Goal: Task Accomplishment & Management: Manage account settings

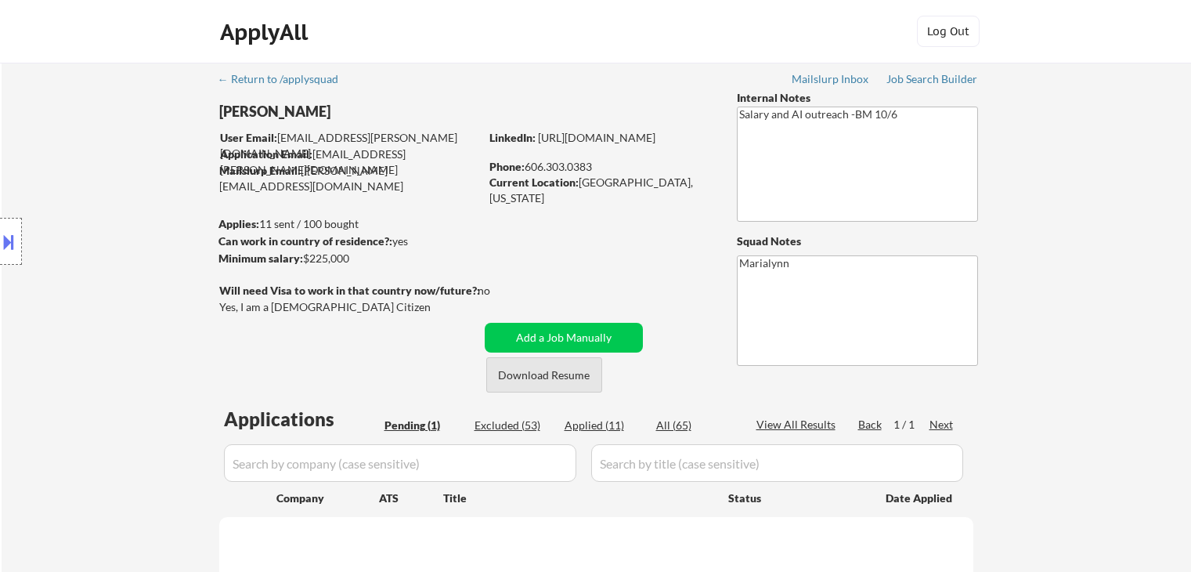
scroll to position [157, 0]
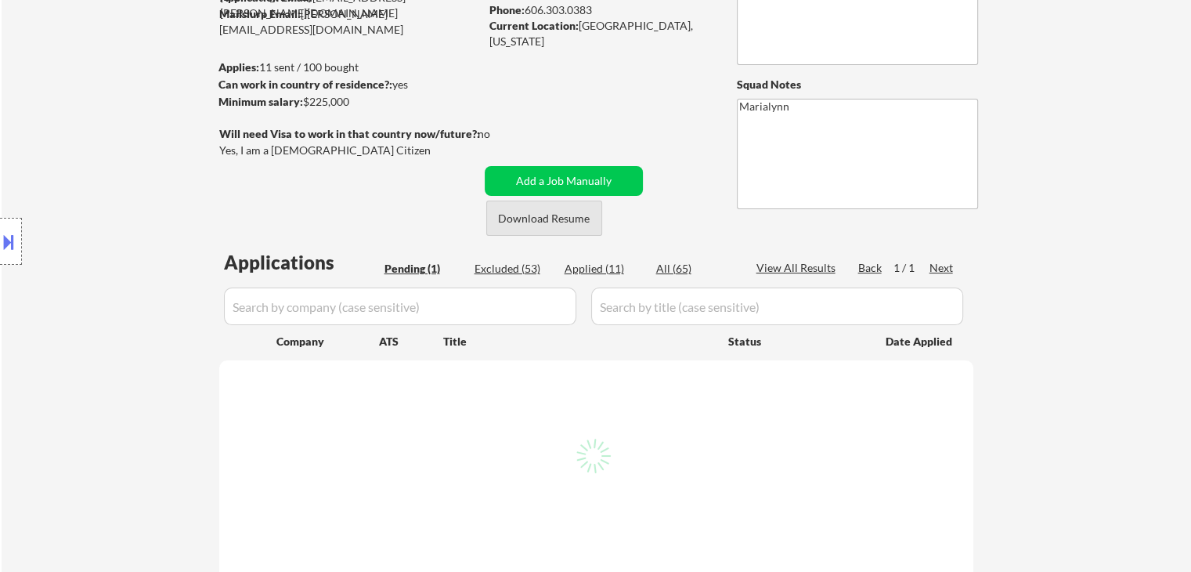
click at [532, 224] on button "Download Resume" at bounding box center [544, 217] width 116 height 35
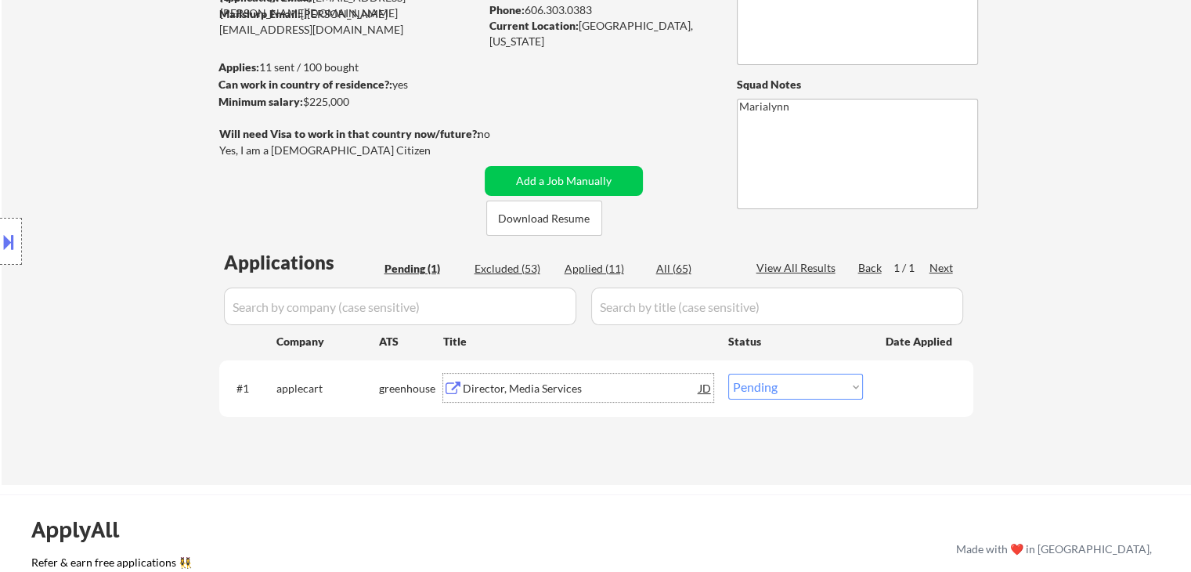
click at [534, 386] on div "Director, Media Services" at bounding box center [581, 389] width 236 height 16
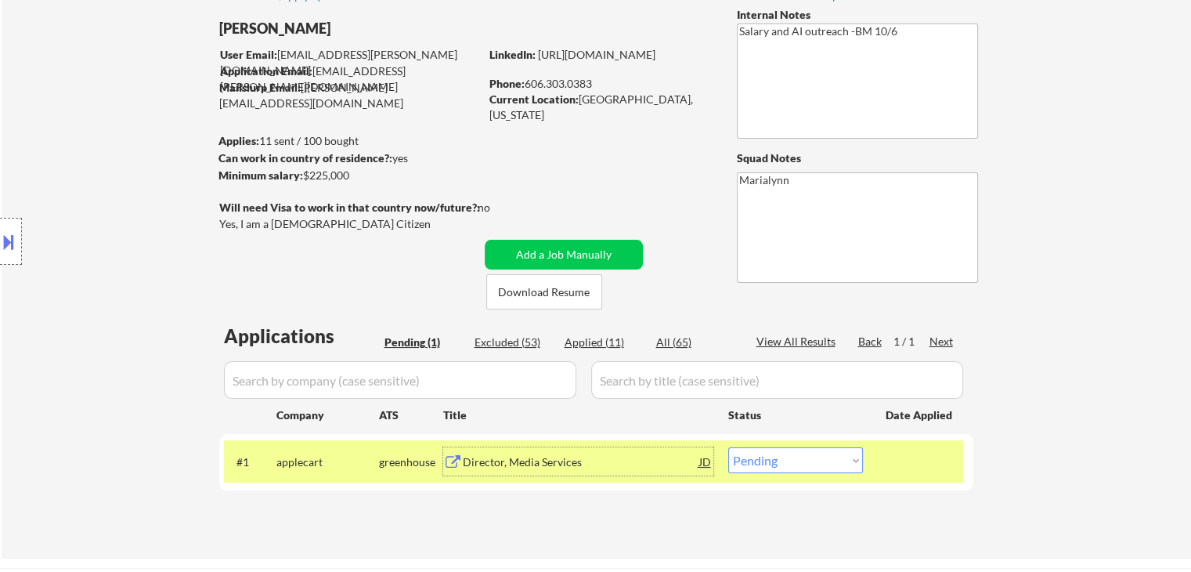
scroll to position [0, 0]
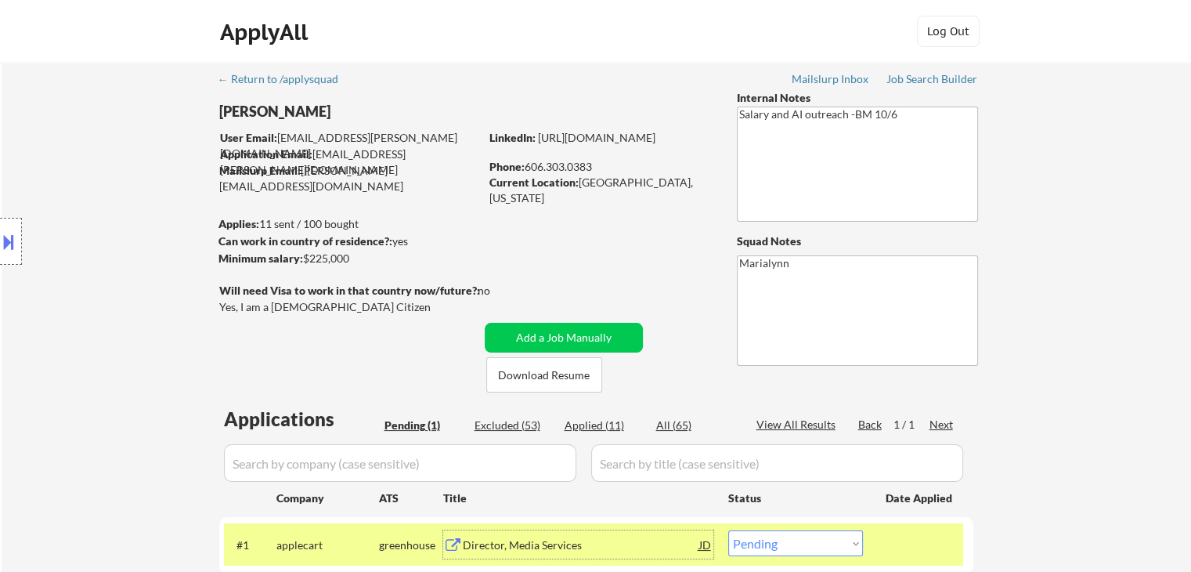
click at [778, 552] on select "Choose an option... Pending Applied Excluded (Questions) Excluded (Expired) Exc…" at bounding box center [795, 543] width 135 height 26
select select ""excluded__salary_""
click at [728, 530] on select "Choose an option... Pending Applied Excluded (Questions) Excluded (Expired) Exc…" at bounding box center [795, 543] width 135 height 26
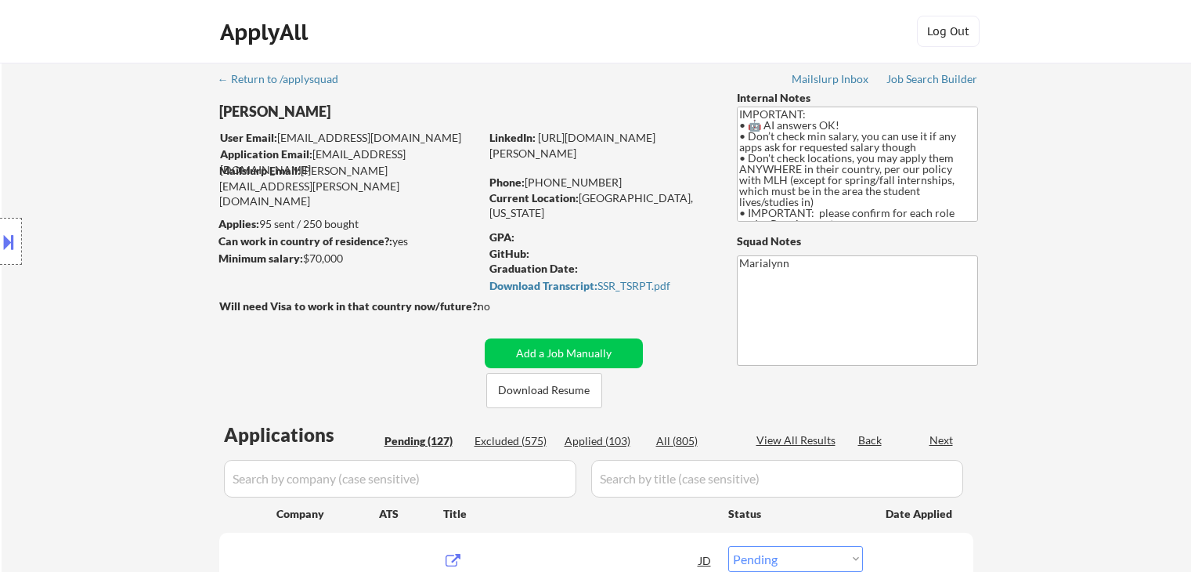
select select ""pending""
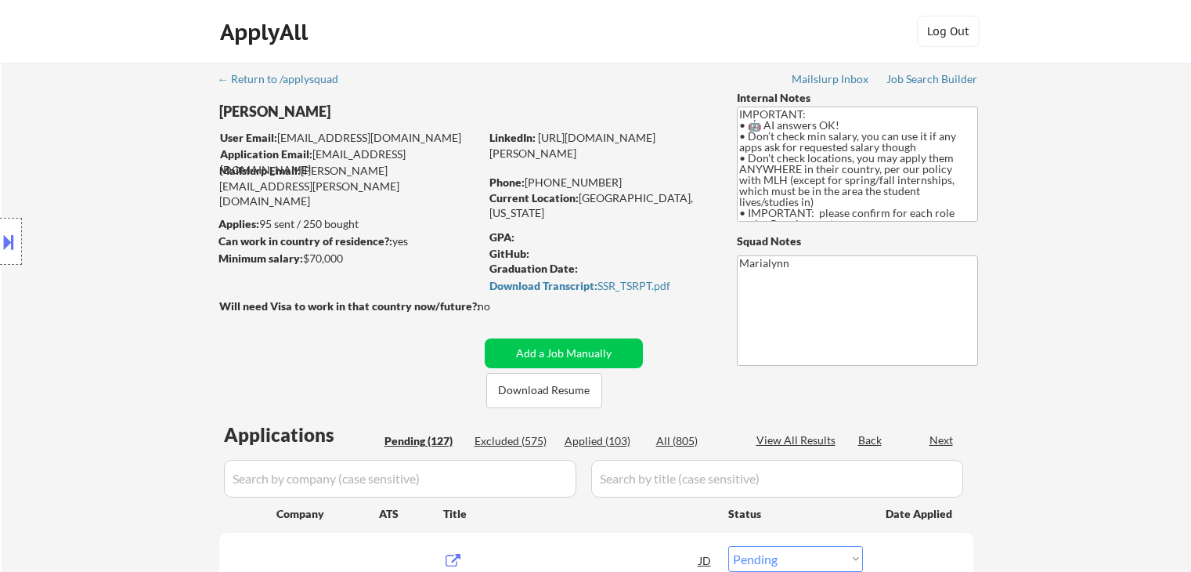
select select ""pending""
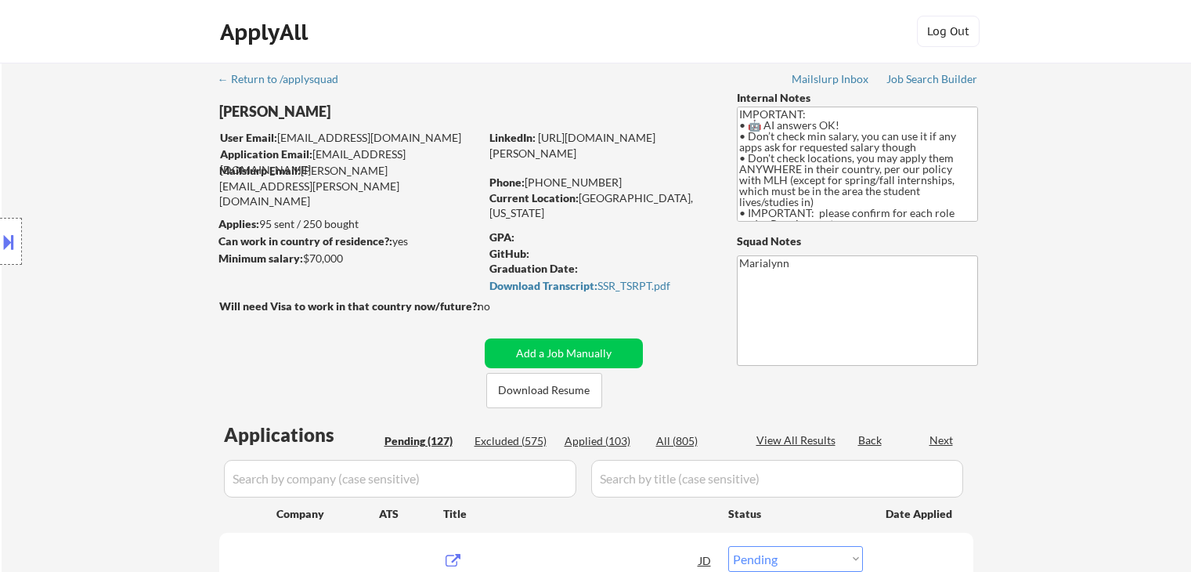
select select ""pending""
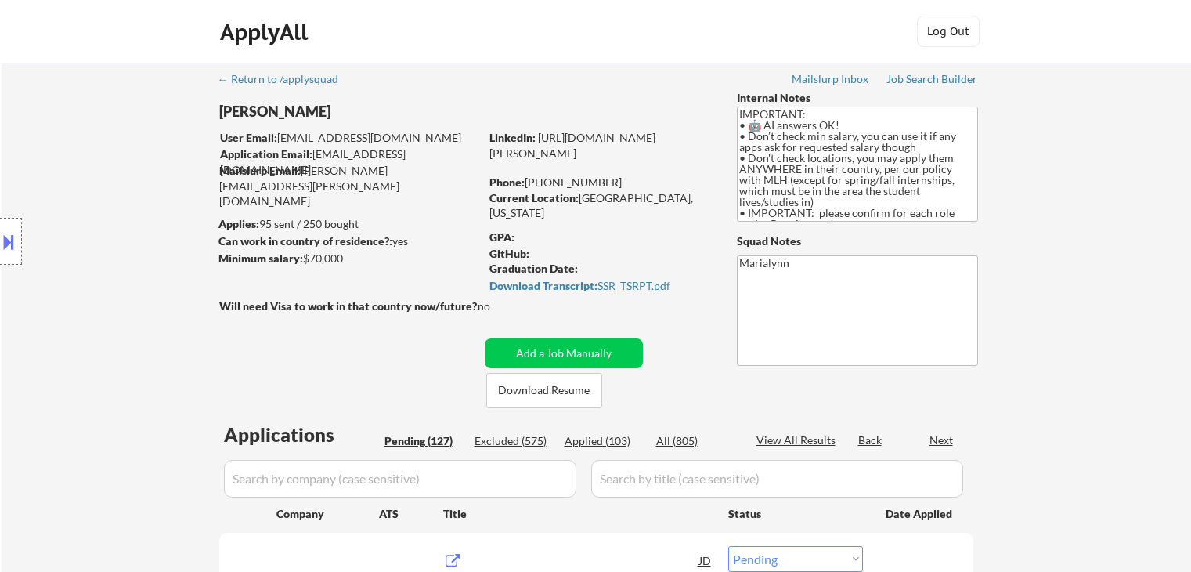
select select ""pending""
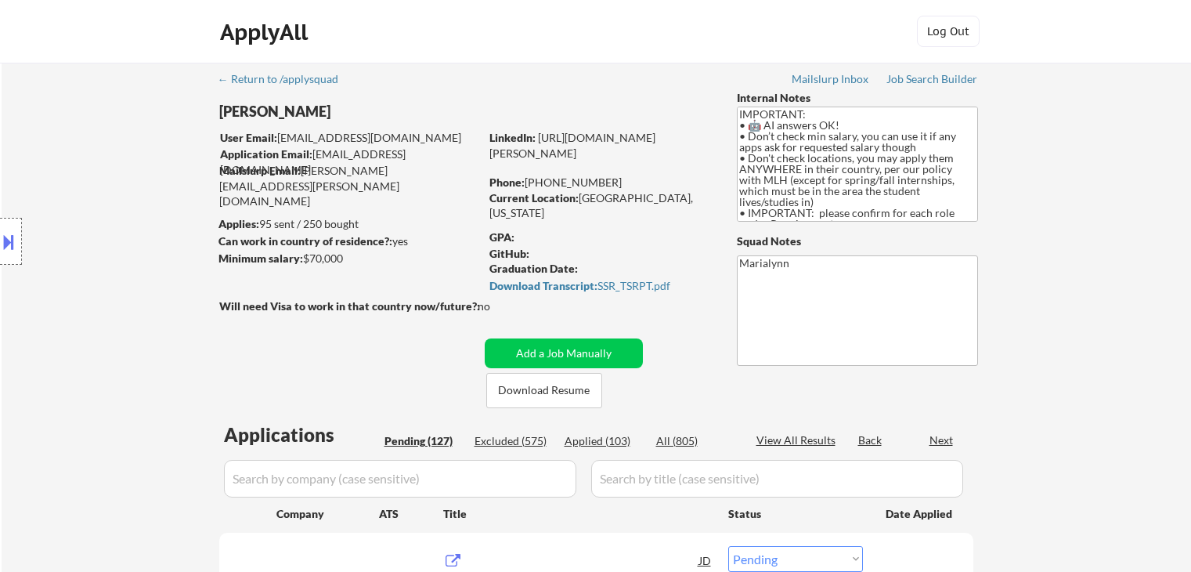
select select ""pending""
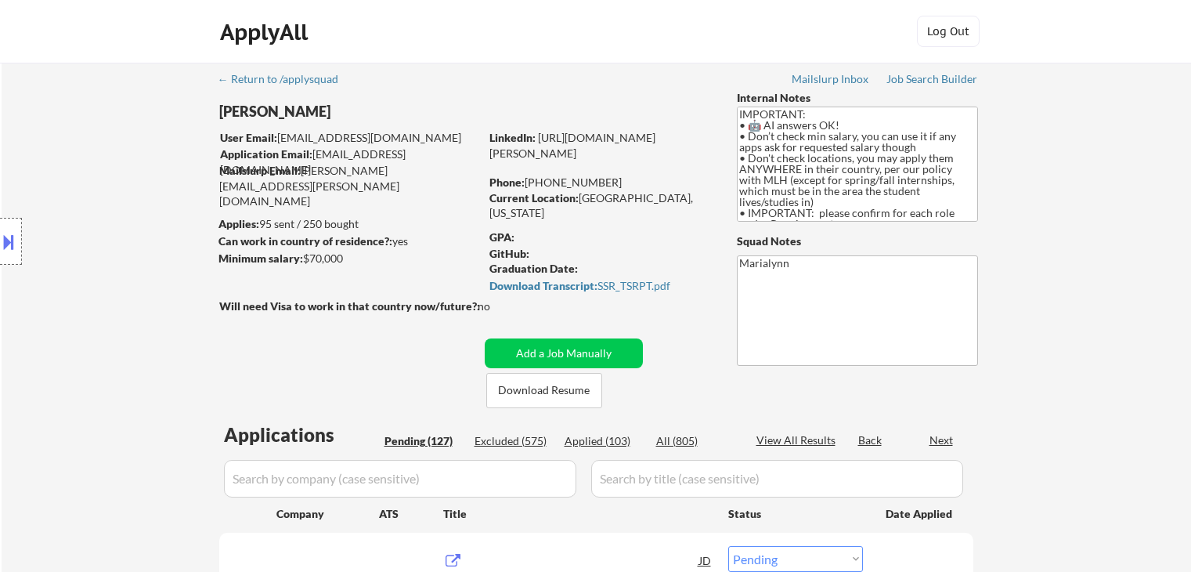
select select ""pending""
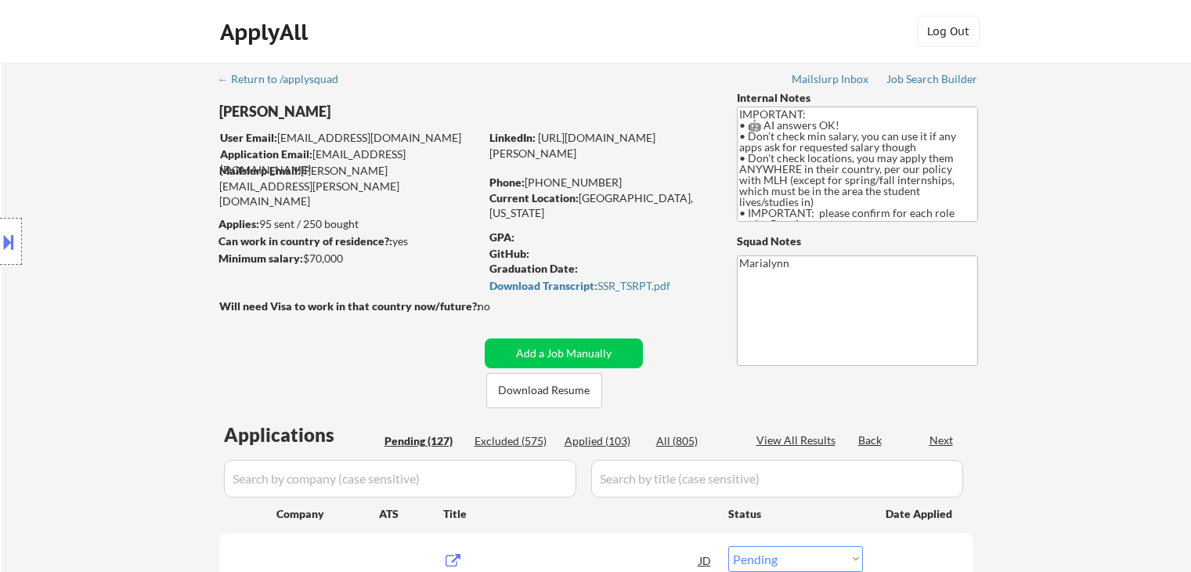
select select ""pending""
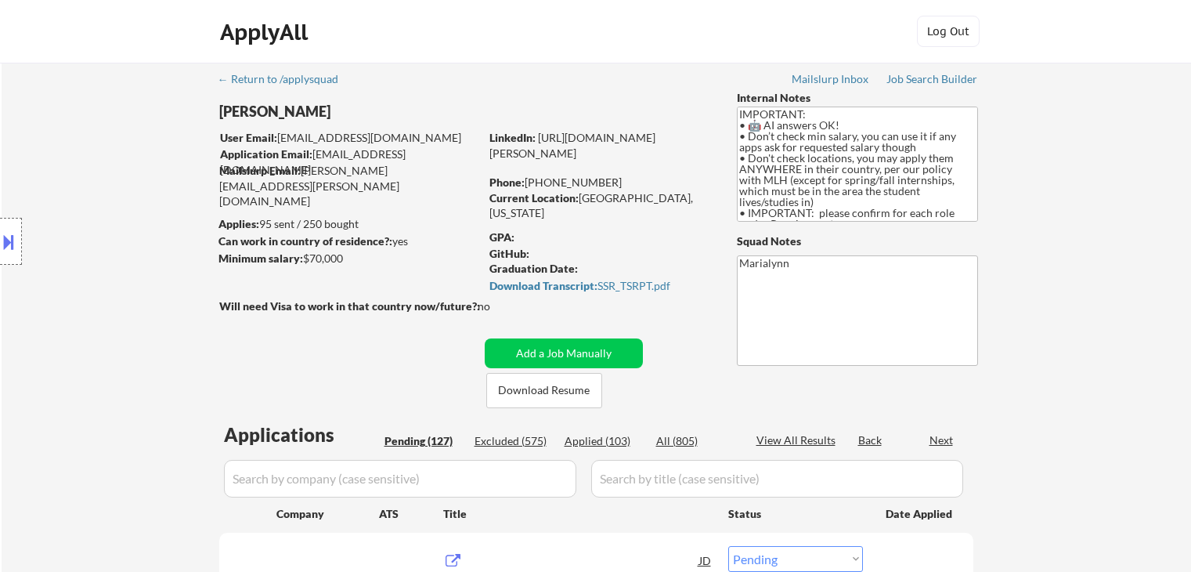
select select ""pending""
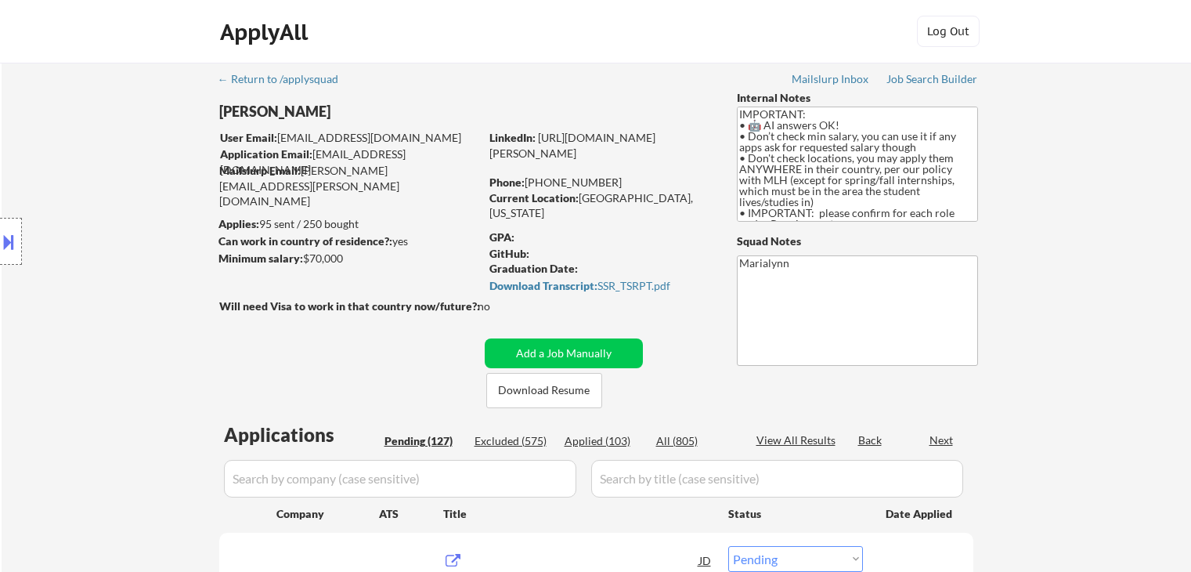
select select ""pending""
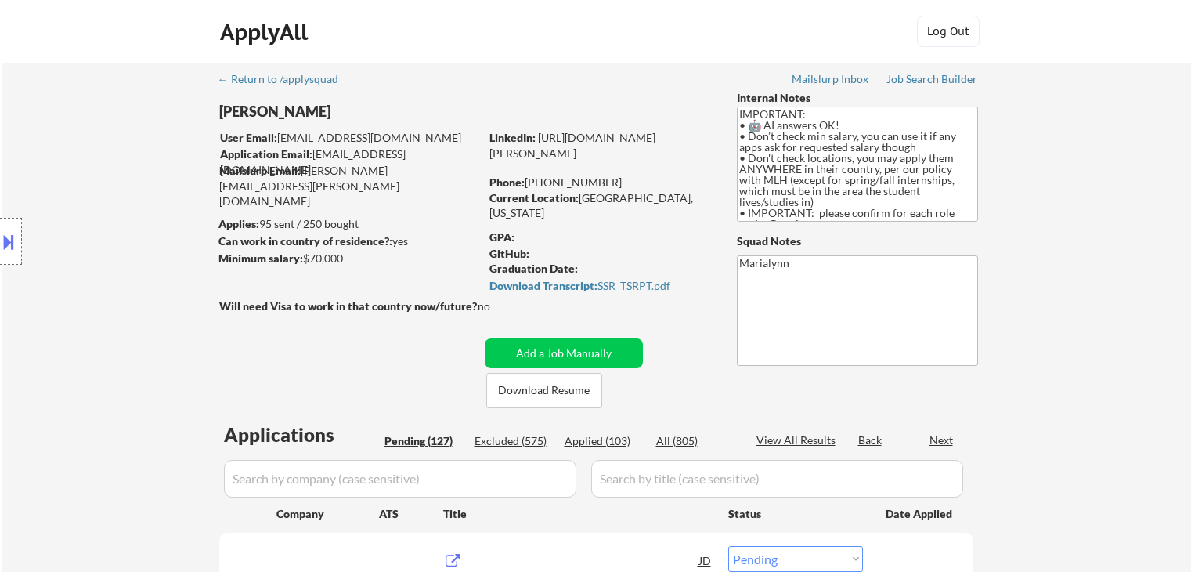
select select ""pending""
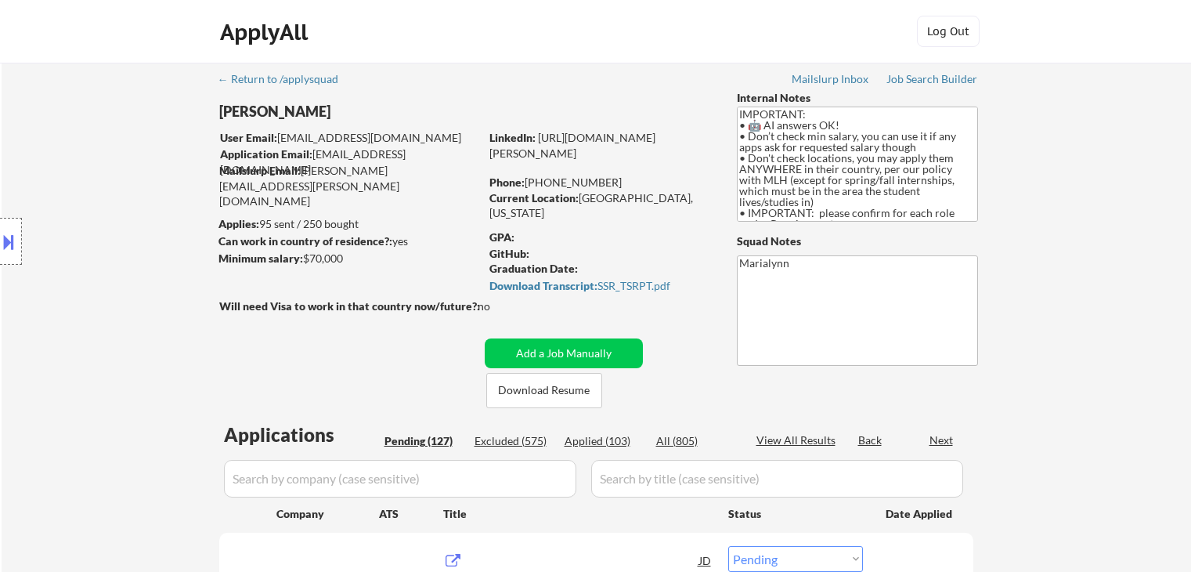
select select ""pending""
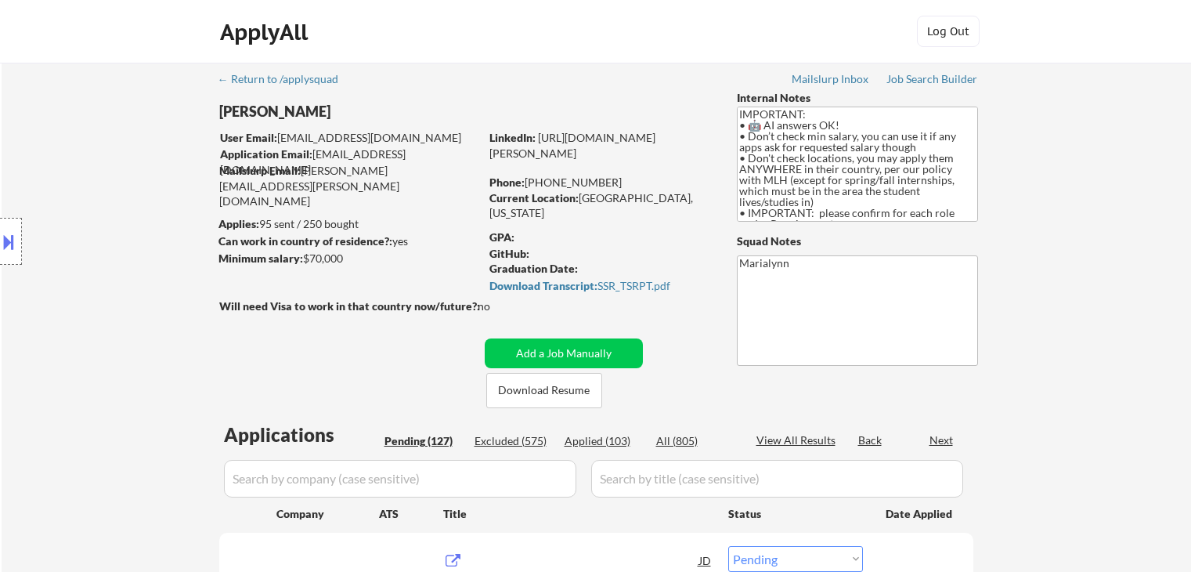
select select ""pending""
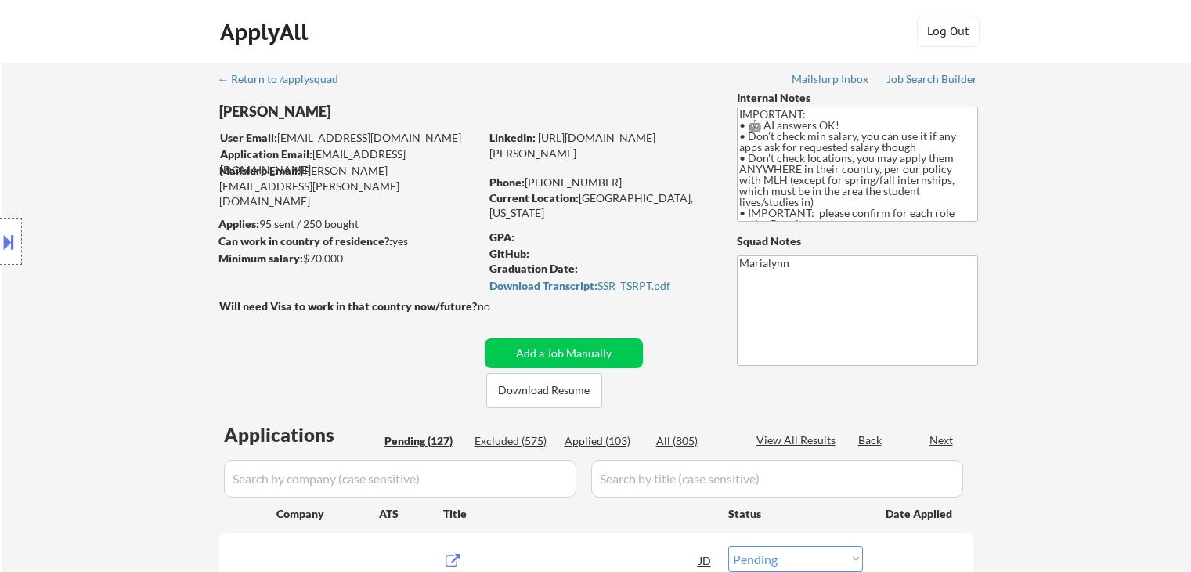
select select ""pending""
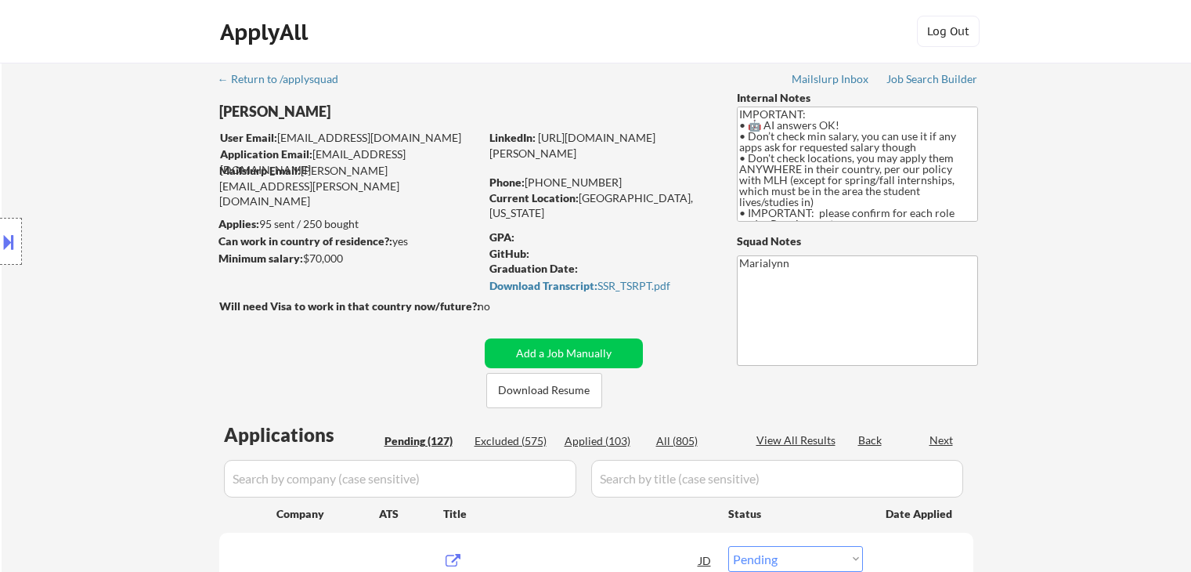
select select ""pending""
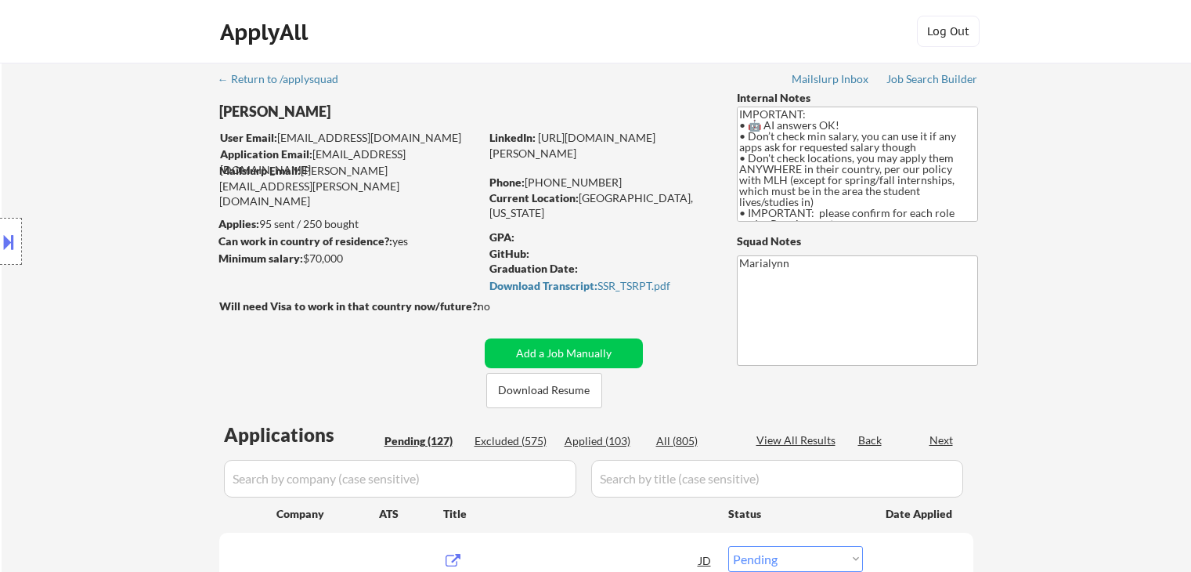
select select ""pending""
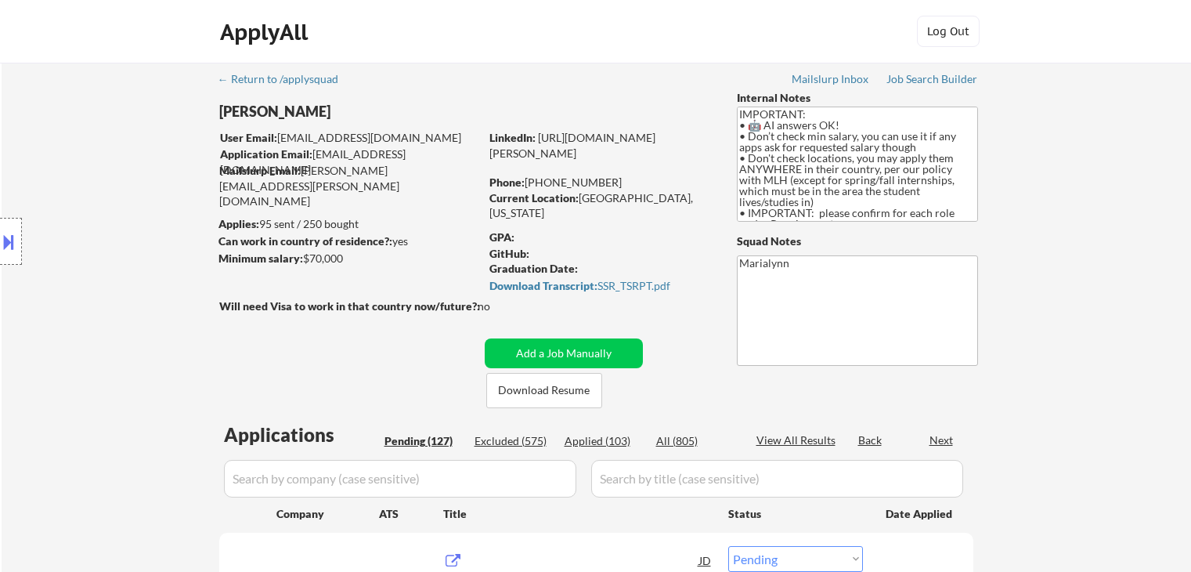
select select ""pending""
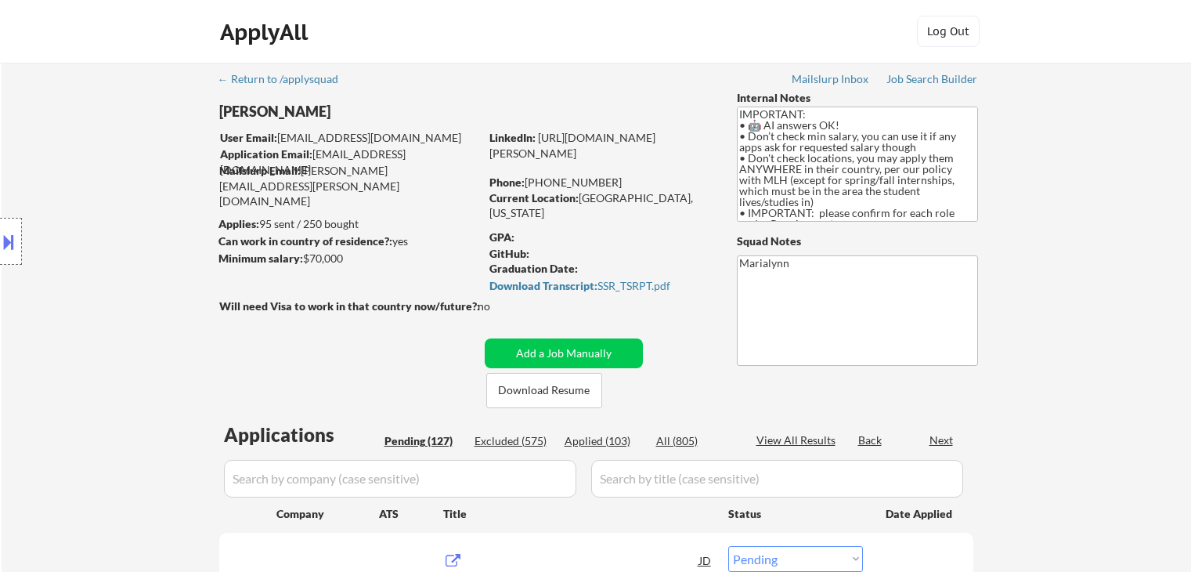
select select ""pending""
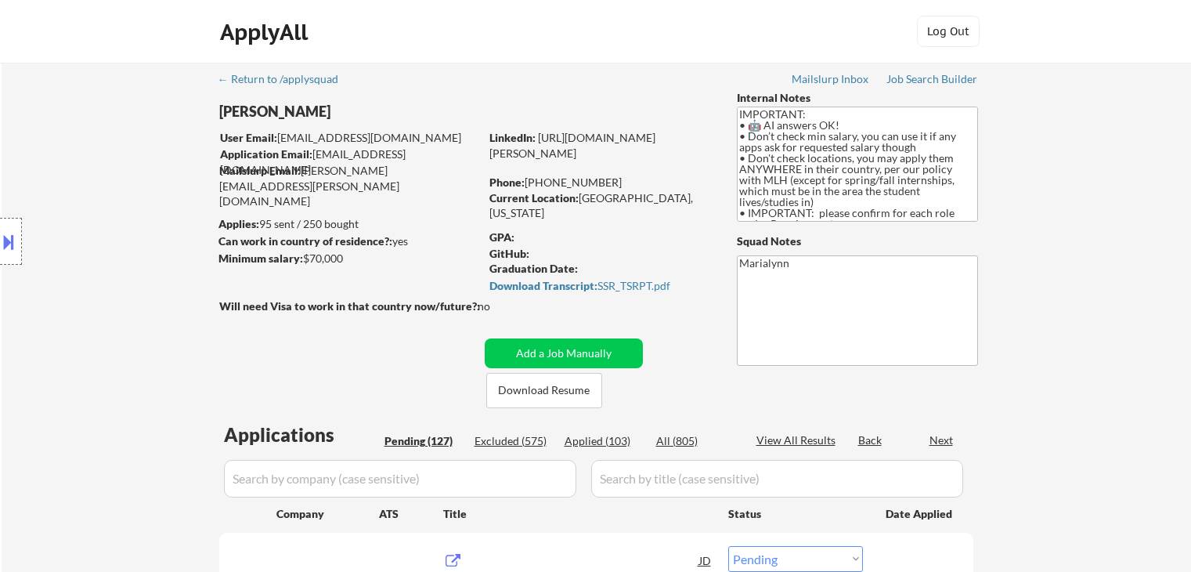
select select ""pending""
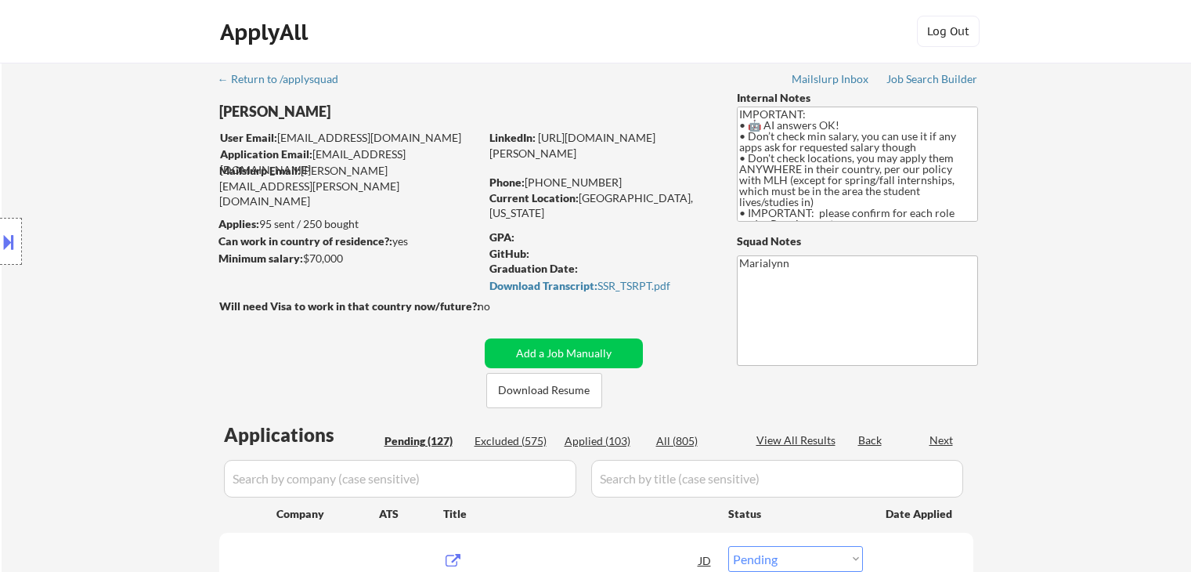
select select ""pending""
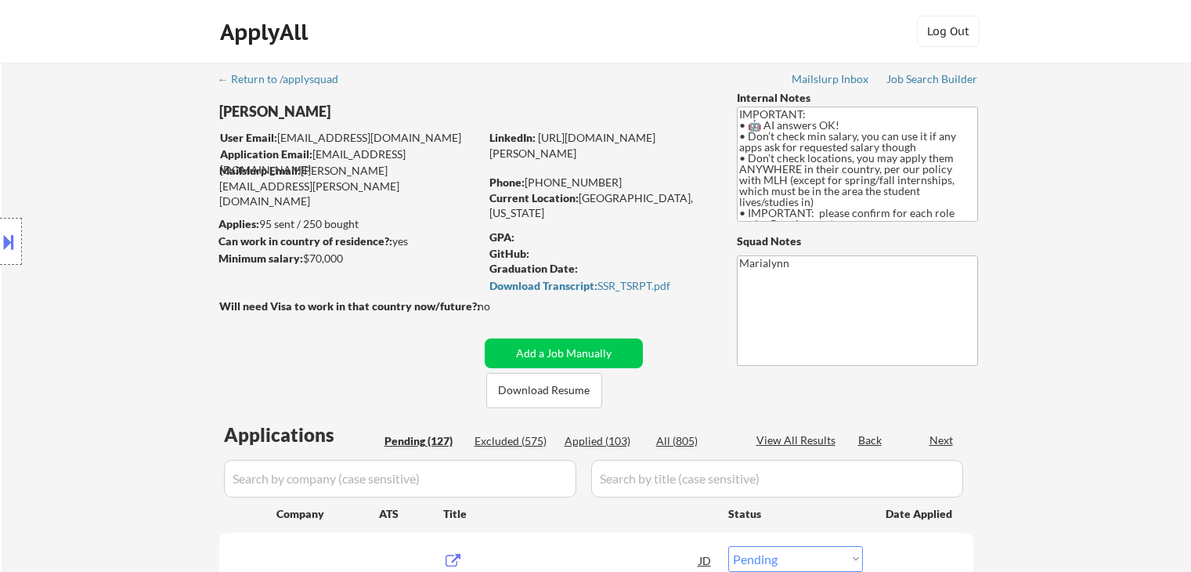
select select ""pending""
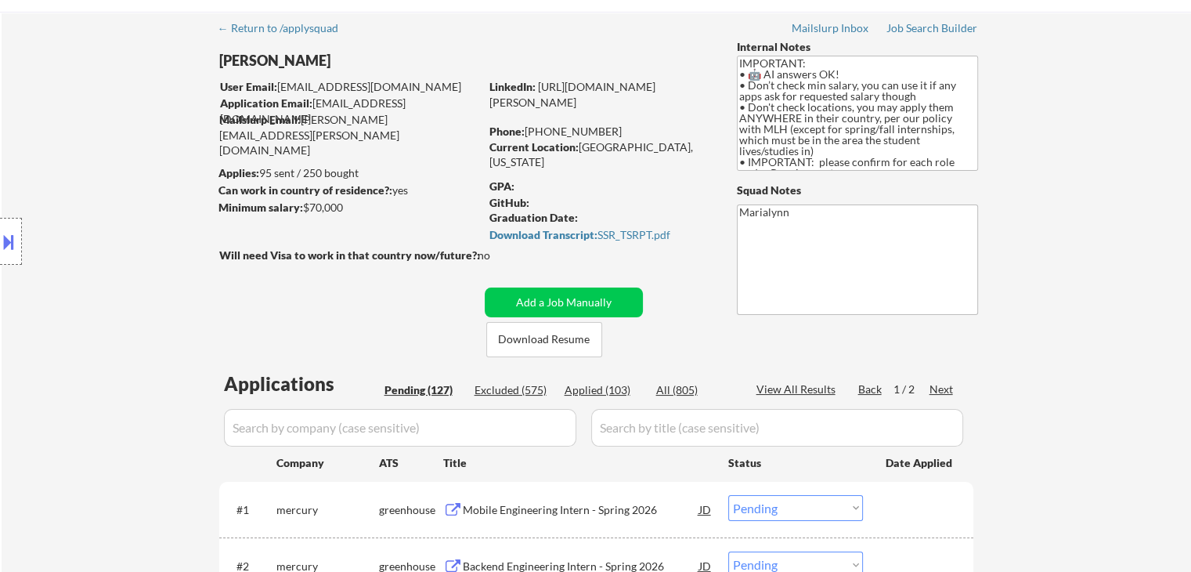
scroll to position [235, 0]
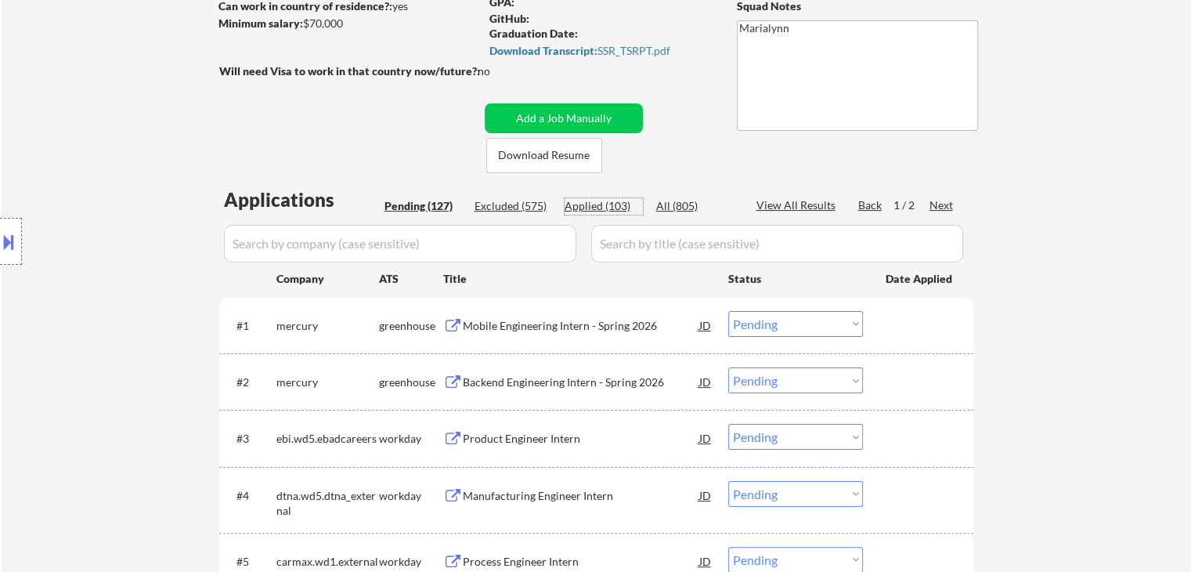
click at [597, 204] on div "Applied (103)" at bounding box center [604, 206] width 78 height 16
select select ""applied""
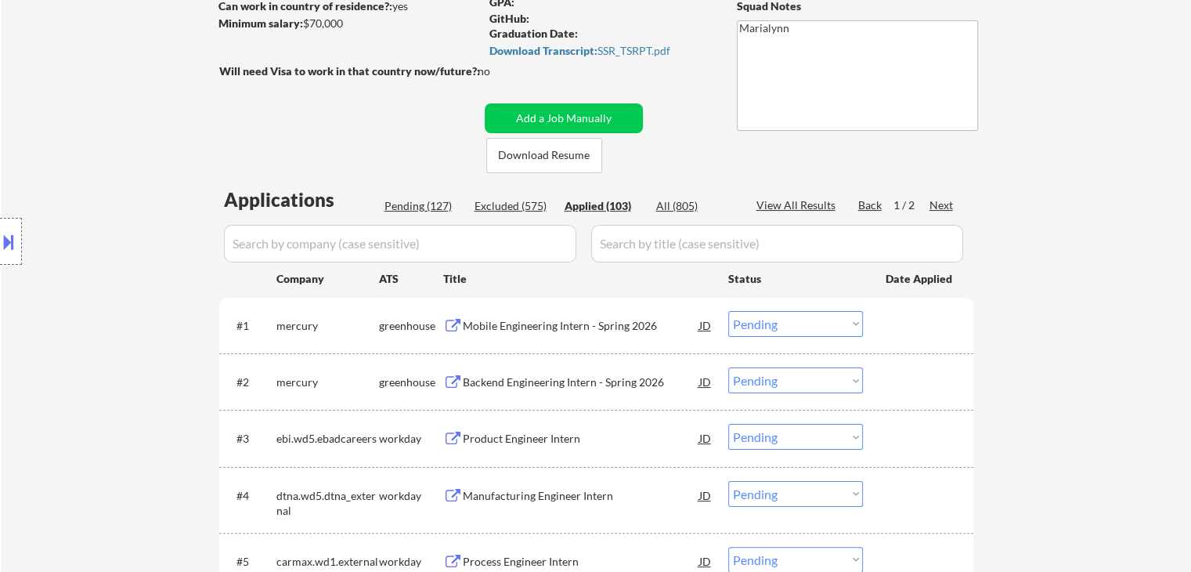
select select ""applied""
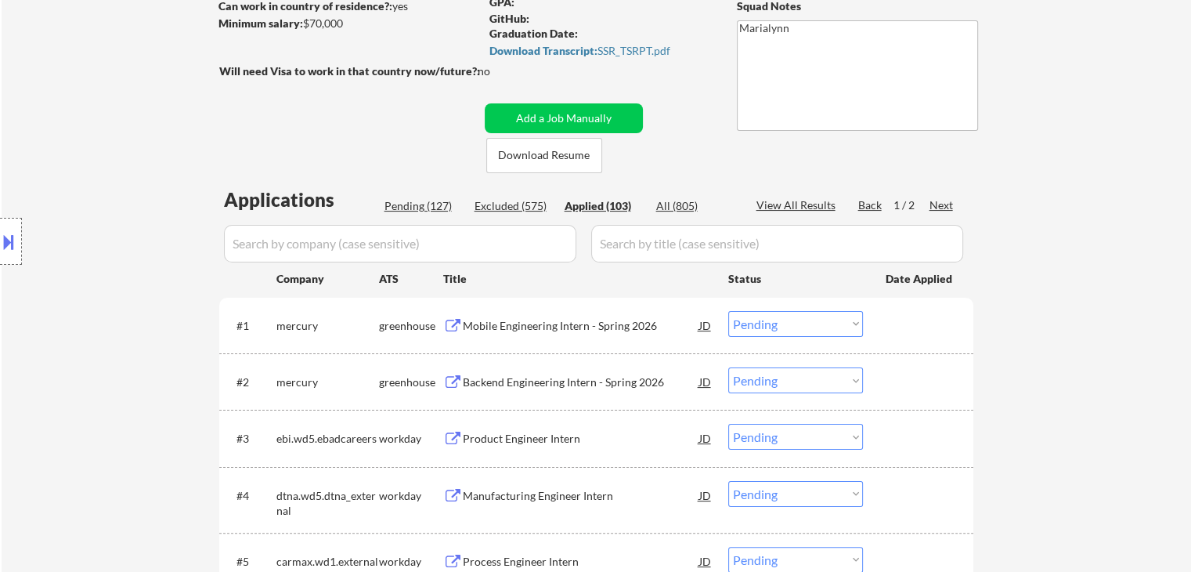
select select ""applied""
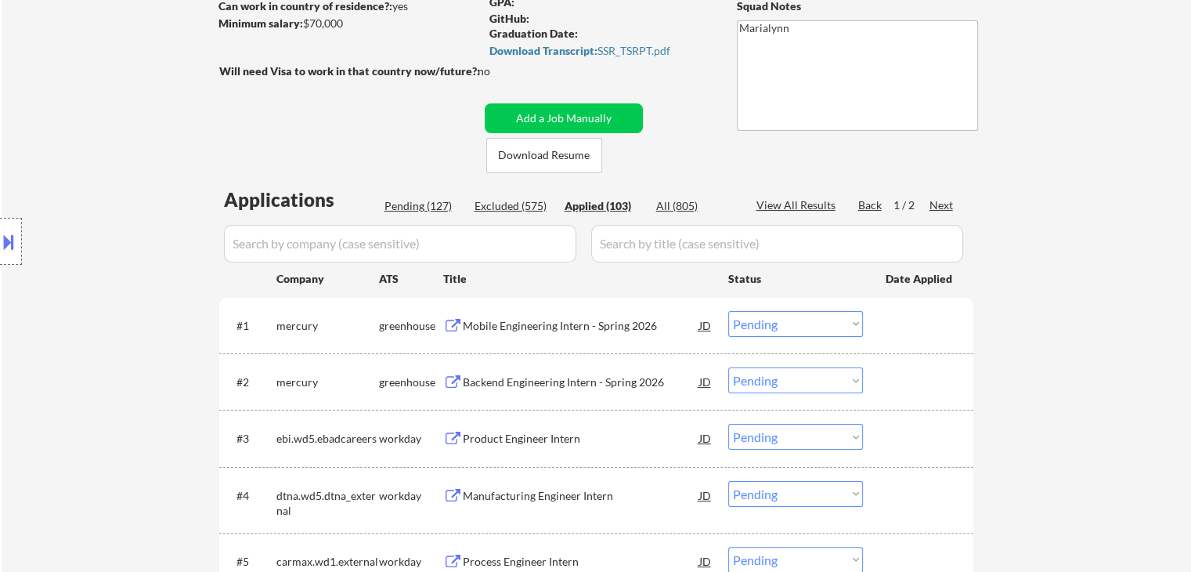
select select ""applied""
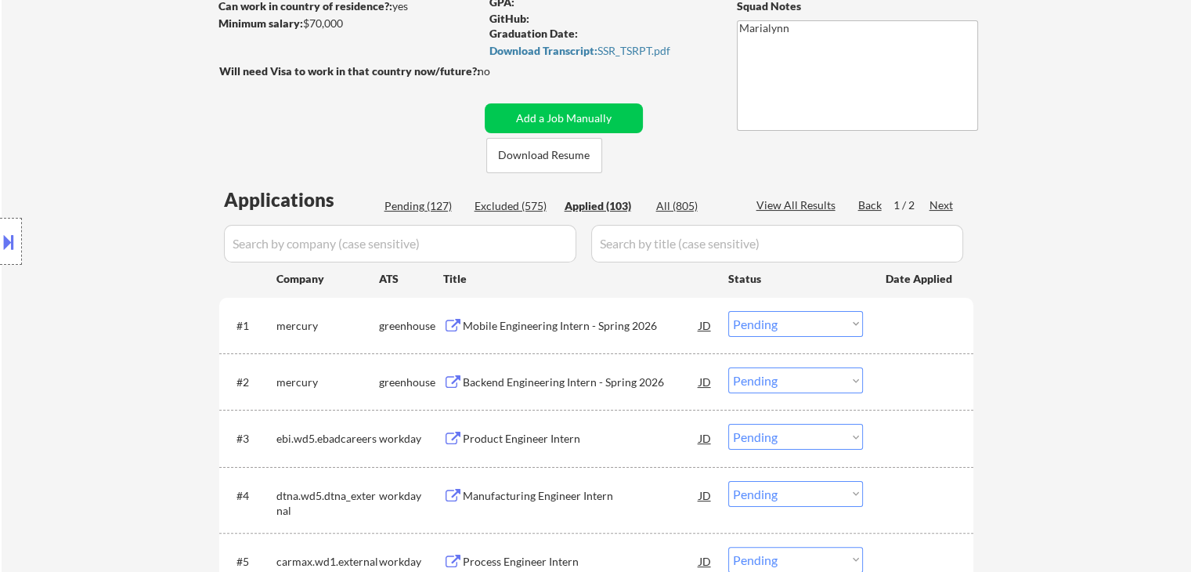
select select ""applied""
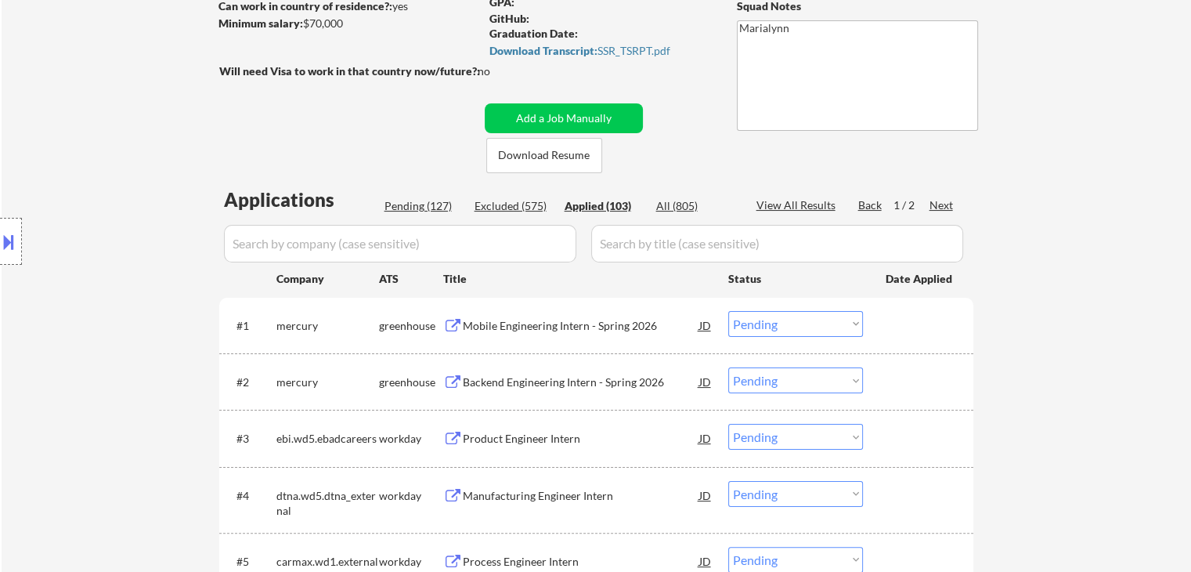
select select ""applied""
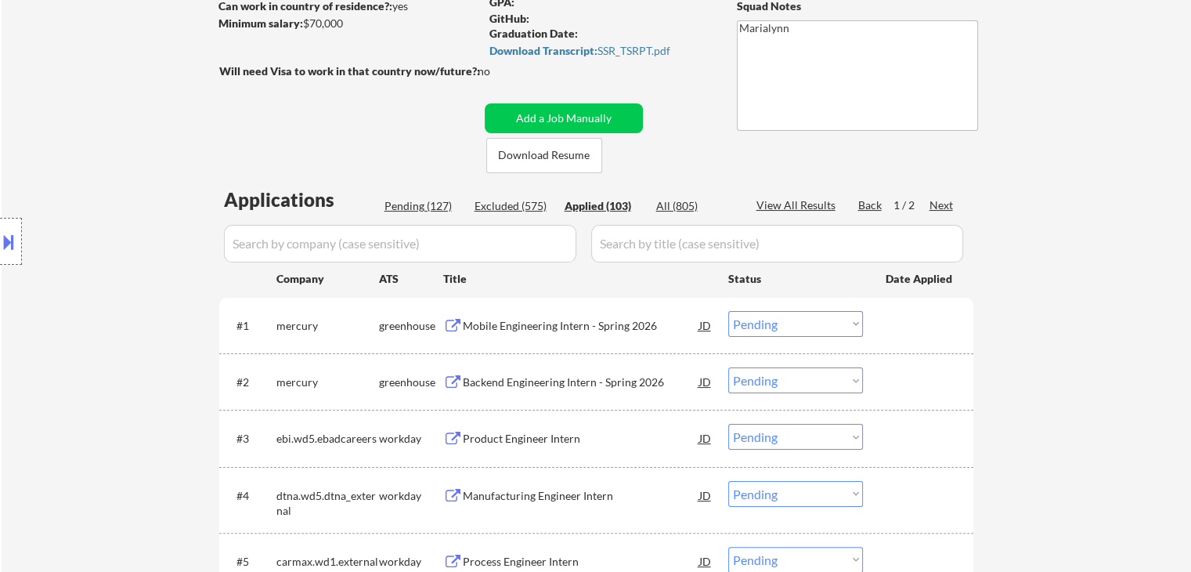
select select ""applied""
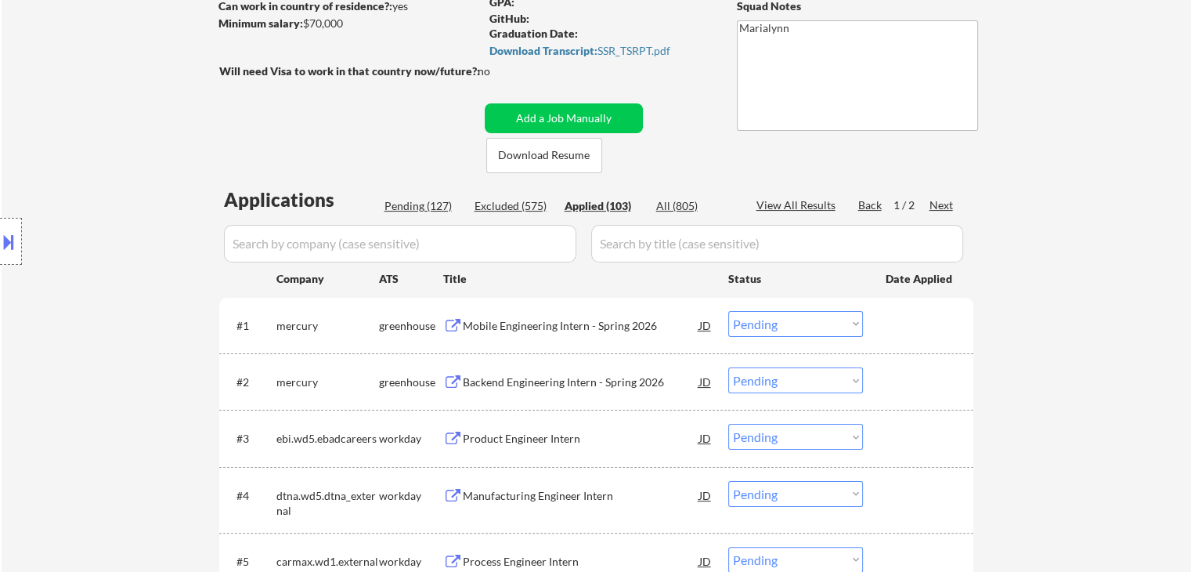
select select ""applied""
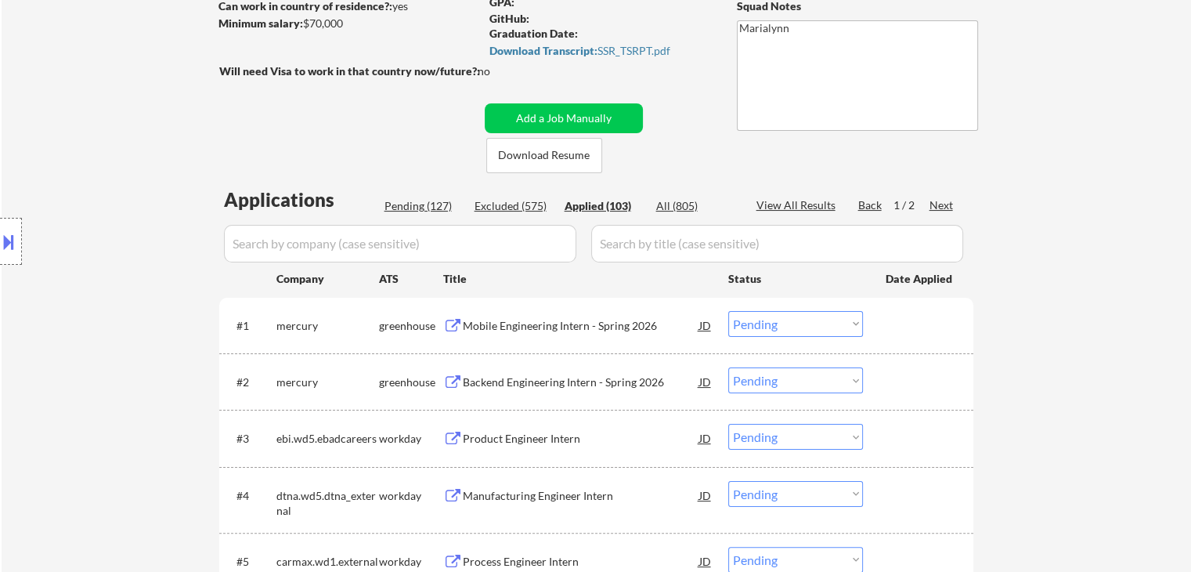
select select ""applied""
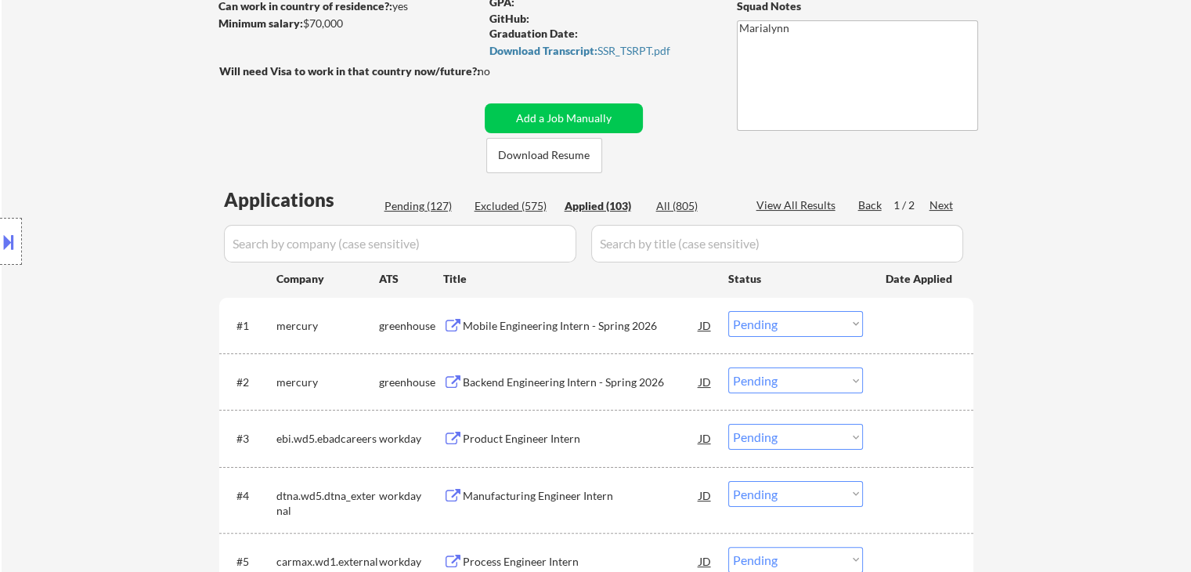
select select ""applied""
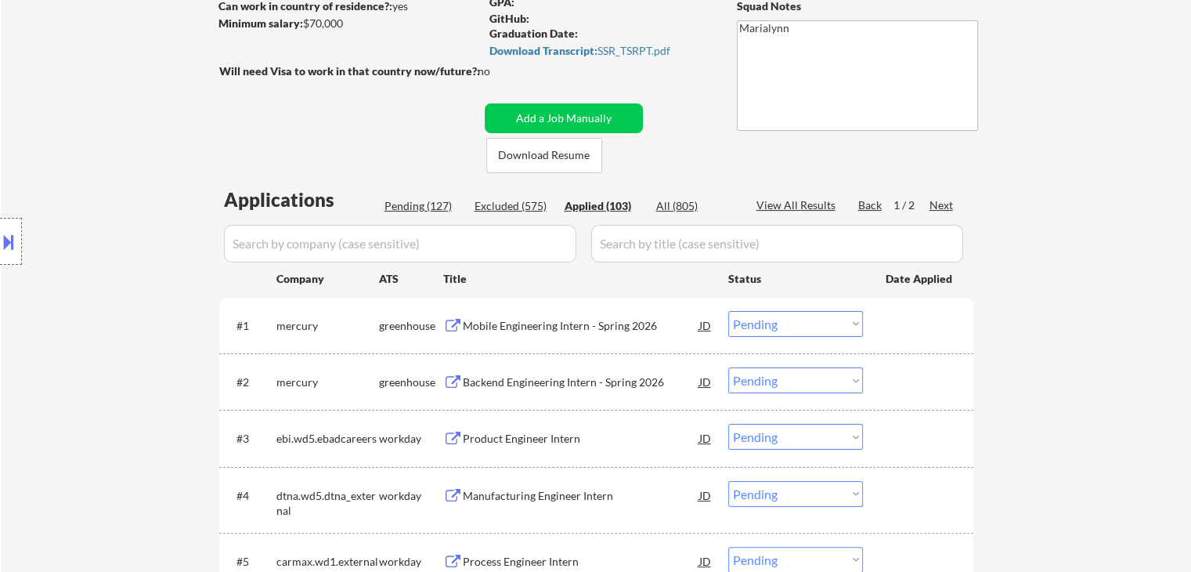
select select ""applied""
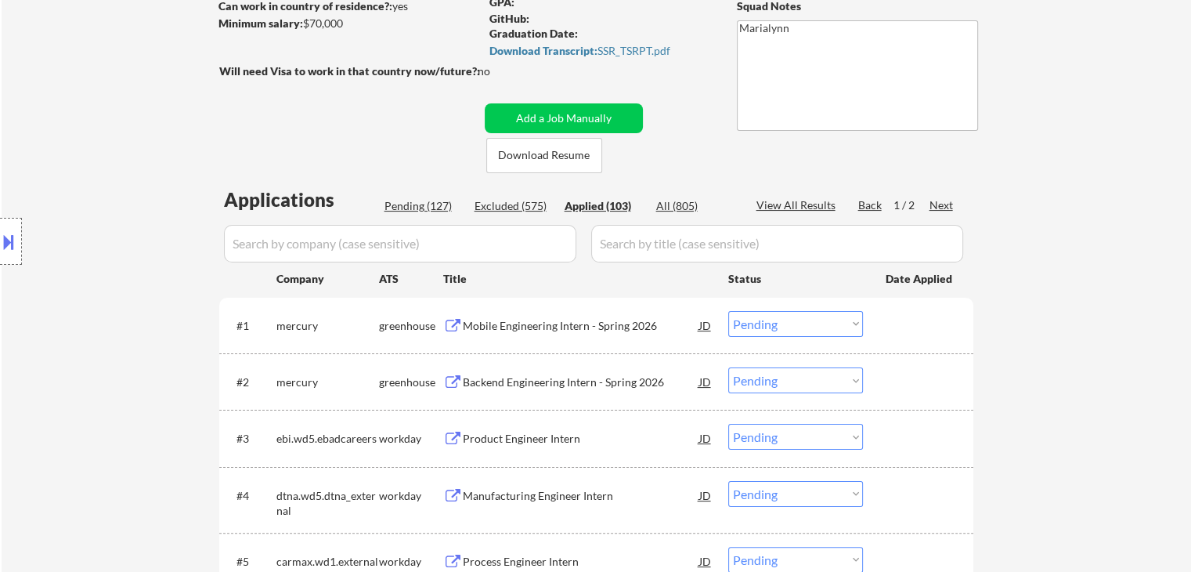
select select ""applied""
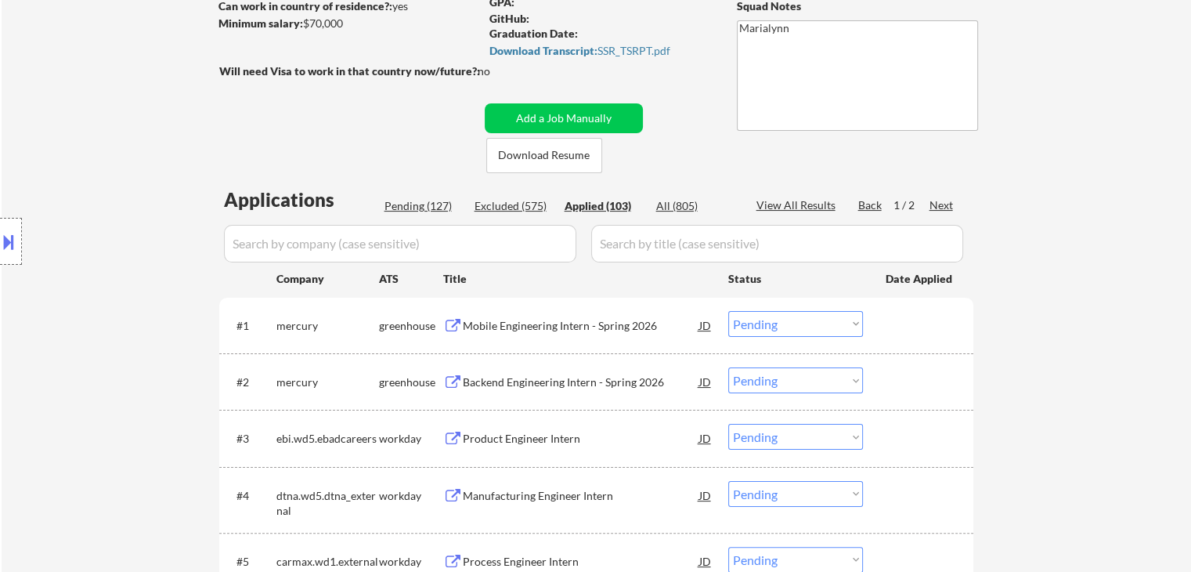
select select ""applied""
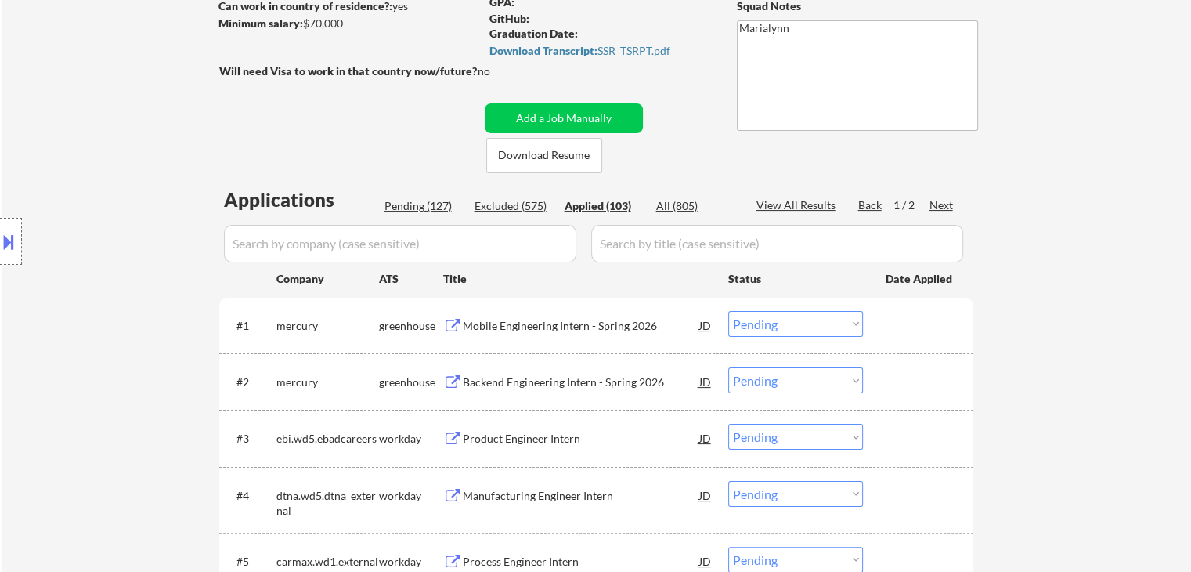
select select ""applied""
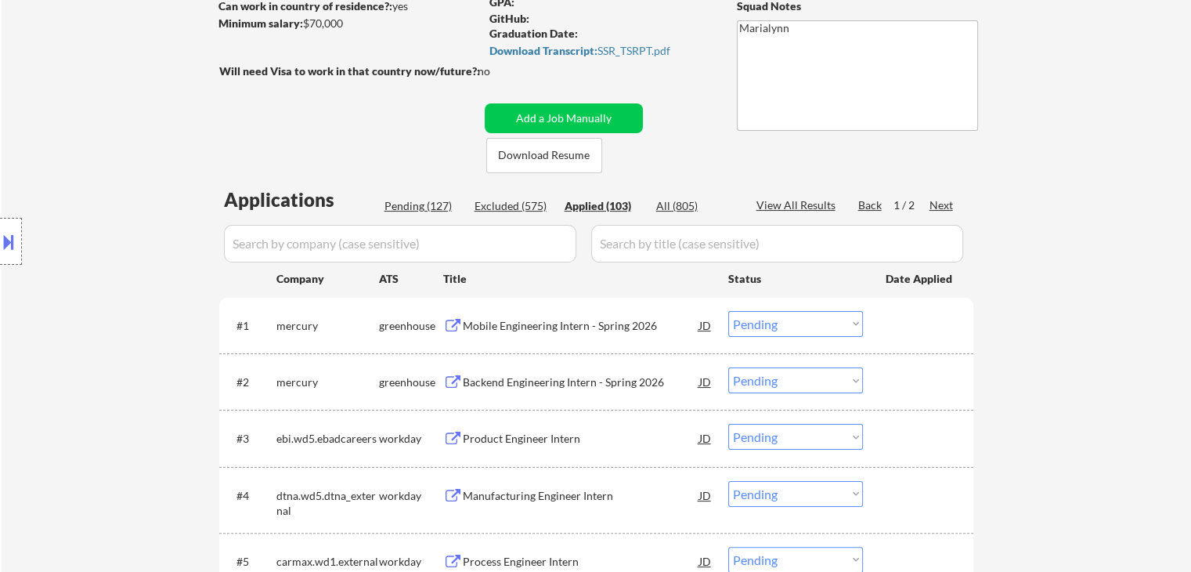
select select ""applied""
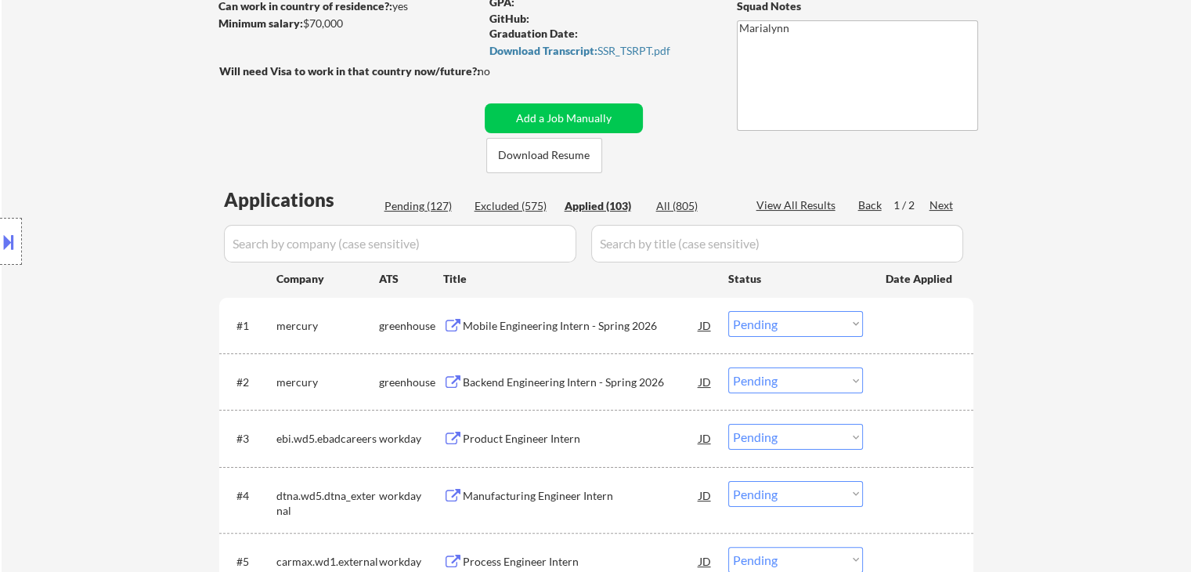
select select ""applied""
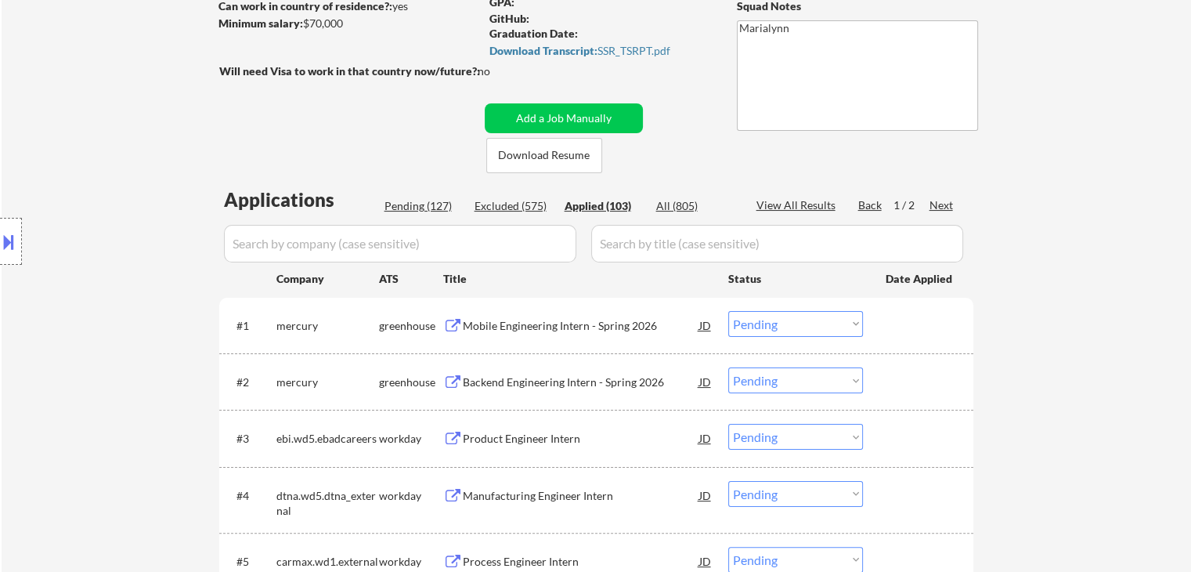
select select ""applied""
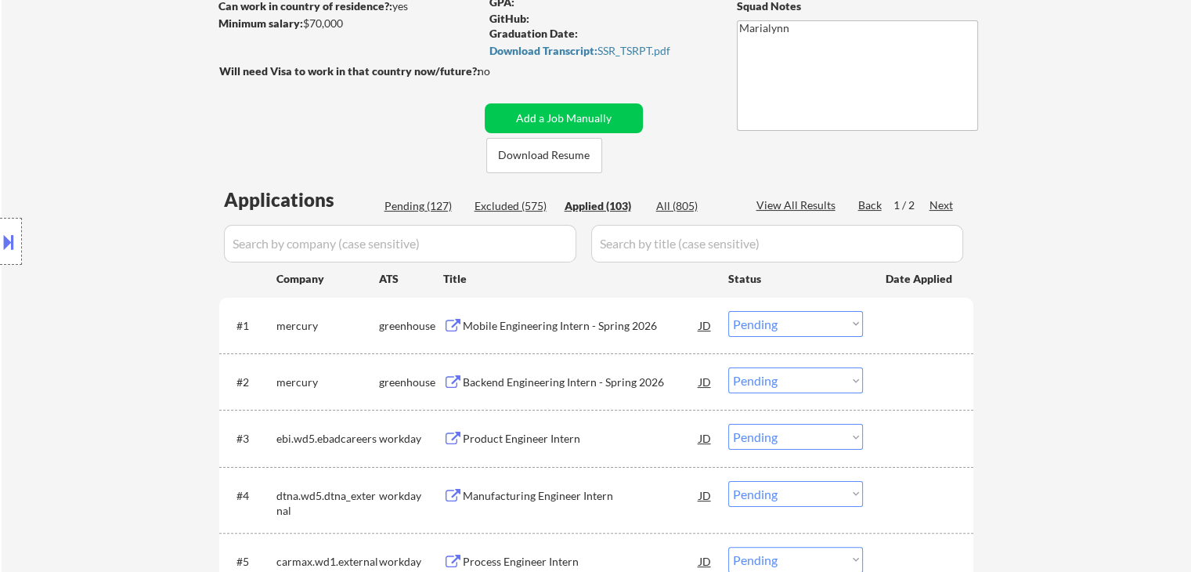
select select ""applied""
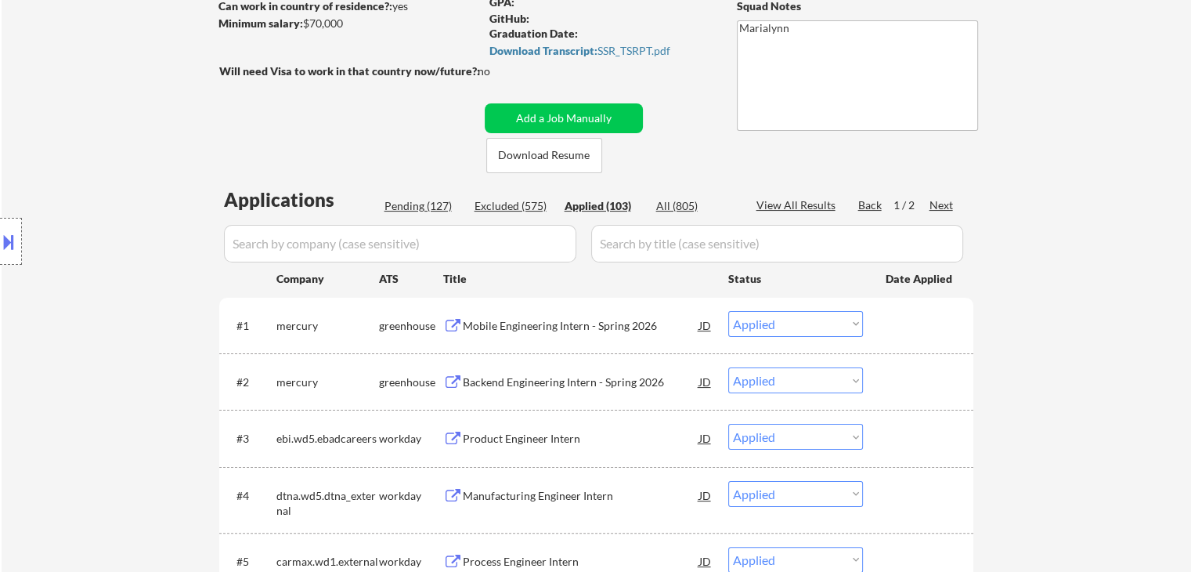
select select ""applied""
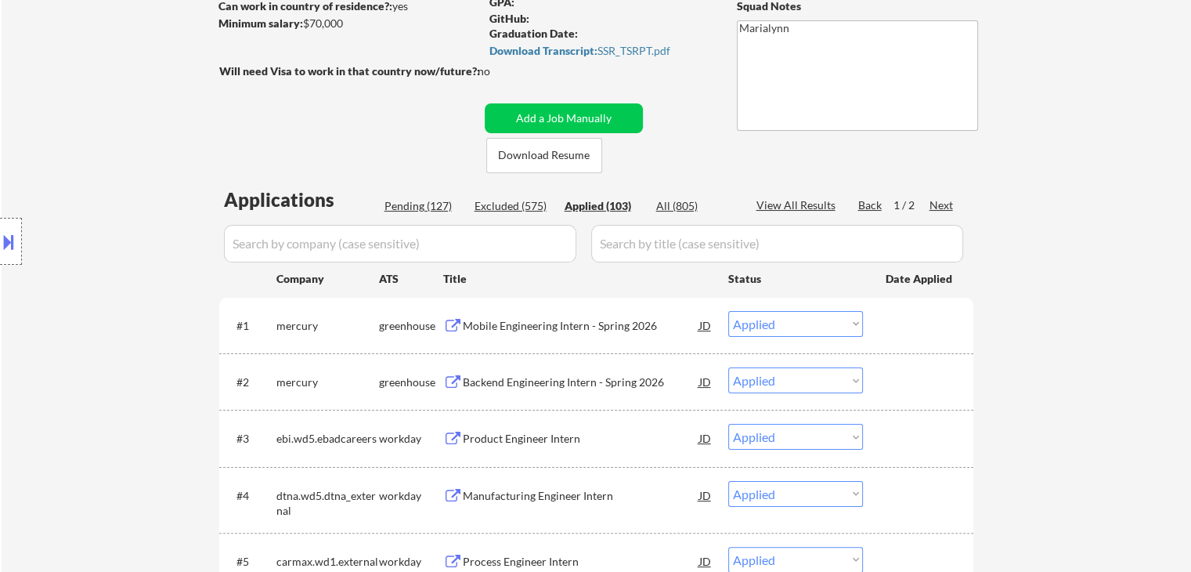
select select ""applied""
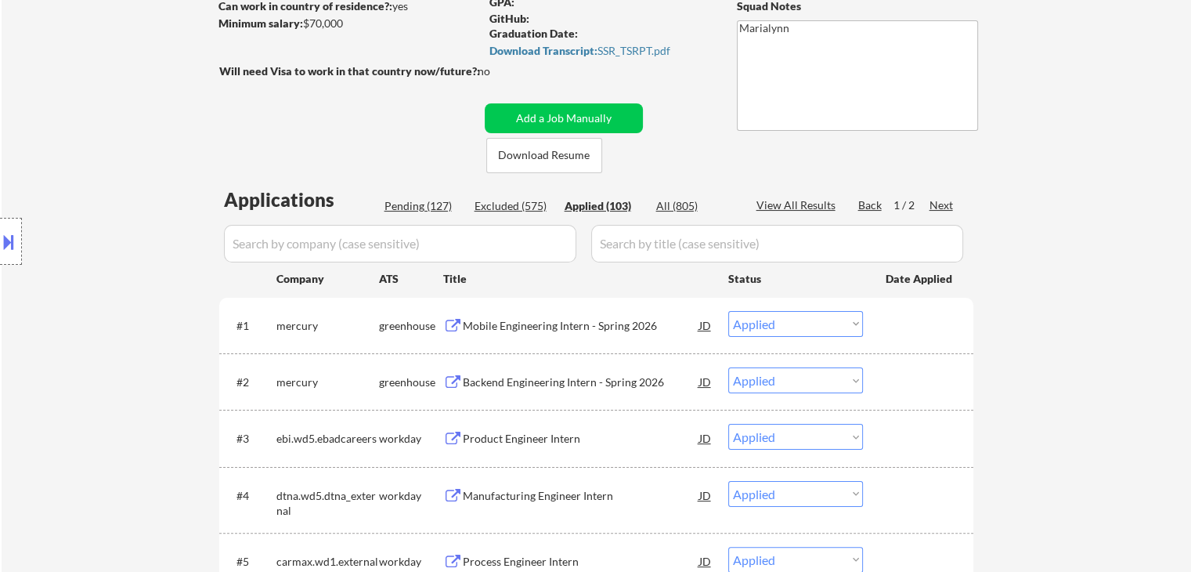
select select ""applied""
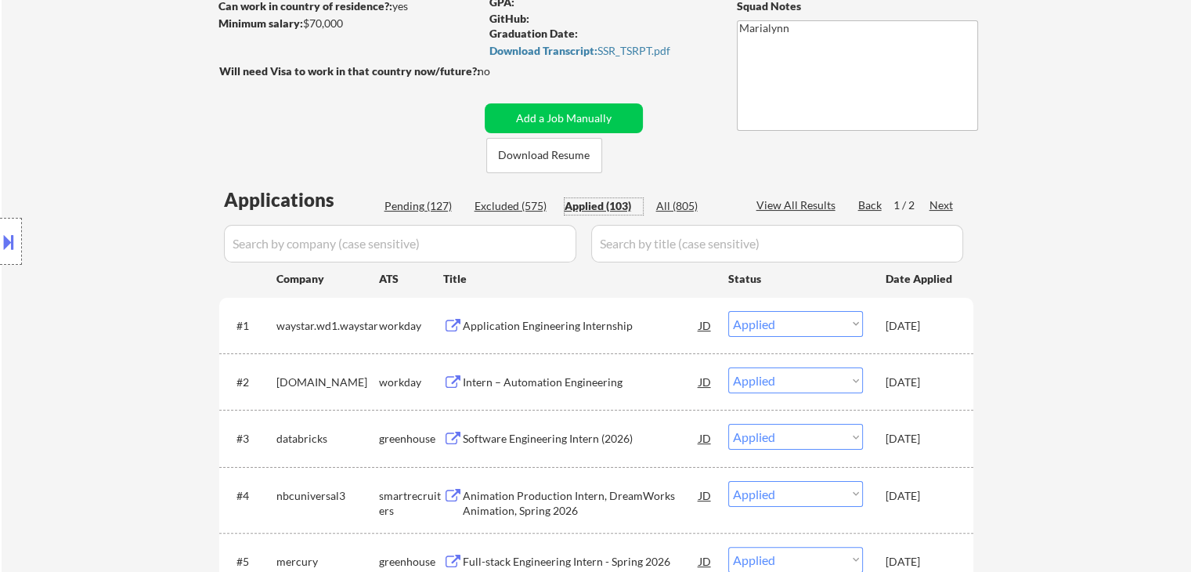
click at [406, 198] on div "Pending (127)" at bounding box center [423, 206] width 78 height 16
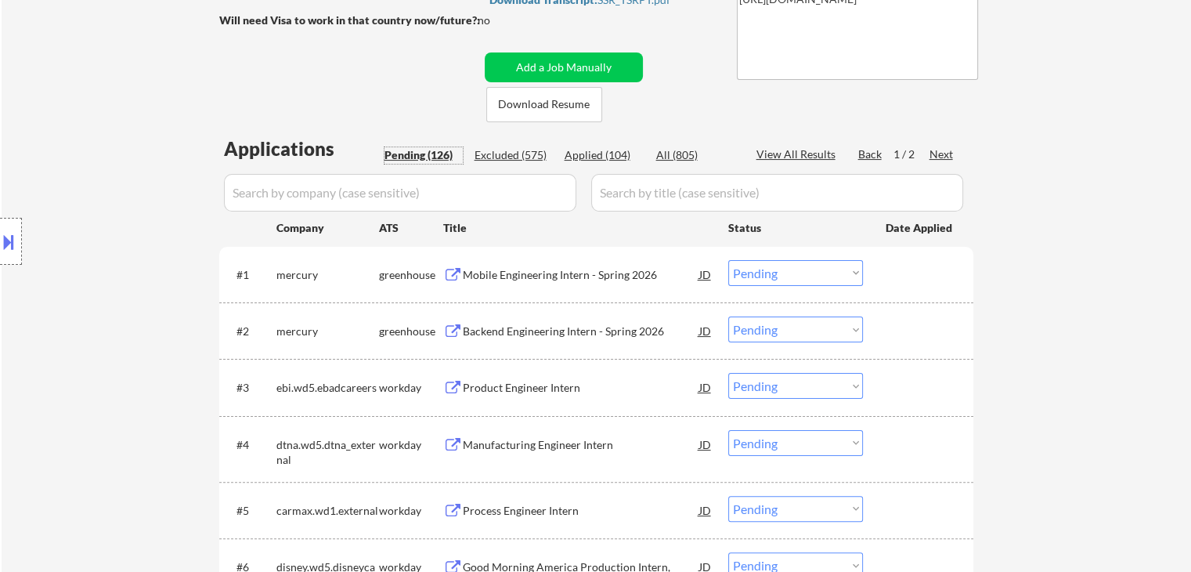
scroll to position [313, 0]
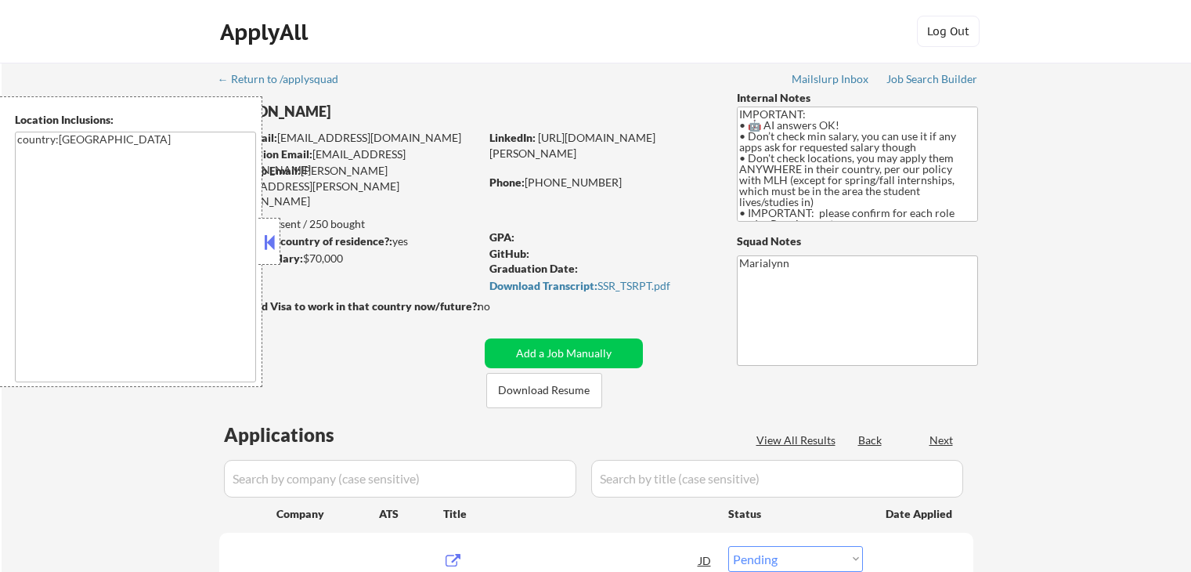
select select ""pending""
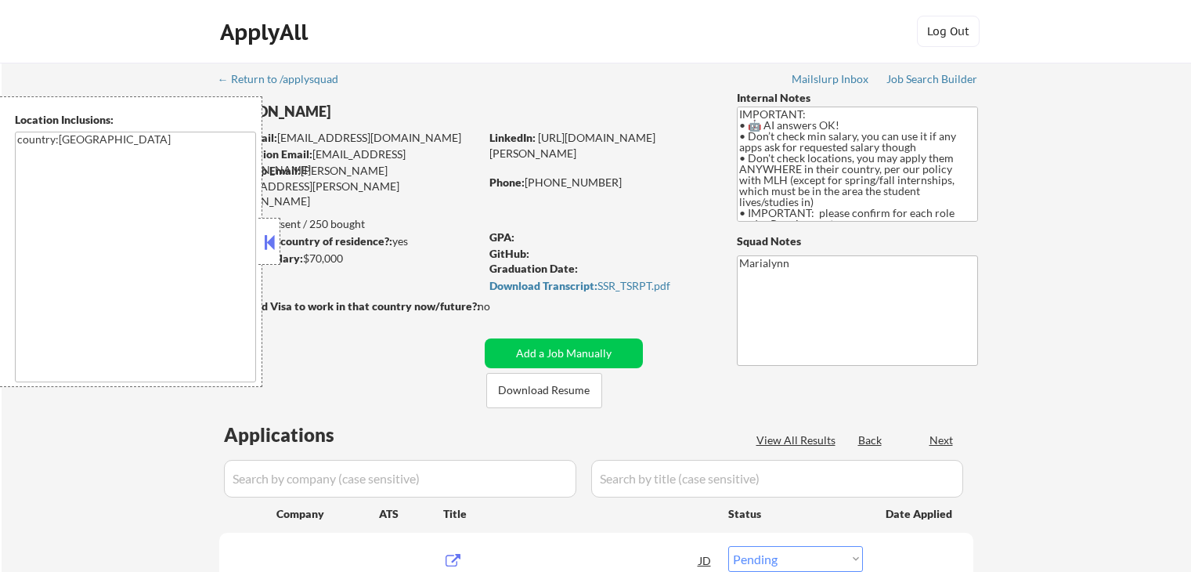
select select ""pending""
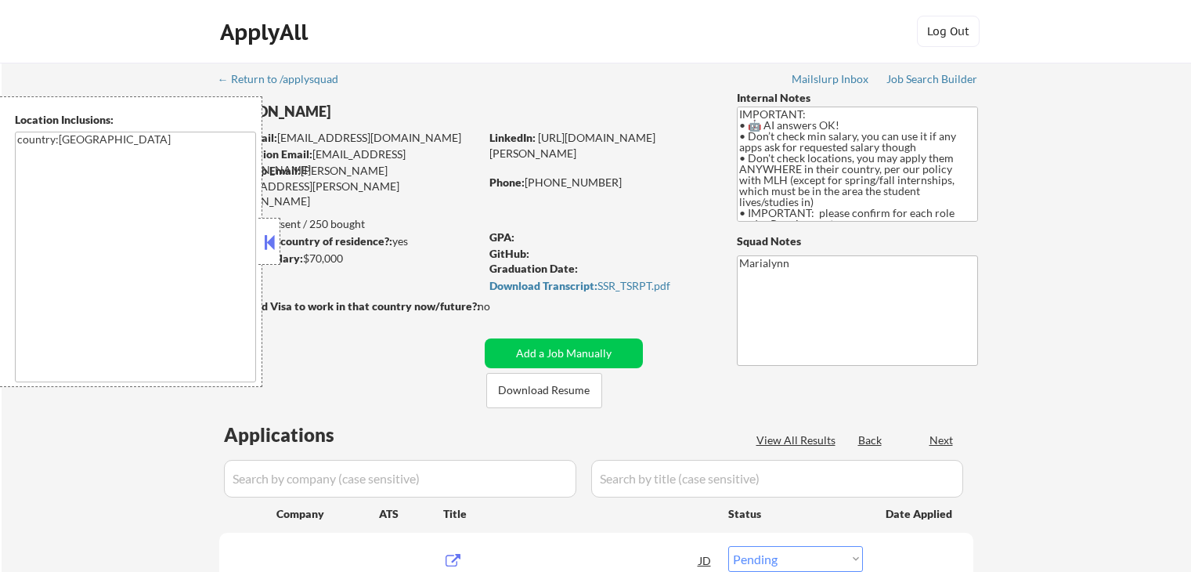
select select ""pending""
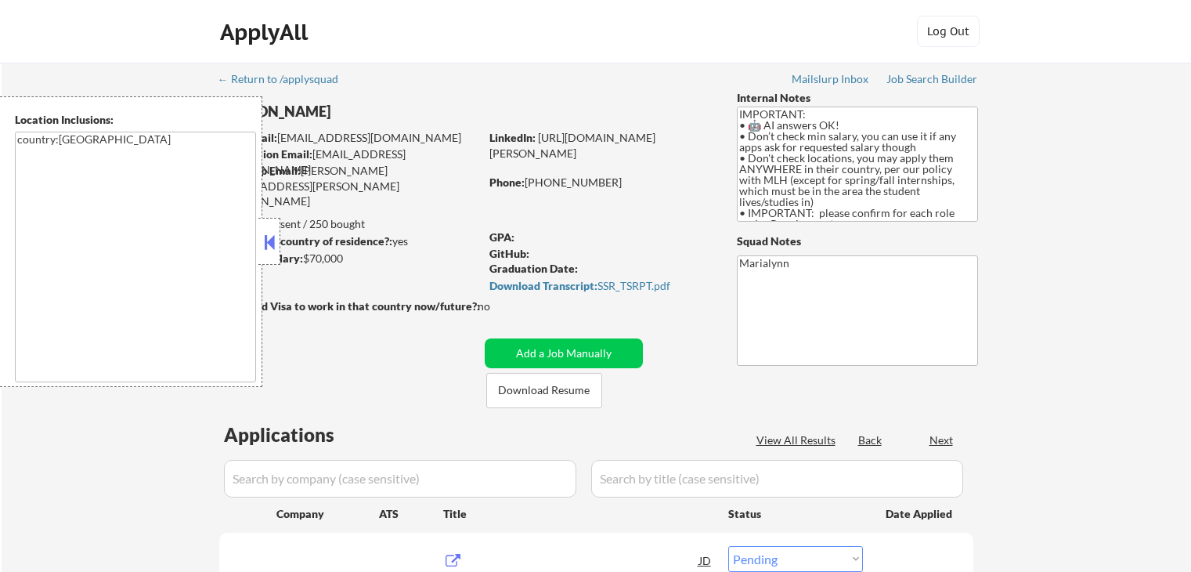
select select ""pending""
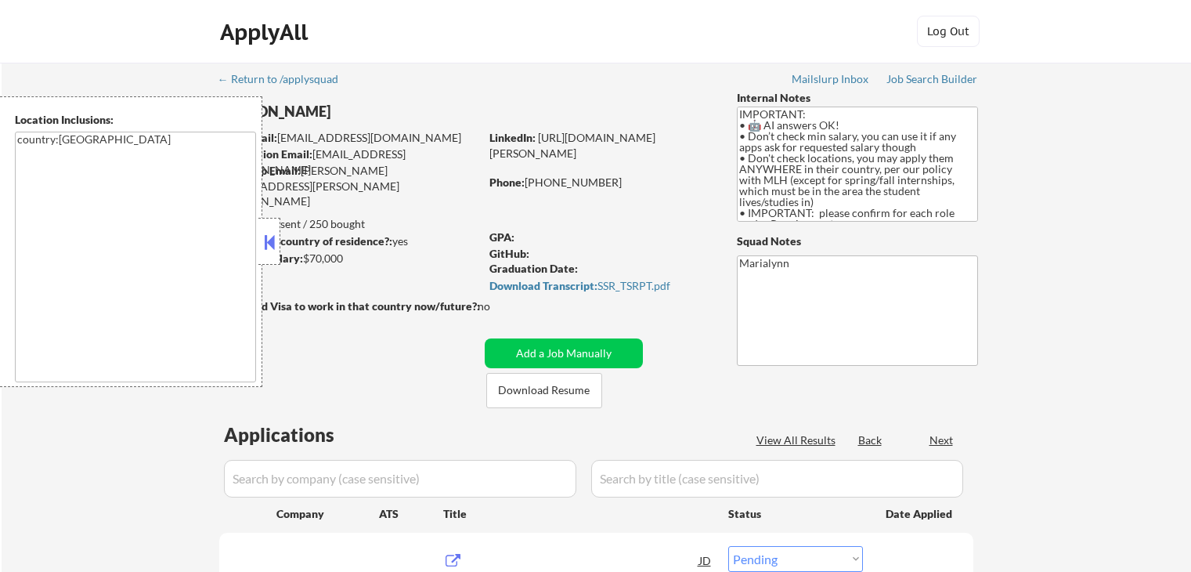
select select ""pending""
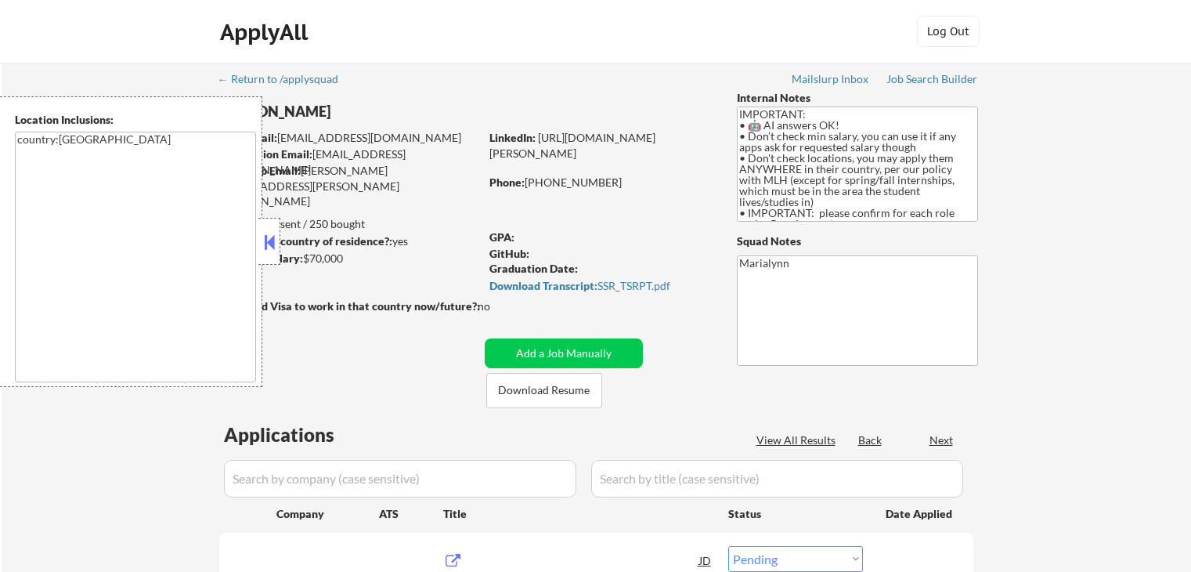
select select ""pending""
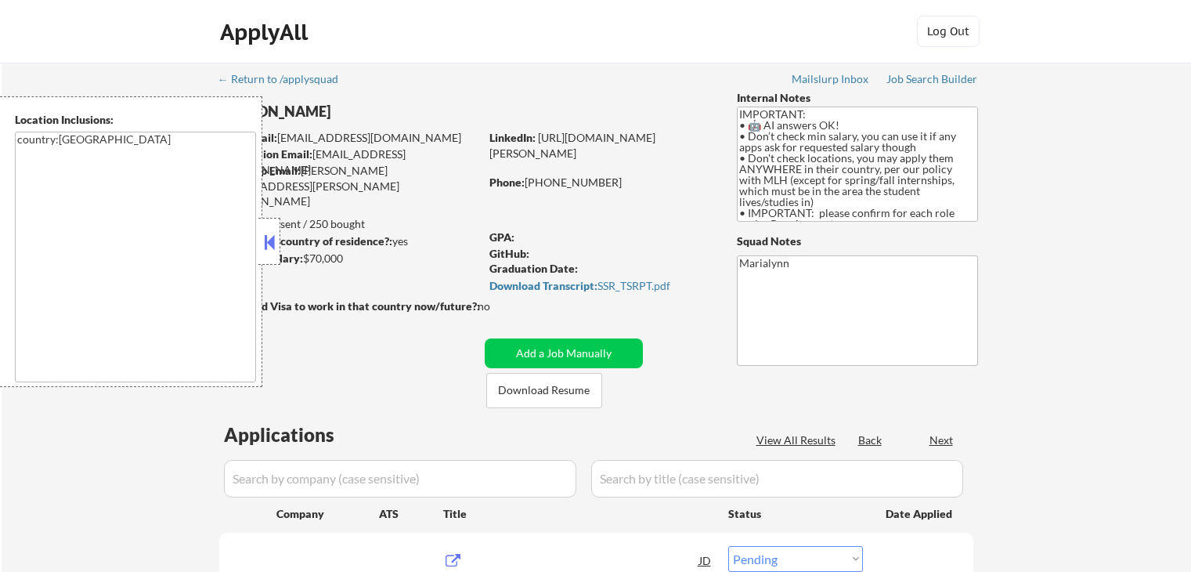
select select ""pending""
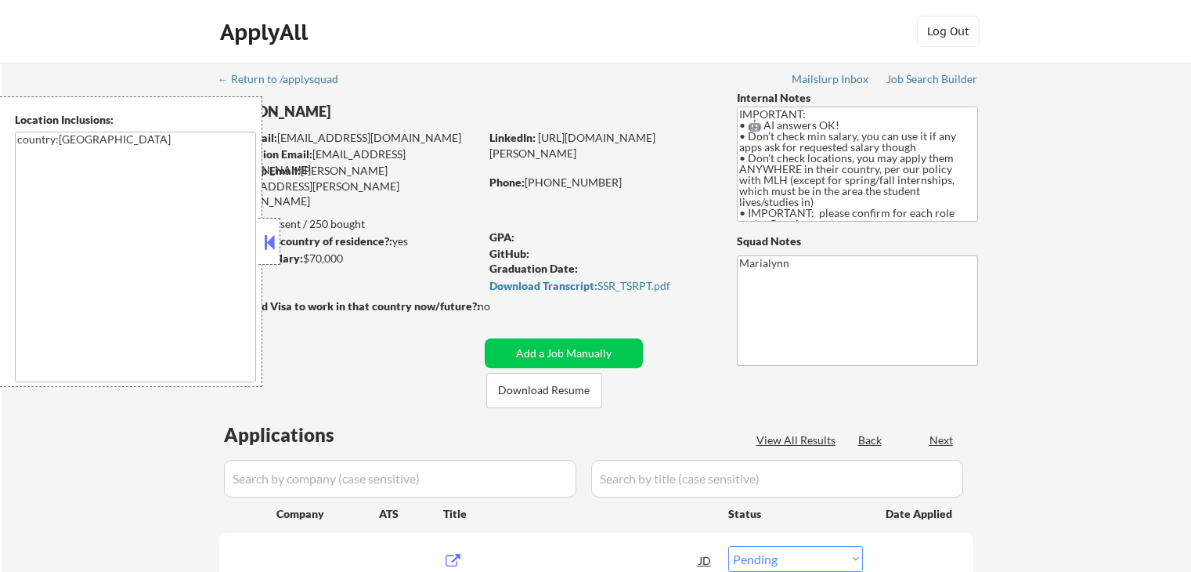
select select ""pending""
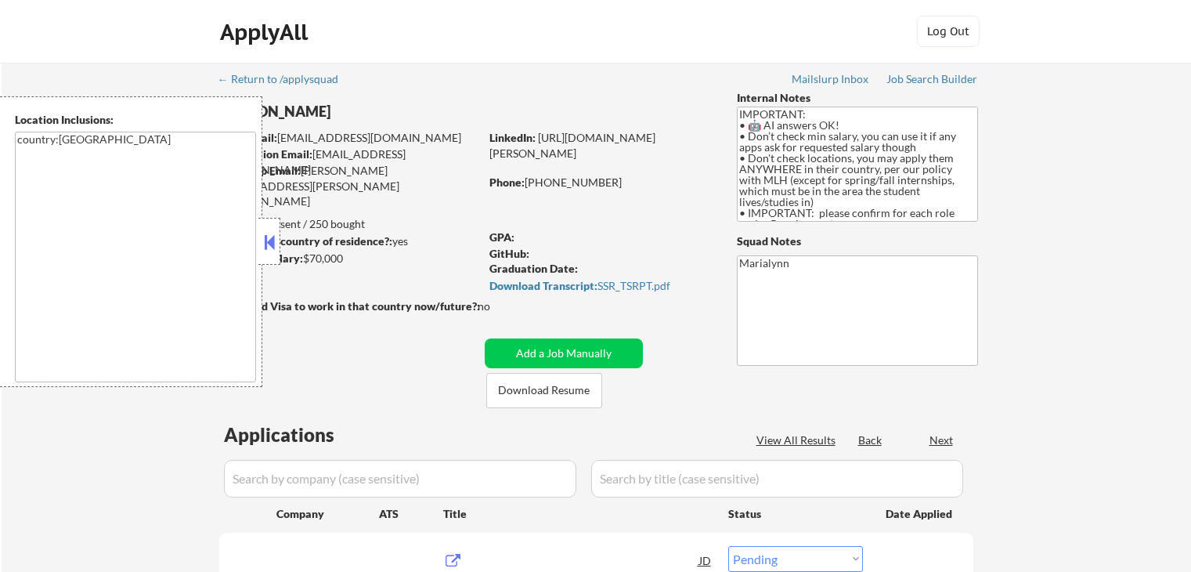
select select ""pending""
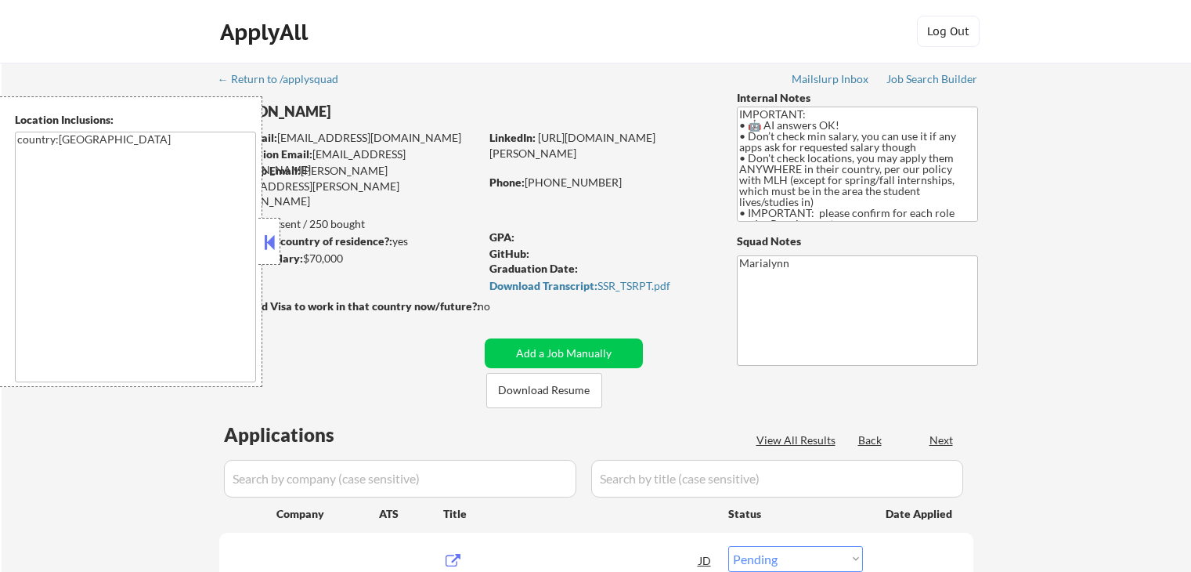
select select ""pending""
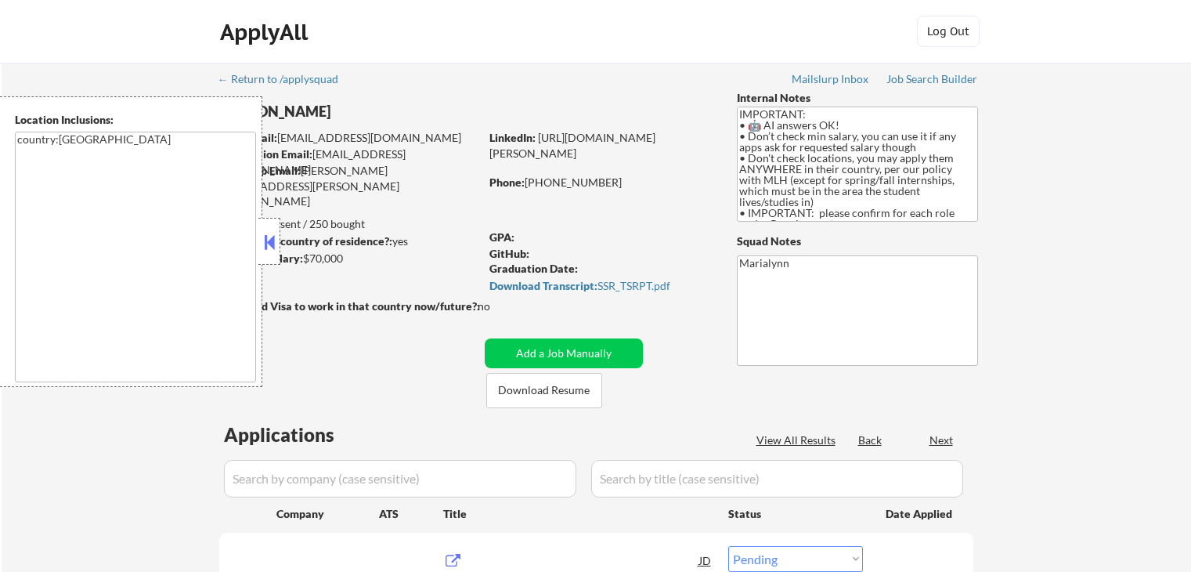
select select ""pending""
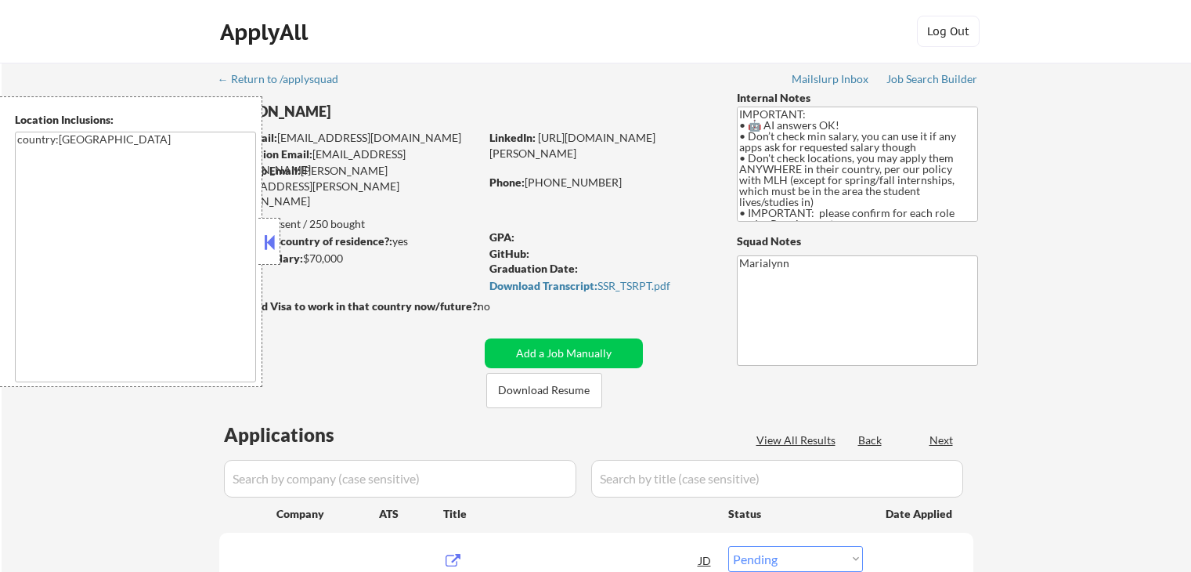
select select ""pending""
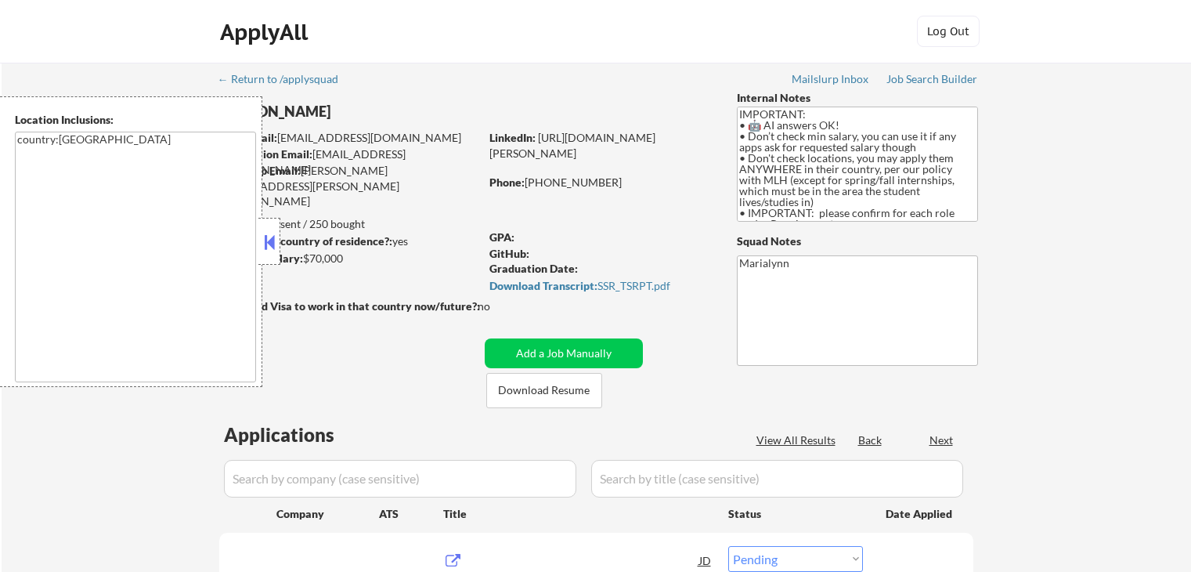
select select ""pending""
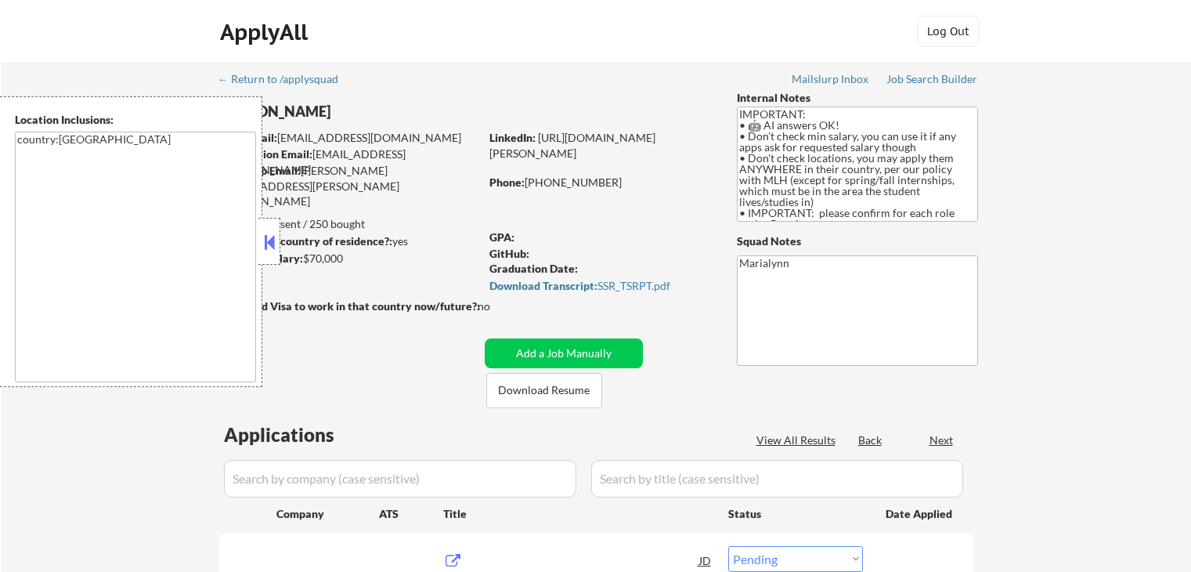
select select ""pending""
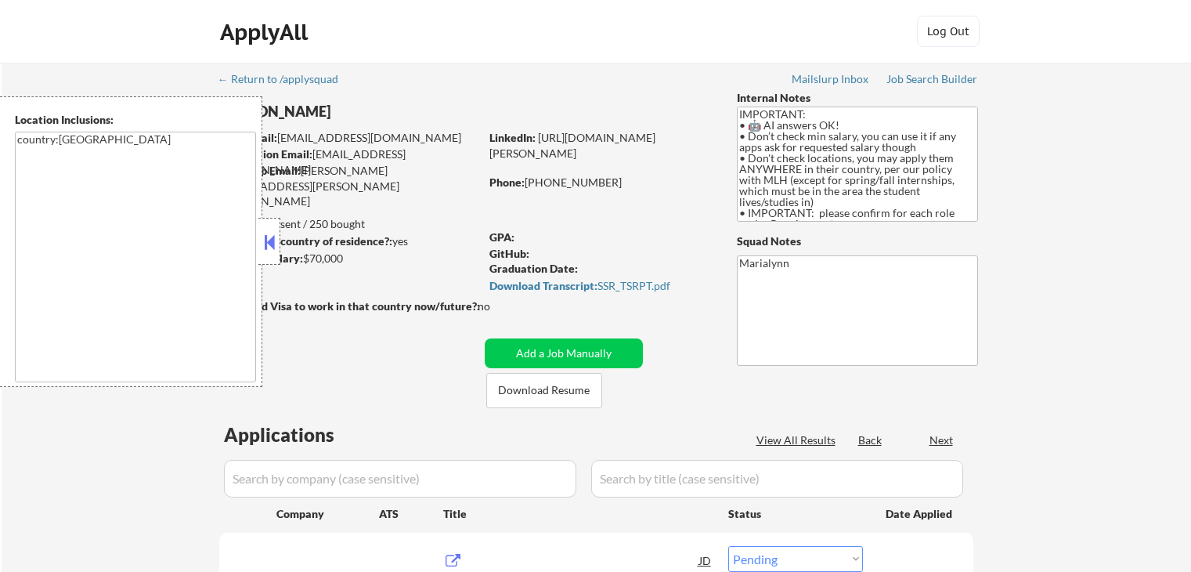
select select ""pending""
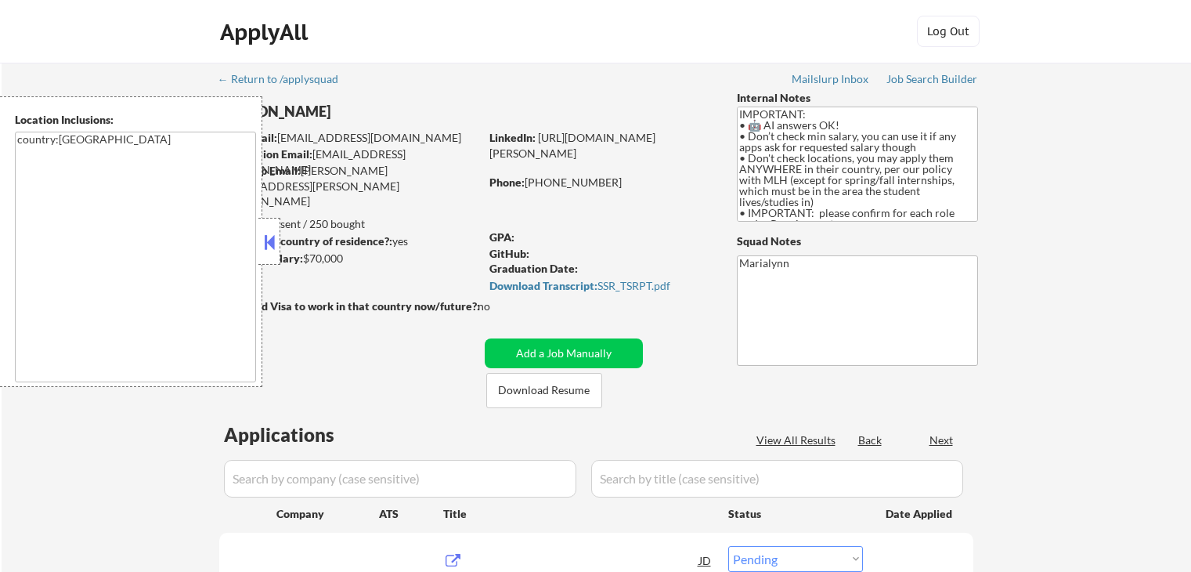
select select ""pending""
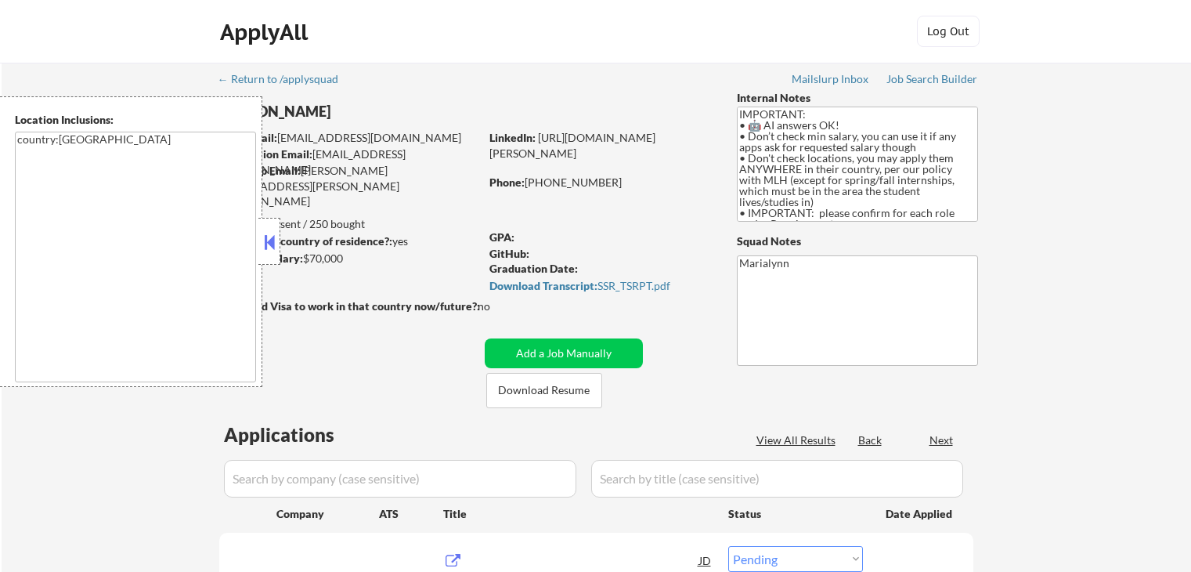
select select ""pending""
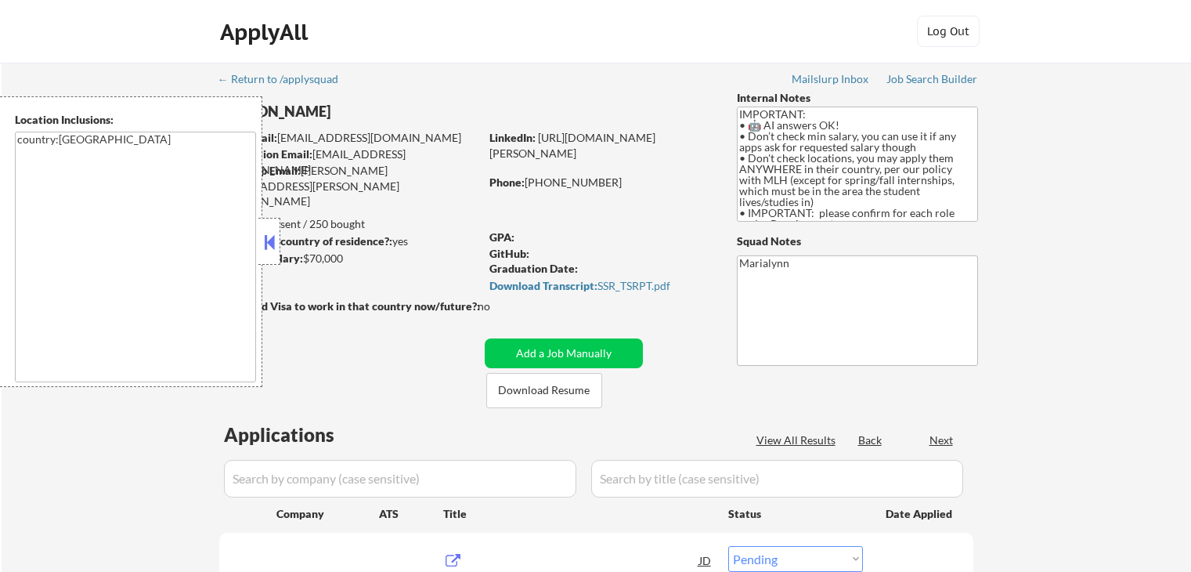
select select ""pending""
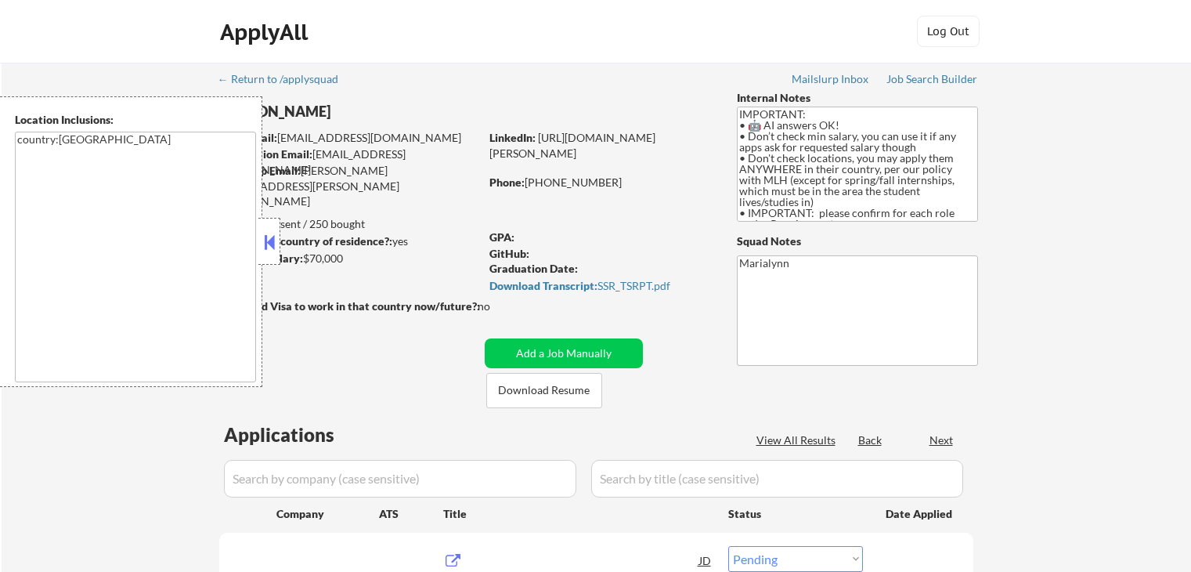
select select ""pending""
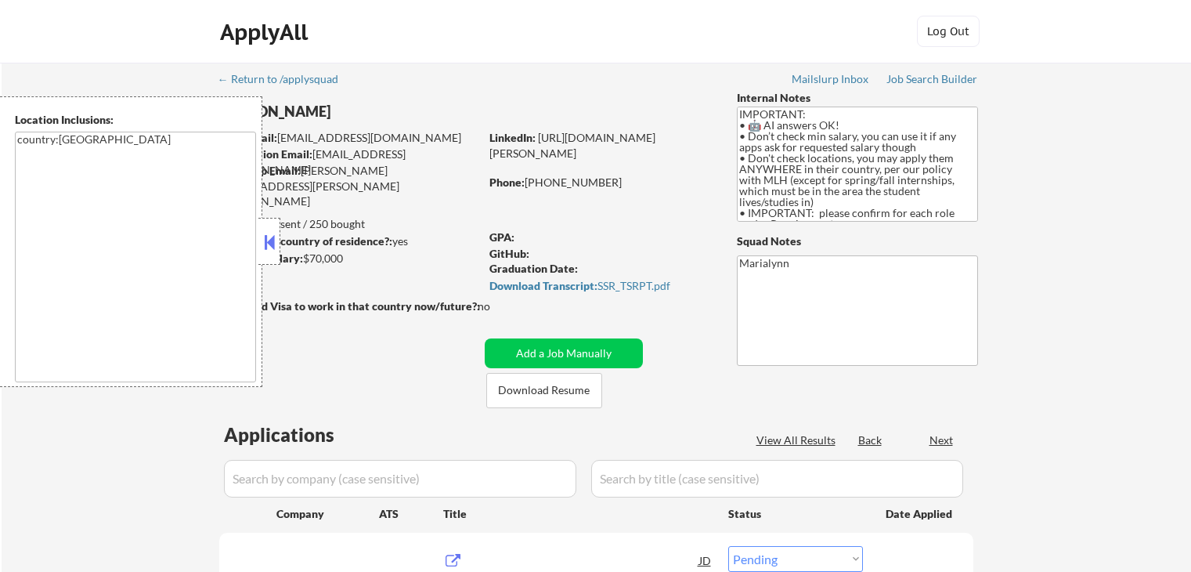
select select ""pending""
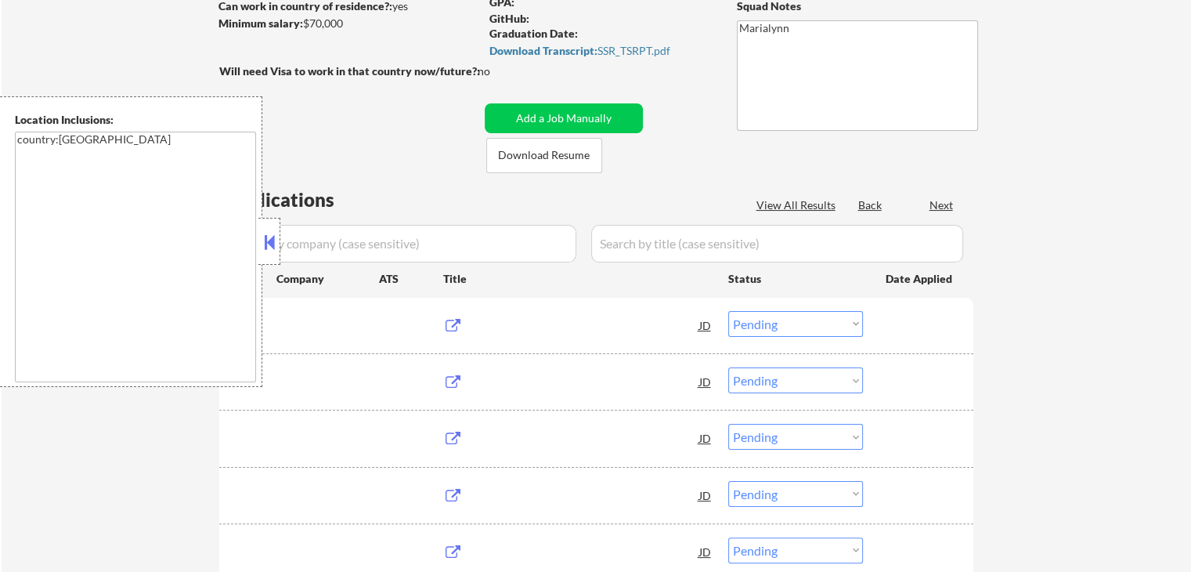
click at [276, 244] on div "Location Inclusions: country:[GEOGRAPHIC_DATA]" at bounding box center [140, 241] width 280 height 291
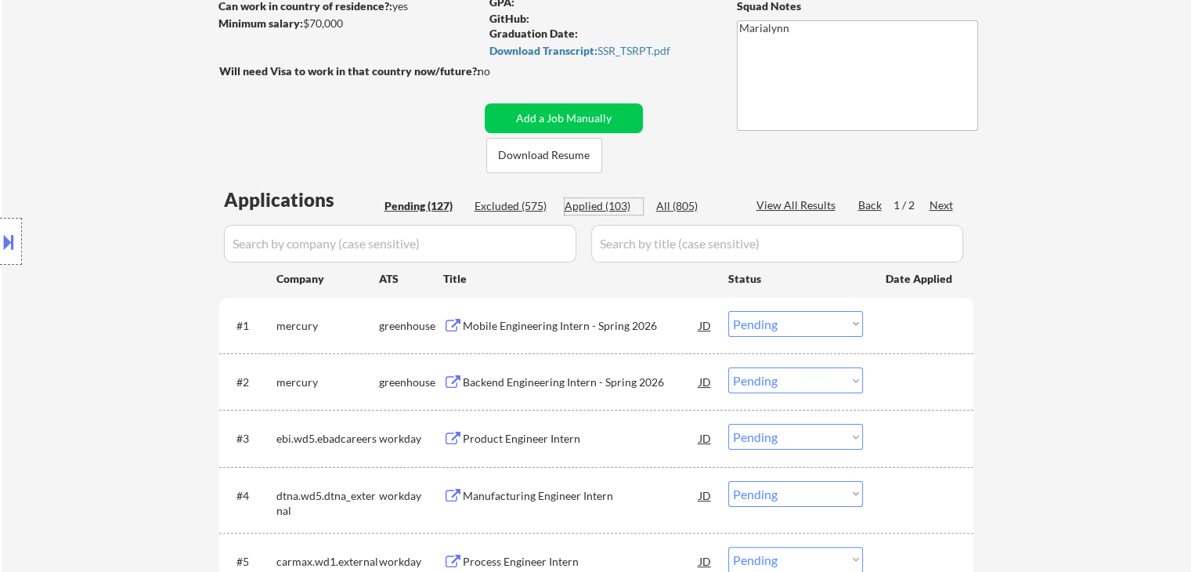
click at [615, 208] on div "Applied (103)" at bounding box center [604, 206] width 78 height 16
select select ""applied""
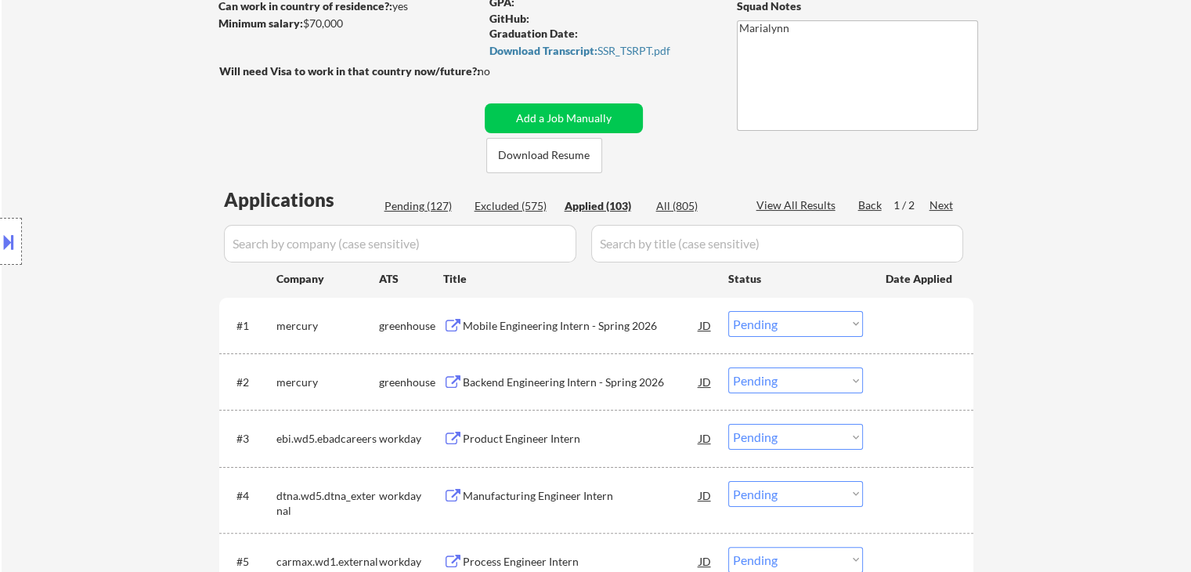
select select ""applied""
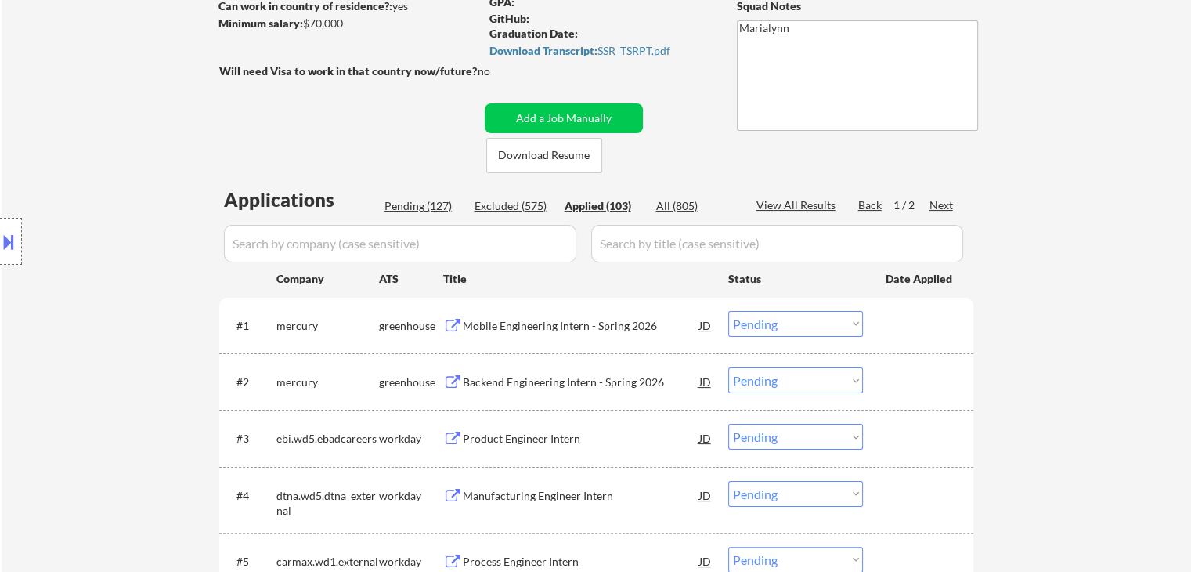
select select ""applied""
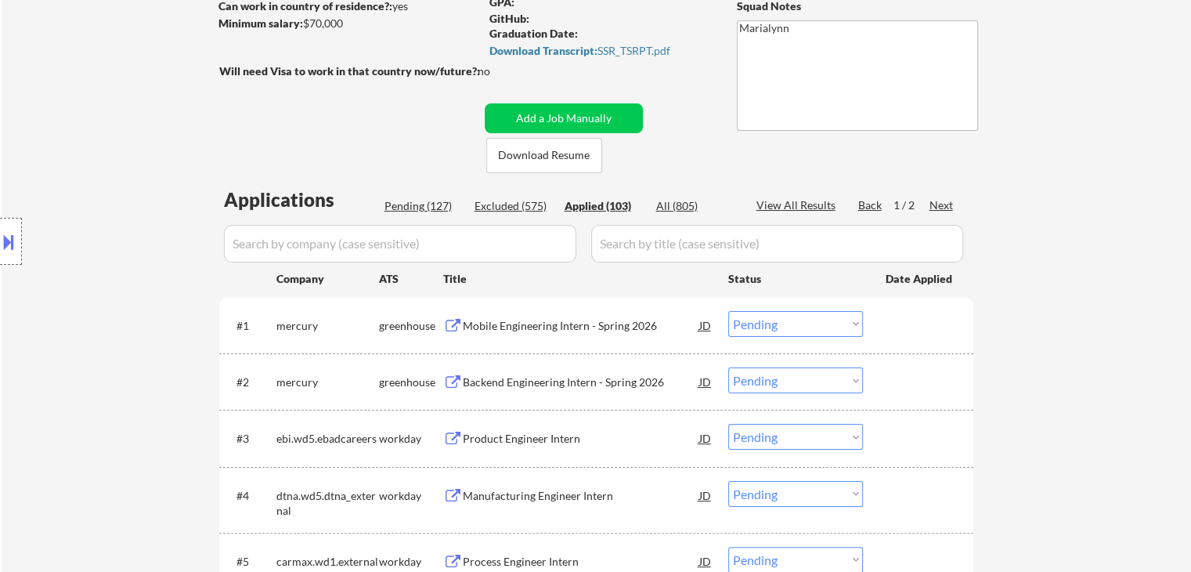
select select ""applied""
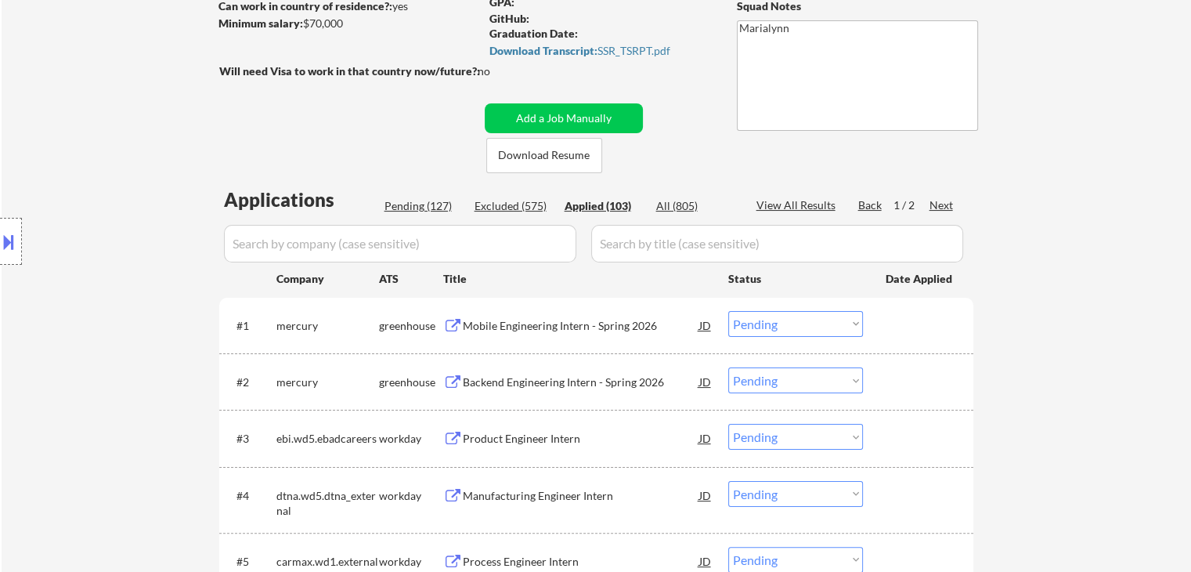
select select ""applied""
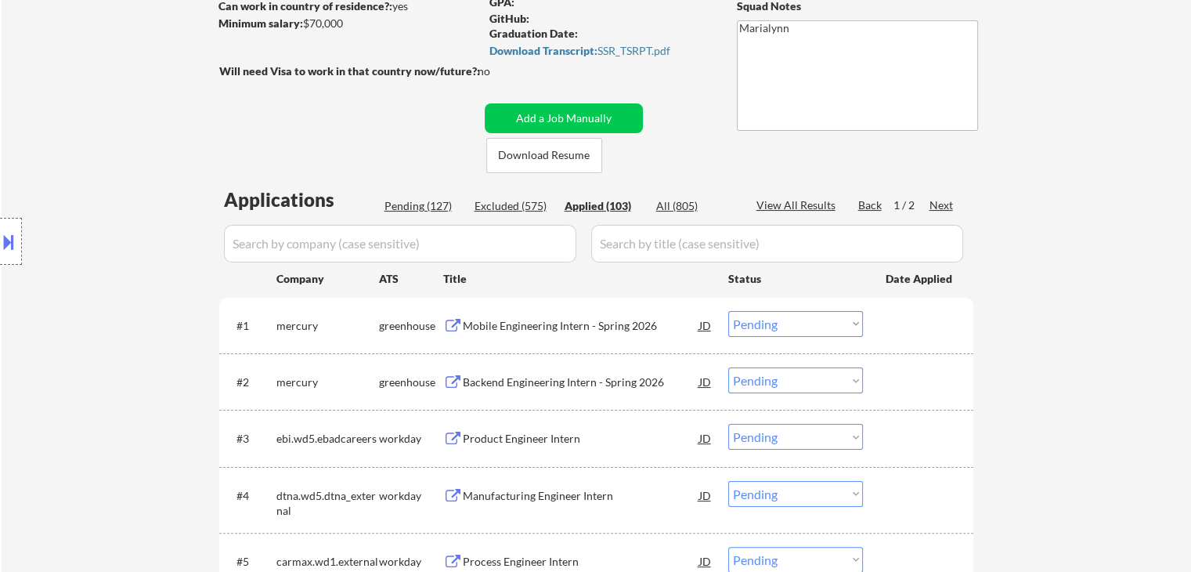
select select ""applied""
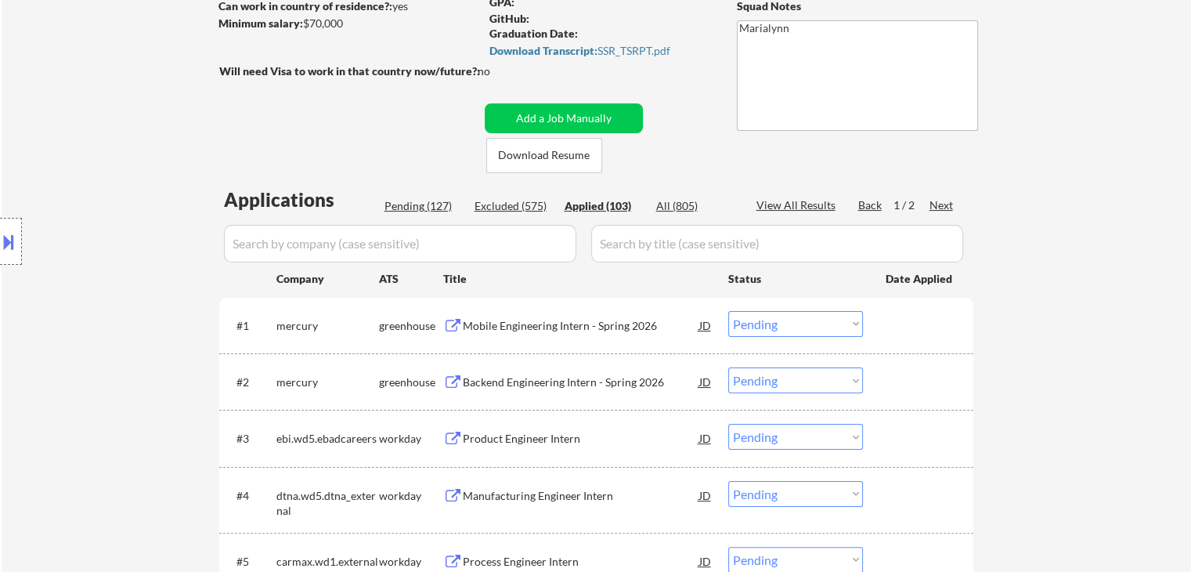
select select ""applied""
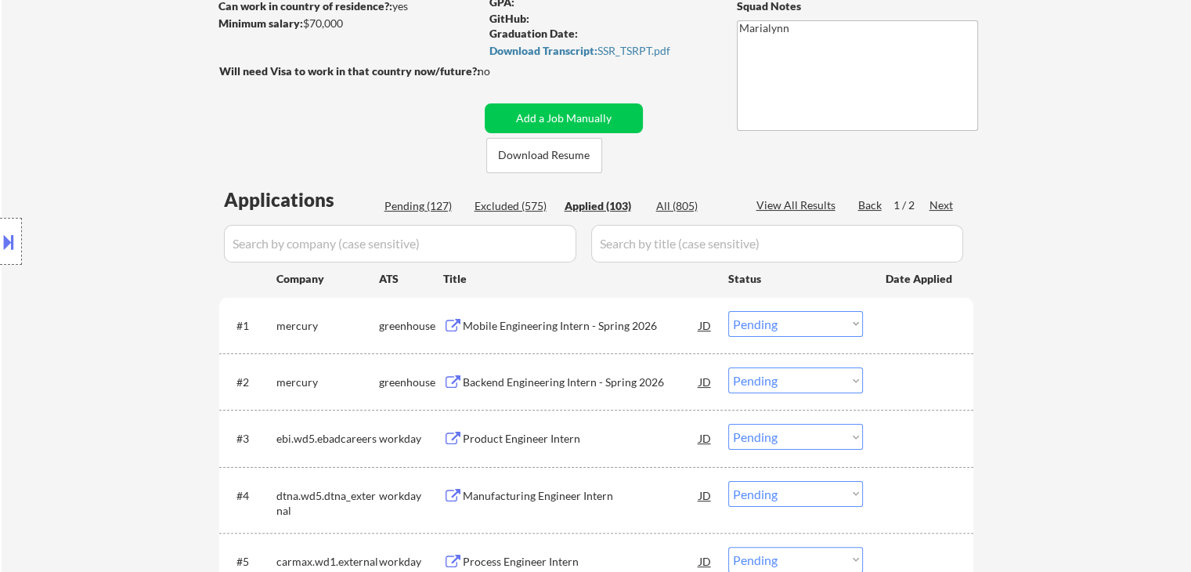
select select ""applied""
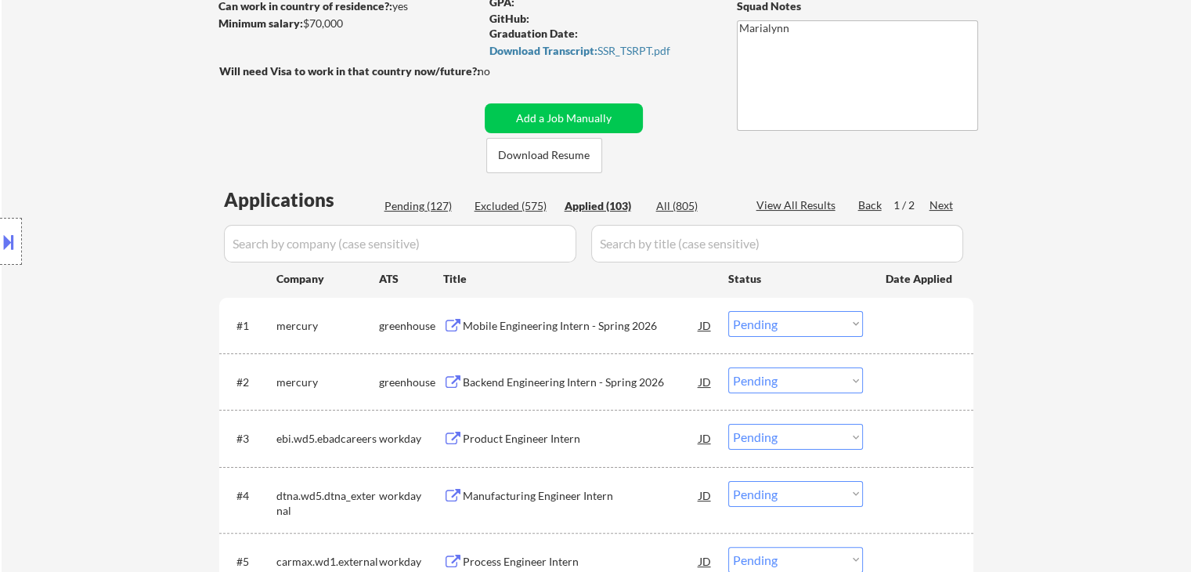
select select ""applied""
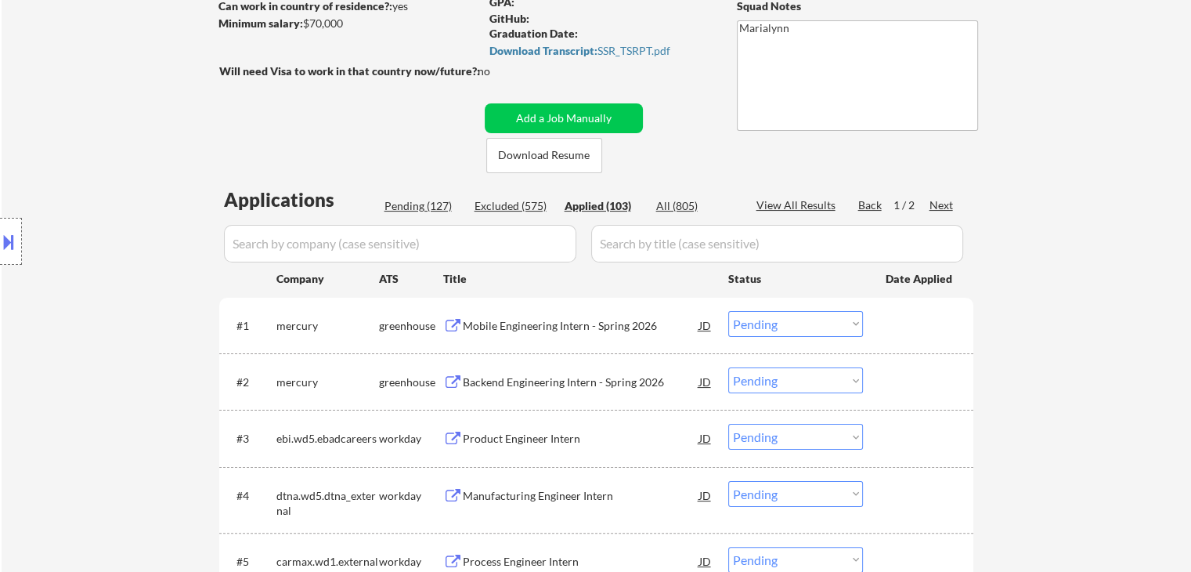
select select ""applied""
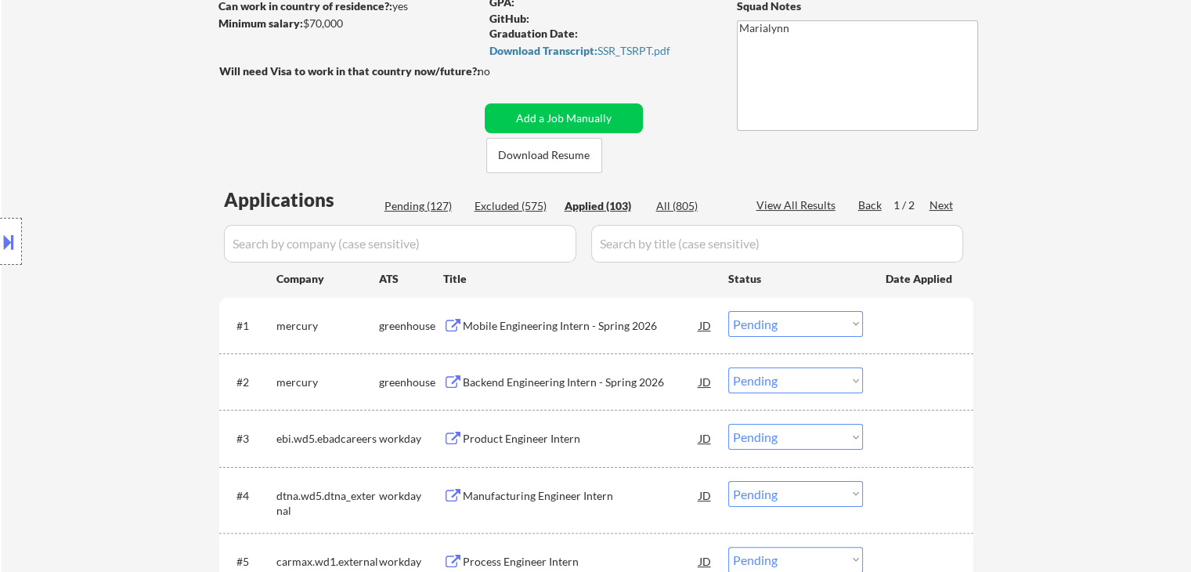
select select ""applied""
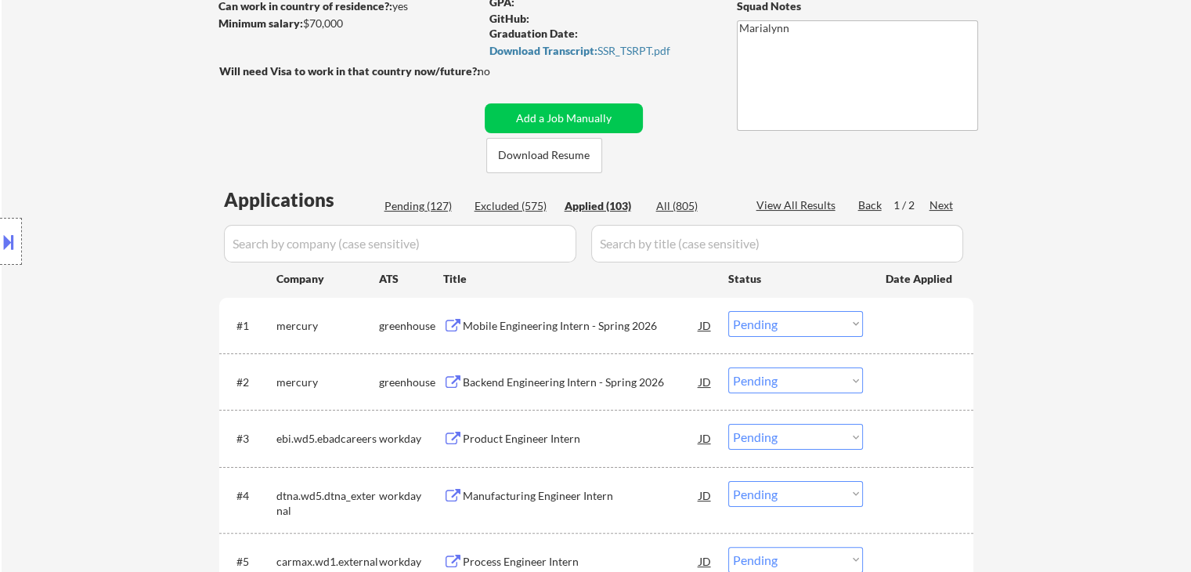
select select ""applied""
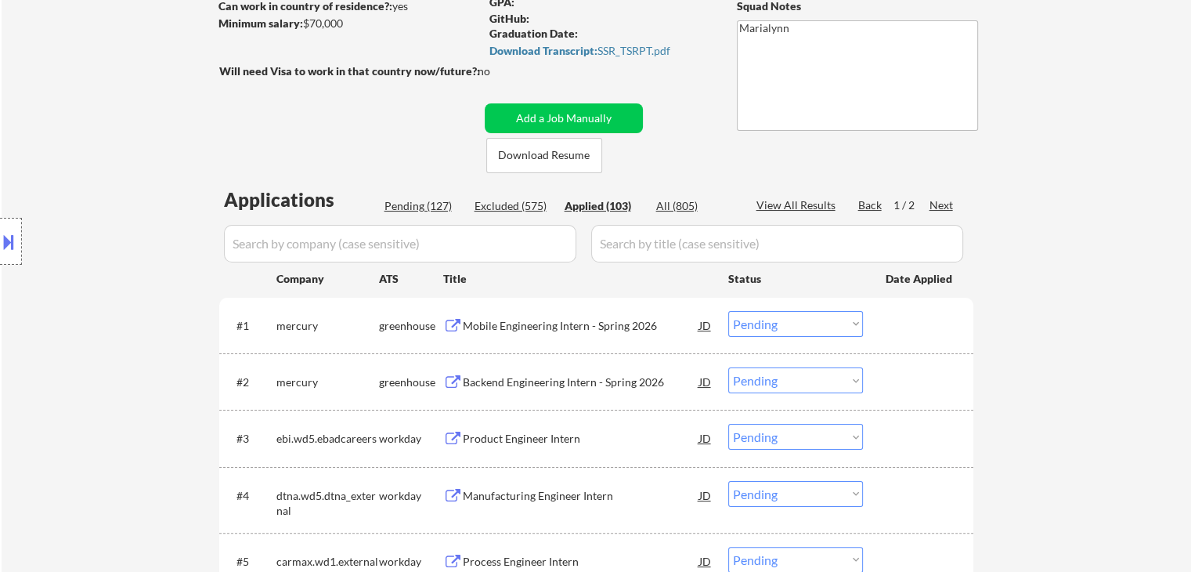
select select ""applied""
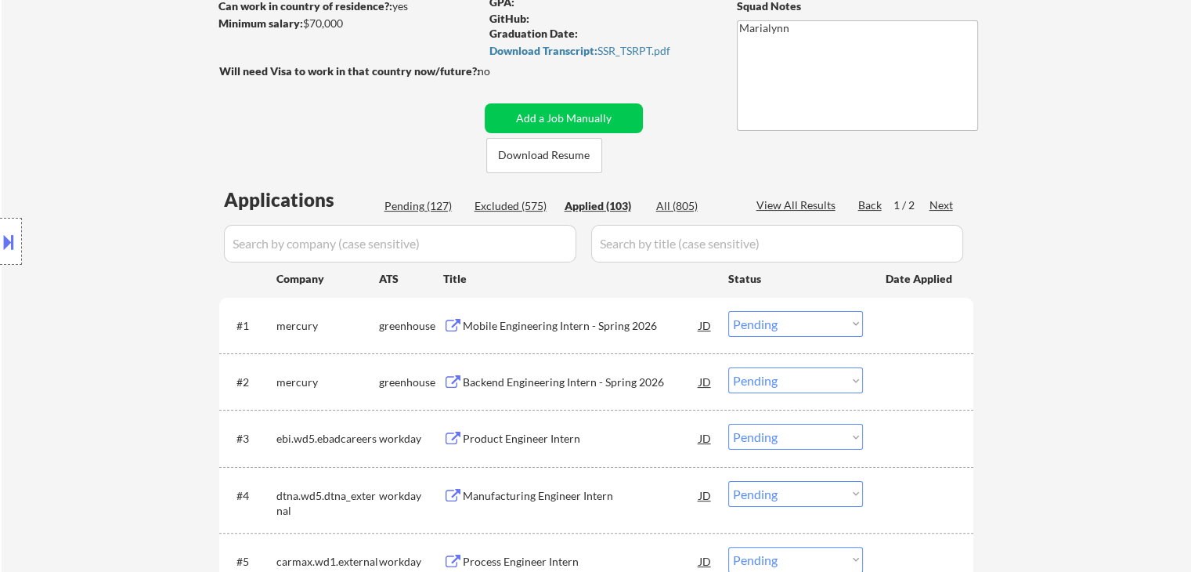
select select ""applied""
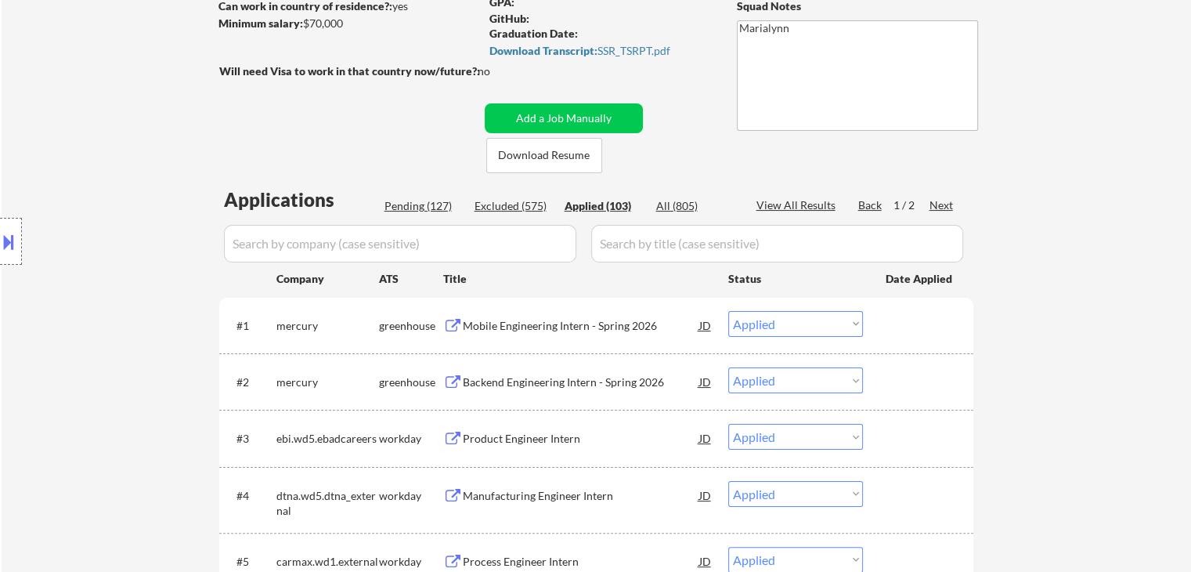
select select ""applied""
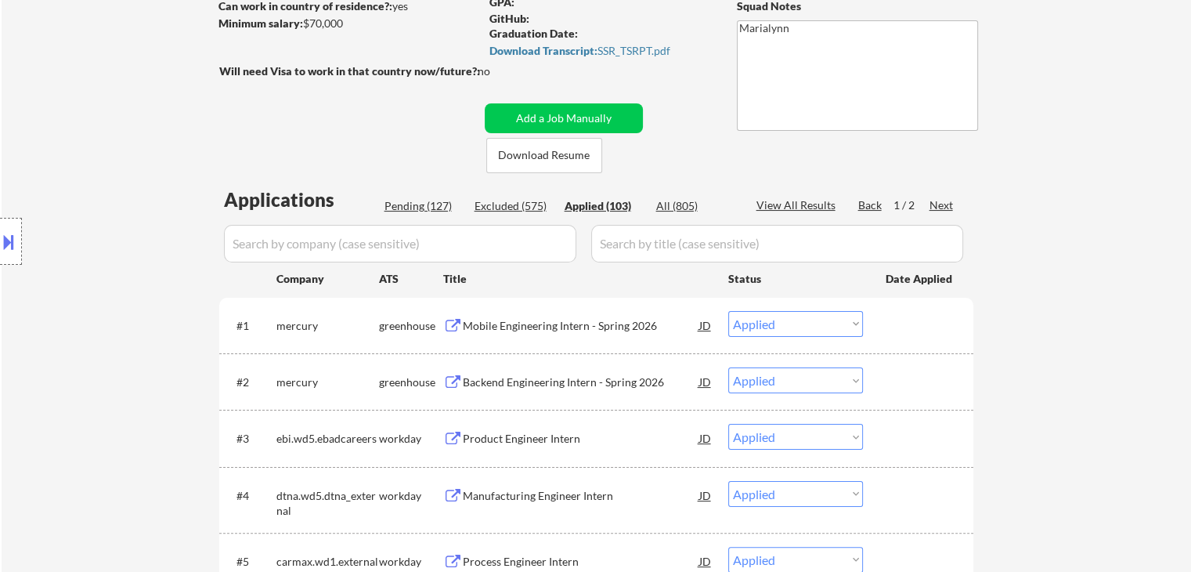
select select ""applied""
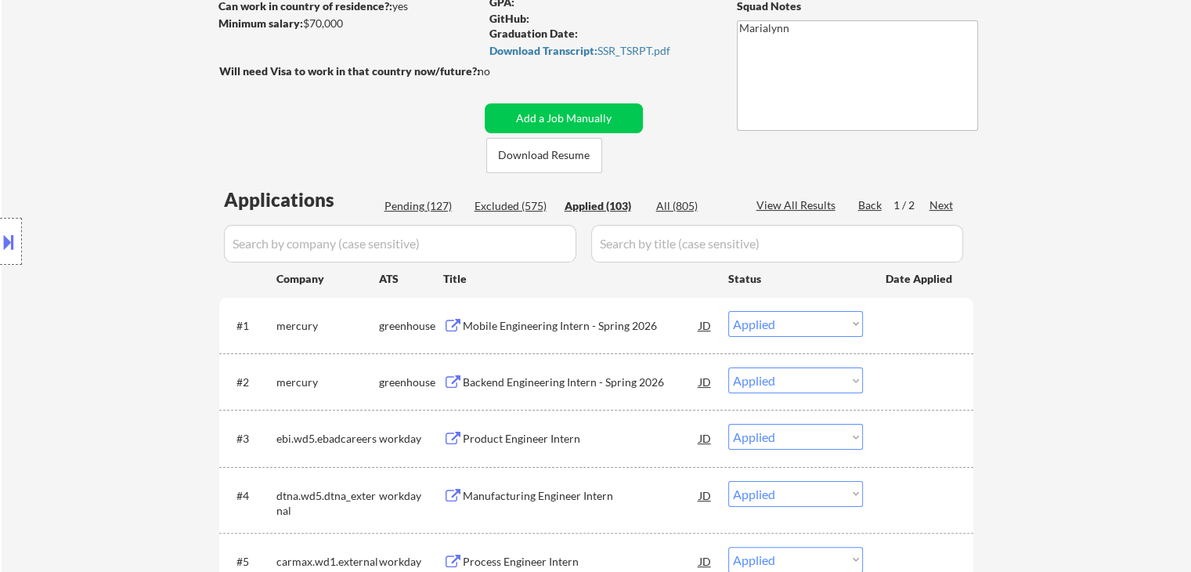
select select ""applied""
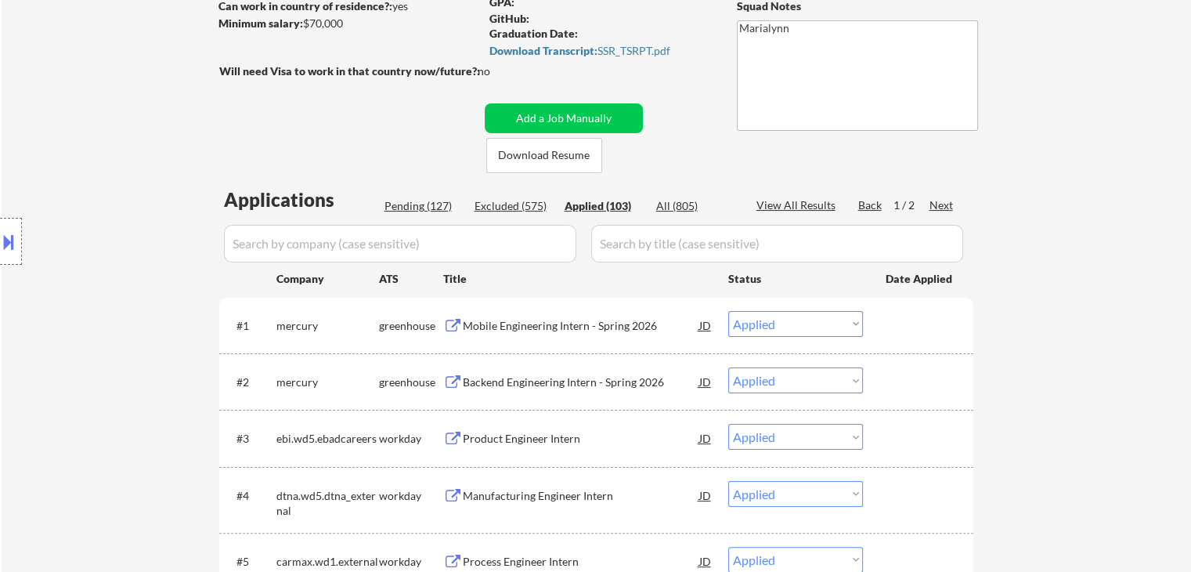
select select ""applied""
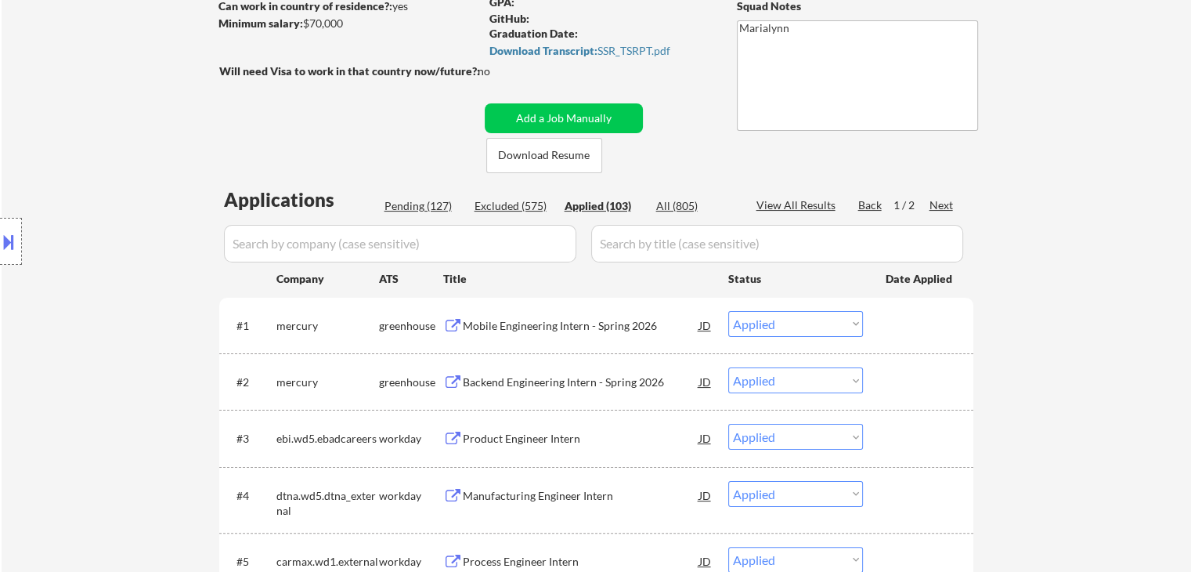
select select ""applied""
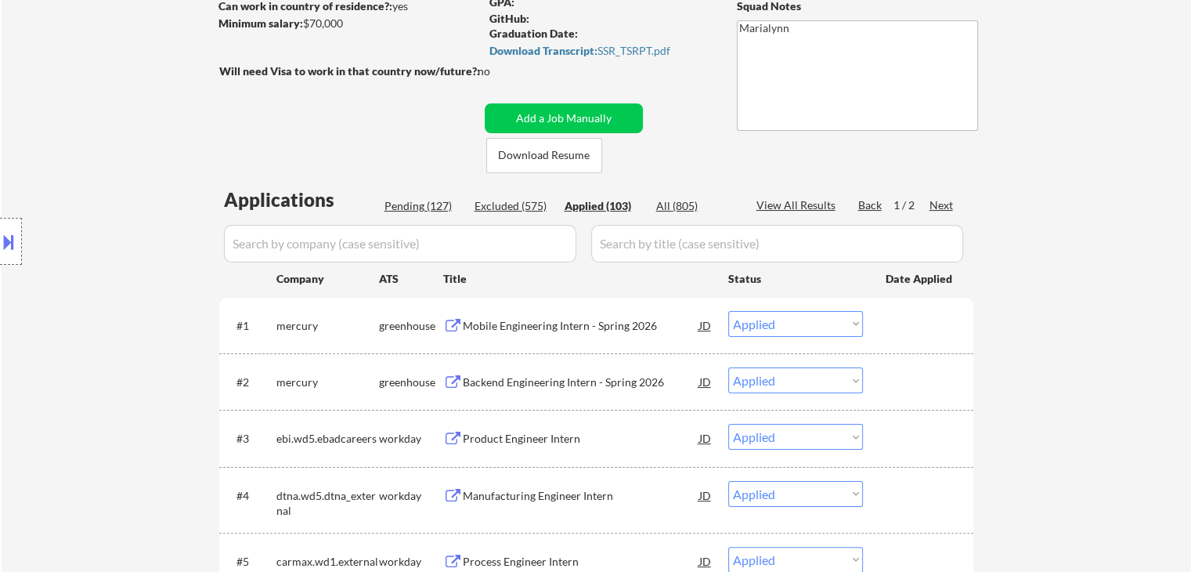
select select ""applied""
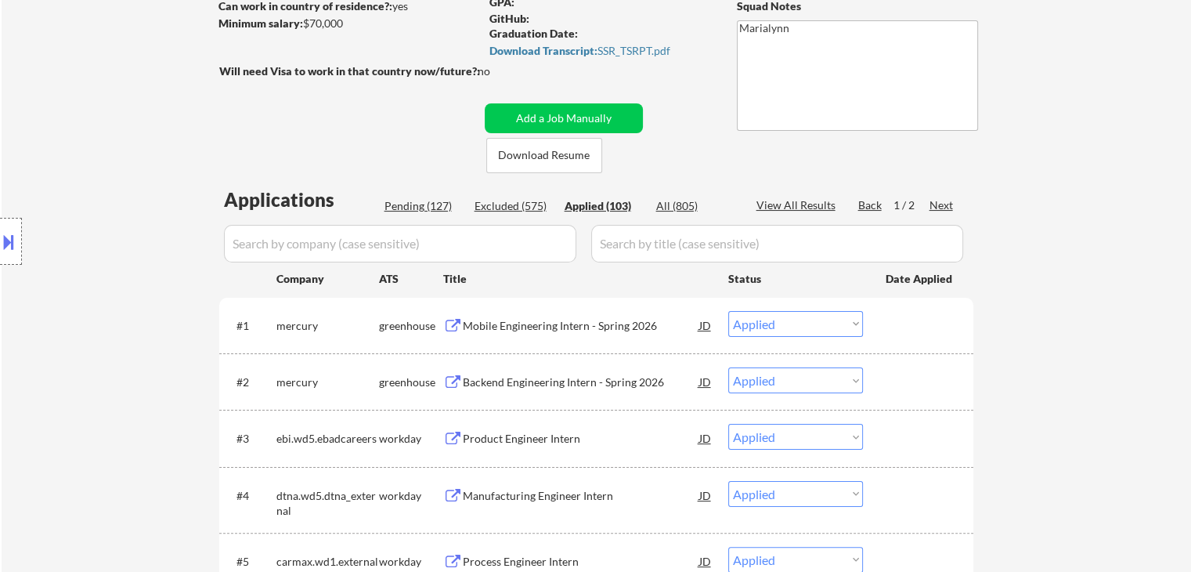
select select ""applied""
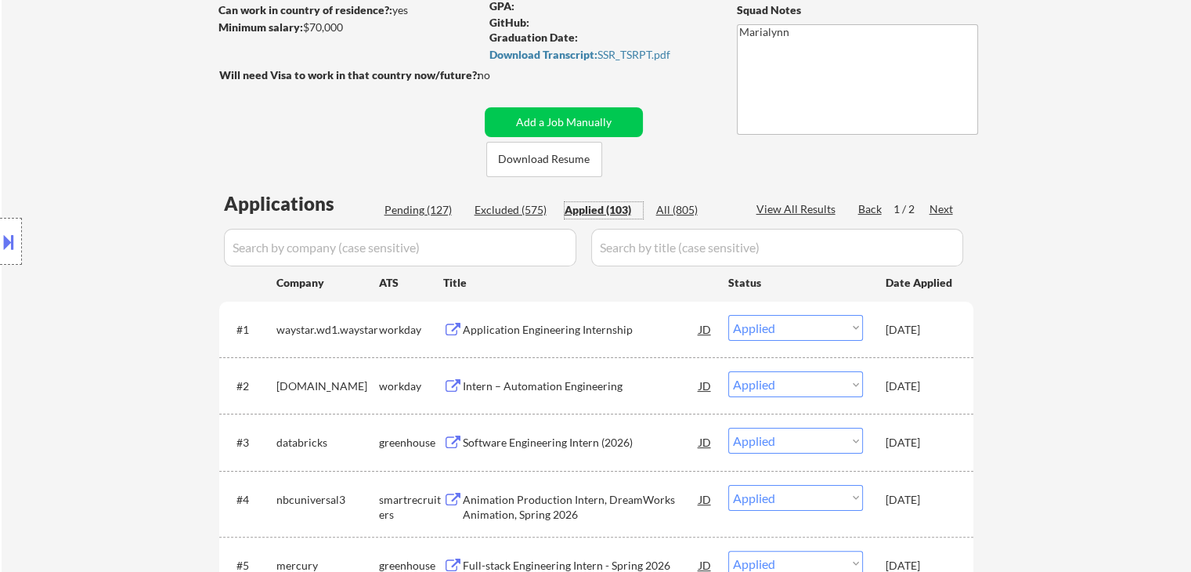
scroll to position [157, 0]
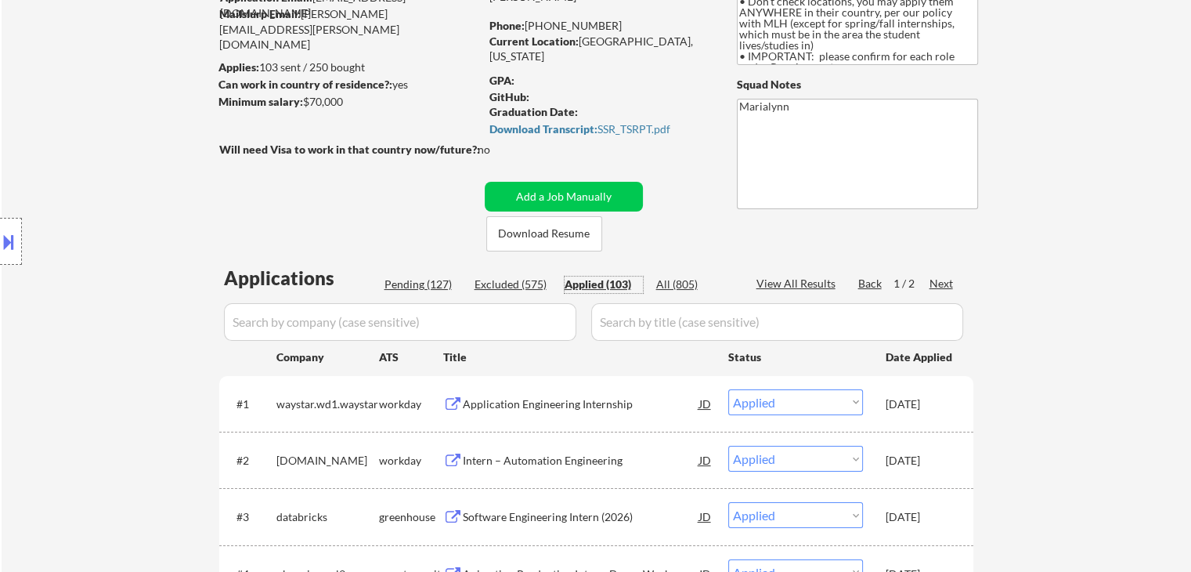
click at [685, 287] on div "All (805)" at bounding box center [695, 284] width 78 height 16
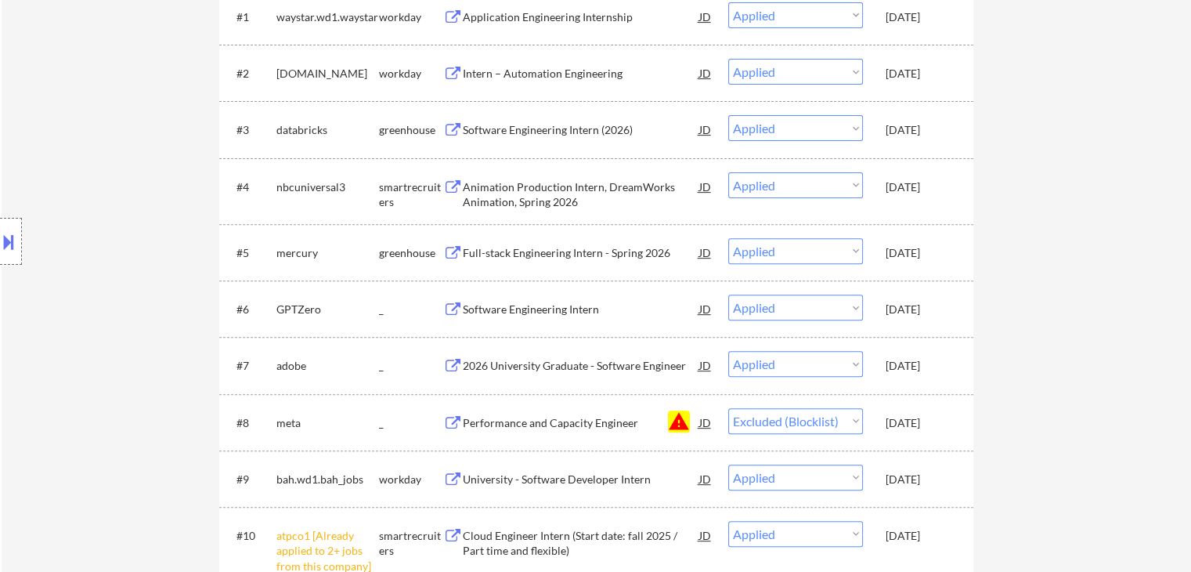
scroll to position [548, 0]
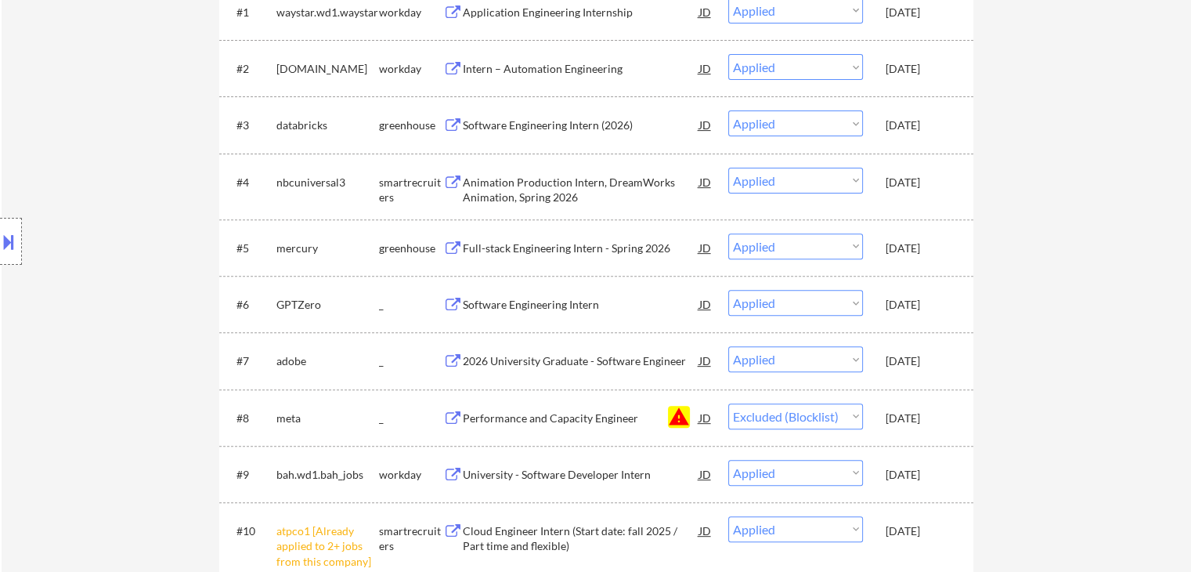
click at [525, 416] on div "Performance and Capacity Engineer" at bounding box center [581, 418] width 236 height 16
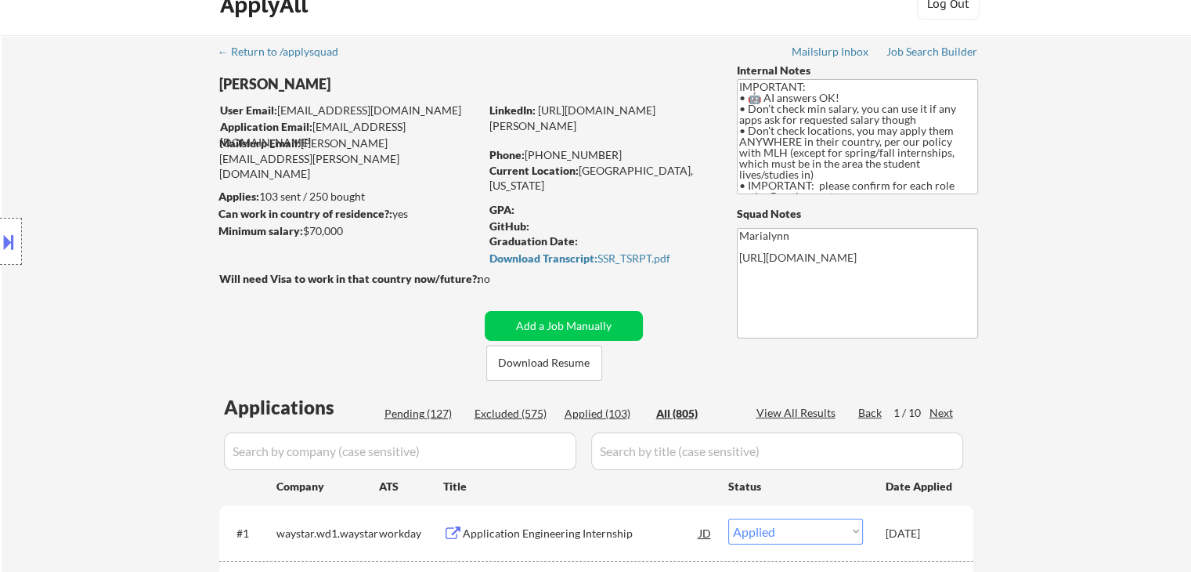
scroll to position [0, 0]
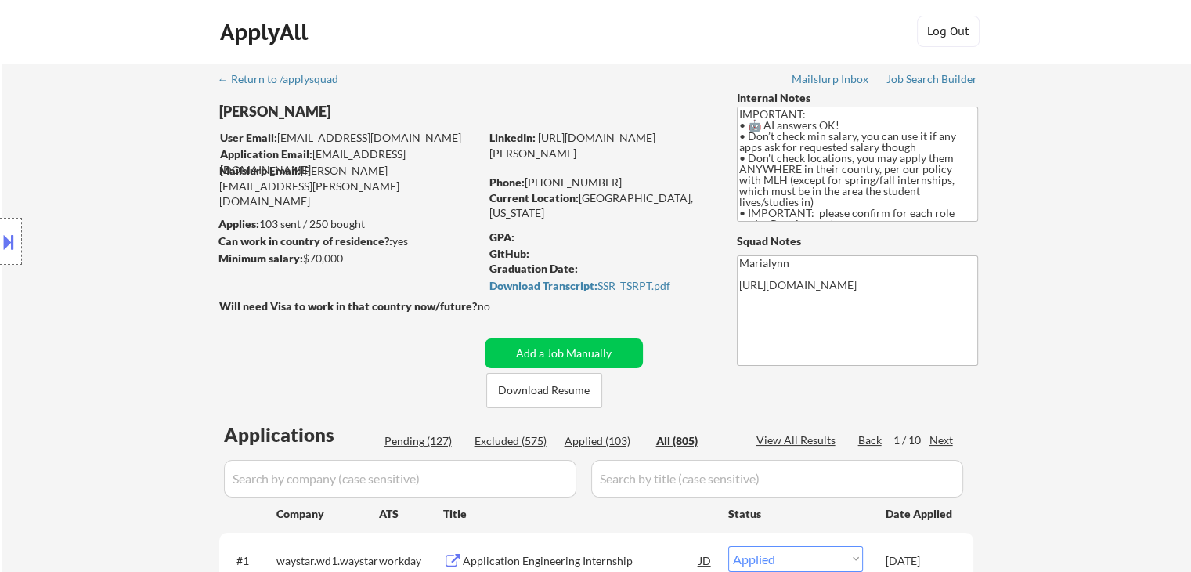
click at [431, 480] on input "input" at bounding box center [400, 479] width 352 height 38
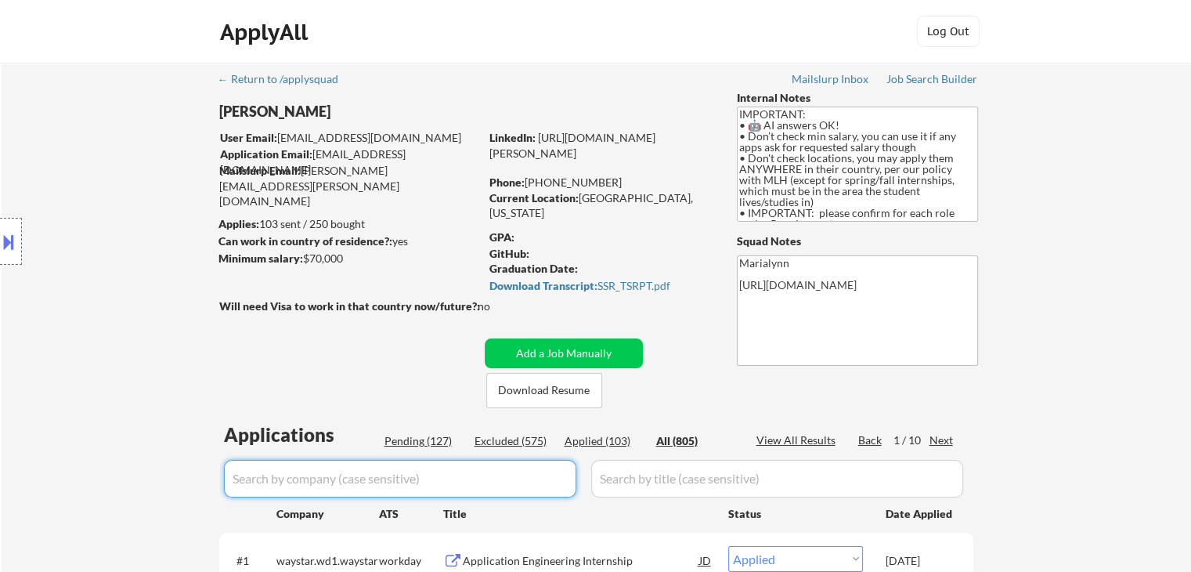
paste input "figma"
click at [680, 441] on div "All (805)" at bounding box center [695, 441] width 78 height 16
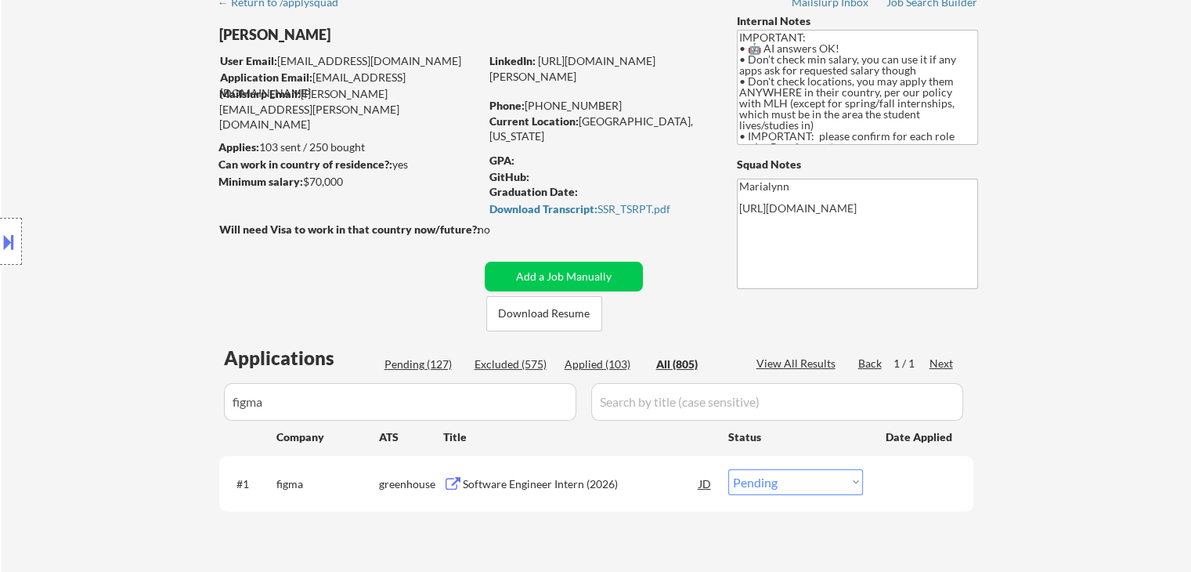
scroll to position [157, 0]
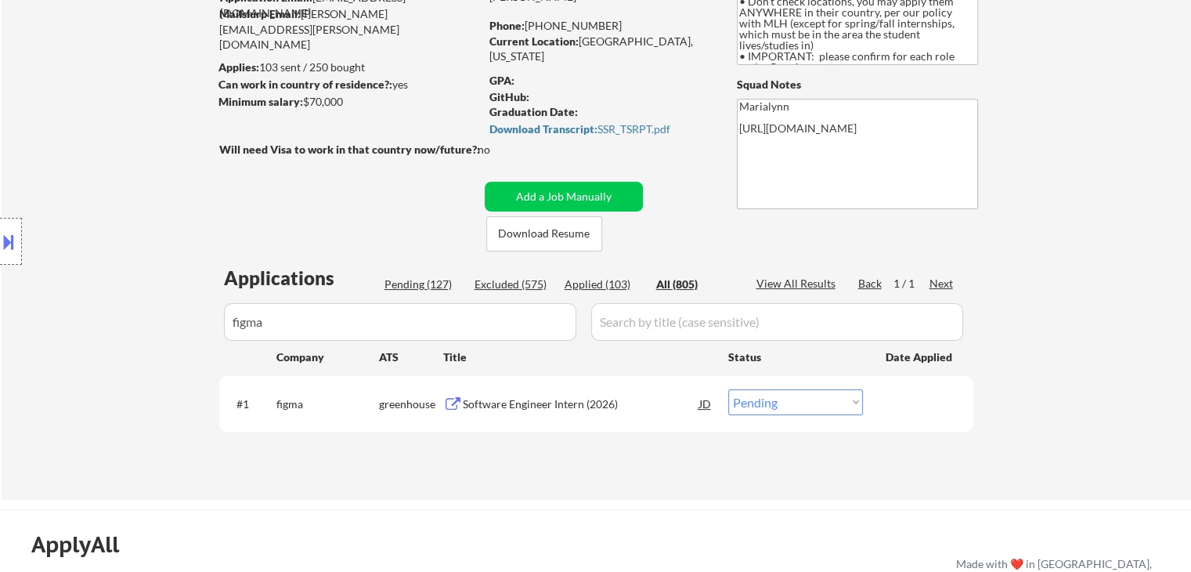
click at [534, 399] on div "Software Engineer Intern (2026)" at bounding box center [581, 404] width 236 height 16
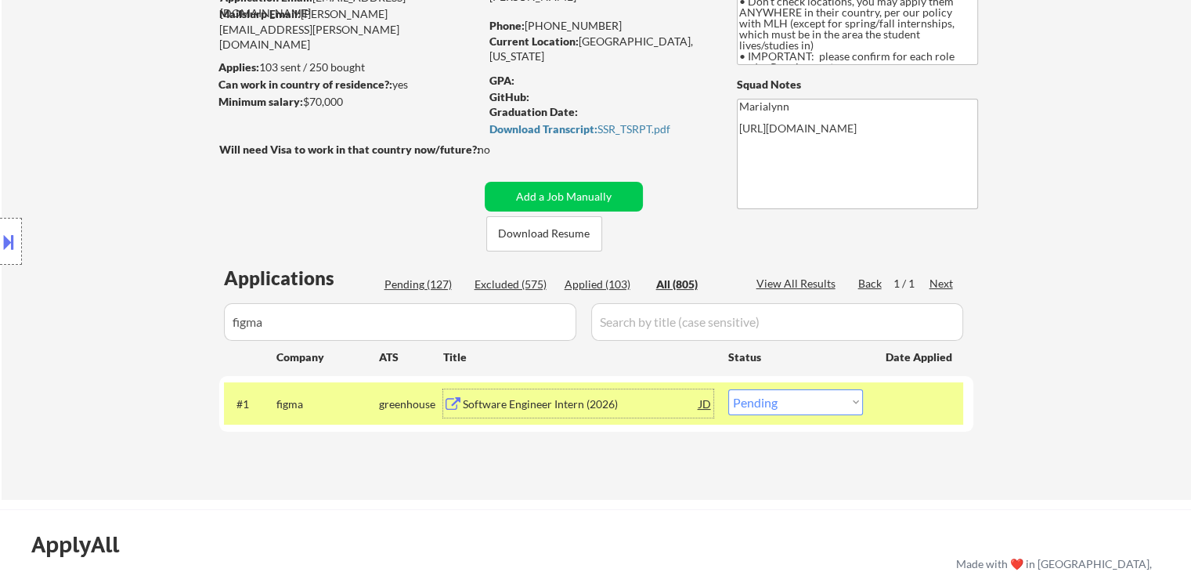
drag, startPoint x: 796, startPoint y: 389, endPoint x: 802, endPoint y: 405, distance: 16.9
click at [796, 390] on select "Choose an option... Pending Applied Excluded (Questions) Excluded (Expired) Exc…" at bounding box center [795, 402] width 135 height 26
click at [728, 389] on select "Choose an option... Pending Applied Excluded (Questions) Excluded (Expired) Exc…" at bounding box center [795, 402] width 135 height 26
click at [602, 283] on div "Applied (104)" at bounding box center [604, 284] width 78 height 16
drag, startPoint x: 252, startPoint y: 342, endPoint x: 3, endPoint y: 503, distance: 296.7
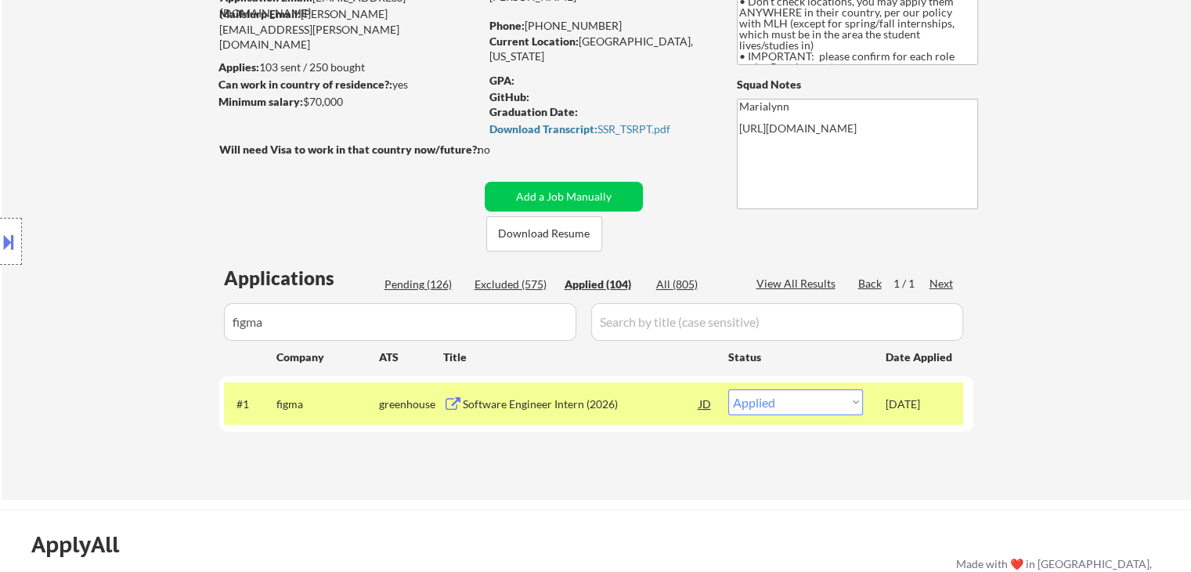
click at [0, 489] on div "← Return to /applysquad Mailslurp Inbox Job Search Builder Jonathan Mathurin Us…" at bounding box center [595, 572] width 1191 height 1459
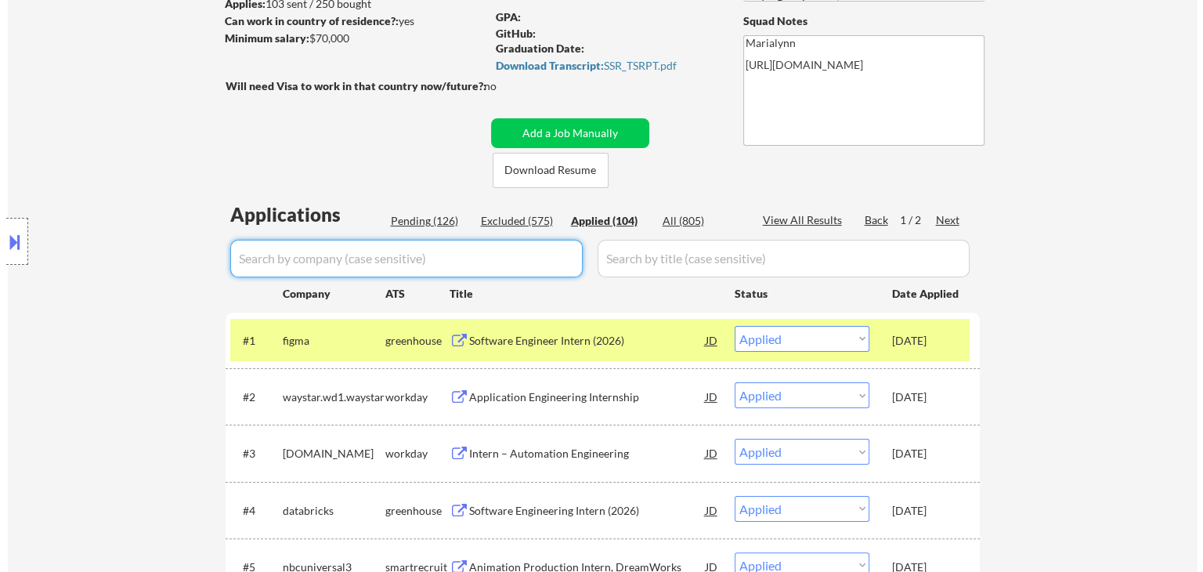
scroll to position [313, 0]
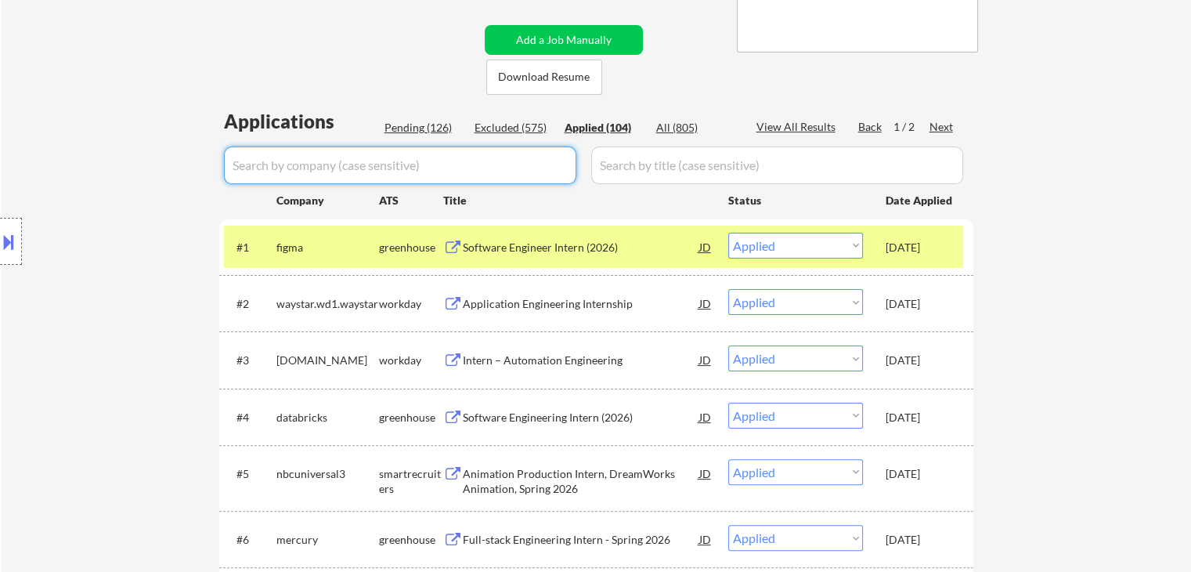
click at [525, 418] on div "Software Engineering Intern (2026)" at bounding box center [581, 418] width 236 height 16
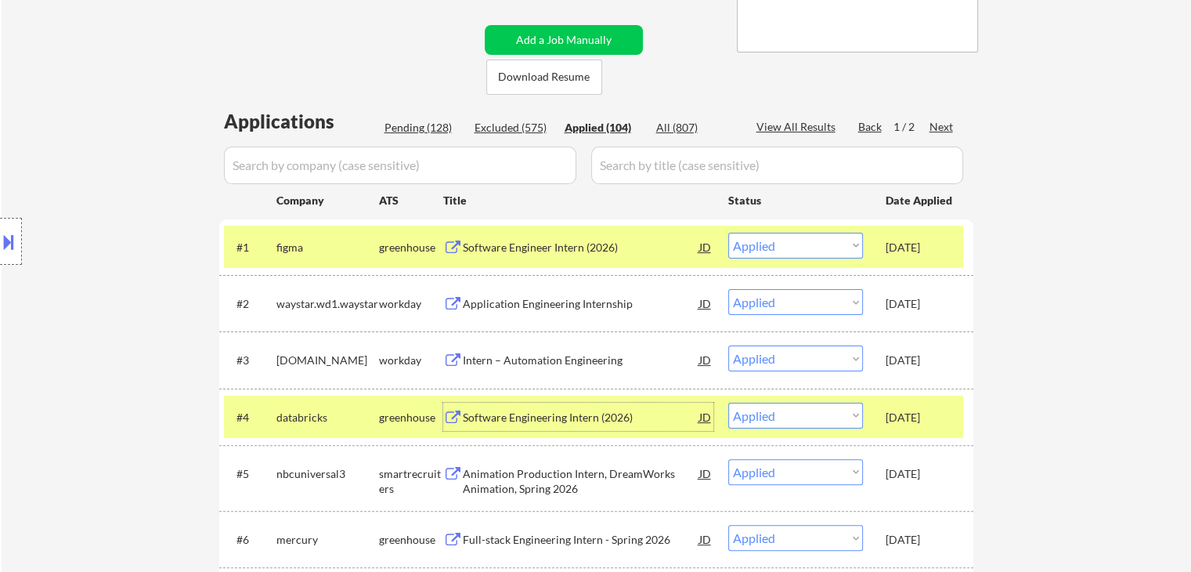
click at [495, 153] on input "input" at bounding box center [400, 165] width 352 height 38
paste input "arm"
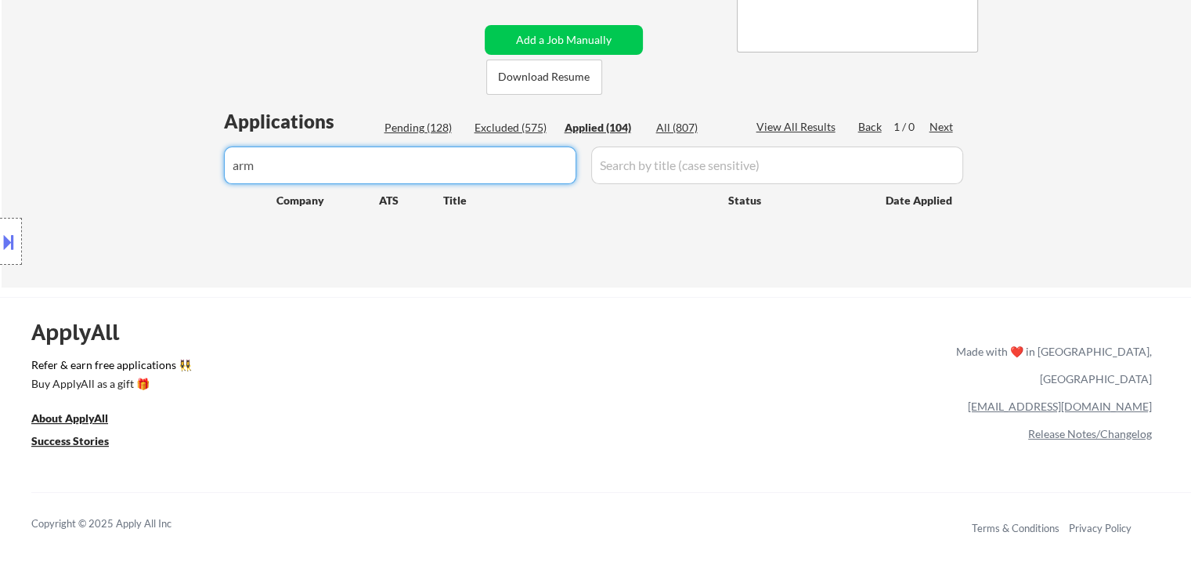
drag, startPoint x: 684, startPoint y: 112, endPoint x: 677, endPoint y: 128, distance: 17.2
click at [677, 125] on div "Applications Pending (128) Excluded (575) Applied (104) All (807) View All Resu…" at bounding box center [596, 183] width 754 height 150
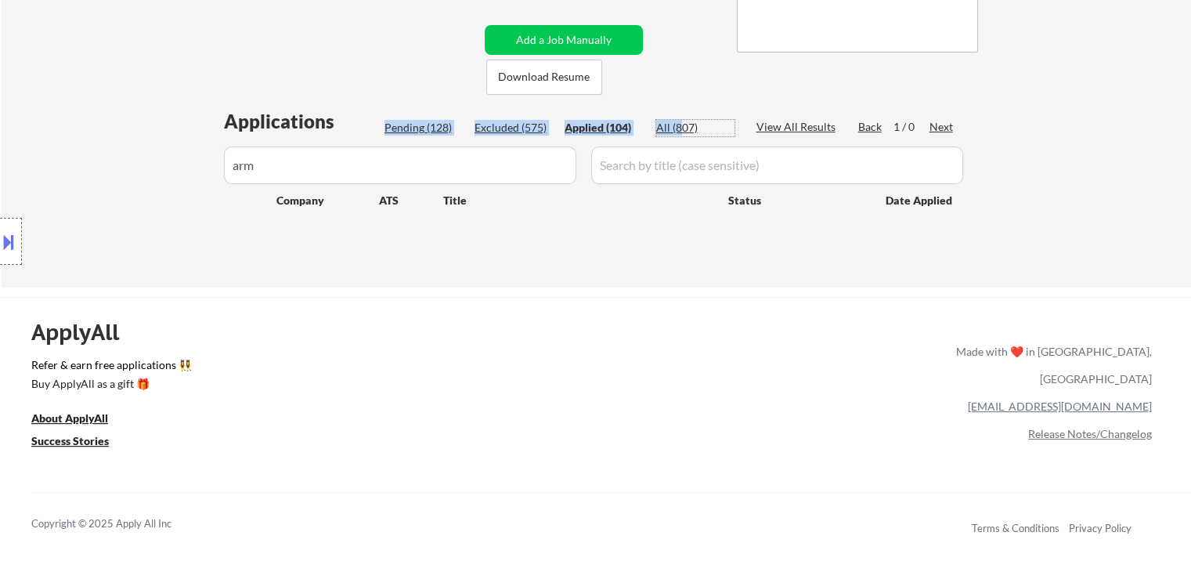
click at [677, 130] on div "All (807)" at bounding box center [695, 128] width 78 height 16
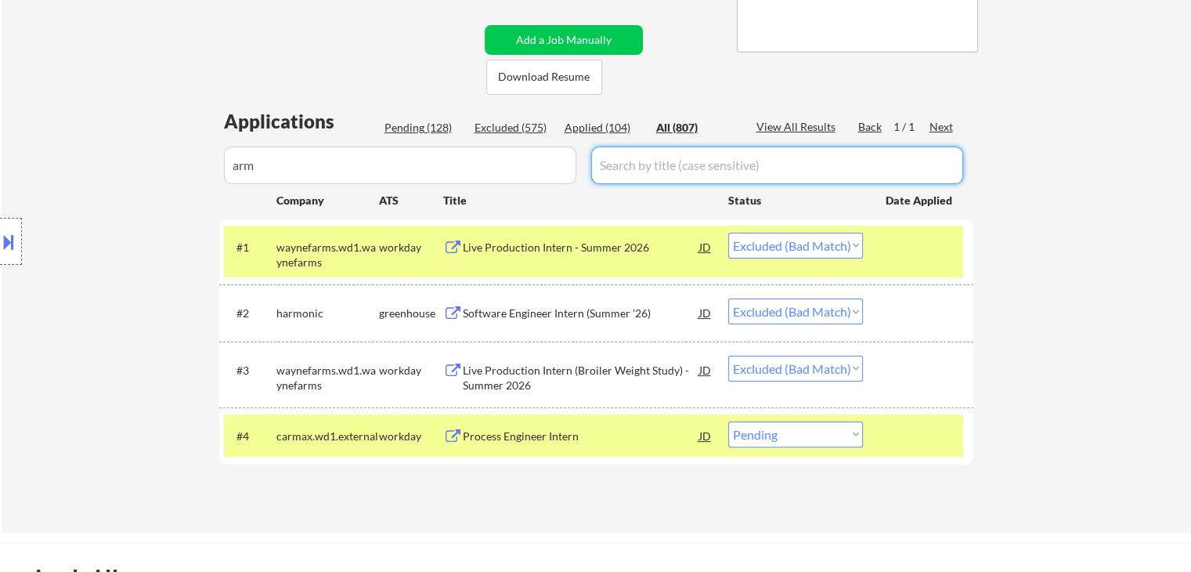
click at [644, 163] on input "input" at bounding box center [777, 165] width 372 height 38
paste input "Intern Software Engineer"
click at [686, 123] on div "All (807)" at bounding box center [695, 128] width 78 height 16
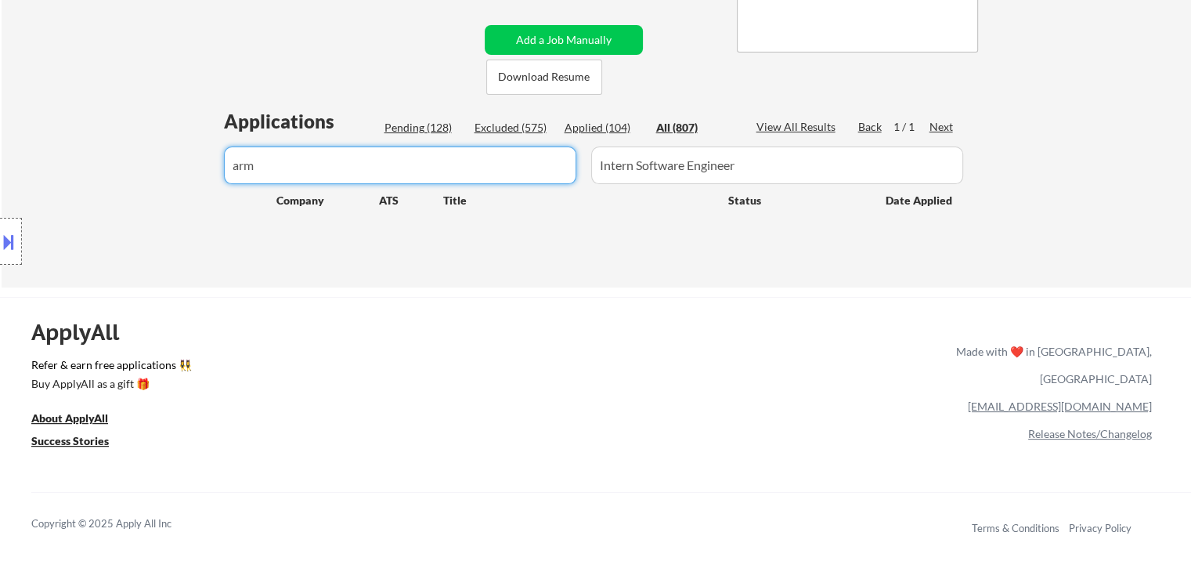
drag, startPoint x: 306, startPoint y: 172, endPoint x: 117, endPoint y: 124, distance: 194.9
click at [617, 125] on div "Applied (104)" at bounding box center [604, 128] width 78 height 16
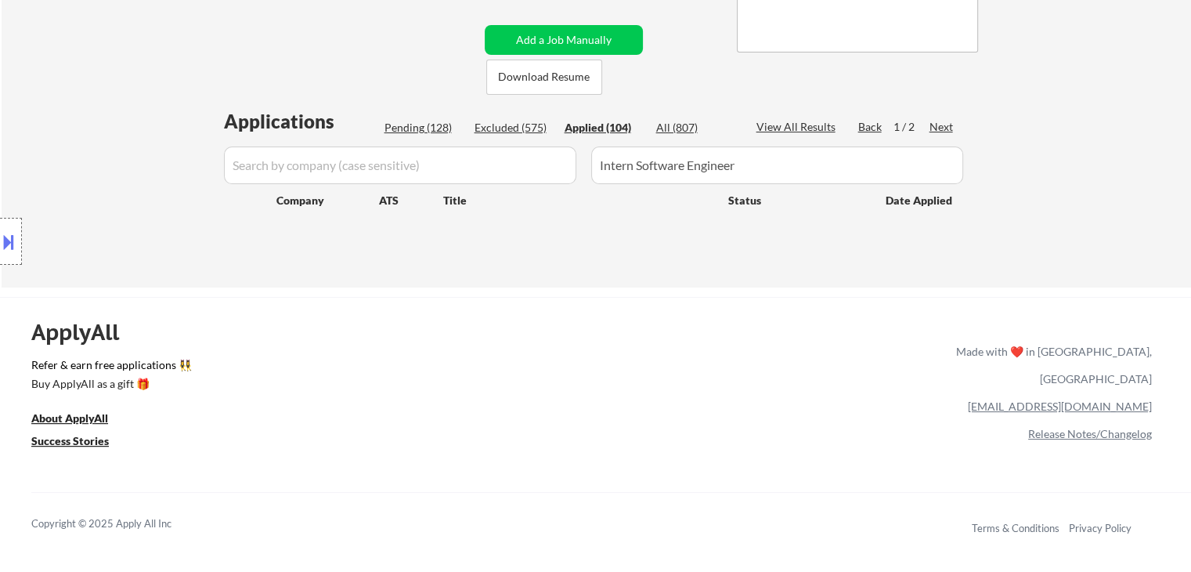
click at [476, 128] on div "Excluded (575)" at bounding box center [514, 128] width 78 height 16
drag, startPoint x: 401, startPoint y: 127, endPoint x: 485, endPoint y: 139, distance: 85.4
click at [406, 127] on div "Pending (128)" at bounding box center [423, 128] width 78 height 16
click at [553, 127] on div "Pending (128) Excluded (575) Applied (104) All (807)" at bounding box center [559, 128] width 350 height 16
click at [602, 127] on div "Applied (104)" at bounding box center [604, 128] width 78 height 16
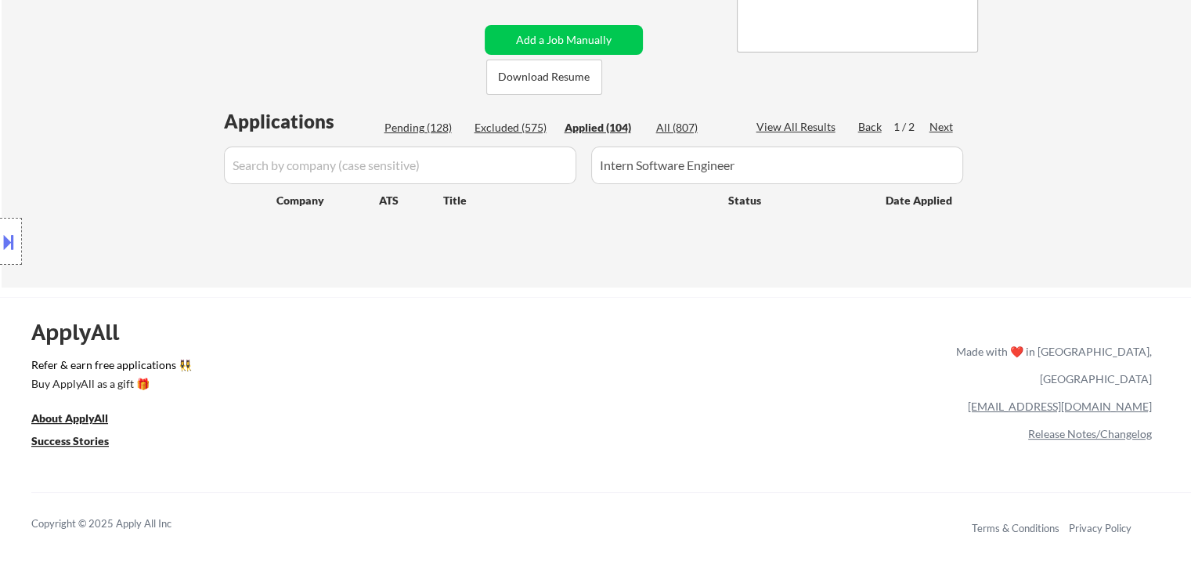
click at [677, 122] on div "All (807)" at bounding box center [695, 128] width 78 height 16
click at [573, 35] on button "Add a Job Manually" at bounding box center [564, 40] width 158 height 30
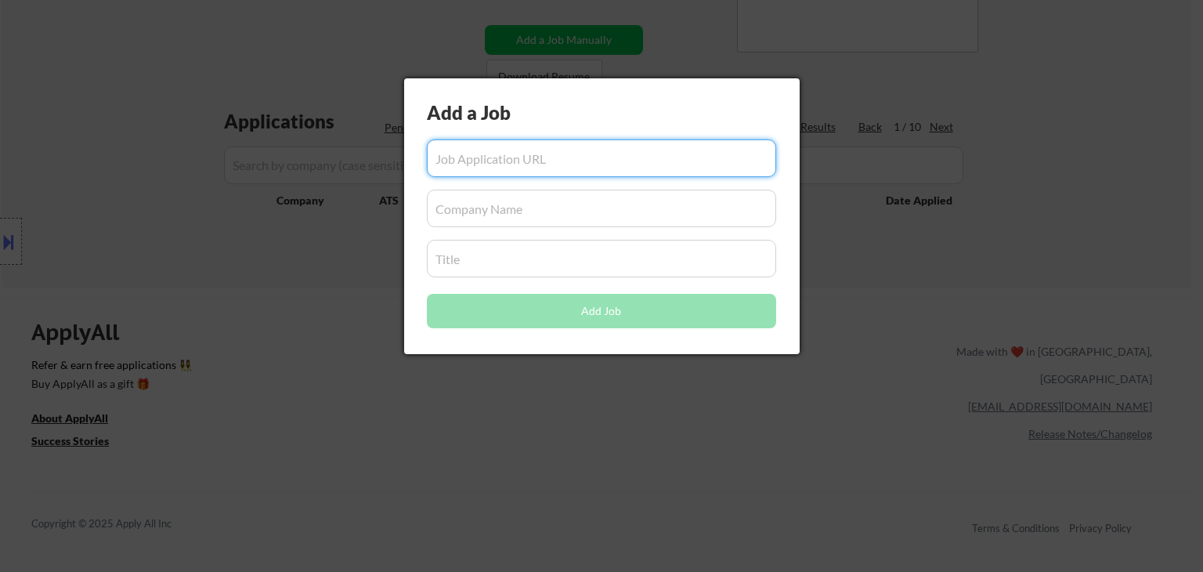
click at [497, 262] on input "input" at bounding box center [601, 259] width 349 height 38
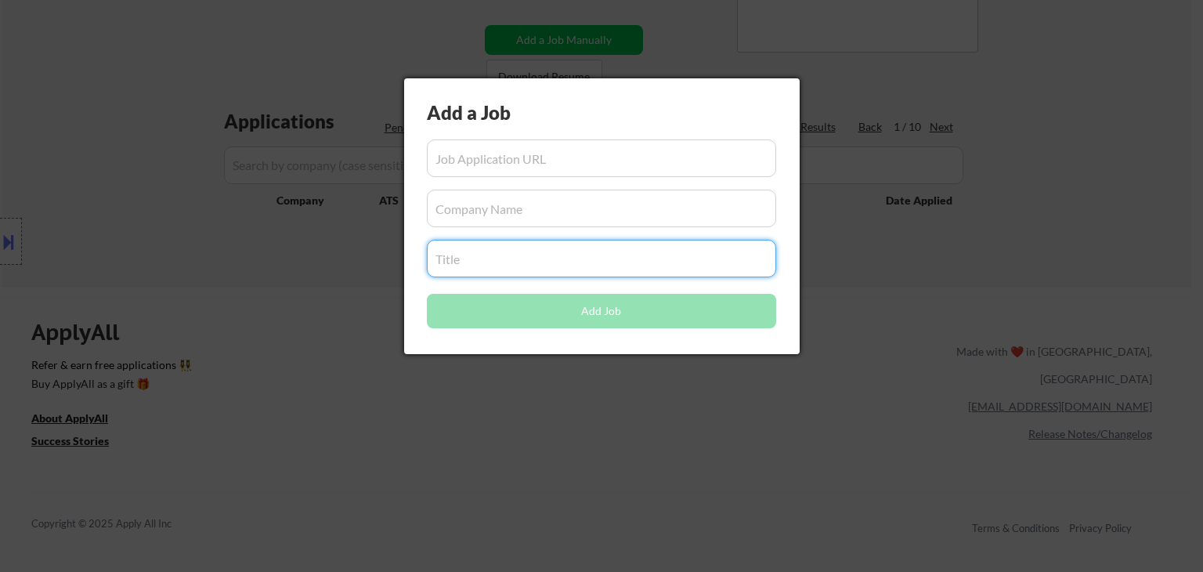
paste input "Intern Software Engineer"
drag, startPoint x: 623, startPoint y: 405, endPoint x: 661, endPoint y: 318, distance: 94.7
click at [623, 403] on div at bounding box center [601, 286] width 1203 height 572
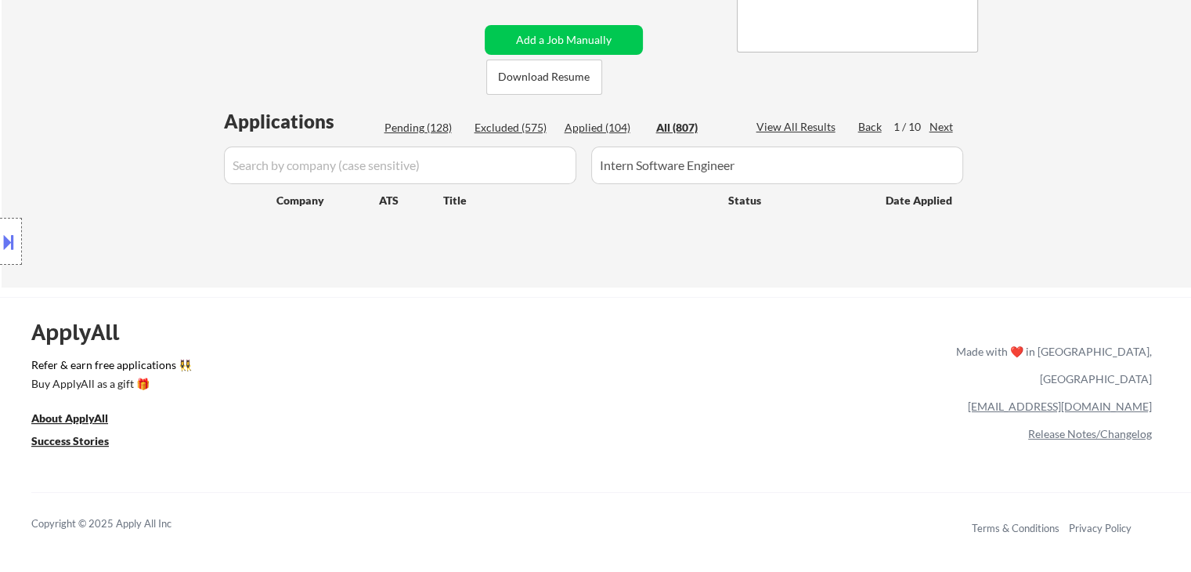
drag, startPoint x: 334, startPoint y: 162, endPoint x: 0, endPoint y: 214, distance: 338.3
paste input "Full-Stack Engineer"
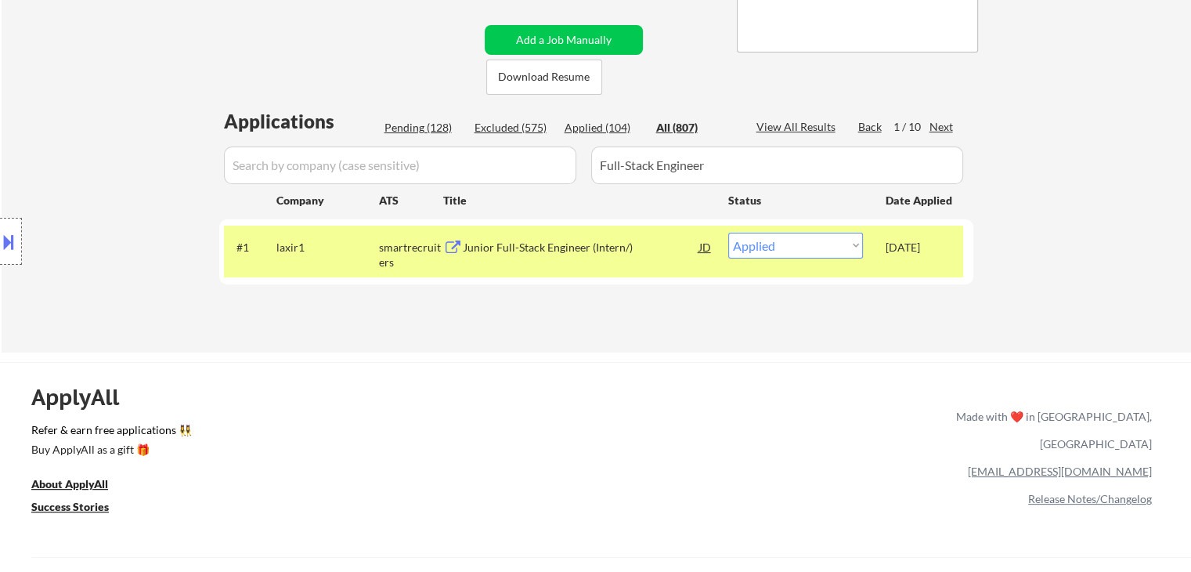
click at [338, 164] on input "input" at bounding box center [400, 165] width 352 height 38
paste input "elevenlabs"
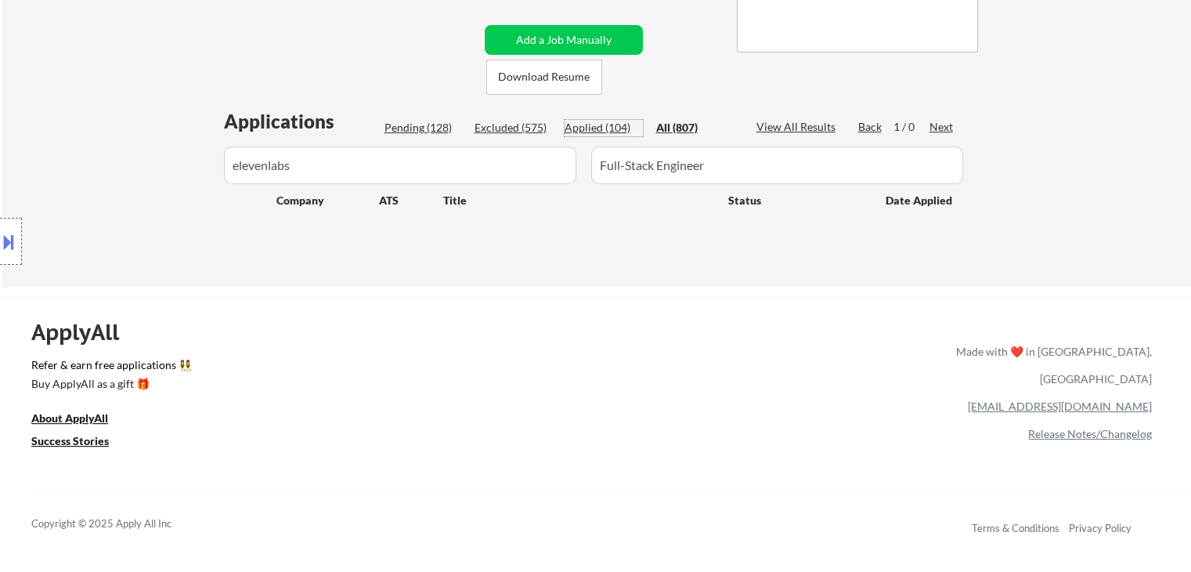
click at [584, 125] on div "Applied (104)" at bounding box center [604, 128] width 78 height 16
click at [563, 34] on button "Add a Job Manually" at bounding box center [564, 40] width 158 height 30
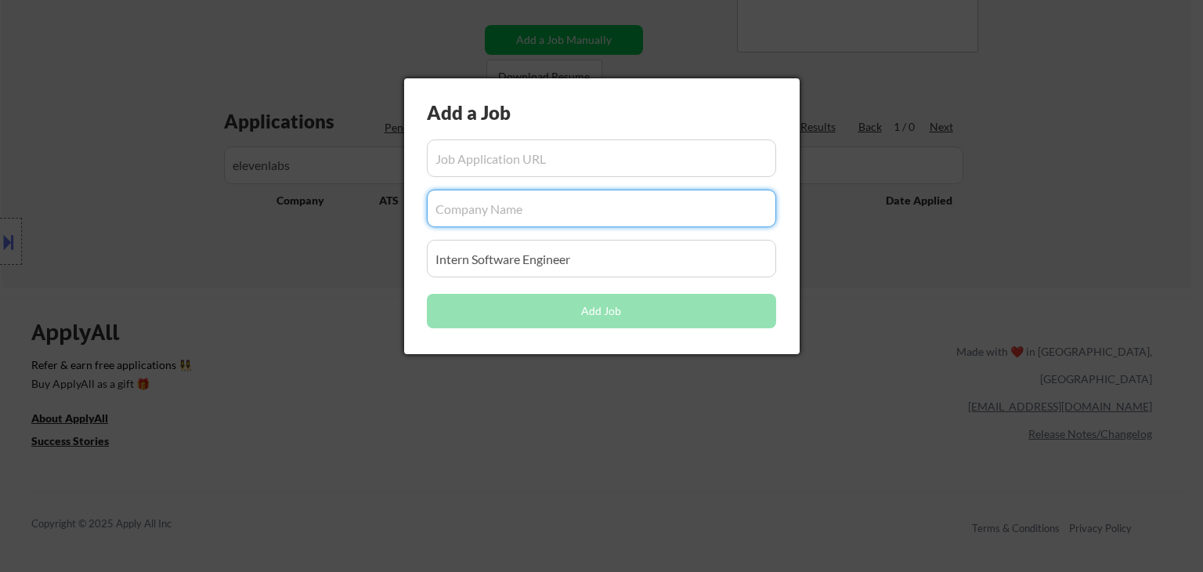
click at [483, 221] on input "input" at bounding box center [601, 208] width 349 height 38
paste input "elevenlabs"
click at [400, 406] on div at bounding box center [601, 286] width 1203 height 572
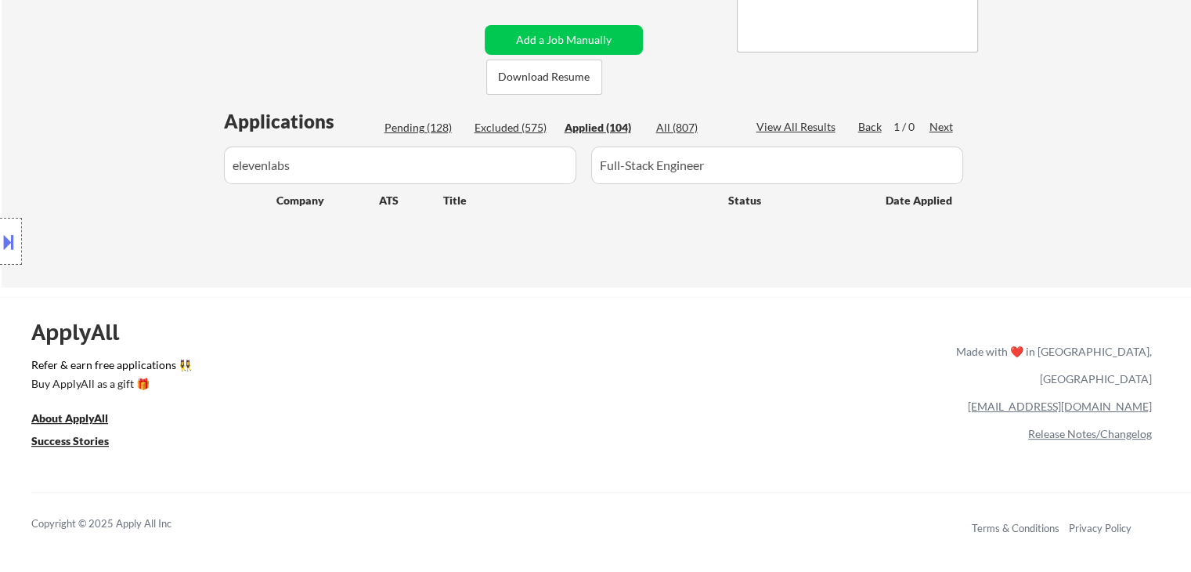
drag, startPoint x: 695, startPoint y: 167, endPoint x: 298, endPoint y: 215, distance: 400.6
click at [376, 203] on div "Applications Pending (128) Excluded (575) Applied (104) All (807) View All Resu…" at bounding box center [596, 183] width 754 height 150
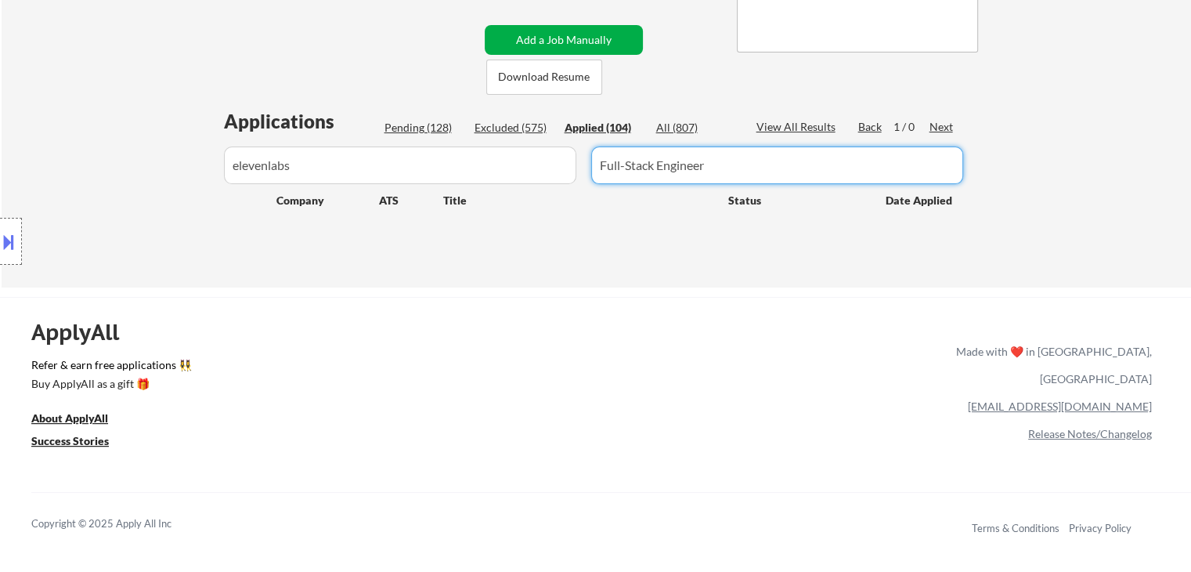
drag, startPoint x: 532, startPoint y: 45, endPoint x: 519, endPoint y: 74, distance: 31.9
click at [532, 45] on button "Add a Job Manually" at bounding box center [564, 40] width 158 height 30
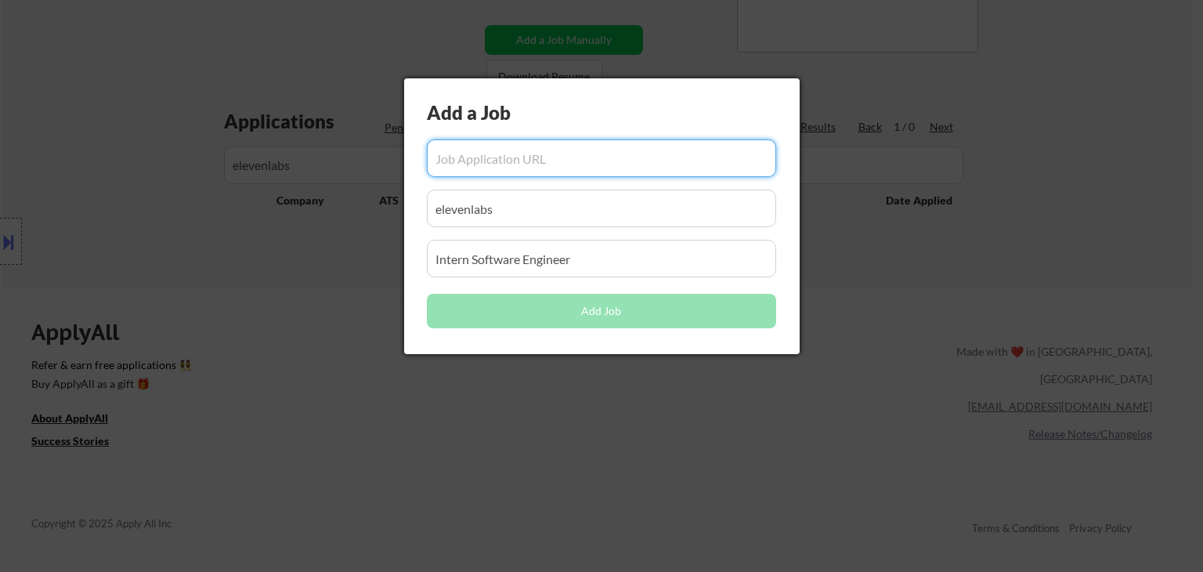
drag, startPoint x: 602, startPoint y: 254, endPoint x: 0, endPoint y: 279, distance: 602.6
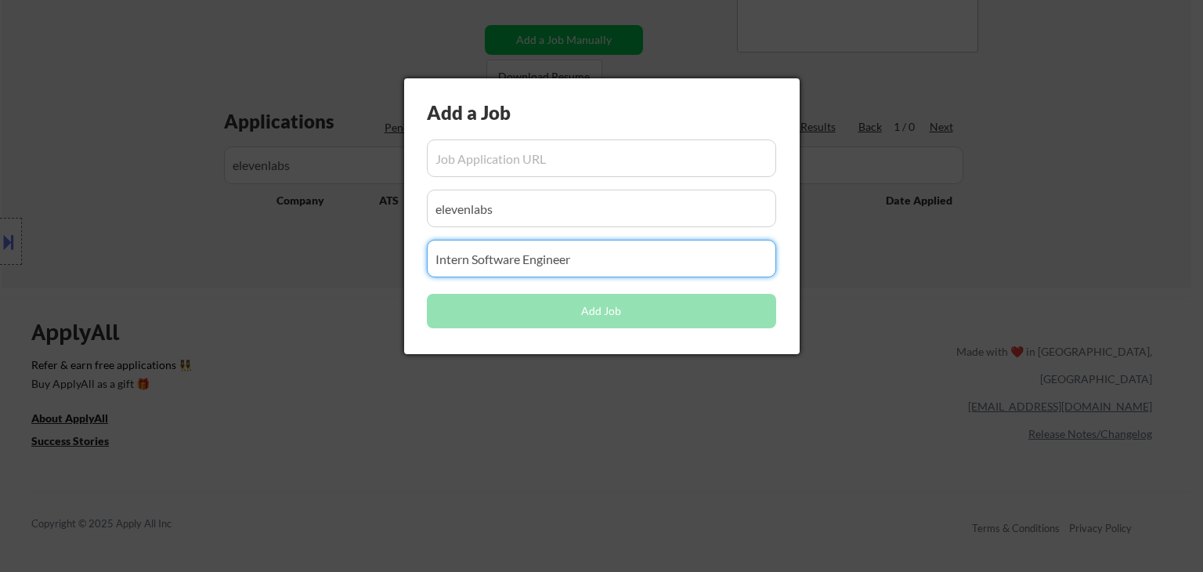
paste input "Full-Stack Engineer"
click at [445, 415] on div at bounding box center [601, 286] width 1203 height 572
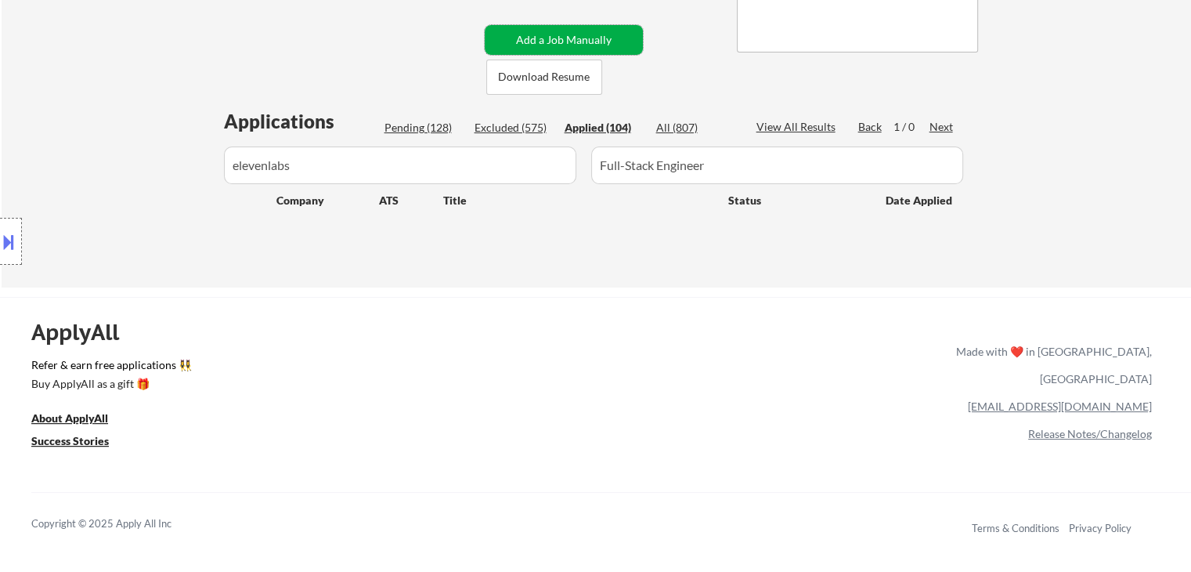
drag, startPoint x: 572, startPoint y: 25, endPoint x: 551, endPoint y: 57, distance: 38.4
click at [572, 26] on button "Add a Job Manually" at bounding box center [564, 40] width 158 height 30
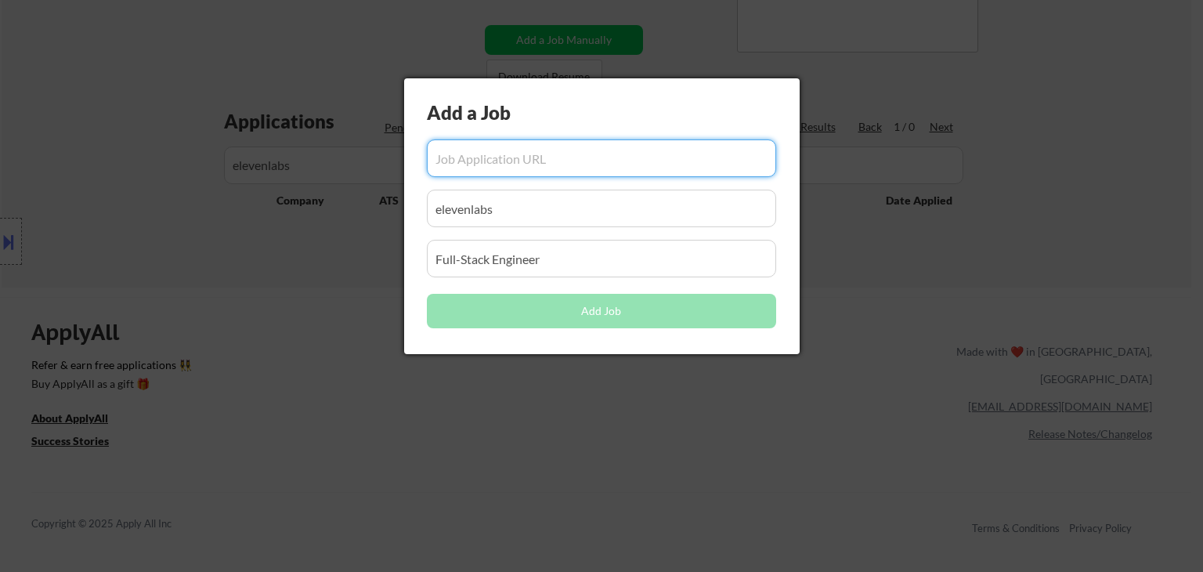
click at [514, 156] on input "input" at bounding box center [601, 158] width 349 height 38
click at [514, 155] on input "input" at bounding box center [601, 158] width 349 height 38
paste input "https://elevenlabs.io/careers/6a530871-b6c6-4783-ac6b-69cc3b084192/full-stack-e…"
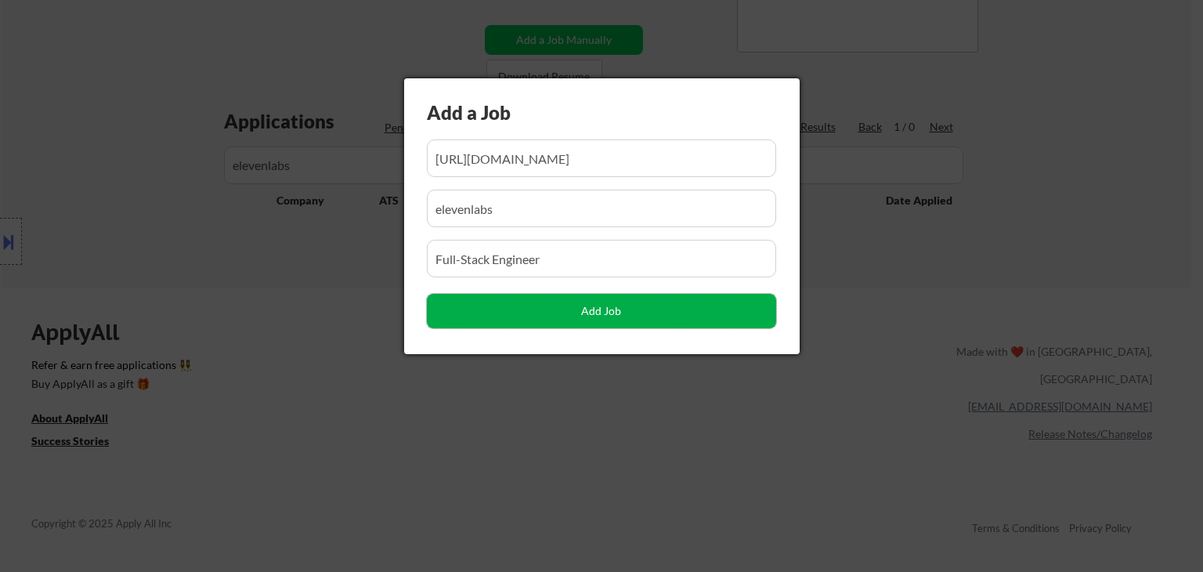
click at [598, 309] on button "Add Job" at bounding box center [601, 311] width 349 height 34
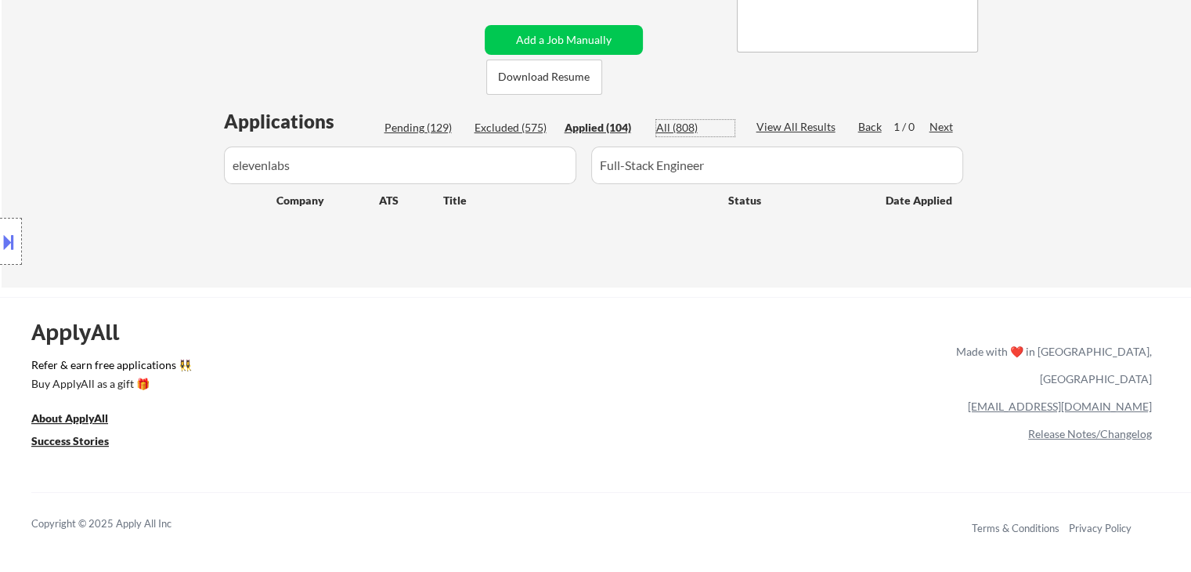
click at [677, 125] on div "All (808)" at bounding box center [695, 128] width 78 height 16
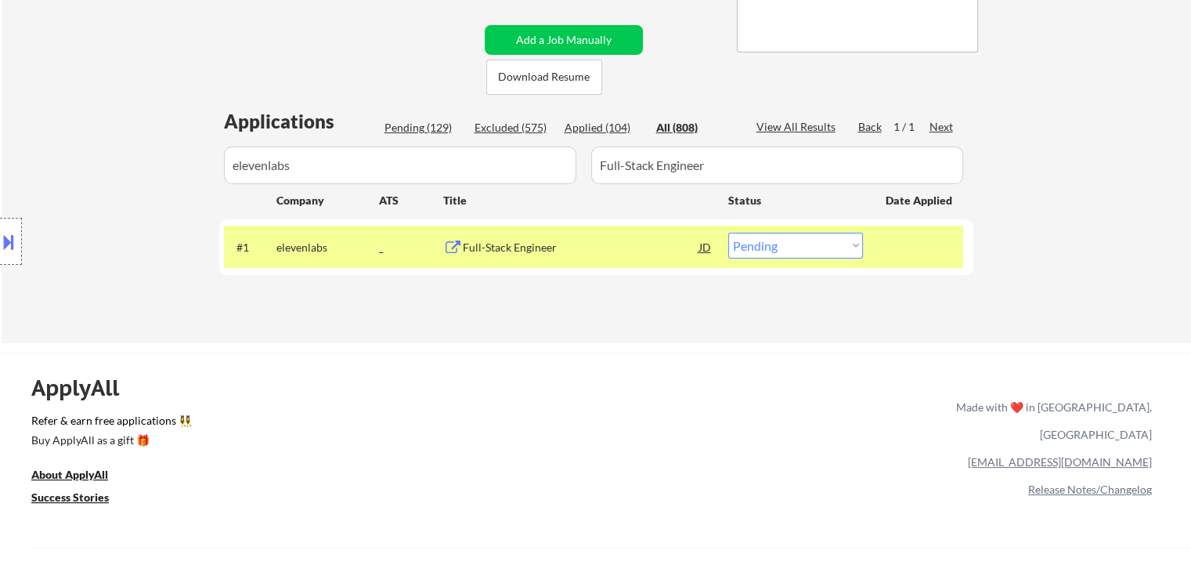
click at [675, 126] on div "All (808)" at bounding box center [695, 128] width 78 height 16
click at [745, 245] on select "Choose an option... Pending Applied Excluded (Questions) Excluded (Expired) Exc…" at bounding box center [795, 246] width 135 height 26
click at [728, 233] on select "Choose an option... Pending Applied Excluded (Questions) Excluded (Expired) Exc…" at bounding box center [795, 246] width 135 height 26
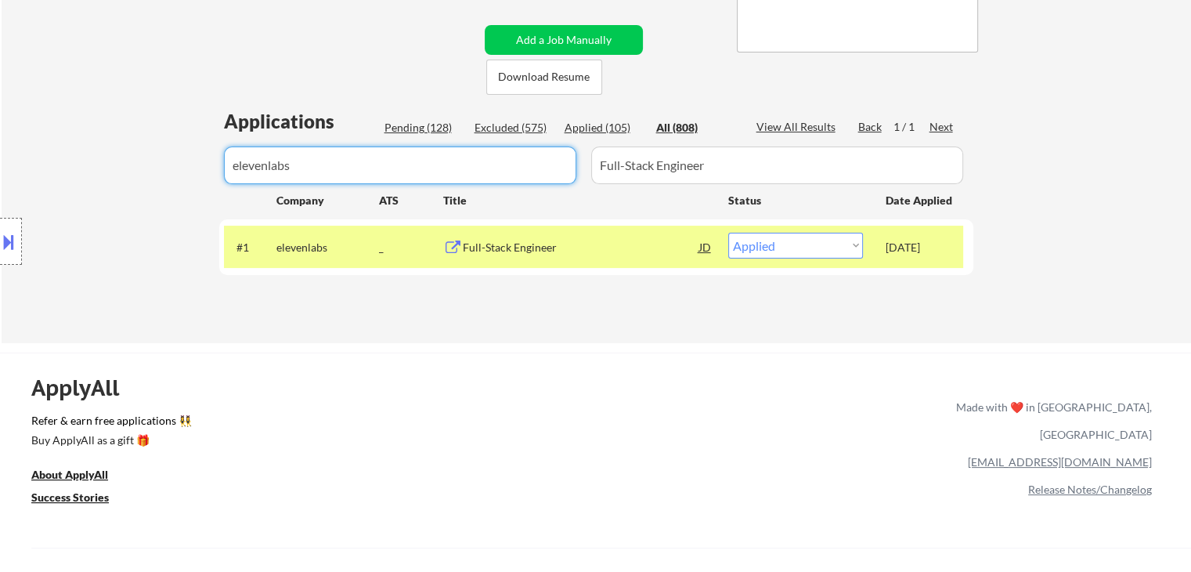
drag, startPoint x: 341, startPoint y: 170, endPoint x: 0, endPoint y: 229, distance: 346.6
paste input "digitalocean"
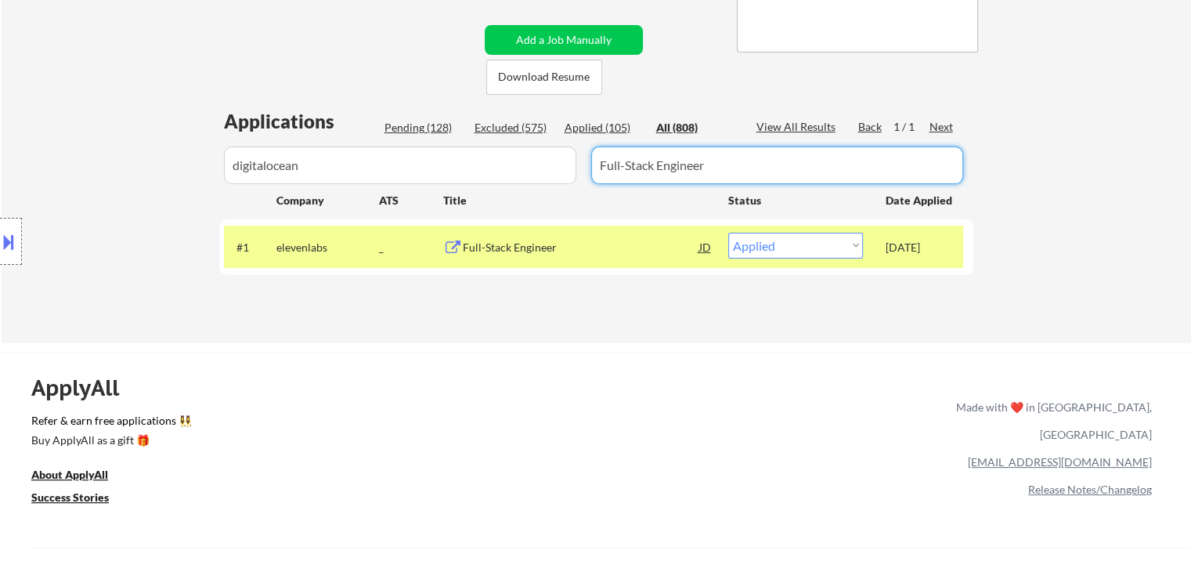
drag, startPoint x: 799, startPoint y: 172, endPoint x: 0, endPoint y: 280, distance: 806.6
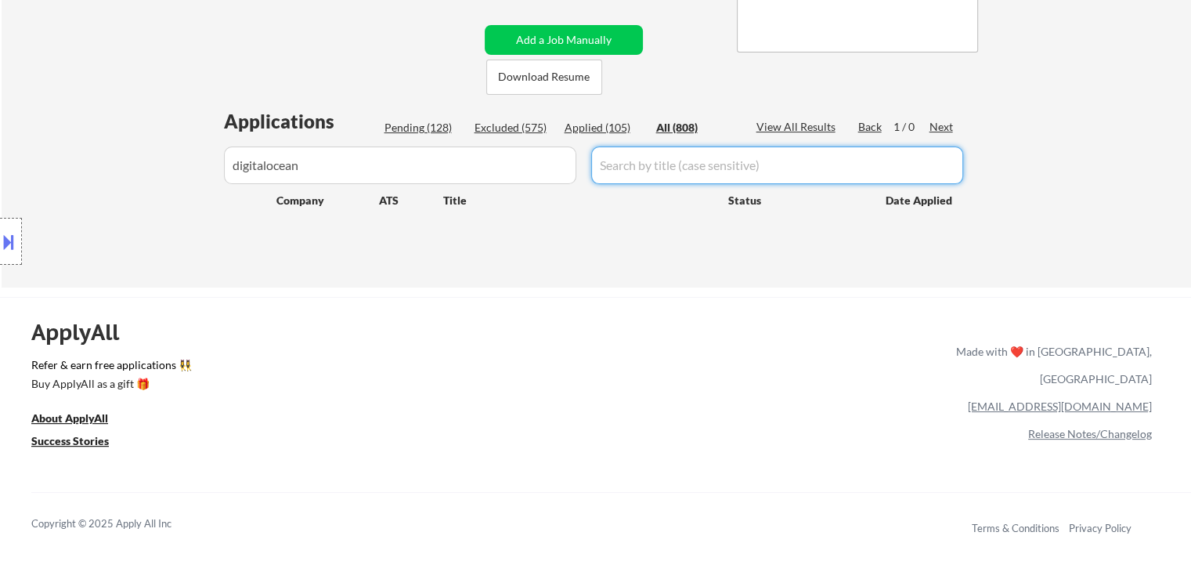
click at [611, 175] on input "input" at bounding box center [777, 165] width 372 height 38
paste input "Engineer II"
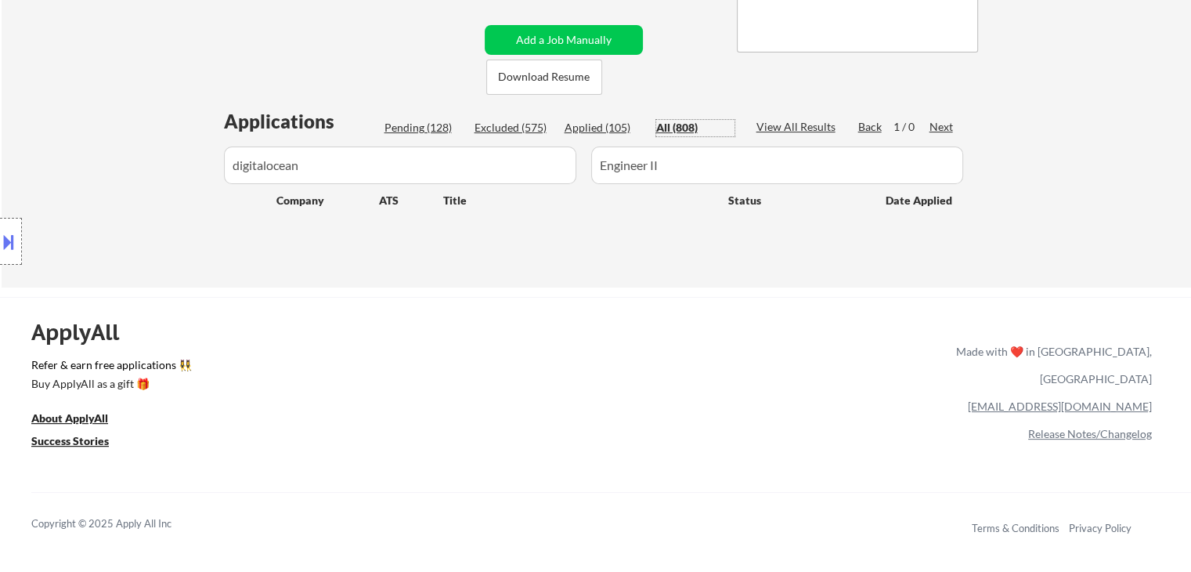
click at [685, 122] on div "All (808)" at bounding box center [695, 128] width 78 height 16
click at [536, 32] on button "Add a Job Manually" at bounding box center [564, 40] width 158 height 30
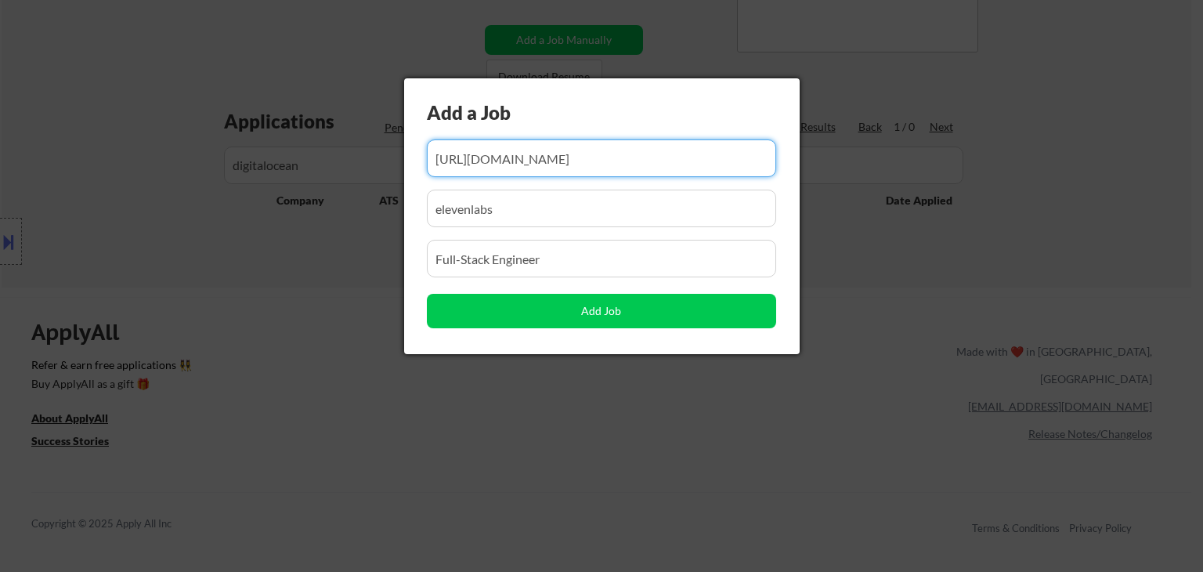
scroll to position [0, 481]
click at [510, 151] on input "input" at bounding box center [601, 158] width 349 height 38
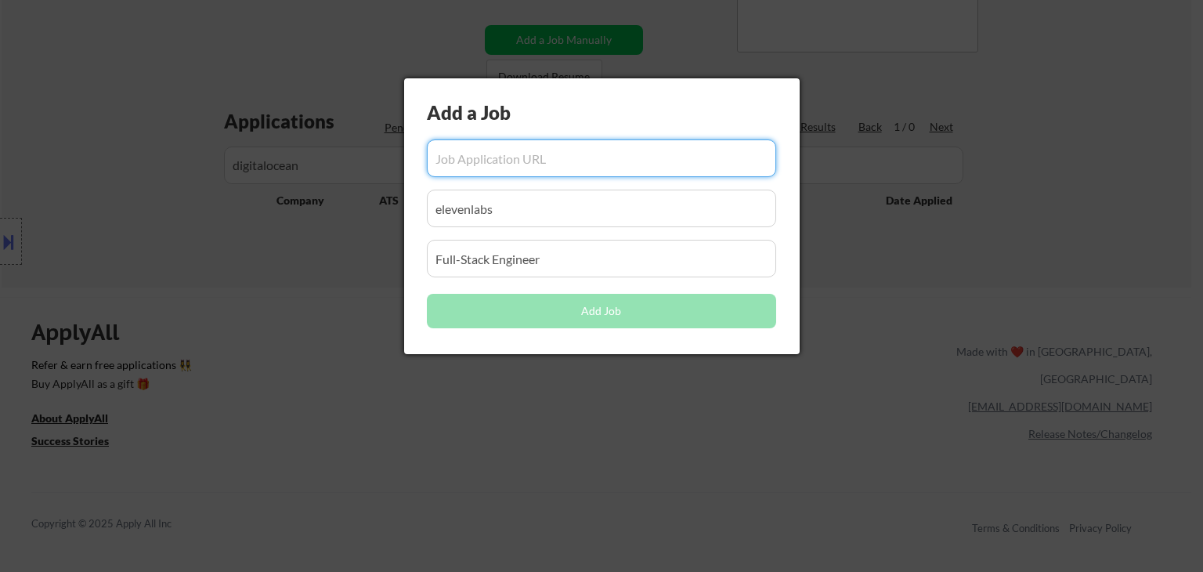
paste input "https://www.digitalocean.com/careers/position/apply?gh_jid=6822013"
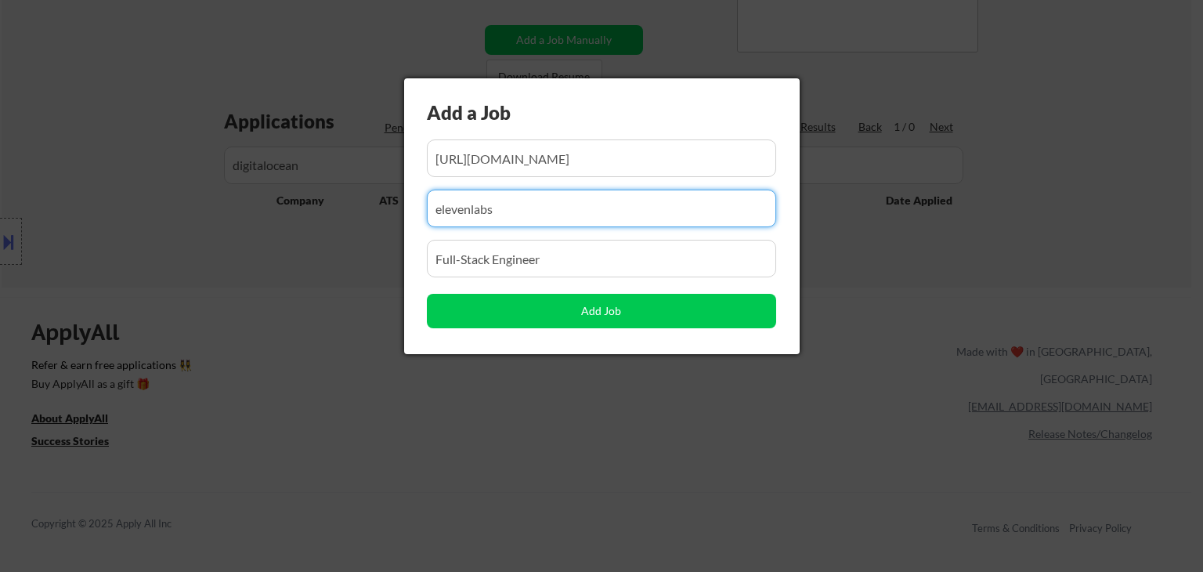
drag, startPoint x: 520, startPoint y: 211, endPoint x: 0, endPoint y: 254, distance: 521.8
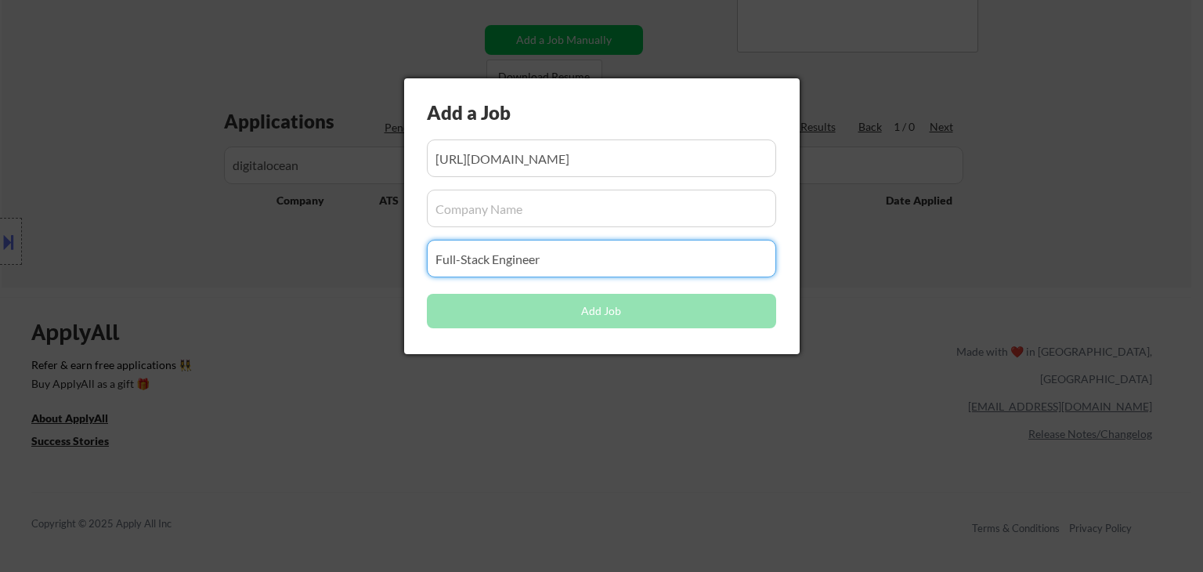
drag, startPoint x: 539, startPoint y: 259, endPoint x: 226, endPoint y: 285, distance: 313.5
click at [228, 308] on div at bounding box center [601, 286] width 1203 height 572
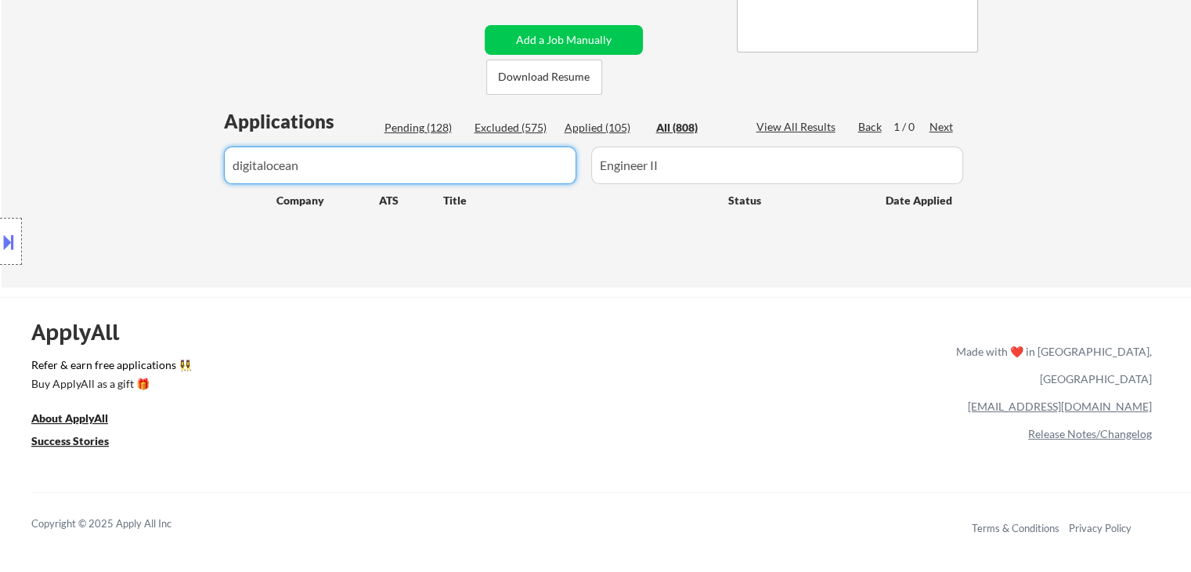
drag, startPoint x: 323, startPoint y: 170, endPoint x: 0, endPoint y: 171, distance: 322.6
drag, startPoint x: 576, startPoint y: 36, endPoint x: 567, endPoint y: 48, distance: 14.6
click at [576, 38] on button "Add a Job Manually" at bounding box center [564, 40] width 158 height 30
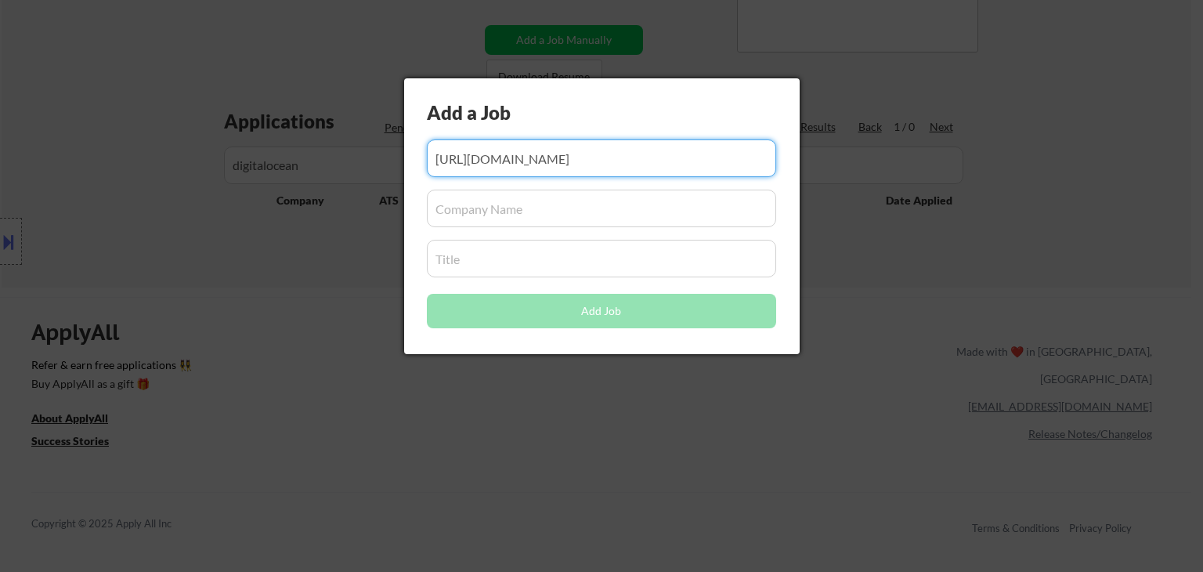
scroll to position [0, 53]
click at [482, 213] on input "input" at bounding box center [601, 208] width 349 height 38
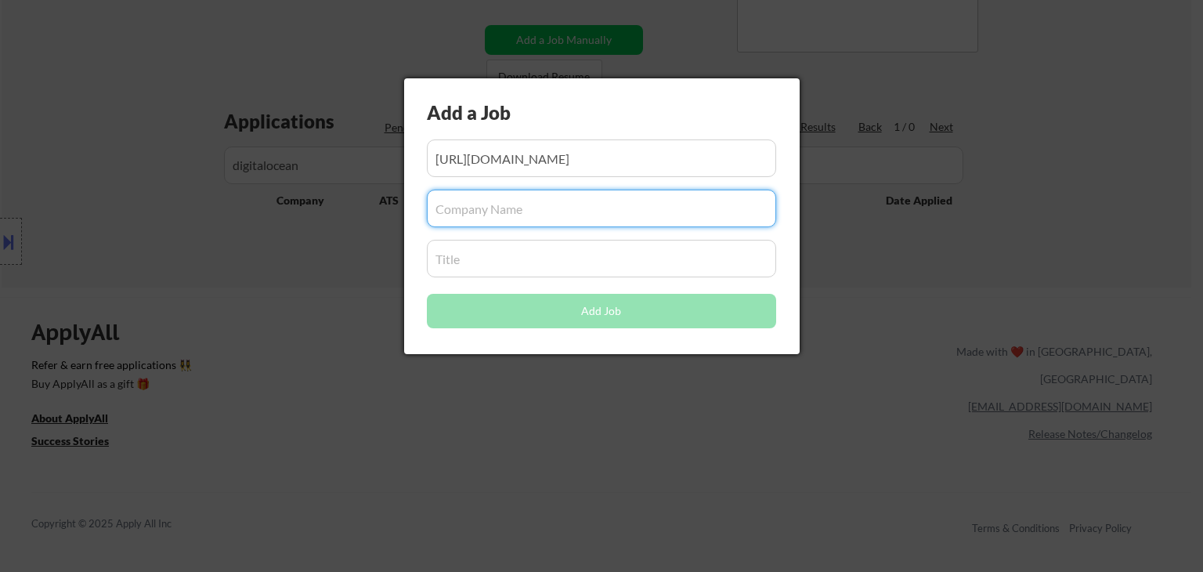
paste input "digitalocean"
click at [235, 381] on div at bounding box center [601, 286] width 1203 height 572
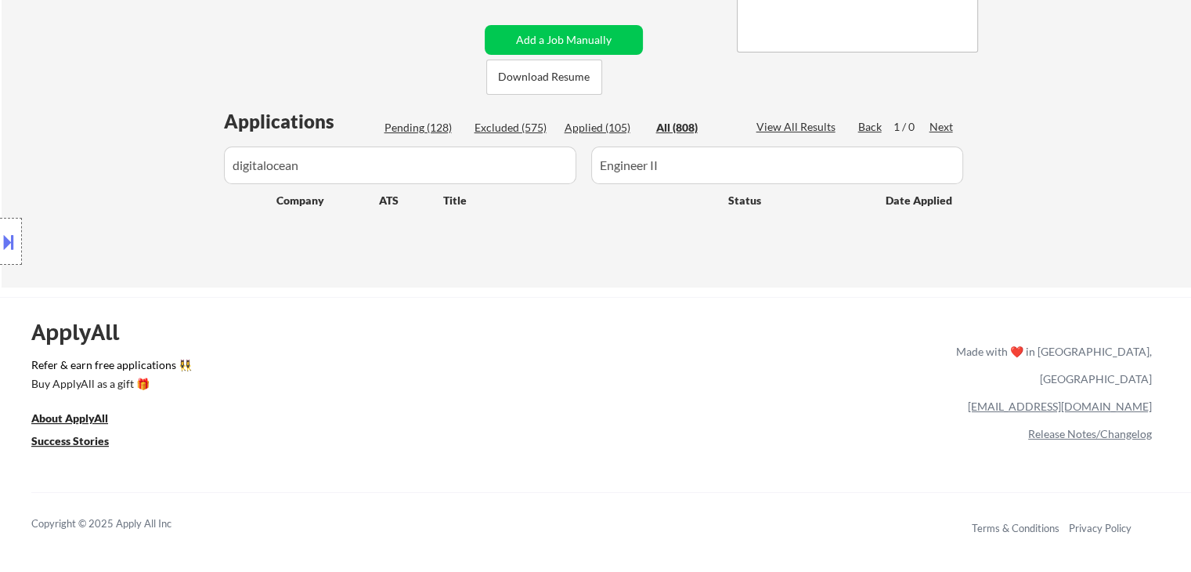
drag, startPoint x: 432, startPoint y: 161, endPoint x: 320, endPoint y: 182, distance: 114.0
click at [345, 178] on div at bounding box center [596, 165] width 754 height 38
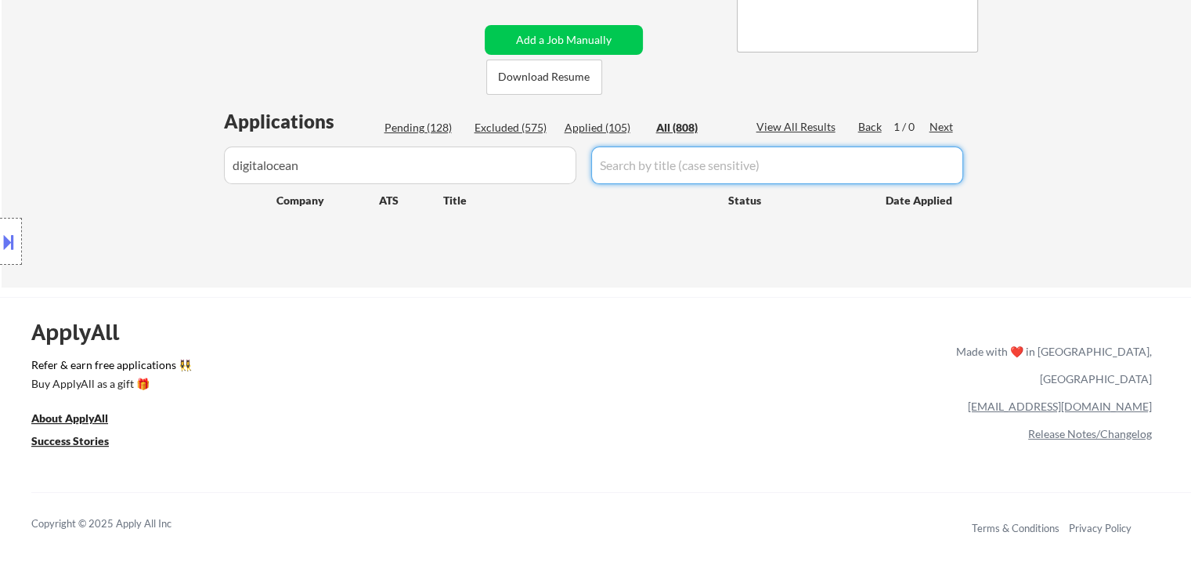
click at [681, 121] on div "All (808)" at bounding box center [695, 128] width 78 height 16
drag, startPoint x: 406, startPoint y: 121, endPoint x: 438, endPoint y: 126, distance: 31.8
click at [413, 123] on div "Pending (128)" at bounding box center [423, 128] width 78 height 16
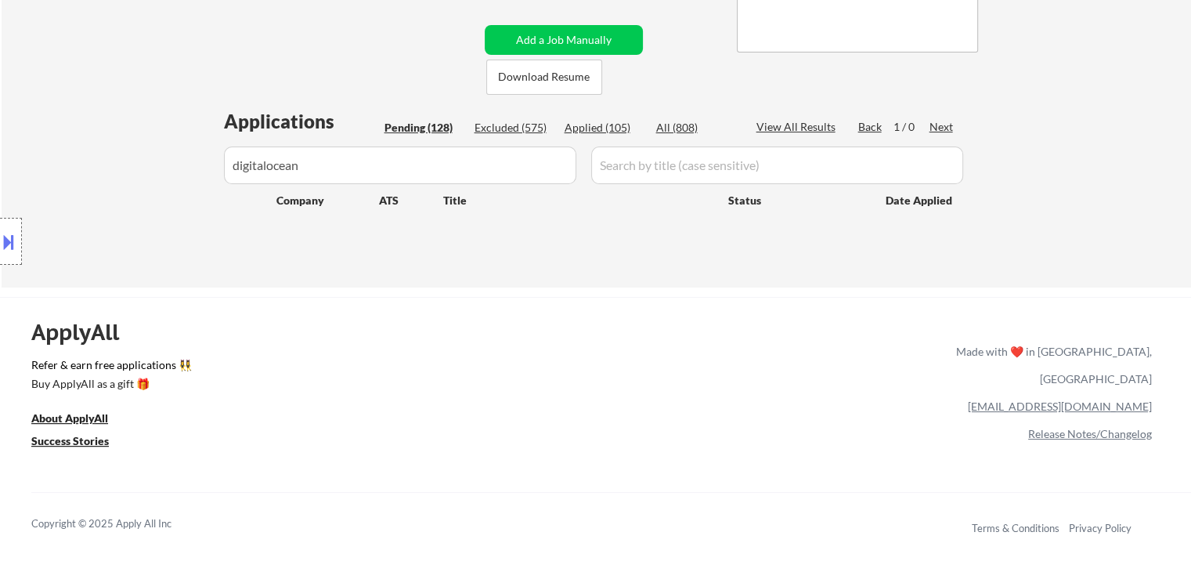
drag, startPoint x: 507, startPoint y: 131, endPoint x: 548, endPoint y: 129, distance: 40.7
click at [511, 131] on div "Excluded (575)" at bounding box center [514, 128] width 78 height 16
drag, startPoint x: 569, startPoint y: 126, endPoint x: 597, endPoint y: 129, distance: 27.6
click at [570, 126] on div "Applied (105)" at bounding box center [604, 128] width 78 height 16
click at [666, 126] on div "All (808)" at bounding box center [695, 128] width 78 height 16
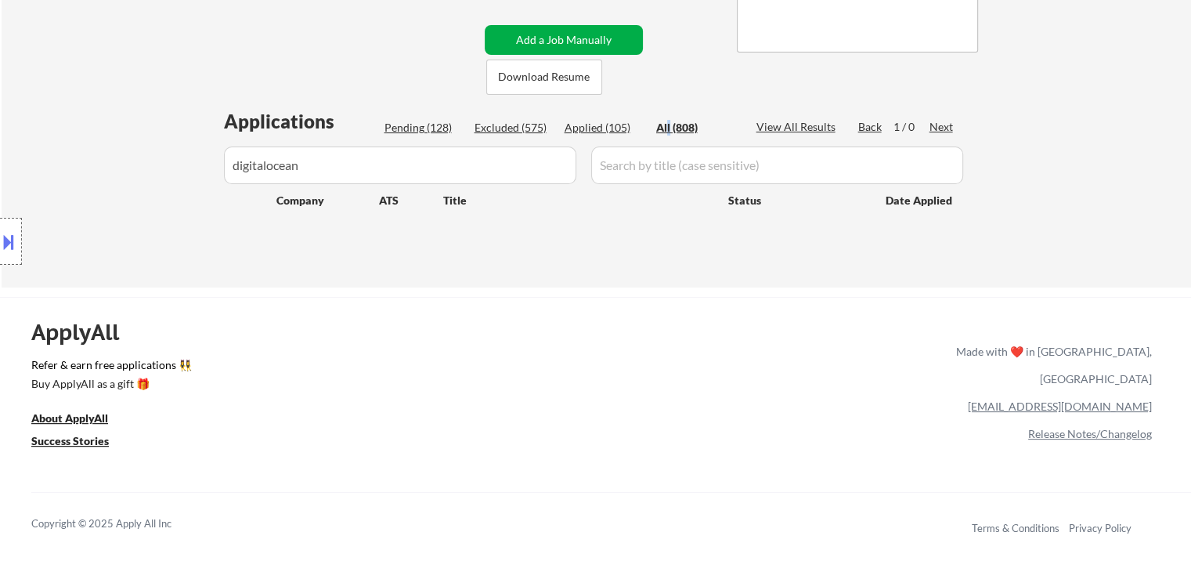
drag, startPoint x: 573, startPoint y: 35, endPoint x: 554, endPoint y: 73, distance: 42.4
click at [573, 38] on button "Add a Job Manually" at bounding box center [564, 40] width 158 height 30
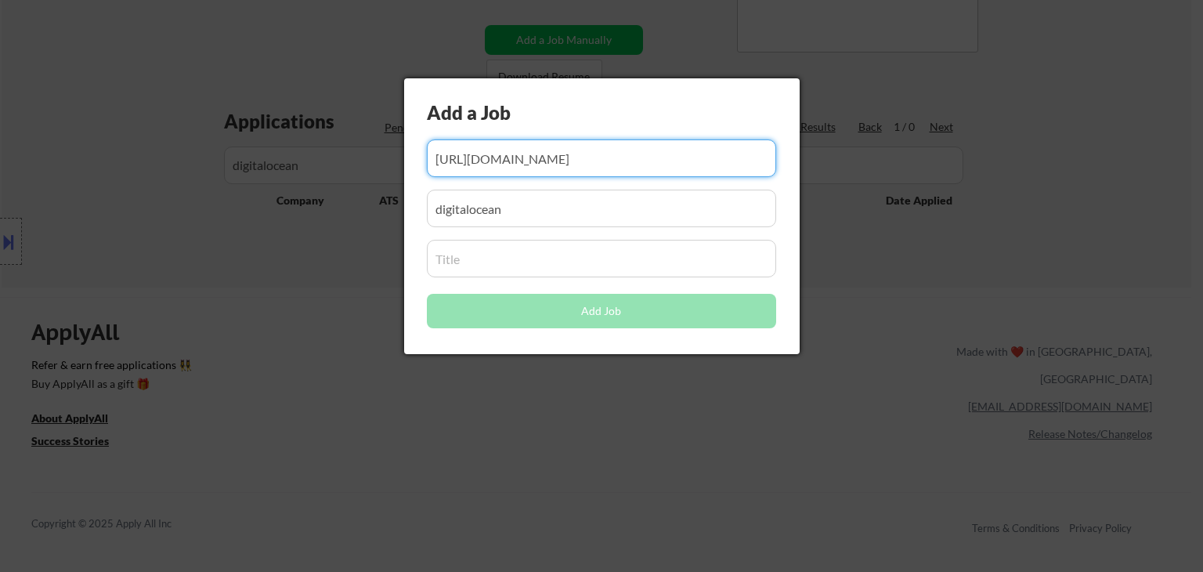
click at [514, 247] on input "input" at bounding box center [601, 259] width 349 height 38
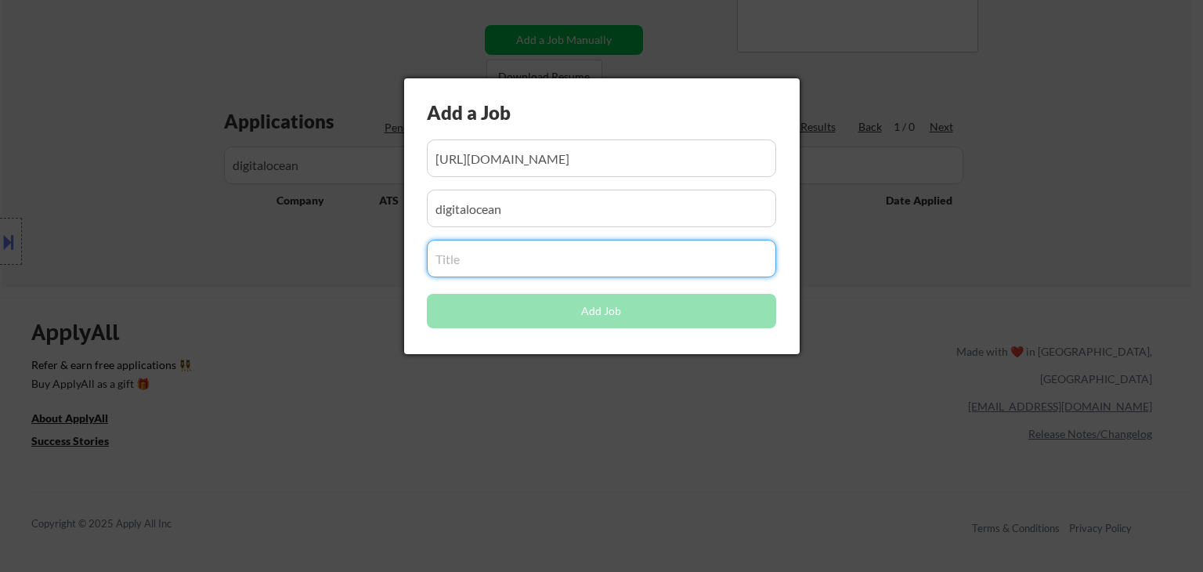
paste input "Engineer II"
click at [532, 417] on div at bounding box center [601, 286] width 1203 height 572
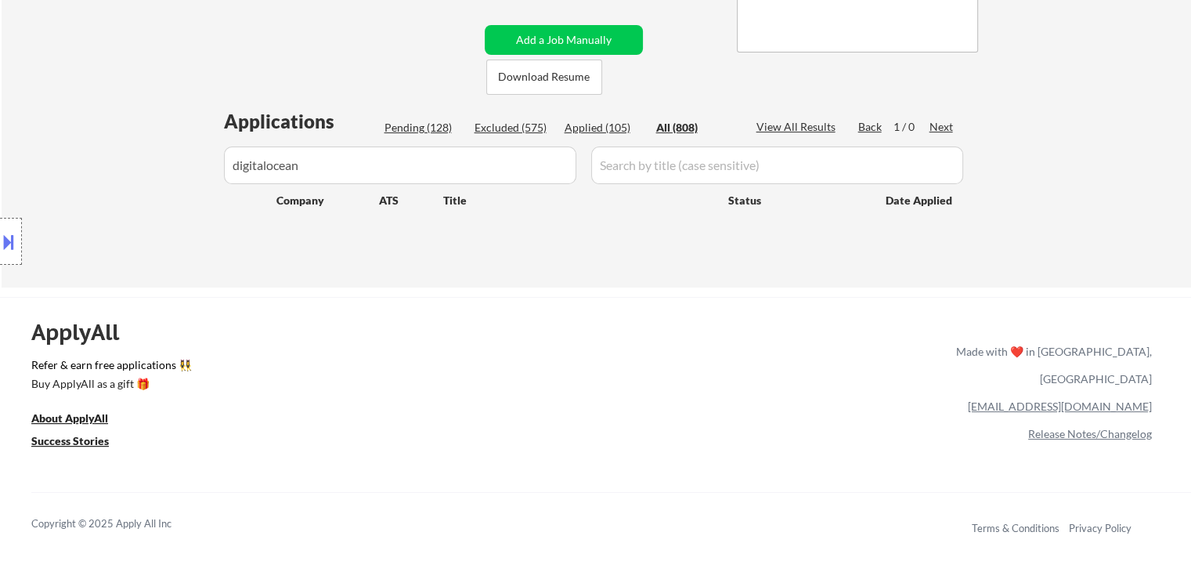
click at [613, 114] on div "Applications Pending (128) Excluded (575) Applied (105) All (808) View All Resu…" at bounding box center [596, 183] width 754 height 150
click at [614, 120] on div "Applied (105)" at bounding box center [604, 128] width 78 height 16
click at [517, 127] on div "Excluded (575)" at bounding box center [514, 128] width 78 height 16
drag, startPoint x: 417, startPoint y: 125, endPoint x: 448, endPoint y: 123, distance: 30.6
click at [419, 125] on div "Pending (128)" at bounding box center [423, 128] width 78 height 16
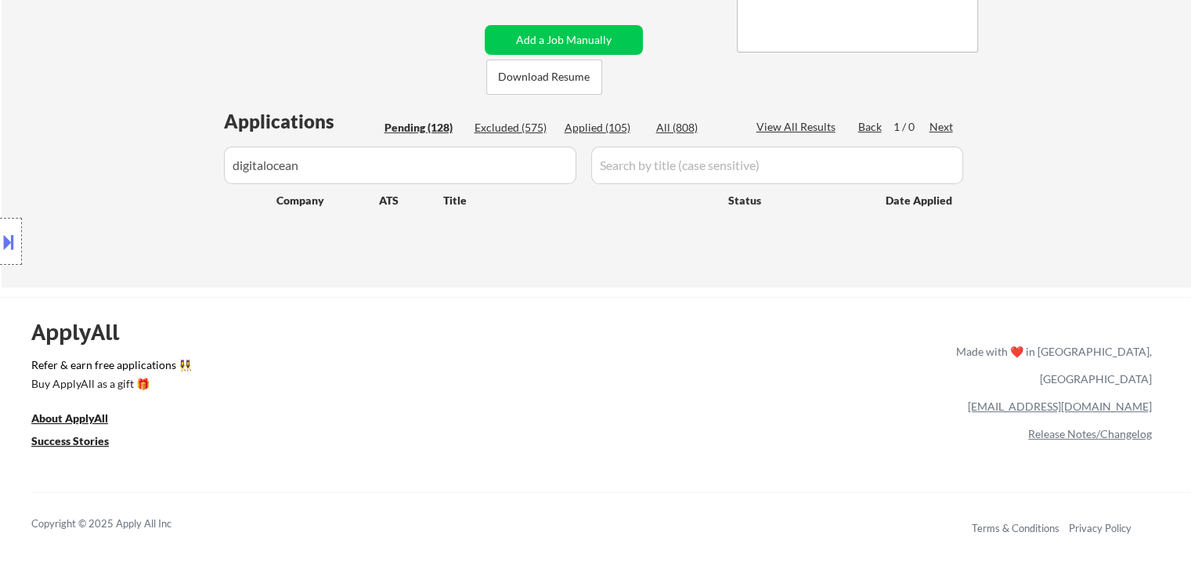
click at [521, 128] on div "Excluded (575)" at bounding box center [514, 128] width 78 height 16
click at [595, 128] on div "Applied (105)" at bounding box center [604, 128] width 78 height 16
click at [537, 123] on div "Excluded (575)" at bounding box center [514, 128] width 78 height 16
click at [583, 124] on div "Applied (105)" at bounding box center [604, 128] width 78 height 16
click at [672, 123] on div "All (808)" at bounding box center [695, 128] width 78 height 16
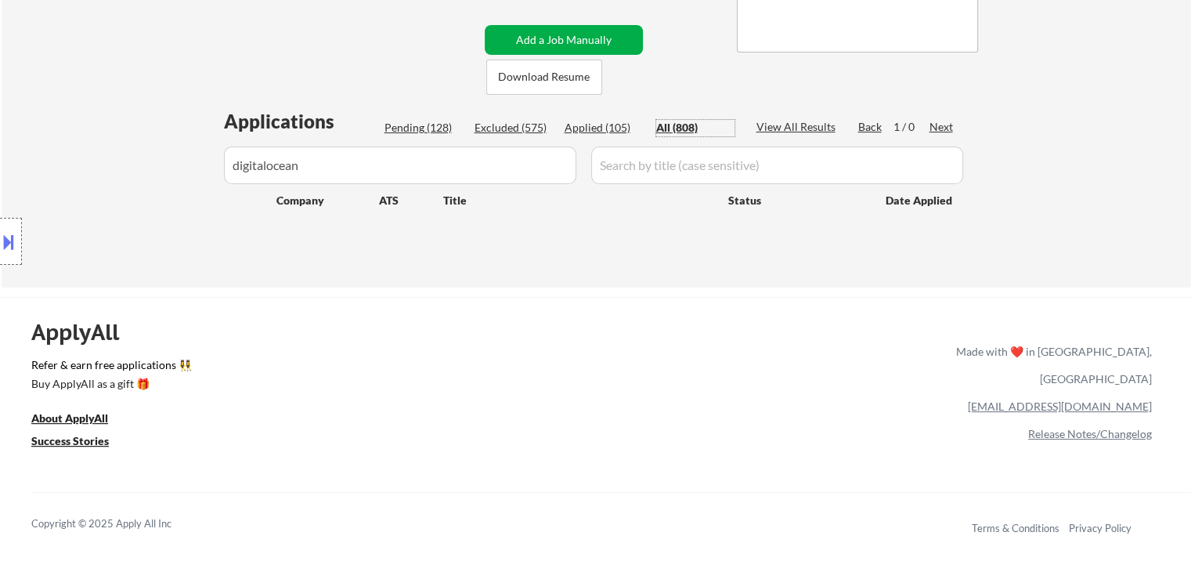
drag, startPoint x: 573, startPoint y: 41, endPoint x: 564, endPoint y: 70, distance: 30.5
click at [573, 43] on button "Add a Job Manually" at bounding box center [564, 40] width 158 height 30
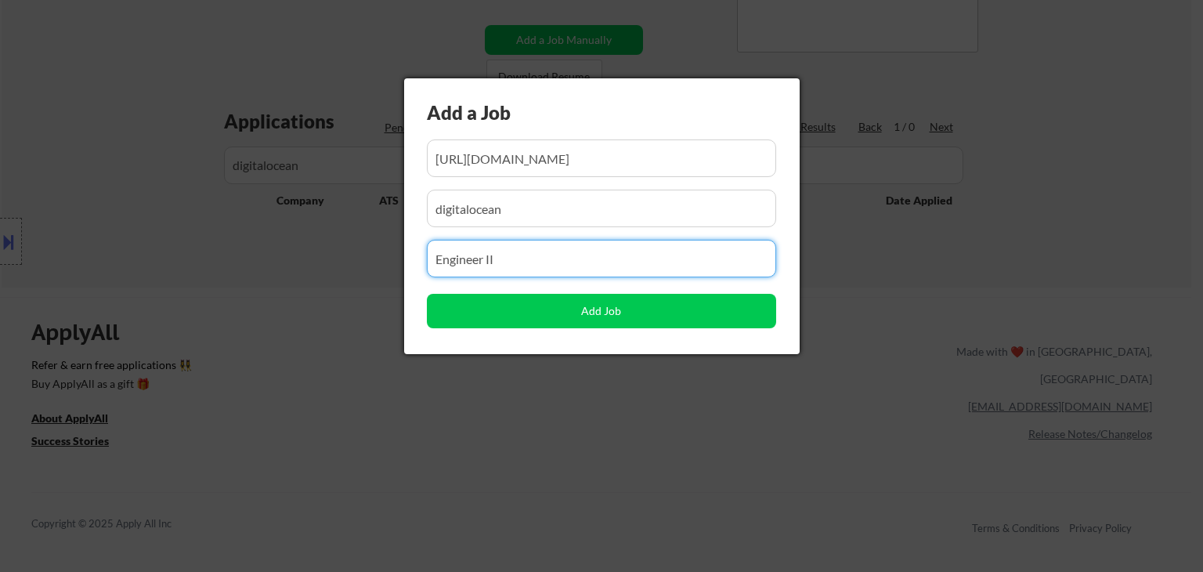
drag, startPoint x: 525, startPoint y: 255, endPoint x: 0, endPoint y: 280, distance: 525.2
click at [357, 455] on div at bounding box center [601, 286] width 1203 height 572
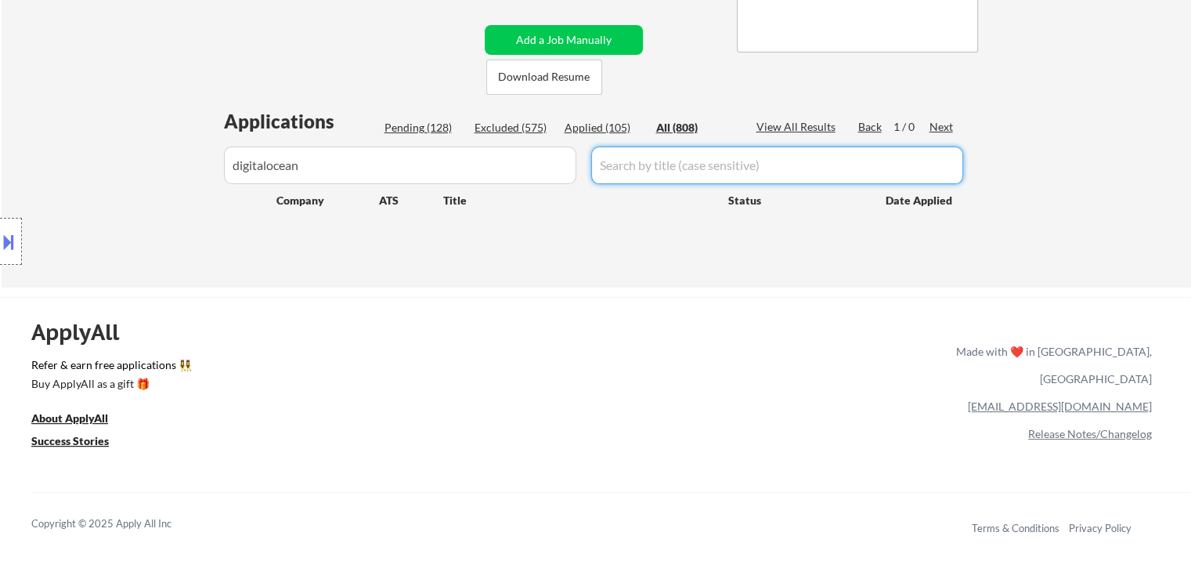
drag, startPoint x: 653, startPoint y: 164, endPoint x: 649, endPoint y: 174, distance: 10.9
click at [653, 168] on input "input" at bounding box center [777, 165] width 372 height 38
paste input "Engineer II"
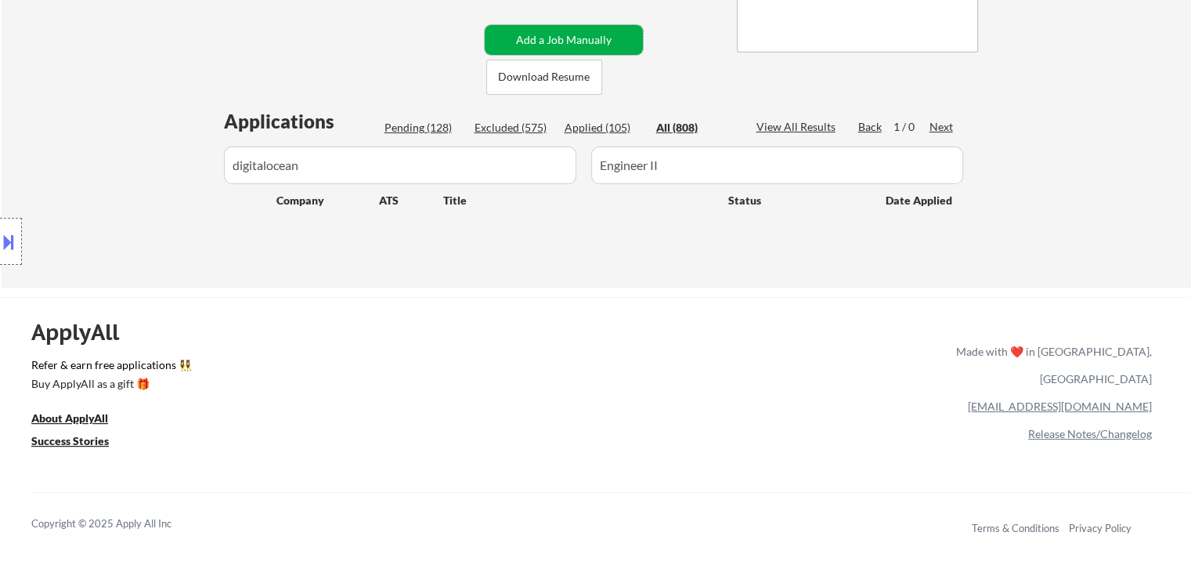
drag, startPoint x: 549, startPoint y: 32, endPoint x: 554, endPoint y: 45, distance: 14.1
click at [550, 34] on button "Add a Job Manually" at bounding box center [564, 40] width 158 height 30
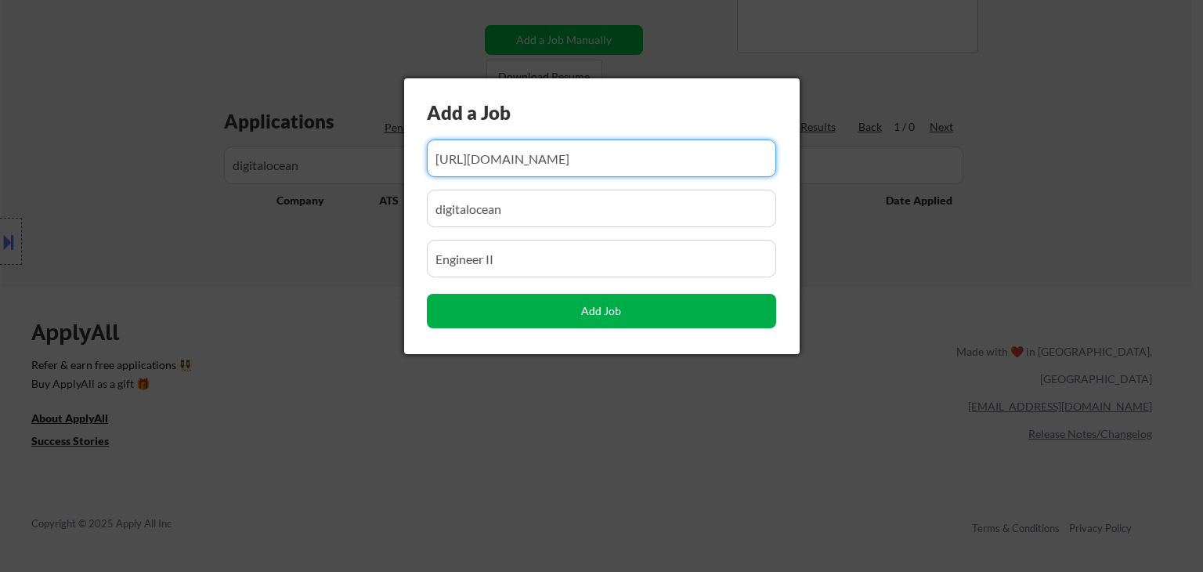
click at [614, 311] on button "Add Job" at bounding box center [601, 311] width 349 height 34
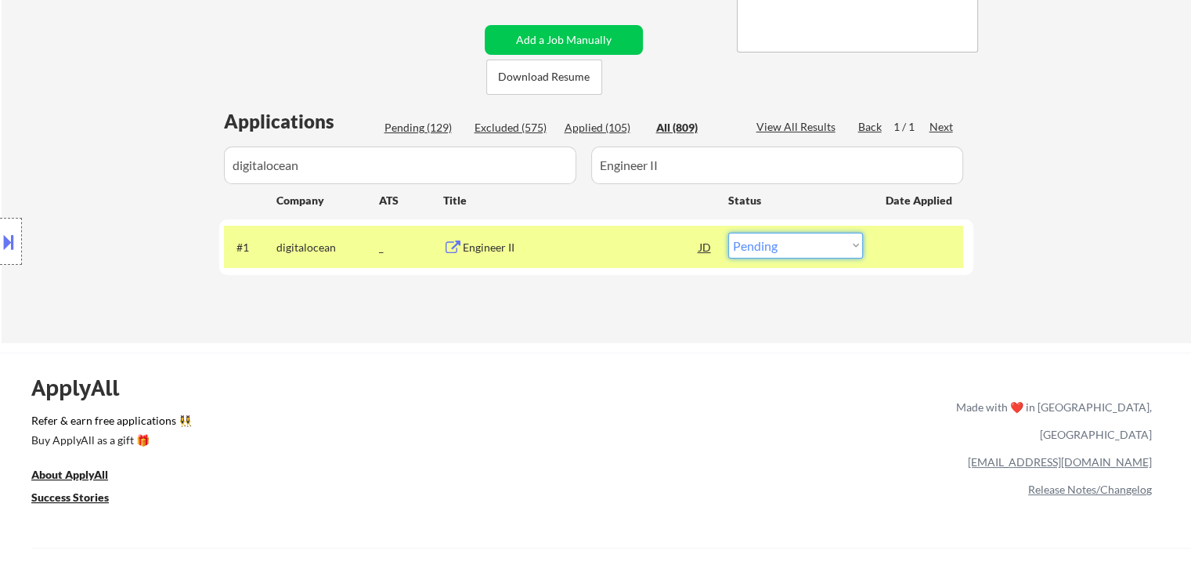
drag, startPoint x: 774, startPoint y: 242, endPoint x: 774, endPoint y: 257, distance: 14.9
click at [774, 244] on select "Choose an option... Pending Applied Excluded (Questions) Excluded (Expired) Exc…" at bounding box center [795, 246] width 135 height 26
click at [728, 233] on select "Choose an option... Pending Applied Excluded (Questions) Excluded (Expired) Exc…" at bounding box center [795, 246] width 135 height 26
click at [608, 126] on div "Applied (106)" at bounding box center [604, 128] width 78 height 16
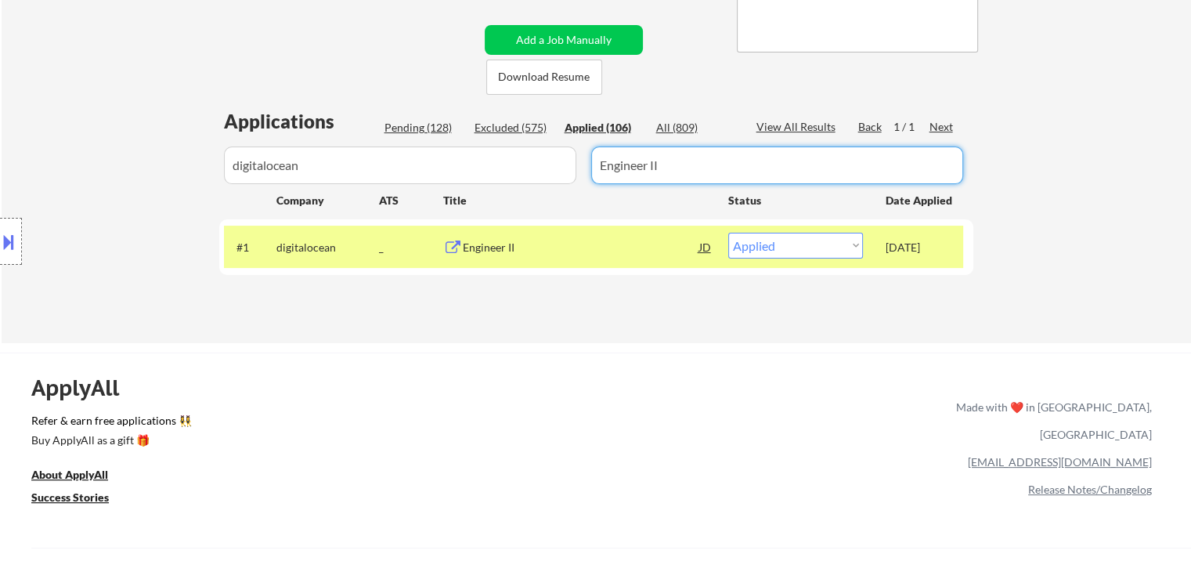
drag, startPoint x: 687, startPoint y: 175, endPoint x: 189, endPoint y: 223, distance: 499.5
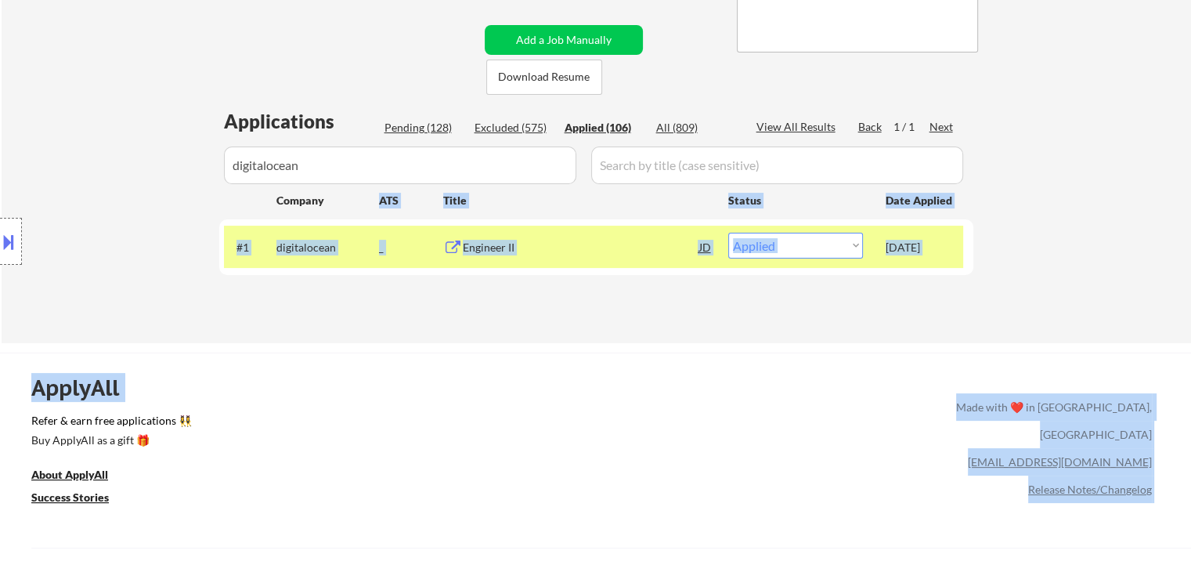
drag, startPoint x: 339, startPoint y: 186, endPoint x: 0, endPoint y: 179, distance: 339.1
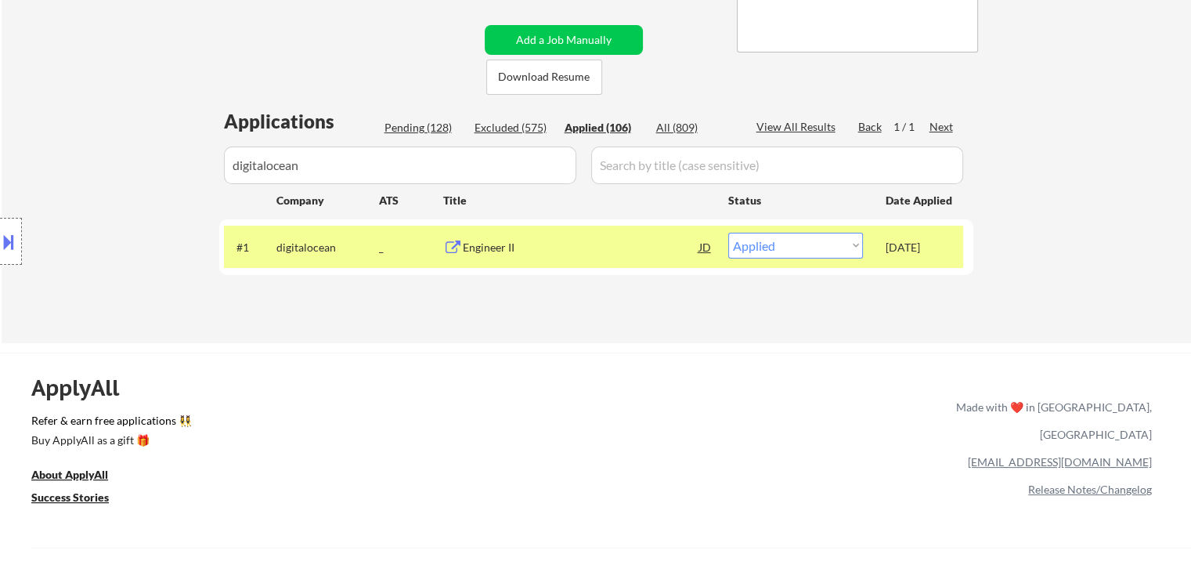
drag, startPoint x: 284, startPoint y: 151, endPoint x: 294, endPoint y: 168, distance: 19.3
click at [286, 157] on input "input" at bounding box center [400, 165] width 352 height 38
drag, startPoint x: 312, startPoint y: 167, endPoint x: 0, endPoint y: 145, distance: 312.4
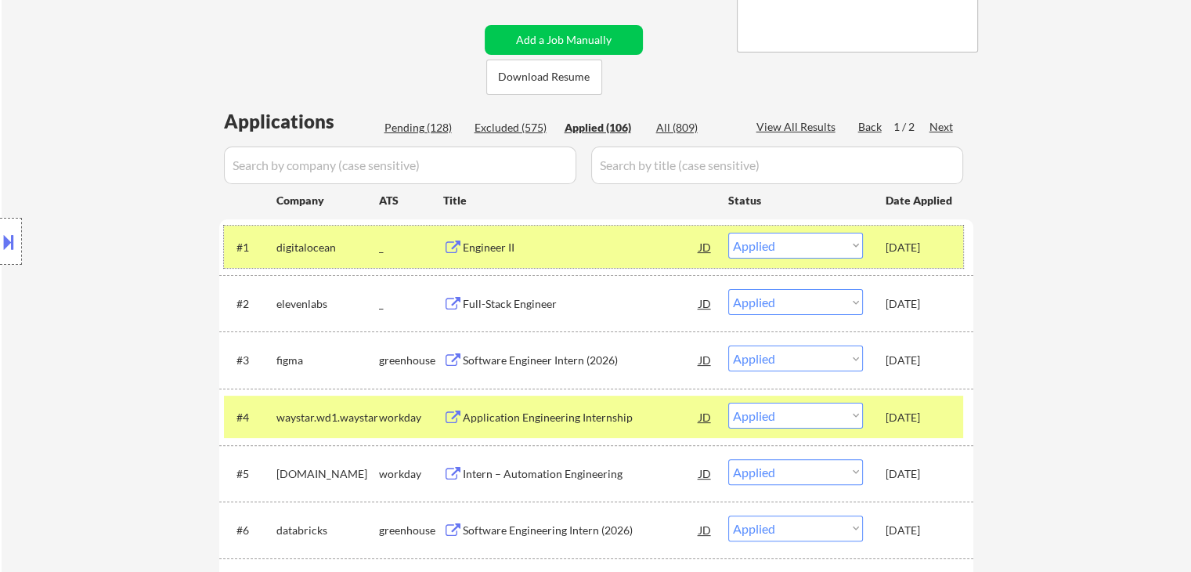
click at [310, 247] on div "digitalocean" at bounding box center [327, 248] width 103 height 16
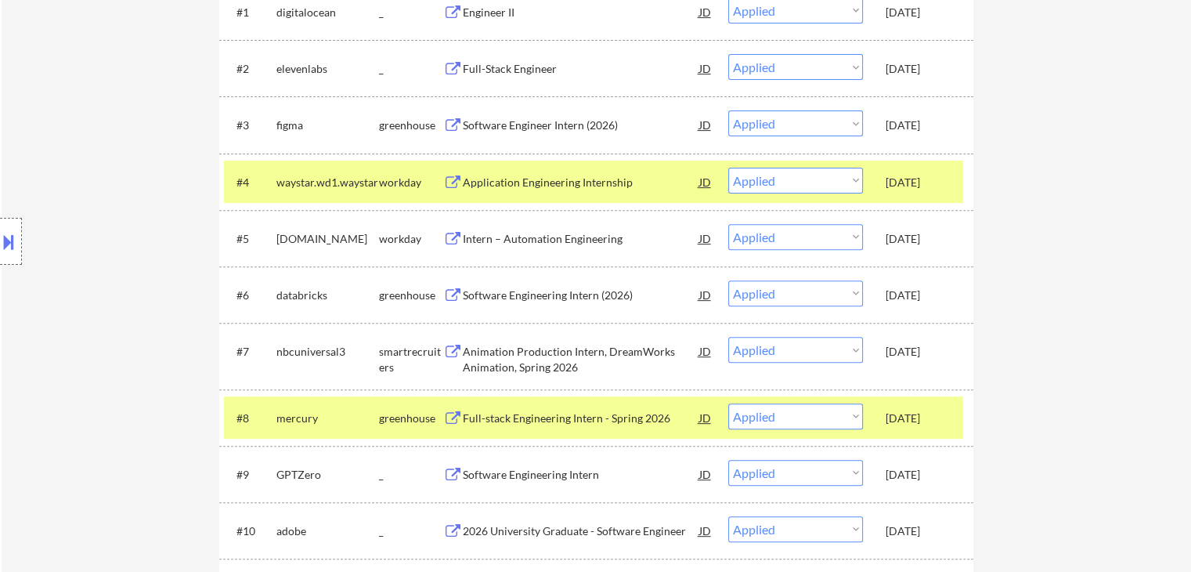
drag, startPoint x: 904, startPoint y: 187, endPoint x: 903, endPoint y: 236, distance: 48.6
click at [904, 189] on div "Oct 8, 2025" at bounding box center [920, 183] width 69 height 16
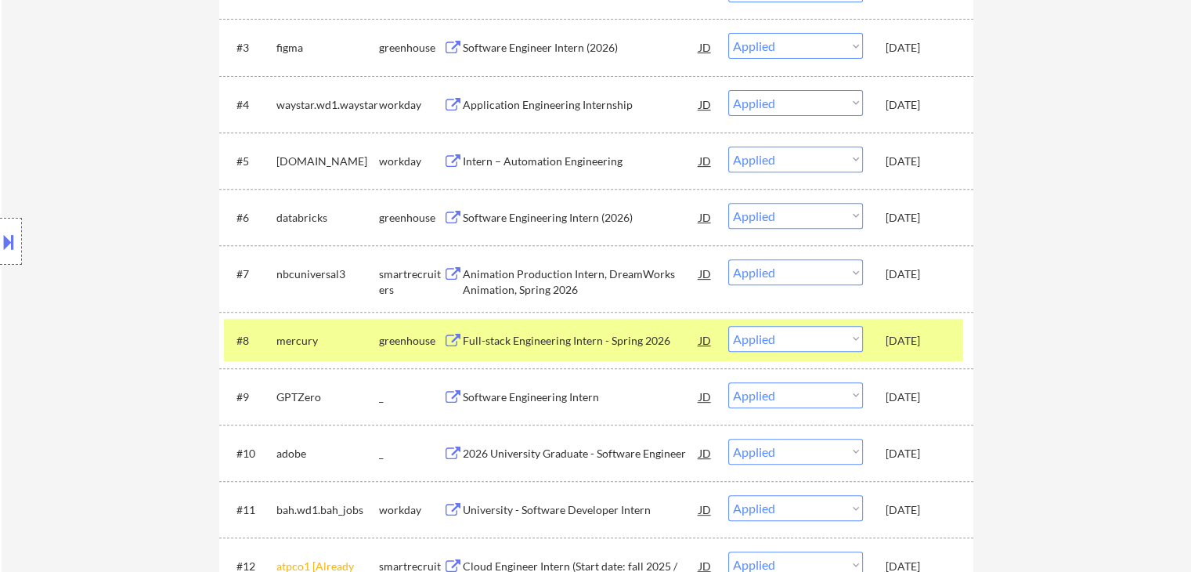
scroll to position [705, 0]
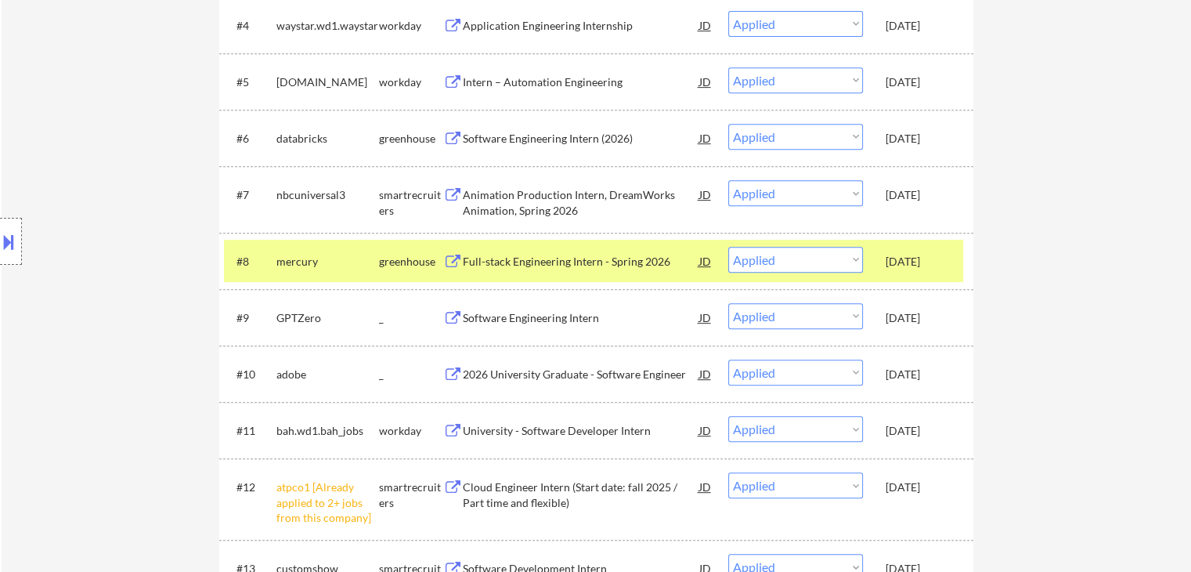
click at [921, 431] on div "Oct 8, 2025" at bounding box center [920, 431] width 69 height 16
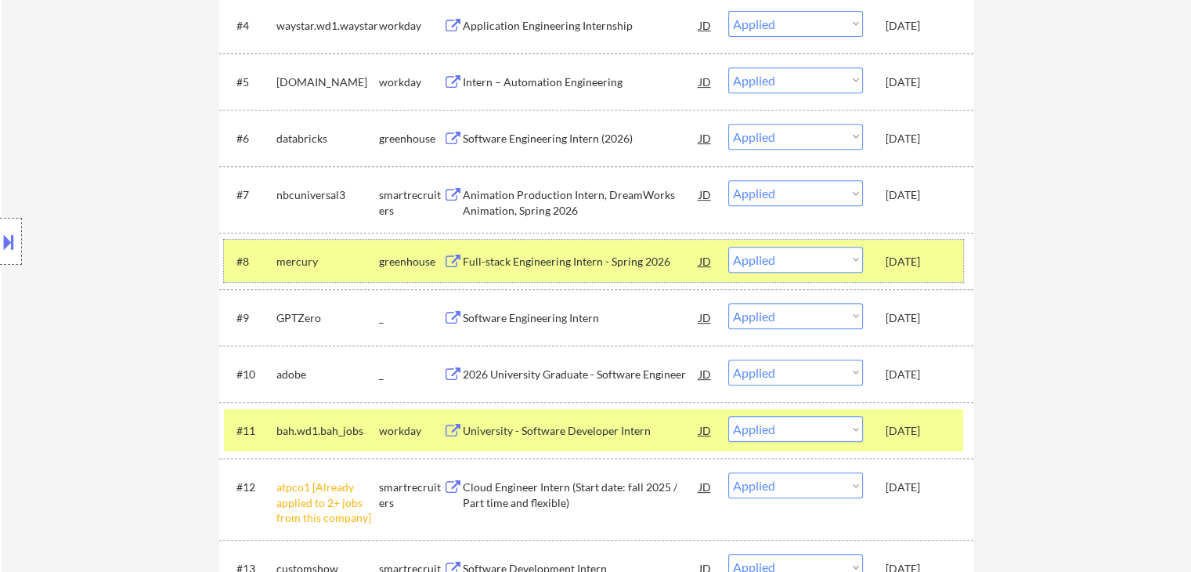
drag, startPoint x: 937, startPoint y: 258, endPoint x: 934, endPoint y: 268, distance: 10.4
click at [937, 261] on div "Oct 8, 2025" at bounding box center [920, 262] width 69 height 16
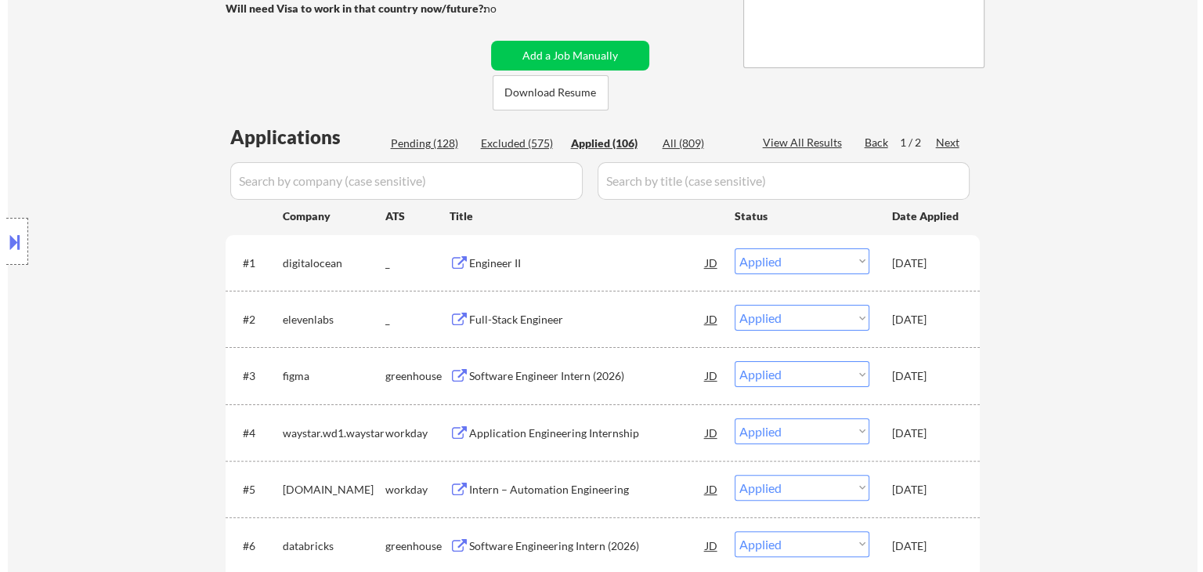
scroll to position [157, 0]
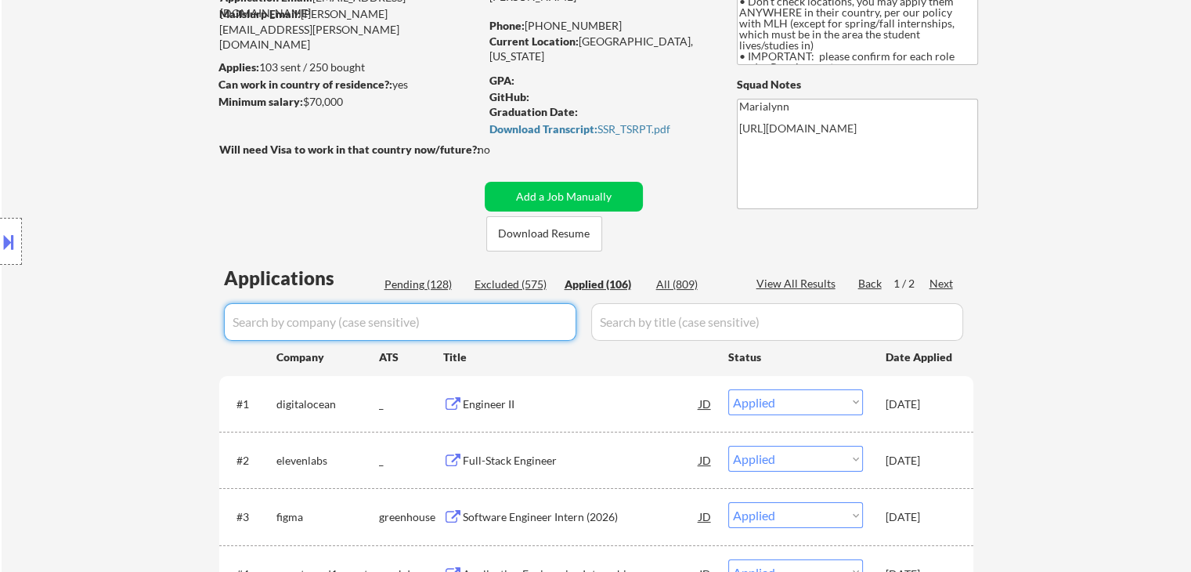
click at [323, 316] on input "input" at bounding box center [400, 322] width 352 height 38
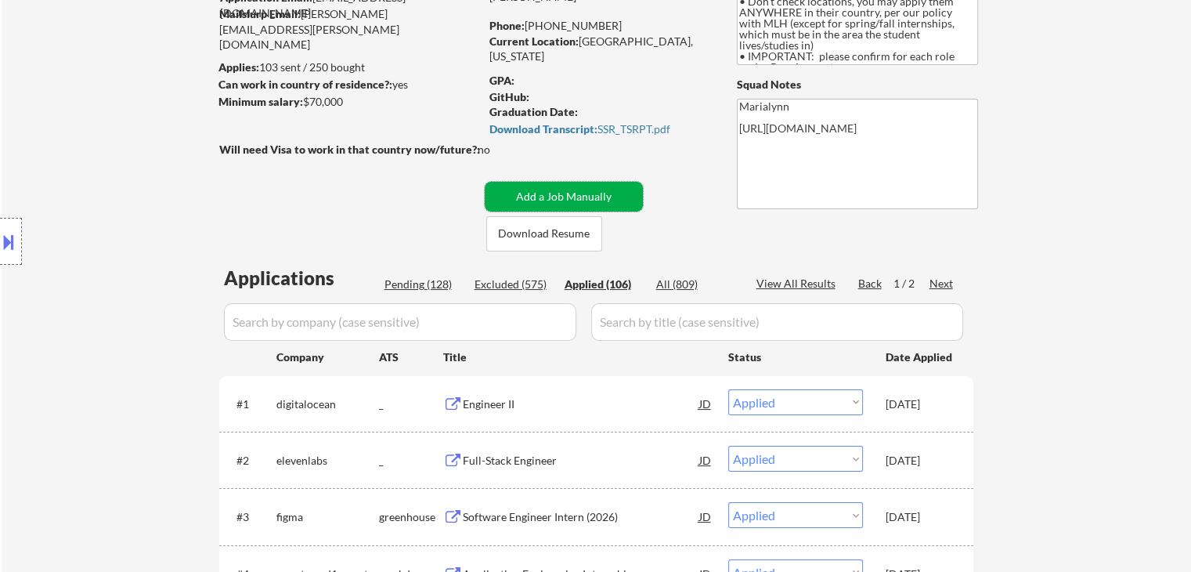
click at [545, 192] on button "Add a Job Manually" at bounding box center [564, 197] width 158 height 30
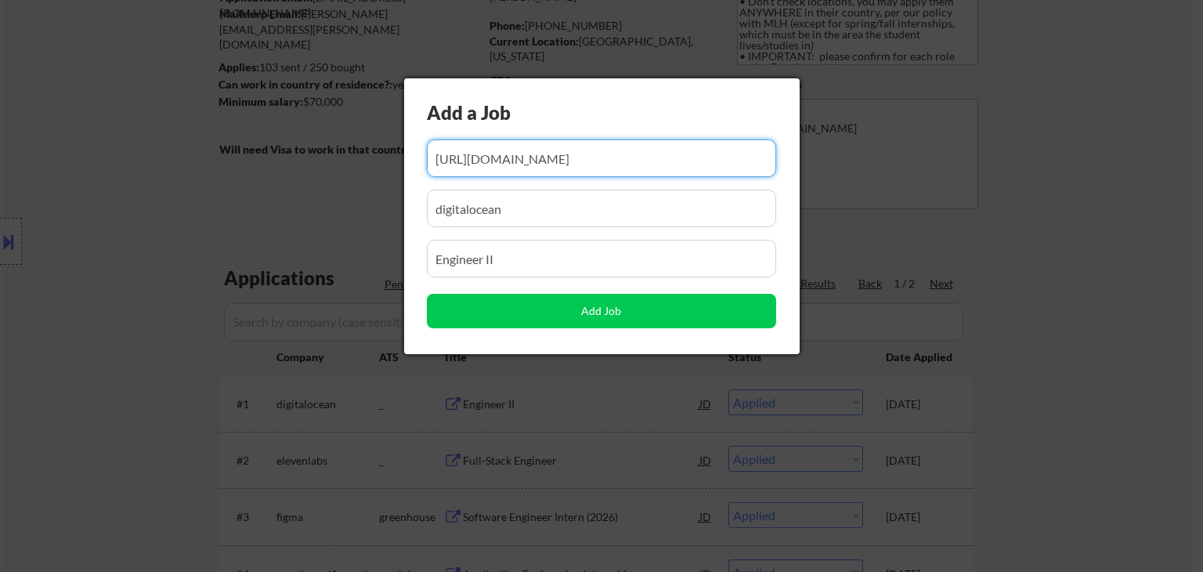
scroll to position [0, 0]
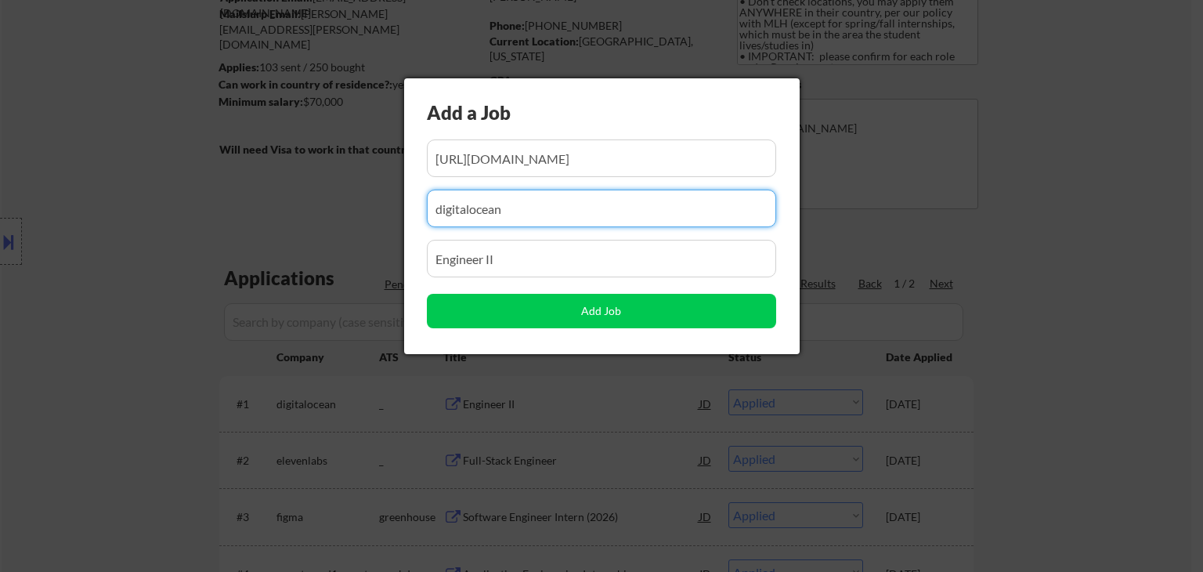
drag, startPoint x: 522, startPoint y: 210, endPoint x: 10, endPoint y: 330, distance: 525.2
click at [0, 192] on body "← Return to /applysquad Mailslurp Inbox Job Search Builder Jonathan Mathurin Us…" at bounding box center [601, 129] width 1203 height 572
paste input "ellipsislabs"
drag, startPoint x: 511, startPoint y: 265, endPoint x: 84, endPoint y: 278, distance: 426.9
click at [138, 265] on body "← Return to /applysquad Mailslurp Inbox Job Search Builder Jonathan Mathurin Us…" at bounding box center [601, 129] width 1203 height 572
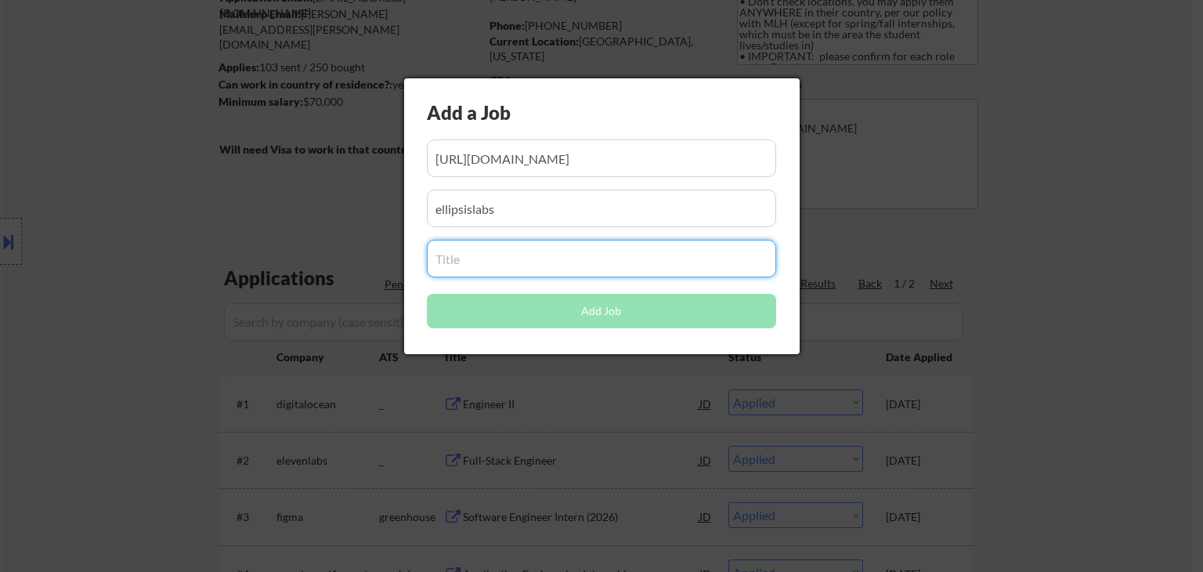
drag, startPoint x: 532, startPoint y: 159, endPoint x: 523, endPoint y: 154, distance: 9.8
click at [531, 159] on input "input" at bounding box center [601, 158] width 349 height 38
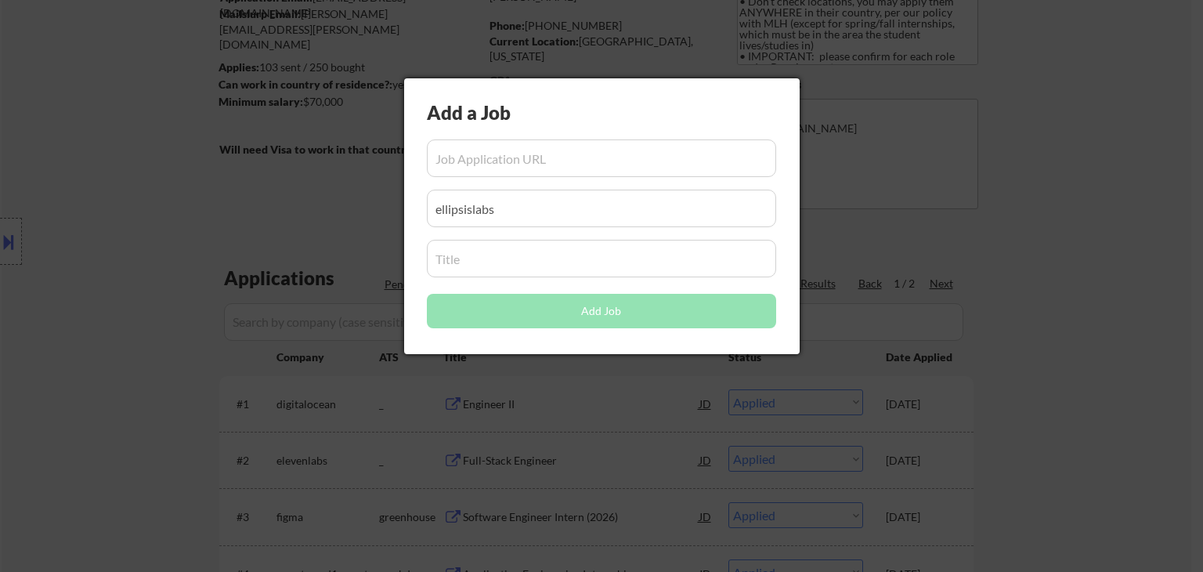
click at [924, 399] on div at bounding box center [601, 286] width 1203 height 572
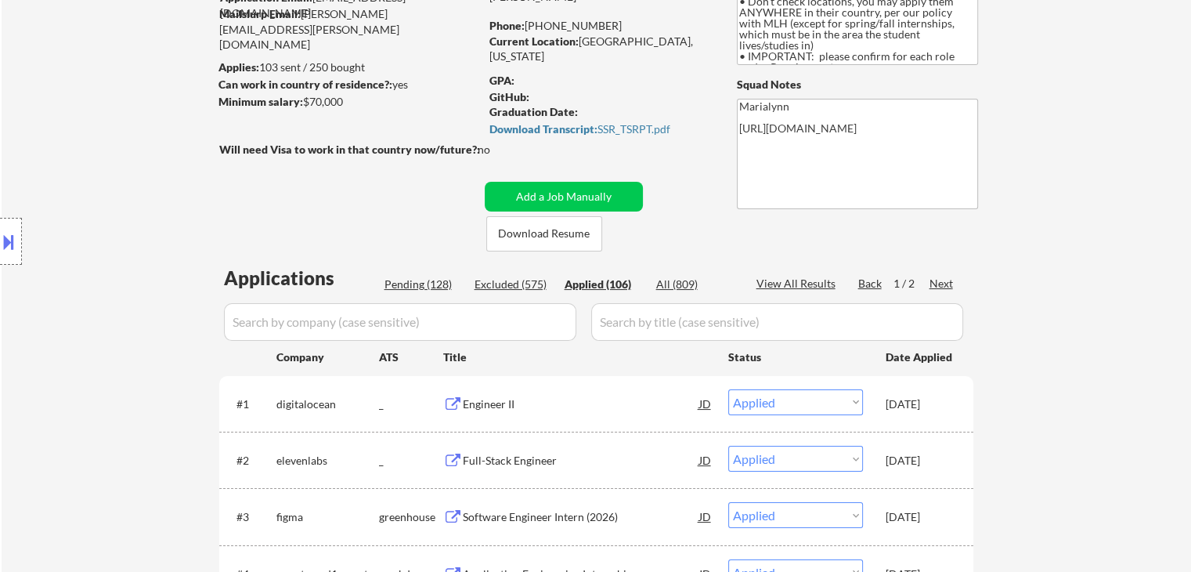
click at [639, 319] on input "input" at bounding box center [777, 322] width 372 height 38
paste input "Software Engineer - Campus (Intern & New Grad)"
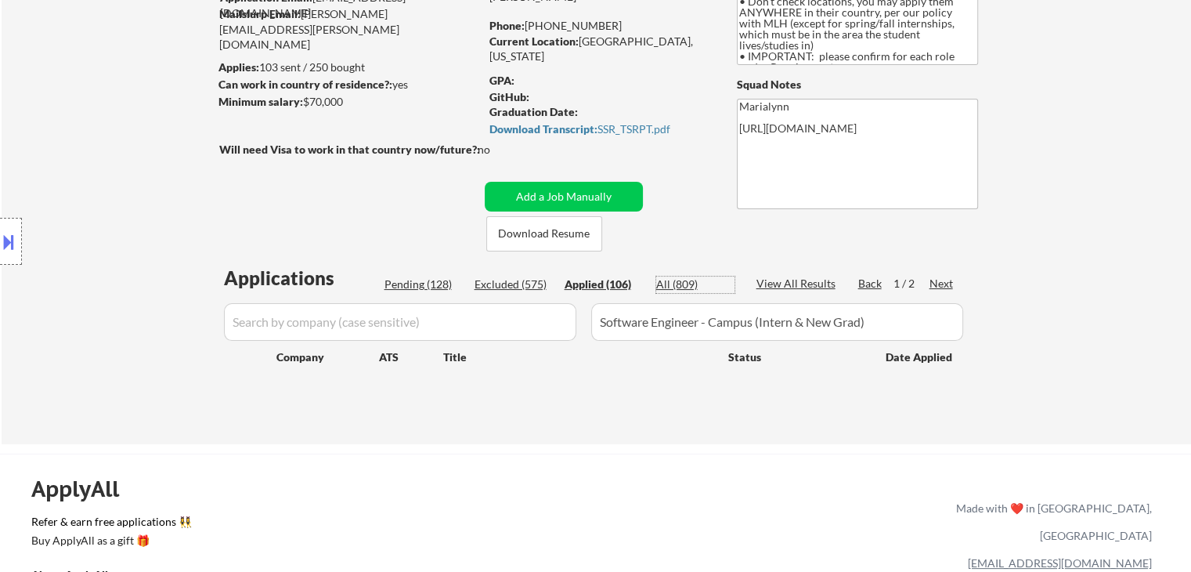
click at [668, 287] on div "All (809)" at bounding box center [695, 284] width 78 height 16
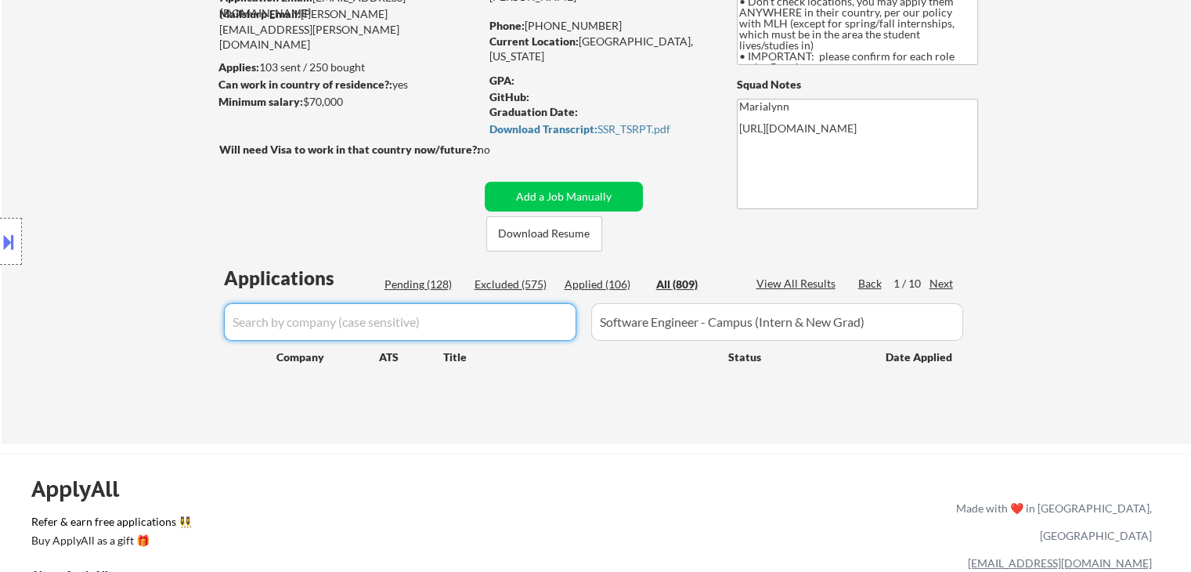
click at [347, 316] on input "input" at bounding box center [400, 322] width 352 height 38
paste input "Ellipsis Labs"
click at [278, 323] on div "Location Inclusions: country:US" at bounding box center [140, 241] width 280 height 291
click at [382, 327] on input "input" at bounding box center [400, 322] width 352 height 38
drag, startPoint x: 280, startPoint y: 312, endPoint x: 0, endPoint y: 414, distance: 297.8
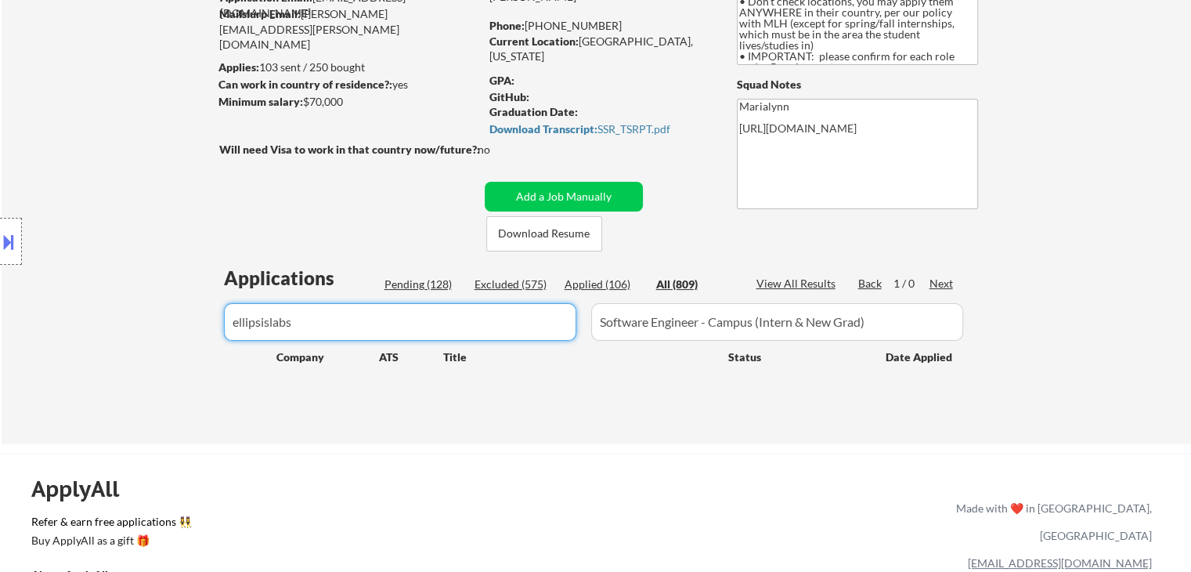
click at [0, 390] on div "← Return to /applysquad Mailslurp Inbox Job Search Builder Jonathan Mathurin Us…" at bounding box center [595, 544] width 1191 height 1403
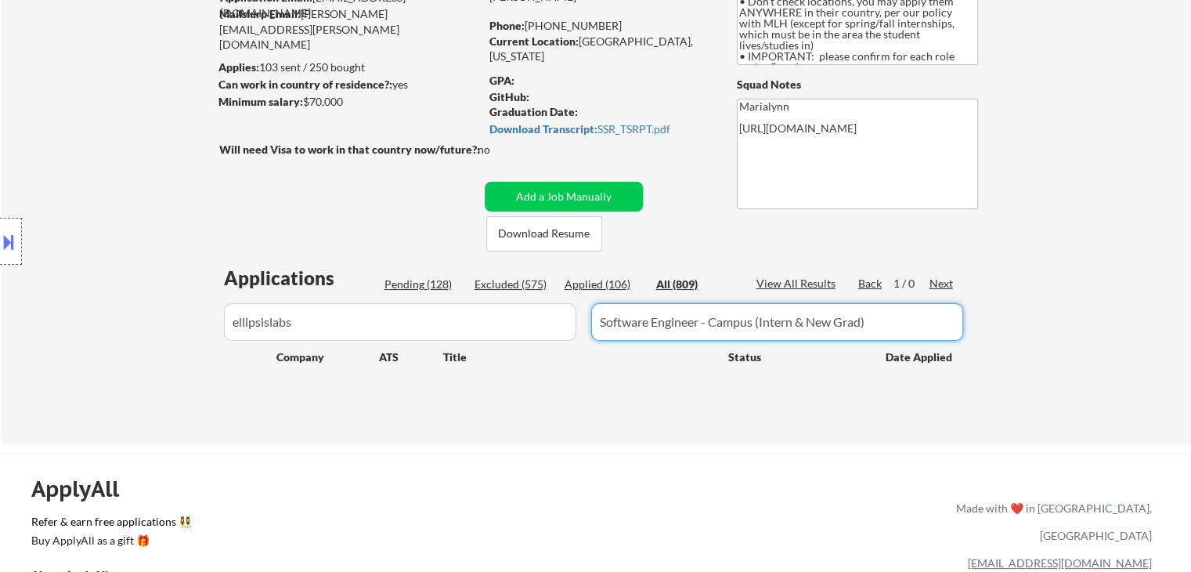
click at [654, 320] on input "input" at bounding box center [777, 322] width 372 height 38
drag, startPoint x: 598, startPoint y: 197, endPoint x: 574, endPoint y: 208, distance: 26.6
click at [598, 197] on button "Add a Job Manually" at bounding box center [564, 197] width 158 height 30
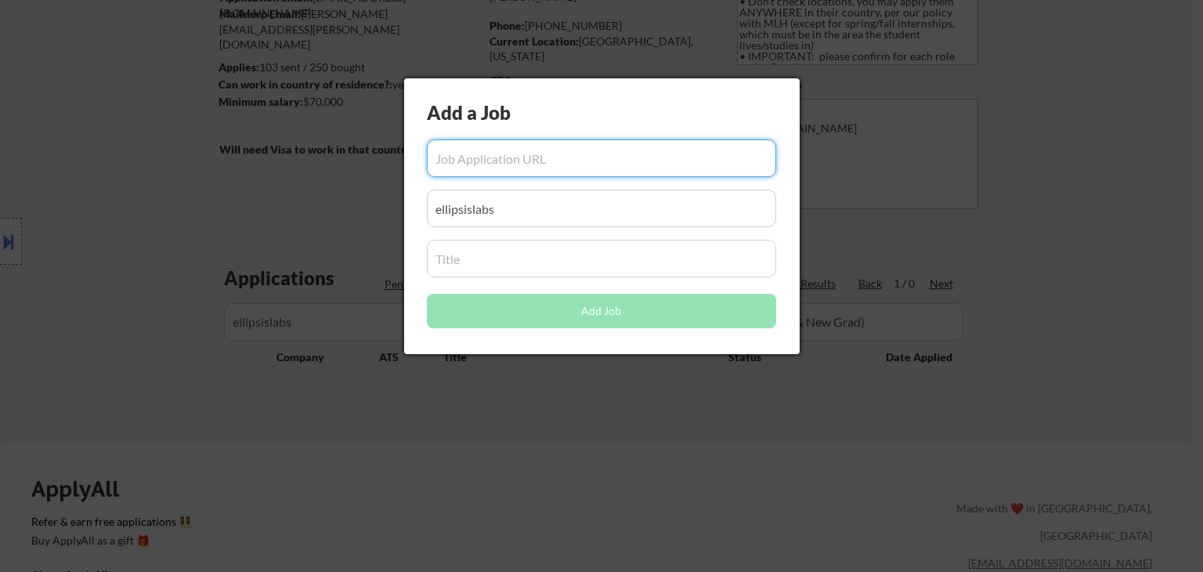
click at [482, 261] on input "input" at bounding box center [601, 259] width 349 height 38
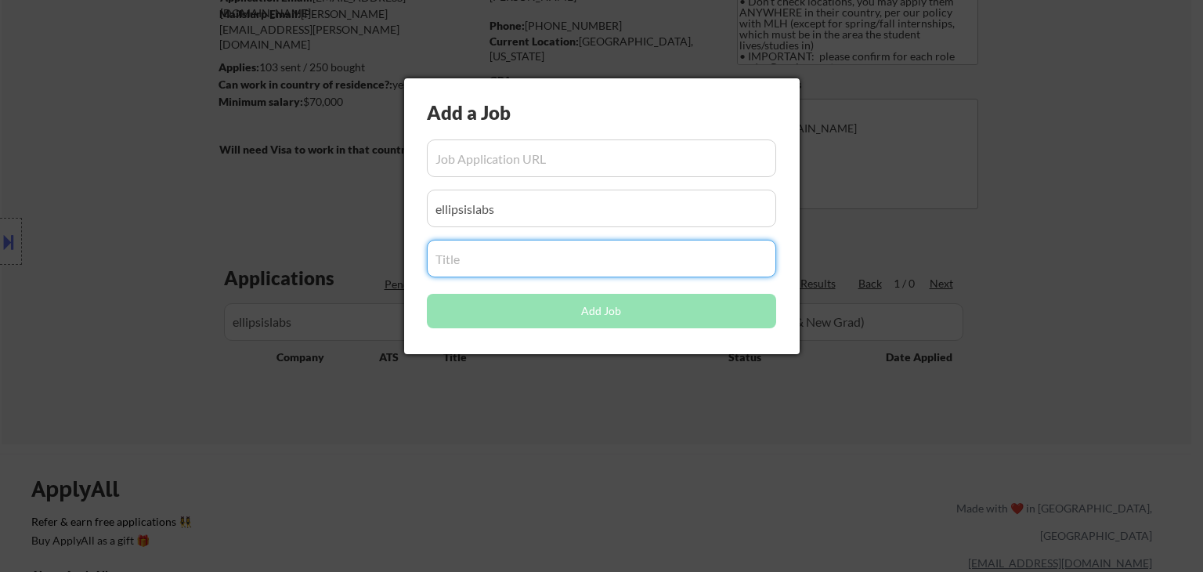
paste input "Software Engineer - Campus (Intern & New Grad)"
click at [477, 424] on div at bounding box center [601, 286] width 1203 height 572
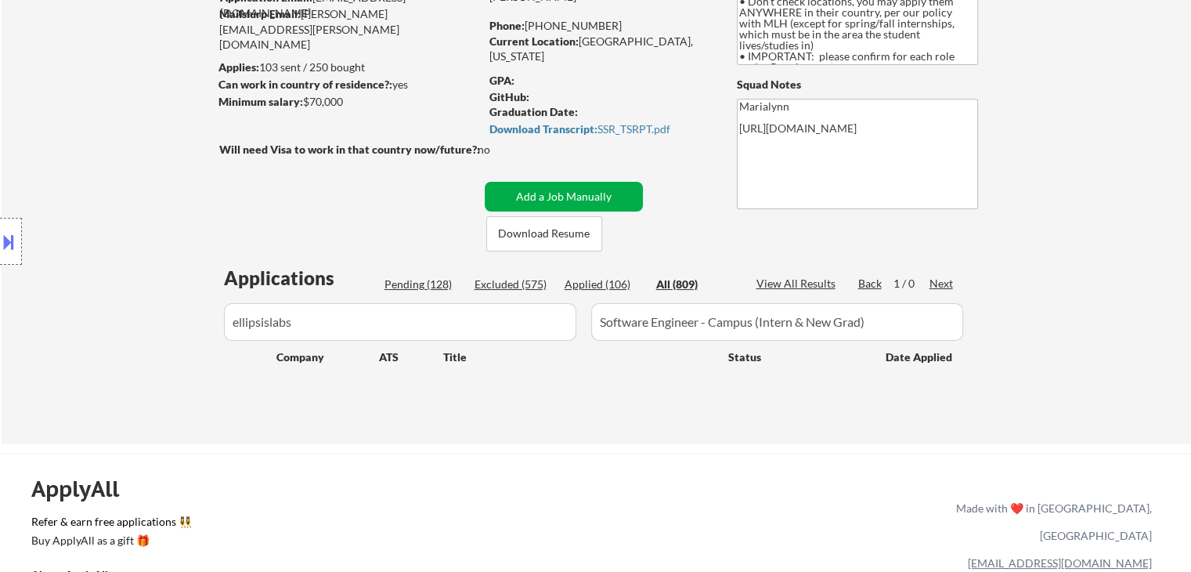
click at [567, 197] on button "Add a Job Manually" at bounding box center [564, 197] width 158 height 30
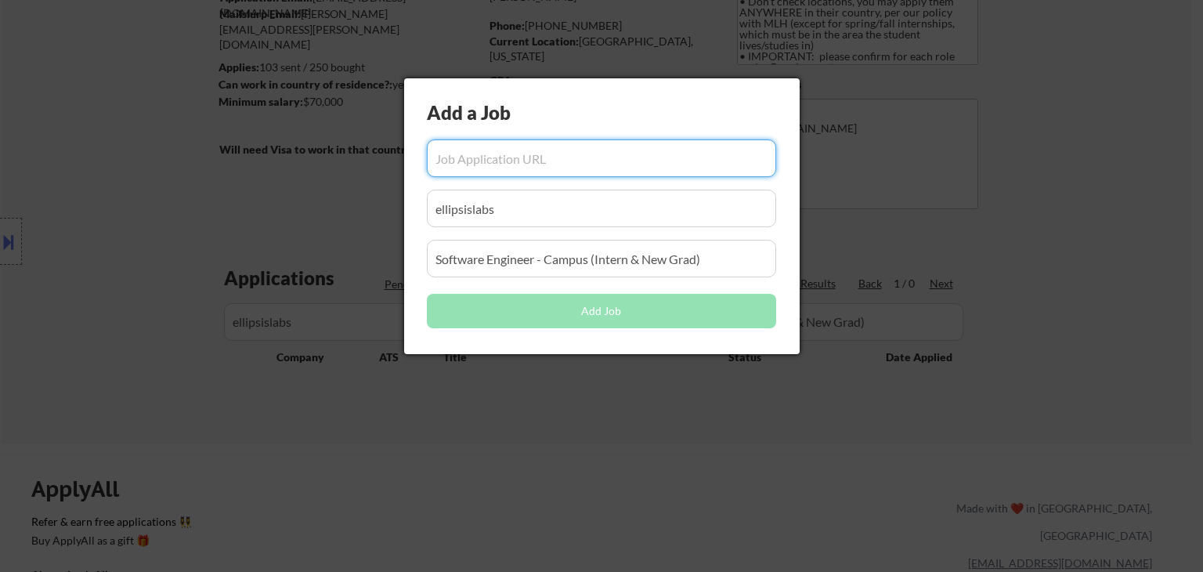
drag, startPoint x: 525, startPoint y: 167, endPoint x: 522, endPoint y: 180, distance: 13.7
click at [525, 170] on input "input" at bounding box center [601, 158] width 349 height 38
paste input "https://jobs.solana.com/companies/ellipsis-labs/jobs/58302557-software-engineer…"
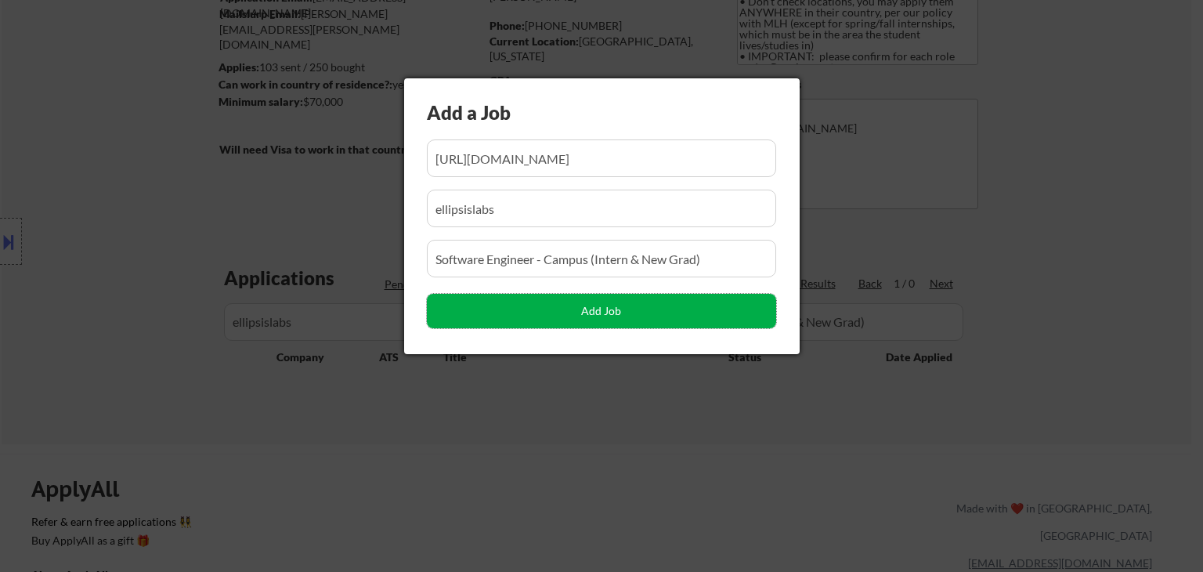
click at [614, 315] on button "Add Job" at bounding box center [601, 311] width 349 height 34
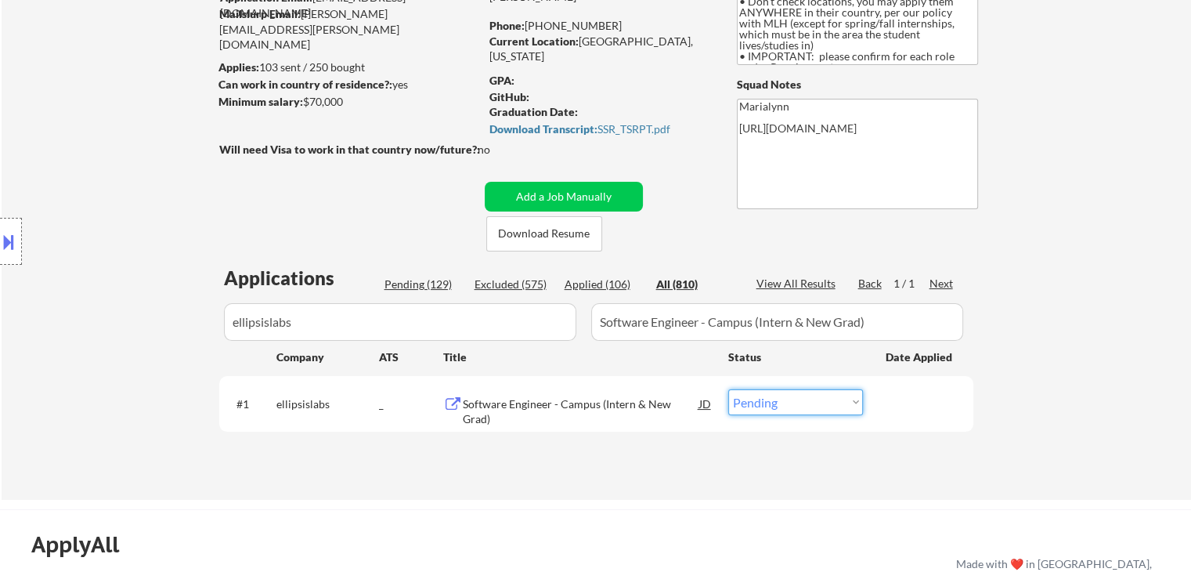
click at [778, 402] on select "Choose an option... Pending Applied Excluded (Questions) Excluded (Expired) Exc…" at bounding box center [795, 402] width 135 height 26
click at [728, 389] on select "Choose an option... Pending Applied Excluded (Questions) Excluded (Expired) Exc…" at bounding box center [795, 402] width 135 height 26
click at [664, 408] on div "Software Engineer - Campus (Intern & New Grad)" at bounding box center [581, 411] width 236 height 31
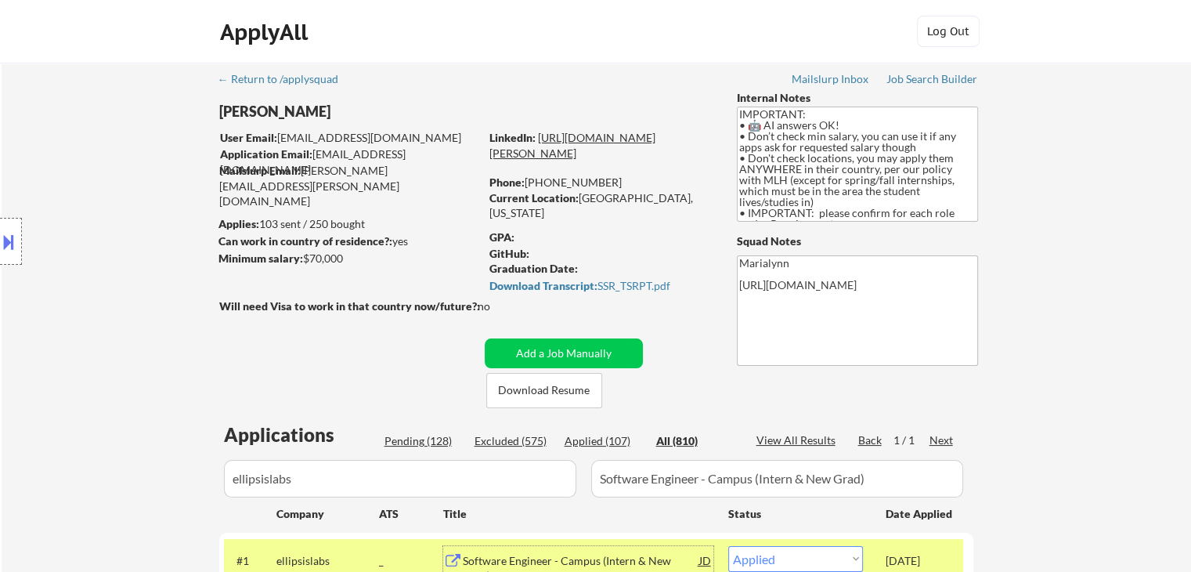
click at [609, 150] on link "https://www.linkedin.com/in/jonathan-mathurin6/" at bounding box center [572, 145] width 166 height 29
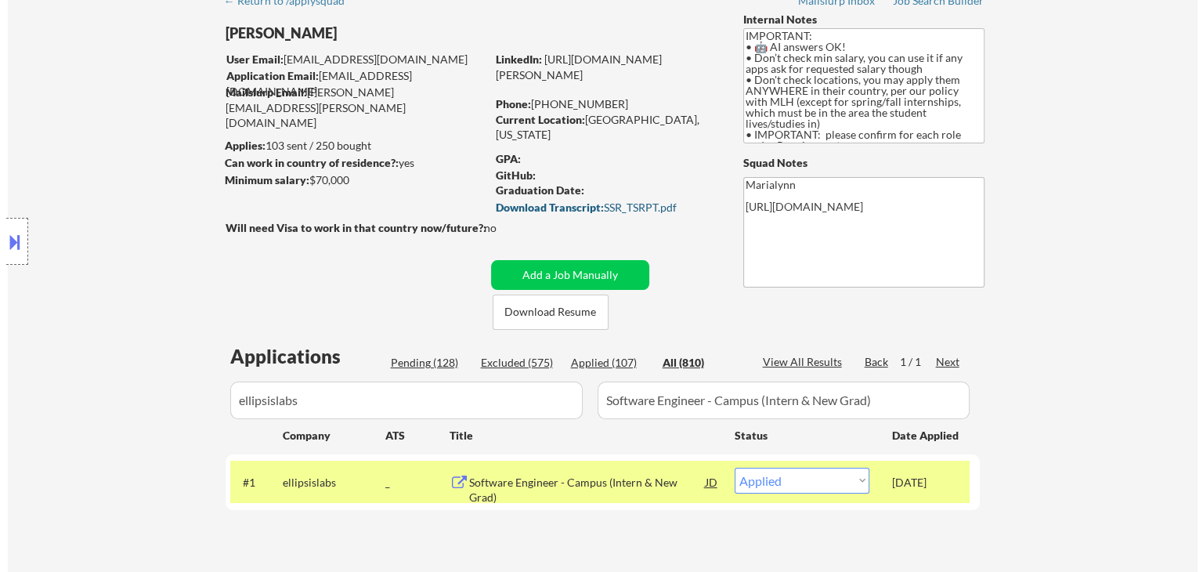
scroll to position [157, 0]
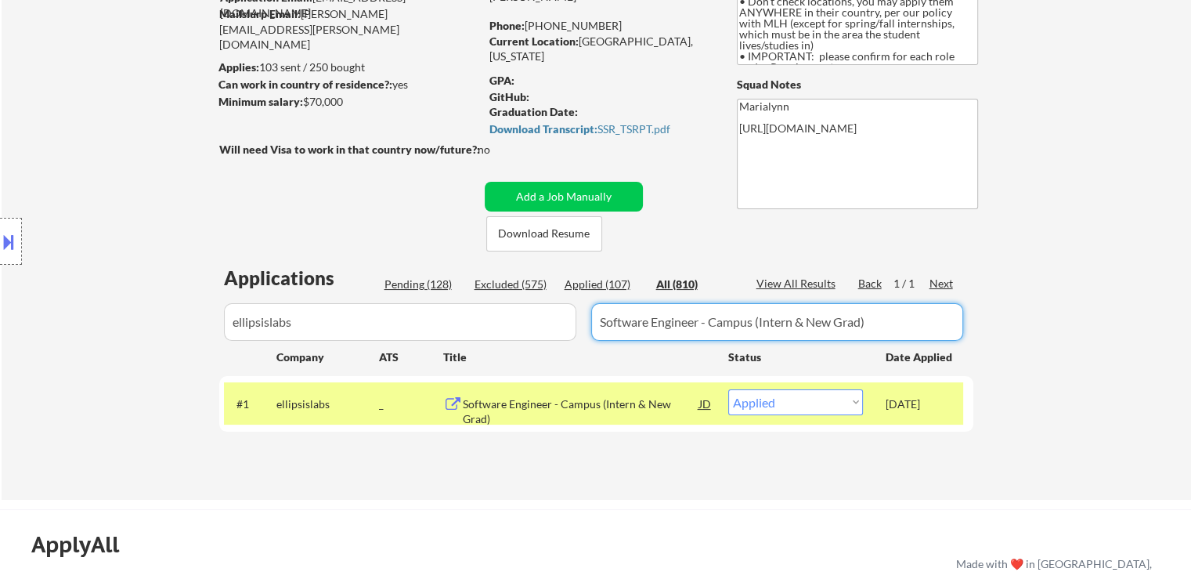
drag, startPoint x: 745, startPoint y: 339, endPoint x: 0, endPoint y: 393, distance: 746.6
click at [0, 363] on body "← Return to /applysquad Mailslurp Inbox Job Search Builder Jonathan Mathurin Us…" at bounding box center [595, 129] width 1191 height 572
paste input "Blockchain and Full Stack Engineer Intern"
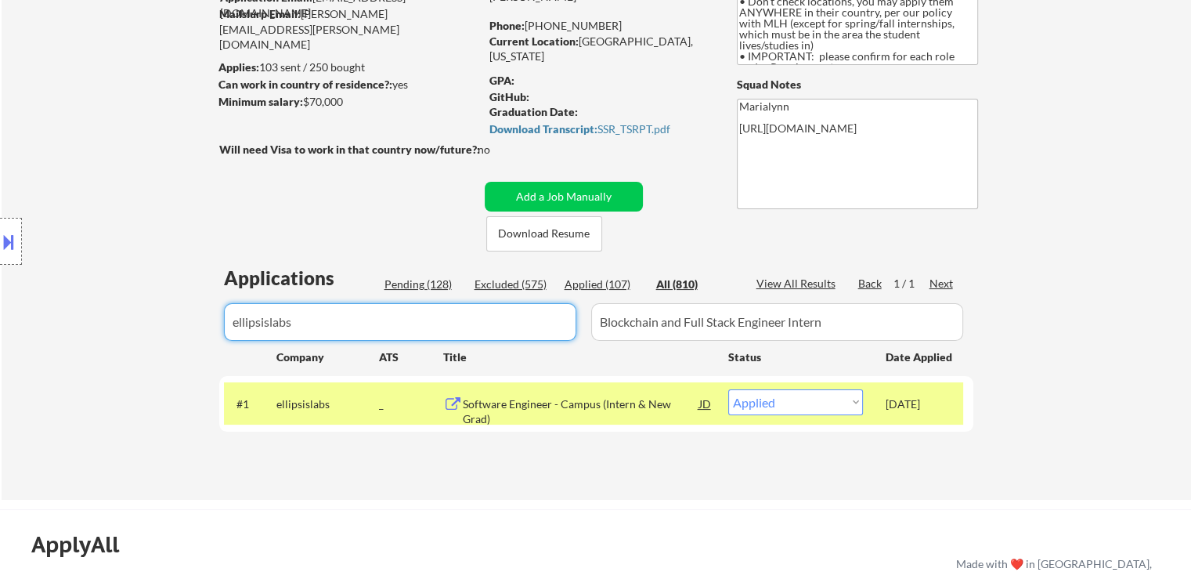
drag, startPoint x: 296, startPoint y: 327, endPoint x: 0, endPoint y: 347, distance: 296.7
click at [0, 281] on body "← Return to /applysquad Mailslurp Inbox Job Search Builder Jonathan Mathurin Us…" at bounding box center [595, 129] width 1191 height 572
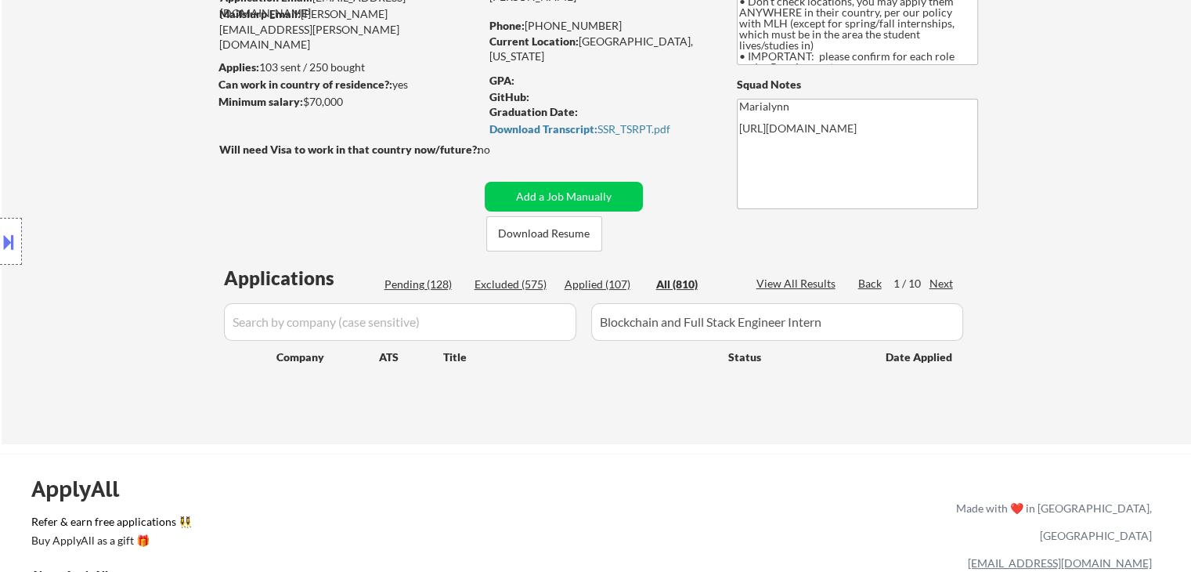
click at [413, 318] on input "input" at bounding box center [400, 322] width 352 height 38
paste input "skytrade"
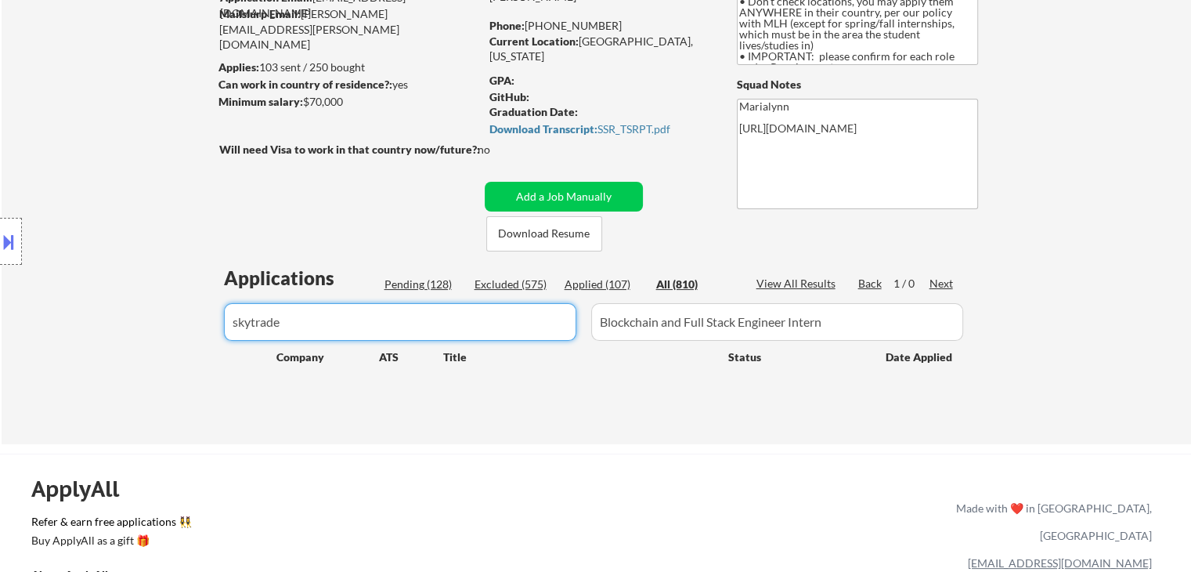
drag, startPoint x: 684, startPoint y: 279, endPoint x: 650, endPoint y: 281, distance: 34.5
click at [673, 280] on div "All (810)" at bounding box center [695, 284] width 78 height 16
drag, startPoint x: 592, startPoint y: 282, endPoint x: 499, endPoint y: 299, distance: 94.8
click at [578, 285] on div "Applied (107)" at bounding box center [604, 284] width 78 height 16
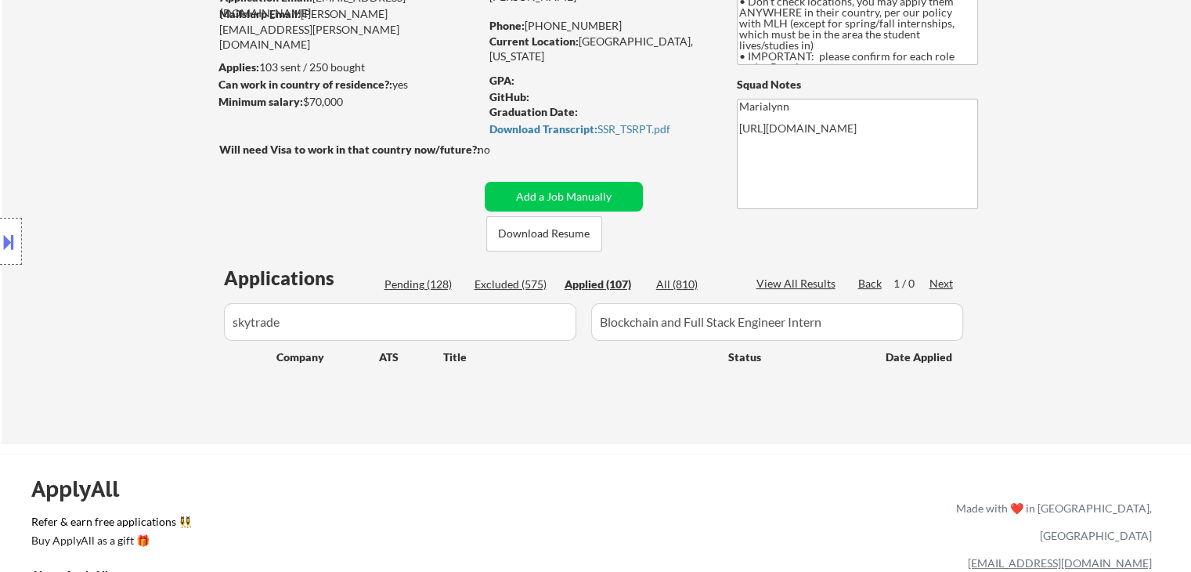
drag, startPoint x: 507, startPoint y: 280, endPoint x: 436, endPoint y: 284, distance: 71.4
click at [505, 280] on div "Excluded (575)" at bounding box center [514, 284] width 78 height 16
click at [431, 281] on div "Pending (128)" at bounding box center [423, 284] width 78 height 16
click at [598, 276] on div "Applied (107)" at bounding box center [604, 284] width 78 height 16
click at [688, 277] on div "All (810)" at bounding box center [695, 284] width 78 height 16
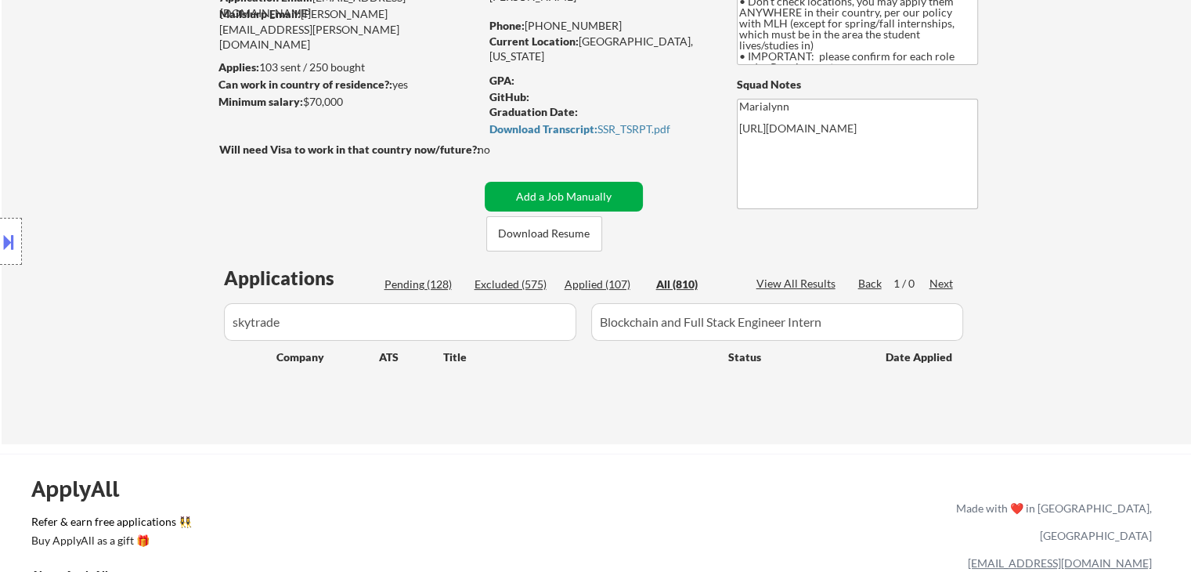
click at [600, 198] on button "Add a Job Manually" at bounding box center [564, 197] width 158 height 30
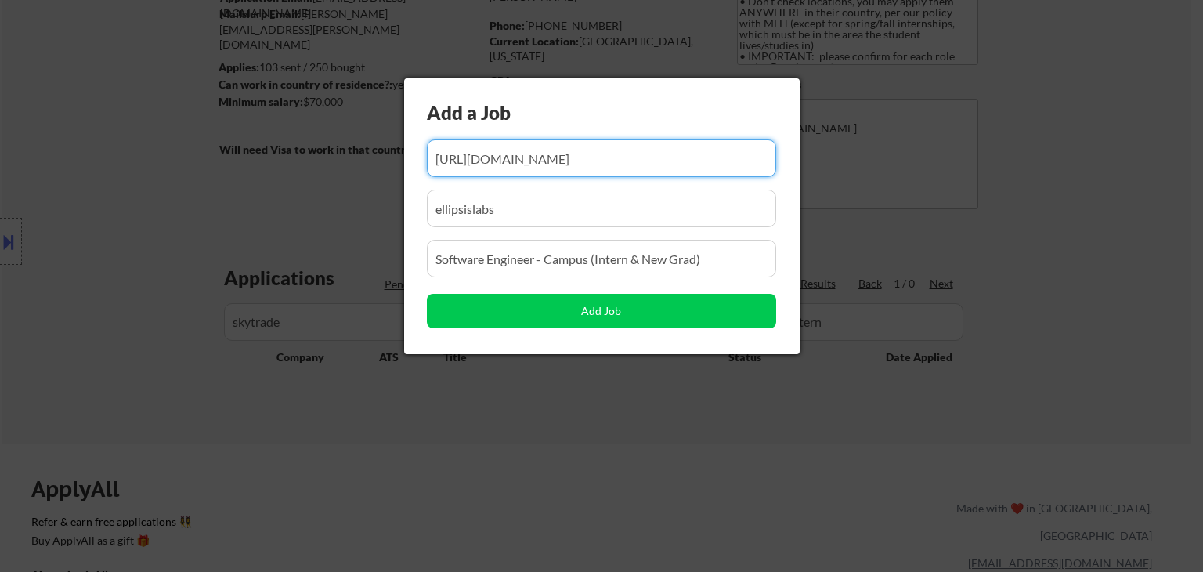
scroll to position [0, 0]
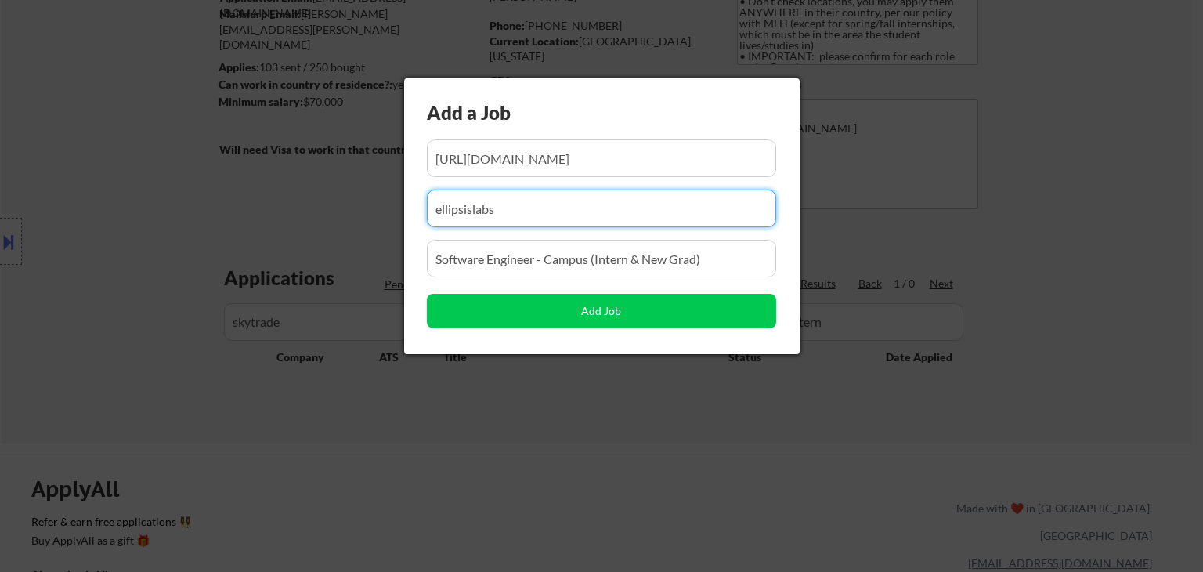
drag, startPoint x: 504, startPoint y: 208, endPoint x: 141, endPoint y: 247, distance: 365.4
click at [166, 234] on body "← Return to /applysquad Mailslurp Inbox Job Search Builder Jonathan Mathurin Us…" at bounding box center [601, 129] width 1203 height 572
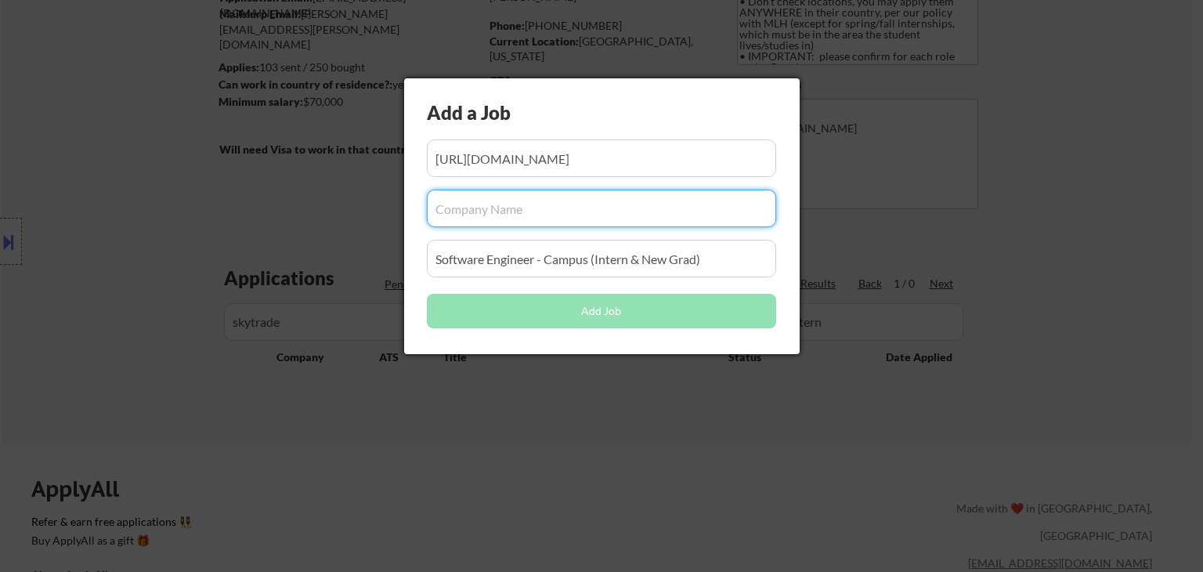
drag, startPoint x: 304, startPoint y: 435, endPoint x: 299, endPoint y: 342, distance: 92.5
click at [301, 423] on div at bounding box center [601, 286] width 1203 height 572
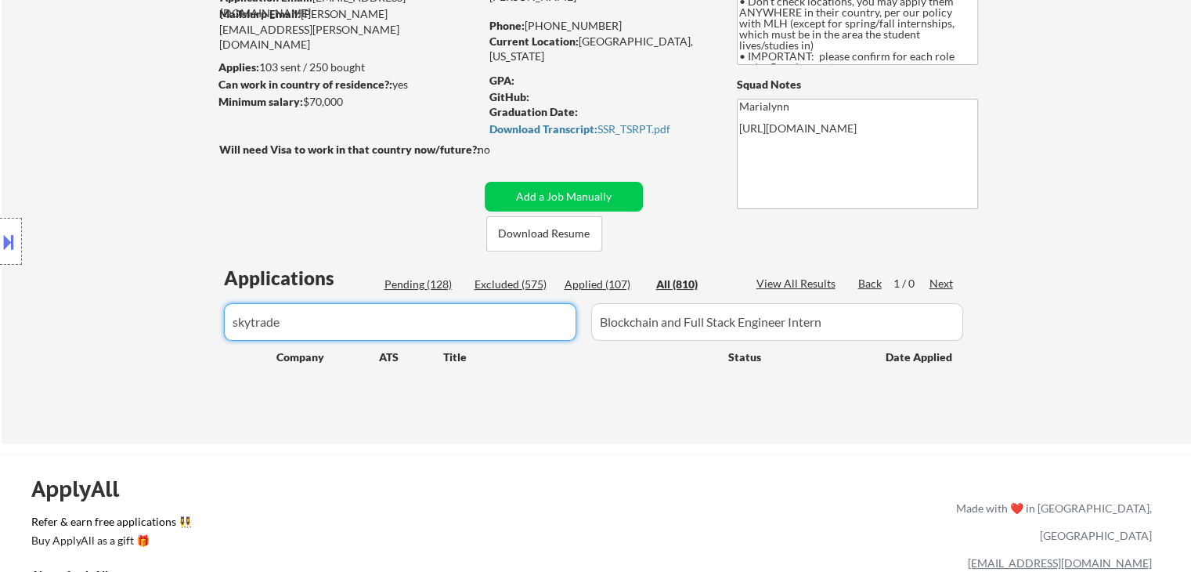
drag, startPoint x: 294, startPoint y: 327, endPoint x: 36, endPoint y: 334, distance: 258.5
click at [92, 331] on body "← Return to /applysquad Mailslurp Inbox Job Search Builder Jonathan Mathurin Us…" at bounding box center [595, 129] width 1191 height 572
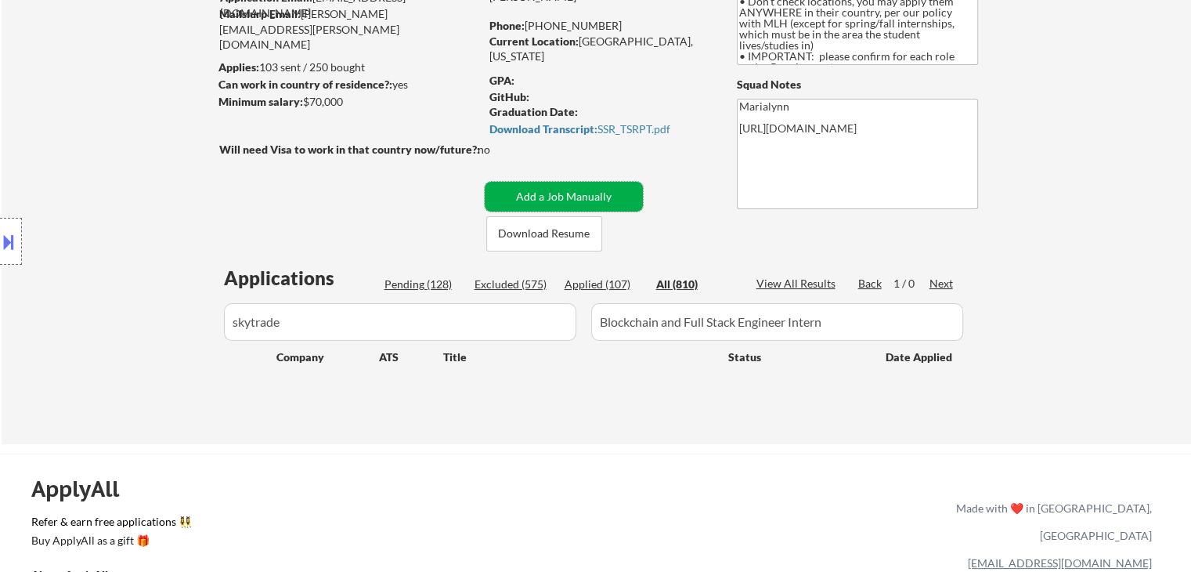
click at [592, 195] on button "Add a Job Manually" at bounding box center [564, 197] width 158 height 30
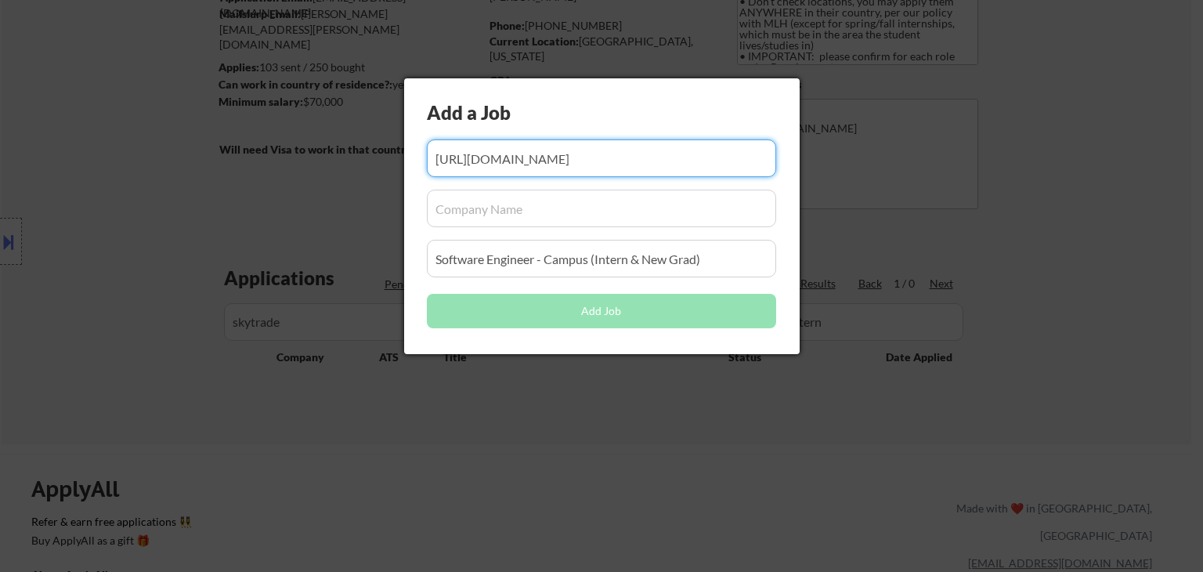
drag, startPoint x: 532, startPoint y: 214, endPoint x: 523, endPoint y: 220, distance: 11.3
click at [532, 215] on input "input" at bounding box center [601, 208] width 349 height 38
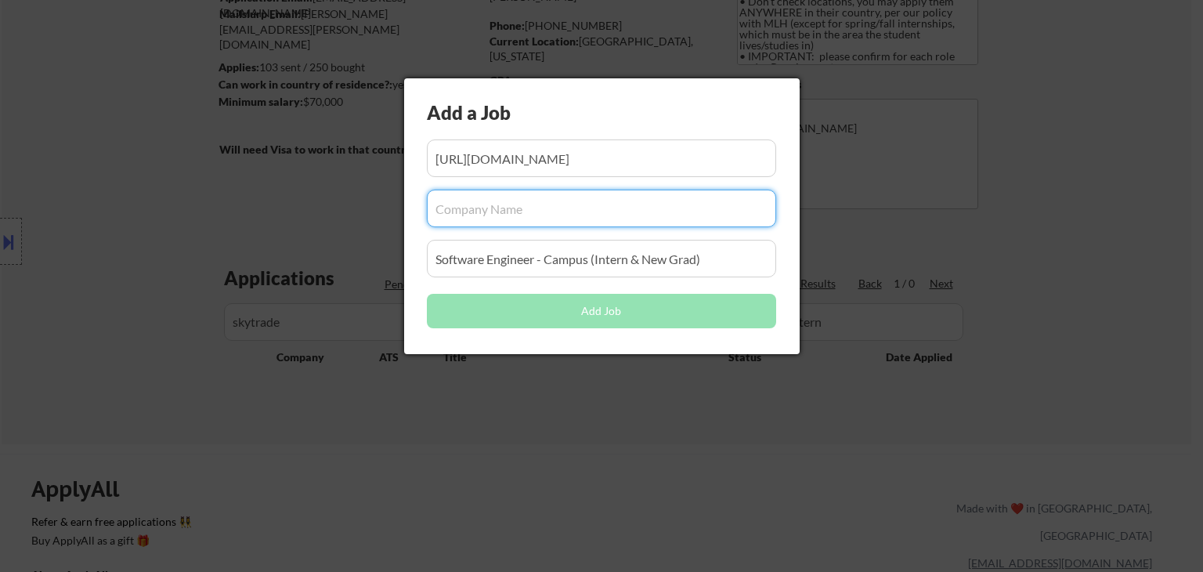
paste input "skytrade"
click at [379, 412] on div at bounding box center [601, 286] width 1203 height 572
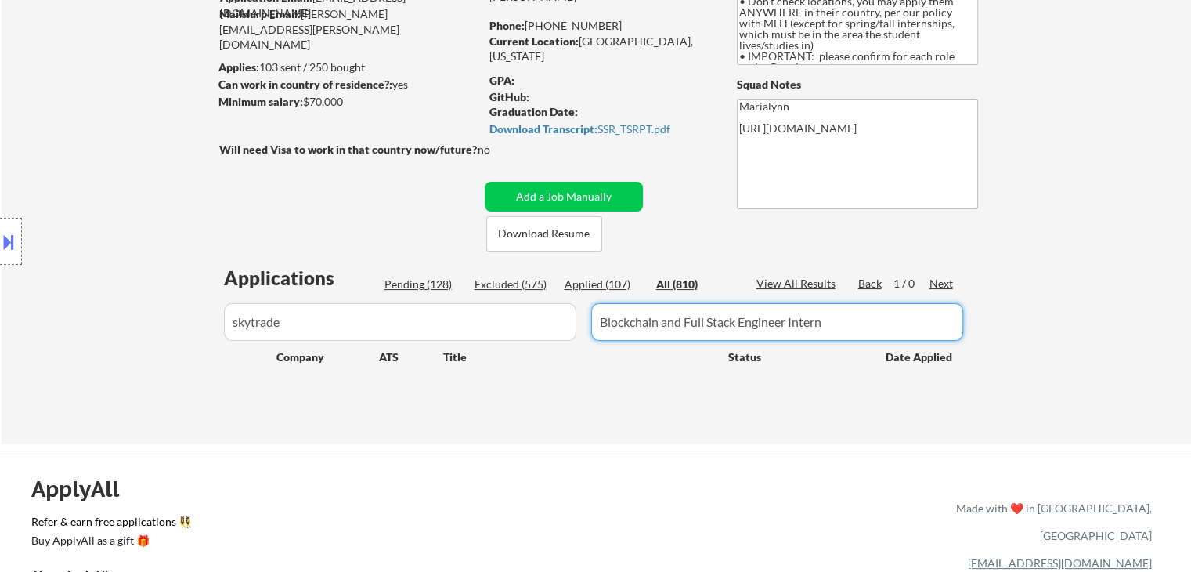
drag, startPoint x: 796, startPoint y: 328, endPoint x: 344, endPoint y: 402, distance: 457.9
click at [366, 389] on div "Applications Pending (128) Excluded (575) Applied (107) All (810) View All Resu…" at bounding box center [596, 340] width 754 height 150
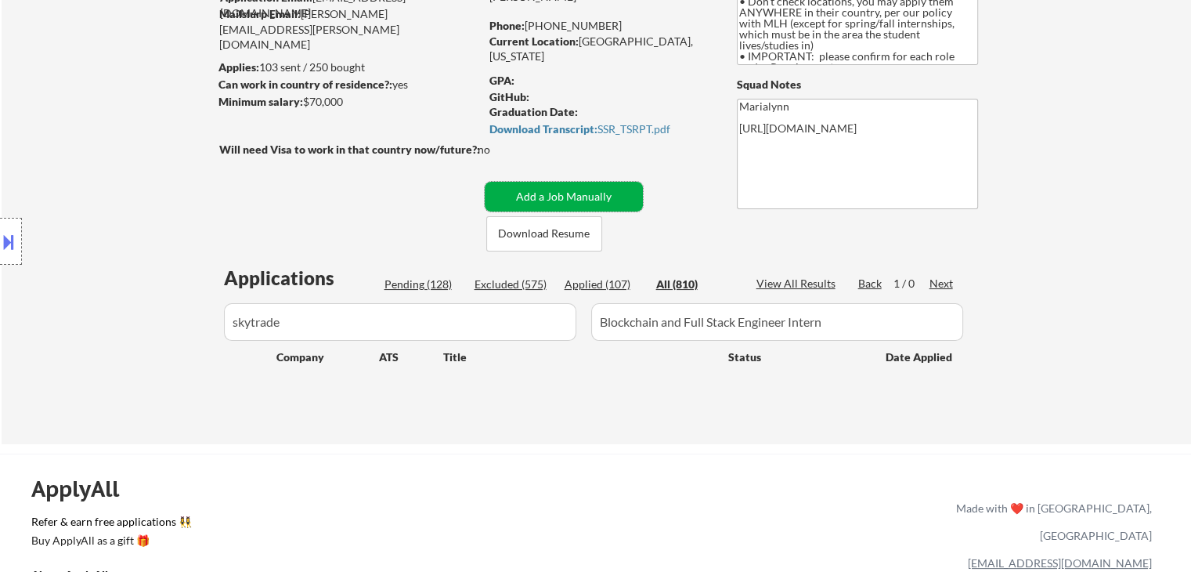
drag, startPoint x: 589, startPoint y: 190, endPoint x: 571, endPoint y: 254, distance: 65.9
click at [589, 192] on button "Add a Job Manually" at bounding box center [564, 197] width 158 height 30
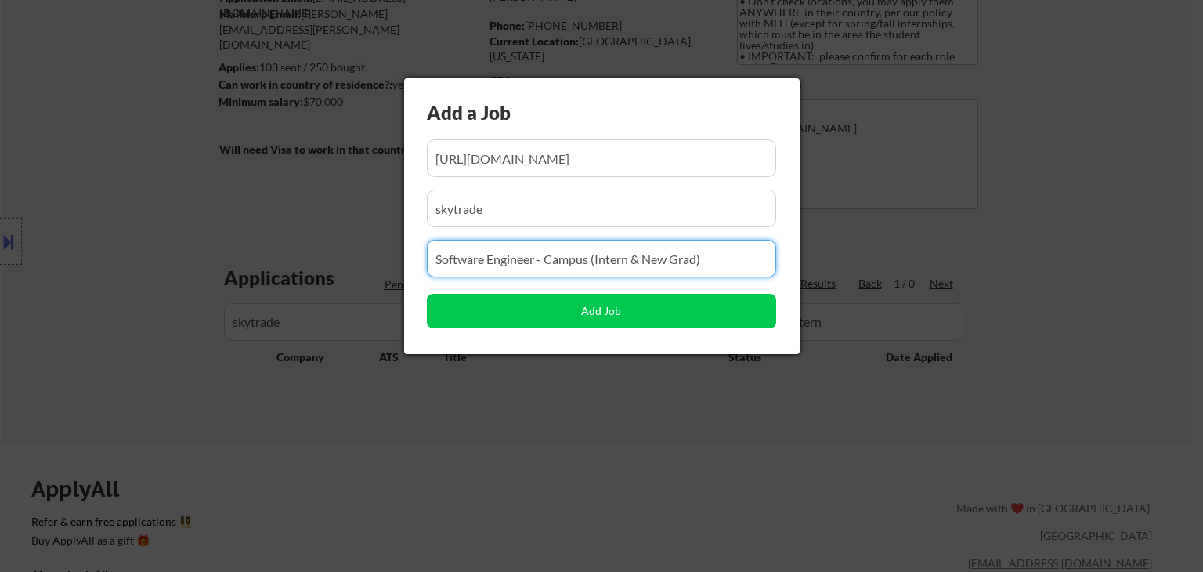
drag, startPoint x: 680, startPoint y: 263, endPoint x: 141, endPoint y: 317, distance: 541.4
click at [148, 316] on body "← Return to /applysquad Mailslurp Inbox Job Search Builder Jonathan Mathurin Us…" at bounding box center [601, 129] width 1203 height 572
paste input "Blockchain and Full Stack Engineer Intern"
drag, startPoint x: 353, startPoint y: 454, endPoint x: 439, endPoint y: 359, distance: 128.6
click at [352, 457] on div at bounding box center [601, 286] width 1203 height 572
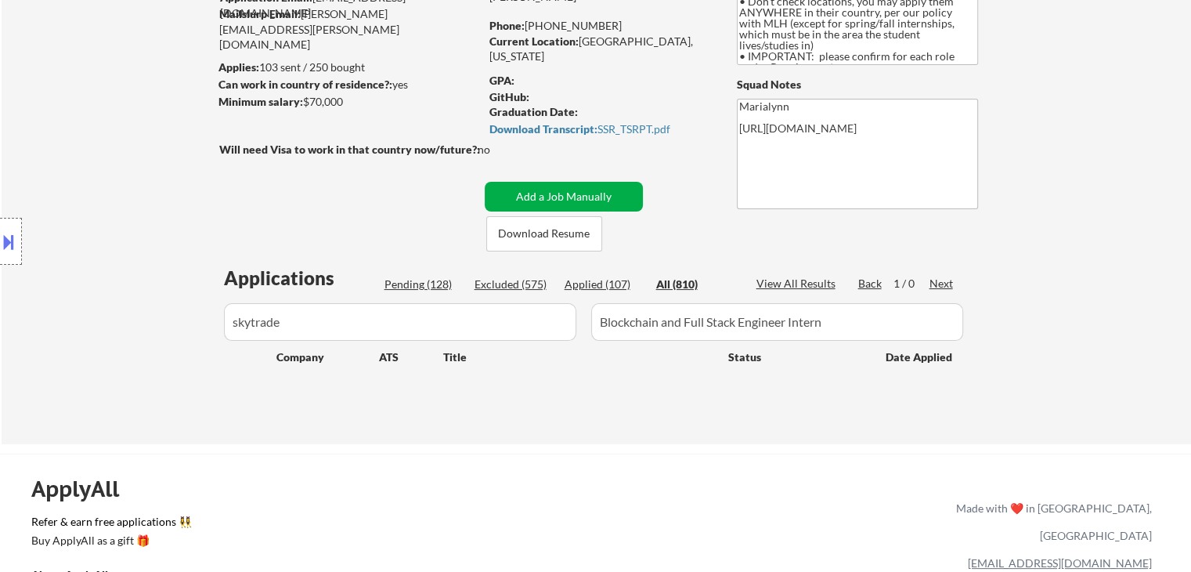
click at [532, 198] on button "Add a Job Manually" at bounding box center [564, 197] width 158 height 30
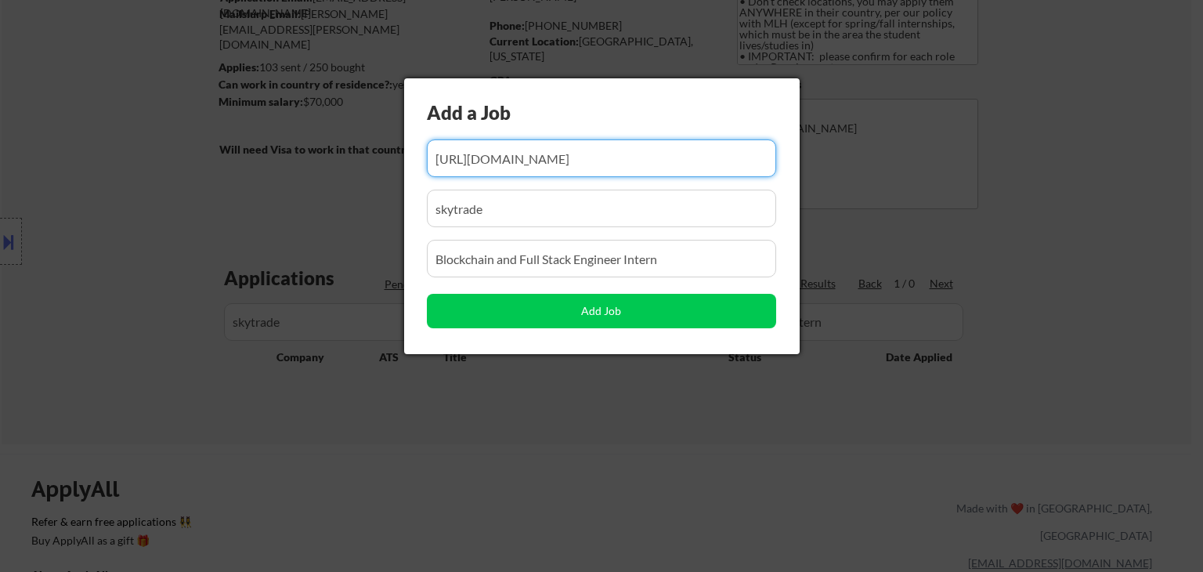
scroll to position [0, 310]
click at [531, 157] on input "input" at bounding box center [601, 158] width 349 height 38
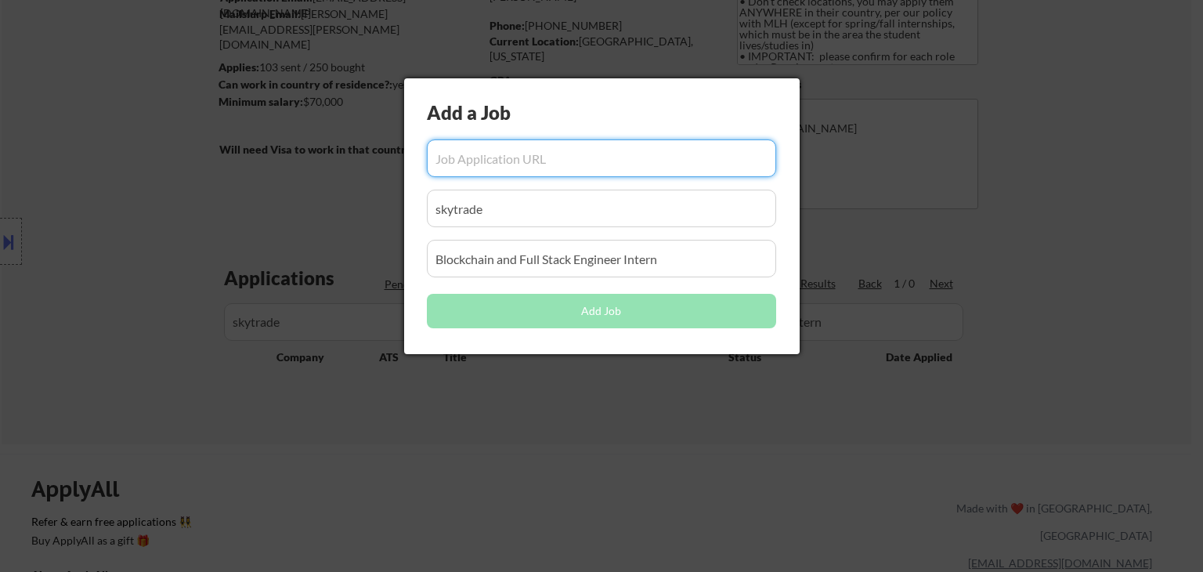
paste input "https://jobs.solana.com/companies/skytrade-2/jobs/56731083-blockchain-and-full-…"
click at [519, 151] on input "input" at bounding box center [601, 158] width 349 height 38
paste input "https://jobs.solana.com/companies/skytrade-2/jobs/56731083-blockchain-and-full-…"
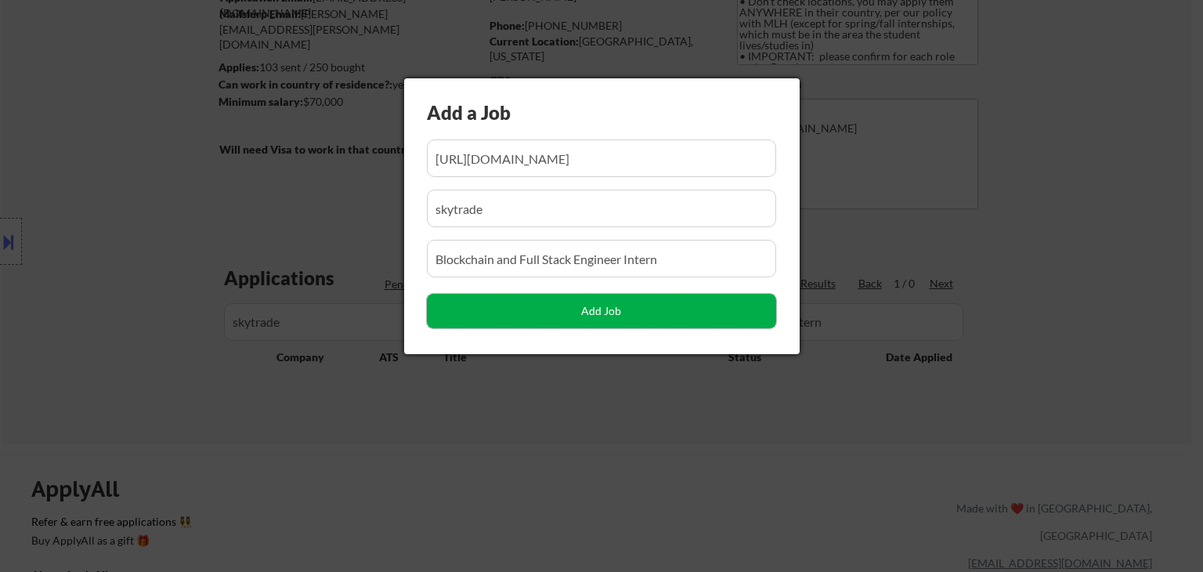
drag, startPoint x: 656, startPoint y: 310, endPoint x: 639, endPoint y: 297, distance: 21.8
click at [655, 309] on button "Add Job" at bounding box center [601, 311] width 349 height 34
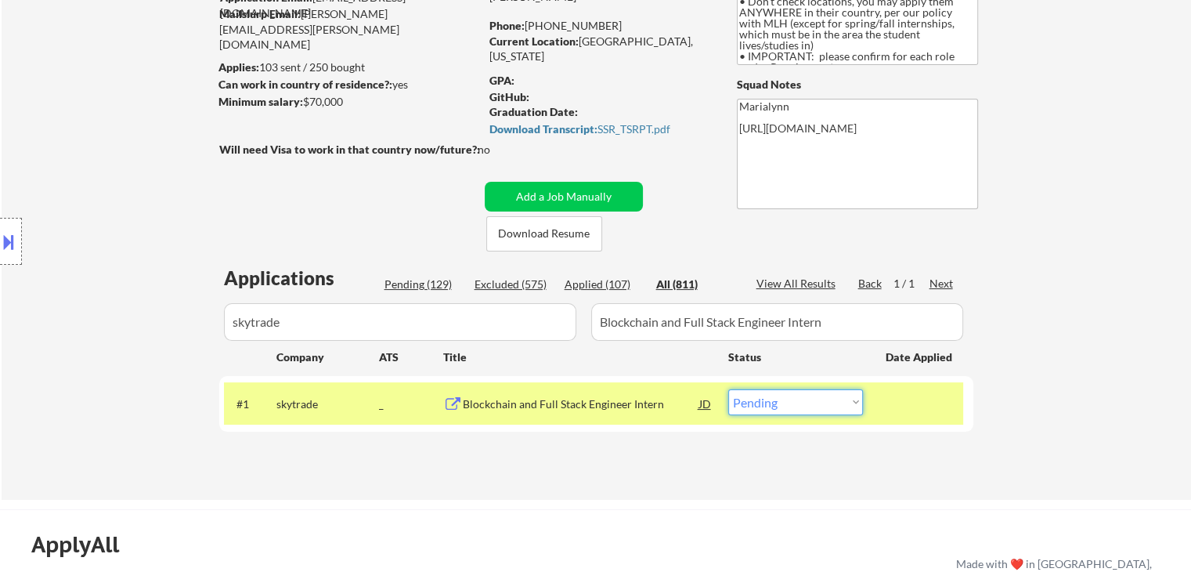
click at [763, 407] on select "Choose an option... Pending Applied Excluded (Questions) Excluded (Expired) Exc…" at bounding box center [795, 402] width 135 height 26
click at [728, 389] on select "Choose an option... Pending Applied Excluded (Questions) Excluded (Expired) Exc…" at bounding box center [795, 402] width 135 height 26
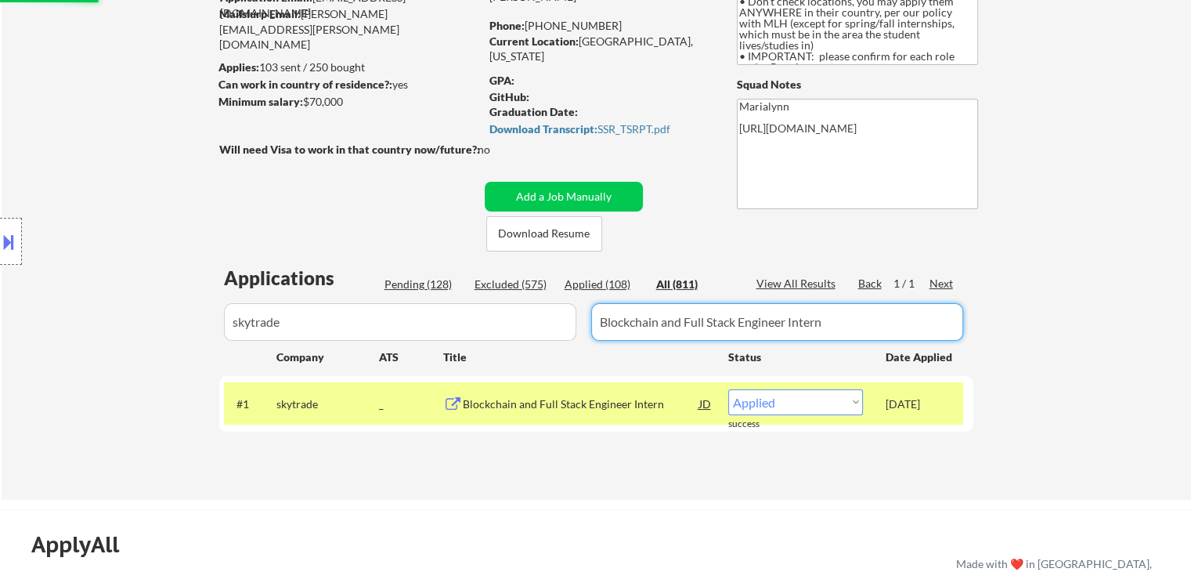
drag, startPoint x: 840, startPoint y: 323, endPoint x: 358, endPoint y: 267, distance: 485.6
click at [376, 269] on div "Applications Pending (128) Excluded (575) Applied (108) All (811) View All Resu…" at bounding box center [596, 367] width 754 height 205
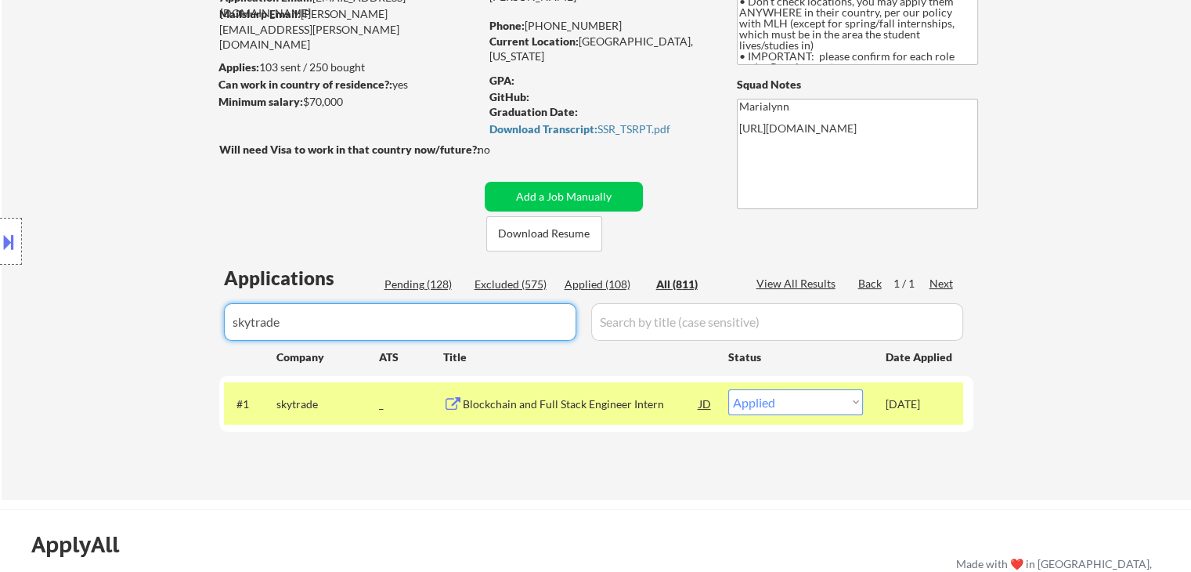
drag, startPoint x: 196, startPoint y: 300, endPoint x: 576, endPoint y: 289, distance: 379.9
click at [44, 289] on body "← Return to /applysquad Mailslurp Inbox Job Search Builder Jonathan Mathurin Us…" at bounding box center [595, 129] width 1191 height 572
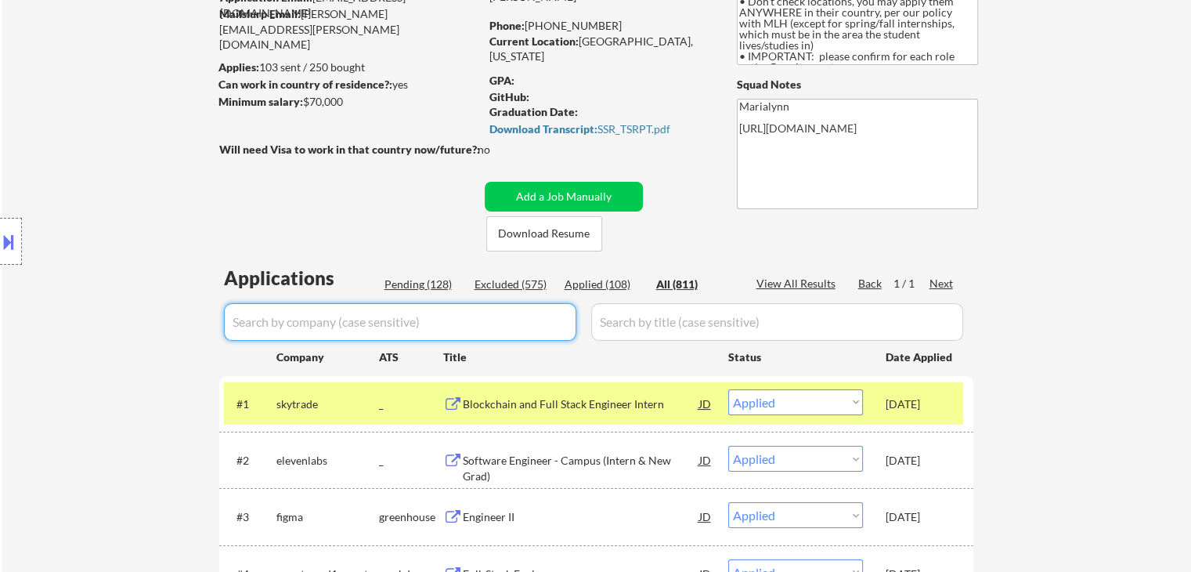
click at [576, 289] on div "Applied (108)" at bounding box center [604, 284] width 78 height 16
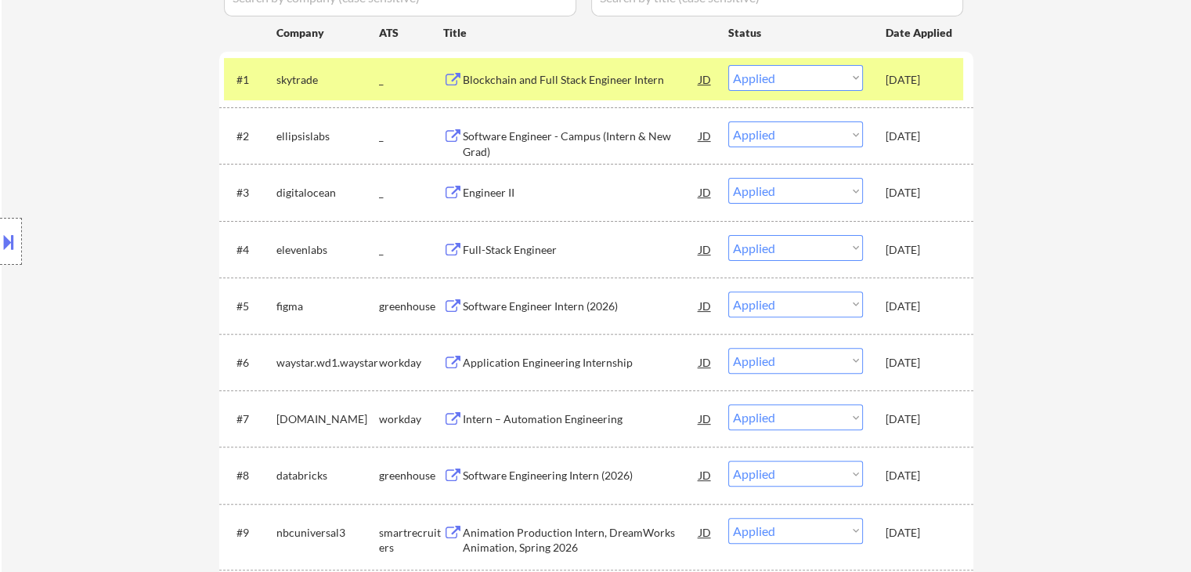
scroll to position [783, 0]
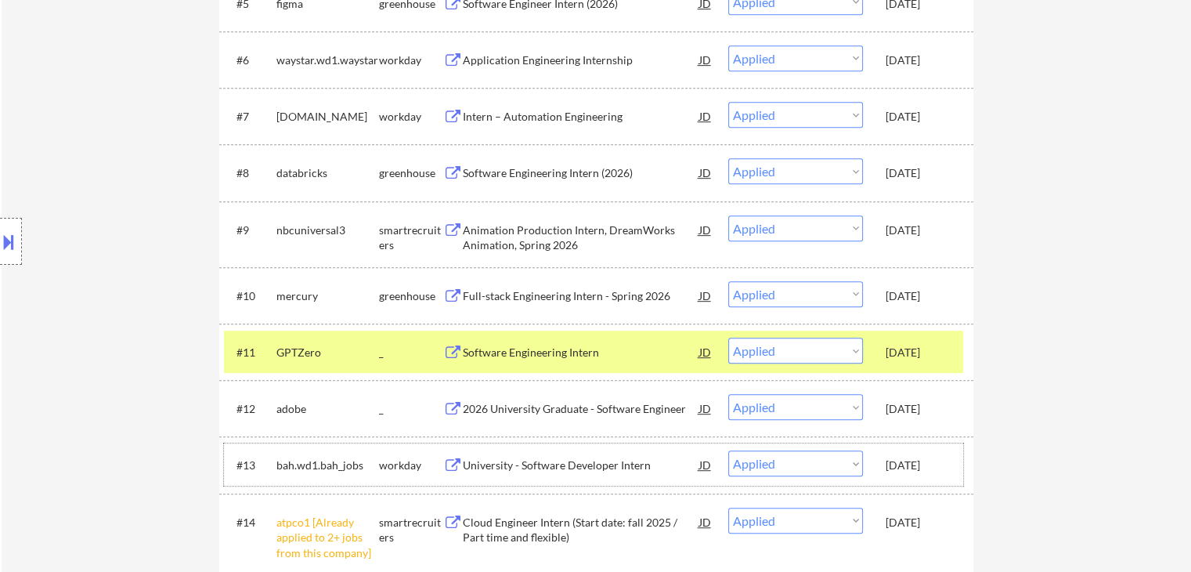
drag, startPoint x: 921, startPoint y: 464, endPoint x: 827, endPoint y: 442, distance: 96.7
click at [919, 464] on div "Oct 8, 2025" at bounding box center [920, 465] width 69 height 16
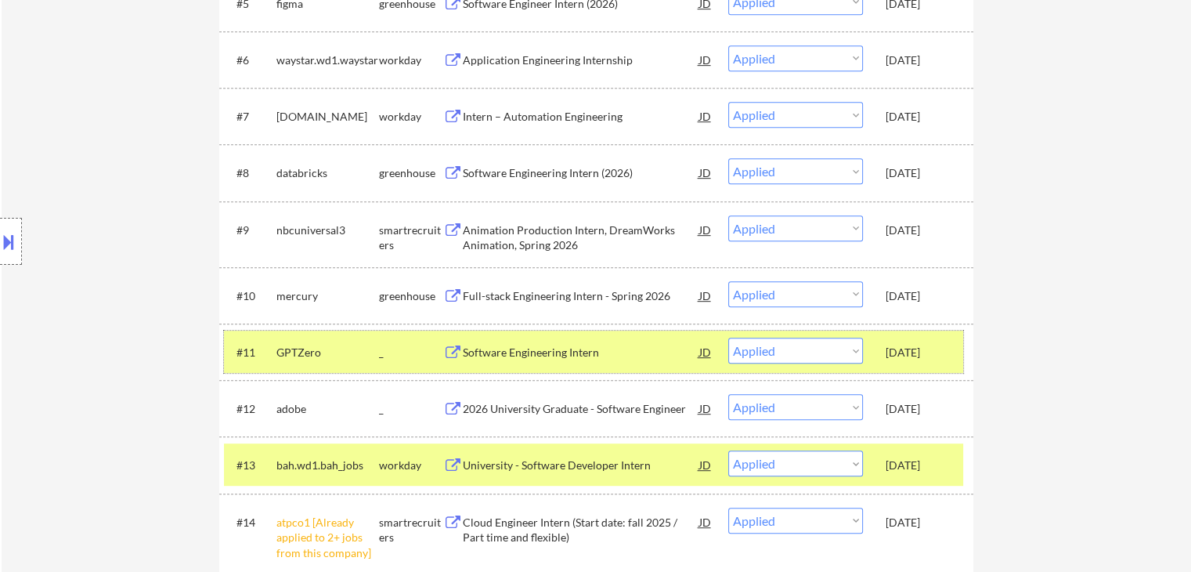
click at [915, 342] on div "Oct 8, 2025" at bounding box center [920, 351] width 69 height 28
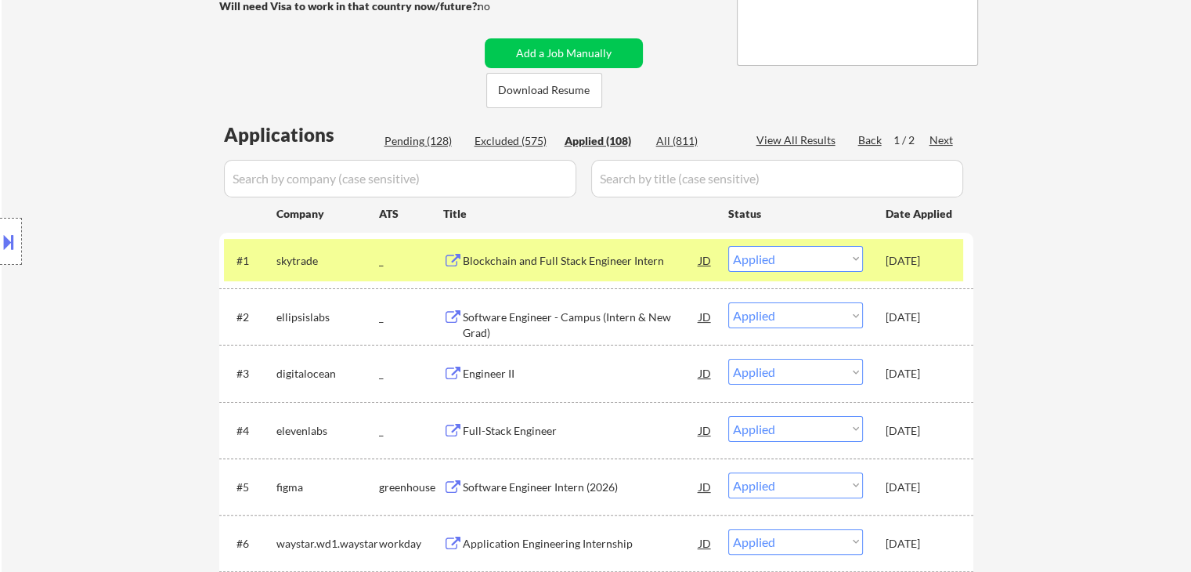
scroll to position [235, 0]
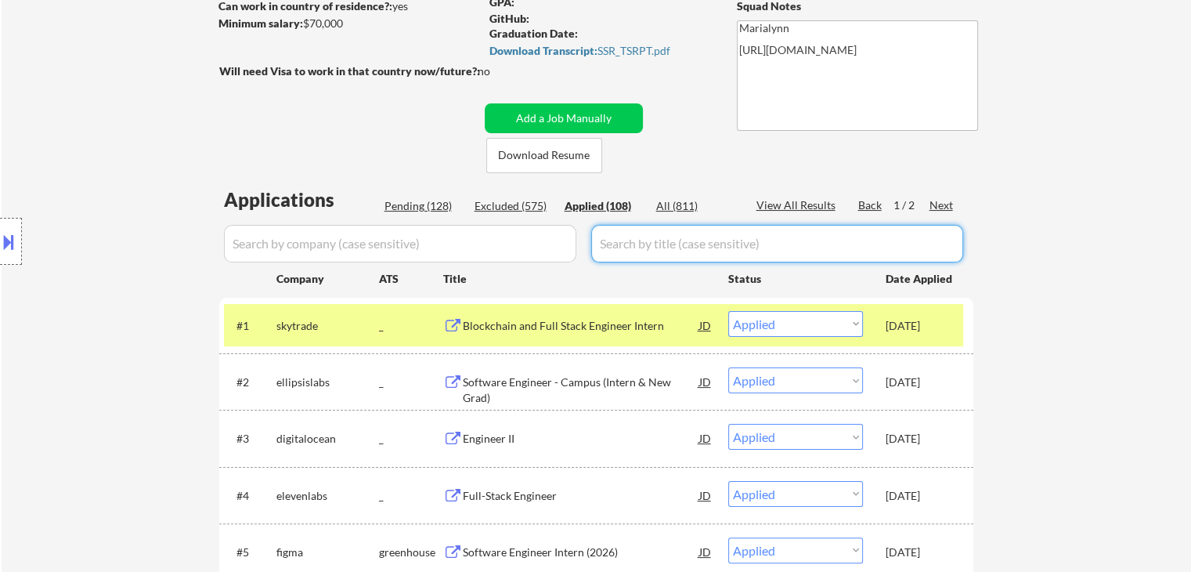
click at [641, 242] on input "input" at bounding box center [777, 244] width 372 height 38
paste input "Product Engineer Intern"
click at [673, 207] on div "All (811)" at bounding box center [695, 206] width 78 height 16
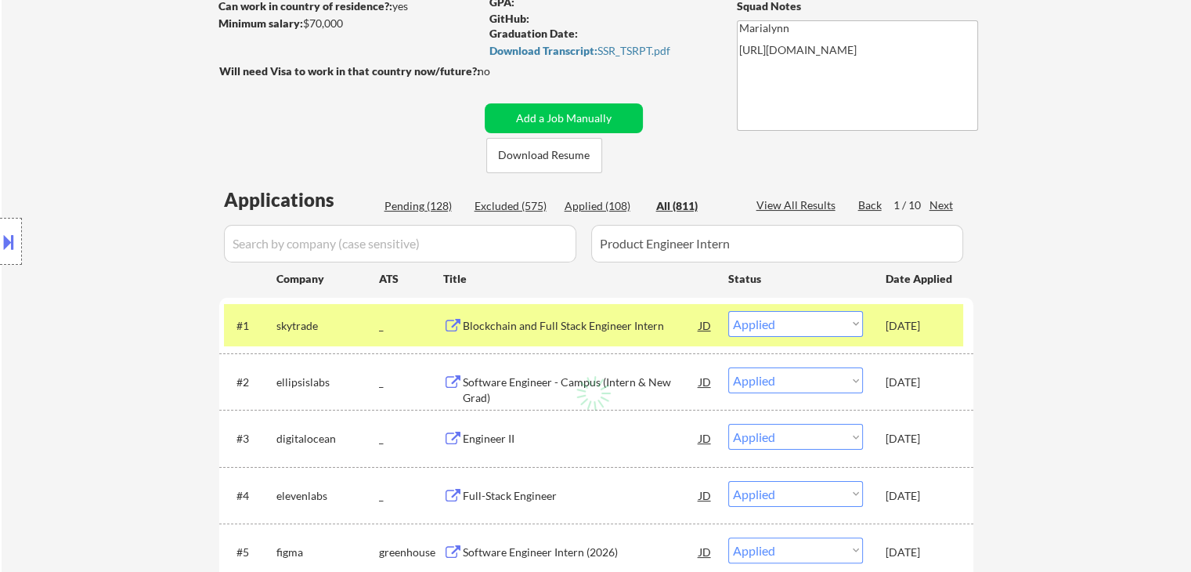
click at [570, 208] on div "Applied (108)" at bounding box center [604, 206] width 78 height 16
click at [496, 235] on input "input" at bounding box center [400, 244] width 352 height 38
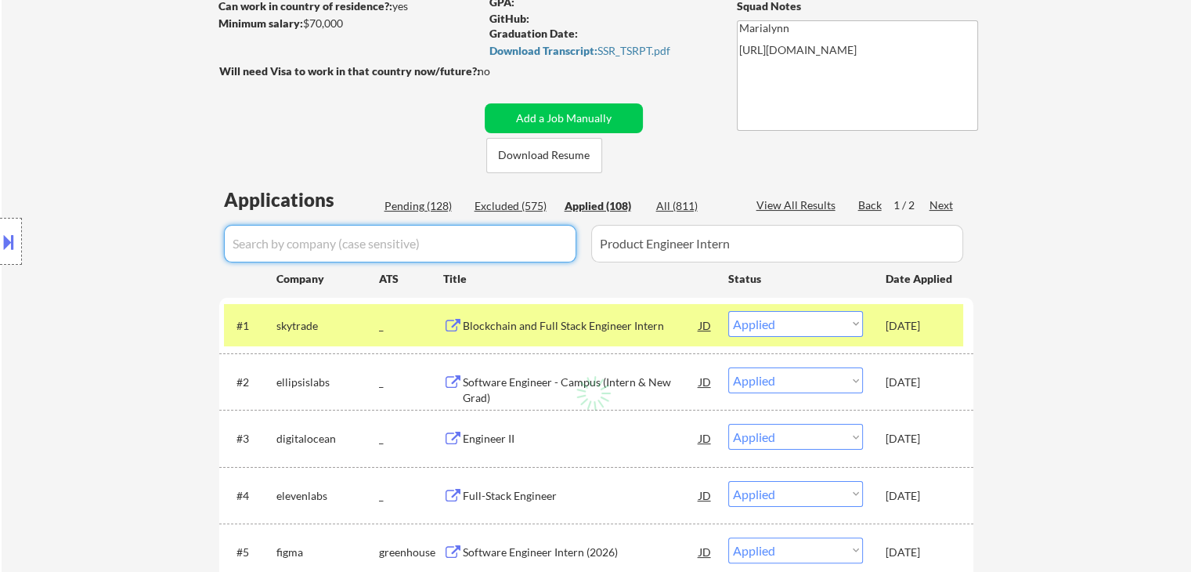
paste input "ebi"
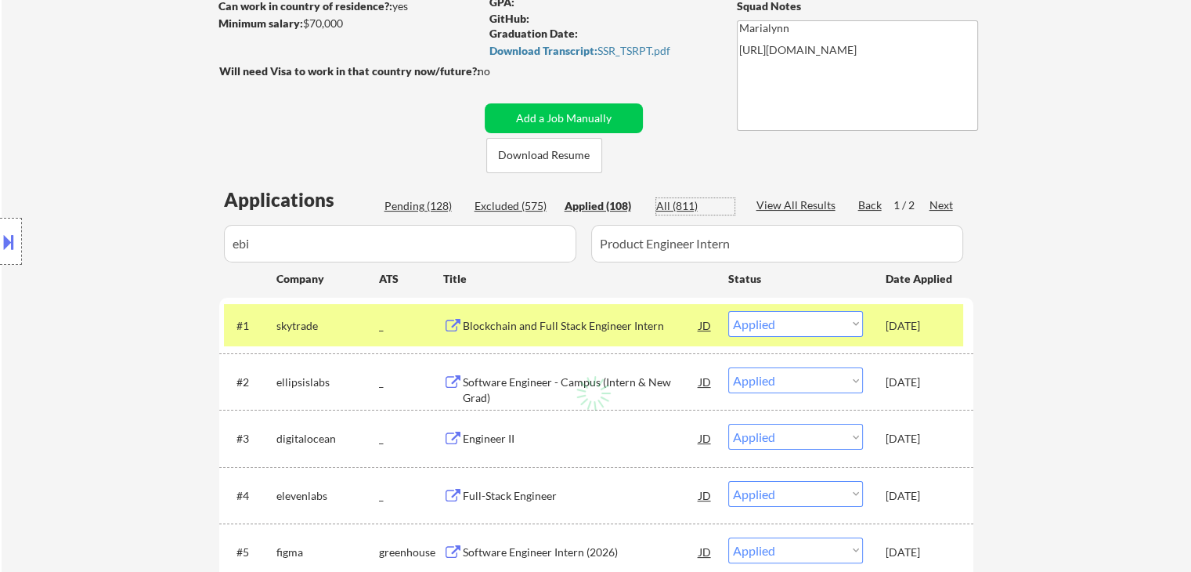
drag, startPoint x: 664, startPoint y: 203, endPoint x: 636, endPoint y: 217, distance: 31.5
click at [664, 204] on div "All (811)" at bounding box center [695, 206] width 78 height 16
click at [435, 201] on div "Pending (128)" at bounding box center [423, 206] width 78 height 16
drag, startPoint x: 514, startPoint y: 203, endPoint x: 532, endPoint y: 205, distance: 18.2
click at [517, 204] on div "Excluded (575)" at bounding box center [514, 206] width 78 height 16
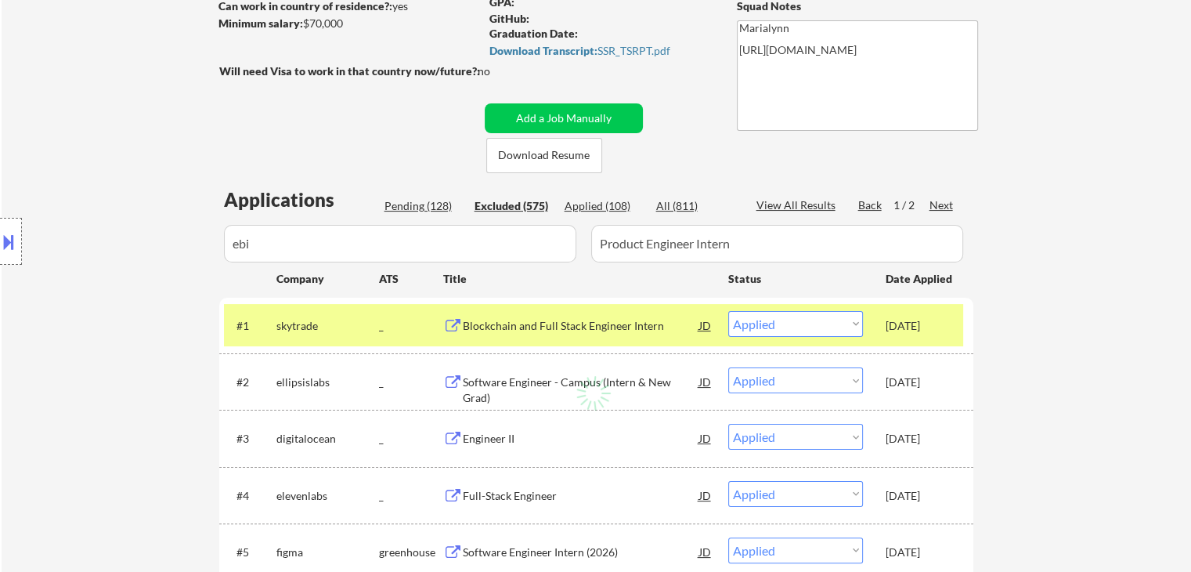
drag, startPoint x: 594, startPoint y: 201, endPoint x: 636, endPoint y: 205, distance: 41.7
click at [595, 201] on div "Applied (108)" at bounding box center [604, 206] width 78 height 16
click at [673, 200] on div "All (811)" at bounding box center [695, 206] width 78 height 16
click at [606, 200] on div "Applied (108)" at bounding box center [604, 206] width 78 height 16
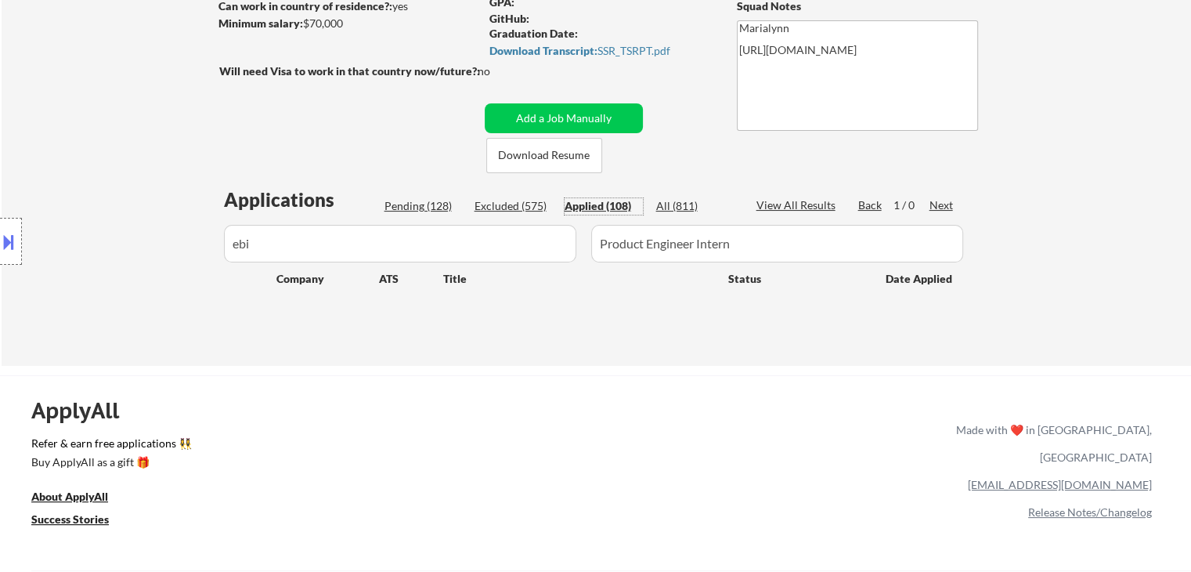
click at [667, 205] on div "All (811)" at bounding box center [695, 206] width 78 height 16
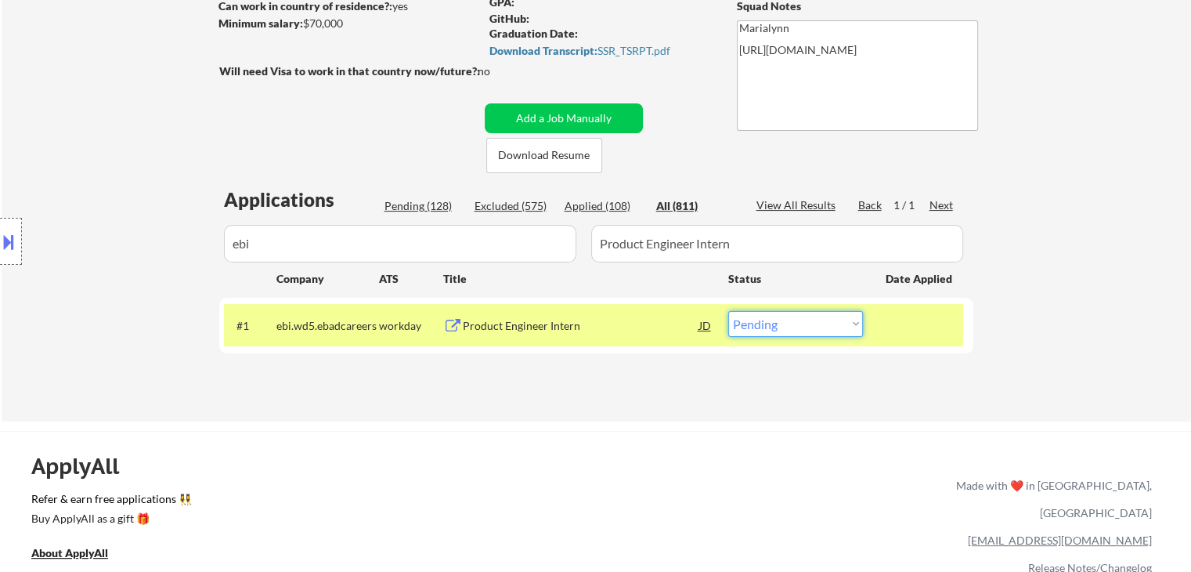
click at [761, 319] on select "Choose an option... Pending Applied Excluded (Questions) Excluded (Expired) Exc…" at bounding box center [795, 324] width 135 height 26
click at [728, 311] on select "Choose an option... Pending Applied Excluded (Questions) Excluded (Expired) Exc…" at bounding box center [795, 324] width 135 height 26
click at [689, 204] on div "All (811)" at bounding box center [695, 206] width 78 height 16
click at [601, 202] on div "Applied (109)" at bounding box center [604, 206] width 78 height 16
click at [680, 195] on div "Applications Pending (127) Excluded (575) Applied (109) All (811) View All Resu…" at bounding box center [596, 288] width 754 height 205
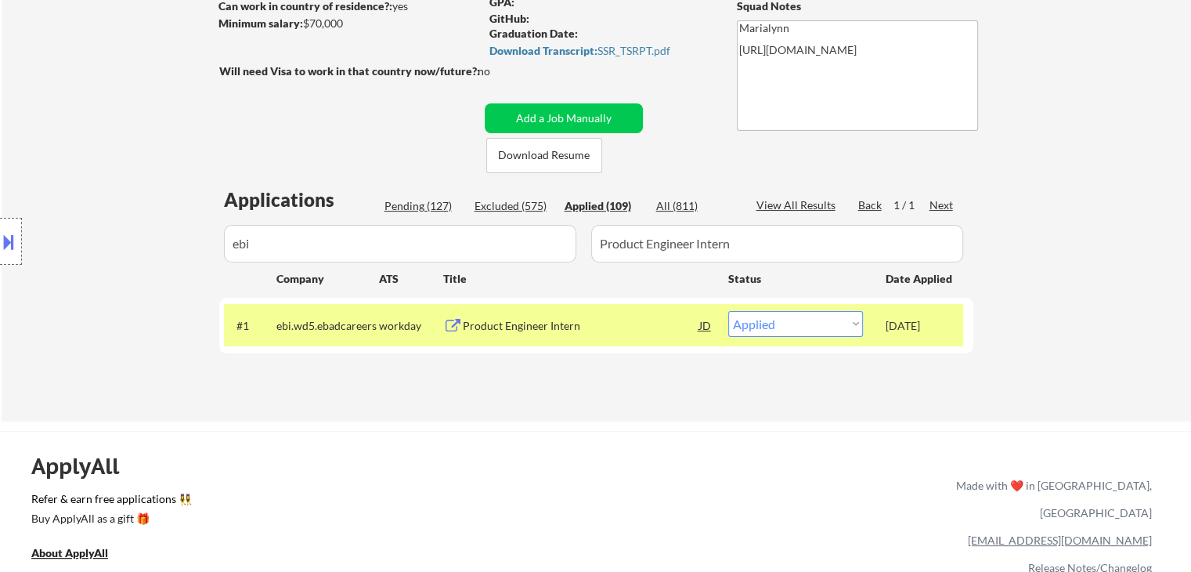
click at [666, 213] on div "All (811)" at bounding box center [695, 206] width 78 height 16
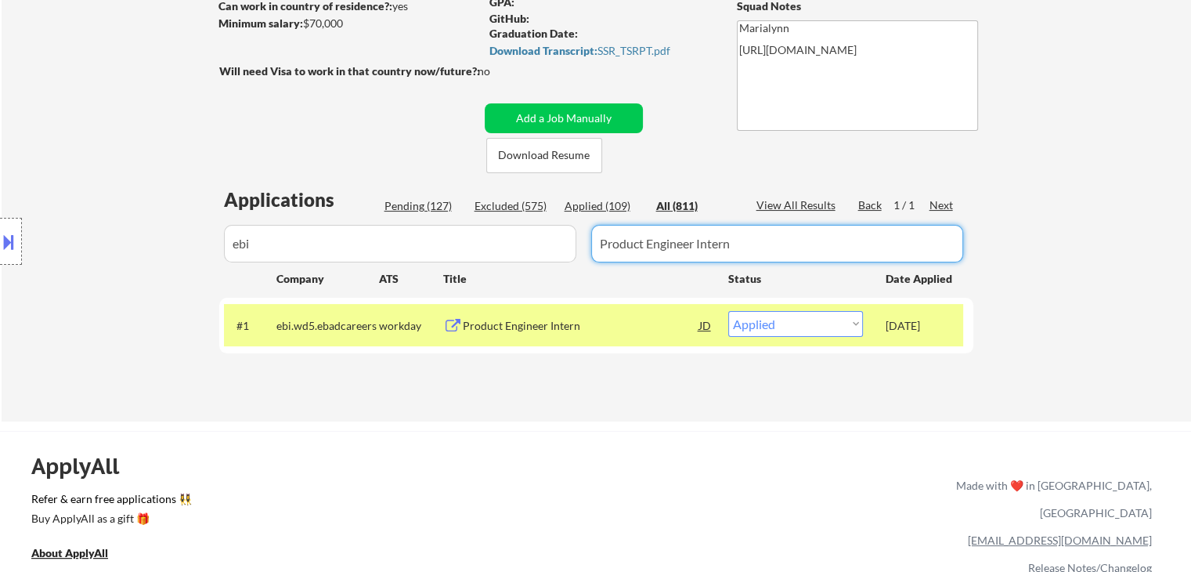
drag, startPoint x: 774, startPoint y: 242, endPoint x: 277, endPoint y: 337, distance: 505.6
click at [278, 336] on body "← Return to /applysquad Mailslurp Inbox Job Search Builder Jonathan Mathurin Us…" at bounding box center [595, 51] width 1191 height 572
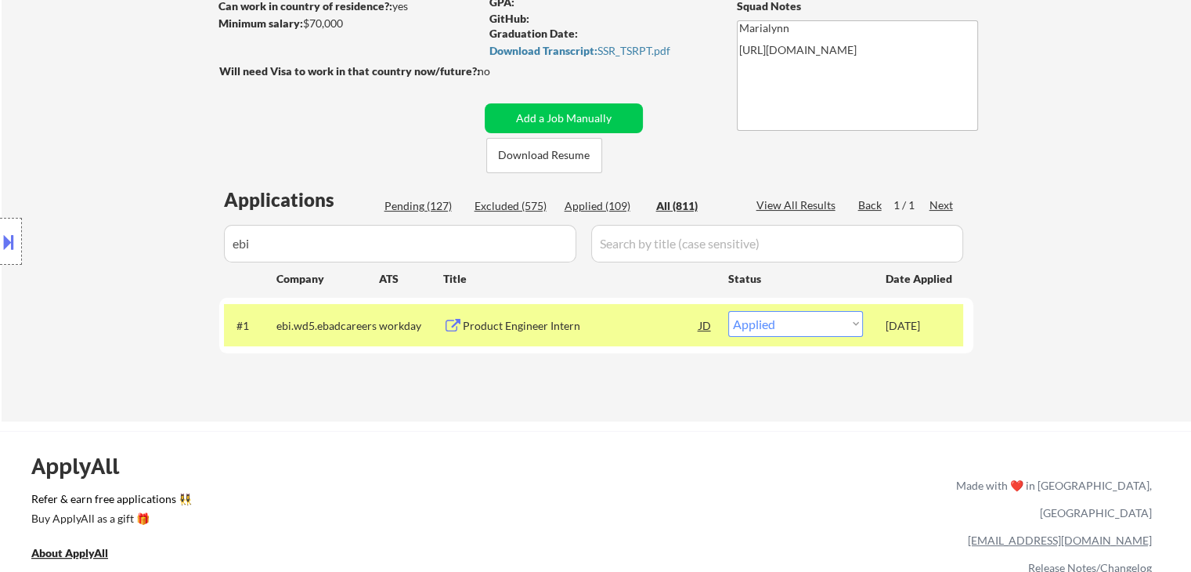
drag, startPoint x: 280, startPoint y: 254, endPoint x: 165, endPoint y: 265, distance: 114.8
click at [182, 261] on div "Location Inclusions: country:US" at bounding box center [140, 241] width 280 height 291
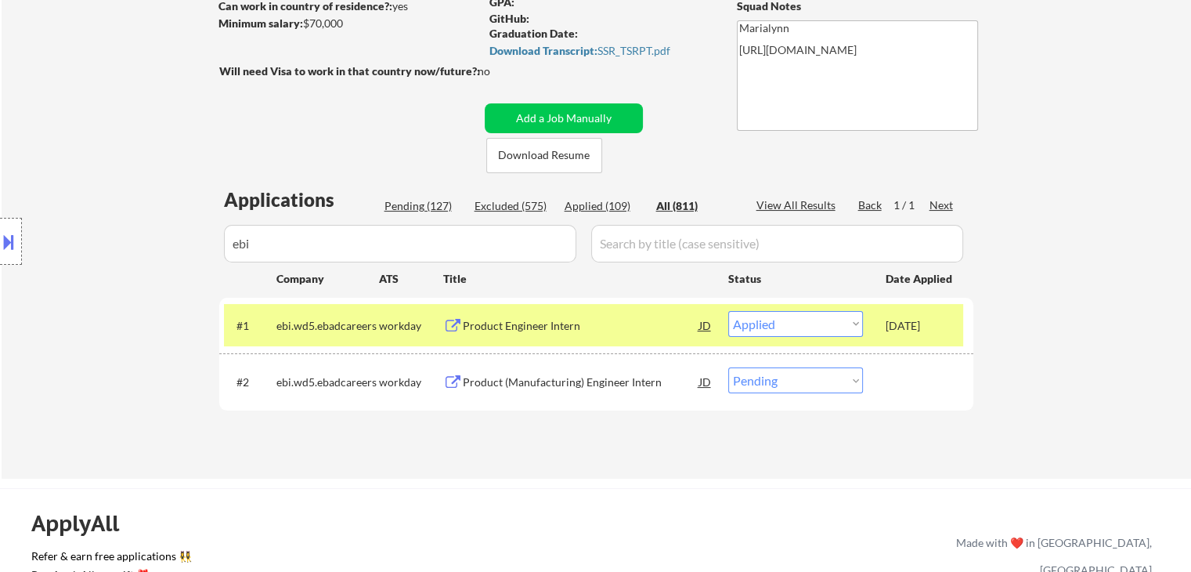
click at [263, 236] on div "Location Inclusions: country:US" at bounding box center [140, 241] width 280 height 291
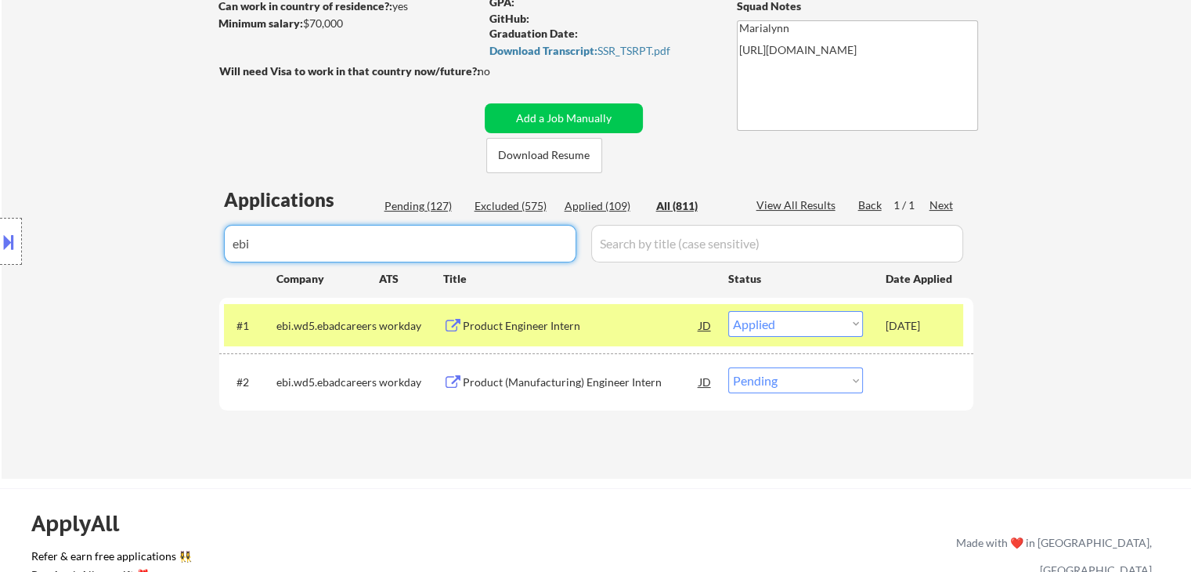
drag, startPoint x: 282, startPoint y: 245, endPoint x: 110, endPoint y: 248, distance: 171.5
click at [125, 244] on body "← Return to /applysquad Mailslurp Inbox Job Search Builder Jonathan Mathurin Us…" at bounding box center [595, 51] width 1191 height 572
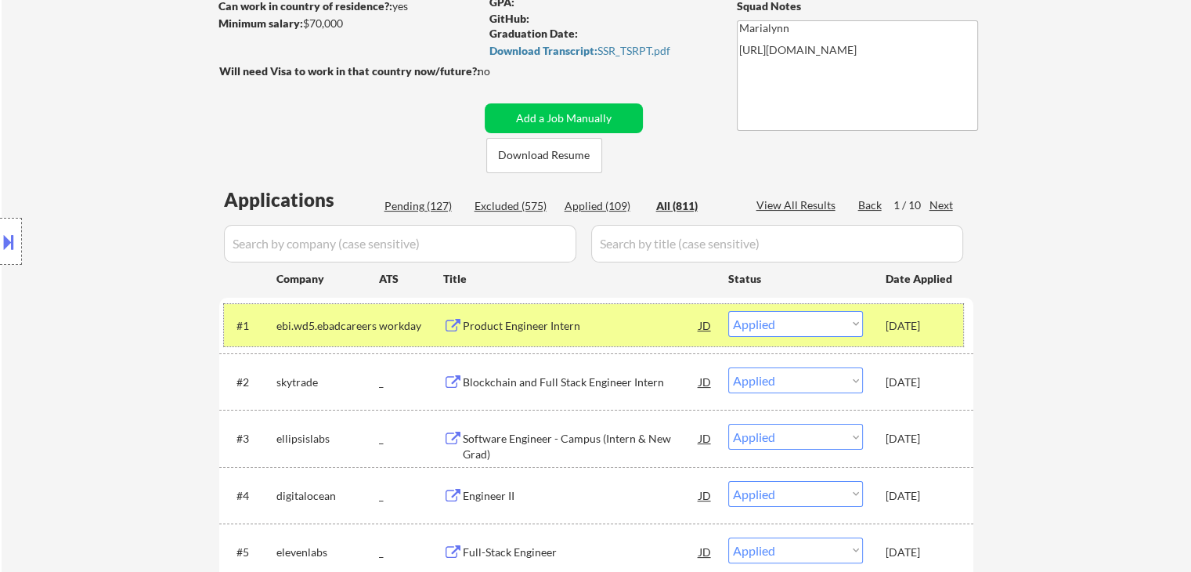
click at [893, 323] on div "Oct 8, 2025" at bounding box center [920, 326] width 69 height 16
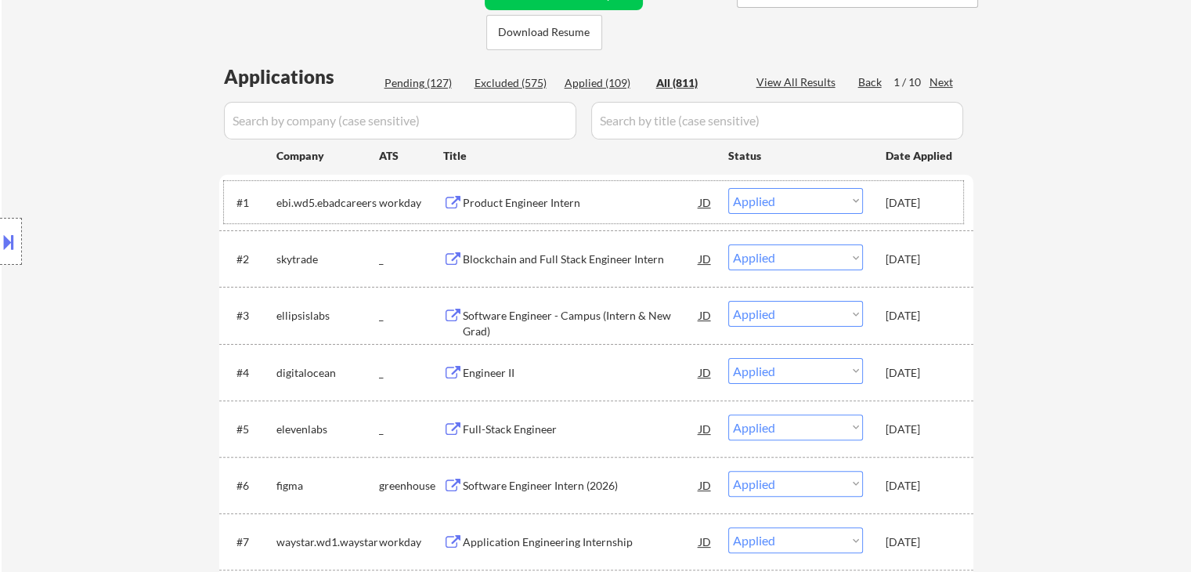
scroll to position [78, 0]
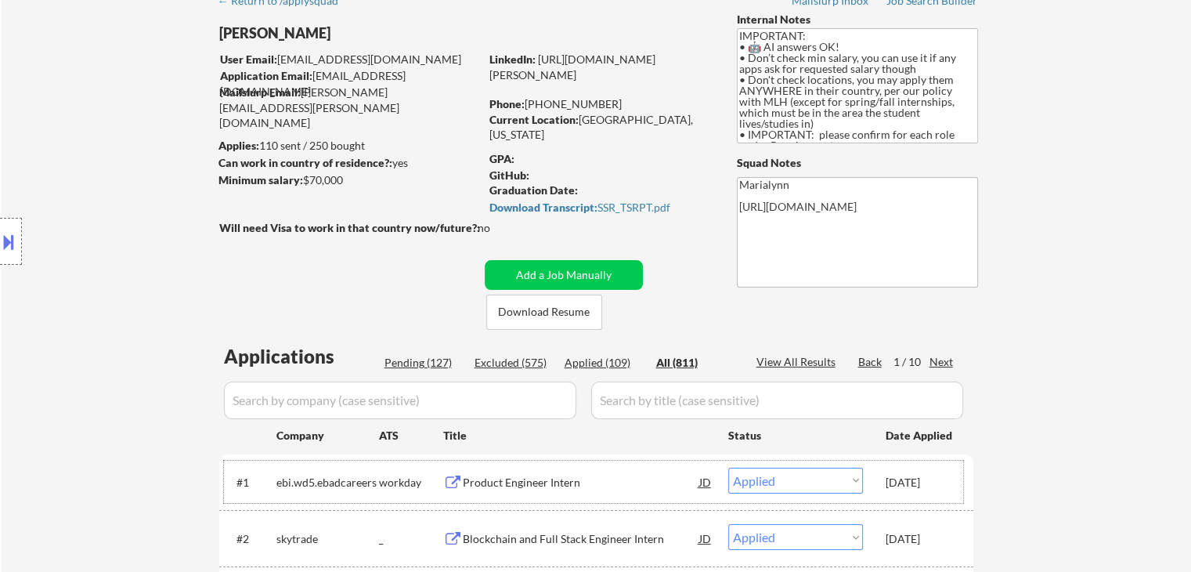
click at [399, 356] on div "Pending (127)" at bounding box center [423, 363] width 78 height 16
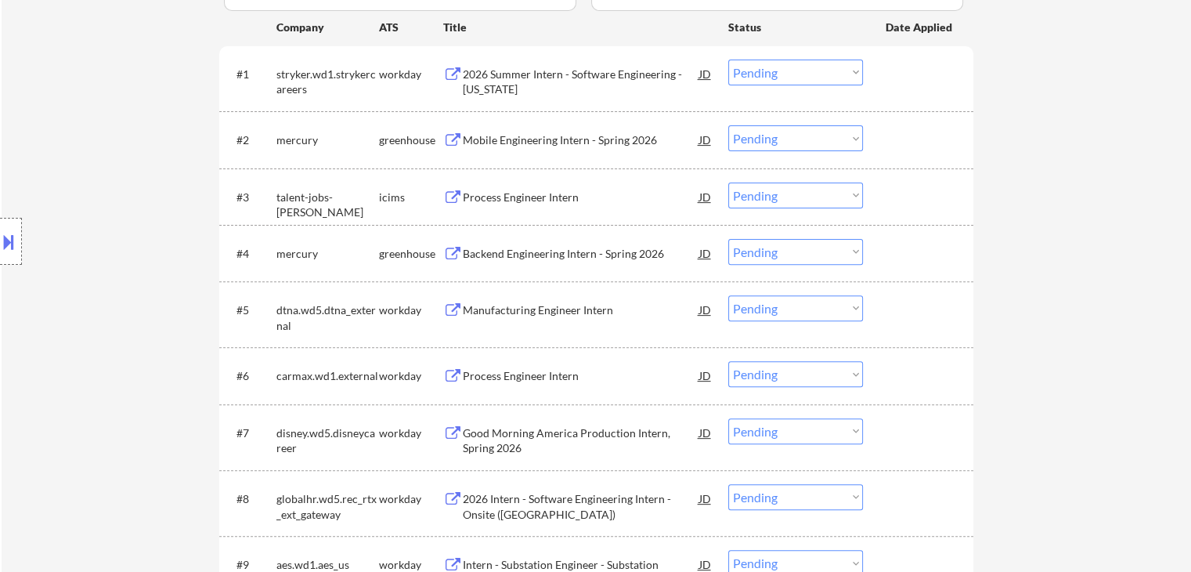
scroll to position [392, 0]
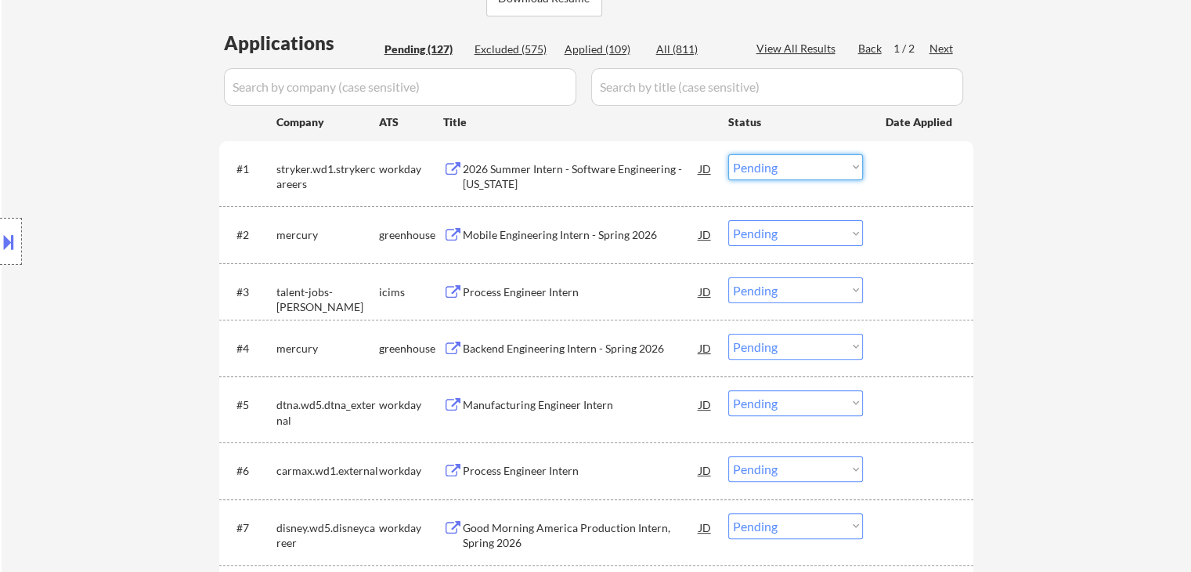
click at [781, 176] on select "Choose an option... Pending Applied Excluded (Questions) Excluded (Expired) Exc…" at bounding box center [795, 167] width 135 height 26
click at [728, 154] on select "Choose an option... Pending Applied Excluded (Questions) Excluded (Expired) Exc…" at bounding box center [795, 167] width 135 height 26
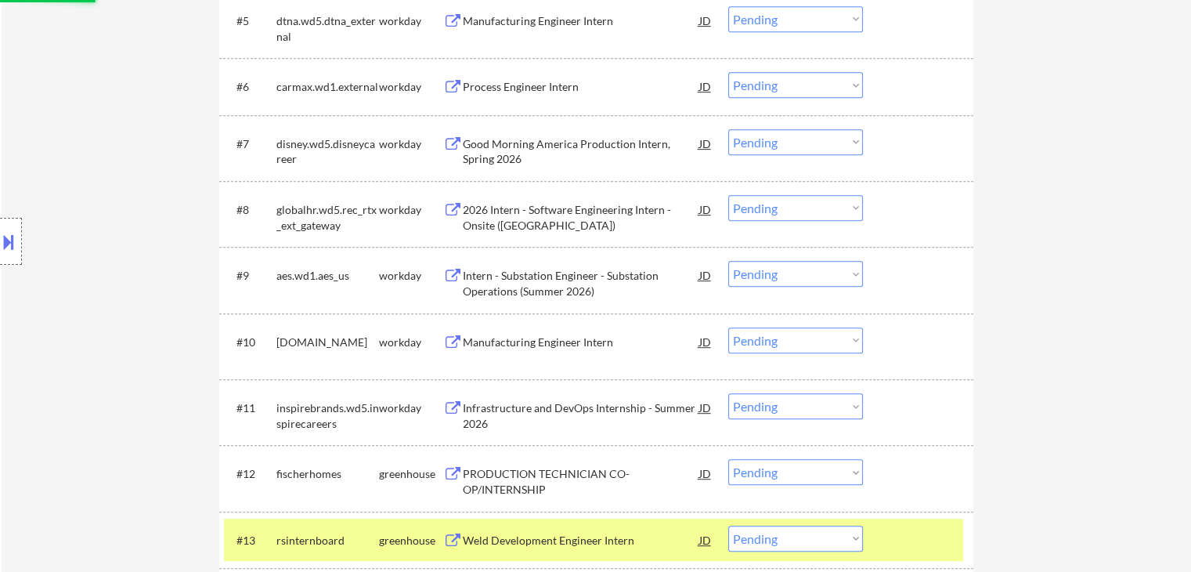
scroll to position [861, 0]
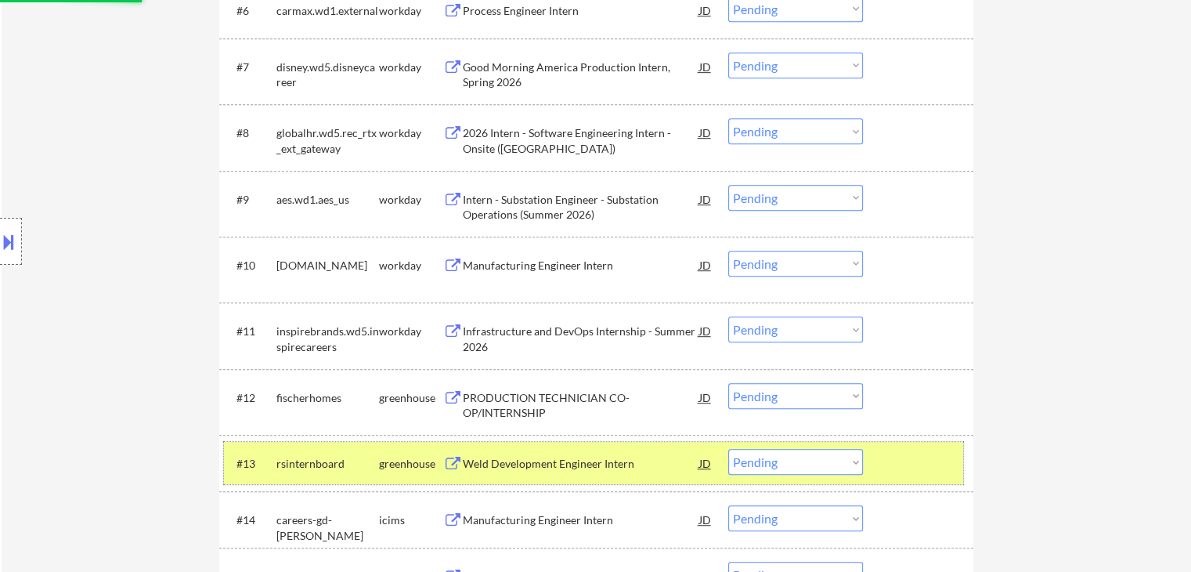
drag, startPoint x: 334, startPoint y: 459, endPoint x: 401, endPoint y: 443, distance: 69.1
click at [337, 458] on div "rsinternboard" at bounding box center [327, 464] width 103 height 16
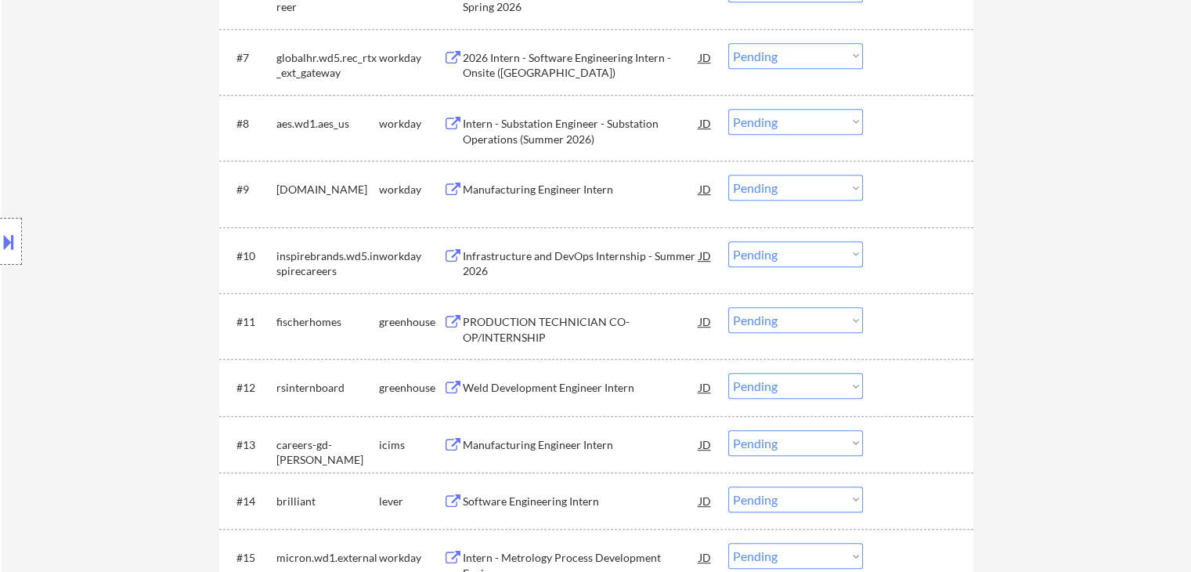
click at [532, 499] on div "Software Engineering Intern" at bounding box center [581, 501] width 236 height 16
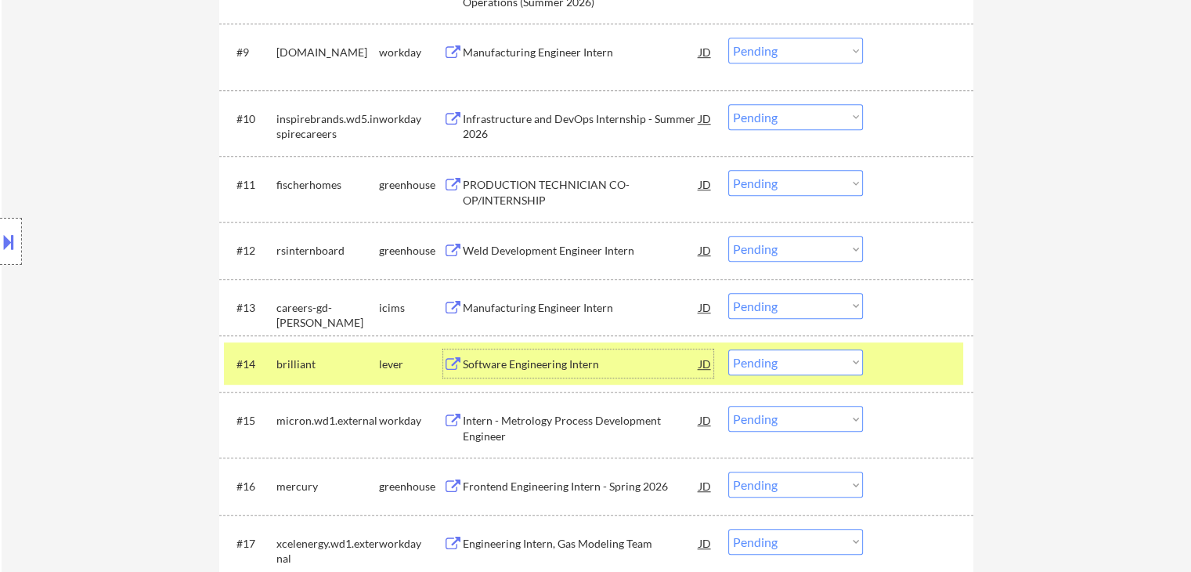
scroll to position [1096, 0]
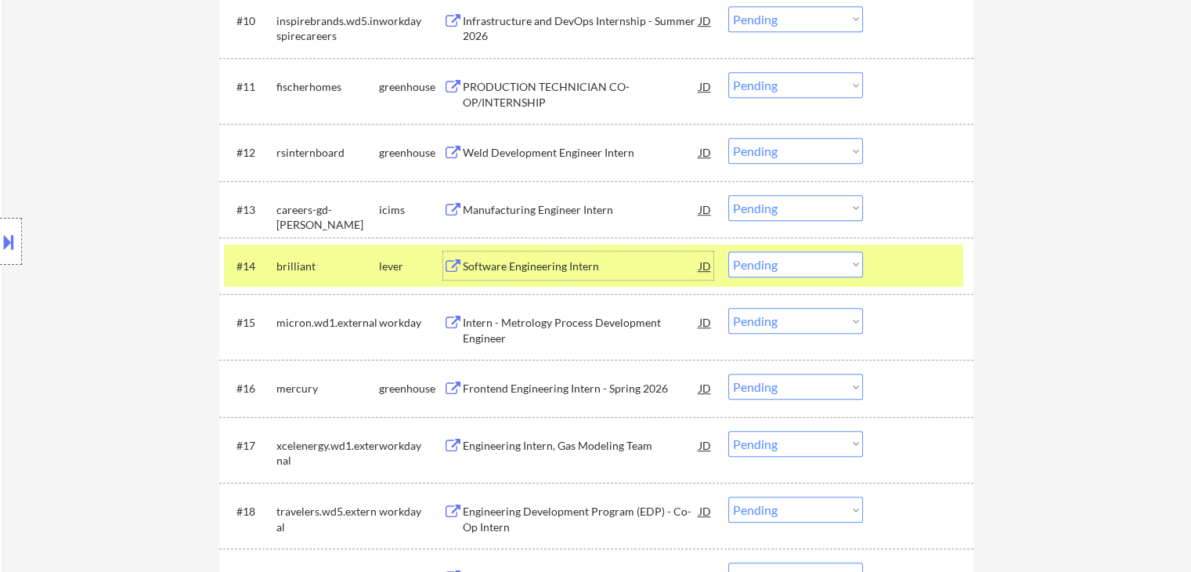
drag, startPoint x: 353, startPoint y: 258, endPoint x: 385, endPoint y: 286, distance: 42.2
click at [355, 261] on div "brilliant" at bounding box center [327, 266] width 103 height 16
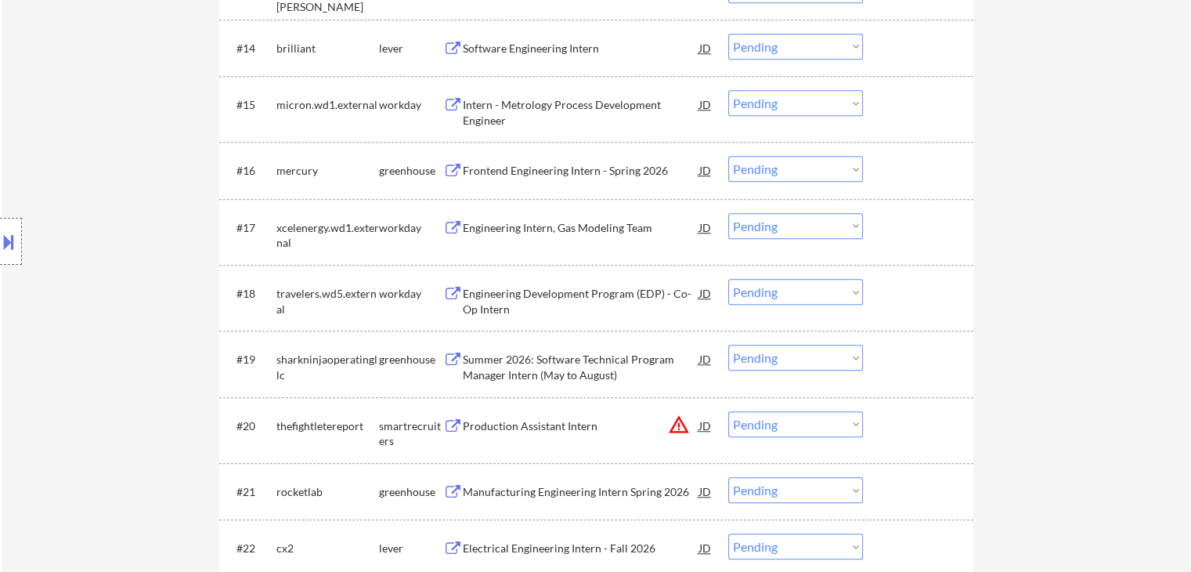
scroll to position [1488, 0]
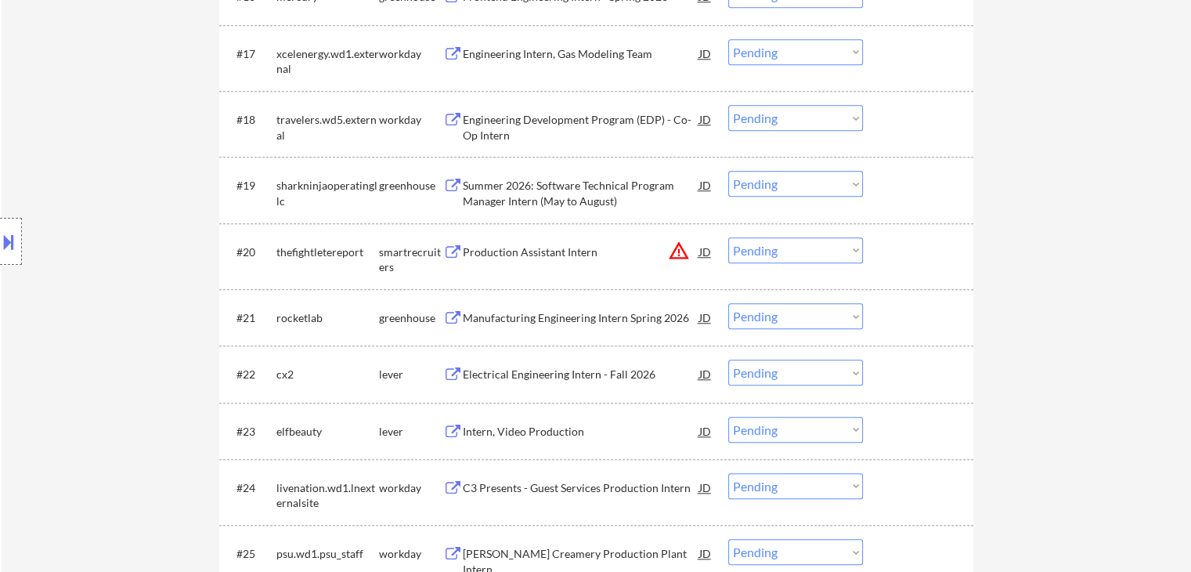
click at [622, 374] on div "Electrical Engineering Intern - Fall 2026" at bounding box center [581, 374] width 236 height 16
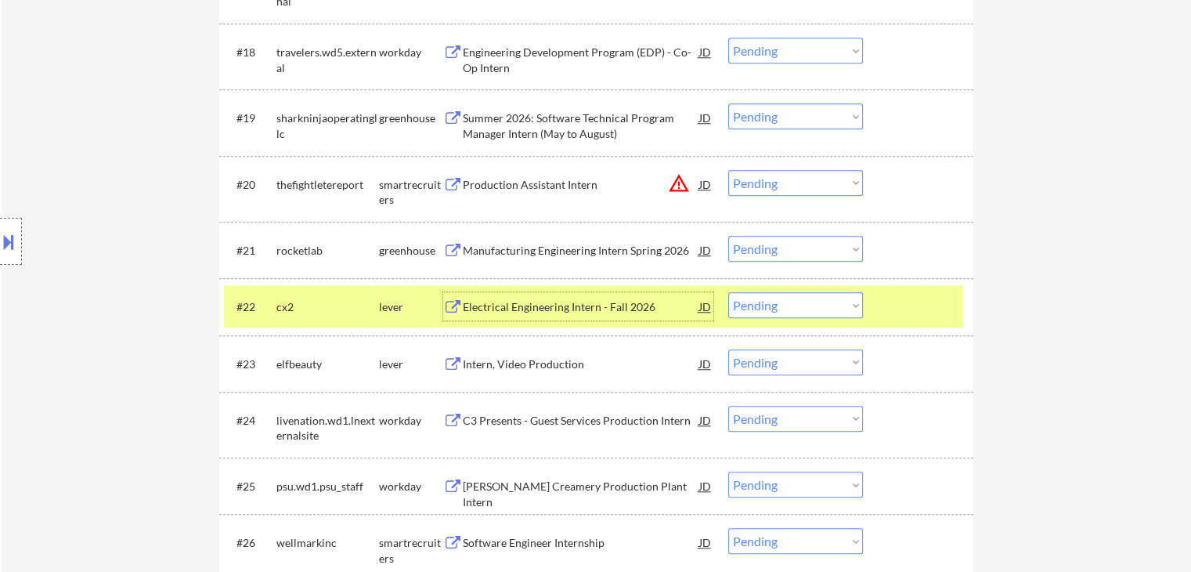
scroll to position [1644, 0]
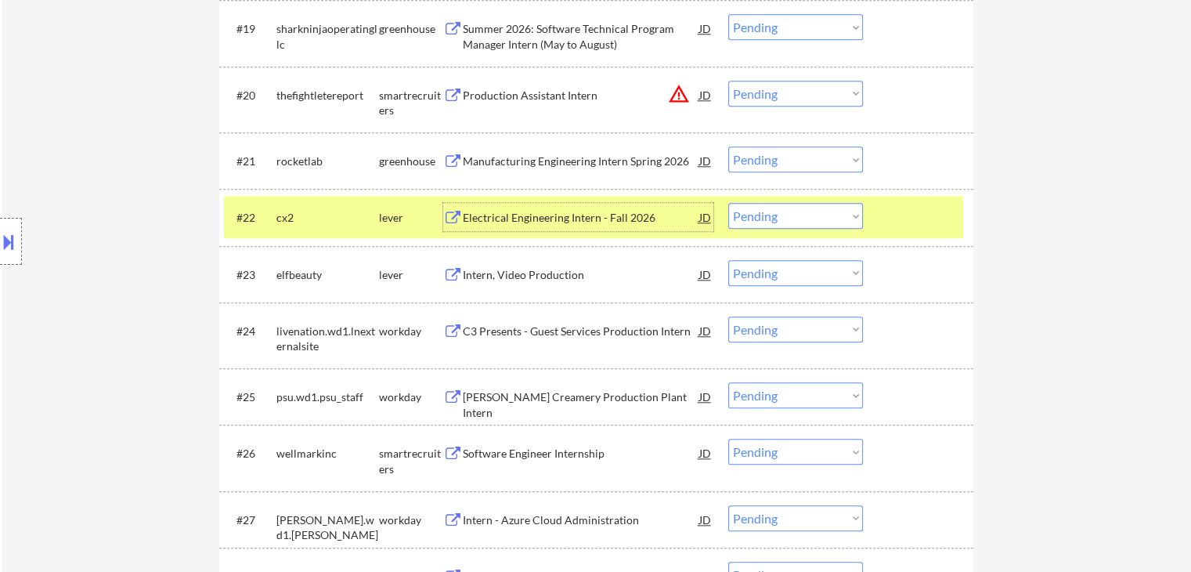
drag, startPoint x: 827, startPoint y: 215, endPoint x: 831, endPoint y: 227, distance: 12.4
click at [830, 223] on select "Choose an option... Pending Applied Excluded (Questions) Excluded (Expired) Exc…" at bounding box center [795, 216] width 135 height 26
click at [728, 203] on select "Choose an option... Pending Applied Excluded (Questions) Excluded (Expired) Exc…" at bounding box center [795, 216] width 135 height 26
click at [799, 277] on select "Choose an option... Pending Applied Excluded (Questions) Excluded (Expired) Exc…" at bounding box center [795, 273] width 135 height 26
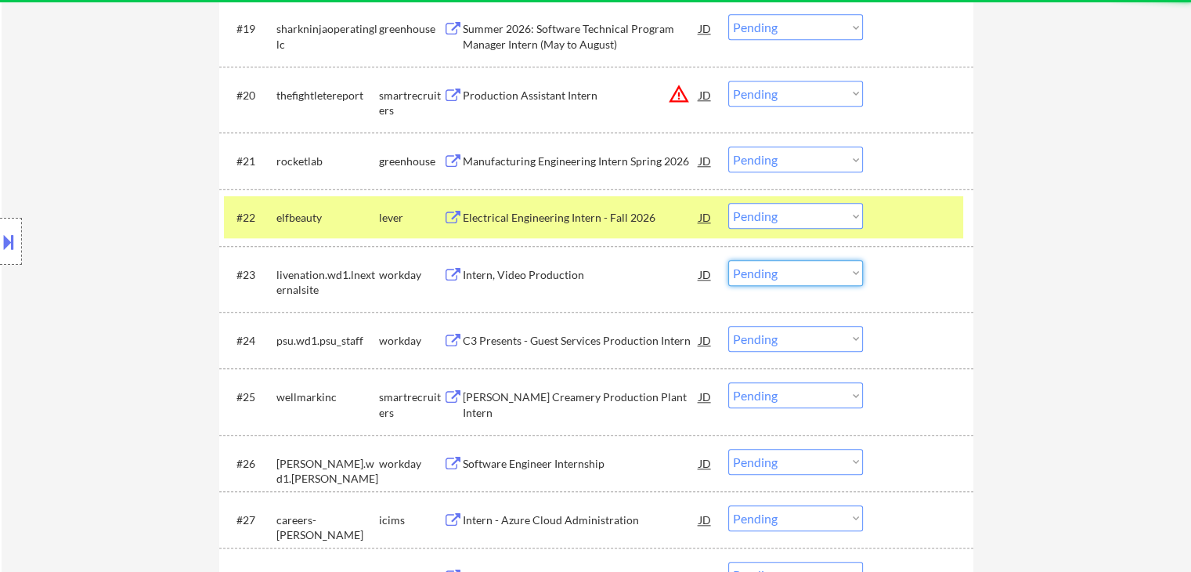
click at [821, 207] on select "Choose an option... Pending Applied Excluded (Questions) Excluded (Expired) Exc…" at bounding box center [795, 216] width 135 height 26
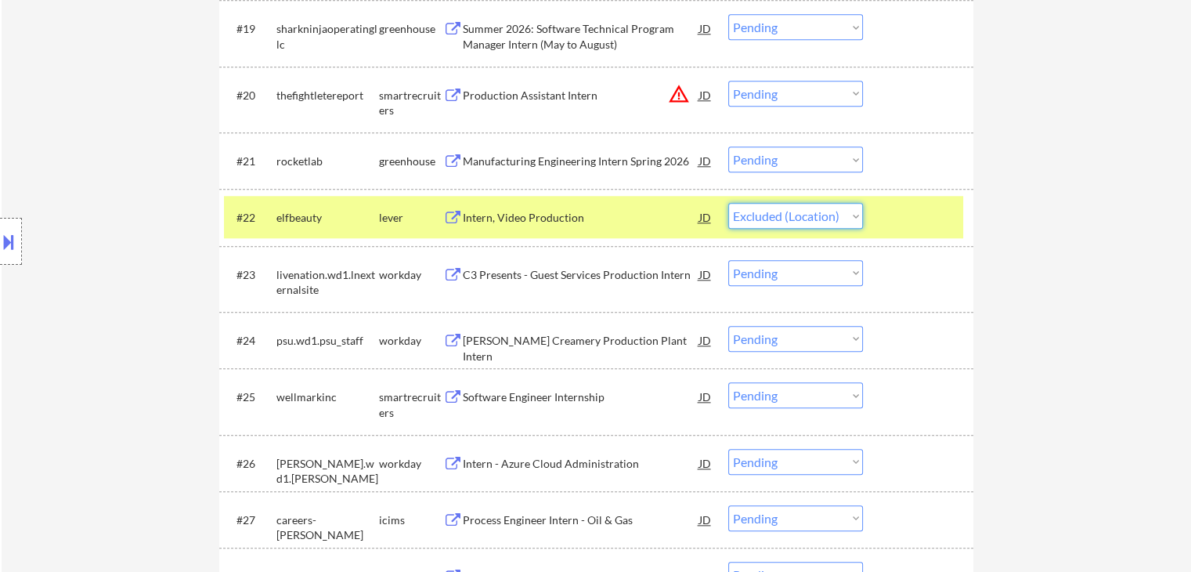
click at [728, 203] on select "Choose an option... Pending Applied Excluded (Questions) Excluded (Expired) Exc…" at bounding box center [795, 216] width 135 height 26
click at [561, 396] on div "Software Engineer Internship" at bounding box center [581, 397] width 236 height 16
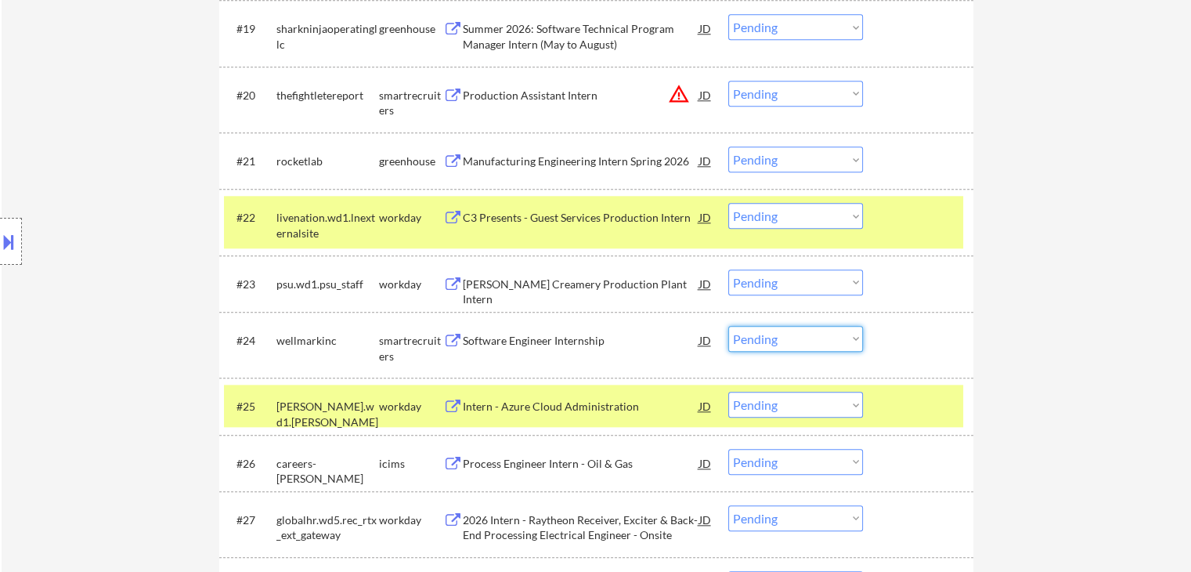
drag, startPoint x: 805, startPoint y: 330, endPoint x: 805, endPoint y: 349, distance: 19.6
click at [805, 332] on select "Choose an option... Pending Applied Excluded (Questions) Excluded (Expired) Exc…" at bounding box center [795, 339] width 135 height 26
click at [728, 326] on select "Choose an option... Pending Applied Excluded (Questions) Excluded (Expired) Exc…" at bounding box center [795, 339] width 135 height 26
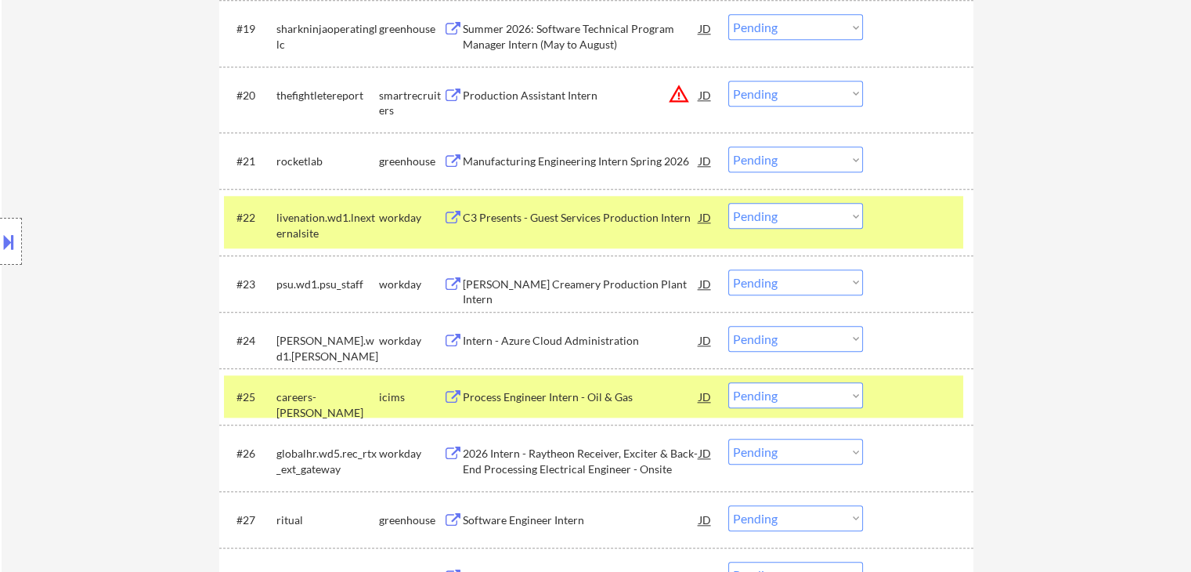
click at [381, 389] on div "icims" at bounding box center [411, 397] width 64 height 16
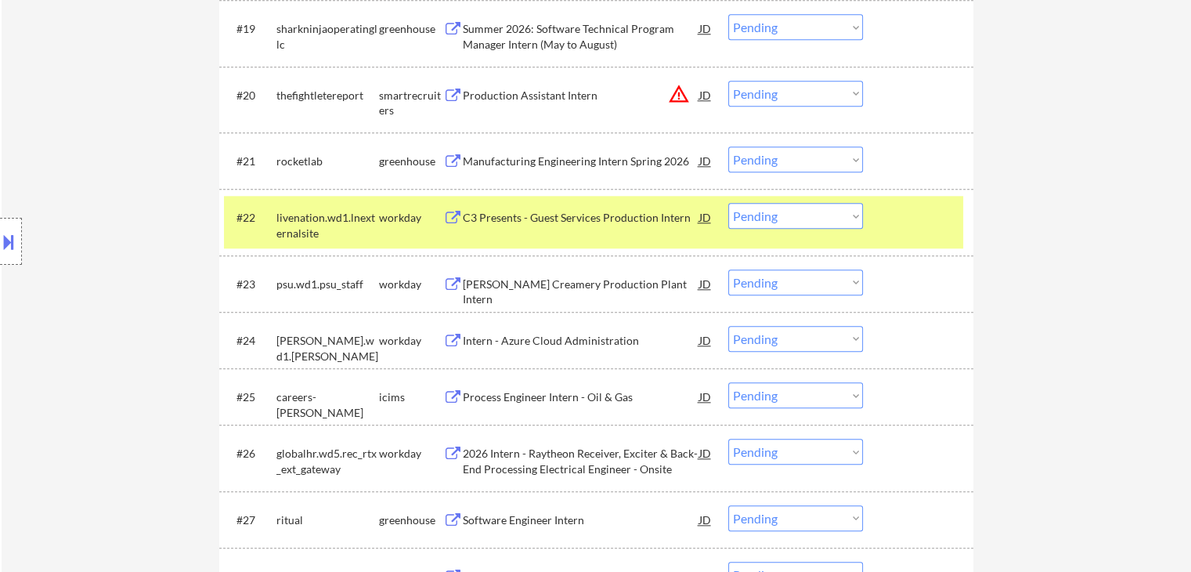
click at [418, 215] on div "workday" at bounding box center [411, 218] width 64 height 16
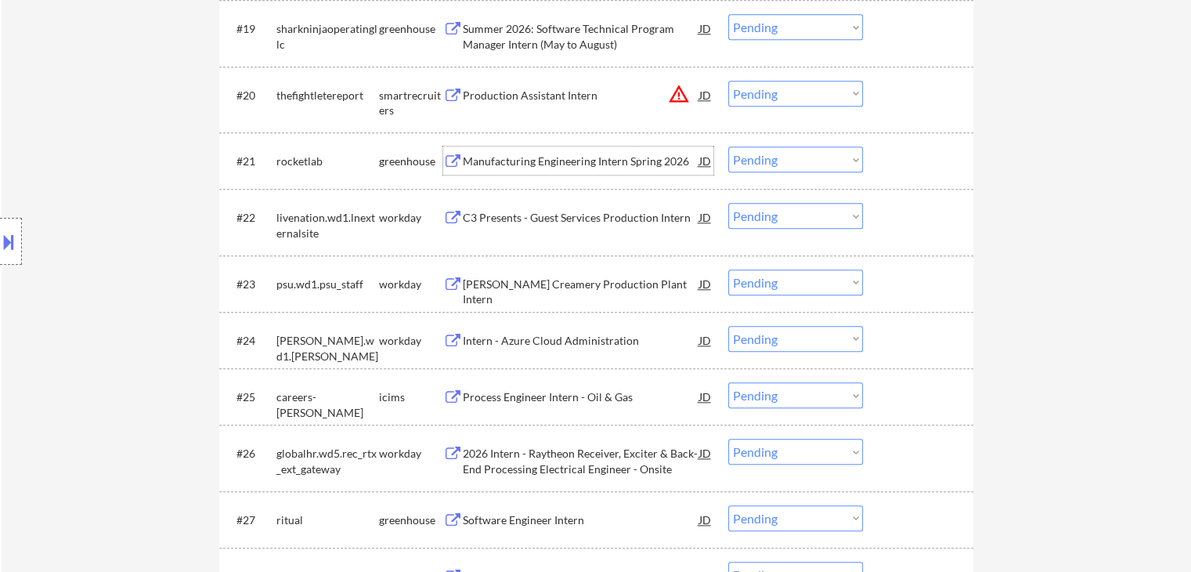
click at [589, 161] on div "Manufacturing Engineering Intern Spring 2026" at bounding box center [581, 161] width 236 height 16
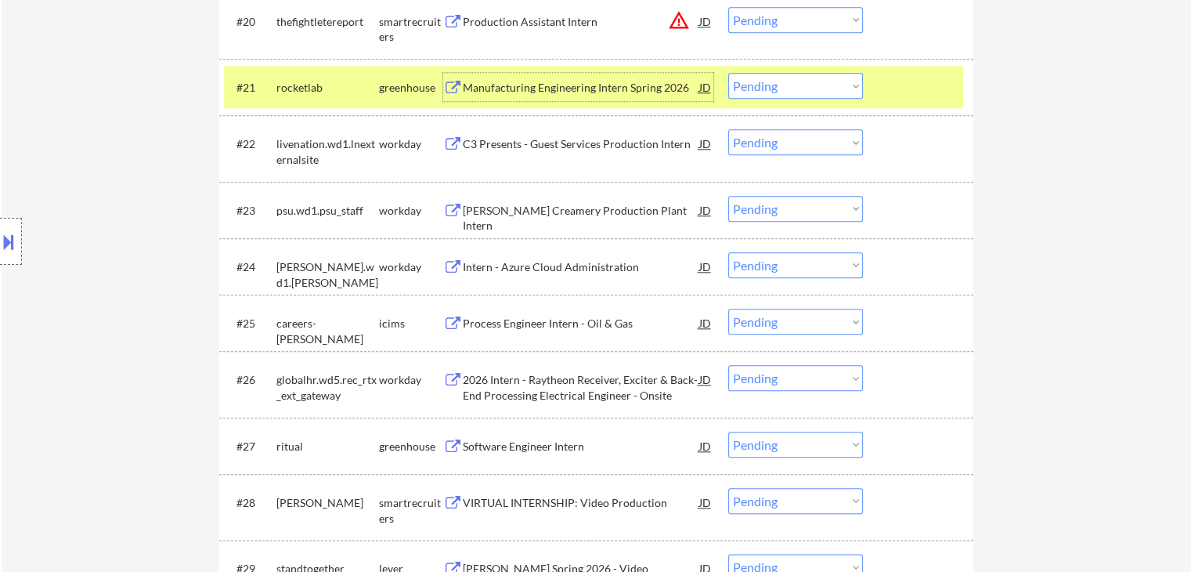
scroll to position [1801, 0]
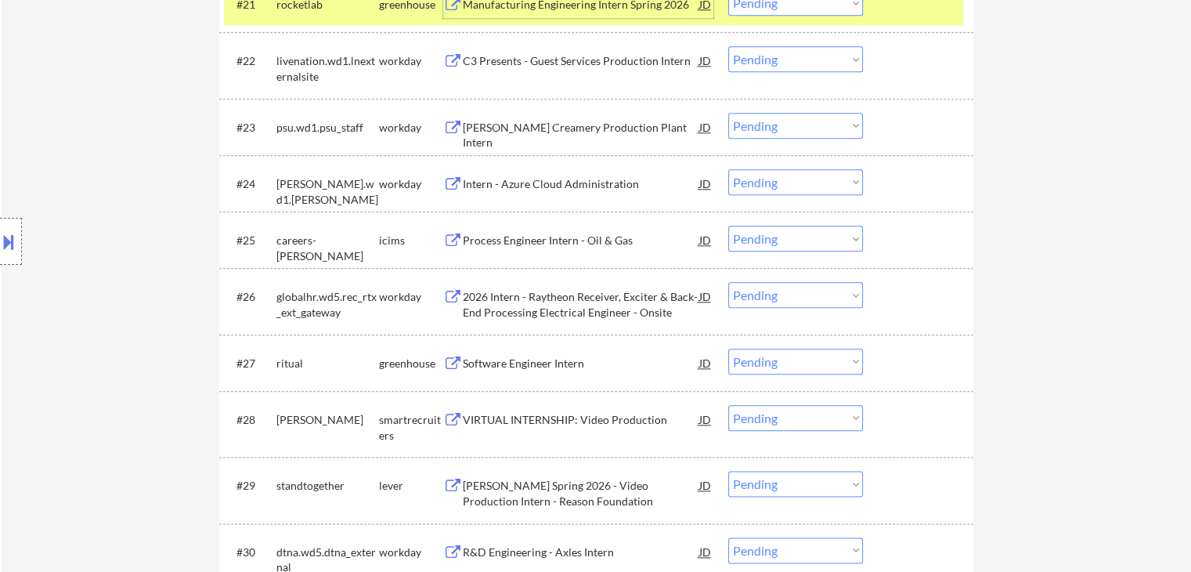
click at [536, 361] on div "Software Engineer Intern" at bounding box center [581, 363] width 236 height 16
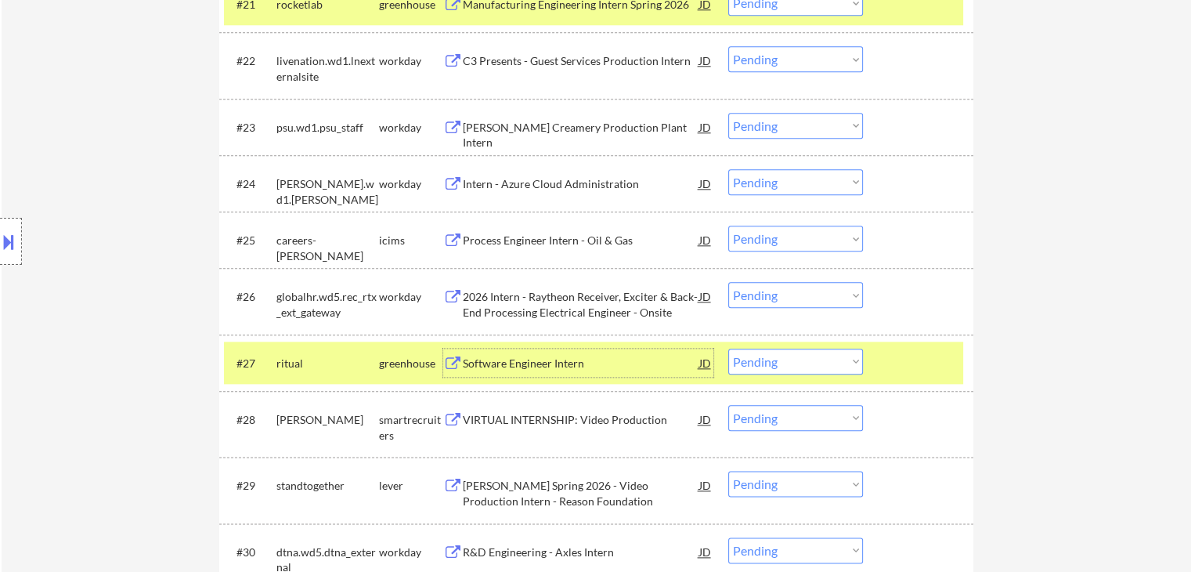
click at [750, 365] on select "Choose an option... Pending Applied Excluded (Questions) Excluded (Expired) Exc…" at bounding box center [795, 361] width 135 height 26
click at [728, 348] on select "Choose an option... Pending Applied Excluded (Questions) Excluded (Expired) Exc…" at bounding box center [795, 361] width 135 height 26
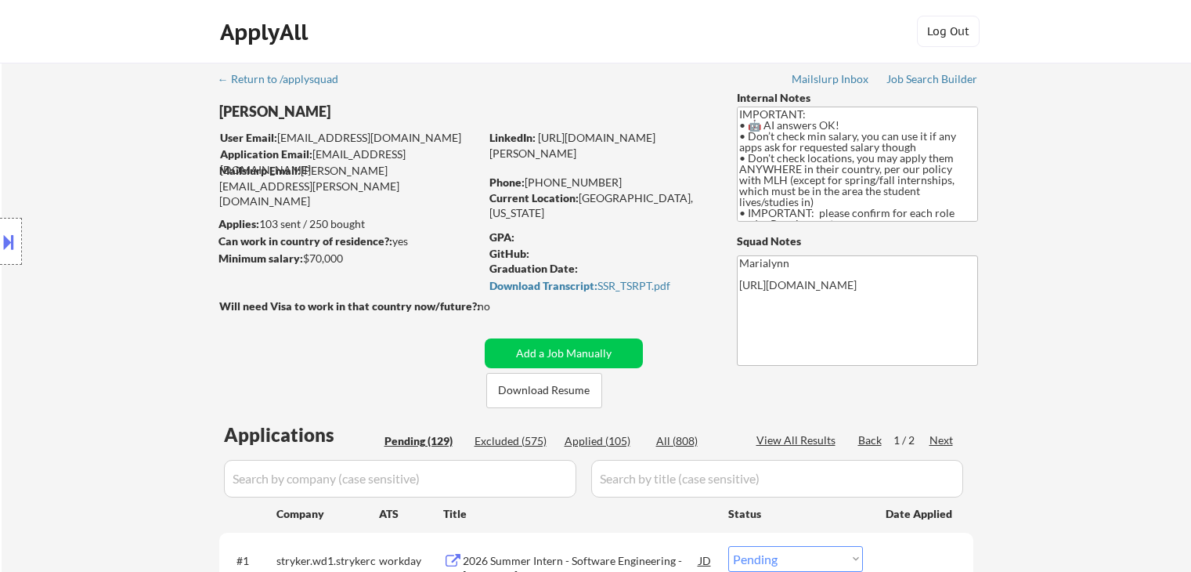
select select ""pending""
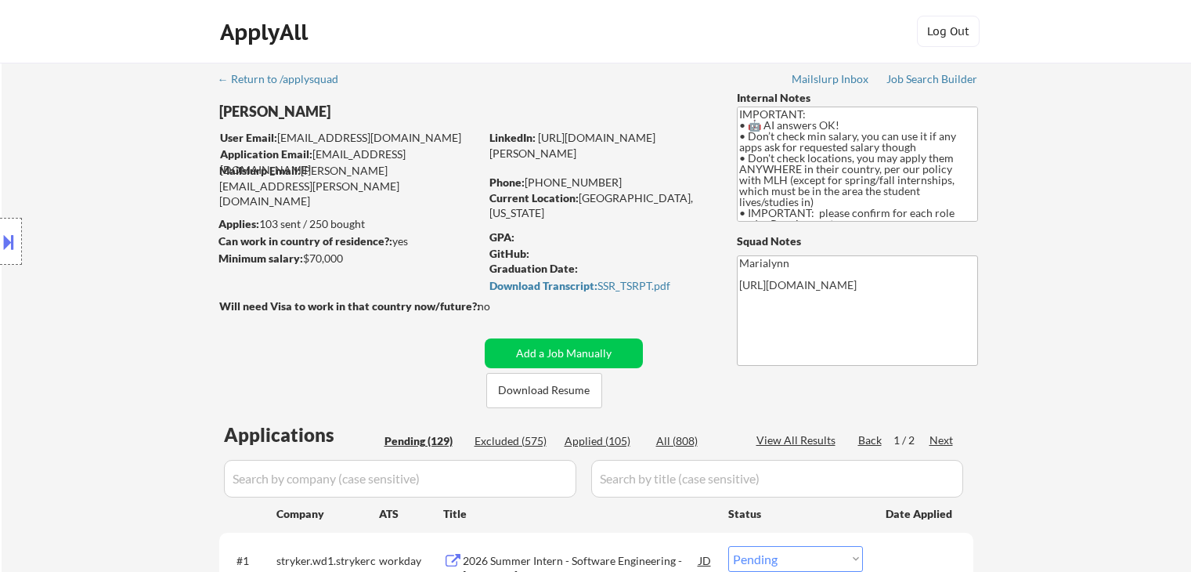
select select ""pending""
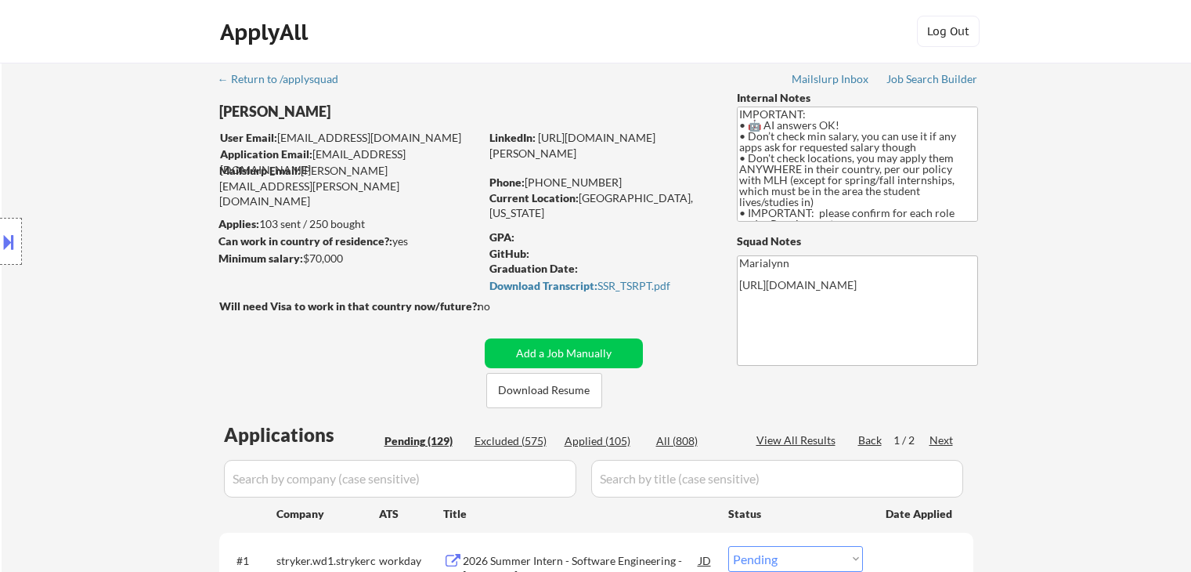
select select ""pending""
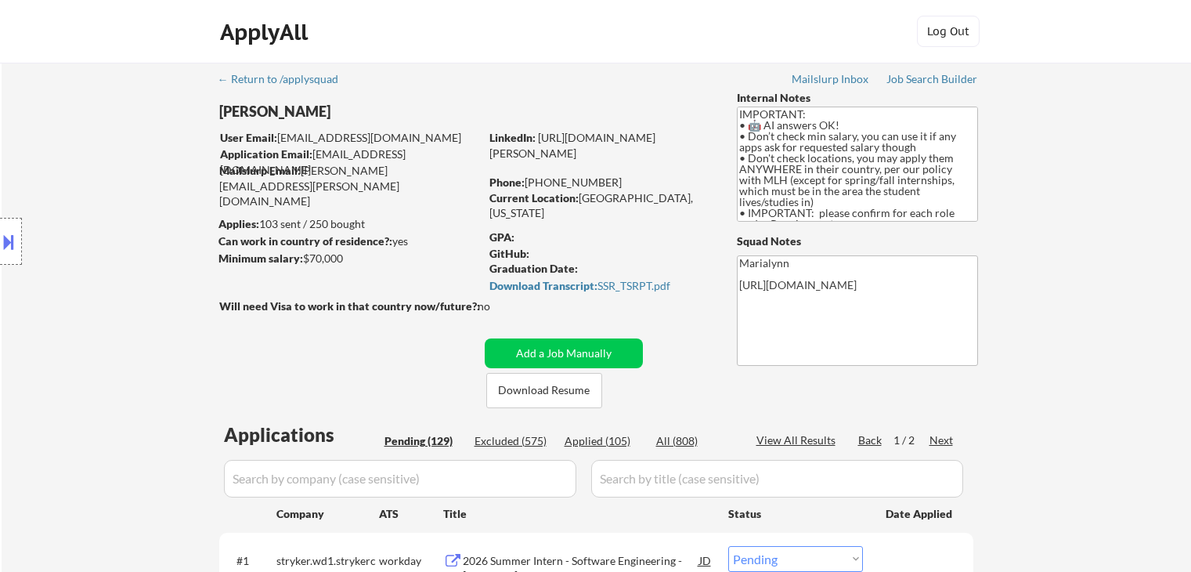
select select ""pending""
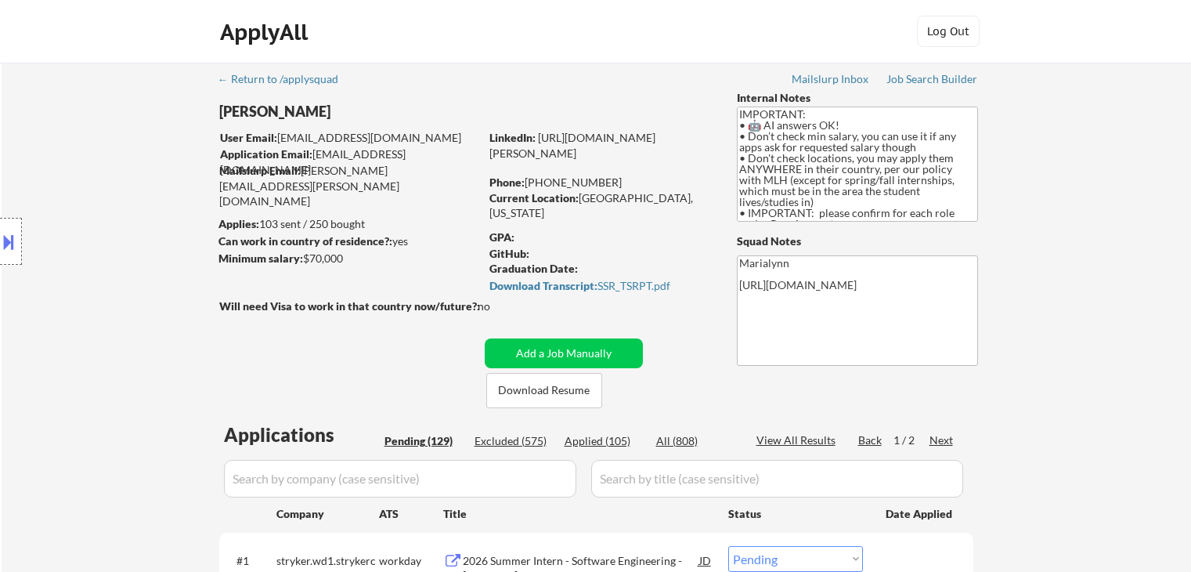
select select ""pending""
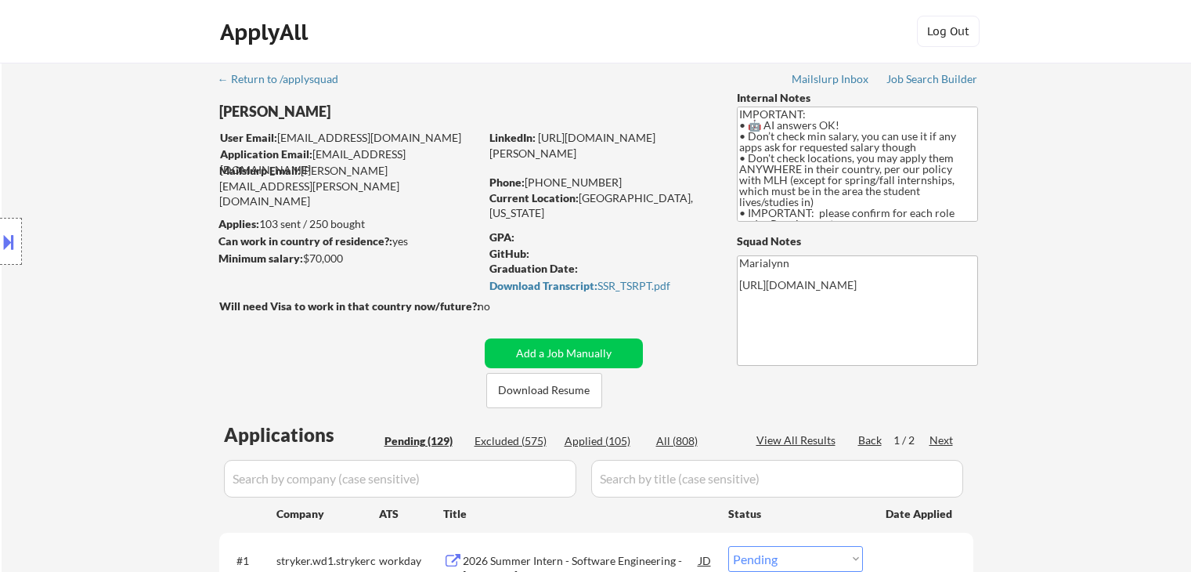
select select ""pending""
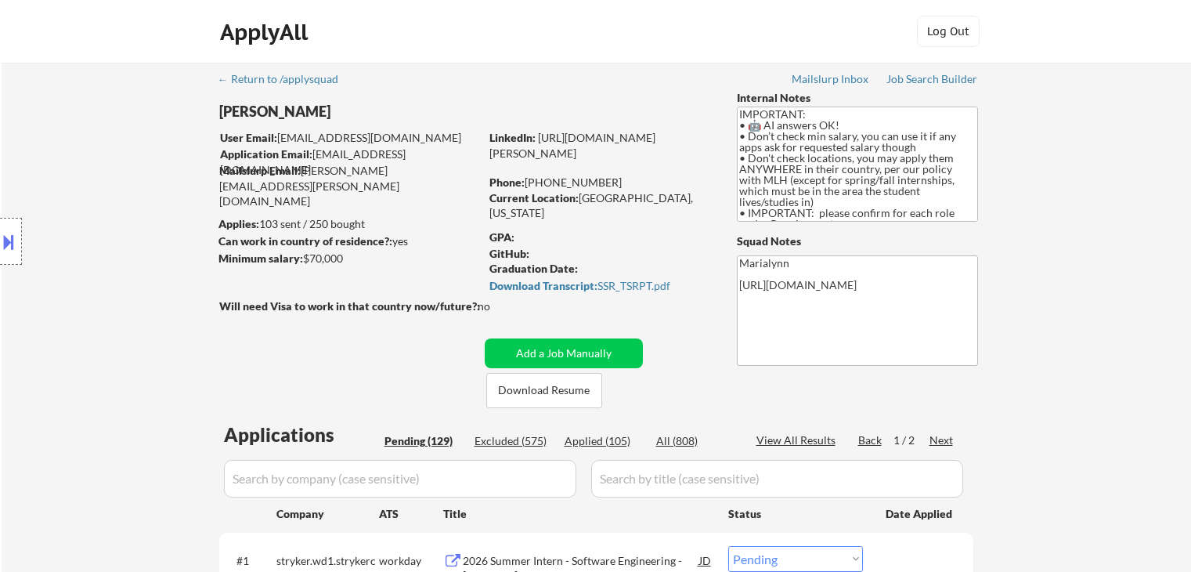
select select ""pending""
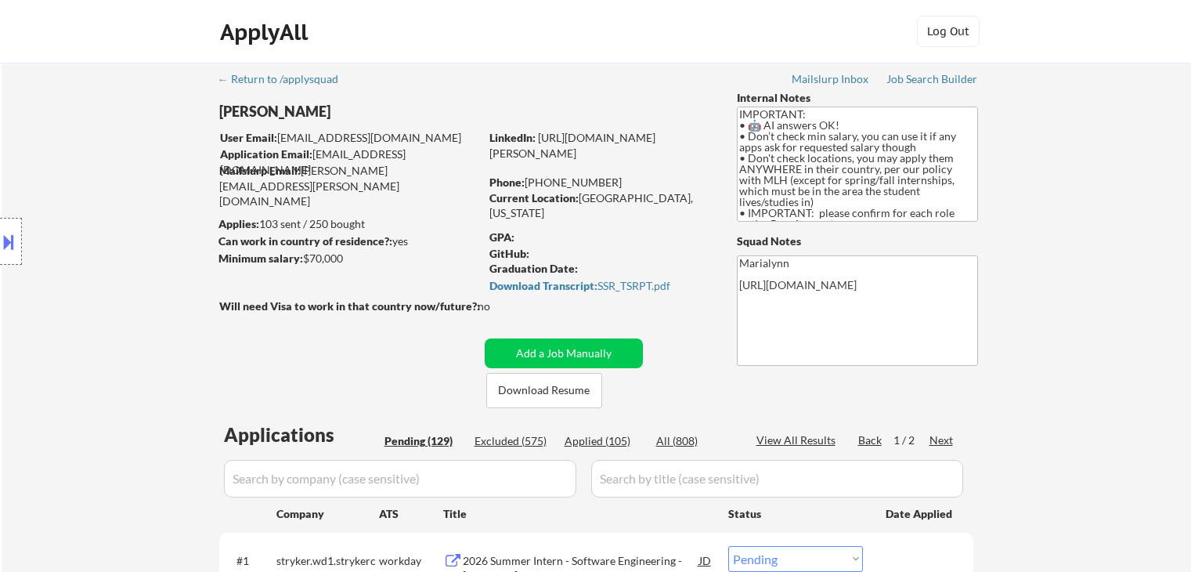
select select ""pending""
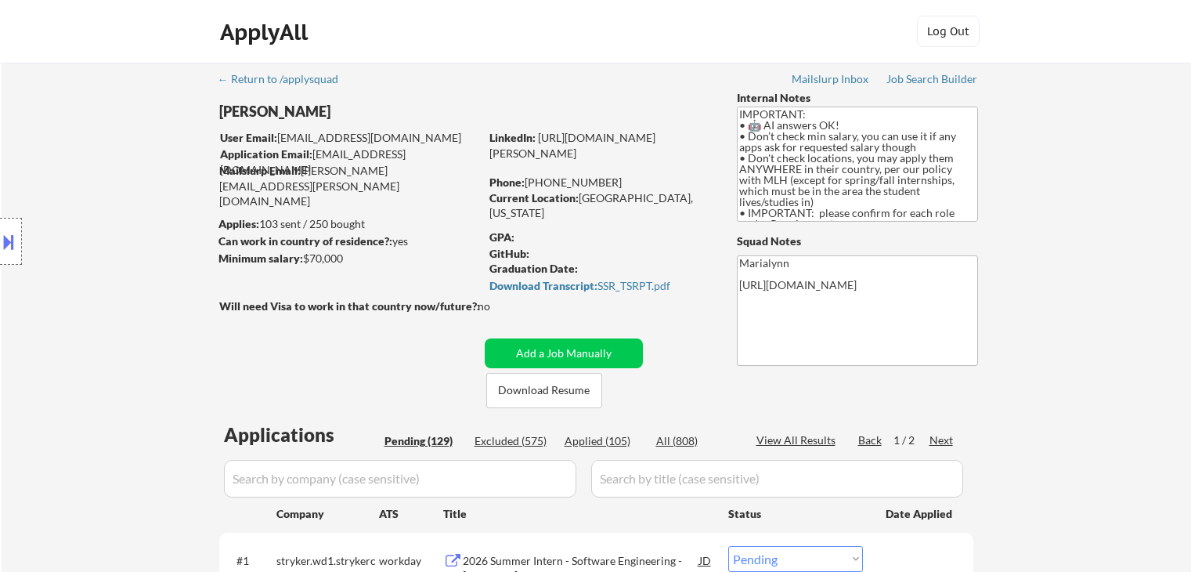
select select ""pending""
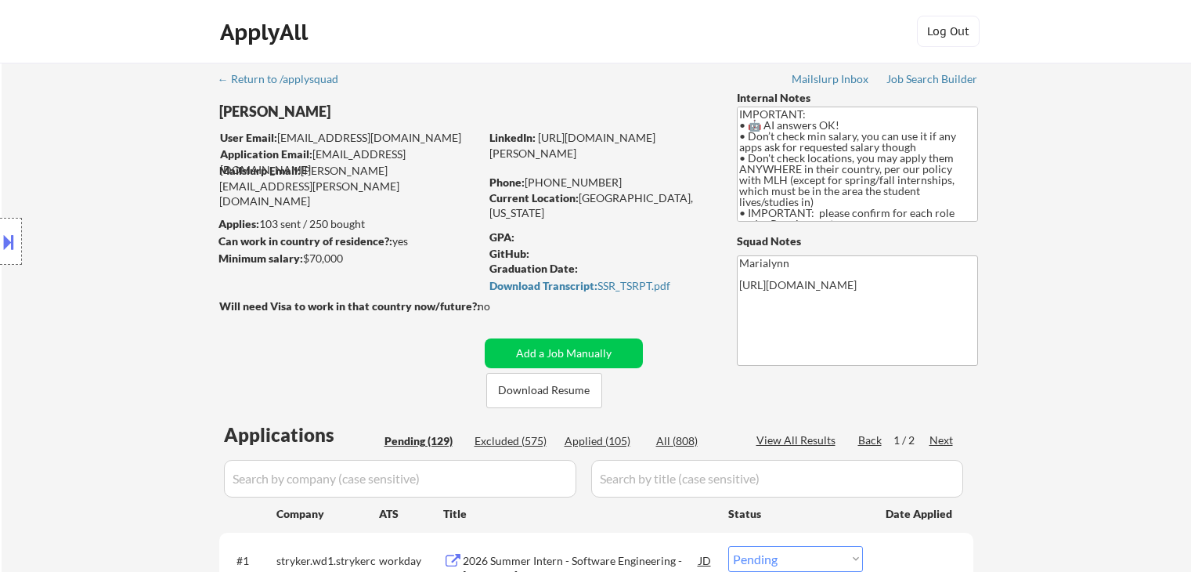
select select ""pending""
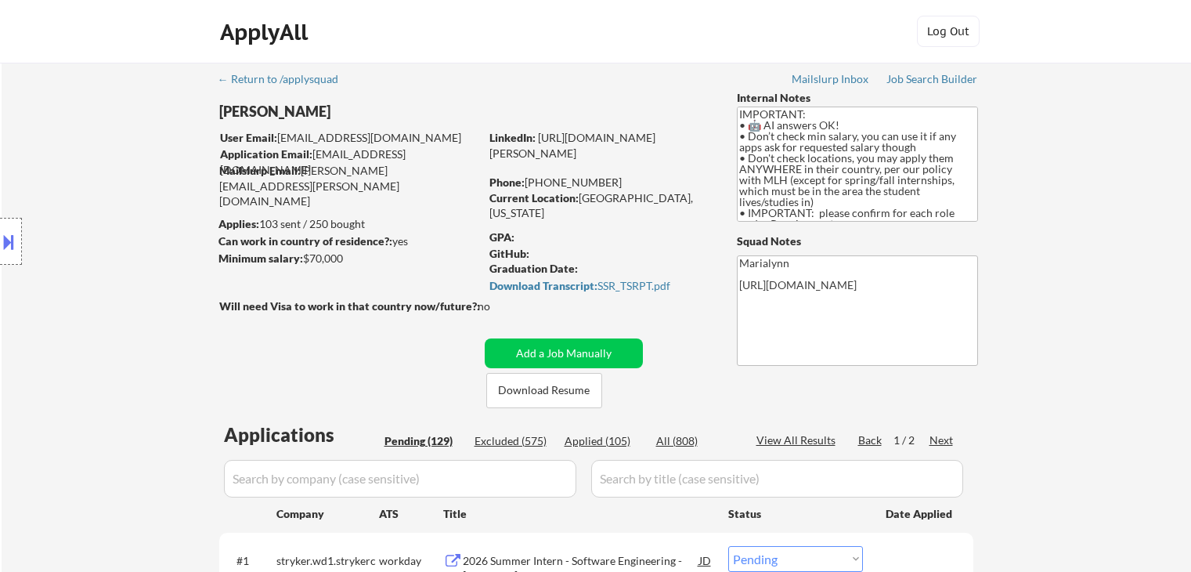
select select ""pending""
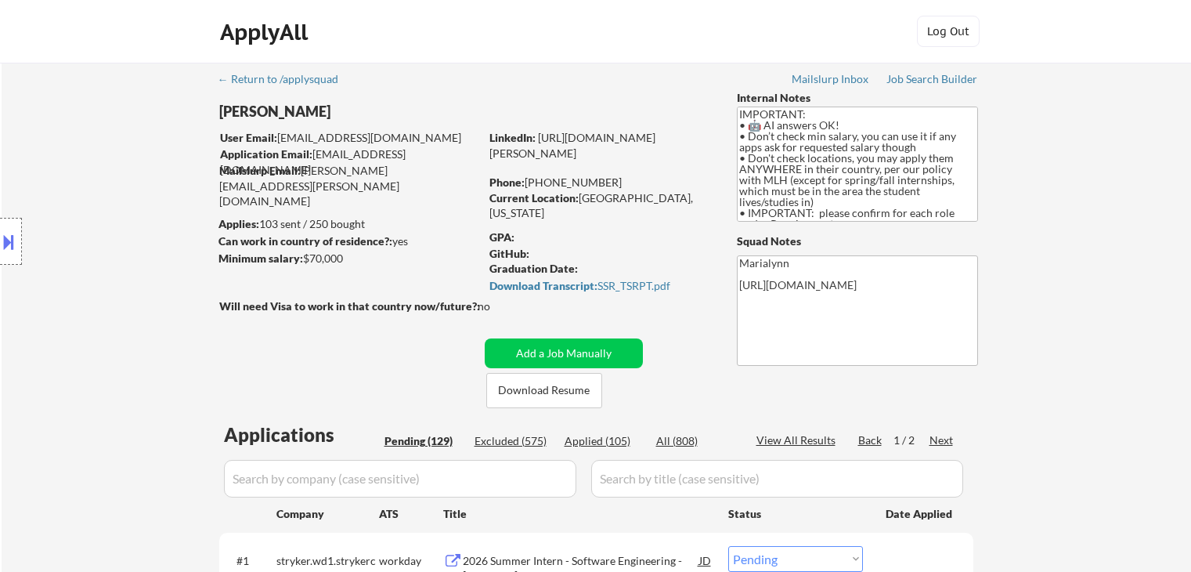
select select ""pending""
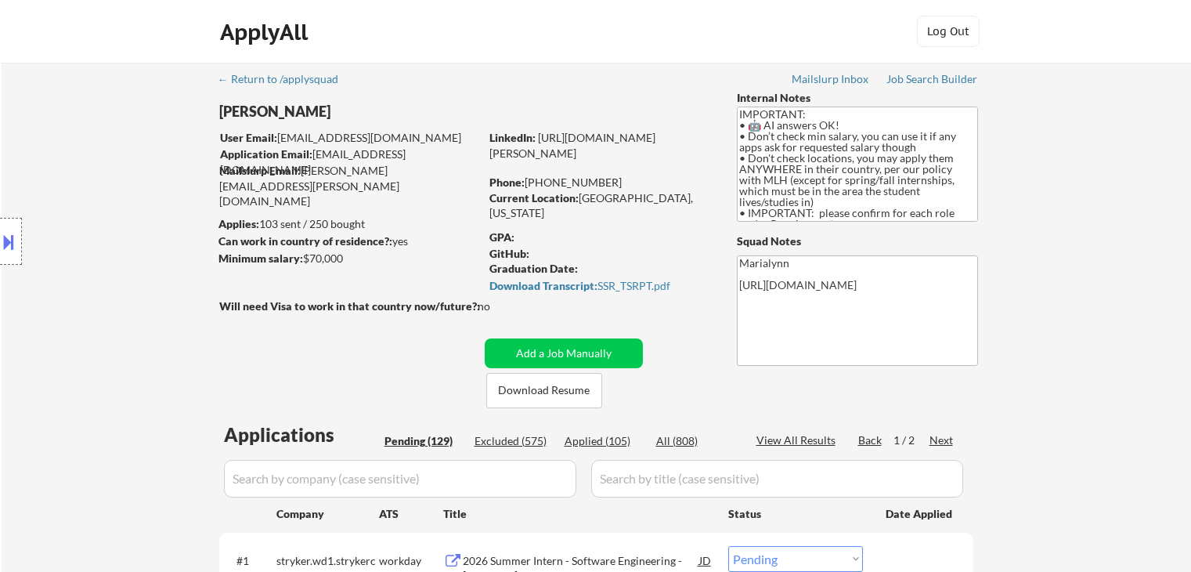
select select ""pending""
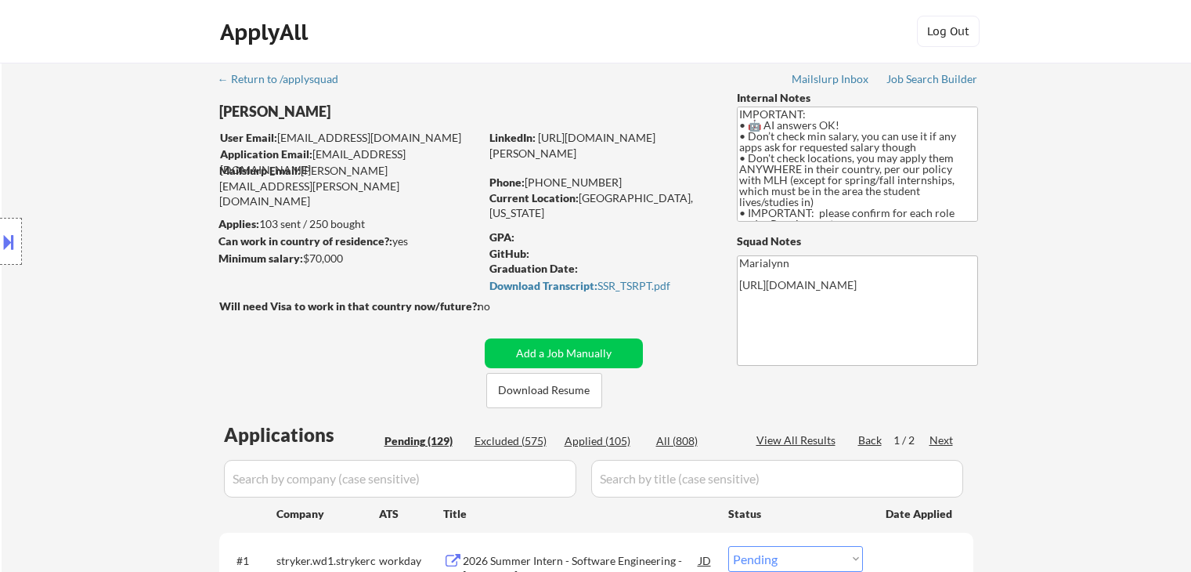
select select ""pending""
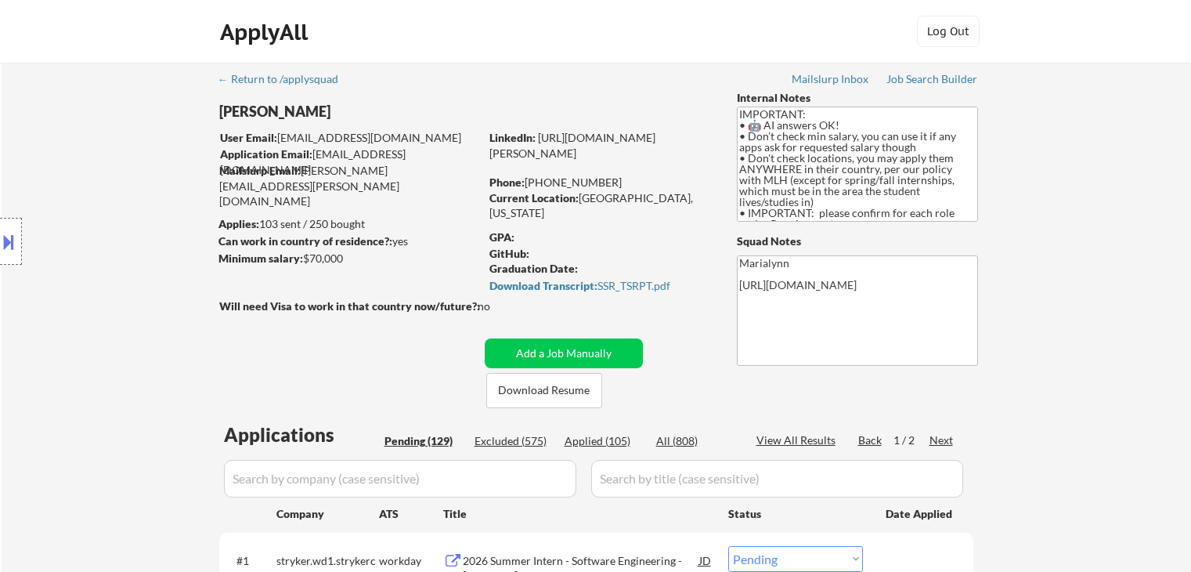
select select ""pending""
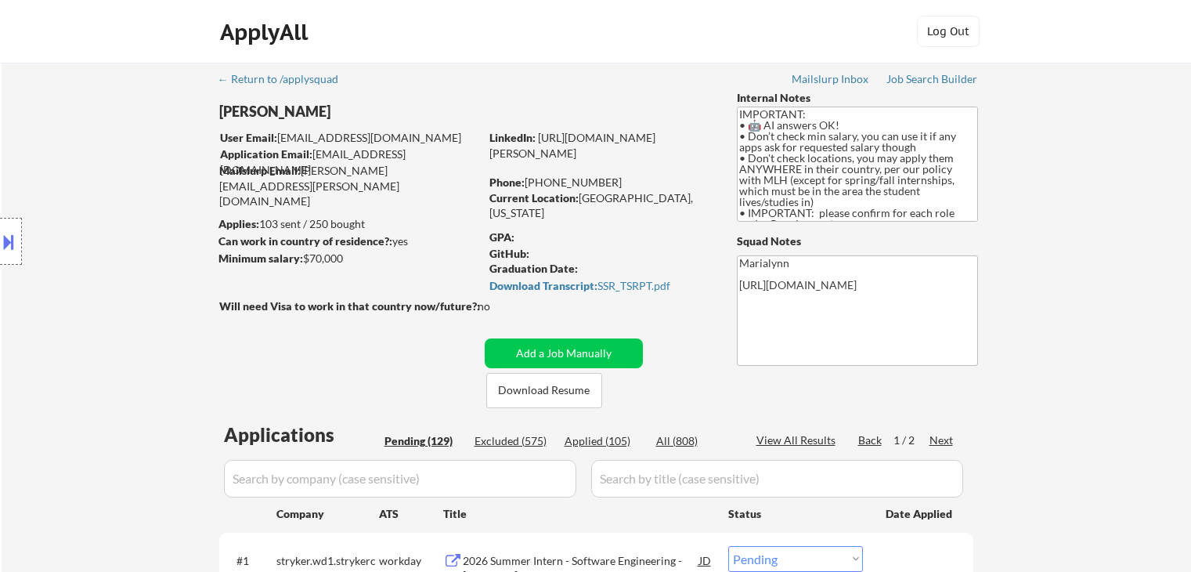
select select ""pending""
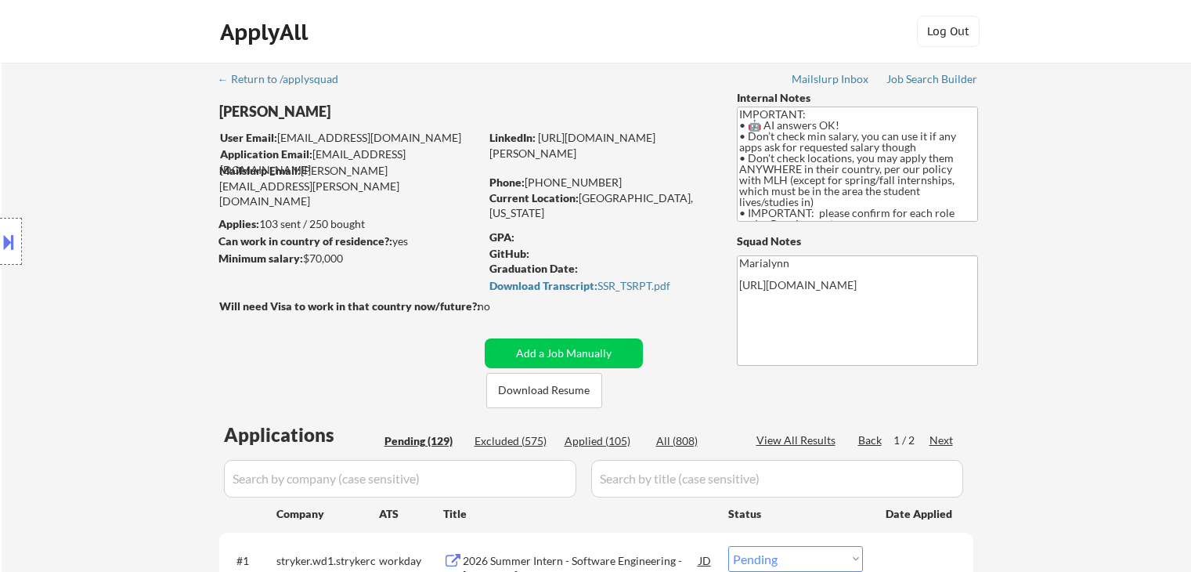
select select ""pending""
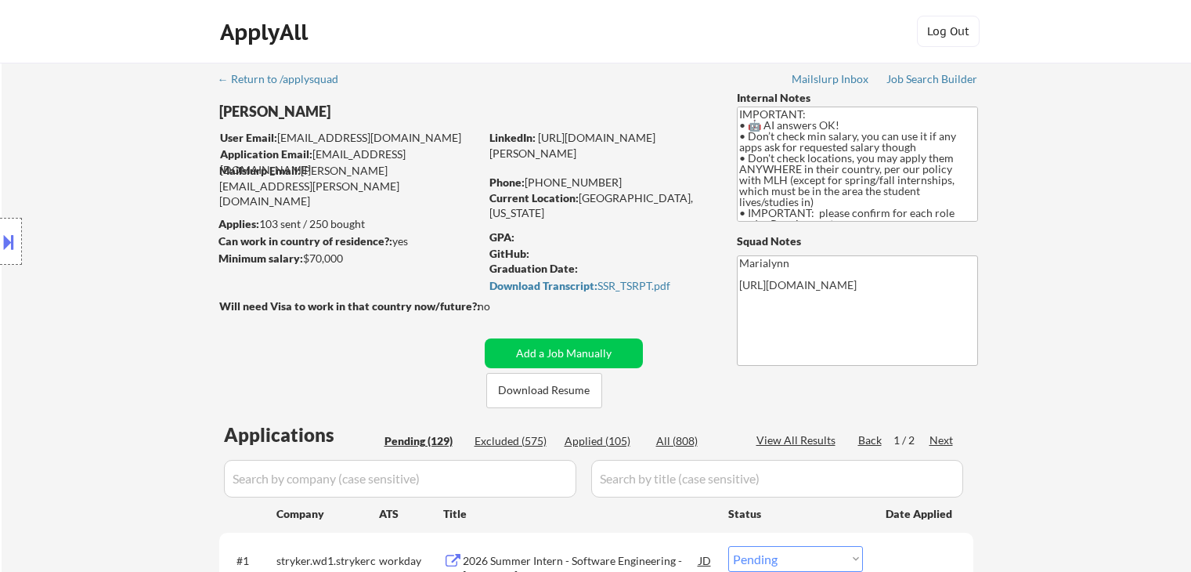
select select ""pending""
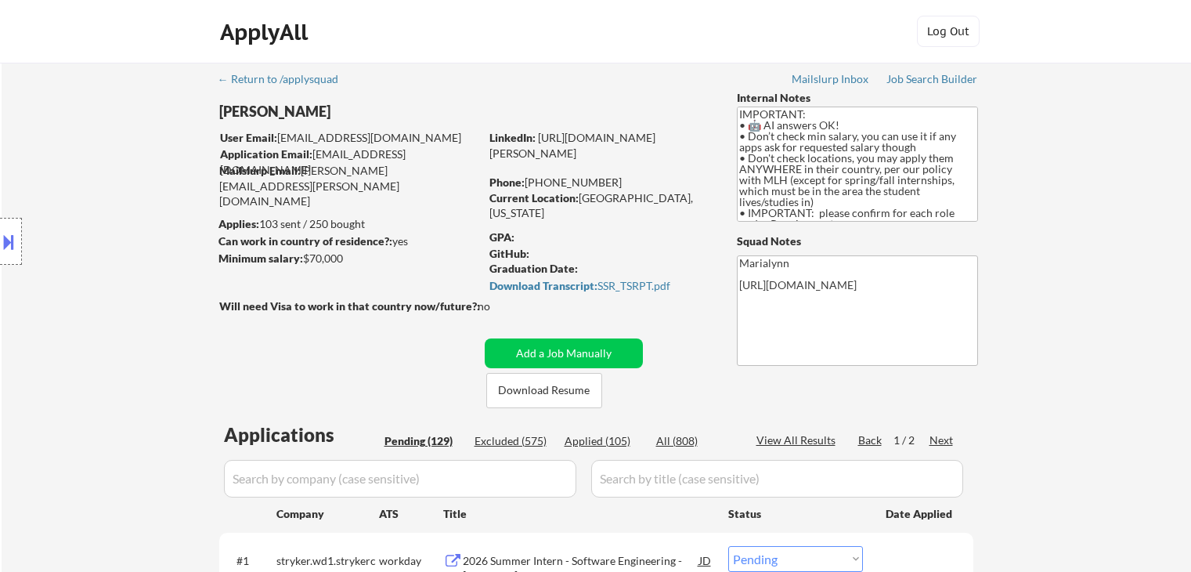
select select ""pending""
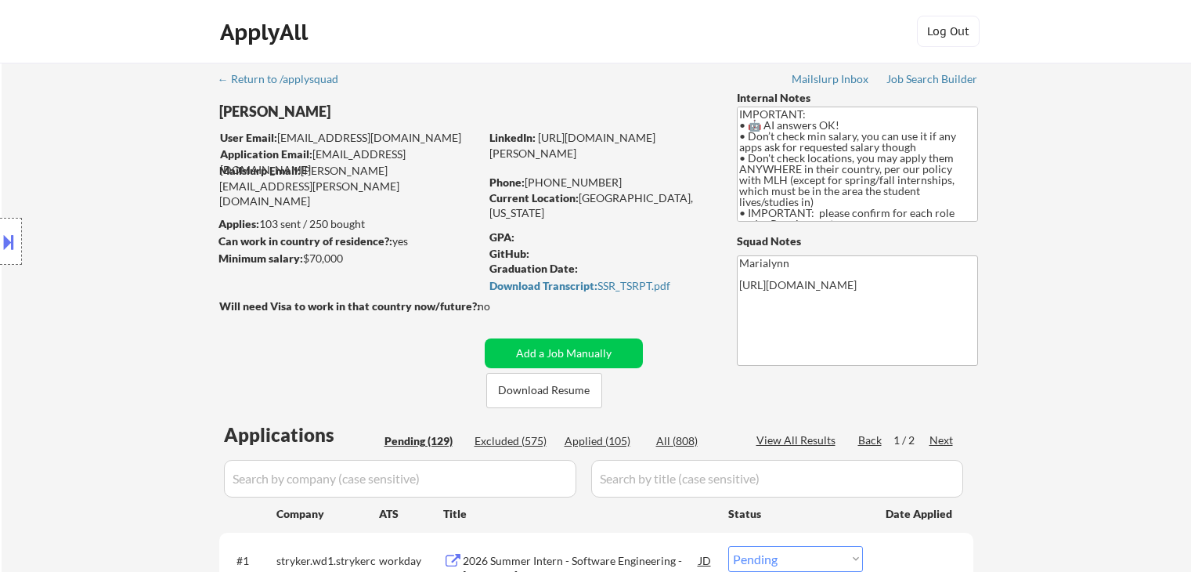
select select ""pending""
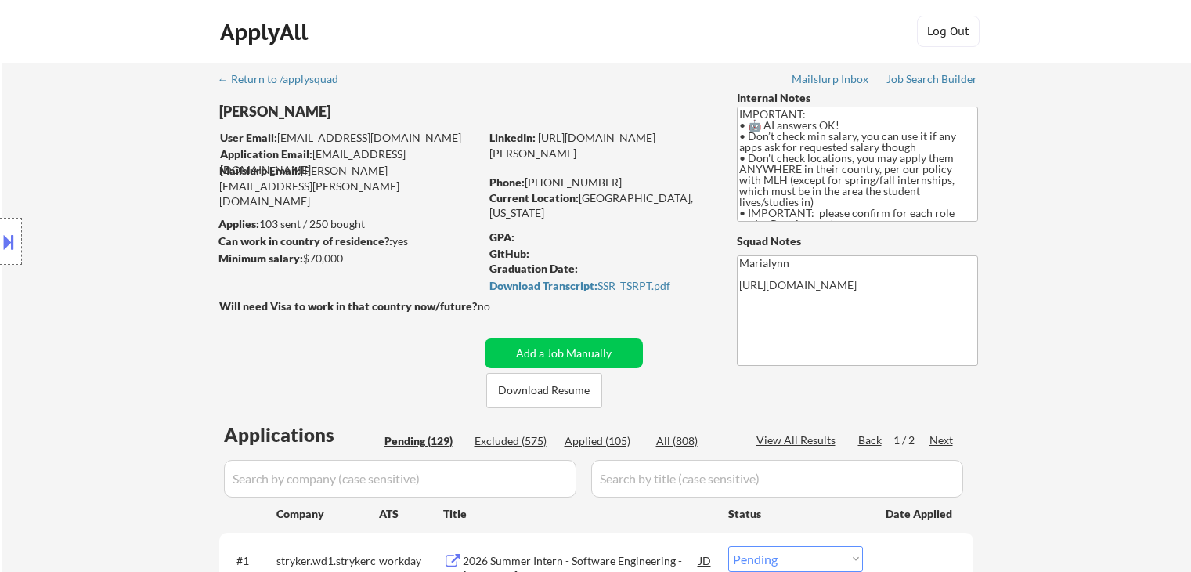
scroll to position [313, 0]
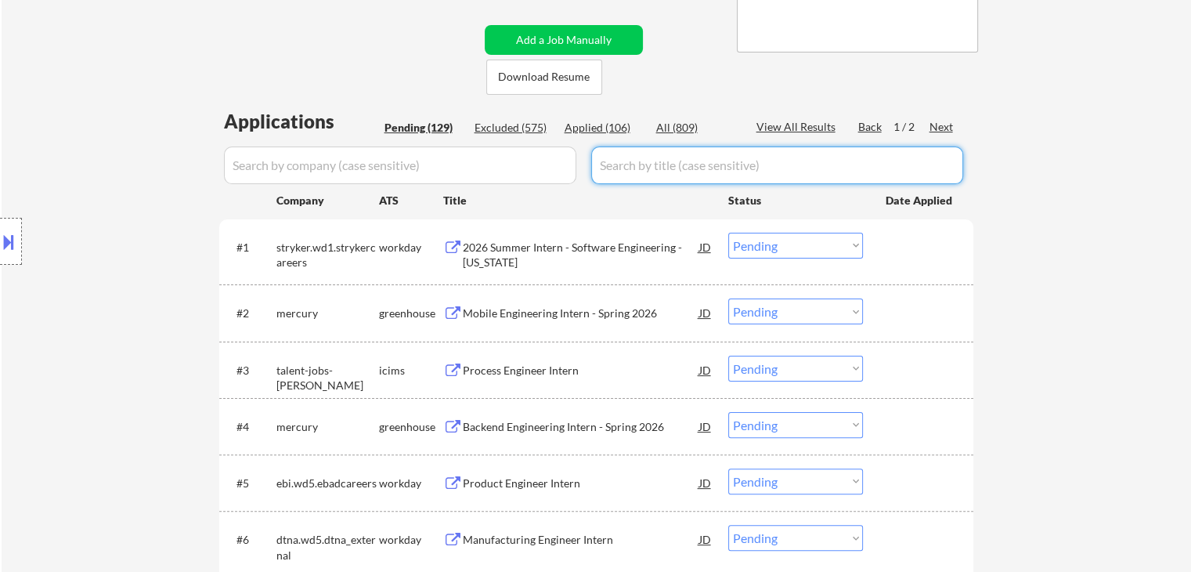
click at [617, 174] on input "input" at bounding box center [777, 165] width 372 height 38
paste input "Software Engineer - Campus (Intern & New Grad)"
type input "Software Engineer - Campus (Intern & New Grad)"
click at [681, 125] on div "All (809)" at bounding box center [695, 128] width 78 height 16
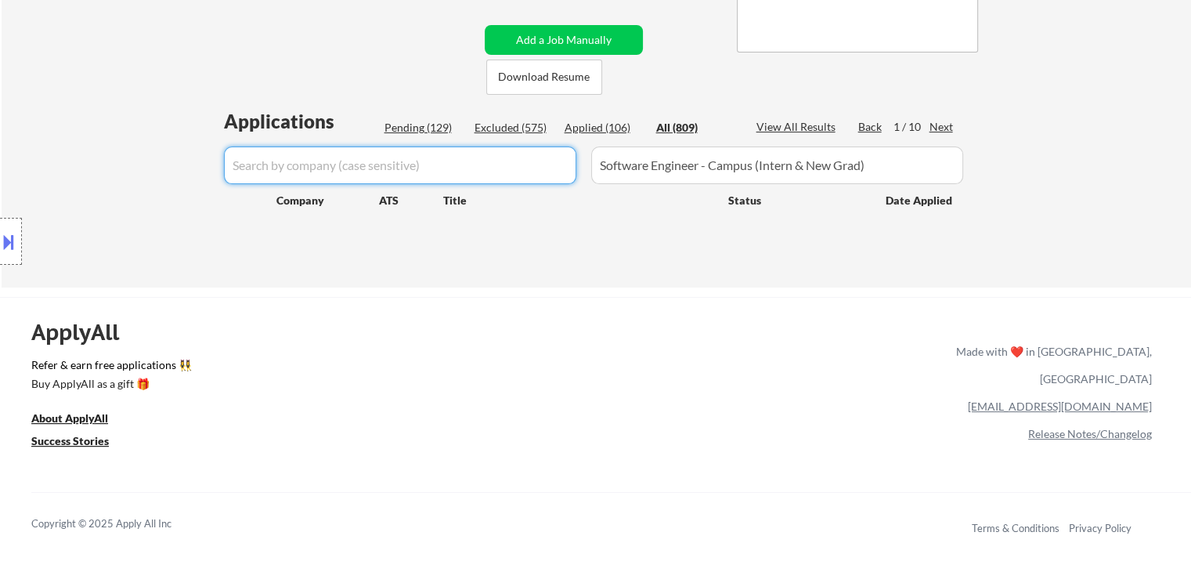
click at [466, 164] on input "input" at bounding box center [400, 165] width 352 height 38
paste input "solana"
type input "solana"
click at [605, 125] on div "Applied (106)" at bounding box center [604, 128] width 78 height 16
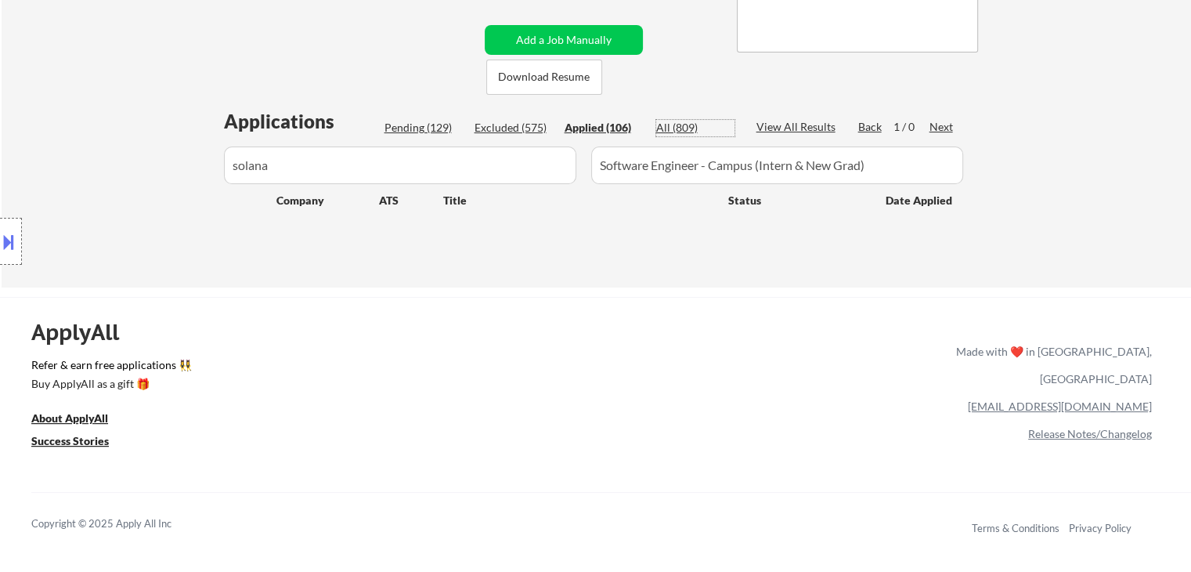
click at [676, 128] on div "All (809)" at bounding box center [695, 128] width 78 height 16
drag, startPoint x: 598, startPoint y: 125, endPoint x: 612, endPoint y: 136, distance: 18.3
click at [599, 125] on div "Applied (106)" at bounding box center [604, 128] width 78 height 16
click at [598, 49] on button "Add a Job Manually" at bounding box center [564, 40] width 158 height 30
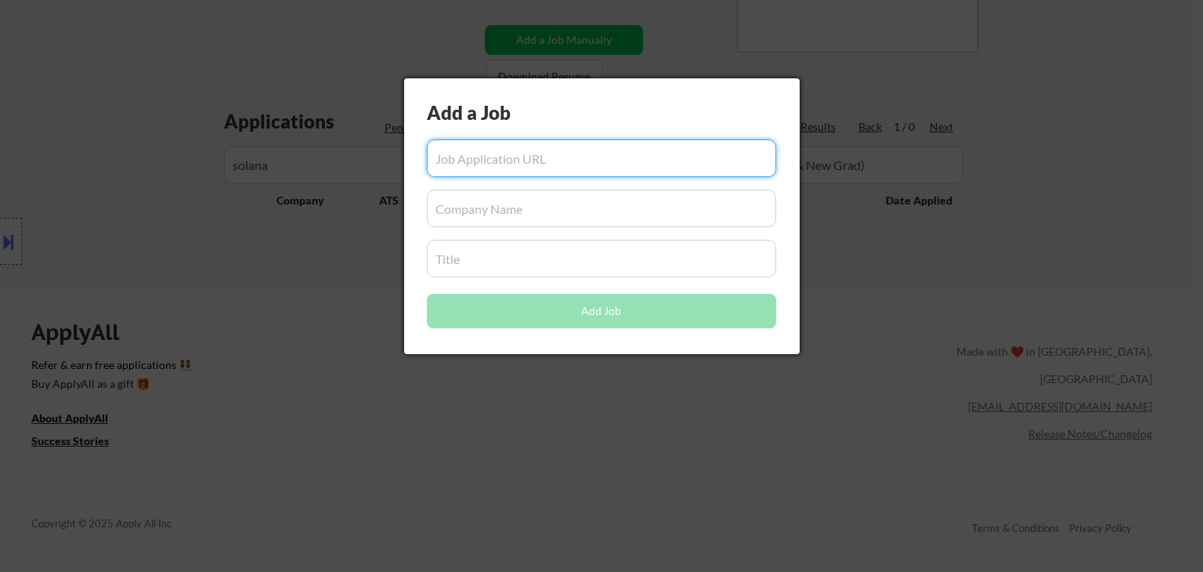
click at [460, 219] on input "input" at bounding box center [601, 208] width 349 height 38
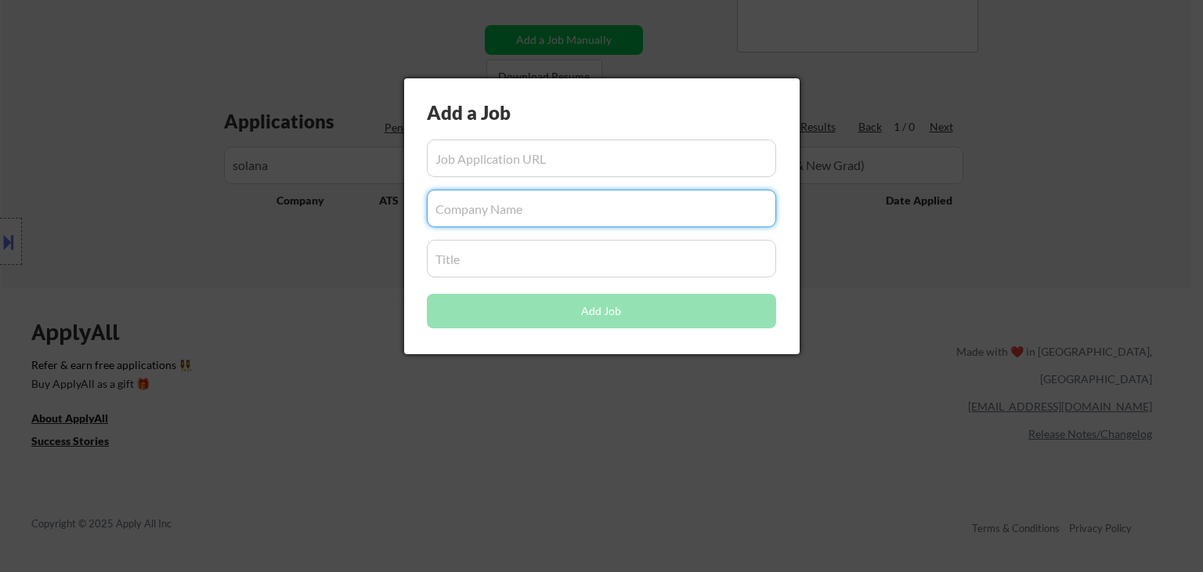
paste input "solana"
type input "solana"
click at [417, 355] on div at bounding box center [601, 286] width 1203 height 572
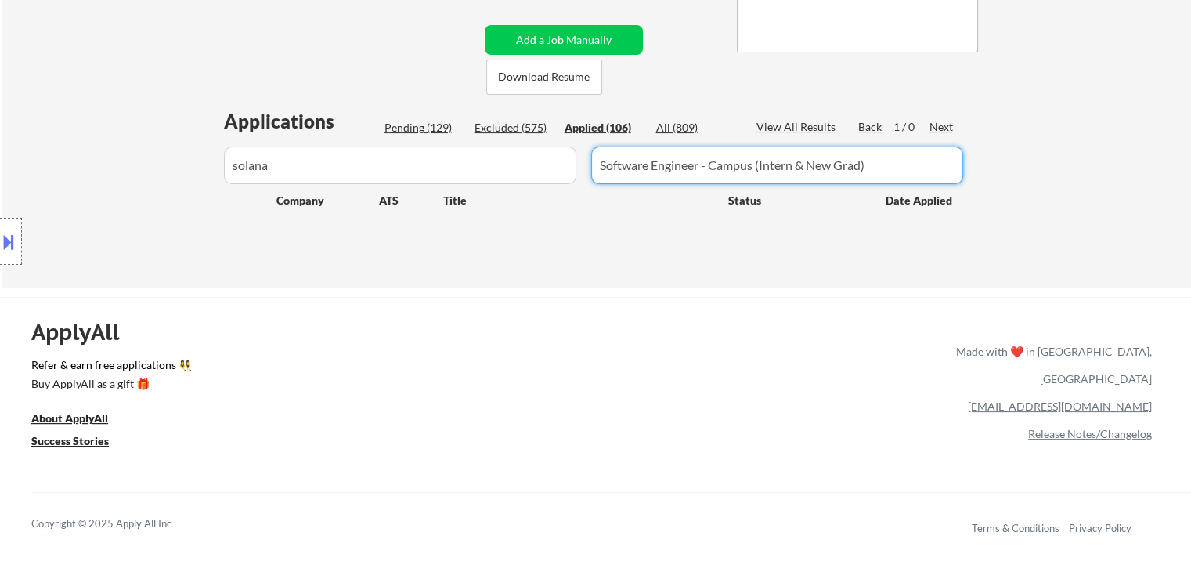
drag, startPoint x: 883, startPoint y: 167, endPoint x: 517, endPoint y: 157, distance: 366.6
click at [516, 156] on div at bounding box center [596, 165] width 754 height 38
click at [608, 34] on button "Add a Job Manually" at bounding box center [564, 40] width 158 height 30
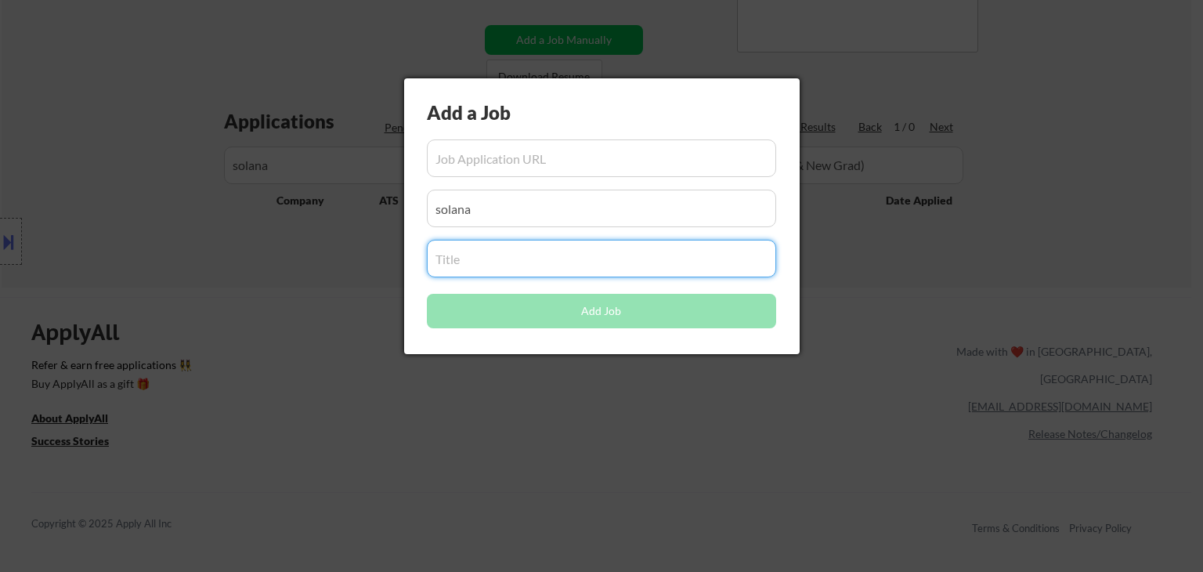
click at [511, 260] on input "input" at bounding box center [601, 259] width 349 height 38
paste input "Software Engineer - Campus (Intern & New Grad)"
type input "Software Engineer - Campus (Intern & New Grad)"
click at [493, 364] on div at bounding box center [601, 286] width 1203 height 572
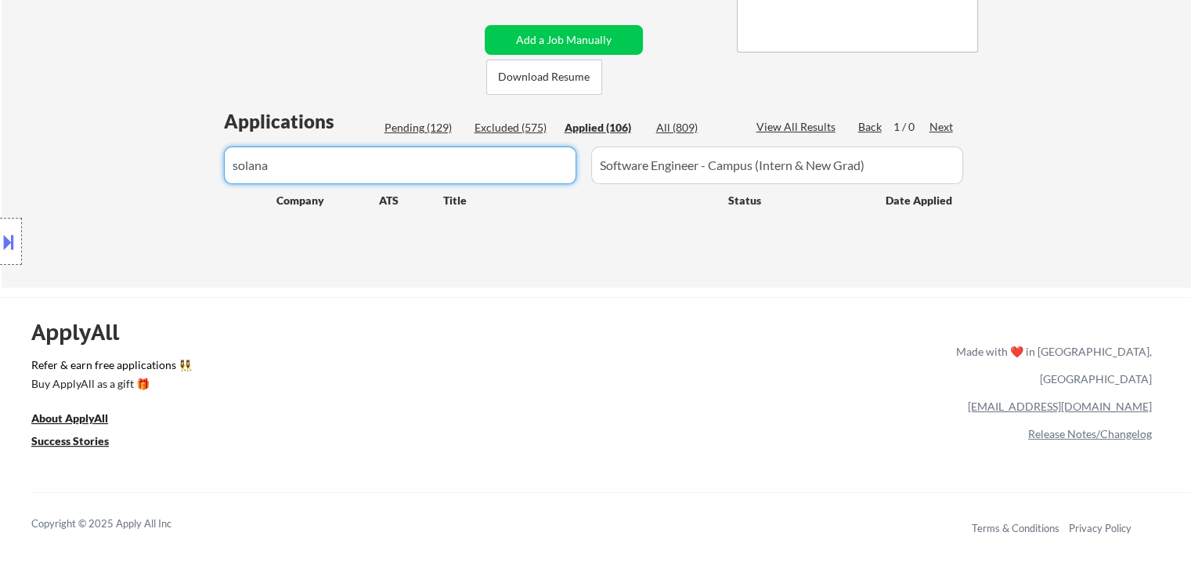
drag, startPoint x: 352, startPoint y: 164, endPoint x: 210, endPoint y: 168, distance: 141.8
paste input "ellipsislabs"
type input "ellipsislabs"
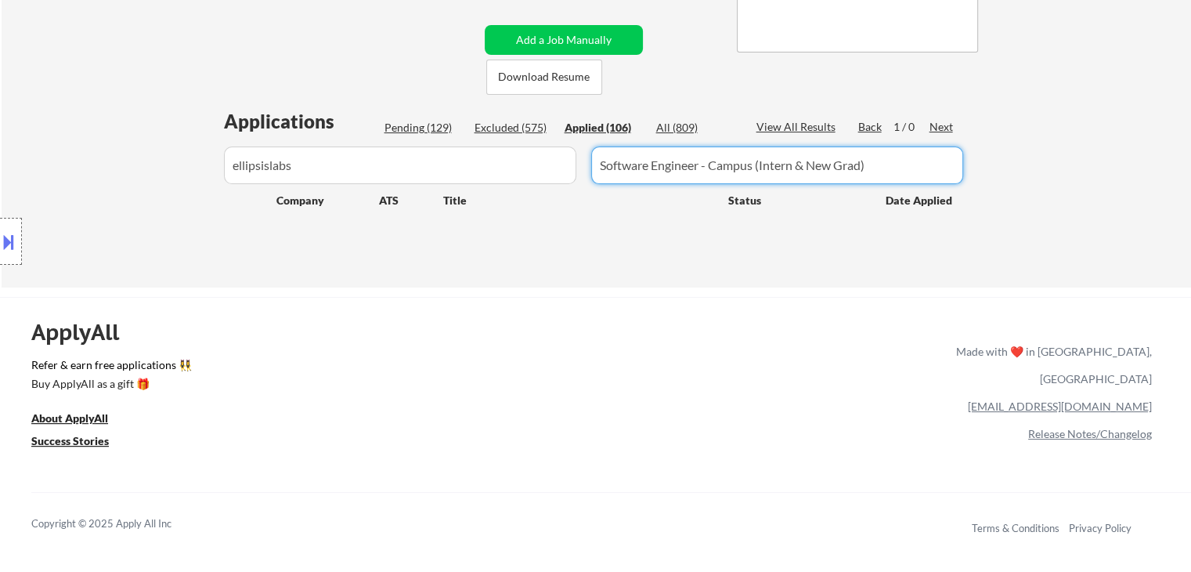
drag, startPoint x: 929, startPoint y: 161, endPoint x: 431, endPoint y: 158, distance: 498.8
click at [431, 158] on div at bounding box center [596, 165] width 754 height 38
select select ""applied""
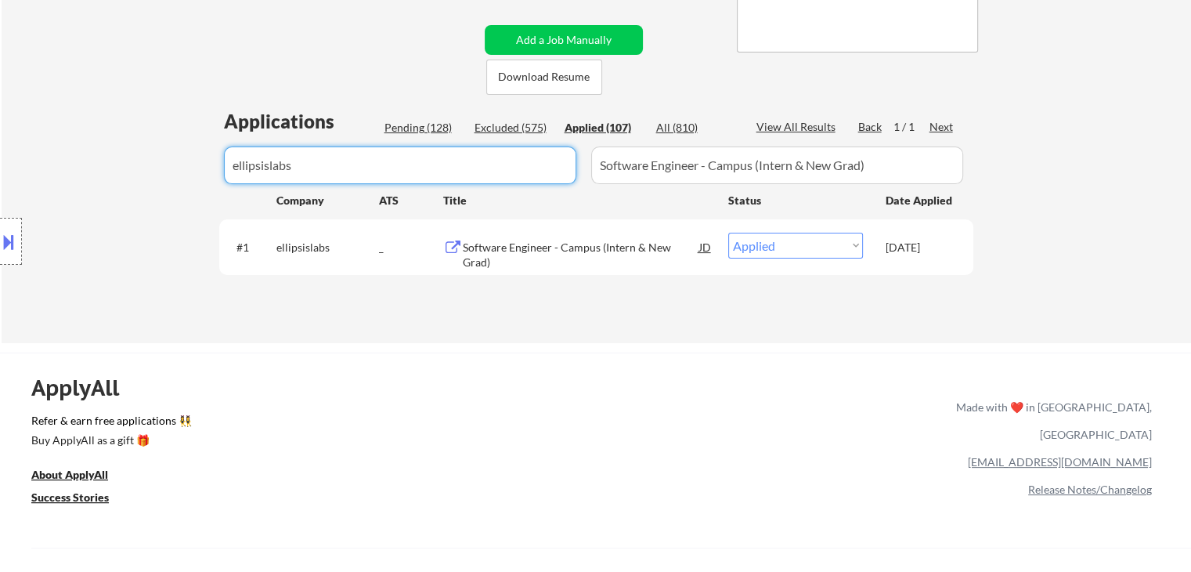
drag, startPoint x: 330, startPoint y: 170, endPoint x: 0, endPoint y: 261, distance: 342.7
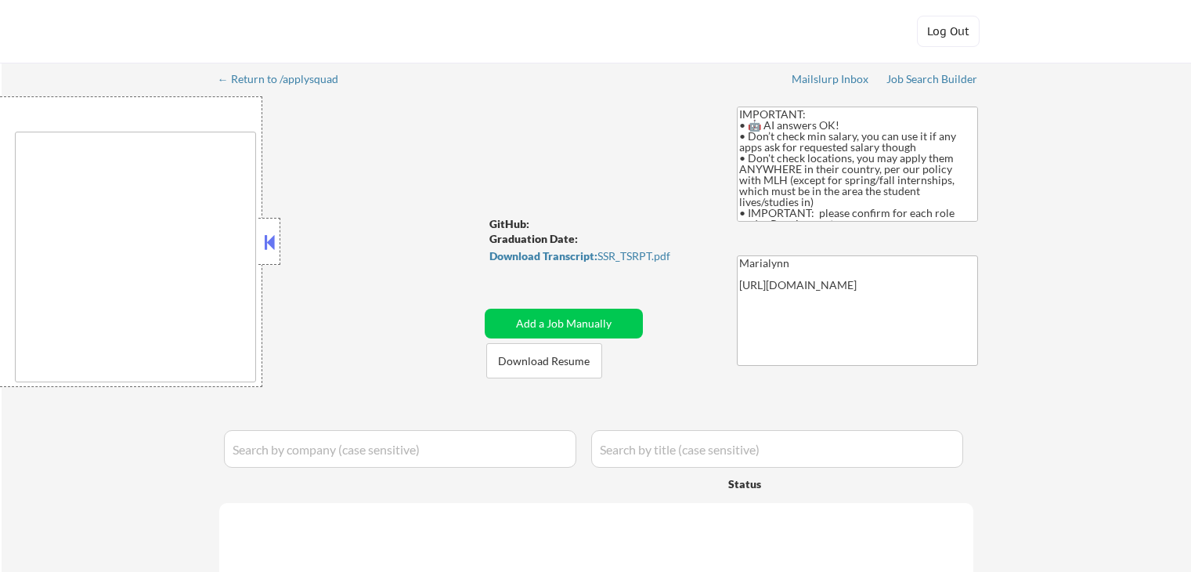
type textarea "country:[GEOGRAPHIC_DATA]"
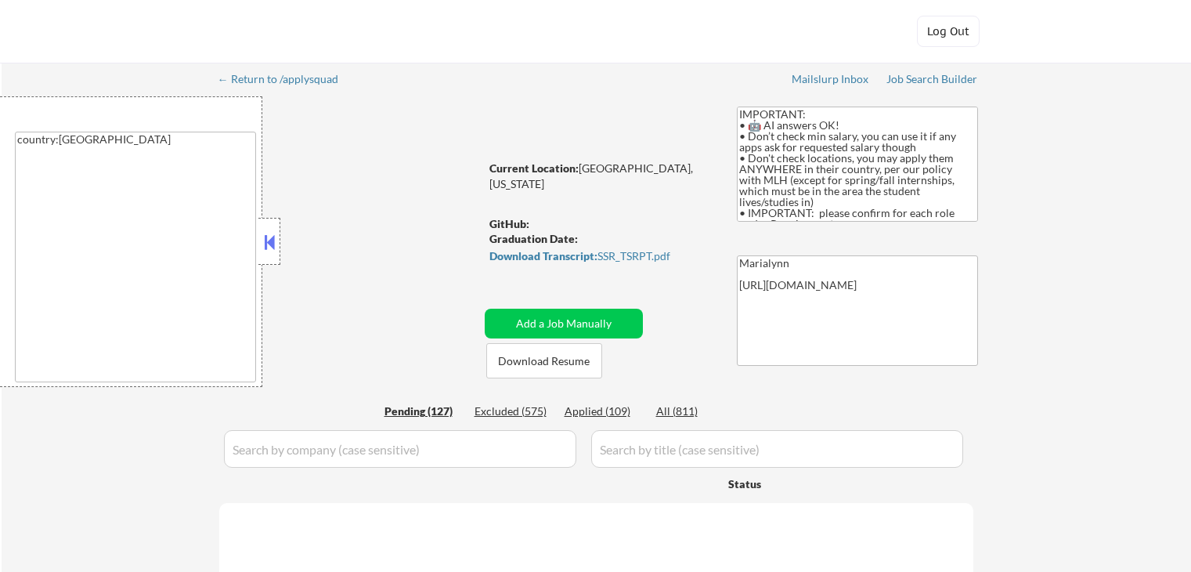
select select ""pending""
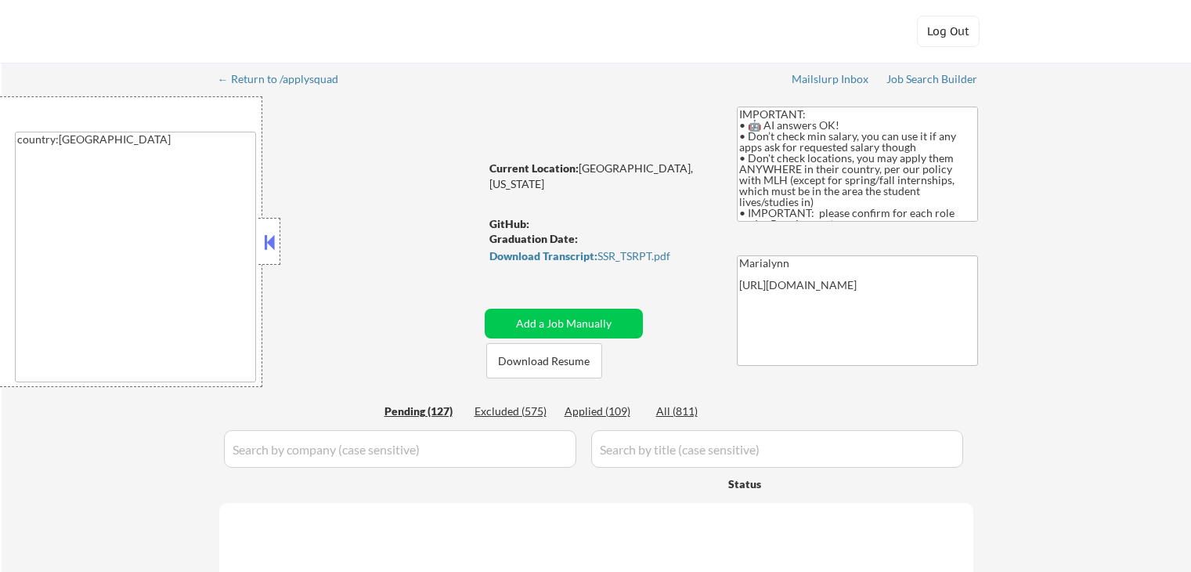
select select ""pending""
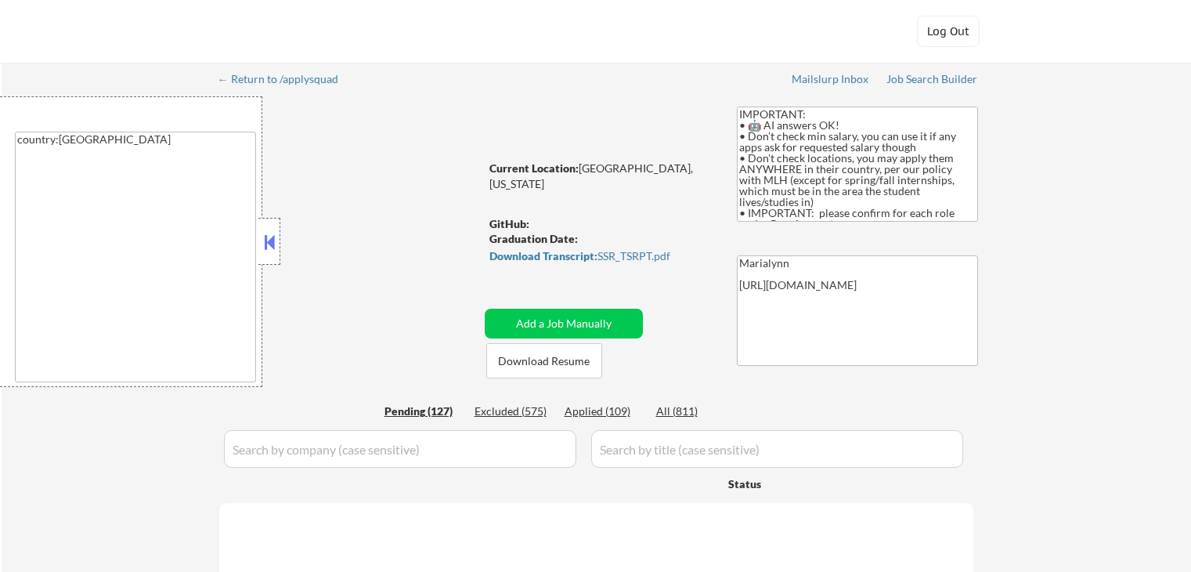
select select ""pending""
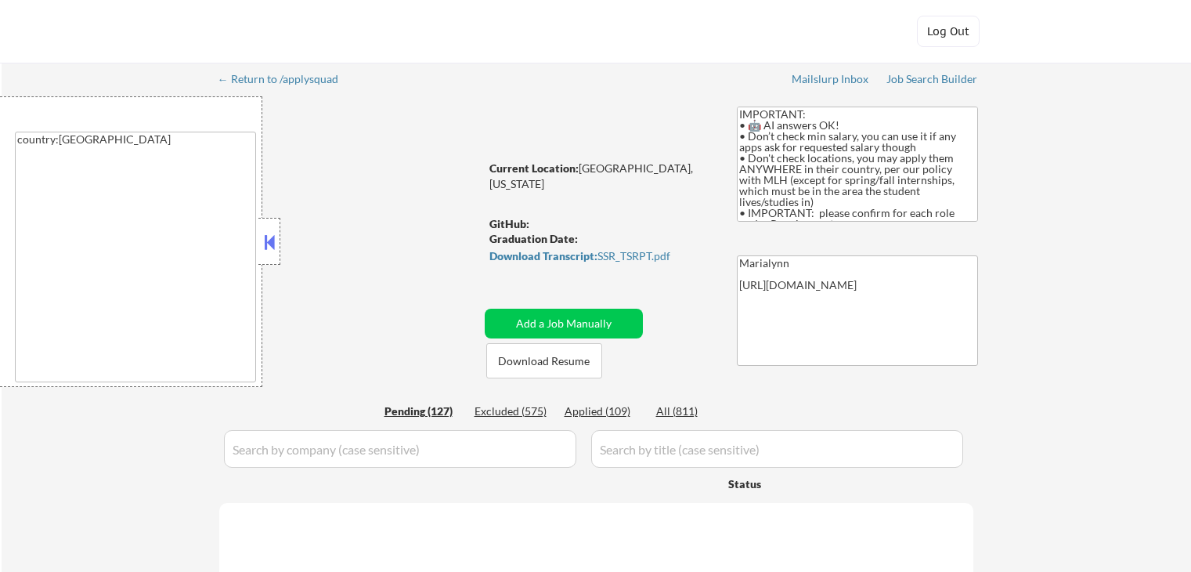
select select ""pending""
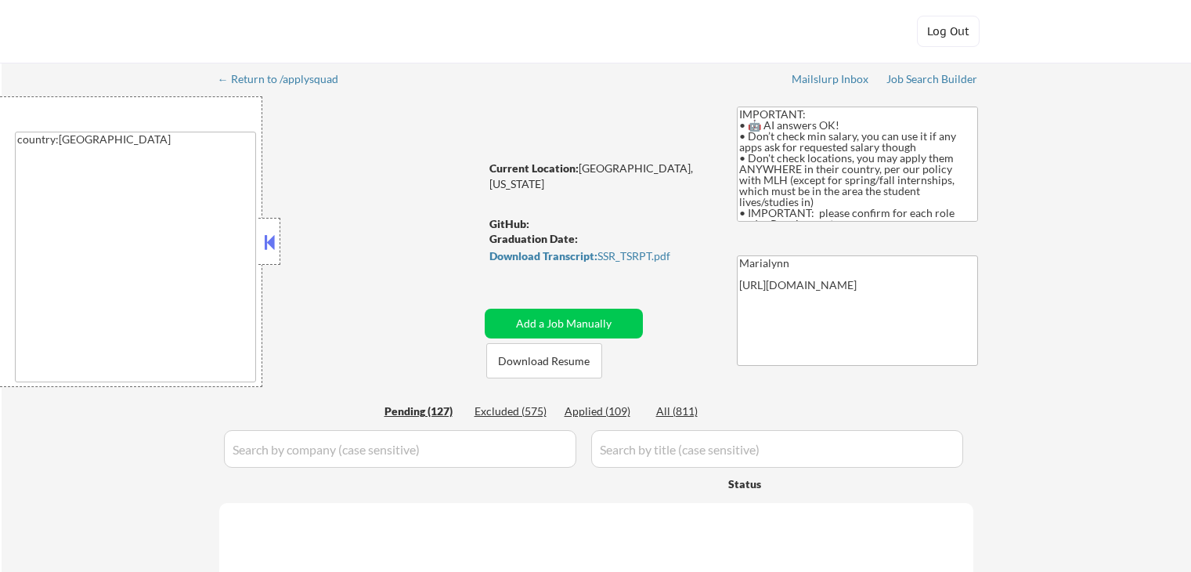
select select ""pending""
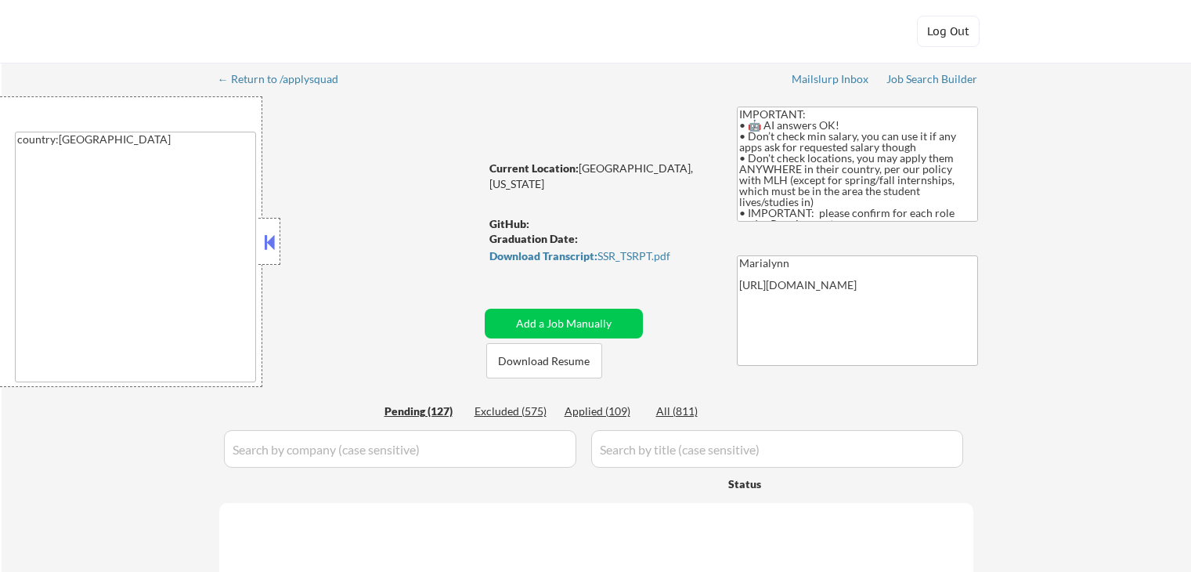
select select ""pending""
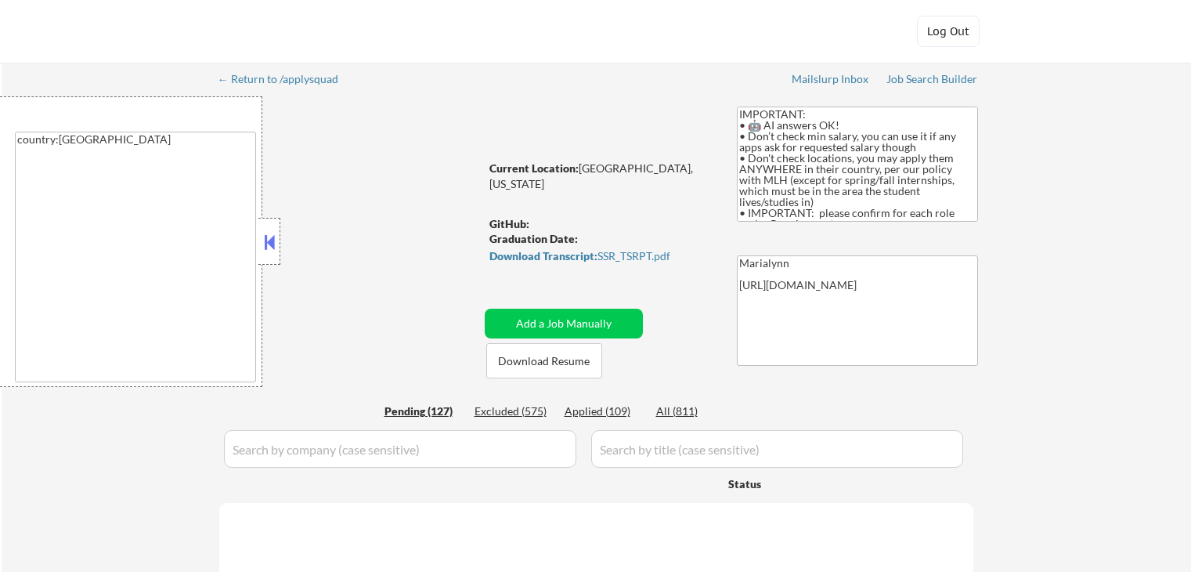
select select ""pending""
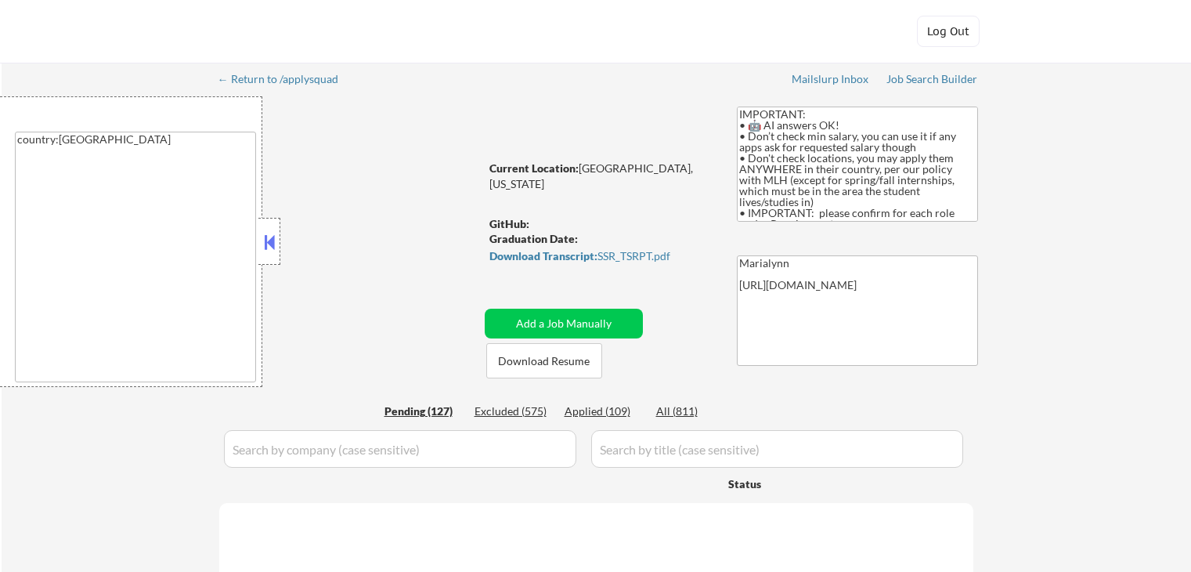
select select ""pending""
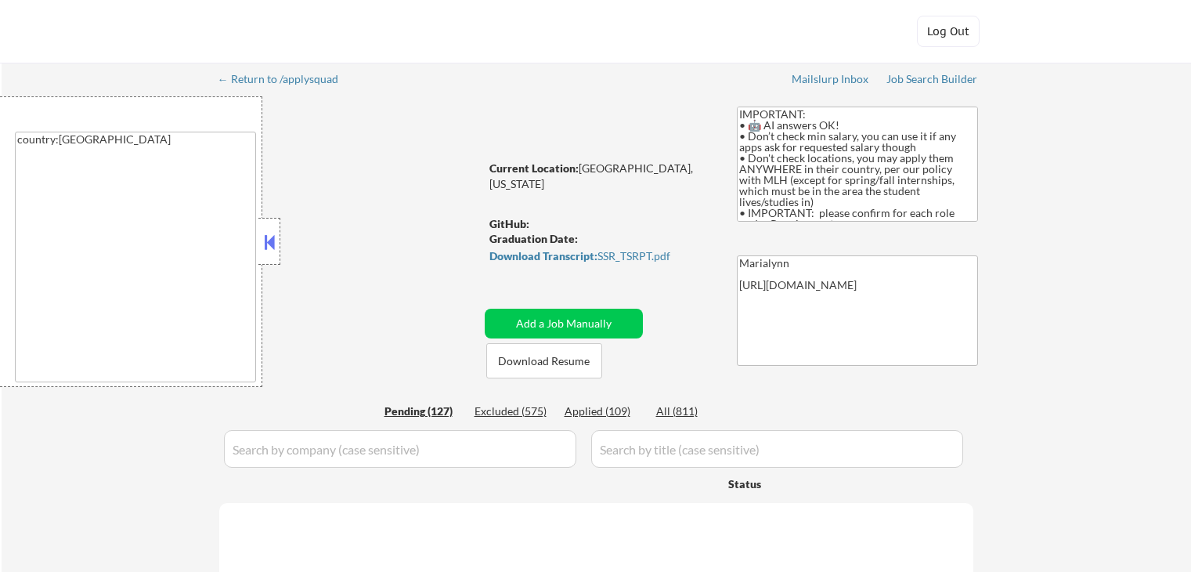
select select ""pending""
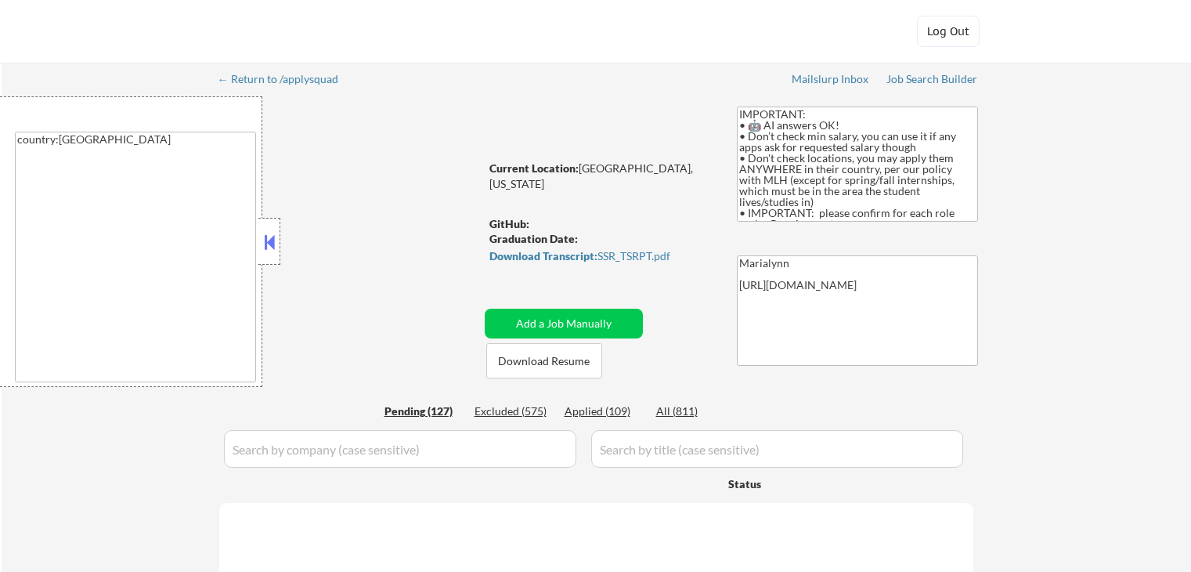
select select ""pending""
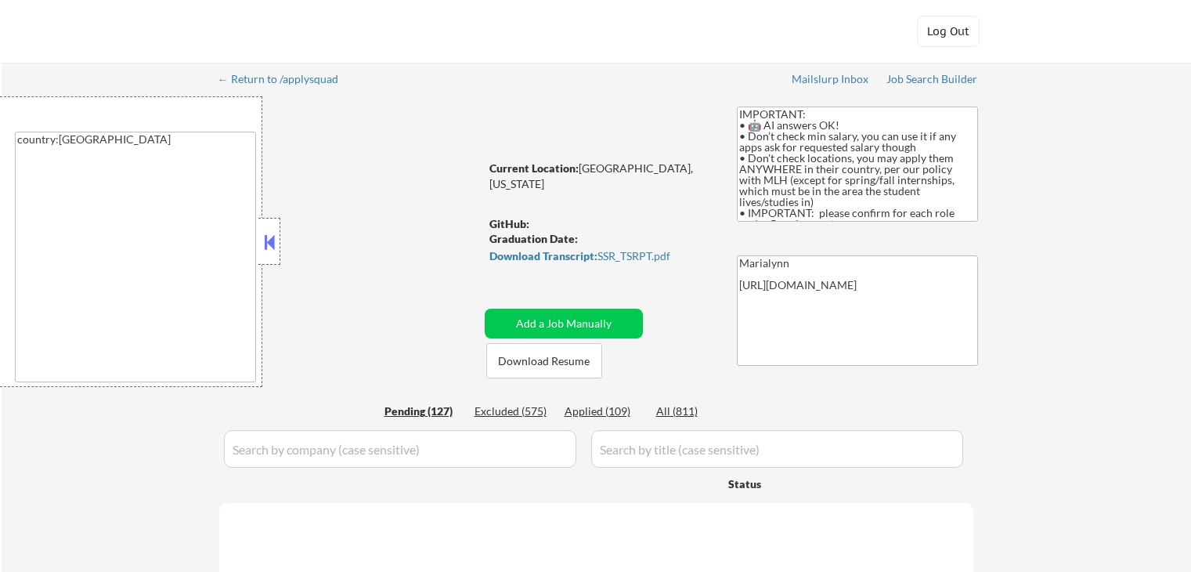
select select ""pending""
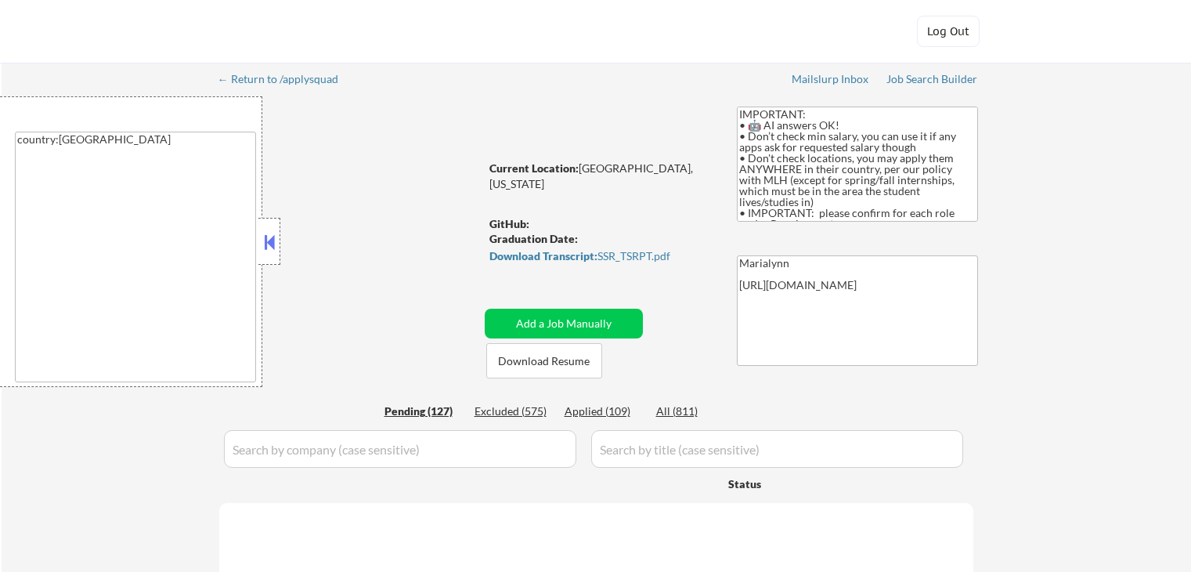
select select ""pending""
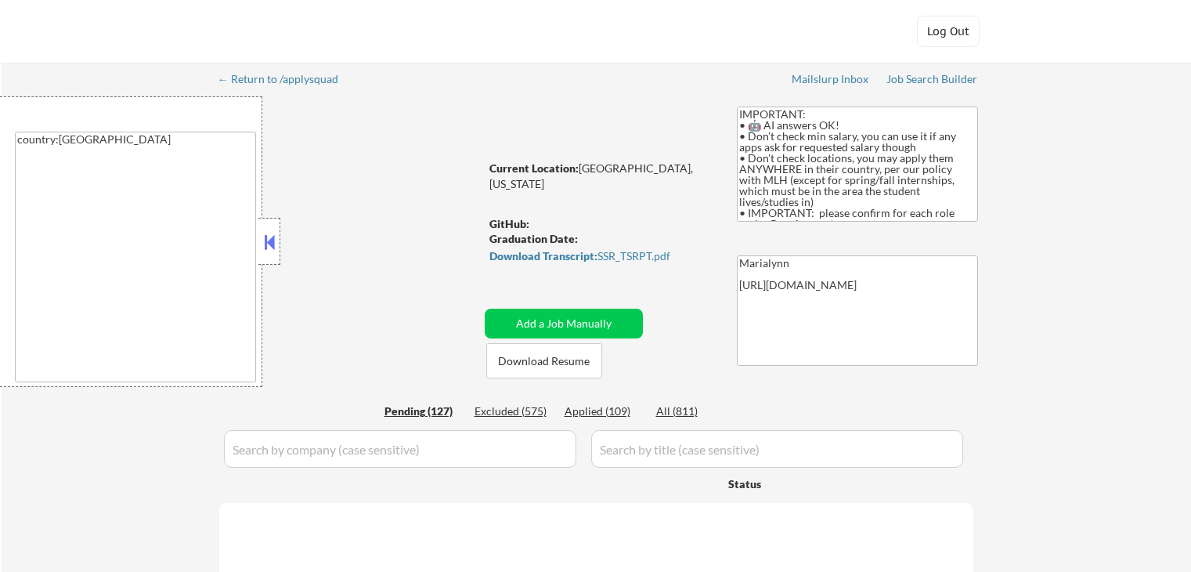
select select ""pending""
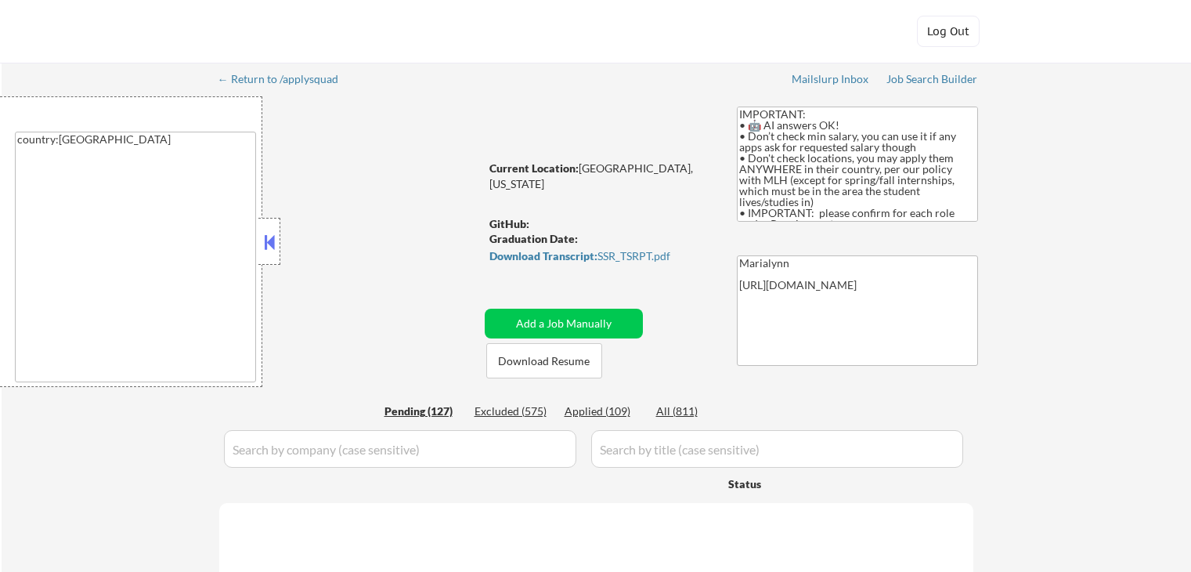
select select ""pending""
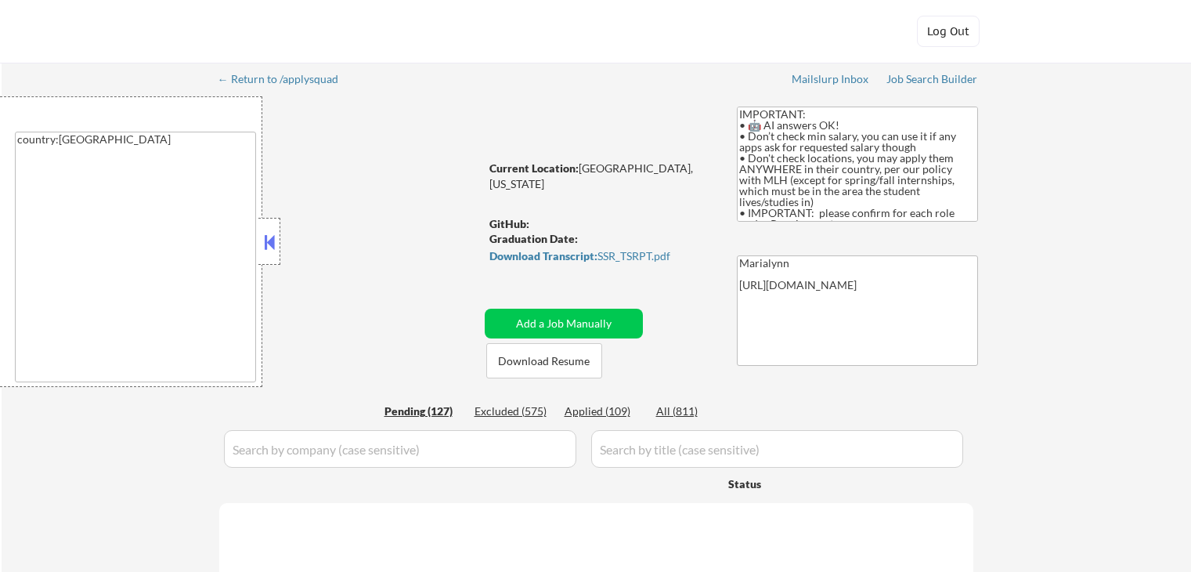
select select ""pending""
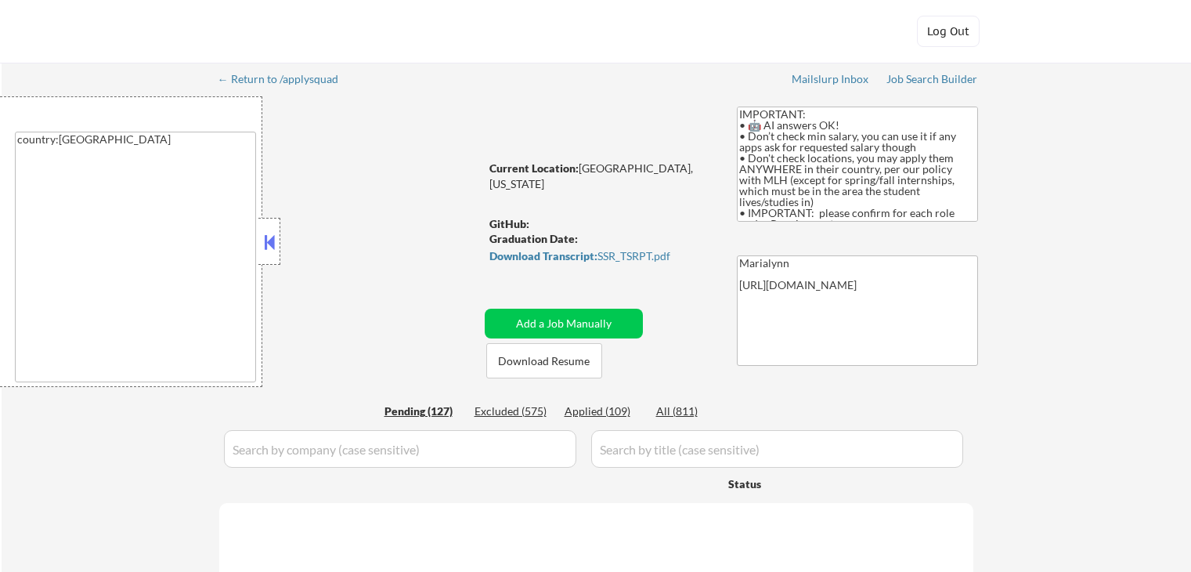
select select ""pending""
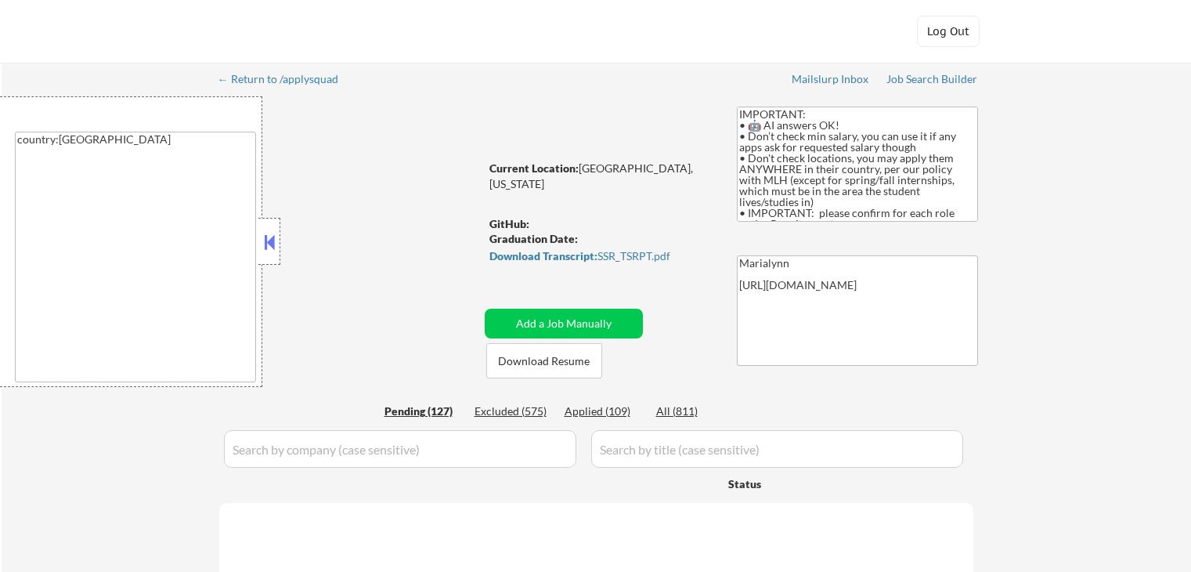
select select ""pending""
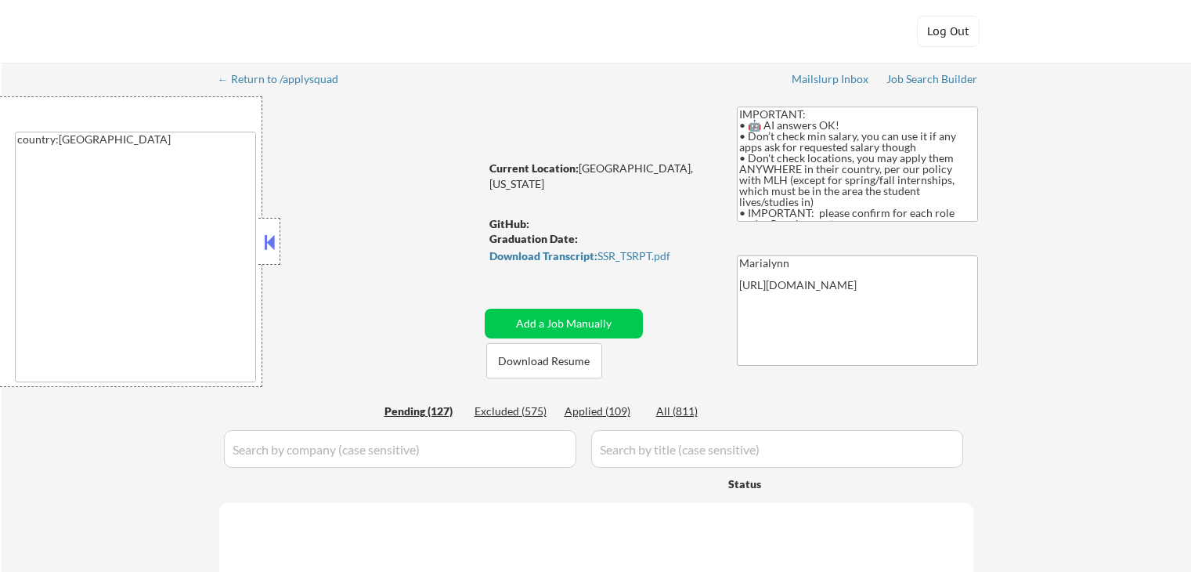
select select ""pending""
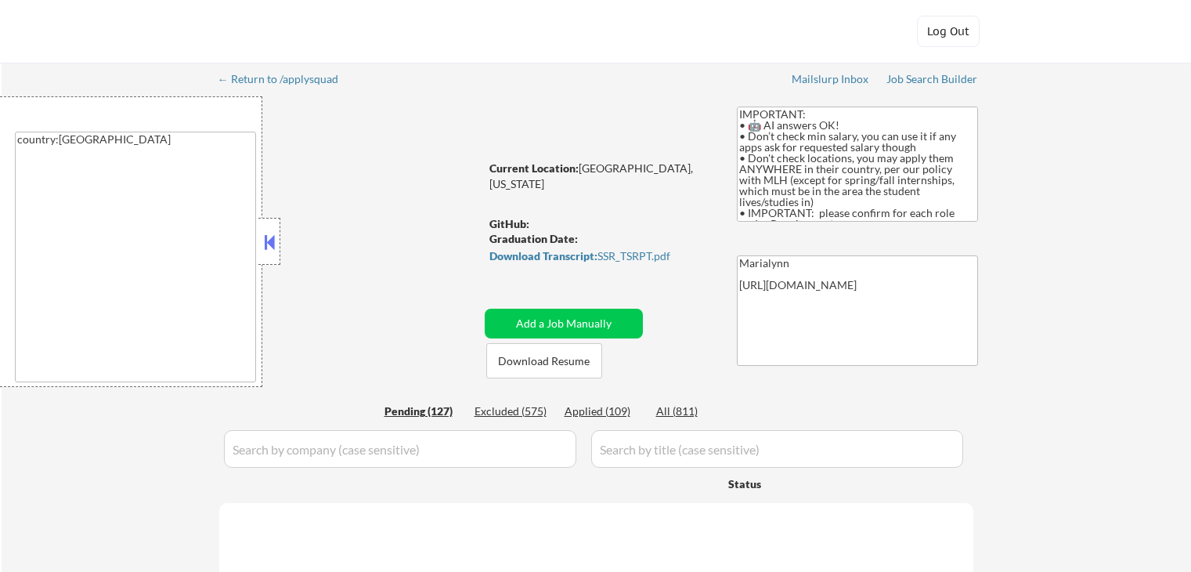
select select ""pending""
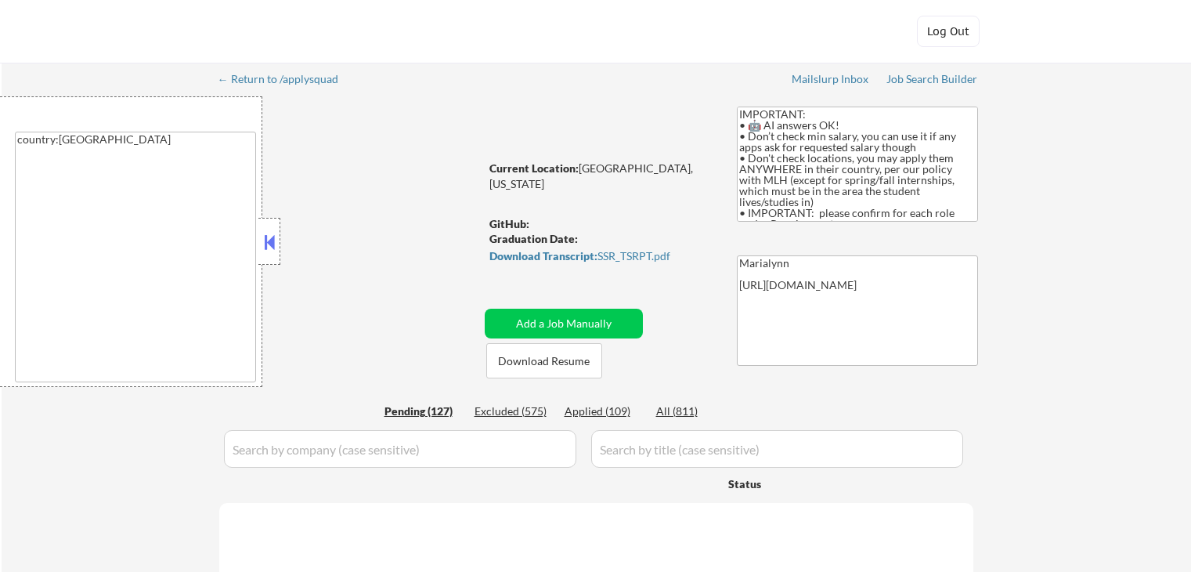
select select ""pending""
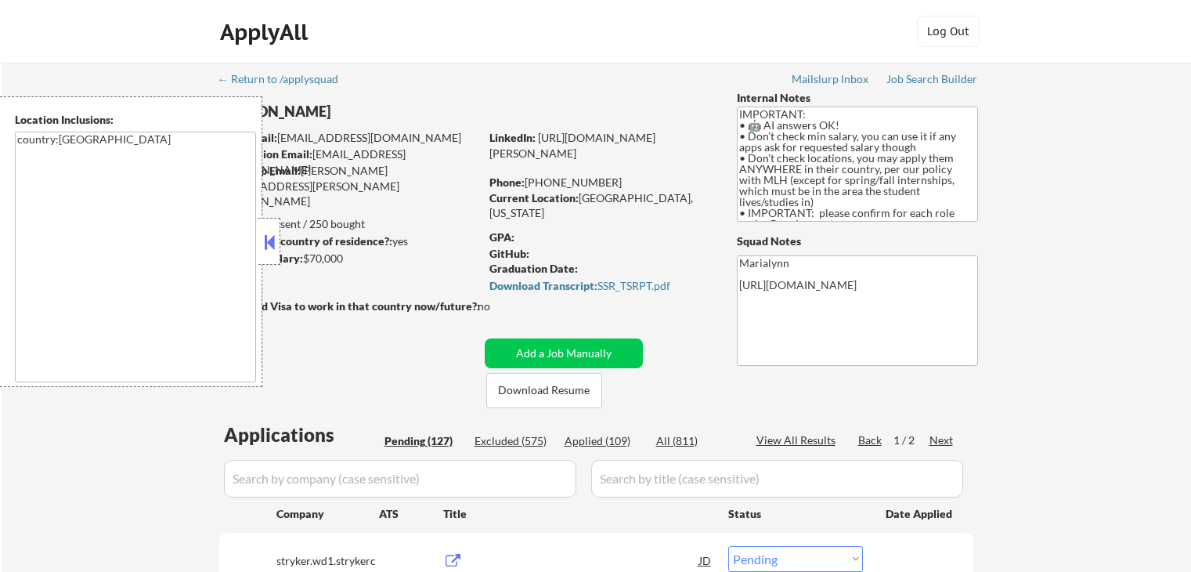
select select ""pending""
click at [270, 226] on div at bounding box center [269, 241] width 22 height 47
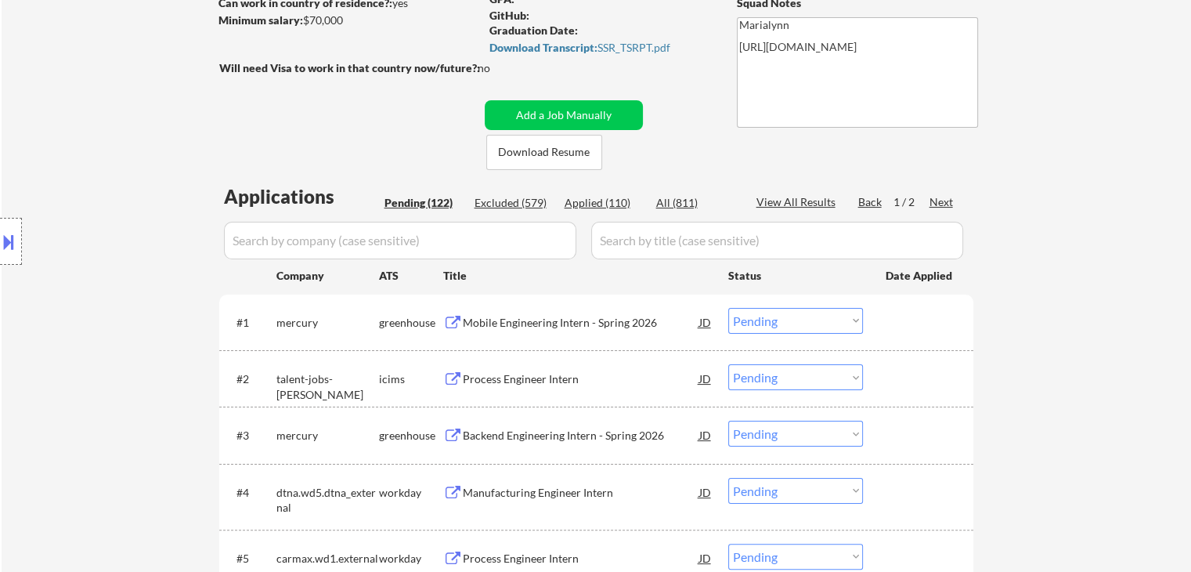
scroll to position [313, 0]
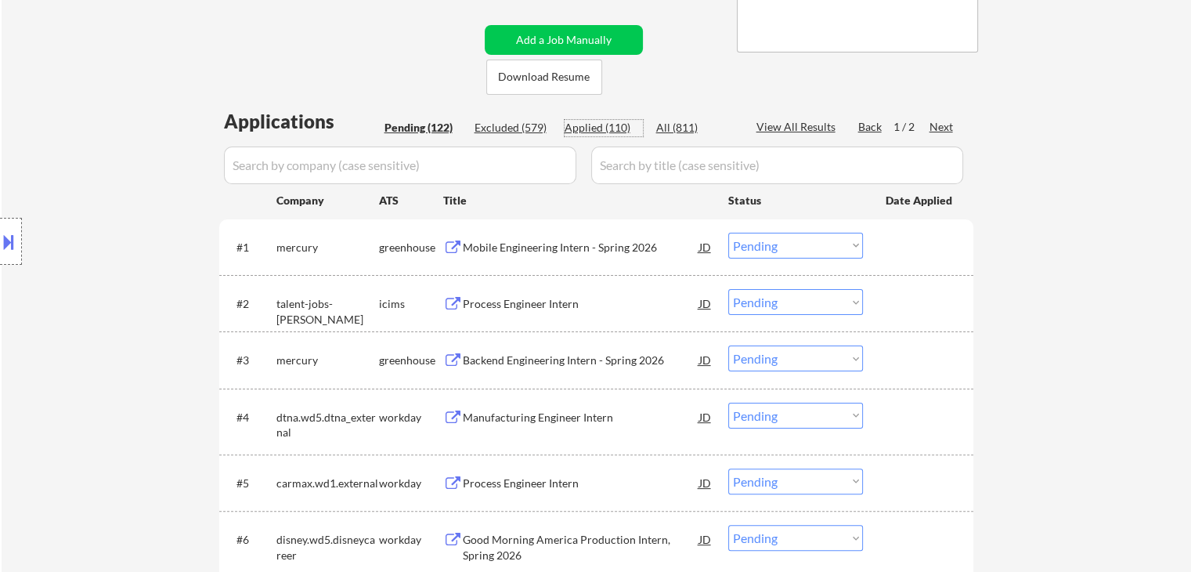
click at [608, 126] on div "Applied (110)" at bounding box center [604, 128] width 78 height 16
select select ""applied""
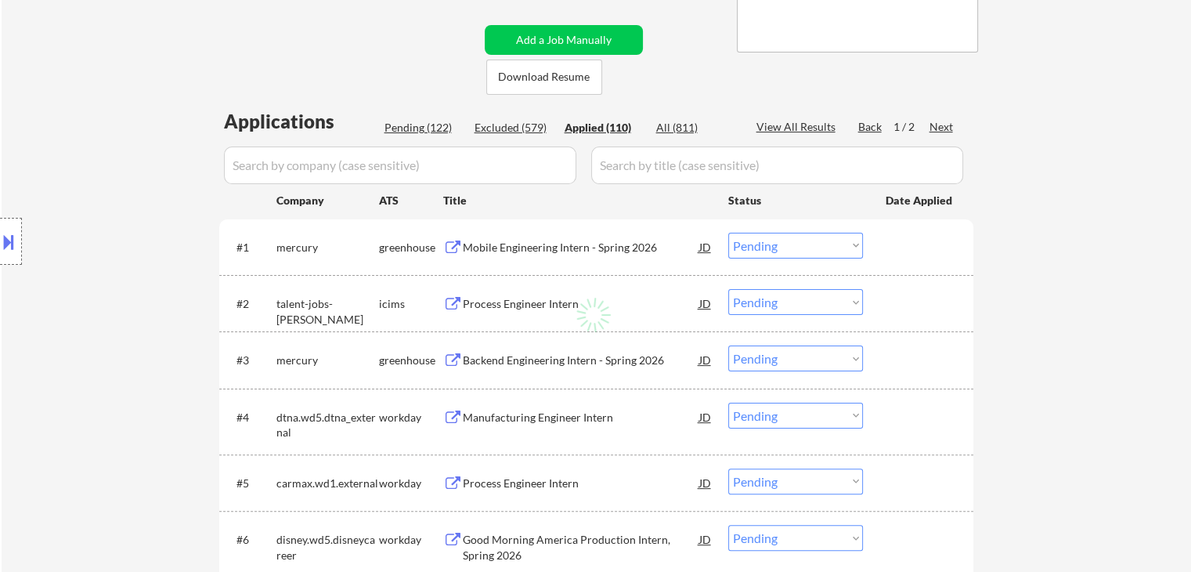
select select ""applied""
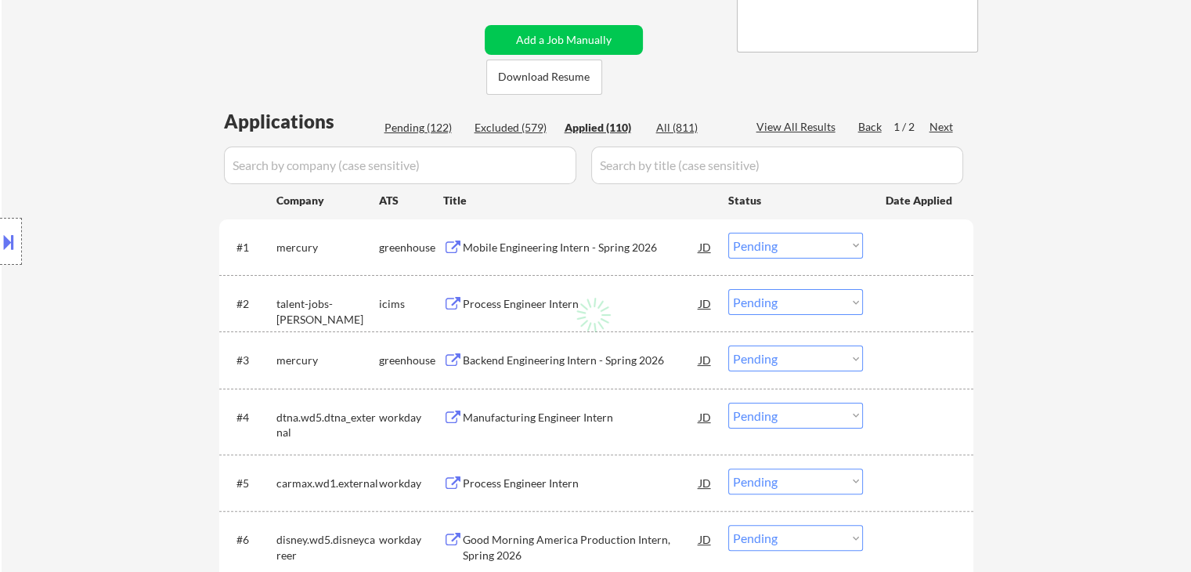
select select ""applied""
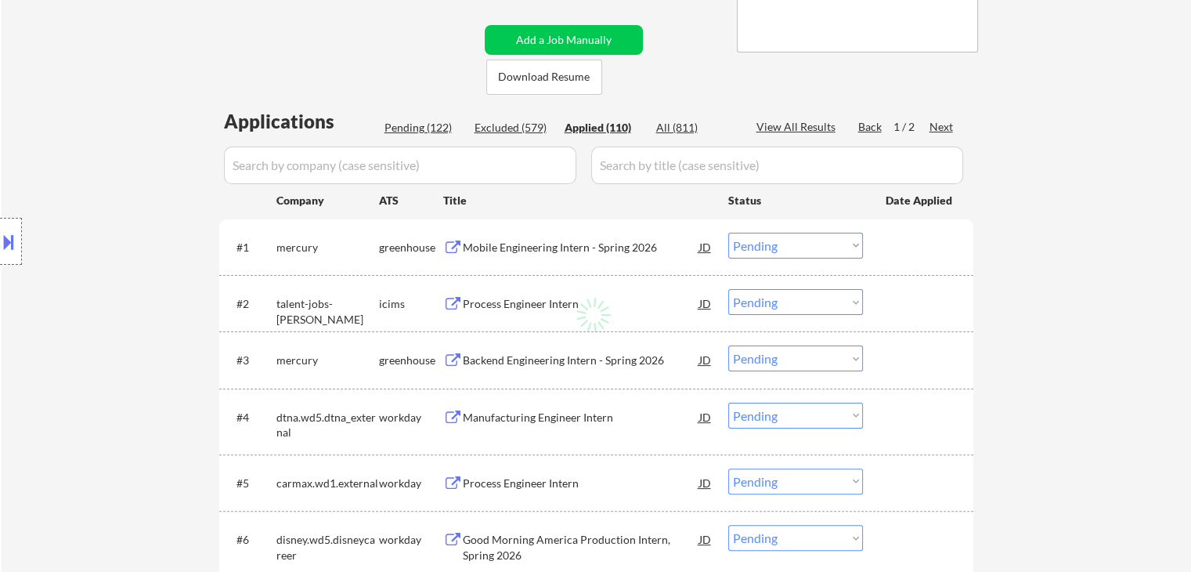
select select ""applied""
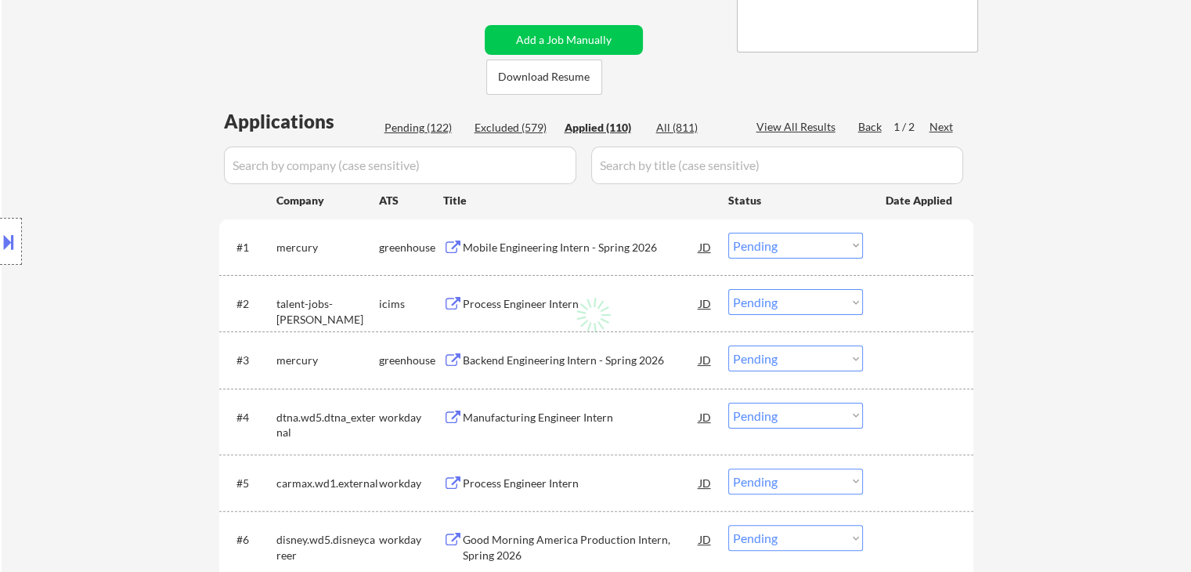
select select ""applied""
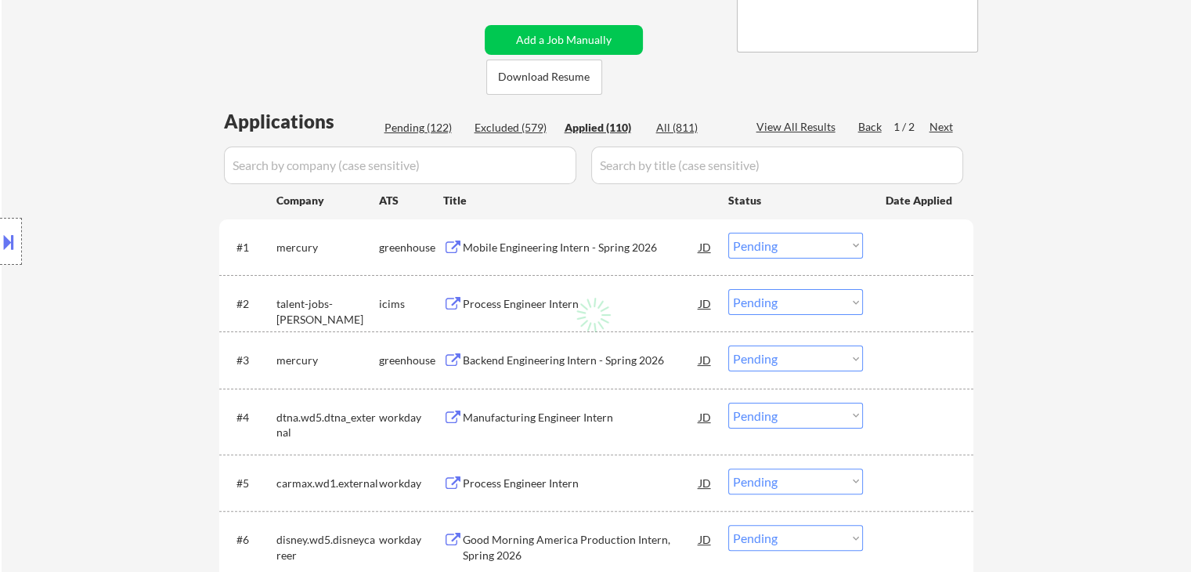
select select ""applied""
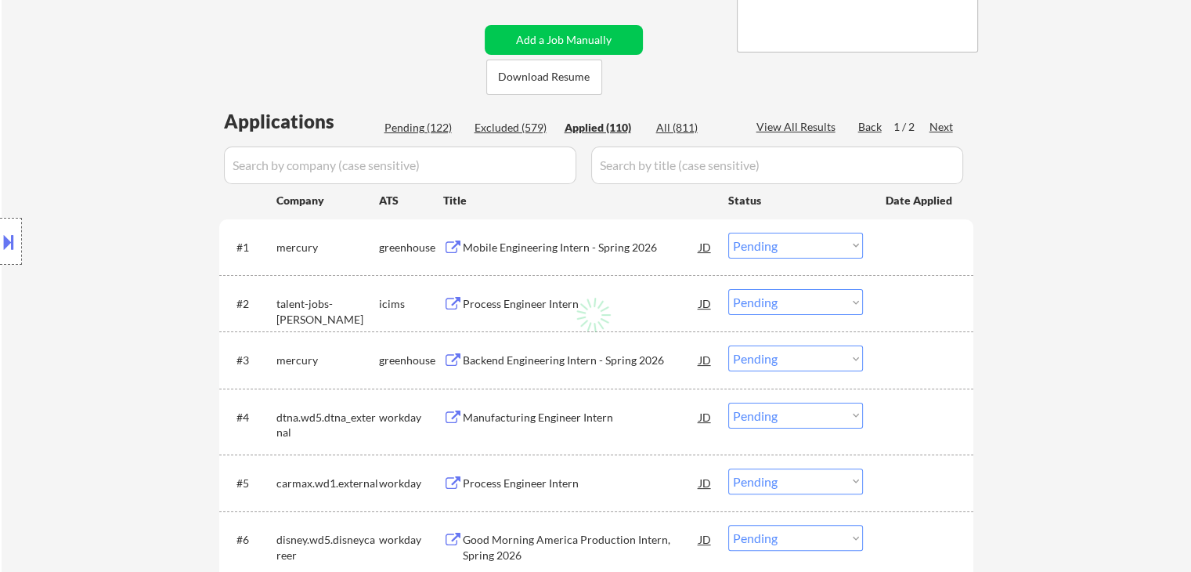
select select ""applied""
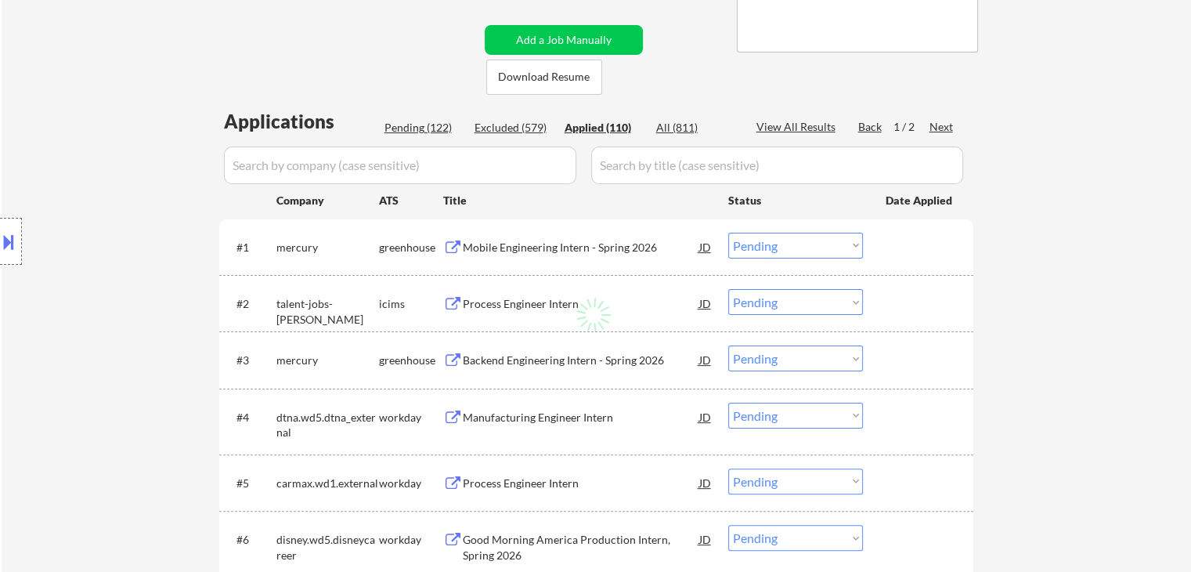
select select ""applied""
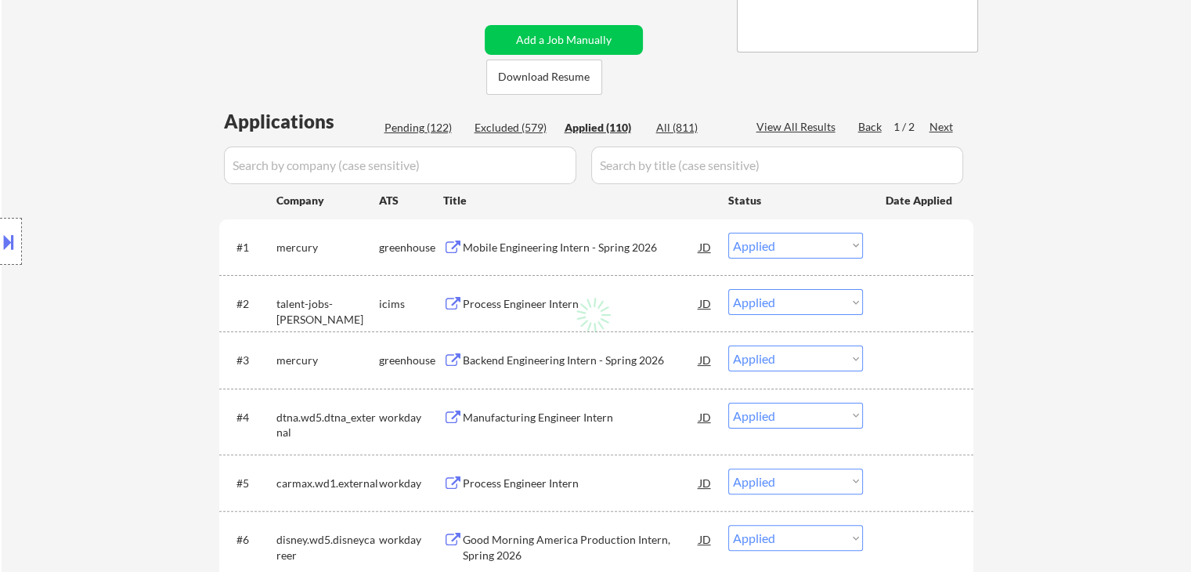
select select ""applied""
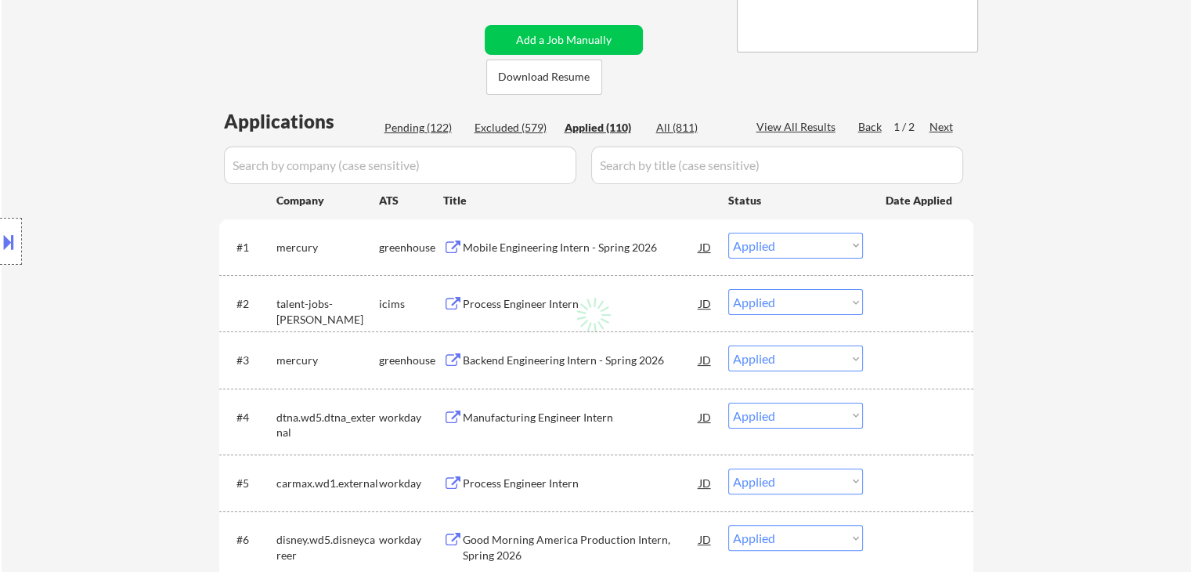
select select ""applied""
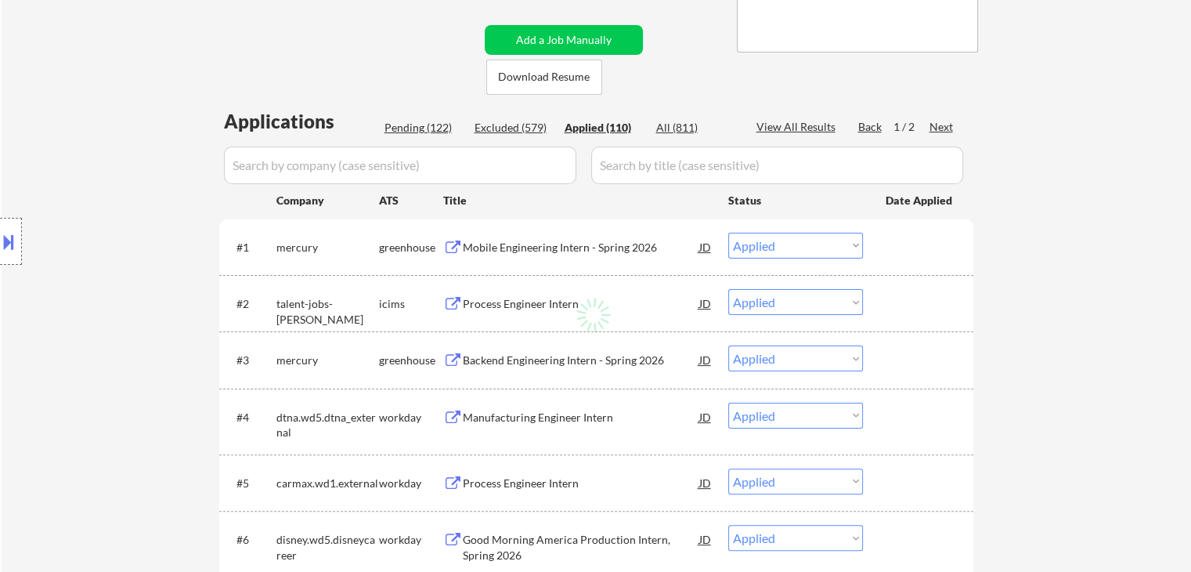
select select ""applied""
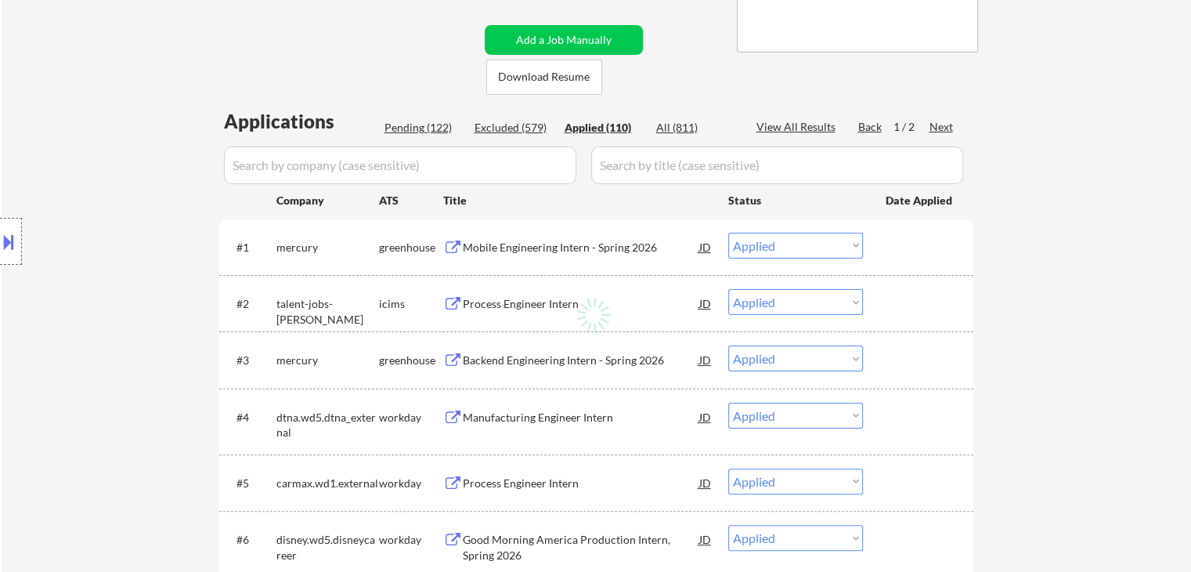
select select ""applied""
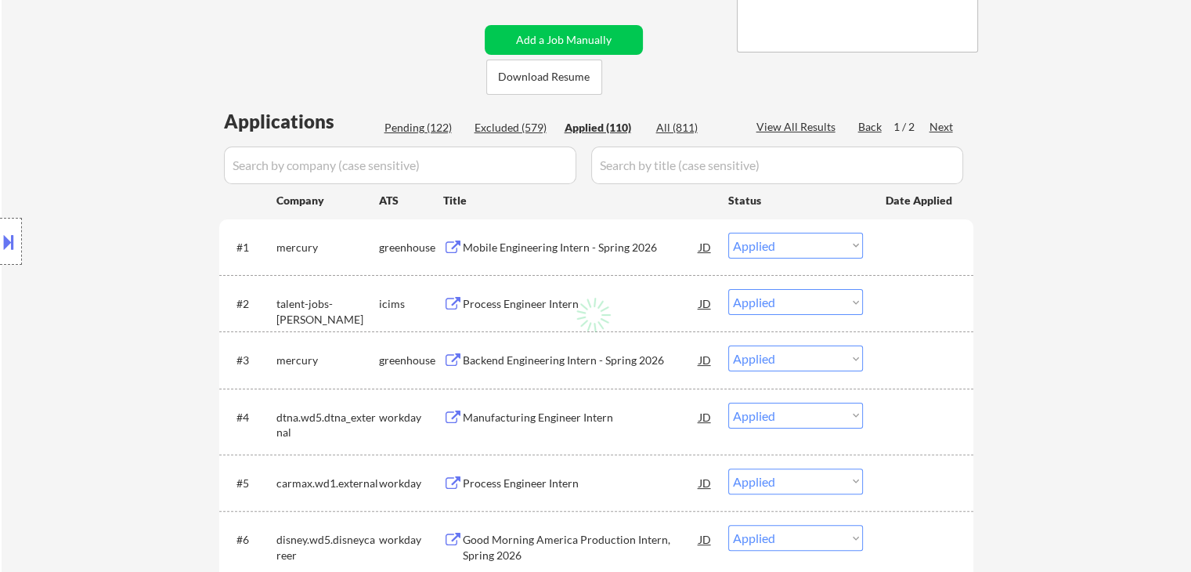
select select ""applied""
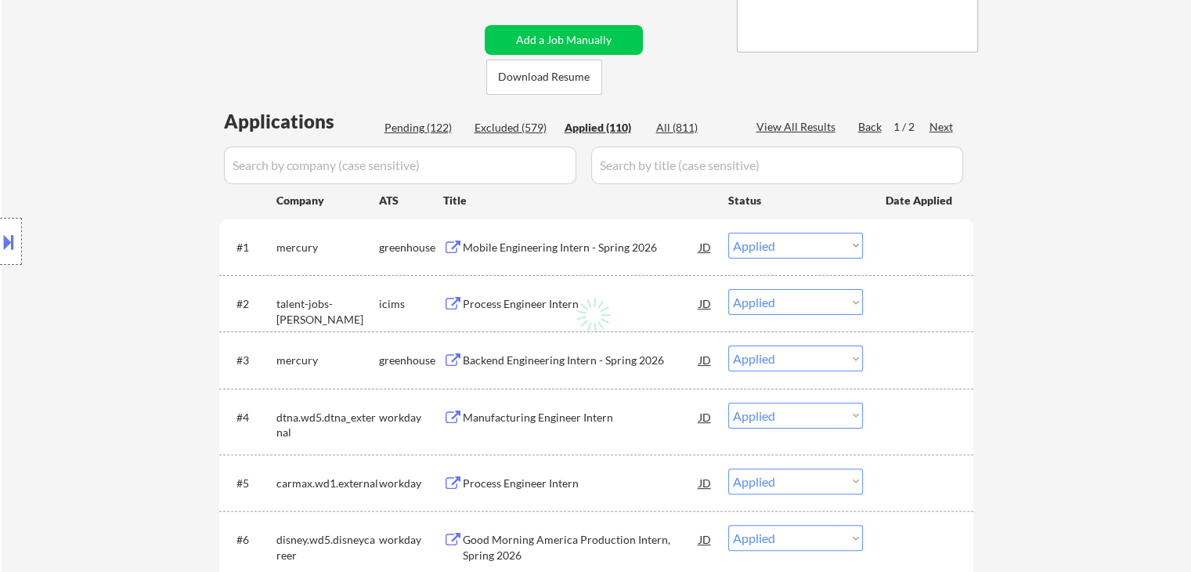
select select ""applied""
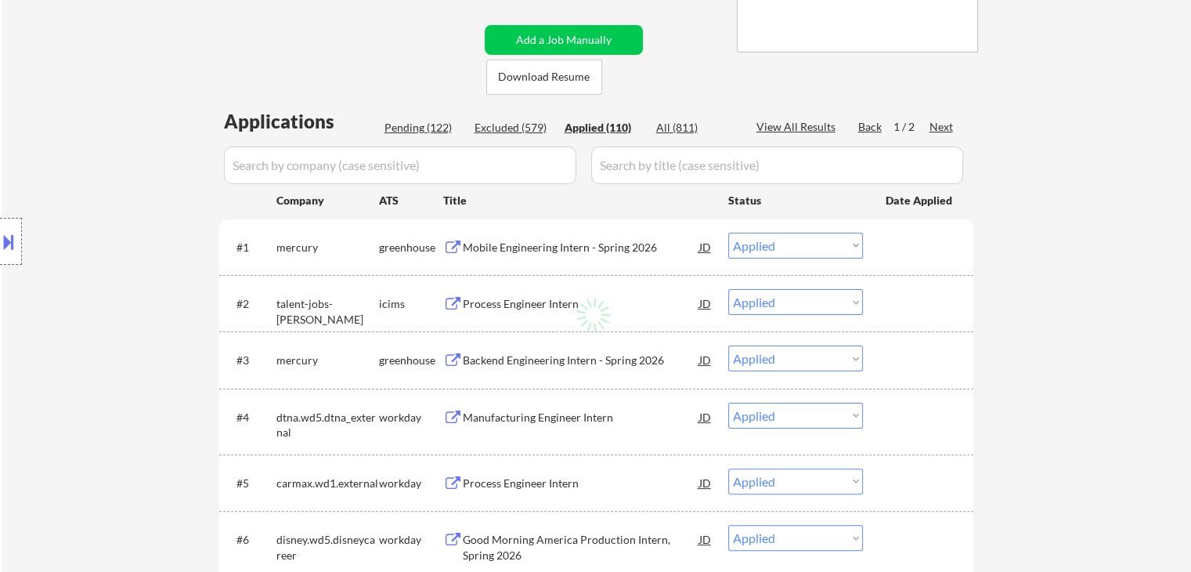
select select ""applied""
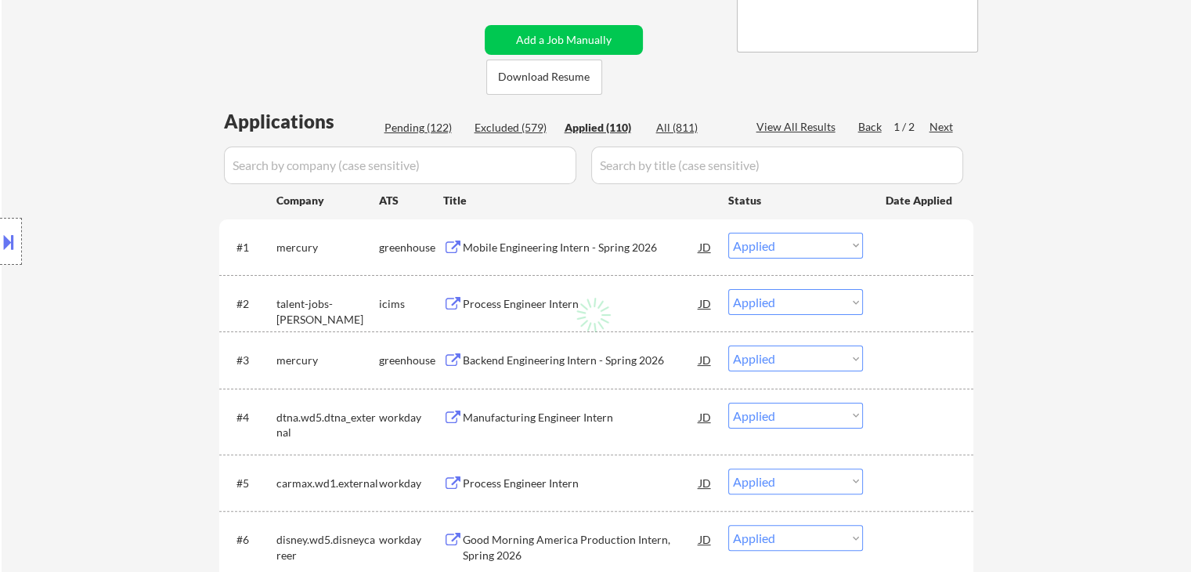
select select ""applied""
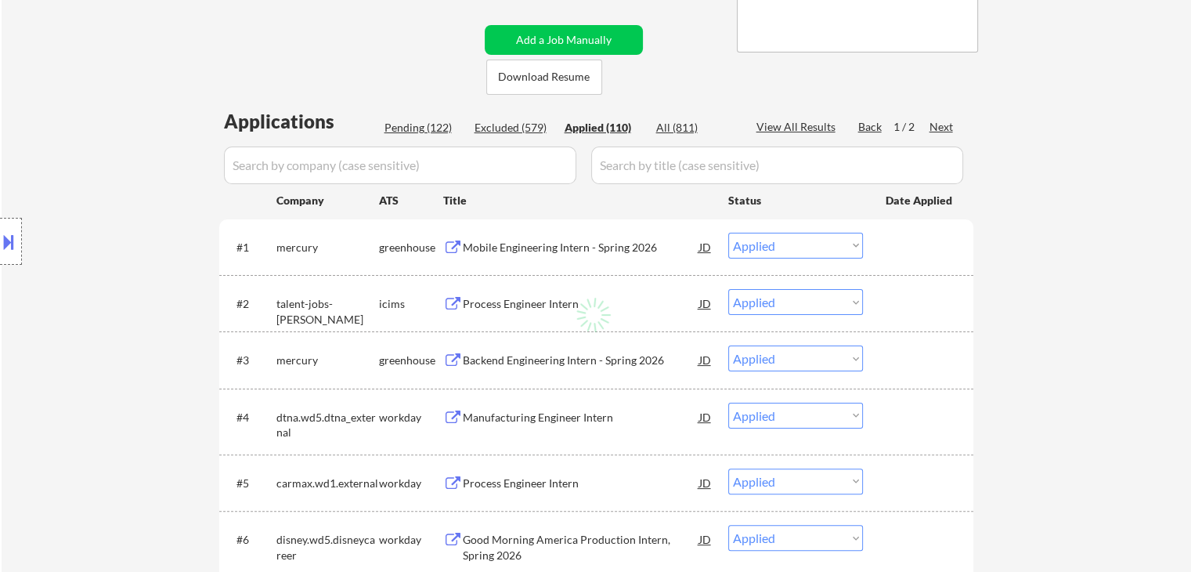
select select ""applied""
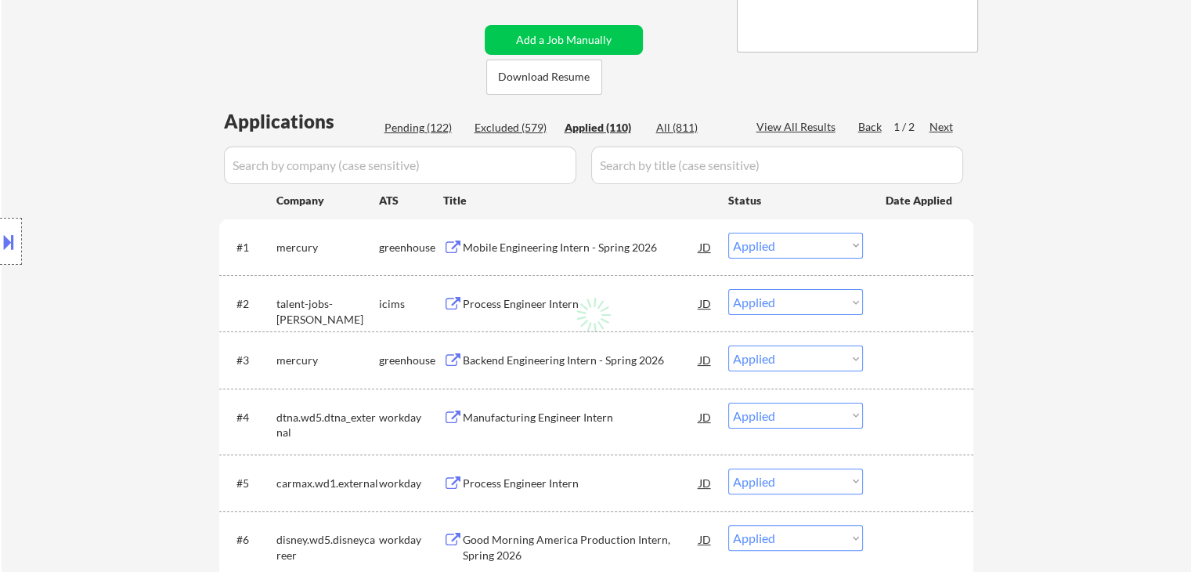
select select ""applied""
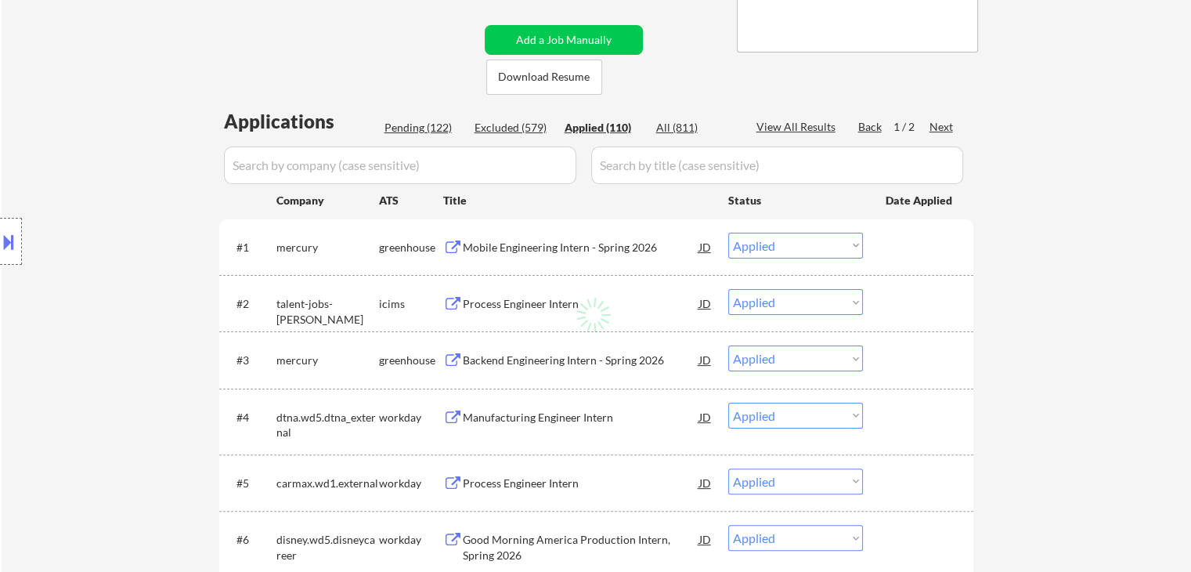
select select ""applied""
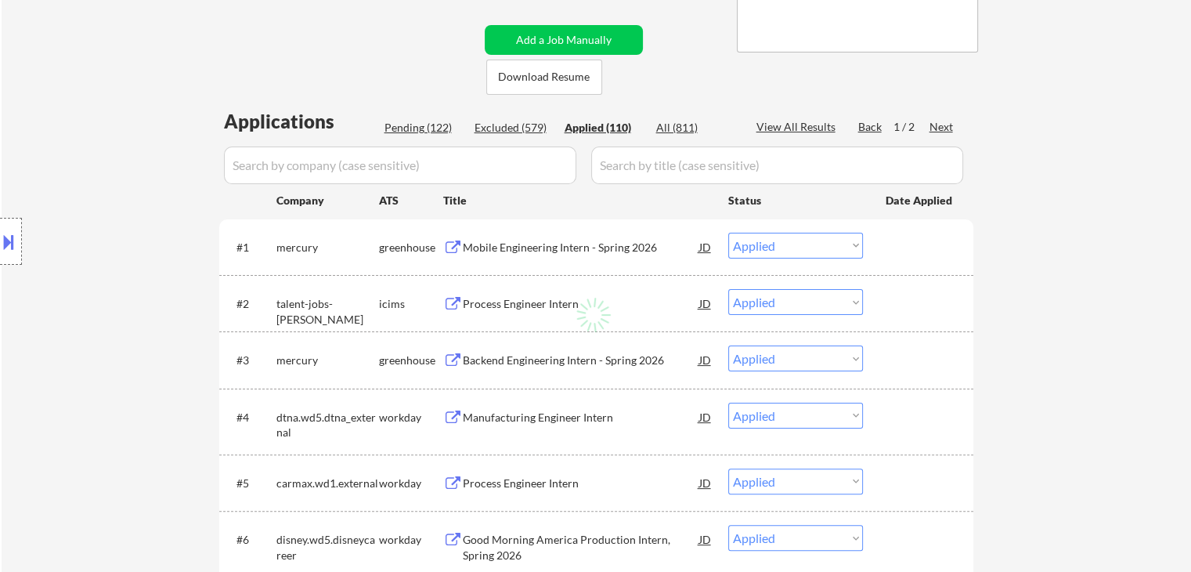
select select ""applied""
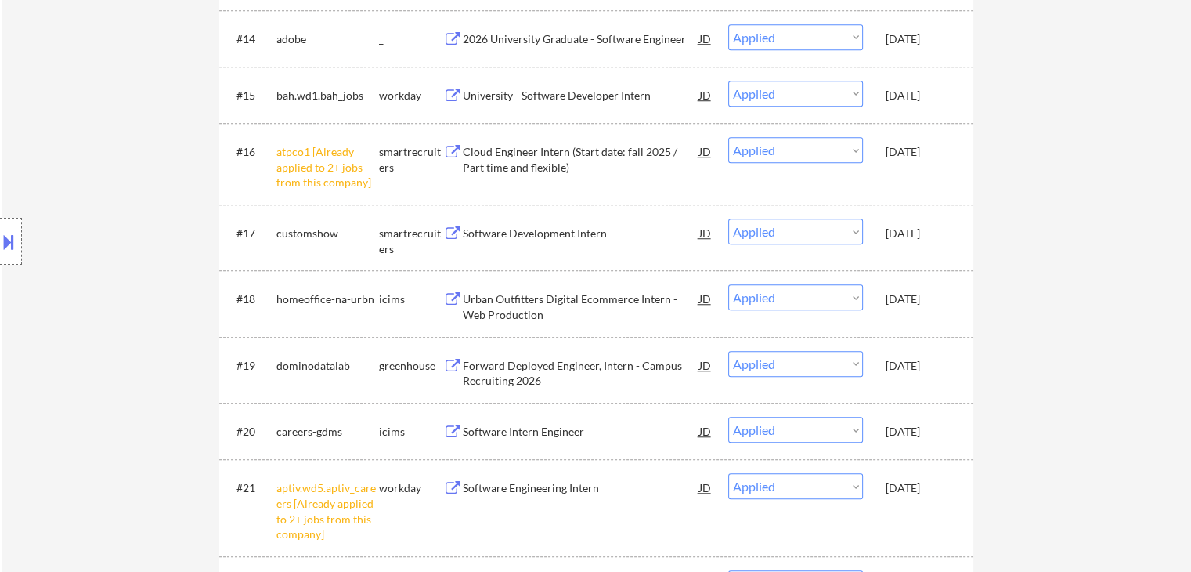
scroll to position [1175, 0]
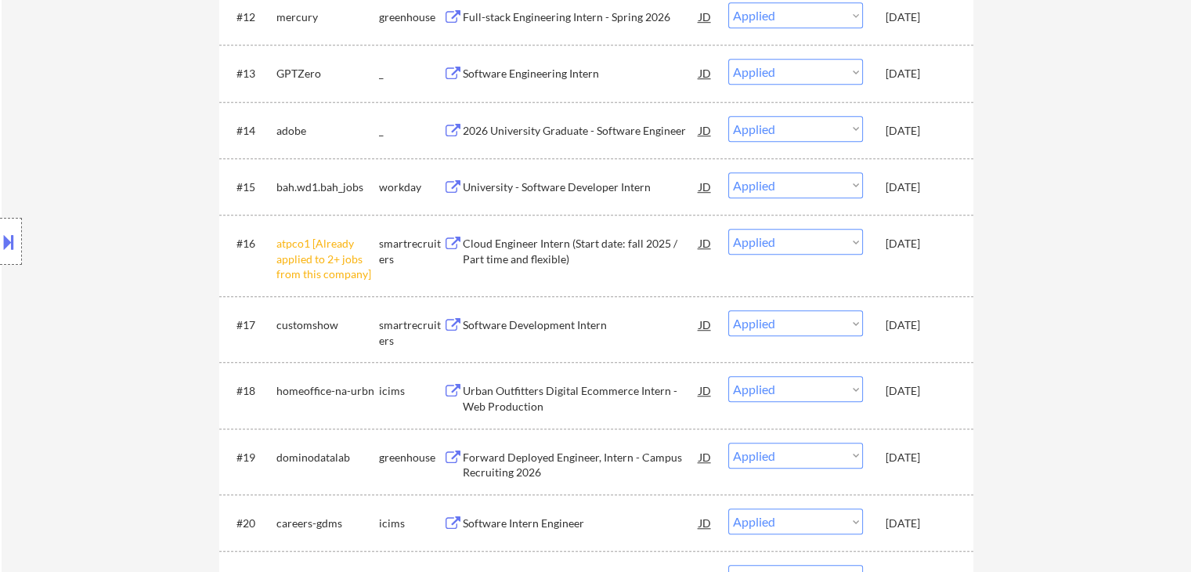
click at [904, 189] on div "[DATE]" at bounding box center [920, 187] width 69 height 16
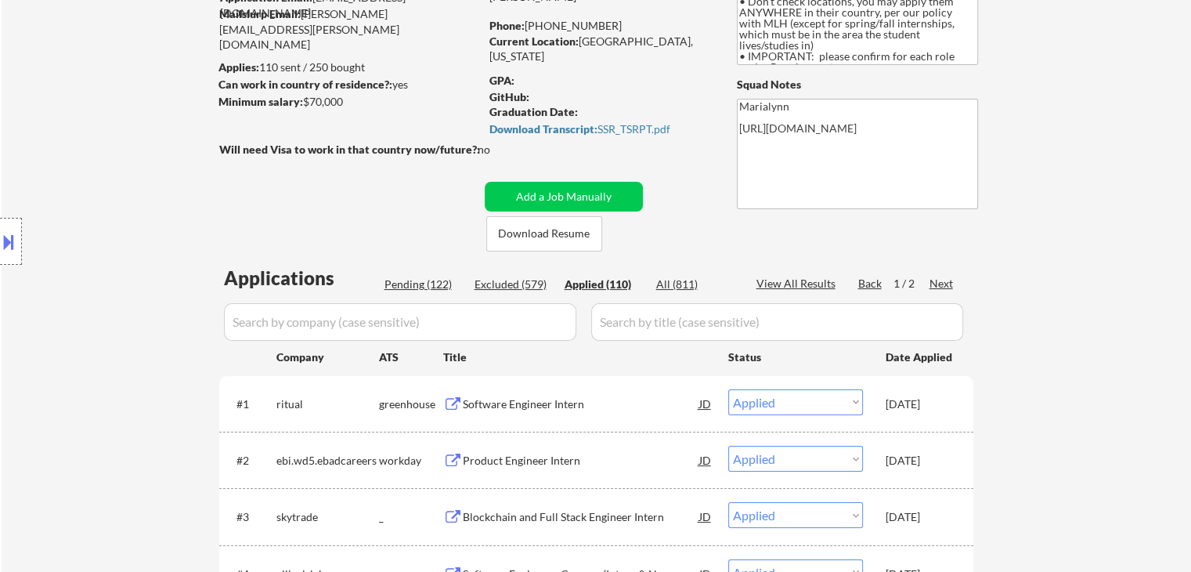
scroll to position [157, 0]
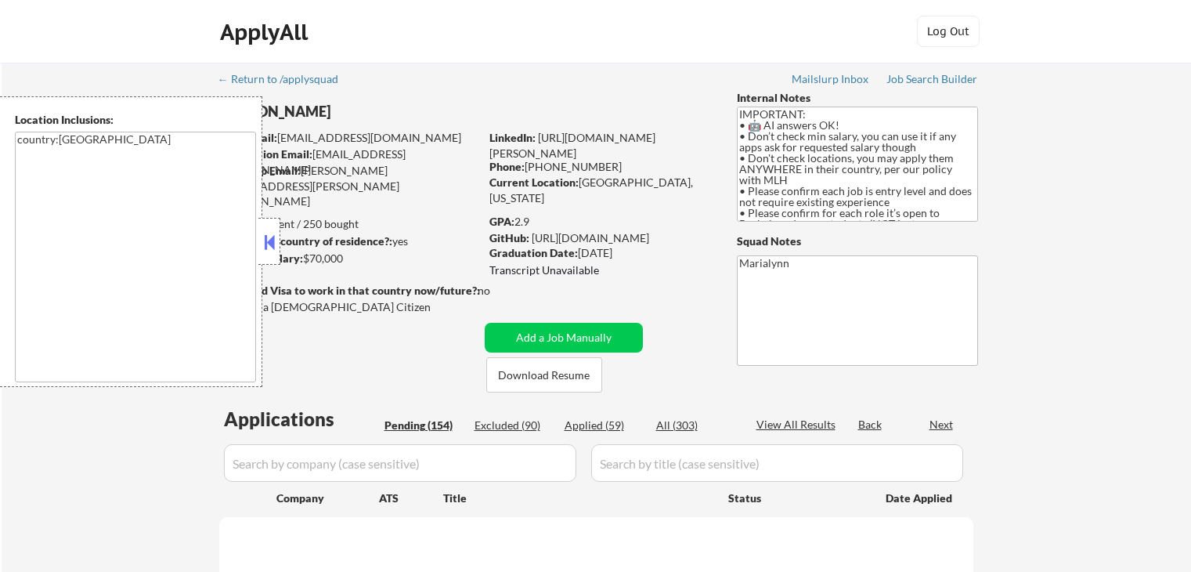
click at [265, 244] on button at bounding box center [269, 241] width 17 height 23
select select ""pending""
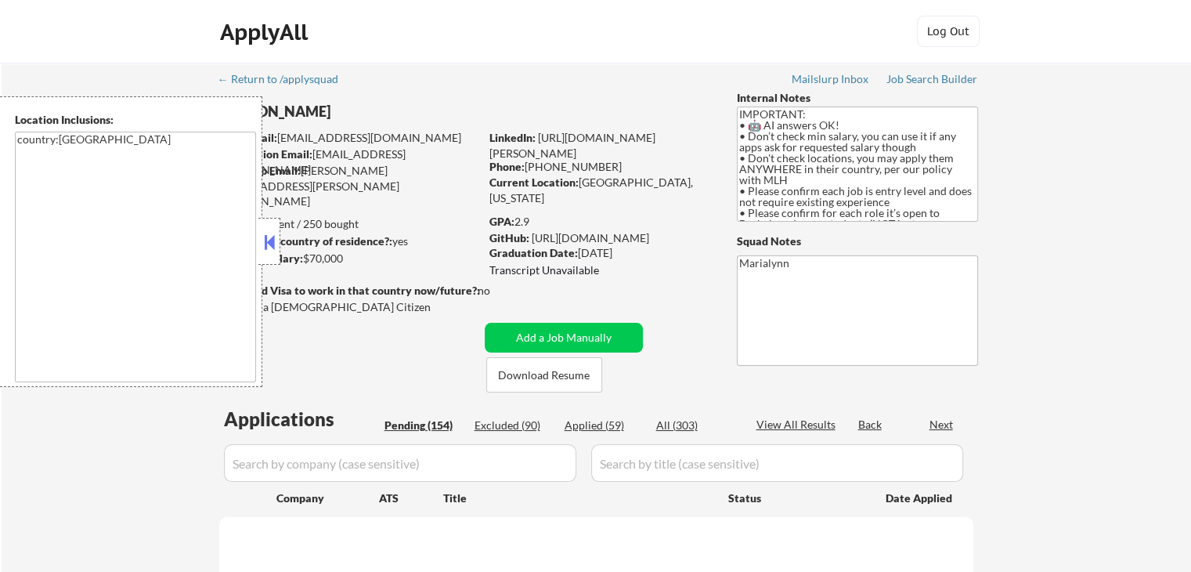
select select ""pending""
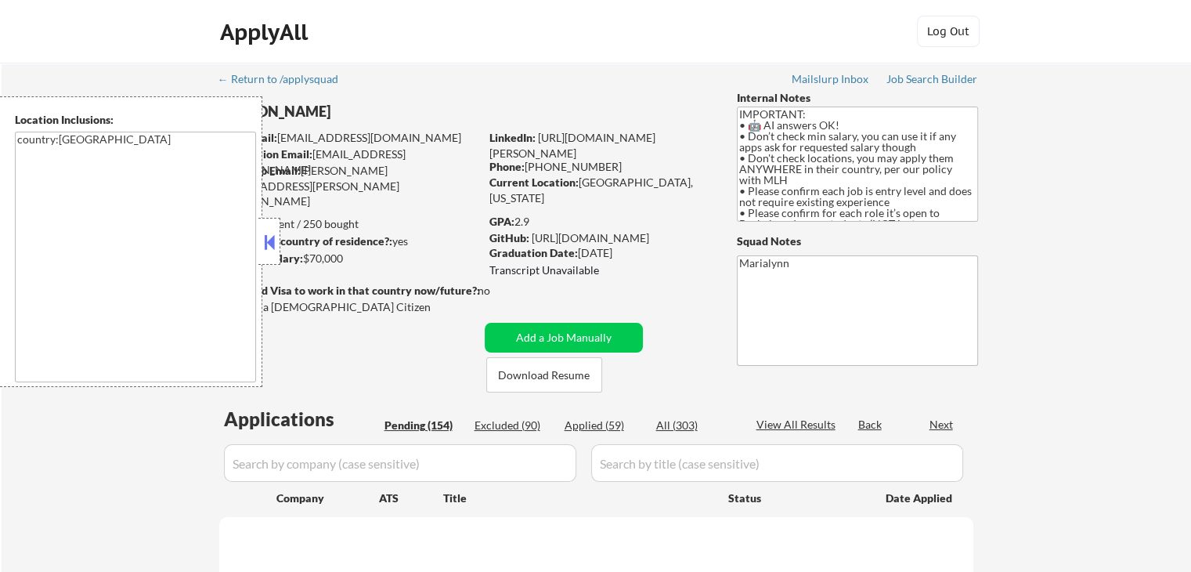
select select ""pending""
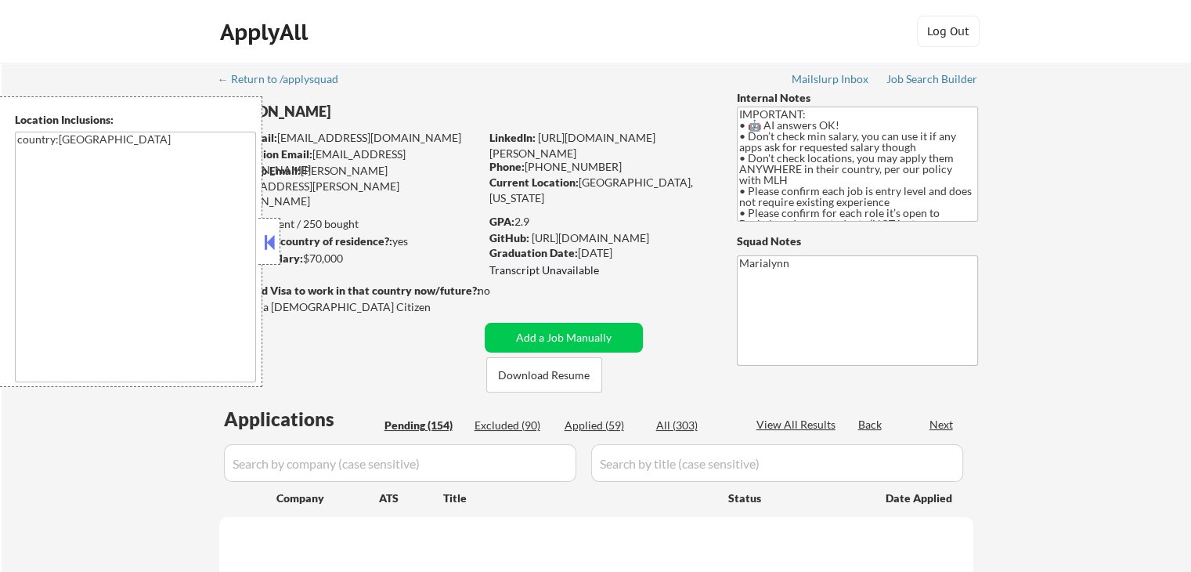
select select ""pending""
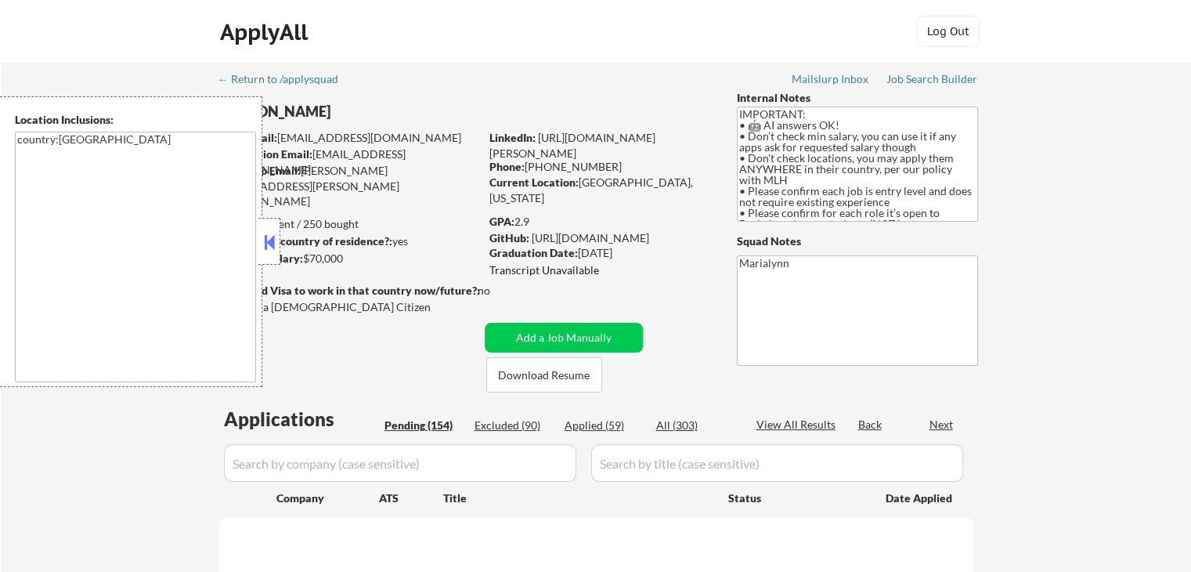
select select ""pending""
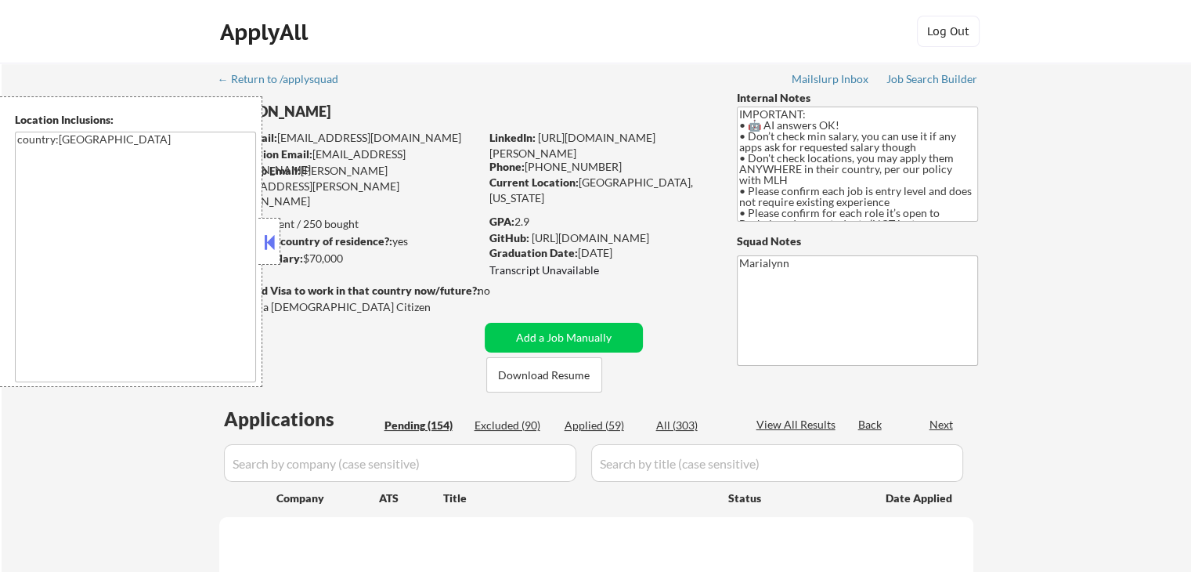
select select ""pending""
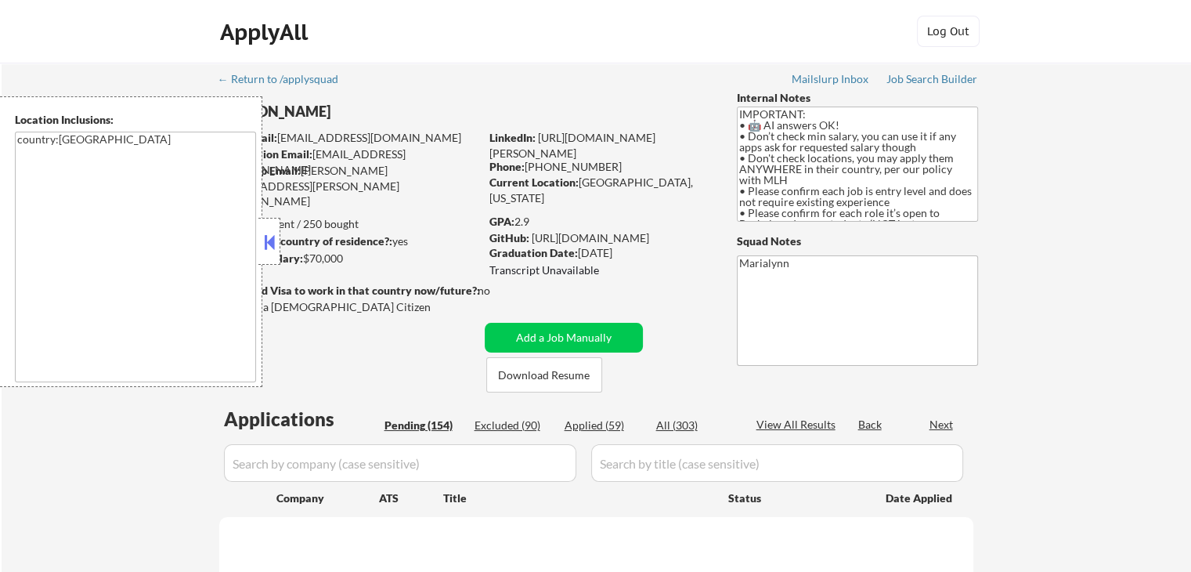
select select ""pending""
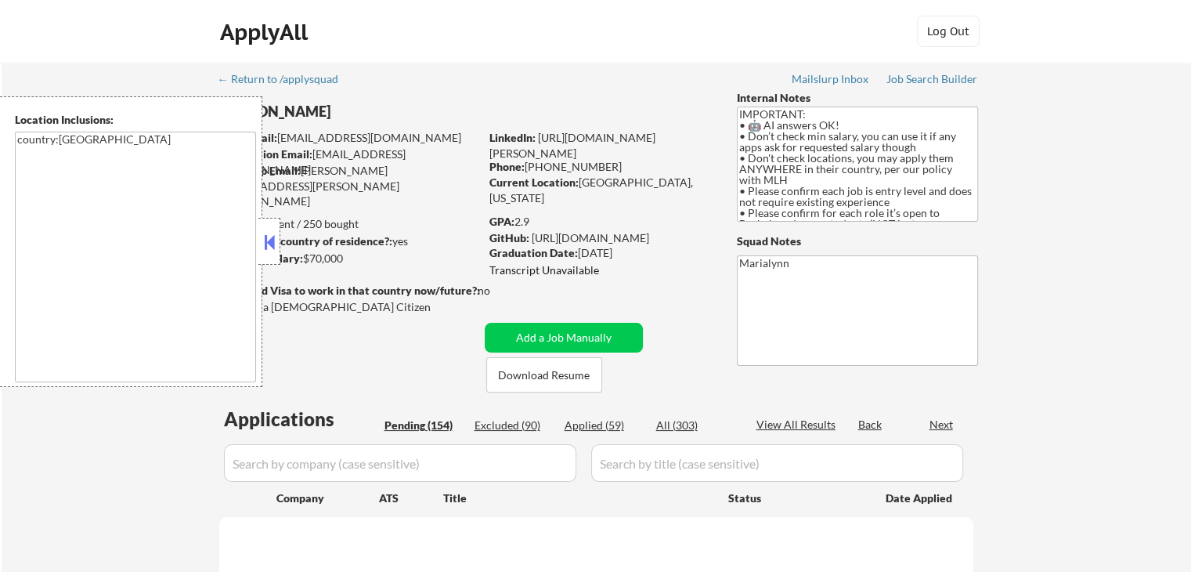
select select ""pending""
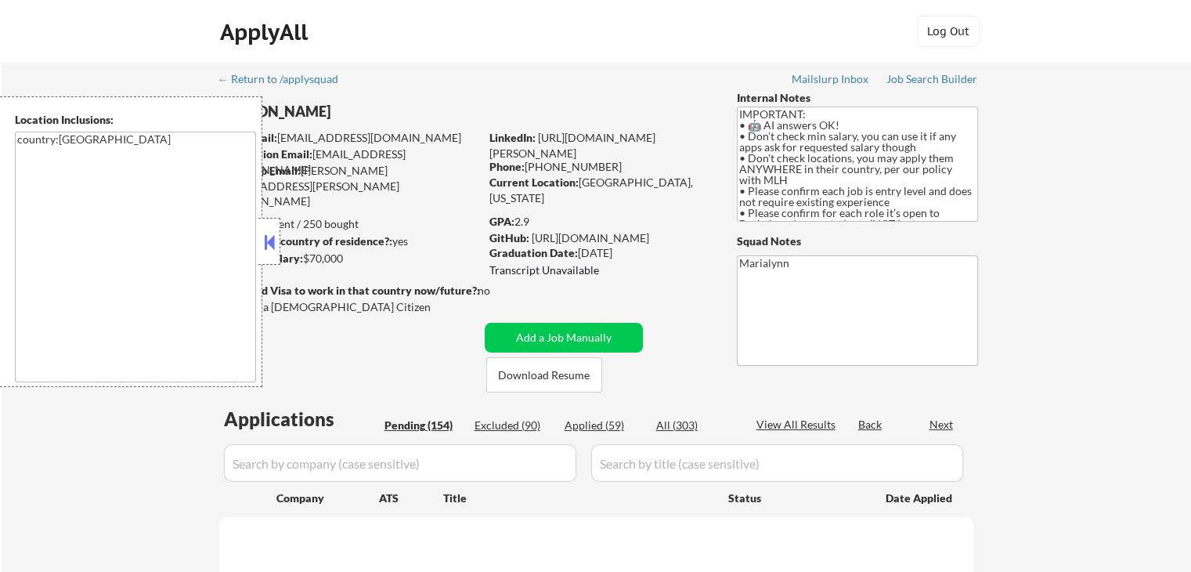
select select ""pending""
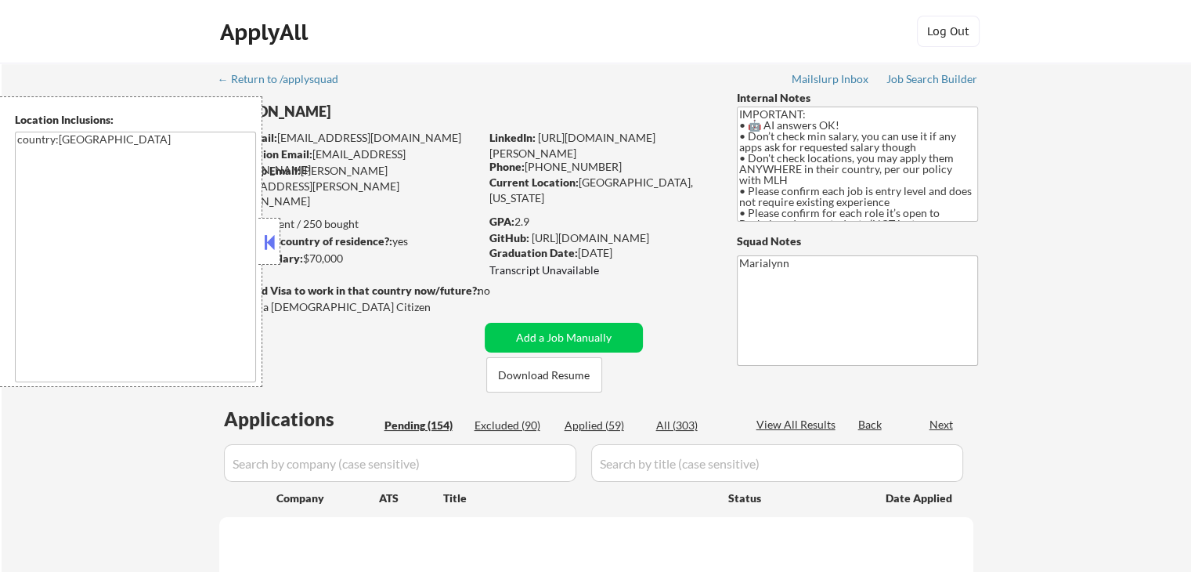
select select ""pending""
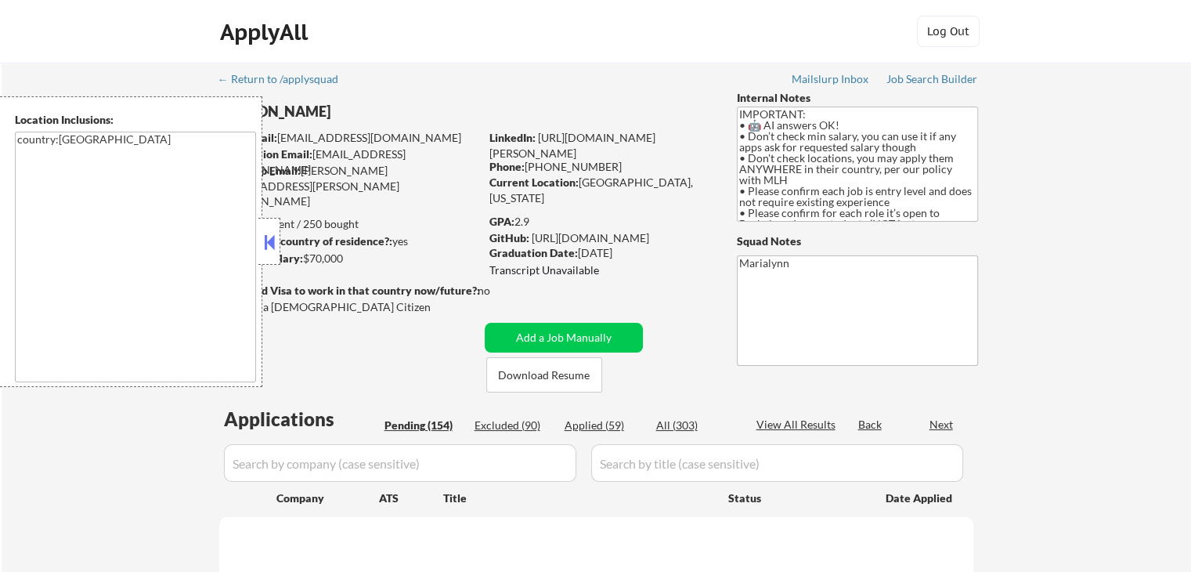
select select ""pending""
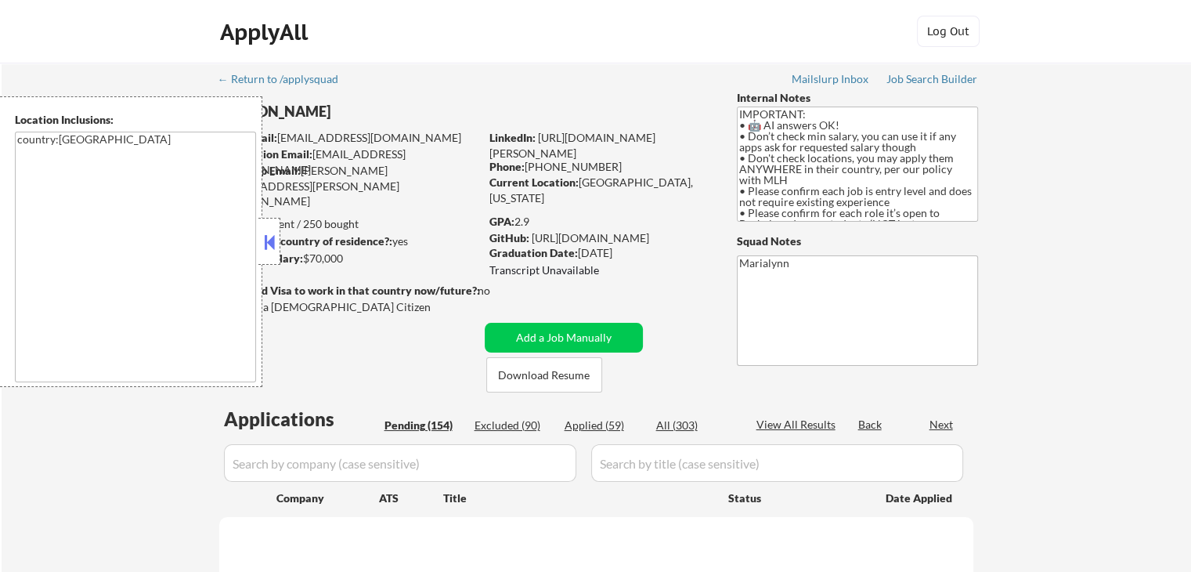
select select ""pending""
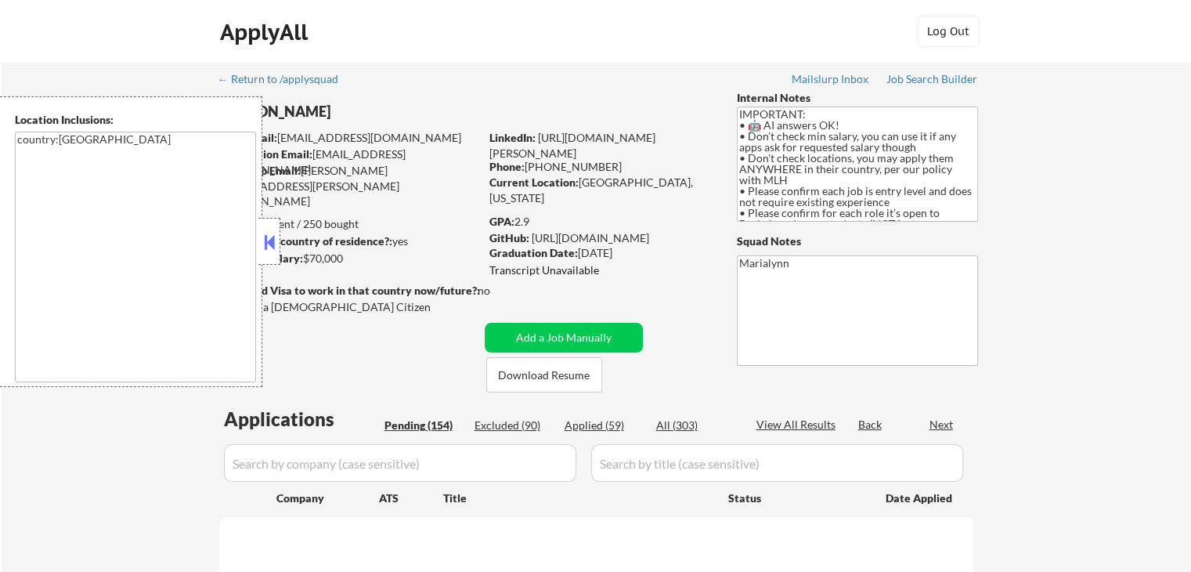
select select ""pending""
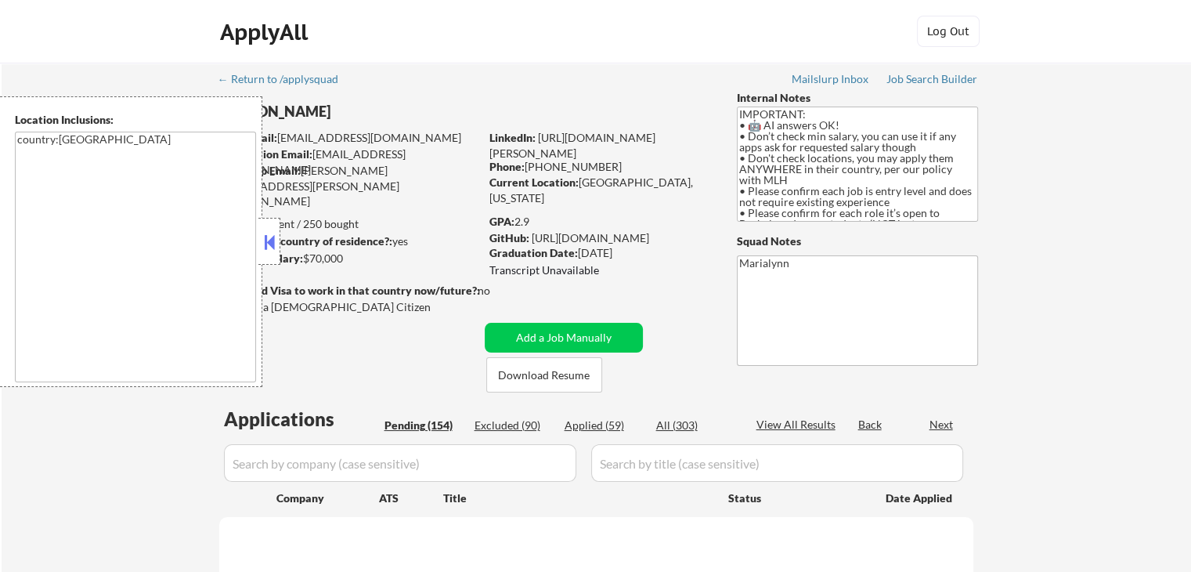
select select ""pending""
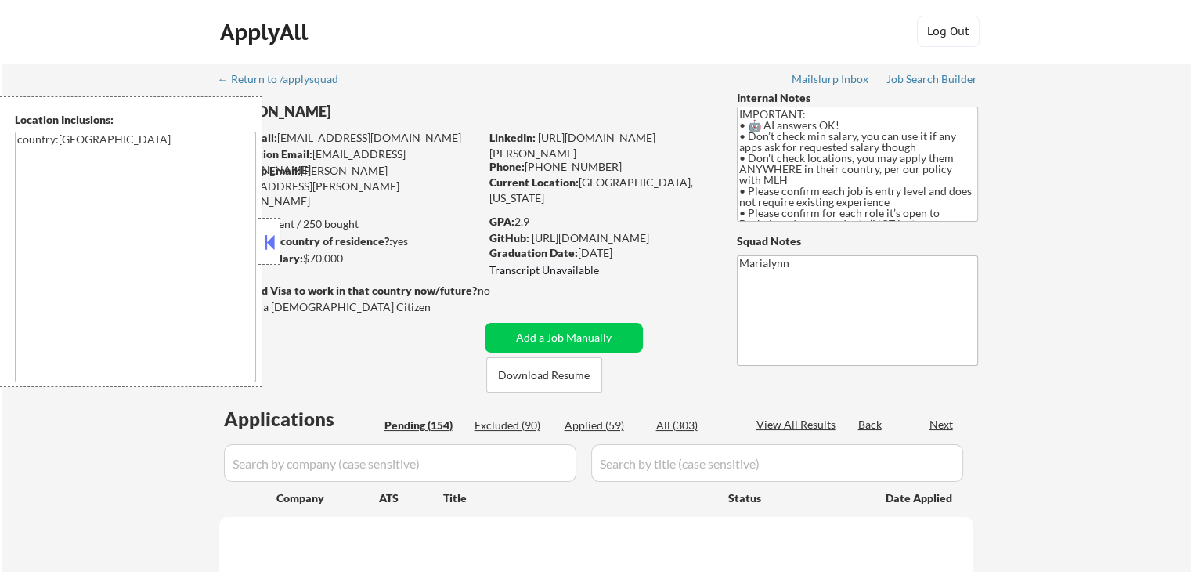
select select ""pending""
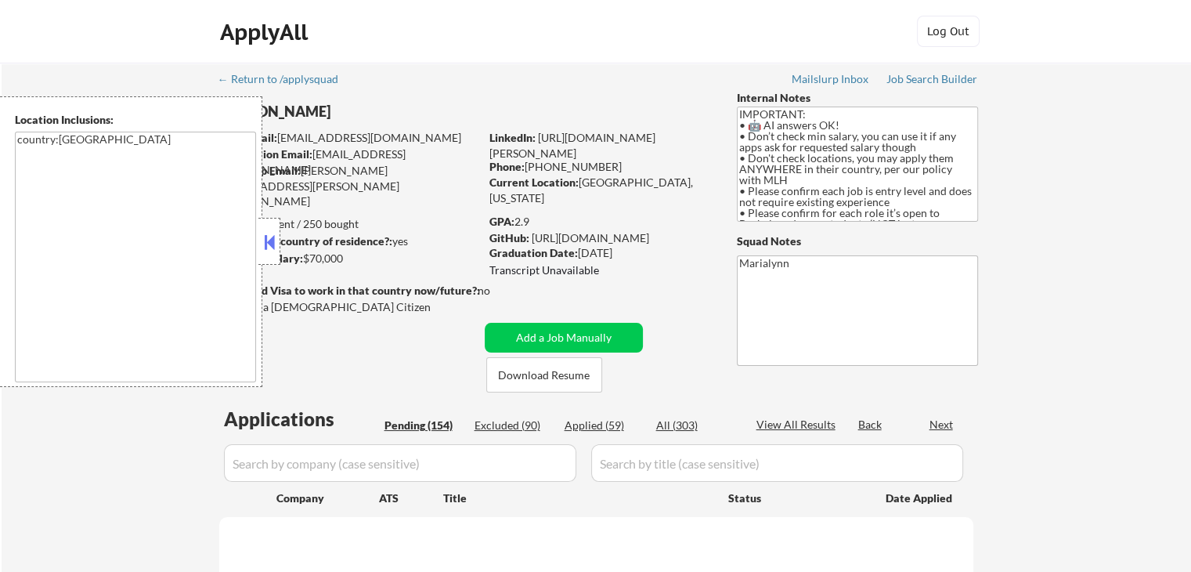
select select ""pending""
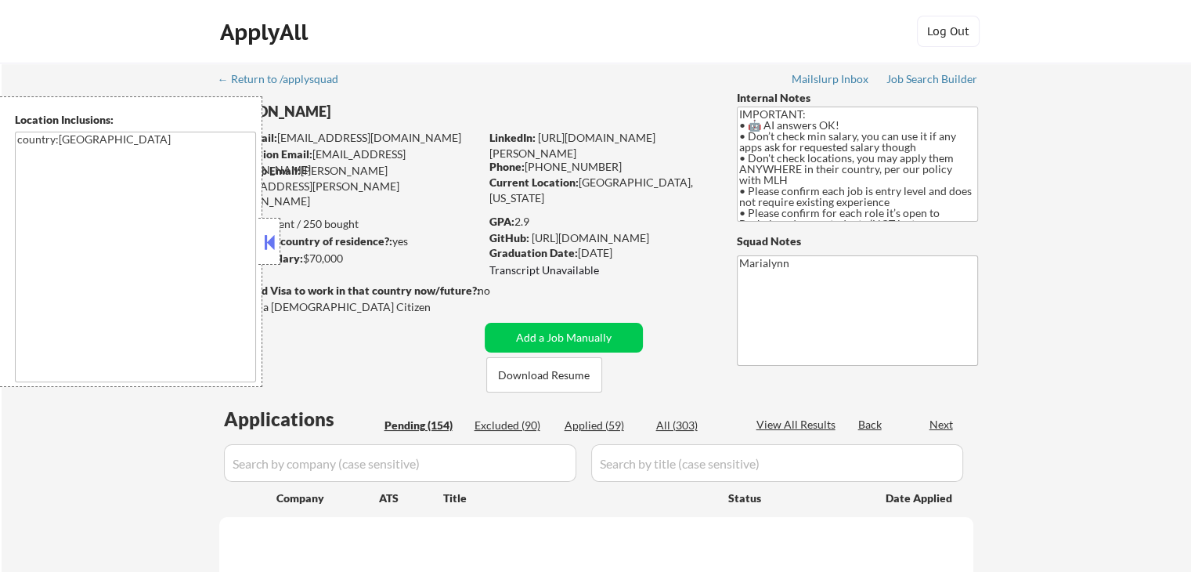
select select ""pending""
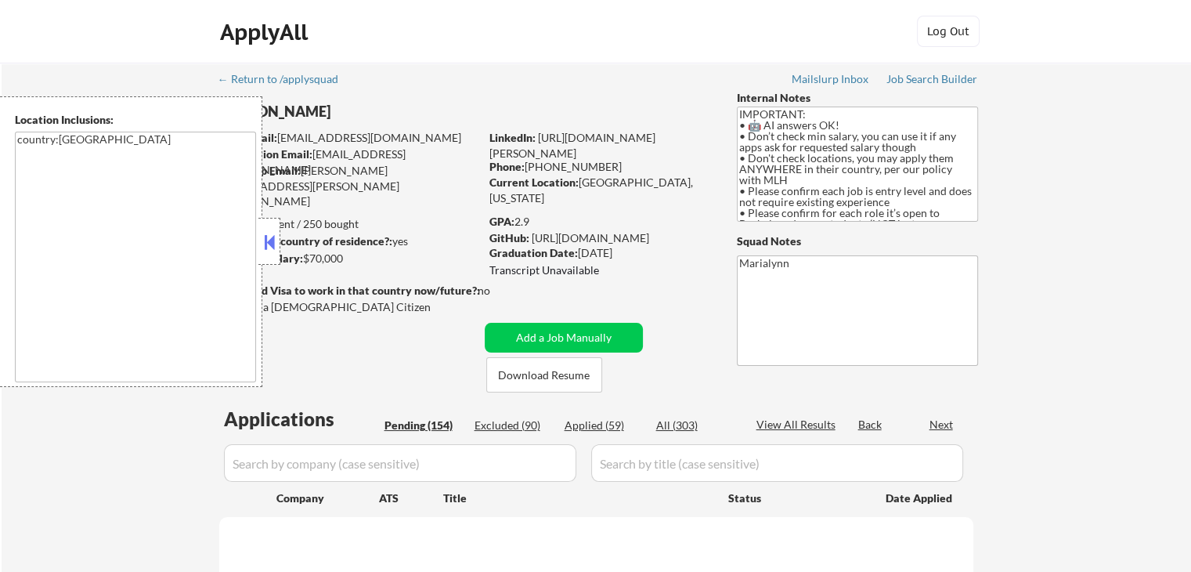
select select ""pending""
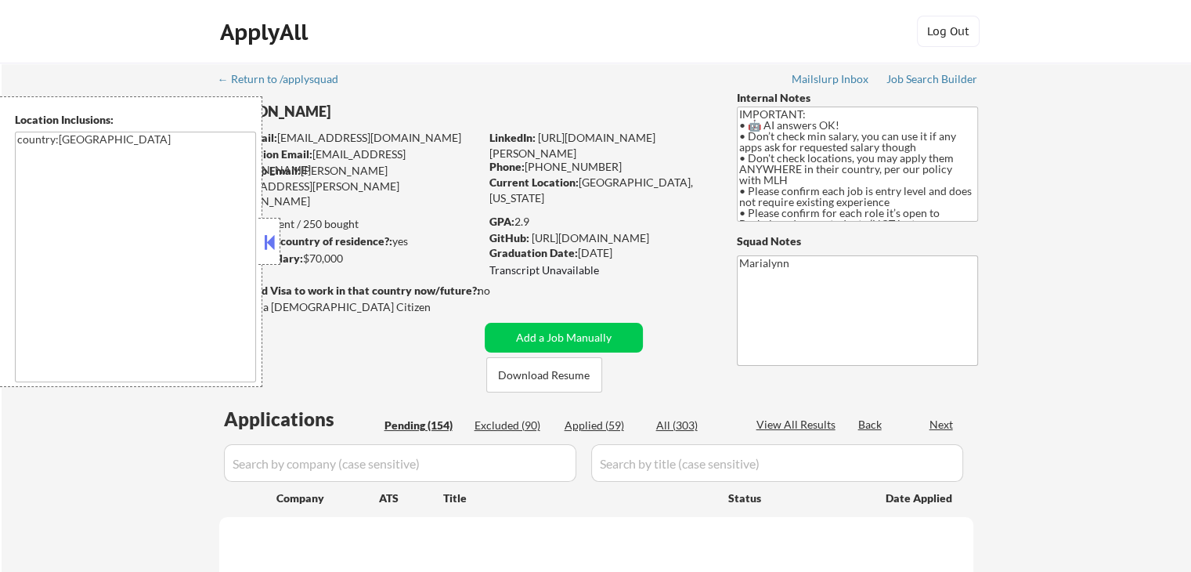
select select ""pending""
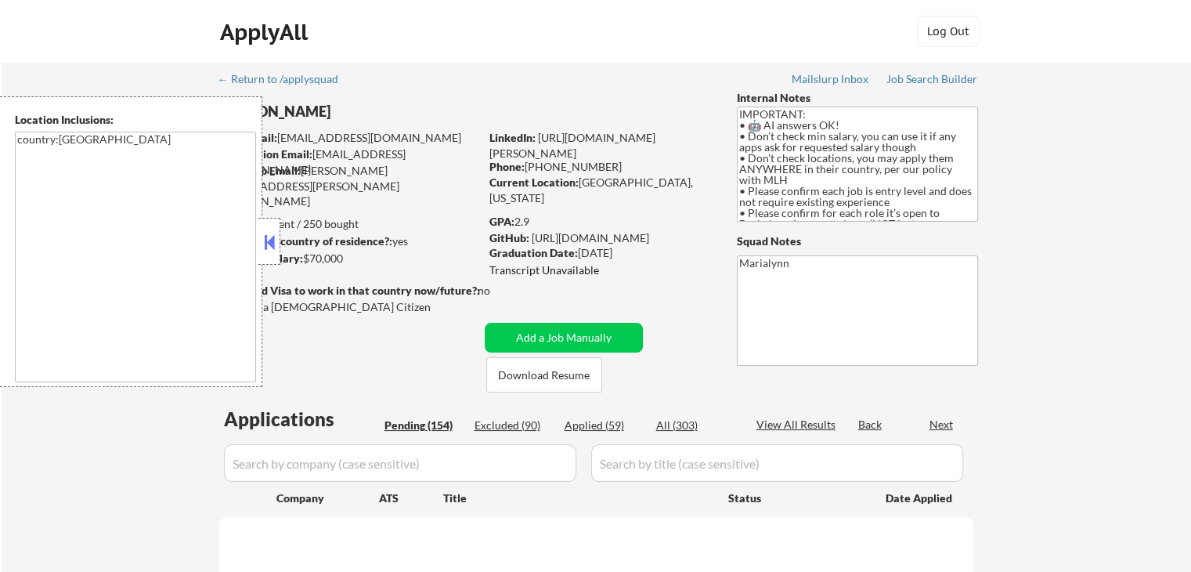
select select ""pending""
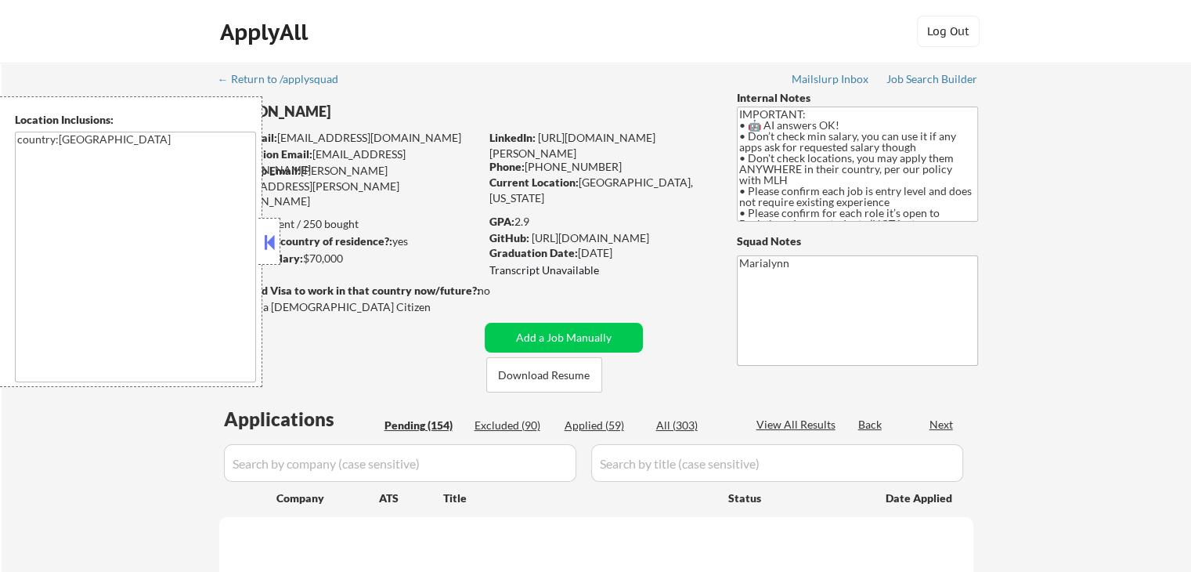
select select ""pending""
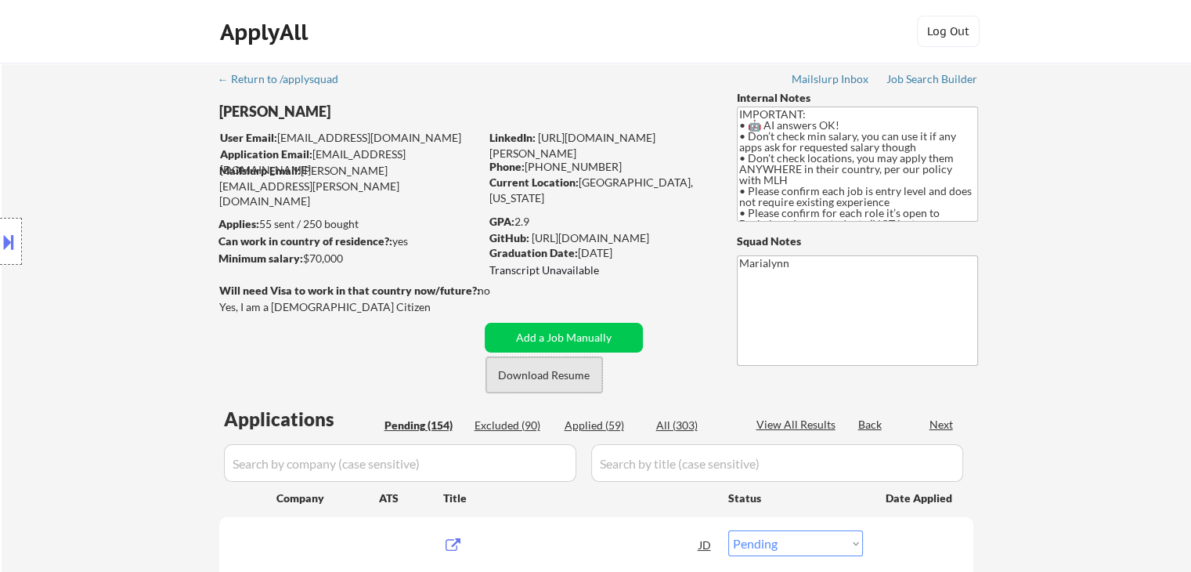
click at [538, 357] on button "Download Resume" at bounding box center [544, 374] width 116 height 35
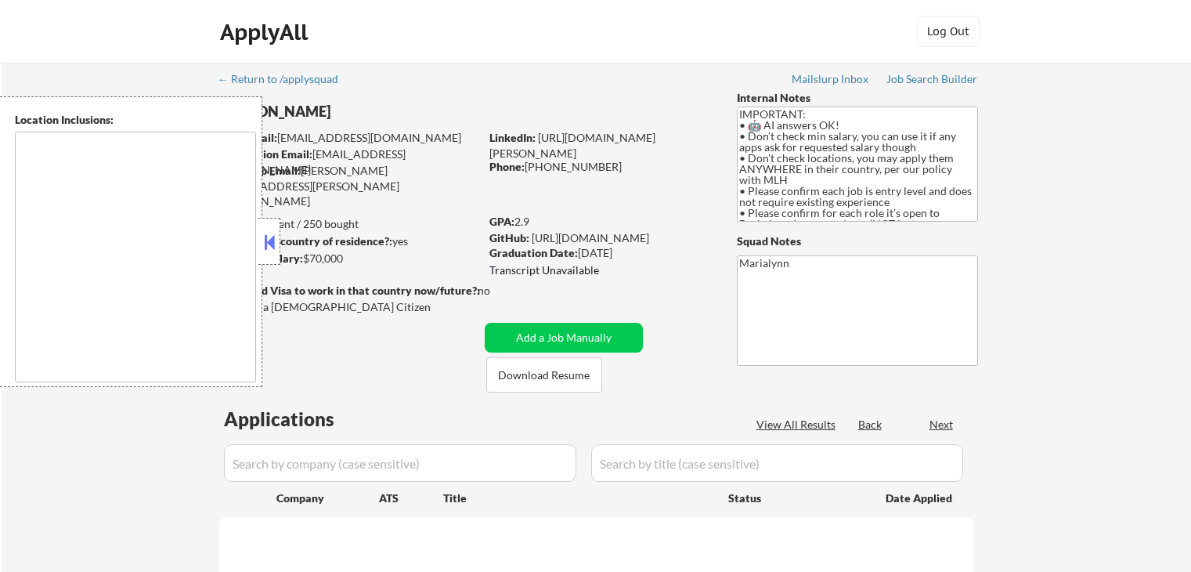
type textarea "country:[GEOGRAPHIC_DATA]"
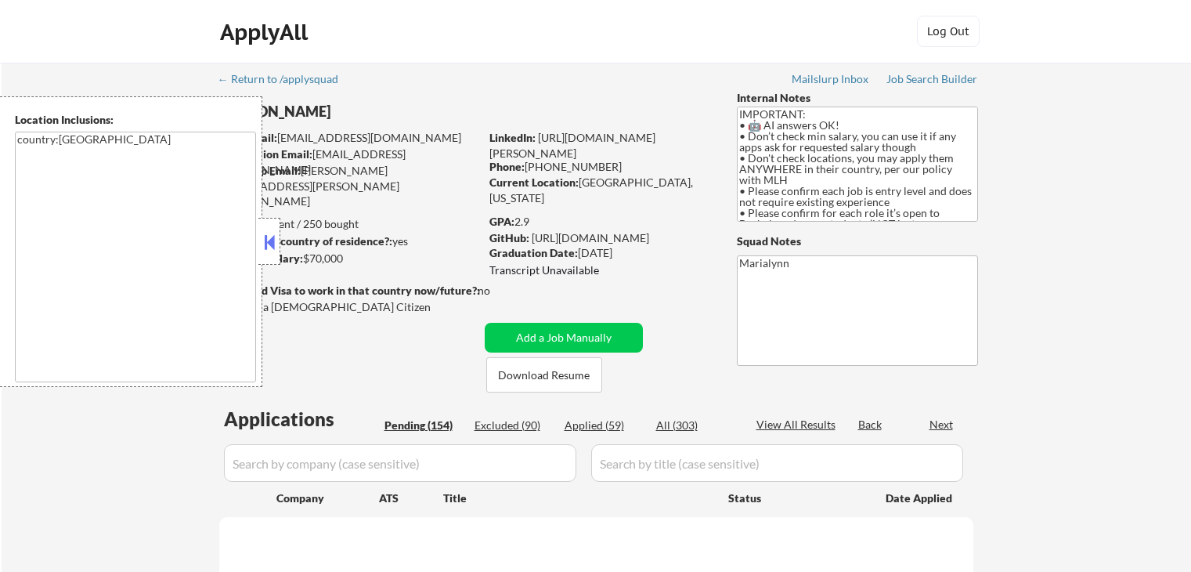
select select ""pending""
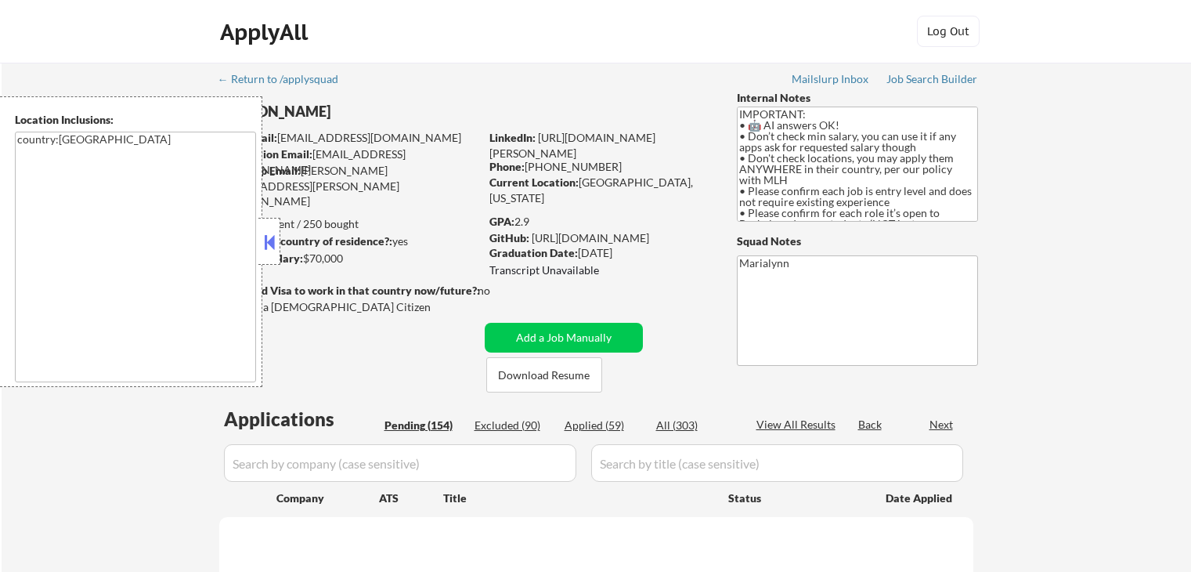
select select ""pending""
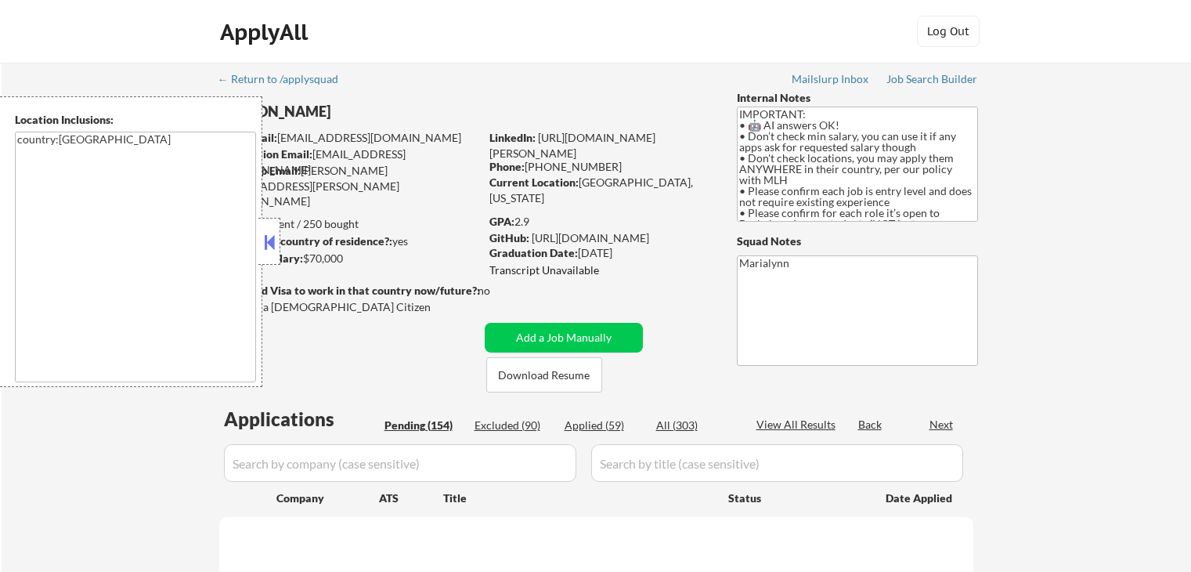
select select ""pending""
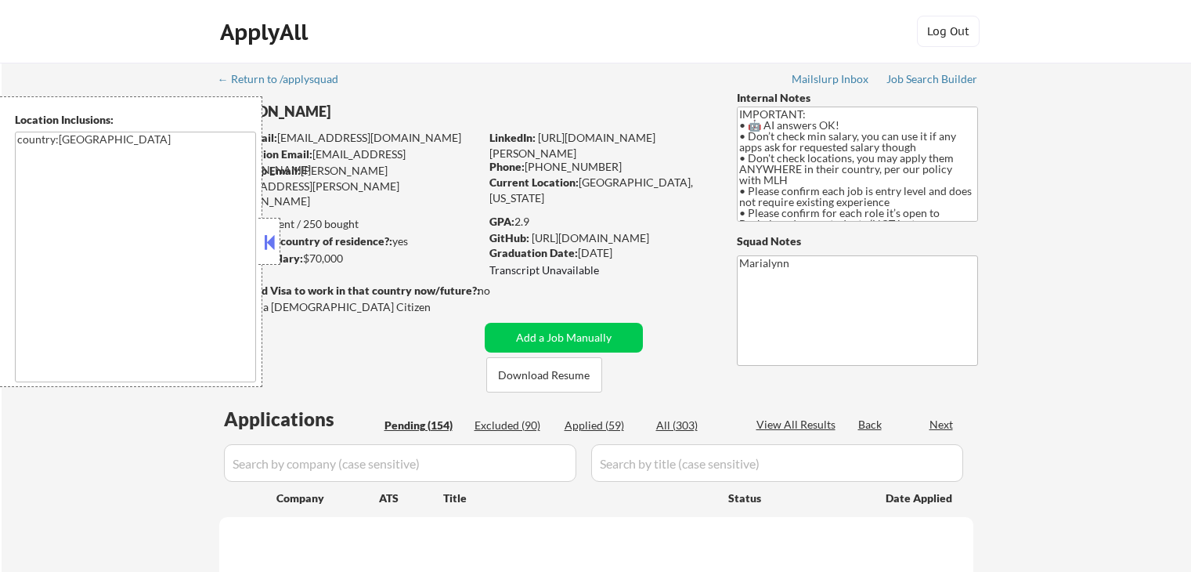
select select ""pending""
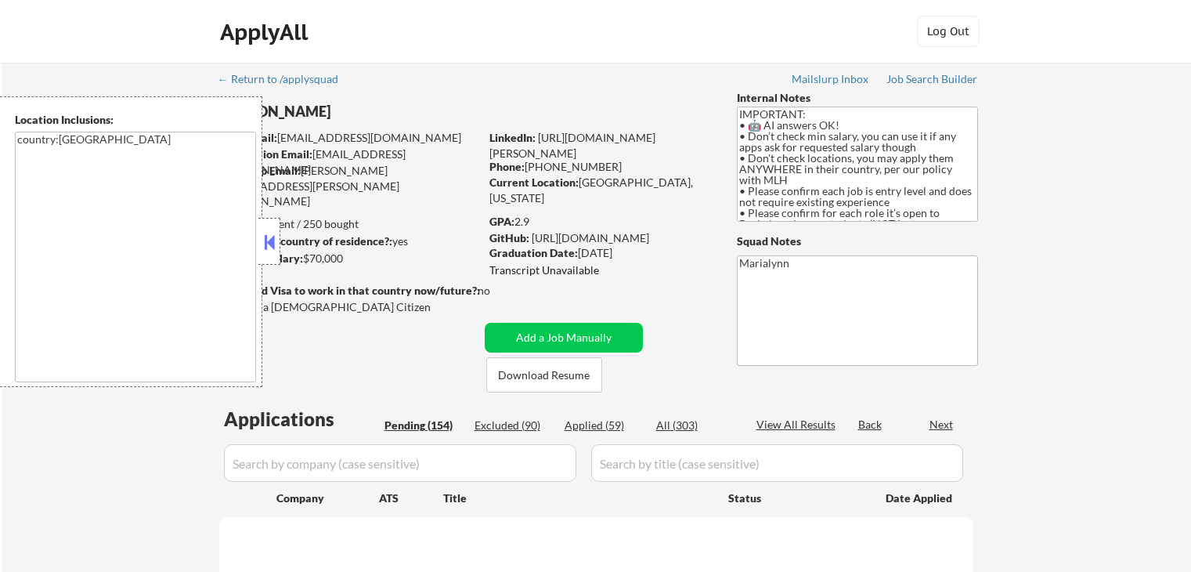
select select ""pending""
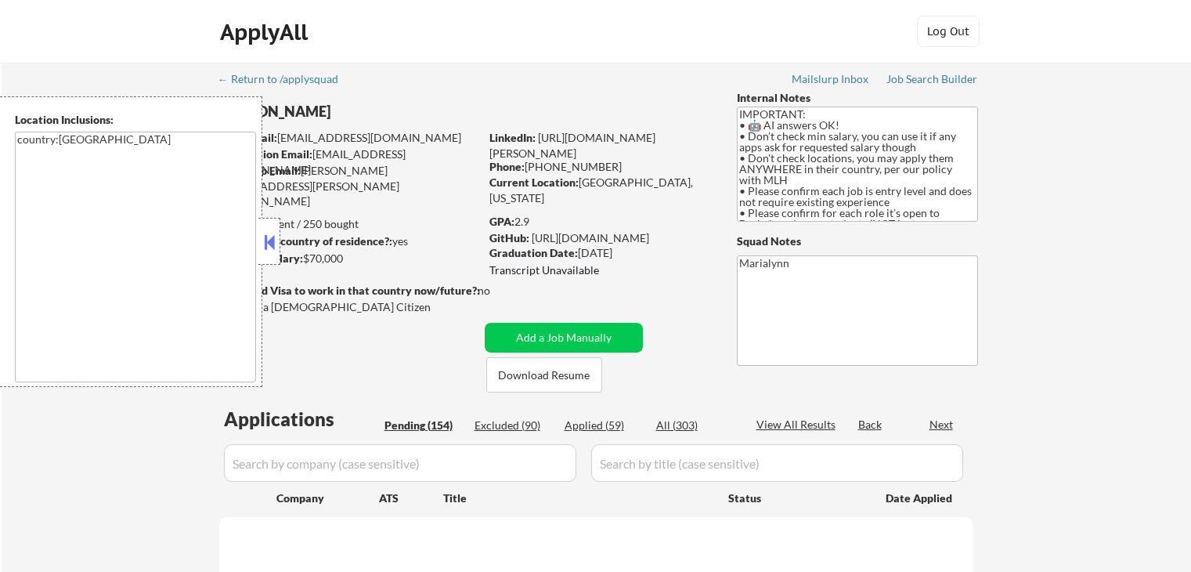
select select ""pending""
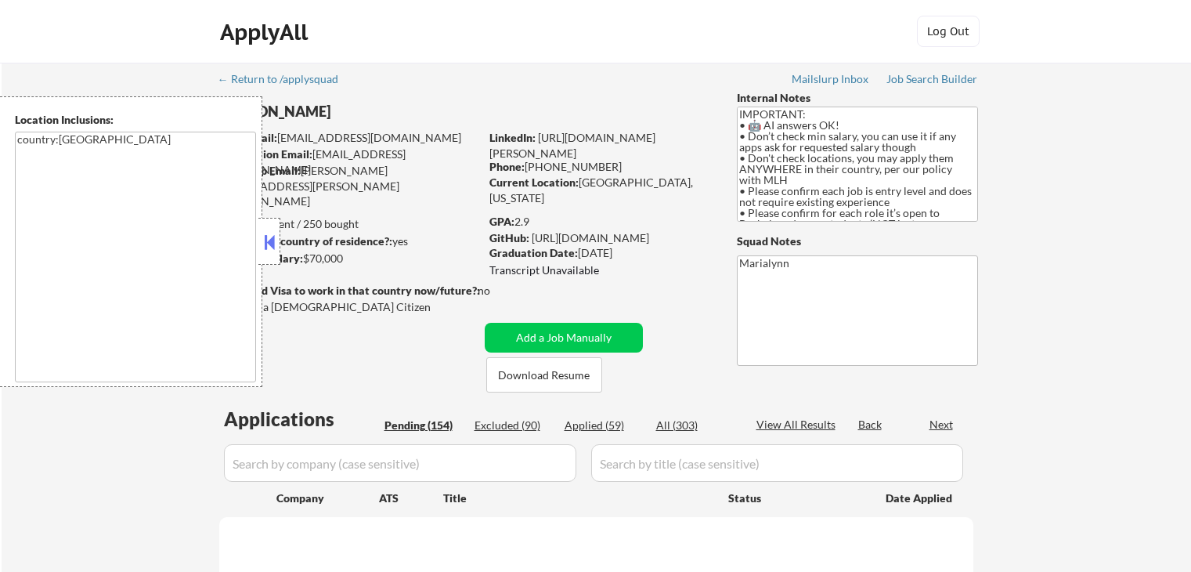
select select ""pending""
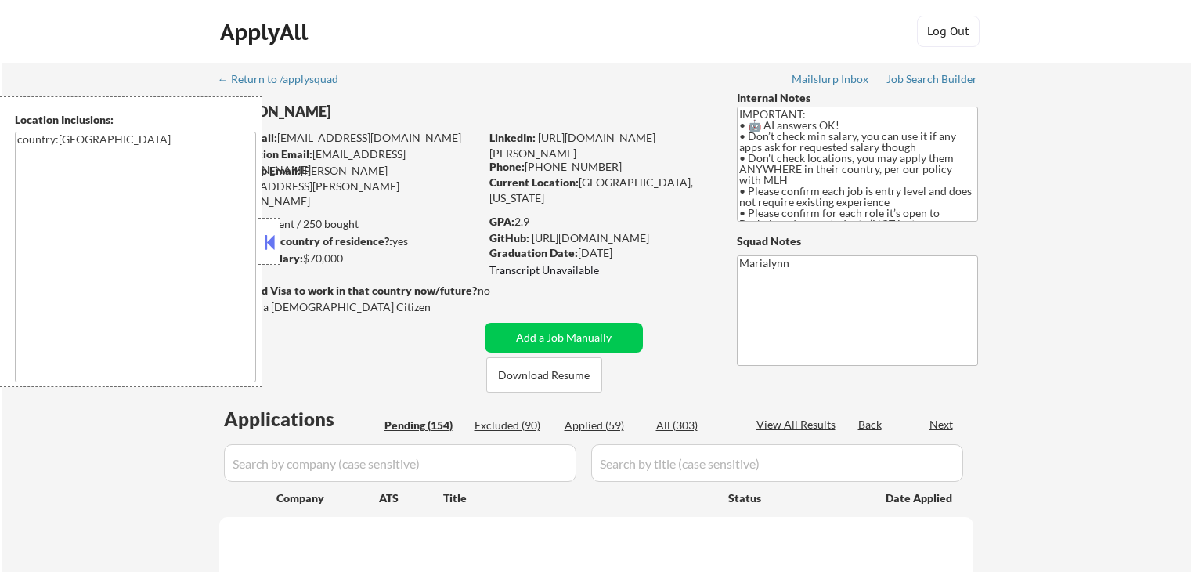
select select ""pending""
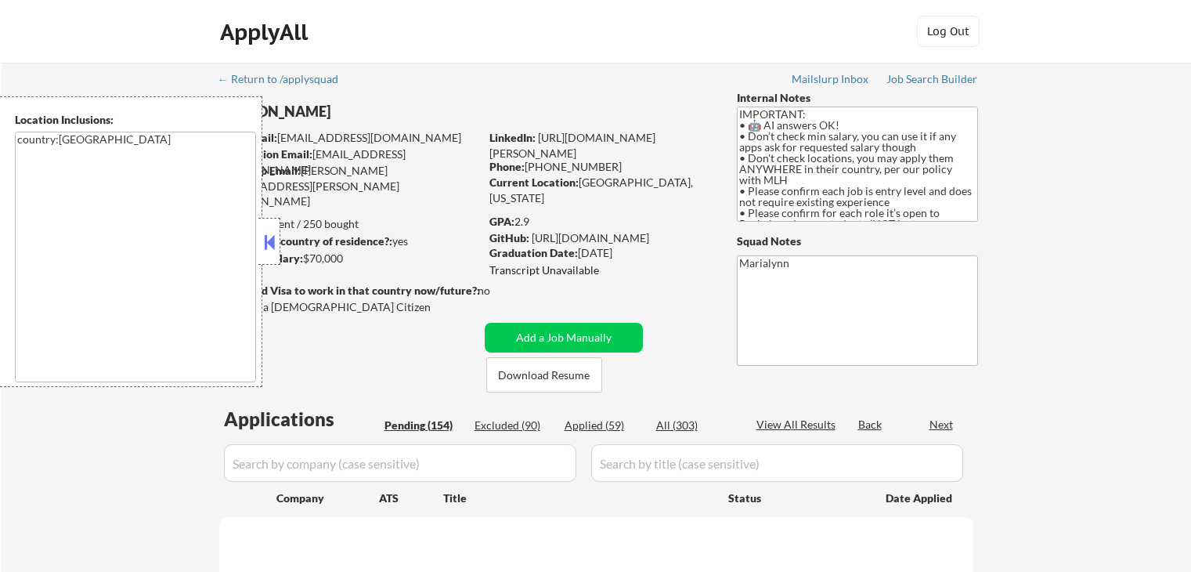
select select ""pending""
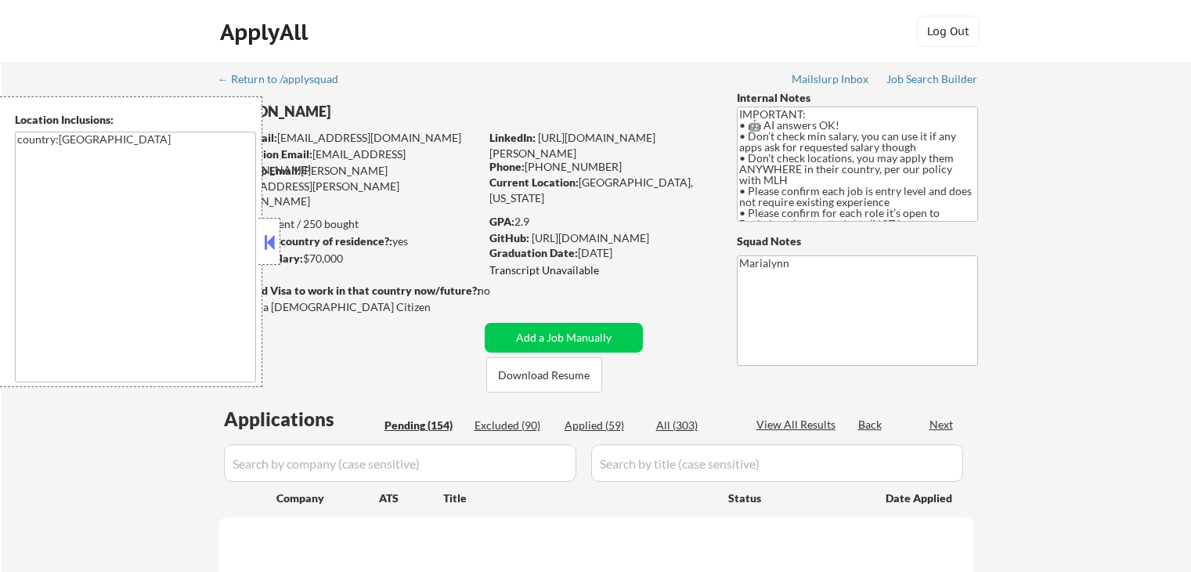
select select ""pending""
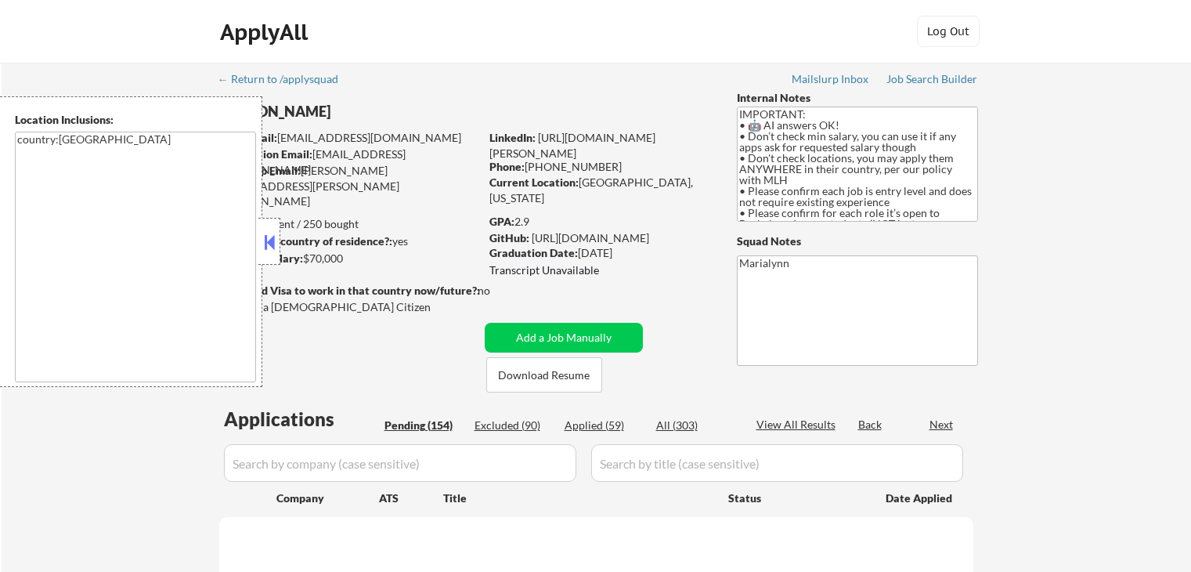
select select ""pending""
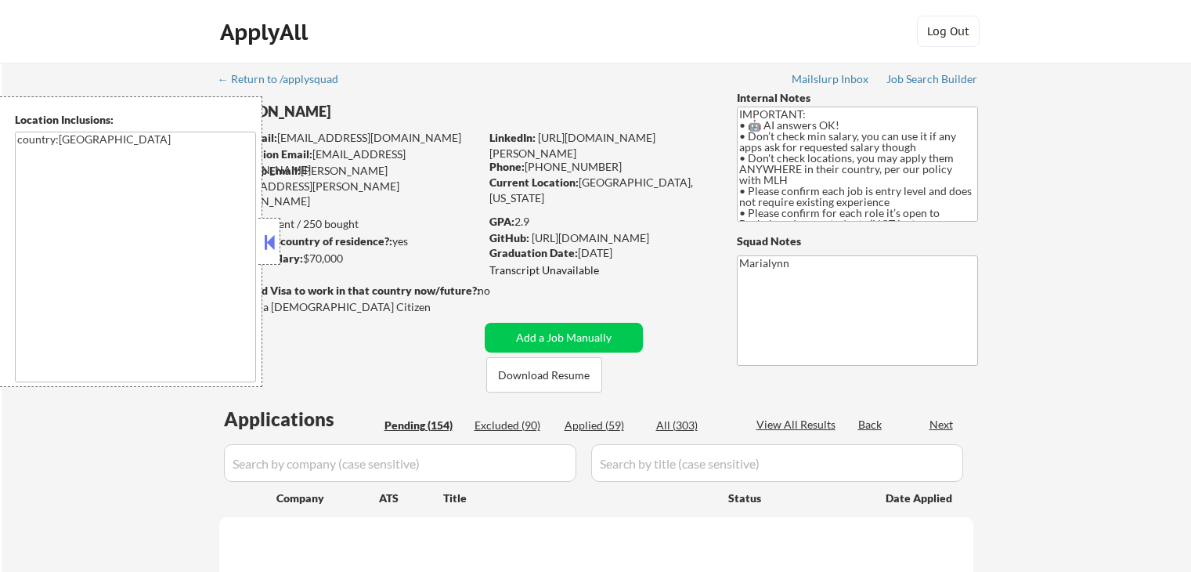
select select ""pending""
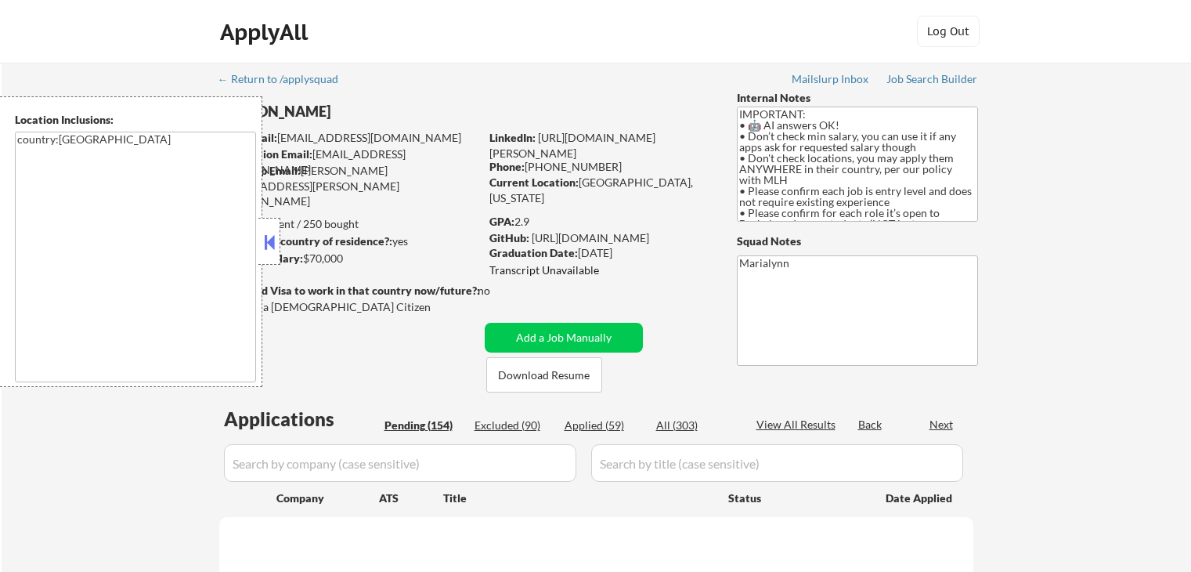
select select ""pending""
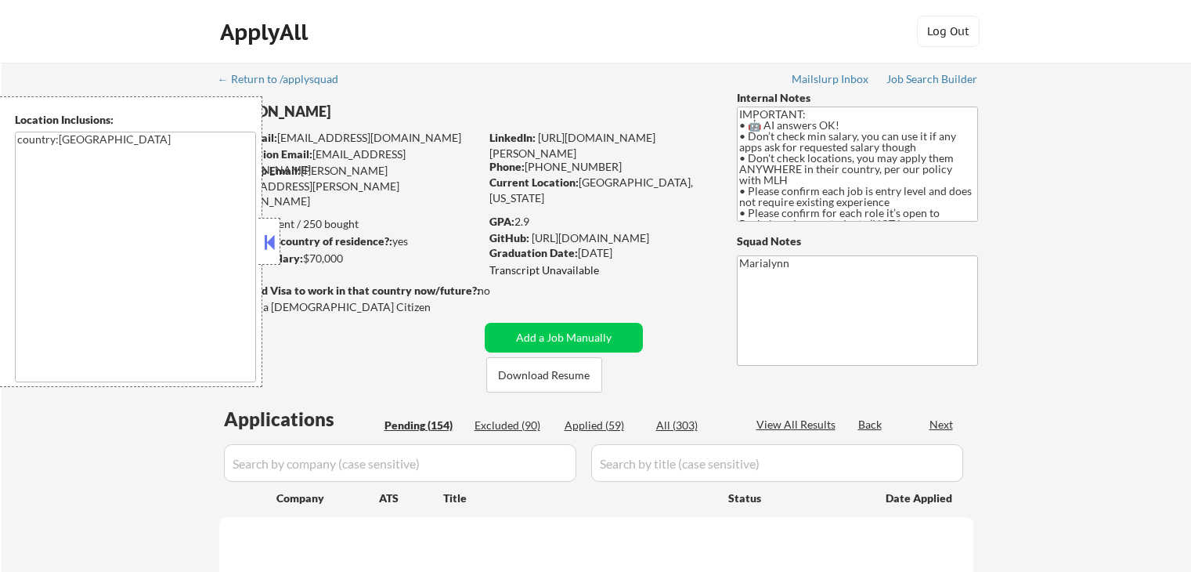
select select ""pending""
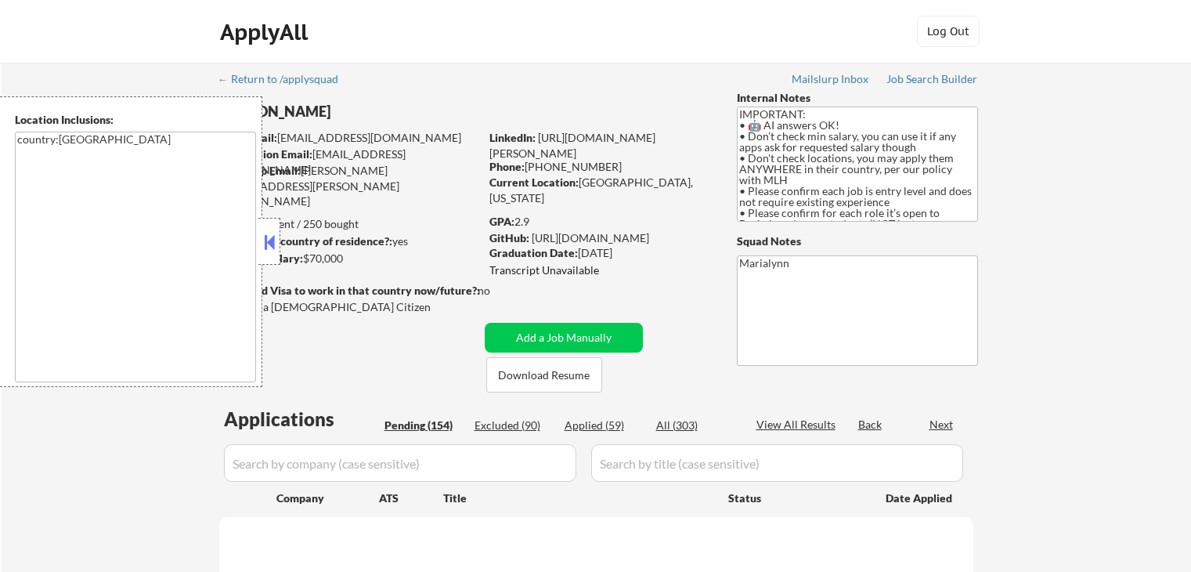
select select ""pending""
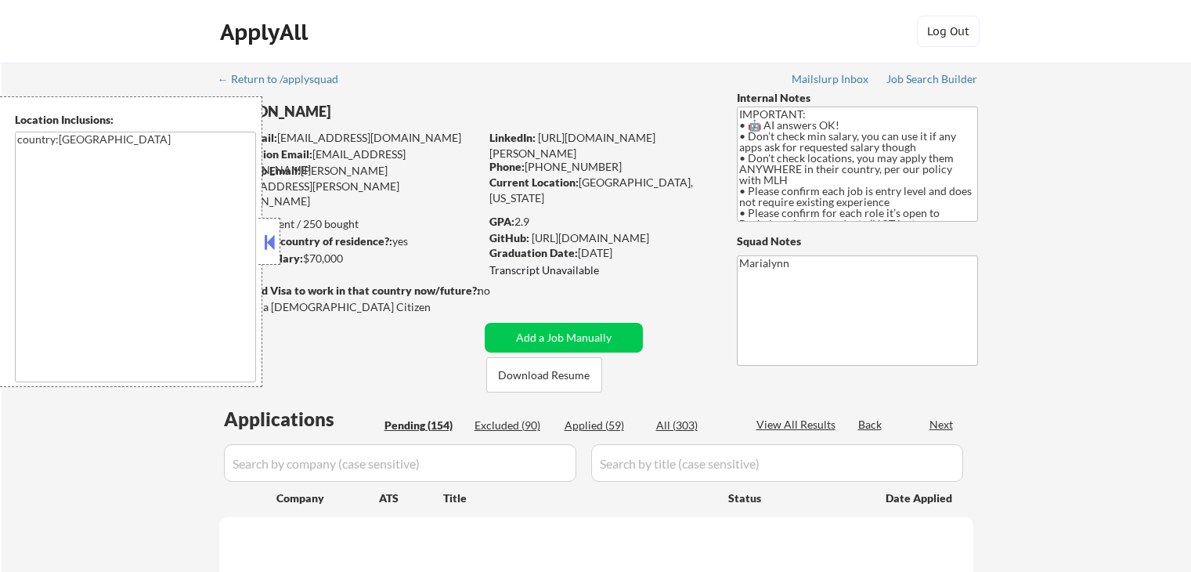
select select ""pending""
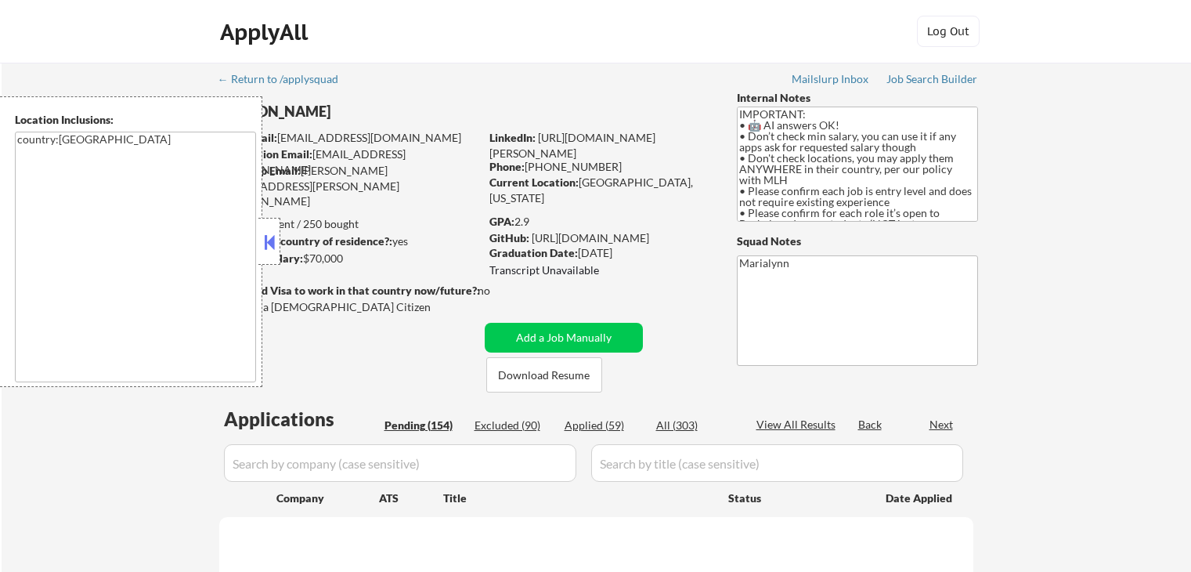
select select ""pending""
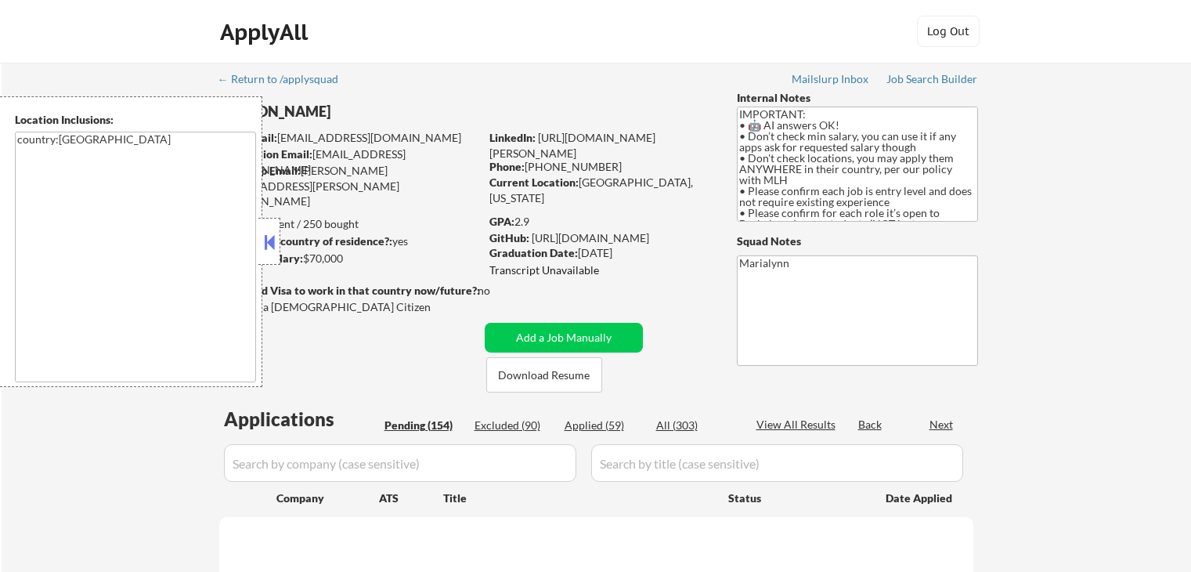
select select ""pending""
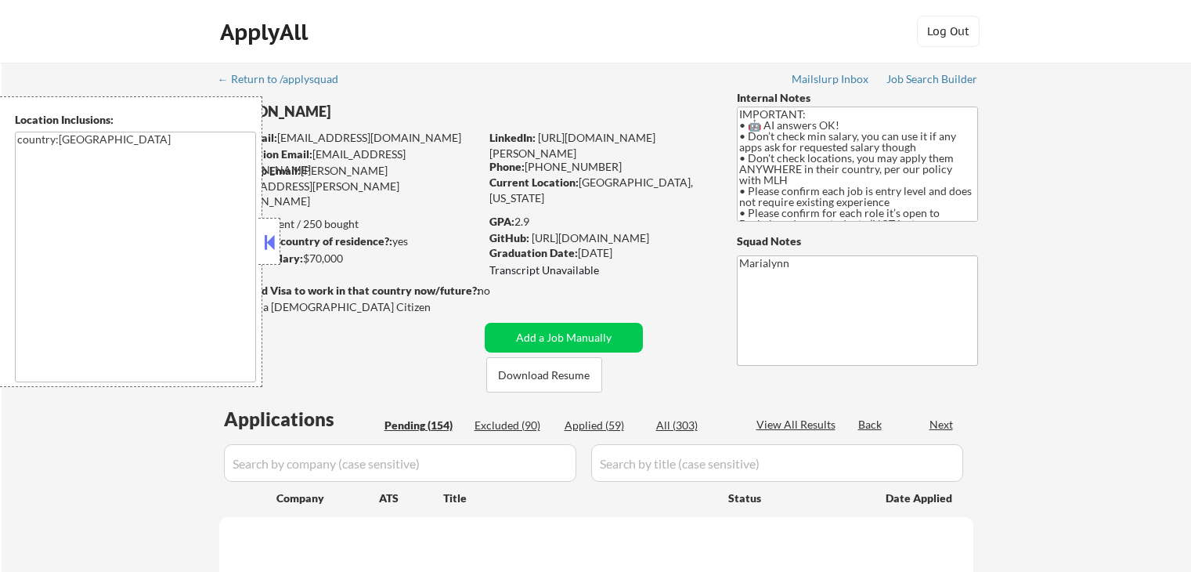
select select ""pending""
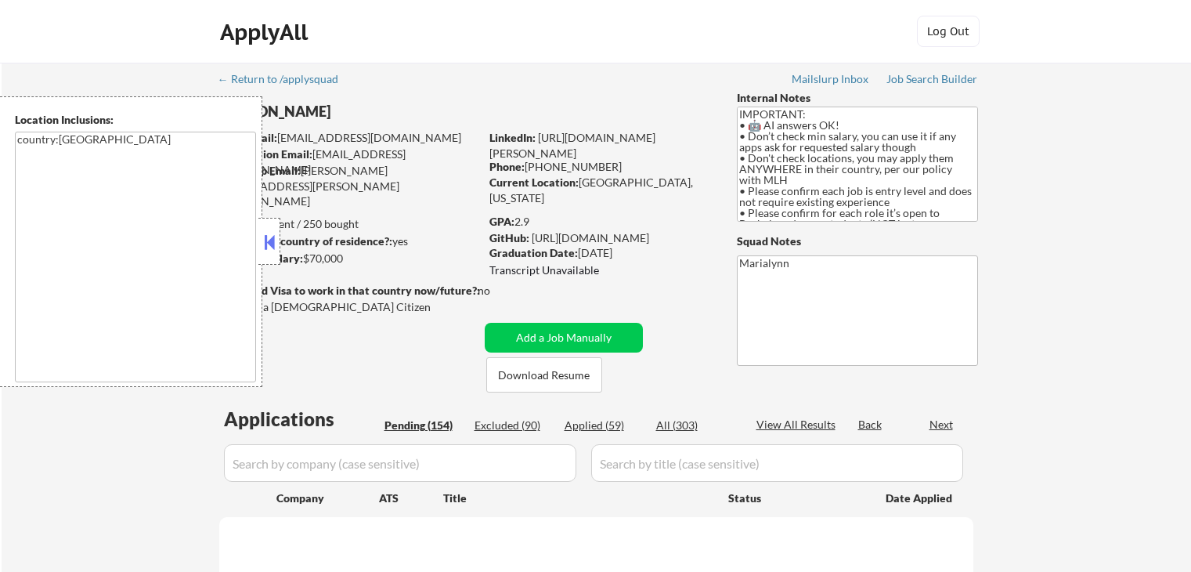
select select ""pending""
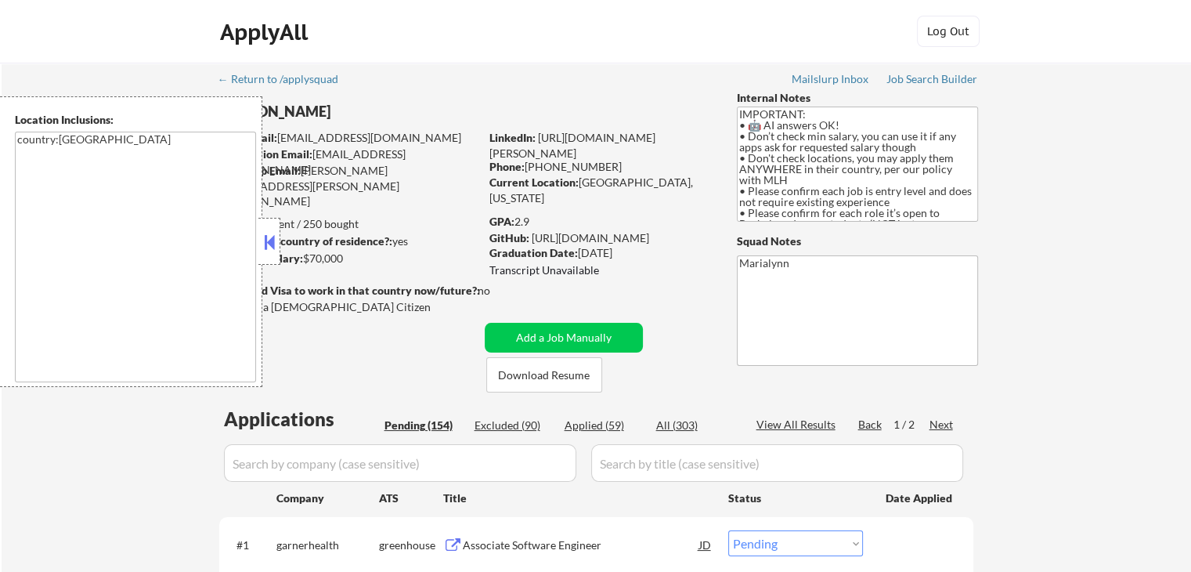
click at [274, 242] on button at bounding box center [269, 241] width 17 height 23
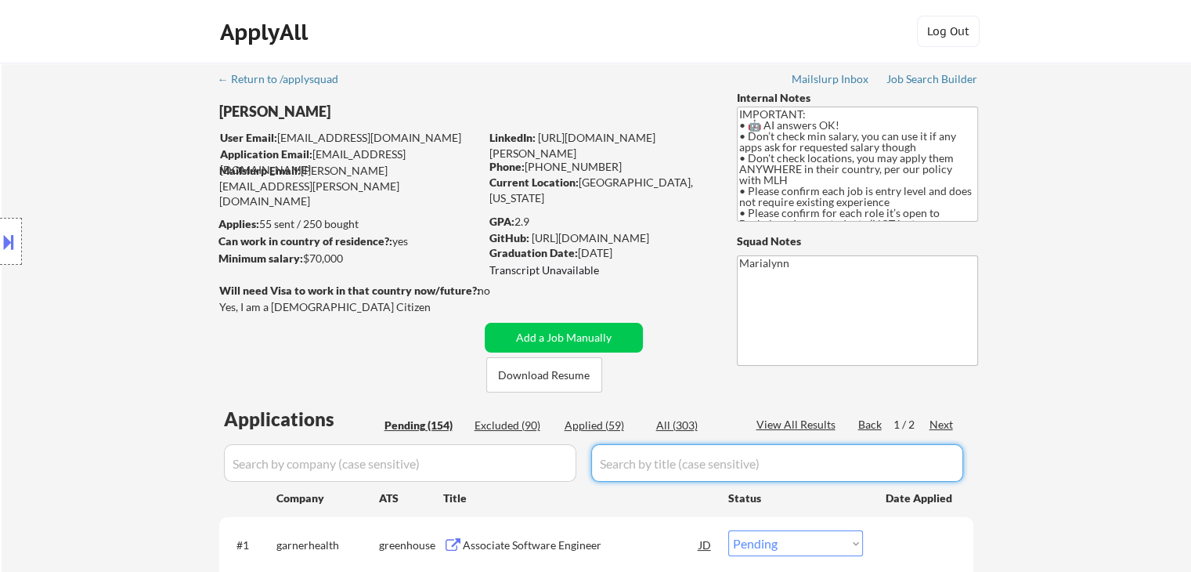
click at [664, 471] on input "input" at bounding box center [777, 463] width 372 height 38
paste input "Software Engineer, Intern/Co-op"
type input "Software Engineer, Intern/Co-op"
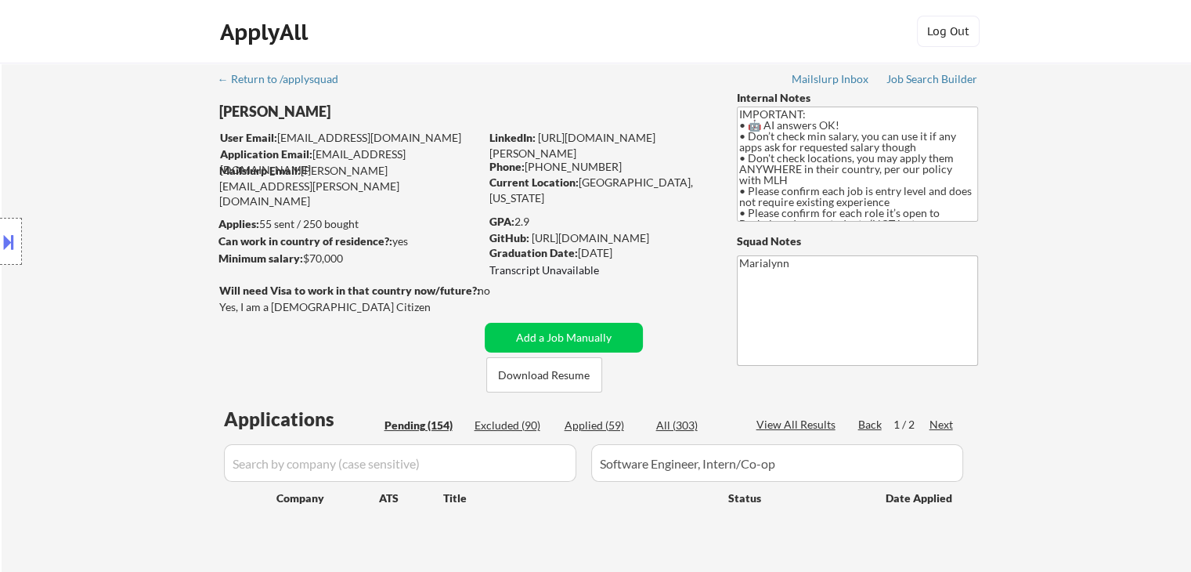
click at [405, 463] on input "input" at bounding box center [400, 463] width 352 height 38
paste input "metacareers"
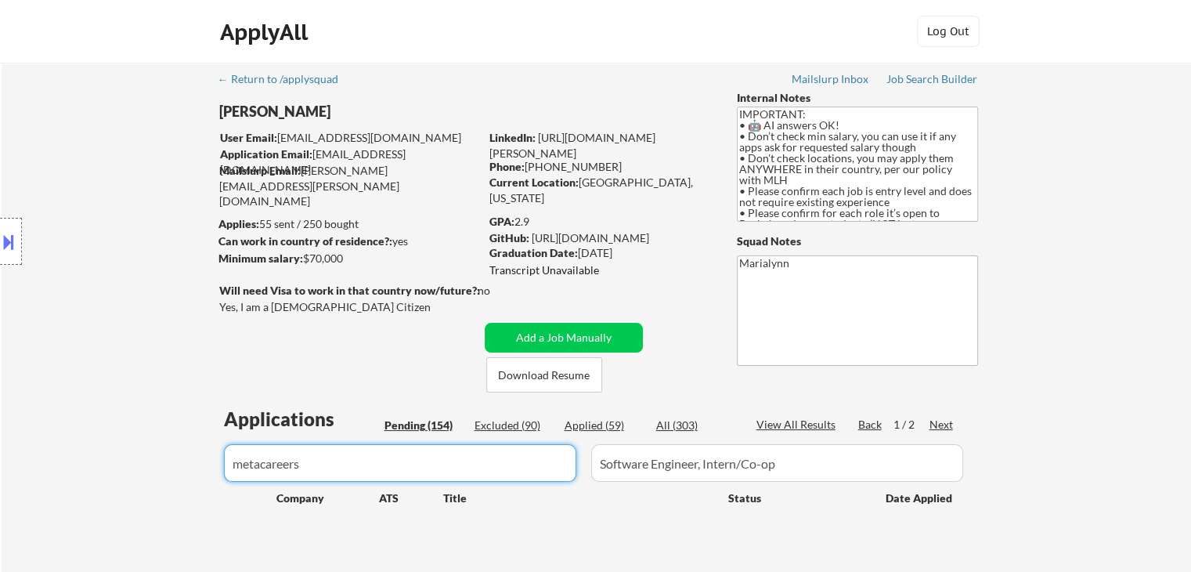
click at [673, 424] on div "All (303)" at bounding box center [695, 425] width 78 height 16
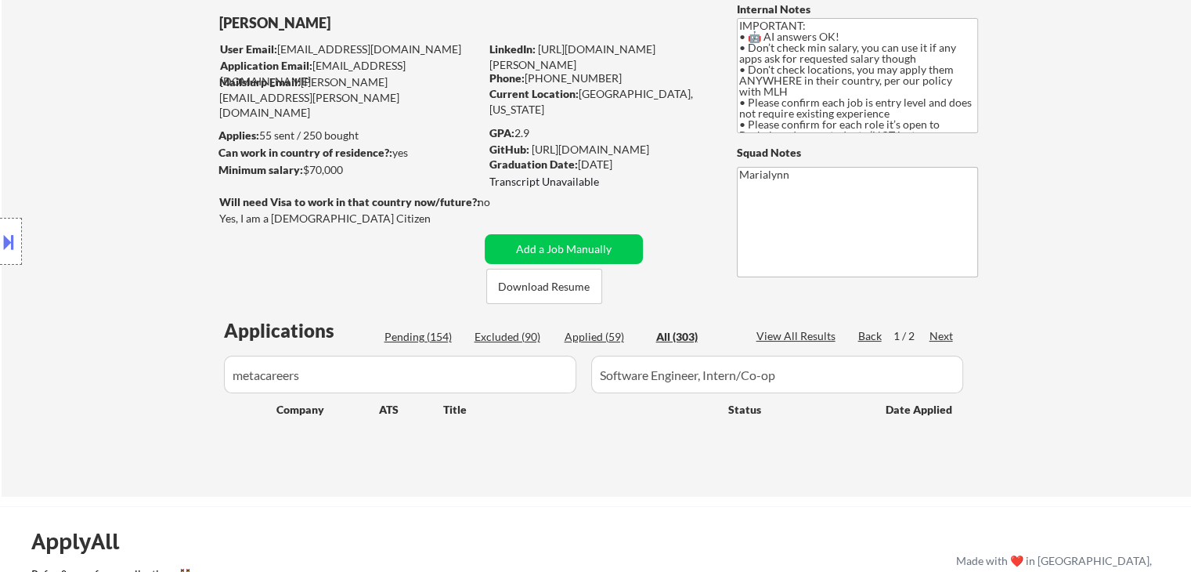
scroll to position [157, 0]
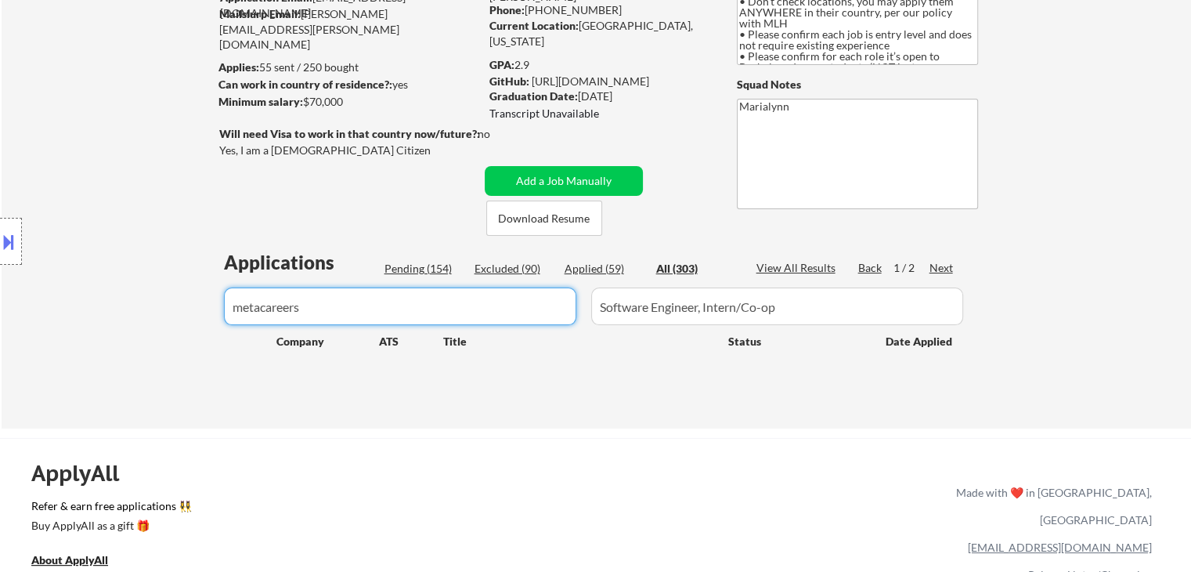
click at [328, 305] on input "input" at bounding box center [400, 306] width 352 height 38
type input "meta"
click at [586, 263] on div "Applied (59)" at bounding box center [604, 269] width 78 height 16
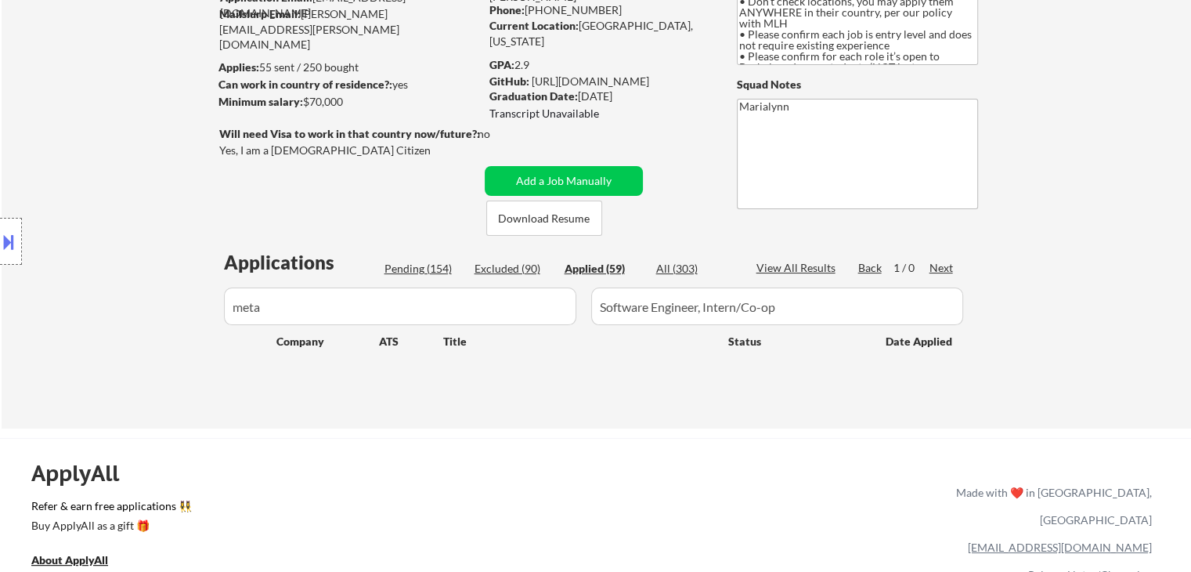
drag, startPoint x: 512, startPoint y: 265, endPoint x: 494, endPoint y: 268, distance: 18.3
click at [512, 265] on div "Excluded (90)" at bounding box center [514, 269] width 78 height 16
click at [442, 263] on div "Pending (154)" at bounding box center [423, 269] width 78 height 16
click at [614, 267] on div "Applied (59)" at bounding box center [604, 269] width 78 height 16
click at [677, 264] on div "All (303)" at bounding box center [695, 269] width 78 height 16
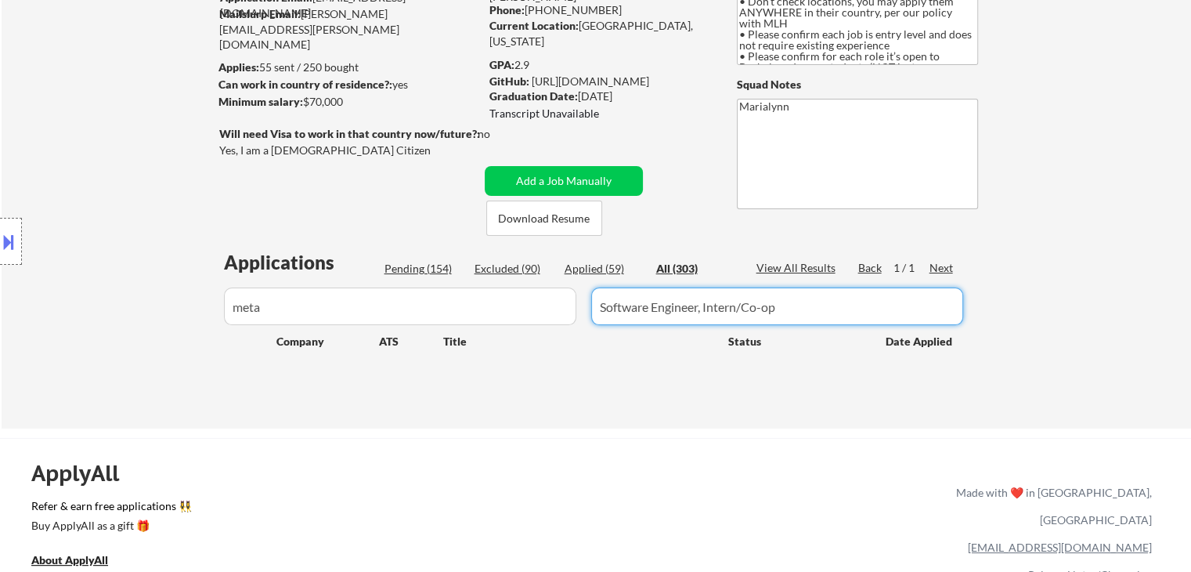
drag, startPoint x: 811, startPoint y: 310, endPoint x: 537, endPoint y: 330, distance: 274.8
click at [537, 329] on div "Applications Pending (154) Excluded (90) Applied (59) All (303) View All Result…" at bounding box center [596, 324] width 754 height 150
select select ""applied""
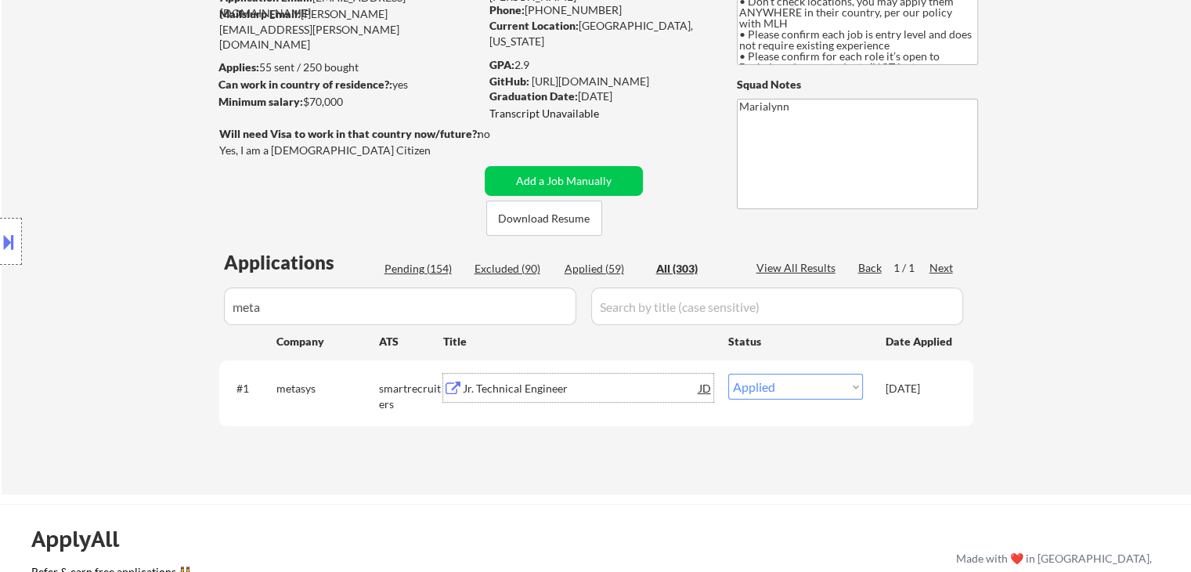
click at [501, 382] on div "Jr. Technical Engineer" at bounding box center [581, 389] width 236 height 16
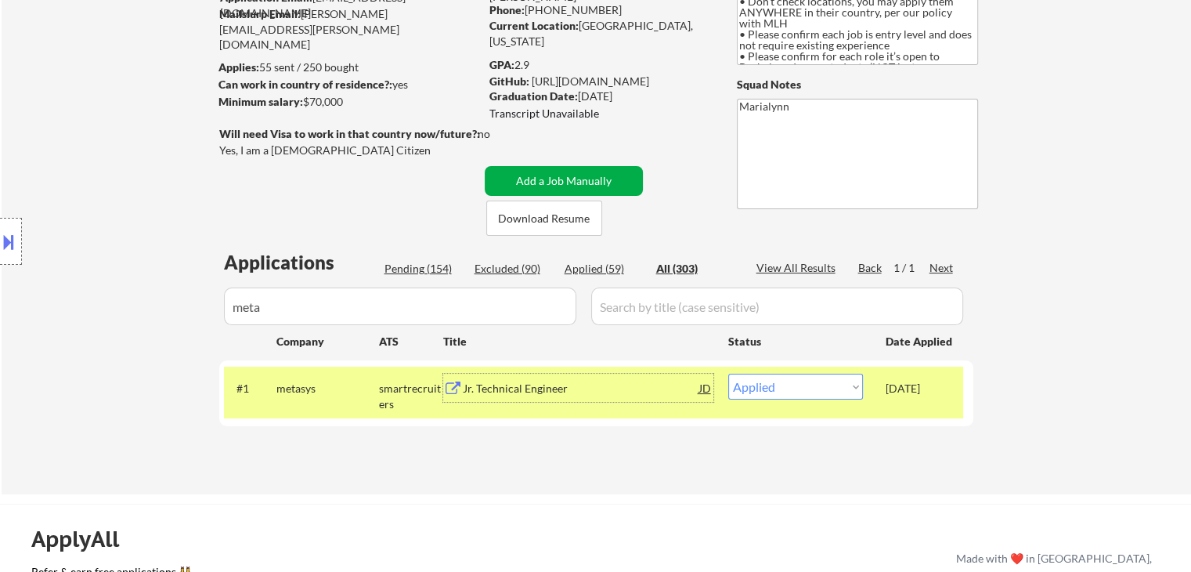
click at [593, 177] on button "Add a Job Manually" at bounding box center [564, 181] width 158 height 30
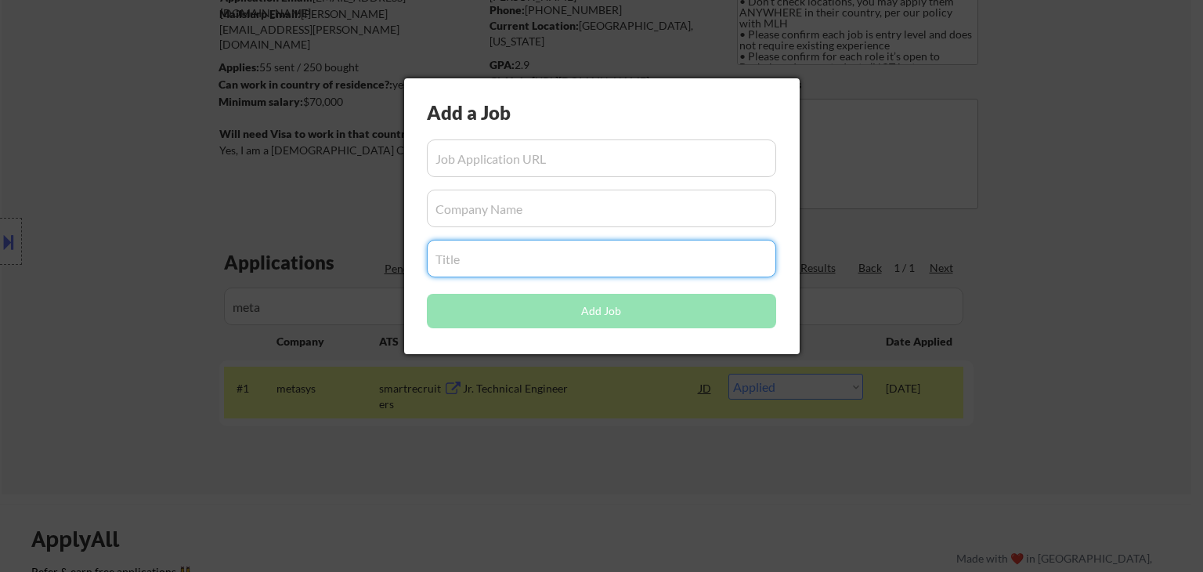
click at [641, 269] on input "input" at bounding box center [601, 259] width 349 height 38
paste input "Software Engineer, Intern/Co-op"
type input "Software Engineer, Intern/Co-op"
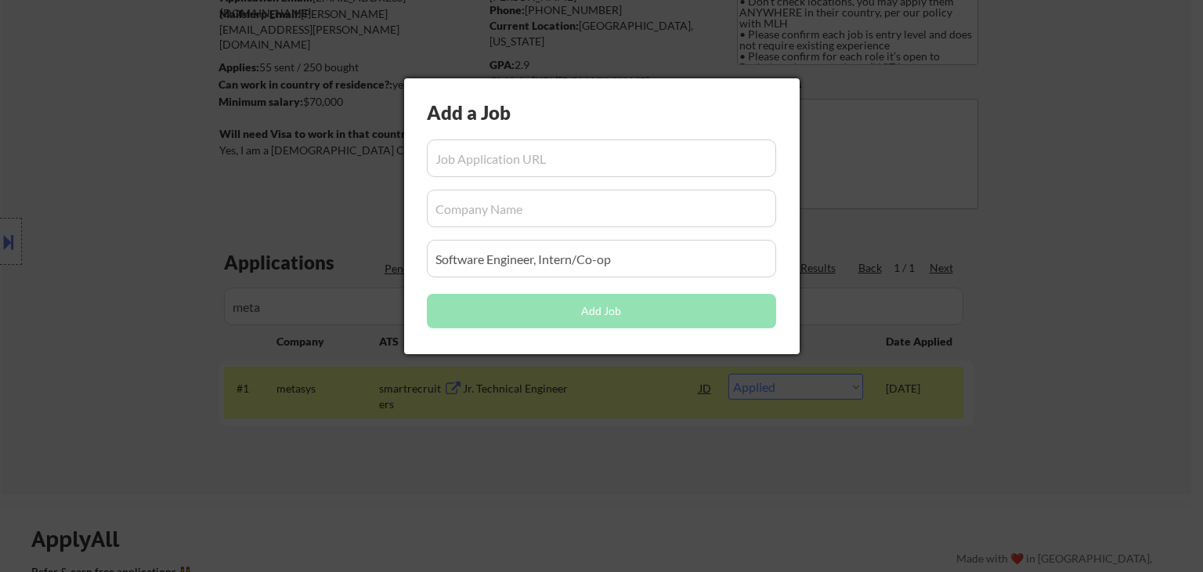
click at [615, 442] on div at bounding box center [601, 286] width 1203 height 572
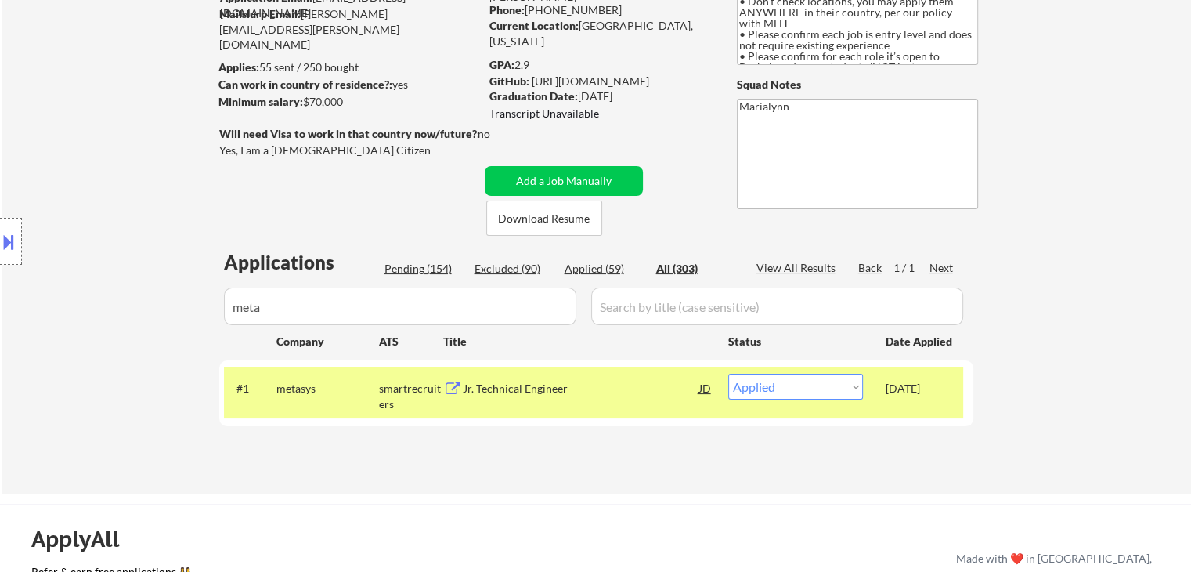
drag, startPoint x: 272, startPoint y: 301, endPoint x: 189, endPoint y: 266, distance: 89.9
click at [189, 266] on div "Location Inclusions: country:US" at bounding box center [140, 241] width 280 height 291
drag, startPoint x: 276, startPoint y: 308, endPoint x: 247, endPoint y: 298, distance: 30.7
click at [247, 298] on div "Location Inclusions: country:US" at bounding box center [140, 241] width 280 height 291
drag, startPoint x: 301, startPoint y: 305, endPoint x: 310, endPoint y: 312, distance: 11.7
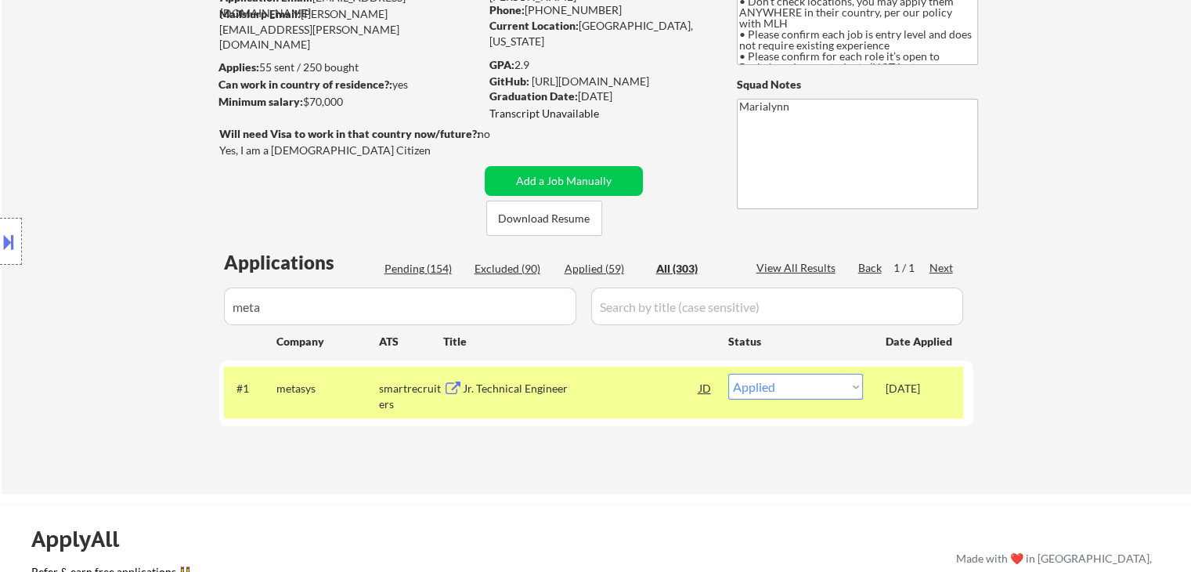
click at [301, 305] on input "input" at bounding box center [400, 306] width 352 height 38
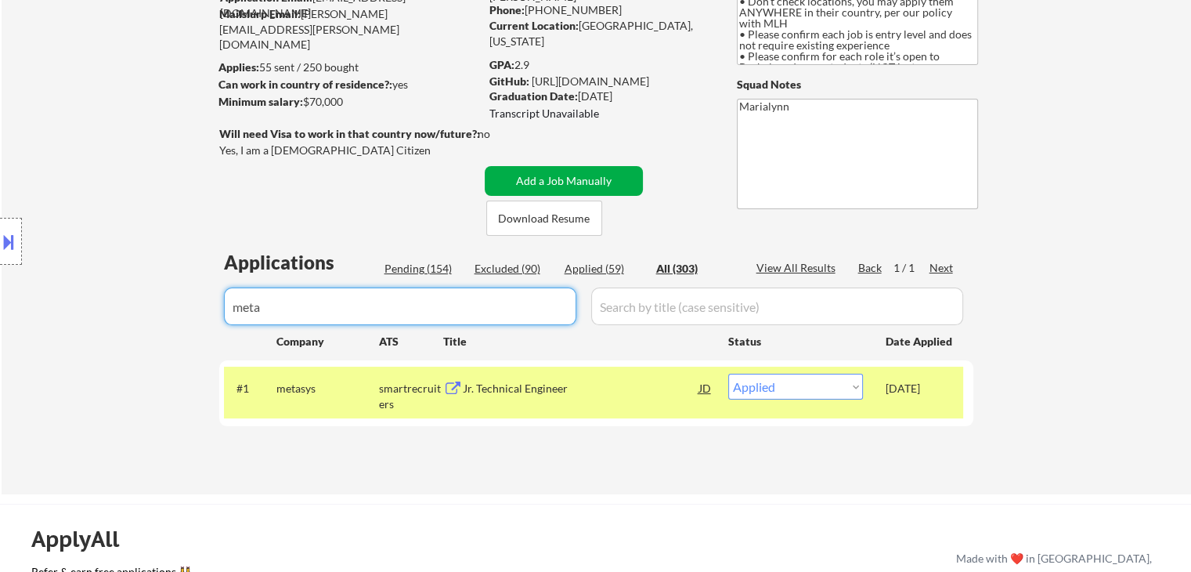
click at [498, 184] on button "Add a Job Manually" at bounding box center [564, 181] width 158 height 30
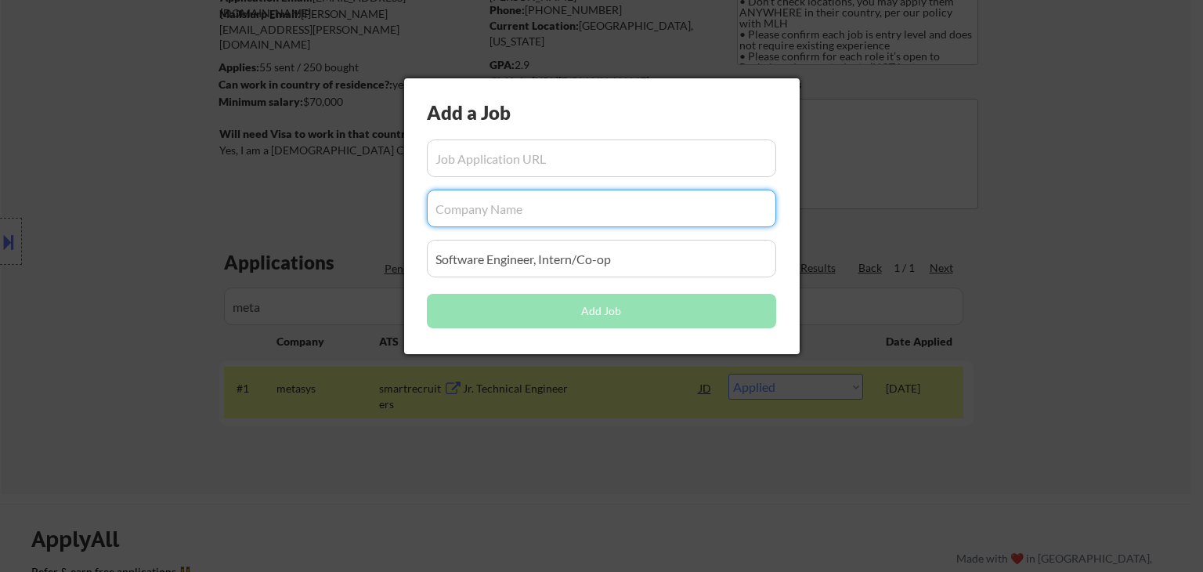
drag, startPoint x: 526, startPoint y: 210, endPoint x: 518, endPoint y: 218, distance: 12.2
click at [526, 212] on input "input" at bounding box center [601, 208] width 349 height 38
paste input "meta"
type input "meta"
drag, startPoint x: 532, startPoint y: 424, endPoint x: 546, endPoint y: 402, distance: 25.6
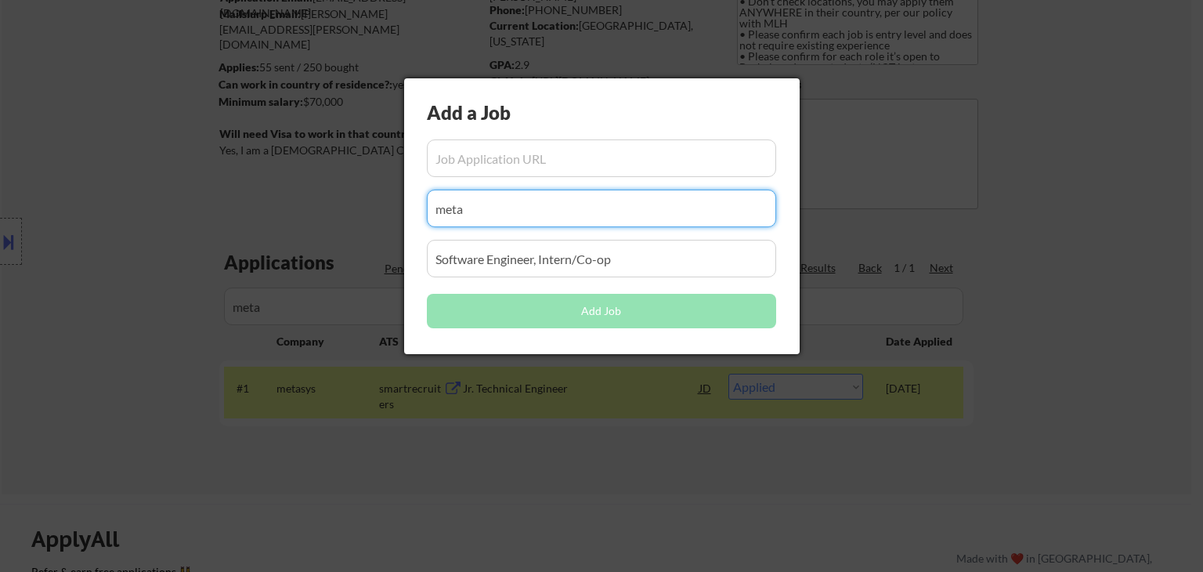
click at [533, 421] on div at bounding box center [601, 286] width 1203 height 572
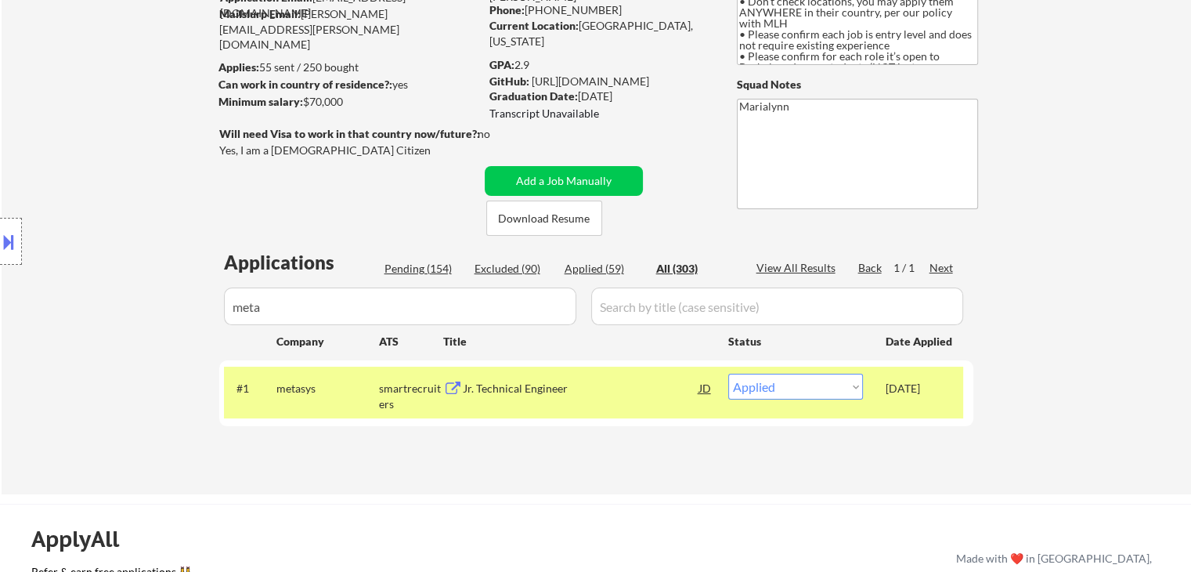
click at [783, 309] on input "input" at bounding box center [777, 306] width 372 height 38
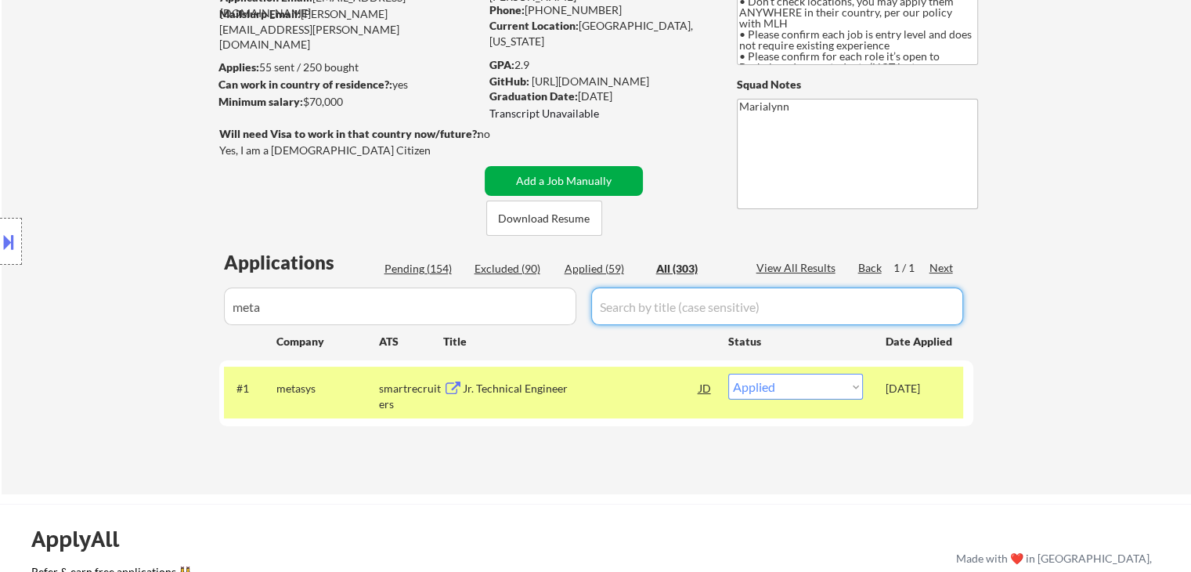
click at [539, 168] on button "Add a Job Manually" at bounding box center [564, 181] width 158 height 30
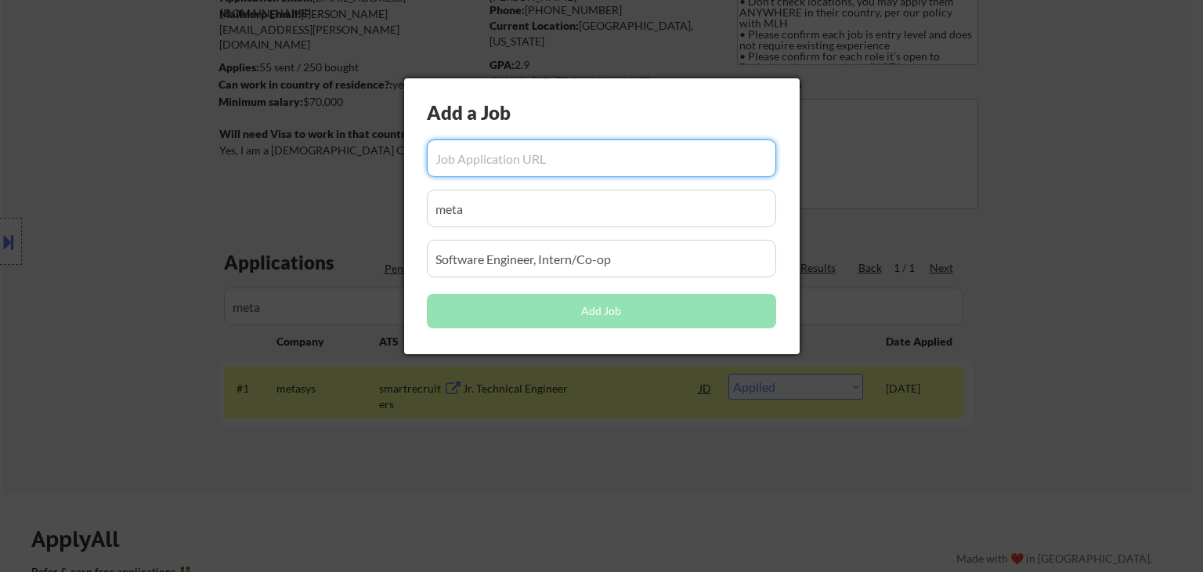
click at [536, 166] on input "input" at bounding box center [601, 158] width 349 height 38
paste input "https://www.metacareers.com/jobs/1471056164046415/"
type input "https://www.metacareers.com/jobs/1471056164046415/"
click at [511, 484] on div at bounding box center [601, 286] width 1203 height 572
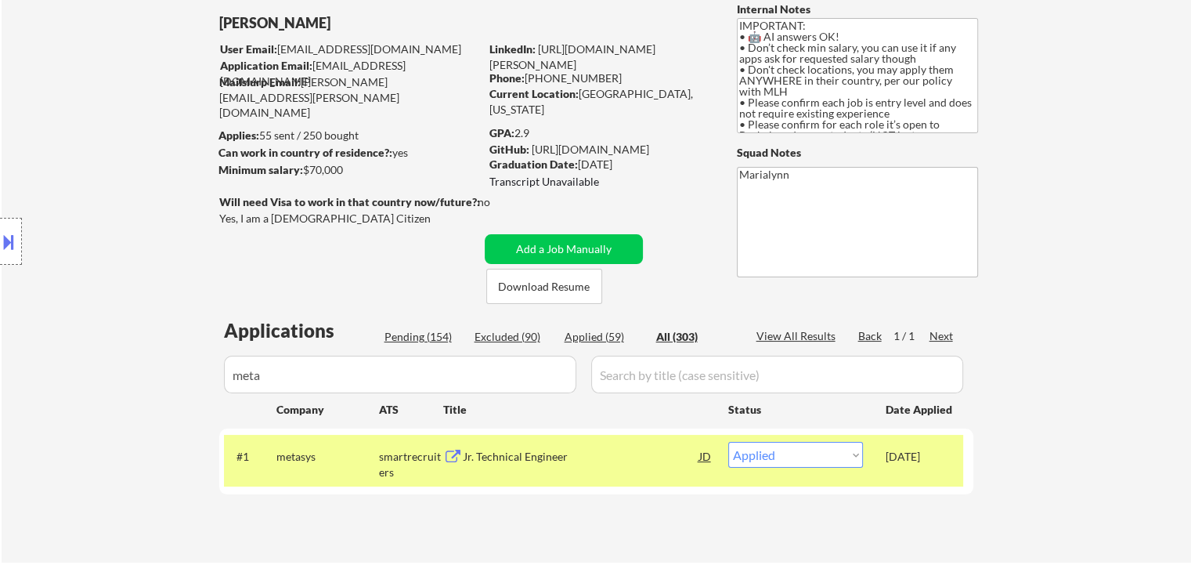
scroll to position [0, 0]
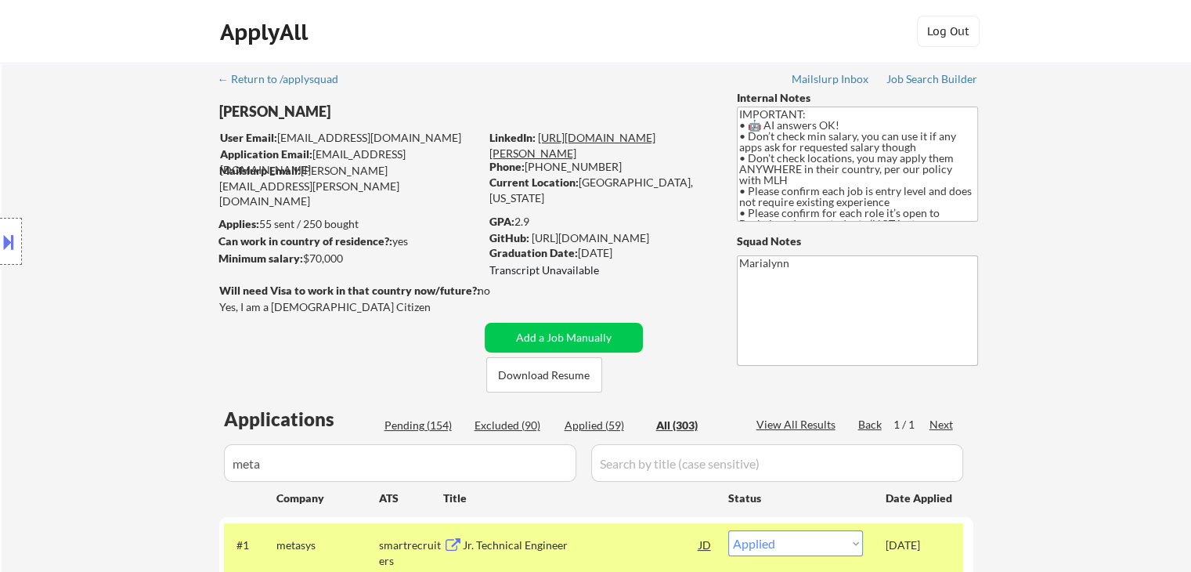
click at [638, 154] on link "[URL][DOMAIN_NAME][PERSON_NAME]" at bounding box center [572, 145] width 166 height 29
drag, startPoint x: 580, startPoint y: 179, endPoint x: 663, endPoint y: 179, distance: 83.0
click at [664, 179] on div "Current Location: Beachwood, Ohio" at bounding box center [600, 190] width 222 height 31
copy div "[GEOGRAPHIC_DATA], [US_STATE]"
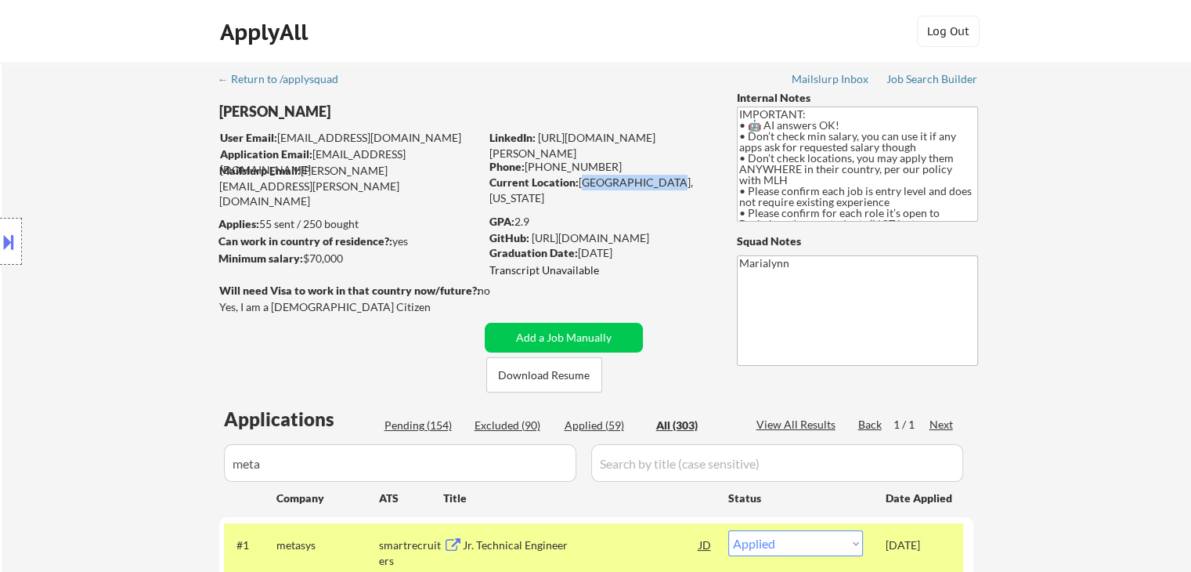
copy div "[GEOGRAPHIC_DATA], [US_STATE]"
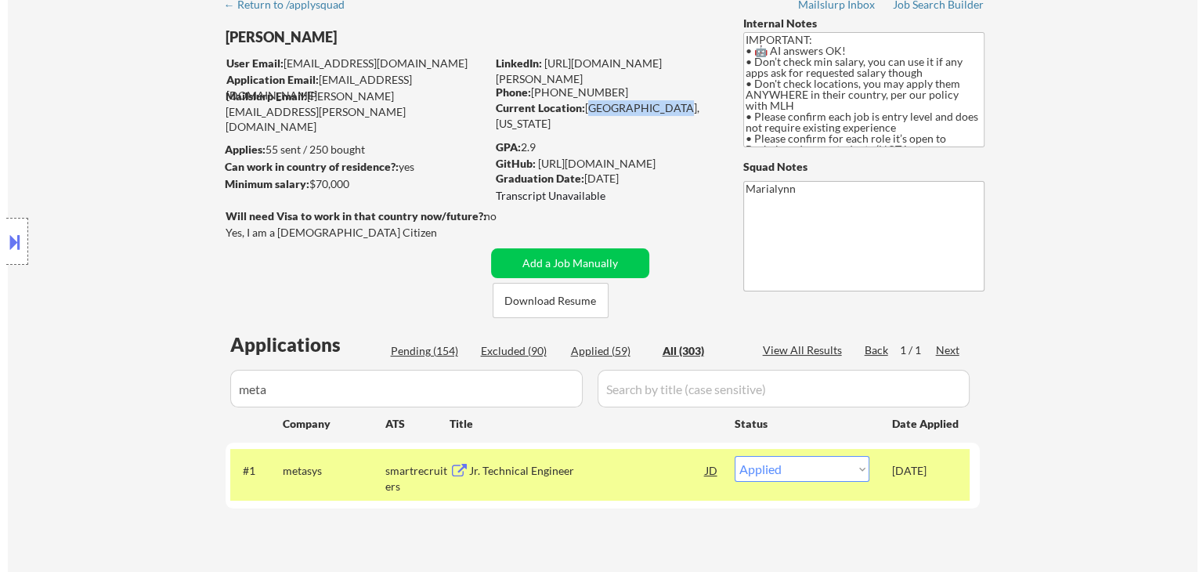
scroll to position [157, 0]
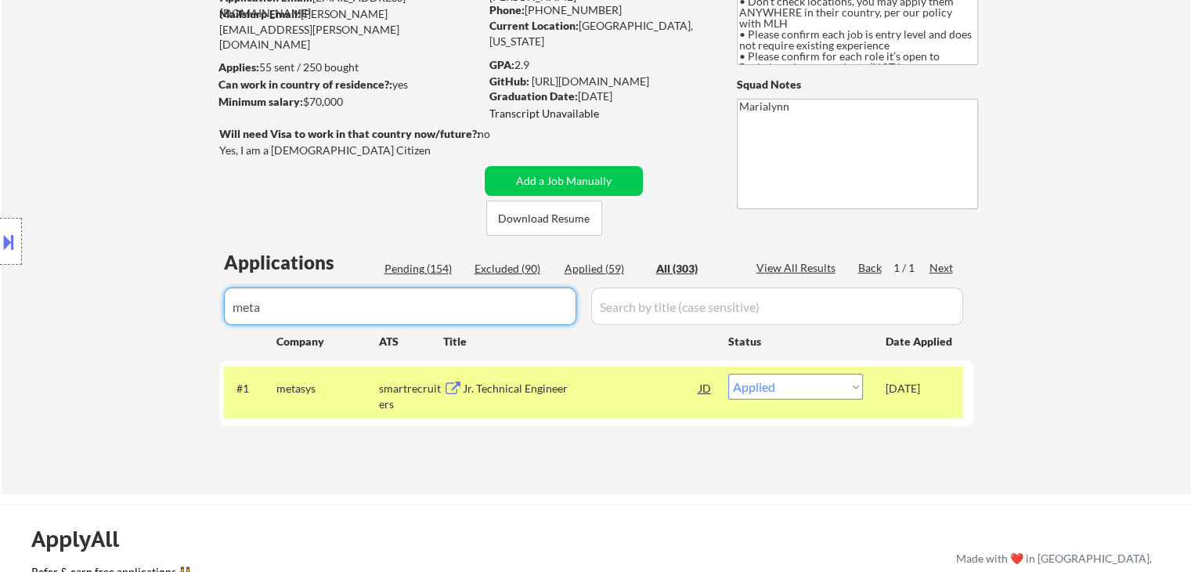
drag, startPoint x: 323, startPoint y: 276, endPoint x: 19, endPoint y: 264, distance: 304.0
click at [110, 255] on body "← Return to /applysquad Mailslurp Inbox Job Search Builder Shivani Rajgopal Use…" at bounding box center [595, 129] width 1191 height 572
paste input "Adob"
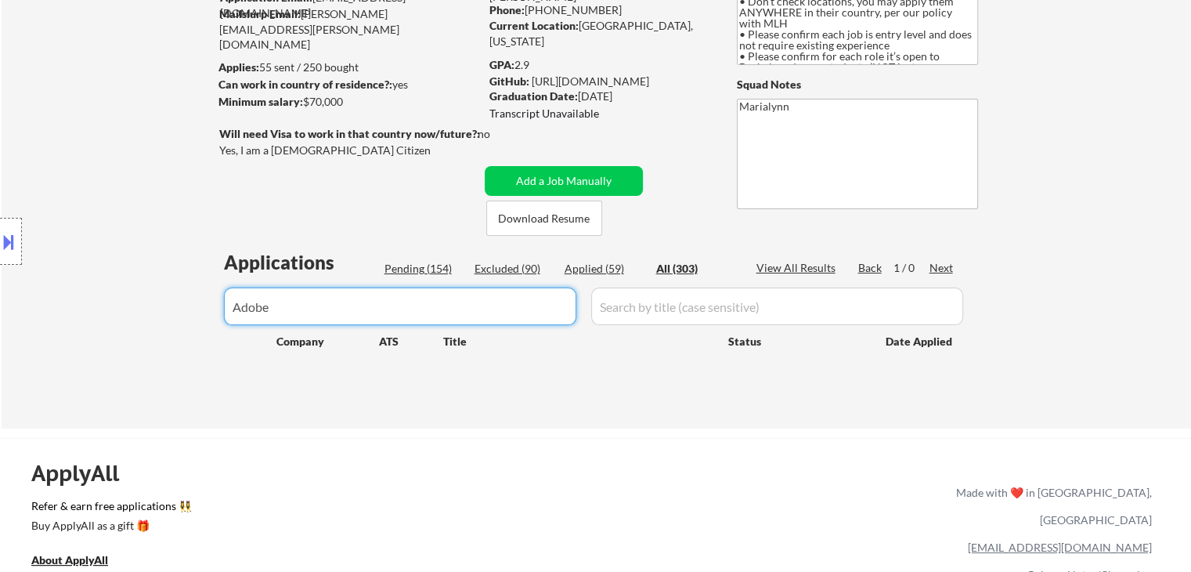
type input "Adobe"
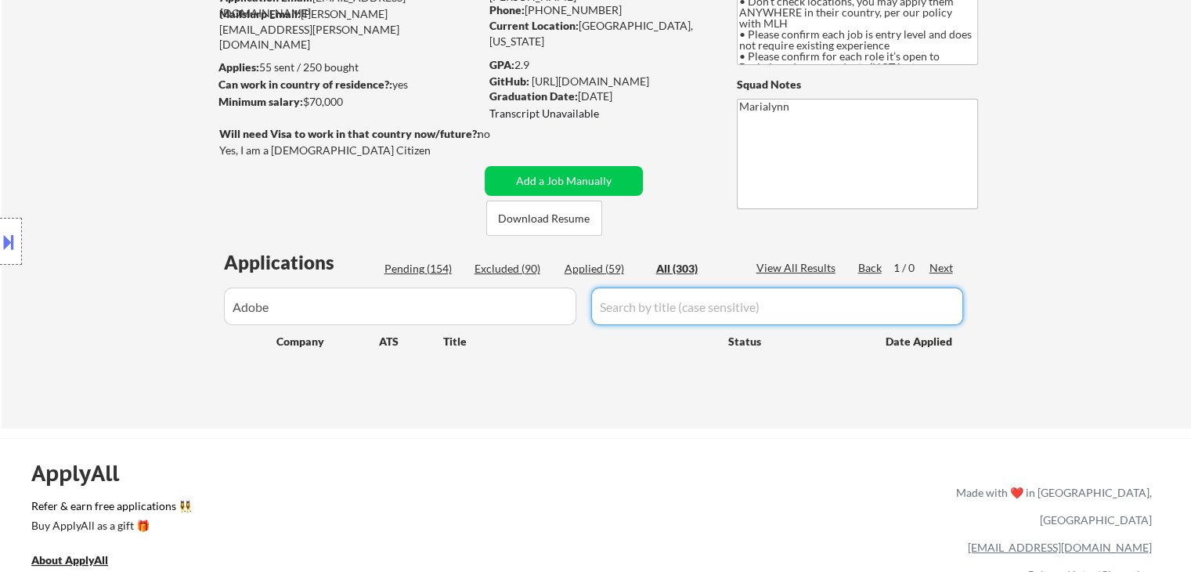
click at [658, 306] on input "input" at bounding box center [777, 306] width 372 height 38
paste input "2026 Intern - Software Engineer"
type input "2026 Intern - Software Engineer"
drag, startPoint x: 590, startPoint y: 265, endPoint x: 598, endPoint y: 267, distance: 8.0
click at [590, 267] on div "Applied (59)" at bounding box center [604, 269] width 78 height 16
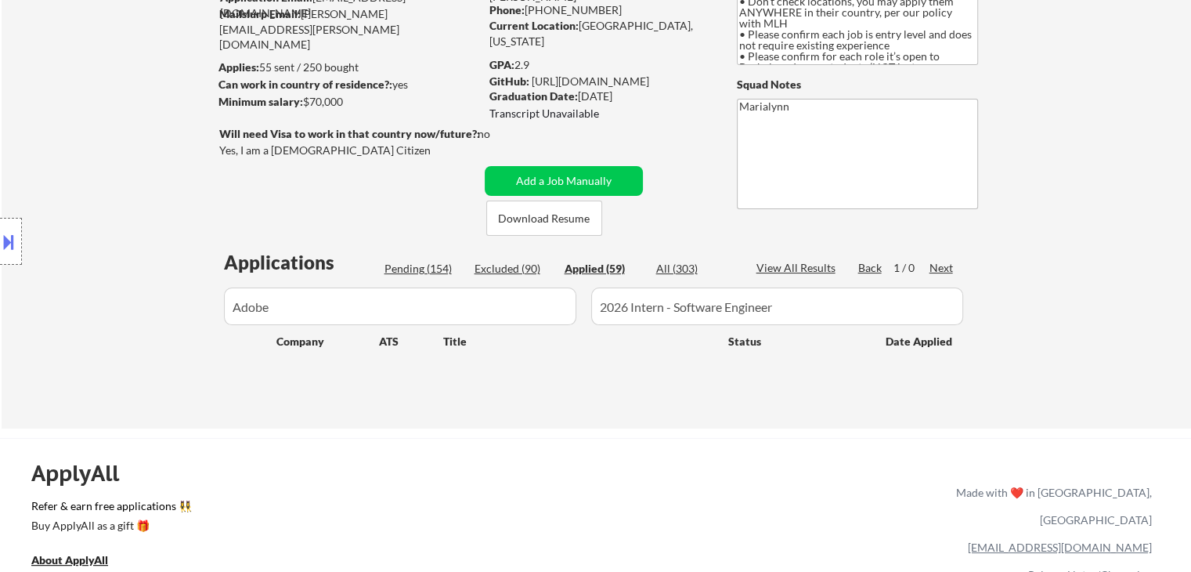
click at [666, 266] on div "All (303)" at bounding box center [695, 269] width 78 height 16
click at [679, 264] on div "All (303)" at bounding box center [695, 269] width 78 height 16
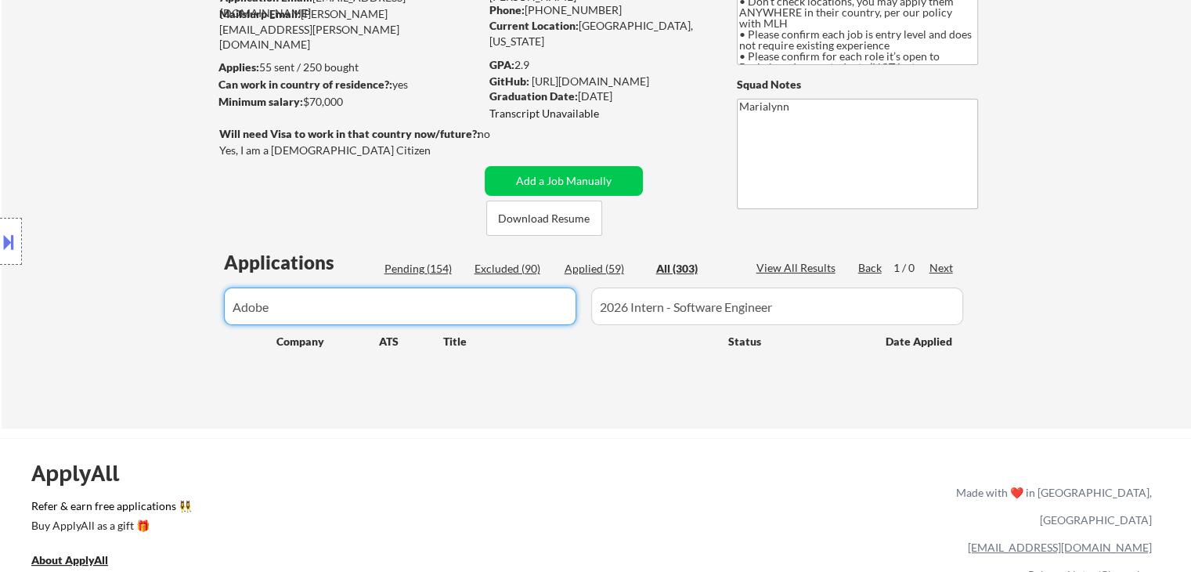
click at [398, 301] on input "input" at bounding box center [400, 306] width 352 height 38
type input "adobe"
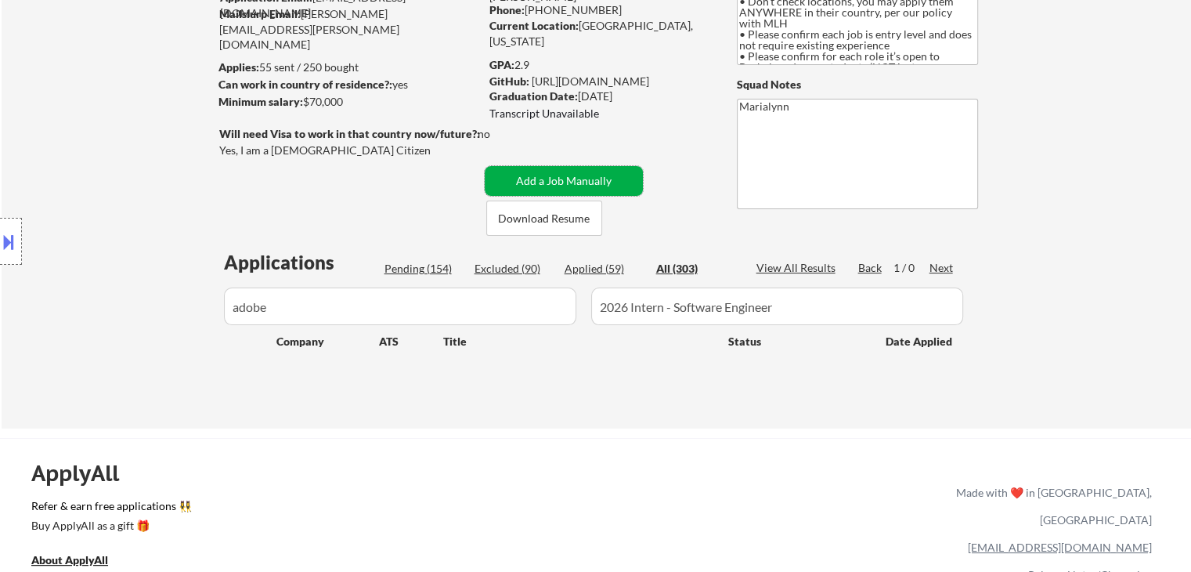
drag, startPoint x: 598, startPoint y: 174, endPoint x: 592, endPoint y: 182, distance: 10.7
click at [598, 175] on button "Add a Job Manually" at bounding box center [564, 181] width 158 height 30
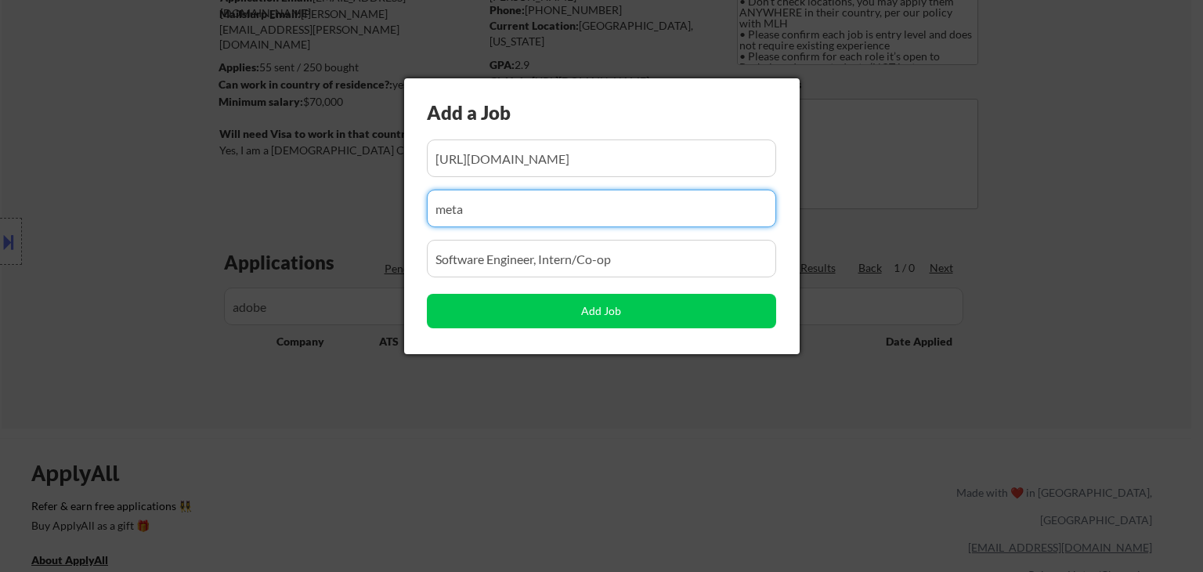
drag, startPoint x: 522, startPoint y: 210, endPoint x: 270, endPoint y: 233, distance: 252.4
click at [276, 230] on body "← Return to /applysquad Mailslurp Inbox Job Search Builder Shivani Rajgopal Use…" at bounding box center [601, 129] width 1203 height 572
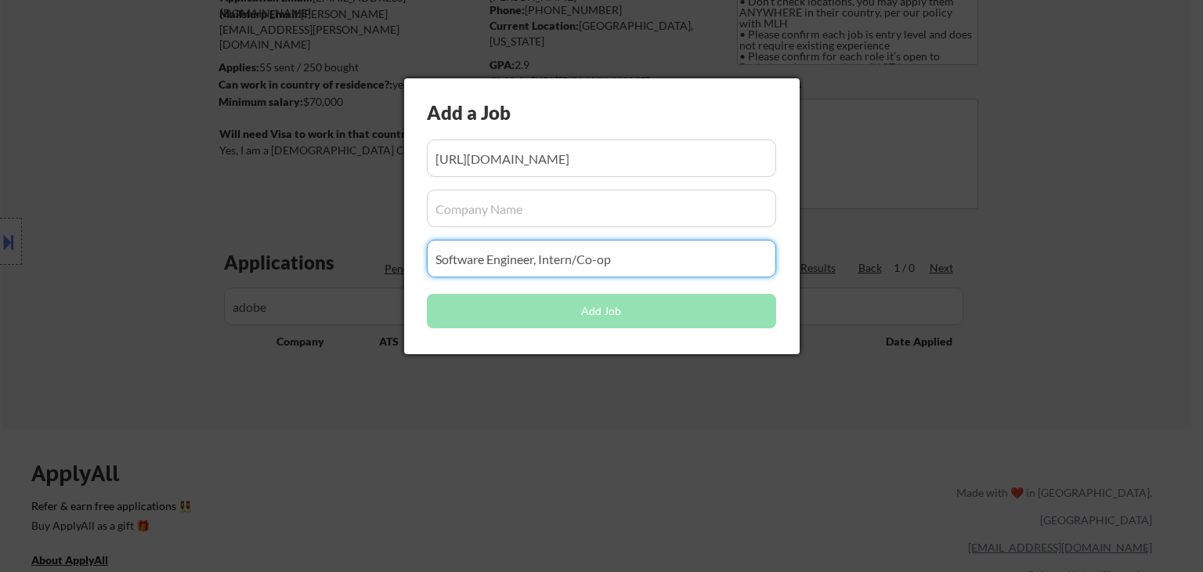
drag, startPoint x: 630, startPoint y: 265, endPoint x: 132, endPoint y: 270, distance: 497.3
click at [51, 294] on body "← Return to /applysquad Mailslurp Inbox Job Search Builder Shivani Rajgopal Use…" at bounding box center [601, 129] width 1203 height 572
click at [453, 157] on input "input" at bounding box center [601, 158] width 349 height 38
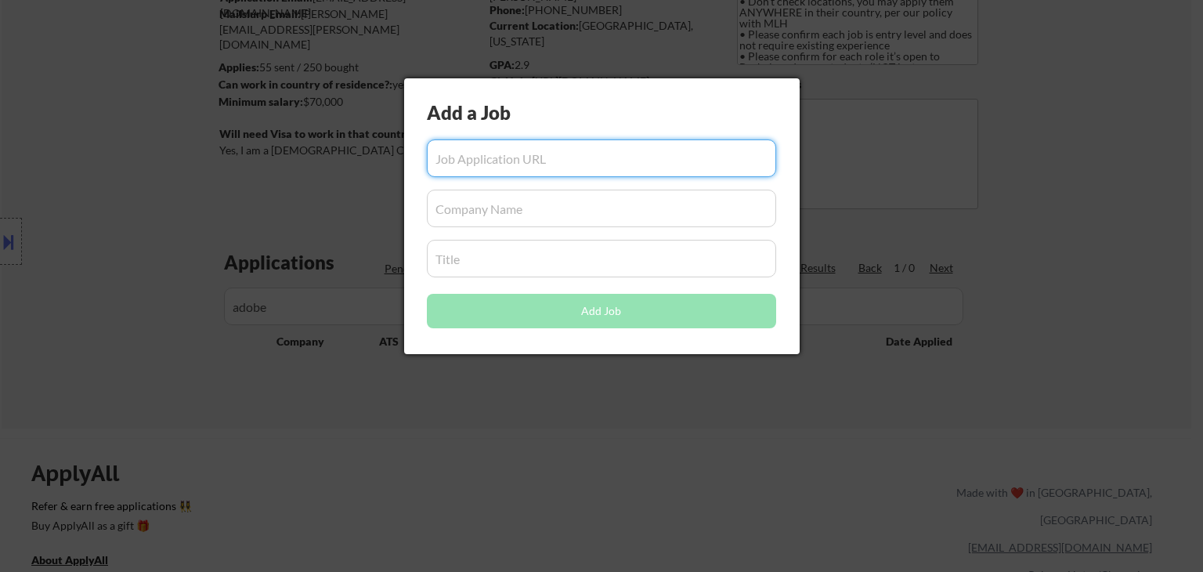
drag, startPoint x: 278, startPoint y: 309, endPoint x: 291, endPoint y: 312, distance: 13.5
click at [278, 310] on div at bounding box center [601, 286] width 1203 height 572
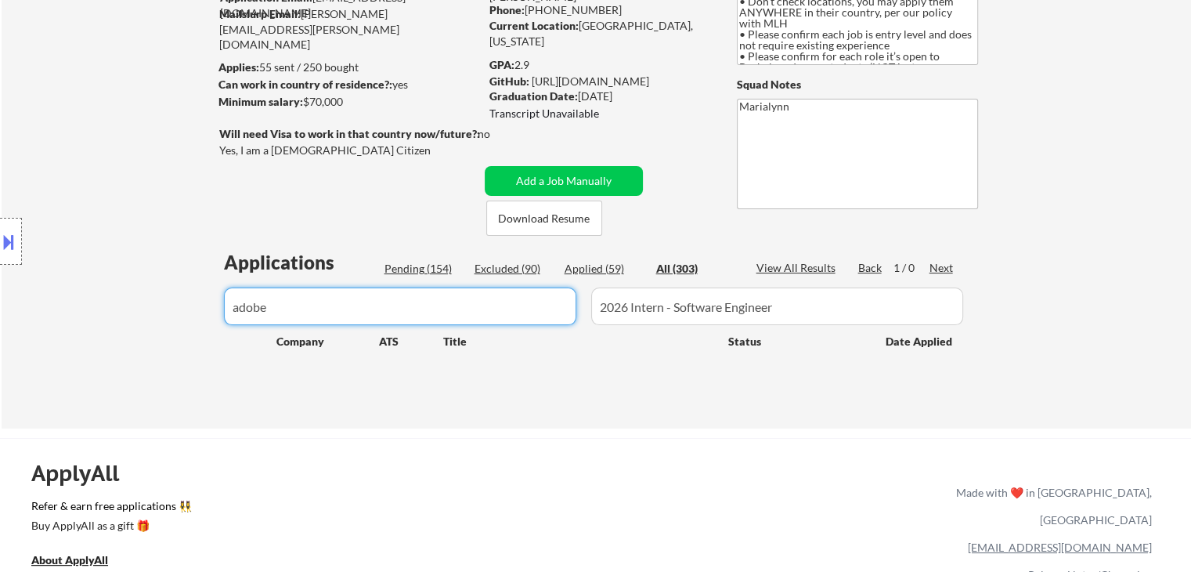
drag, startPoint x: 309, startPoint y: 311, endPoint x: 26, endPoint y: 354, distance: 286.7
click at [0, 348] on body "← Return to /applysquad Mailslurp Inbox Job Search Builder Shivani Rajgopal Use…" at bounding box center [595, 129] width 1191 height 572
click at [553, 170] on button "Add a Job Manually" at bounding box center [564, 181] width 158 height 30
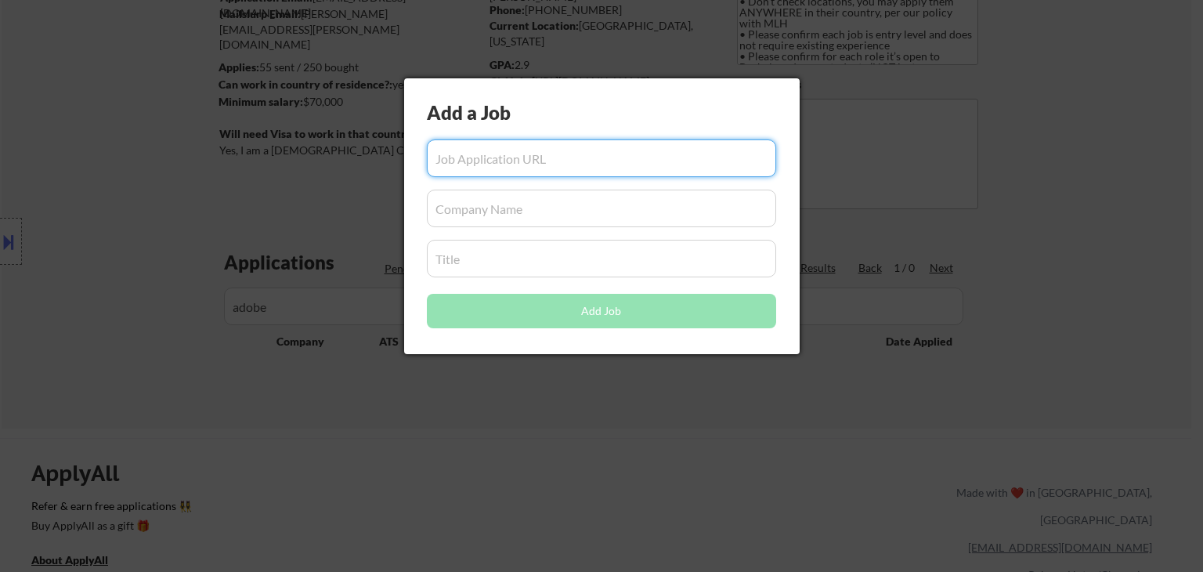
click at [482, 213] on input "input" at bounding box center [601, 208] width 349 height 38
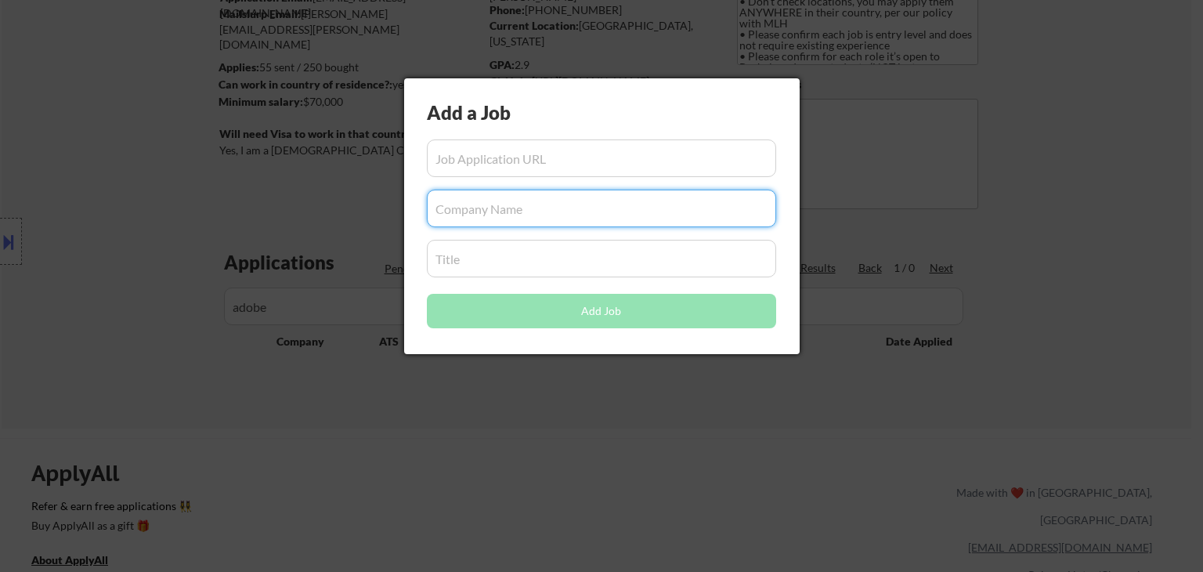
paste input "adobe"
type input "adobe"
click at [338, 395] on div at bounding box center [601, 286] width 1203 height 572
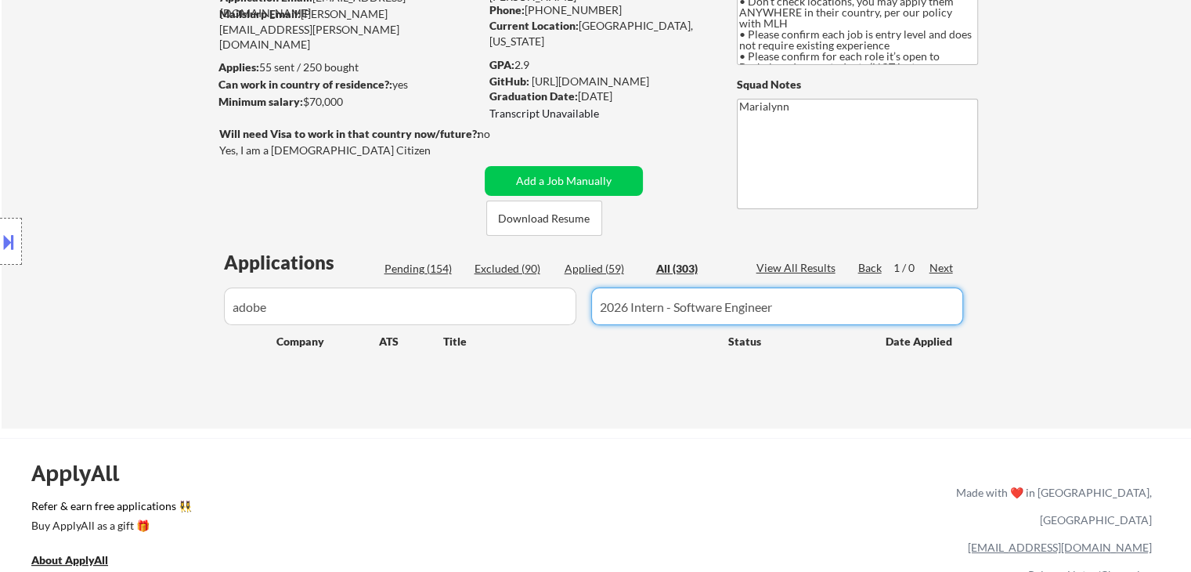
drag, startPoint x: 608, startPoint y: 295, endPoint x: 104, endPoint y: 291, distance: 503.5
click at [104, 287] on body "← Return to /applysquad Mailslurp Inbox Job Search Builder Shivani Rajgopal Use…" at bounding box center [595, 129] width 1191 height 572
drag, startPoint x: 533, startPoint y: 173, endPoint x: 518, endPoint y: 190, distance: 22.8
click at [532, 175] on button "Add a Job Manually" at bounding box center [564, 181] width 158 height 30
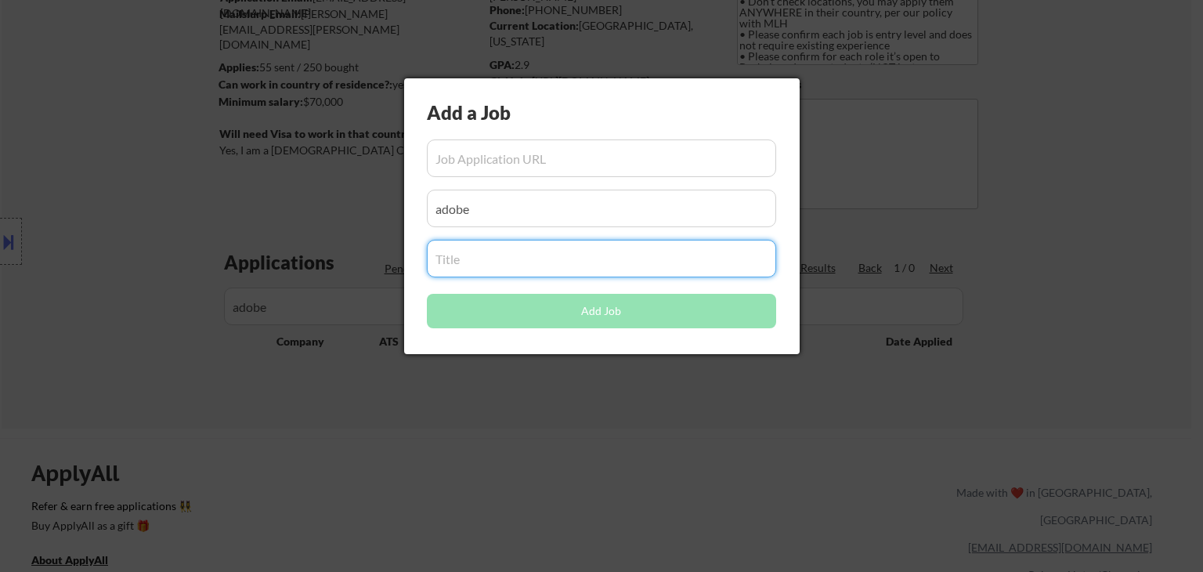
drag, startPoint x: 498, startPoint y: 242, endPoint x: 497, endPoint y: 251, distance: 9.4
click at [498, 248] on input "input" at bounding box center [601, 259] width 349 height 38
paste input "2026 Intern - Software Engineer"
type input "2026 Intern - Software Engineer"
click at [456, 393] on div at bounding box center [601, 286] width 1203 height 572
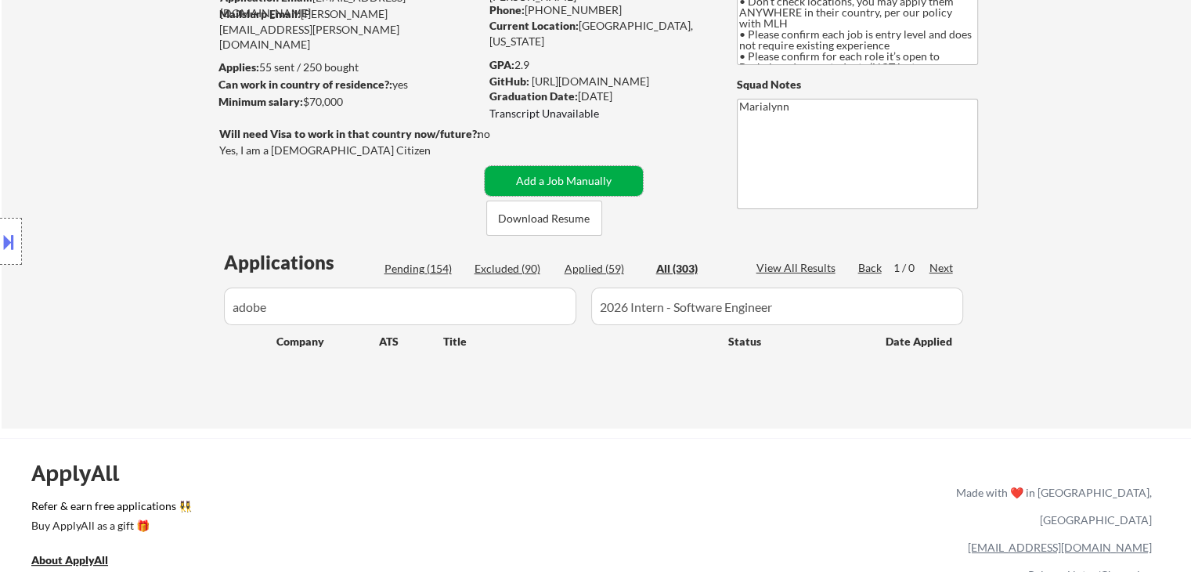
click at [550, 184] on button "Add a Job Manually" at bounding box center [564, 181] width 158 height 30
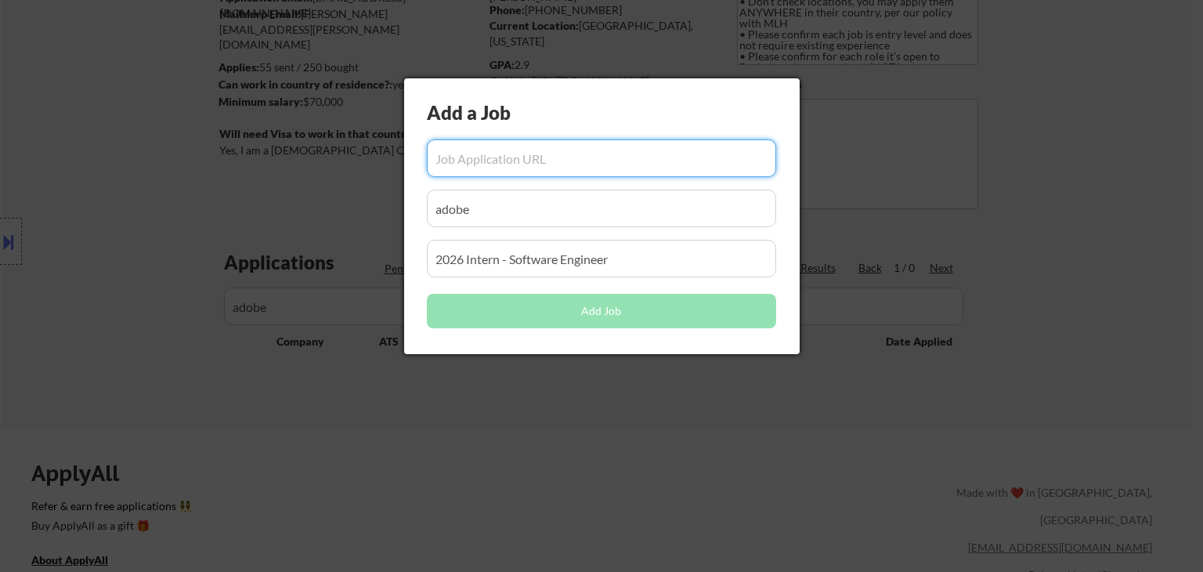
click at [493, 153] on input "input" at bounding box center [601, 158] width 349 height 38
paste input "https://careers.adobe.com/us/en/job/R158531/2026-Intern-Software-Engineer"
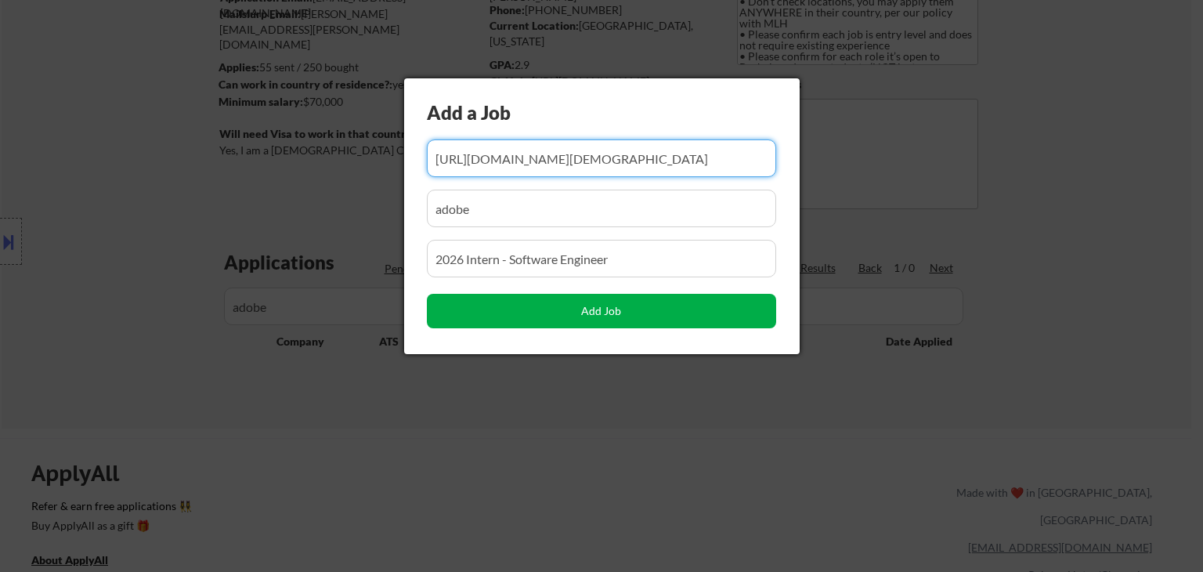
type input "https://careers.adobe.com/us/en/job/R158531/2026-Intern-Software-Engineer"
click at [630, 301] on button "Add Job" at bounding box center [601, 311] width 349 height 34
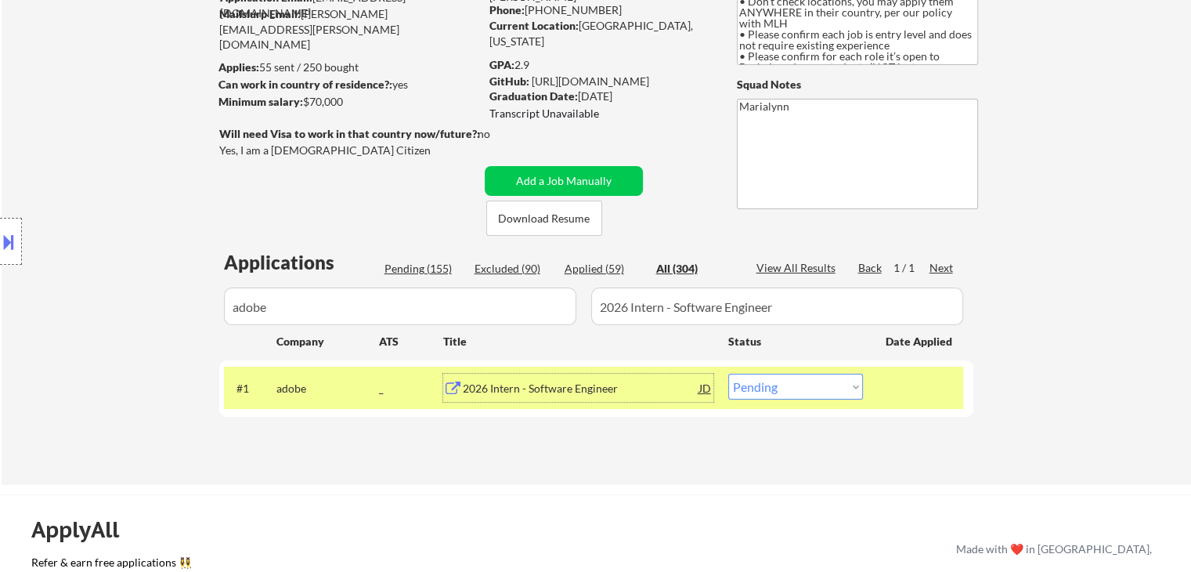
click at [603, 379] on div "2026 Intern - Software Engineer" at bounding box center [581, 388] width 236 height 28
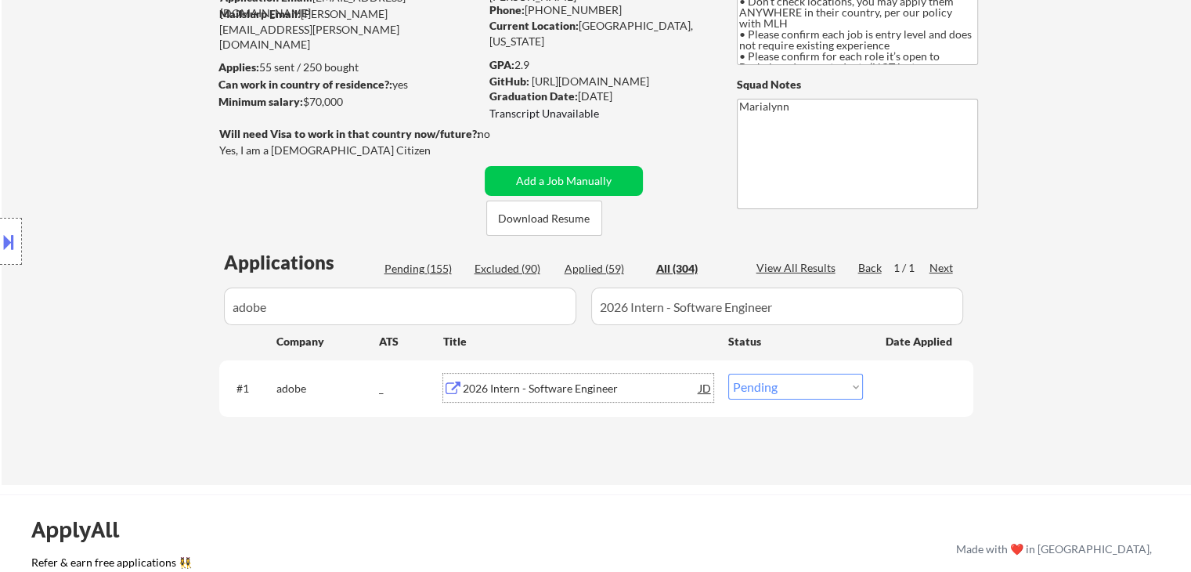
click at [771, 385] on select "Choose an option... Pending Applied Excluded (Questions) Excluded (Expired) Exc…" at bounding box center [795, 387] width 135 height 26
select select ""applied""
click at [728, 374] on select "Choose an option... Pending Applied Excluded (Questions) Excluded (Expired) Exc…" at bounding box center [795, 387] width 135 height 26
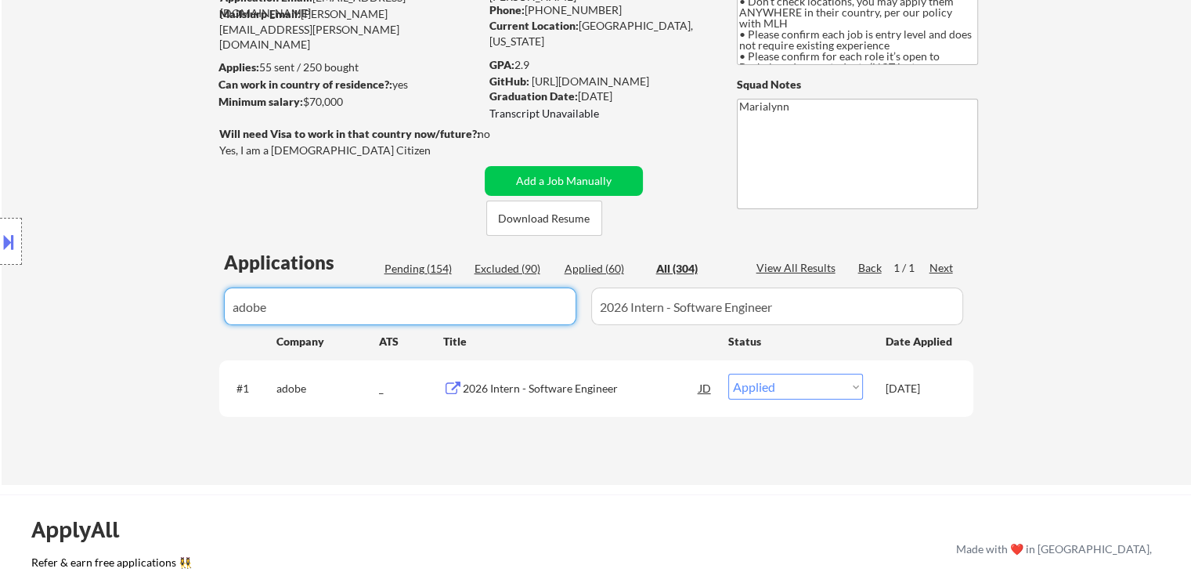
drag, startPoint x: 313, startPoint y: 292, endPoint x: 0, endPoint y: 319, distance: 314.4
click at [0, 321] on body "← Return to /applysquad Mailslurp Inbox Job Search Builder Shivani Rajgopal Use…" at bounding box center [595, 129] width 1191 height 572
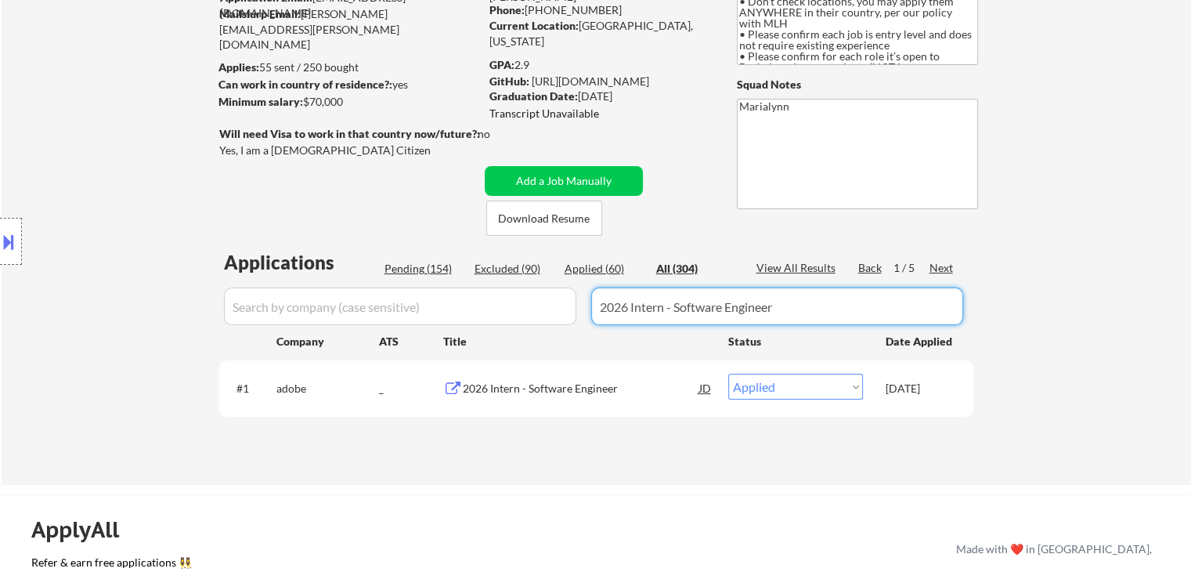
drag, startPoint x: 792, startPoint y: 307, endPoint x: 287, endPoint y: 332, distance: 505.7
click at [294, 329] on div "Applications Pending (154) Excluded (90) Applied (60) All (304) View All Result…" at bounding box center [596, 351] width 754 height 205
select select ""applied""
select select ""excluded""
select select ""applied""
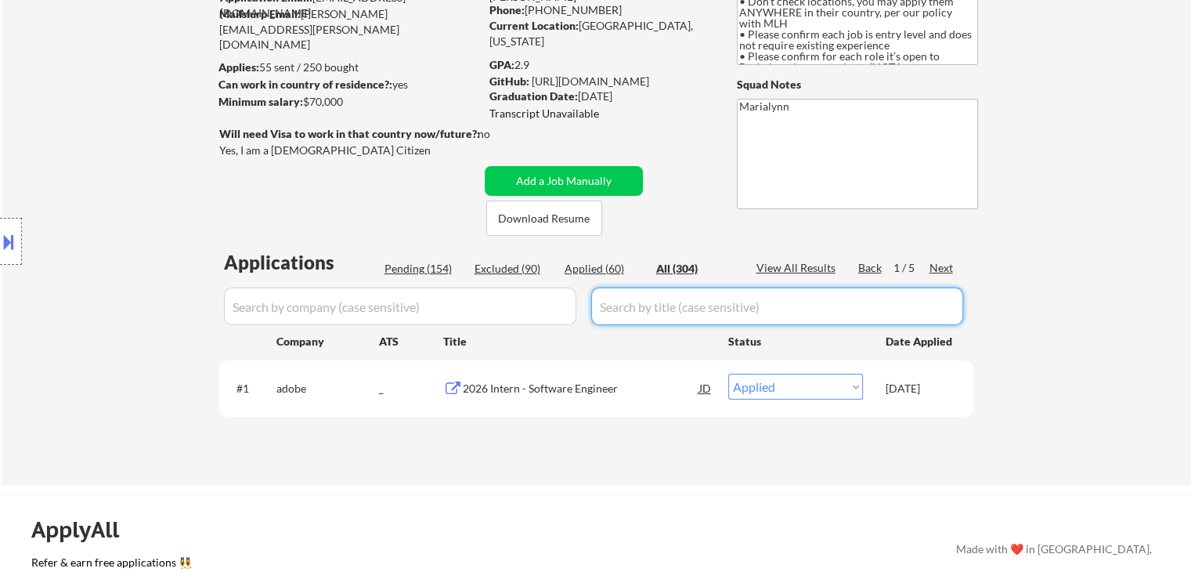
select select ""applied""
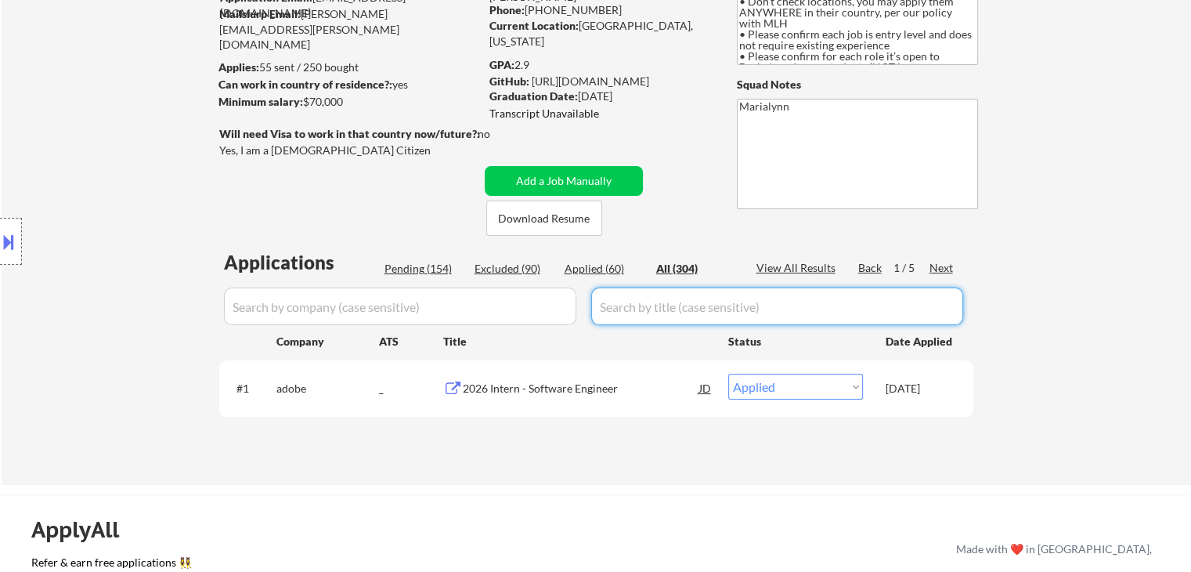
select select ""applied""
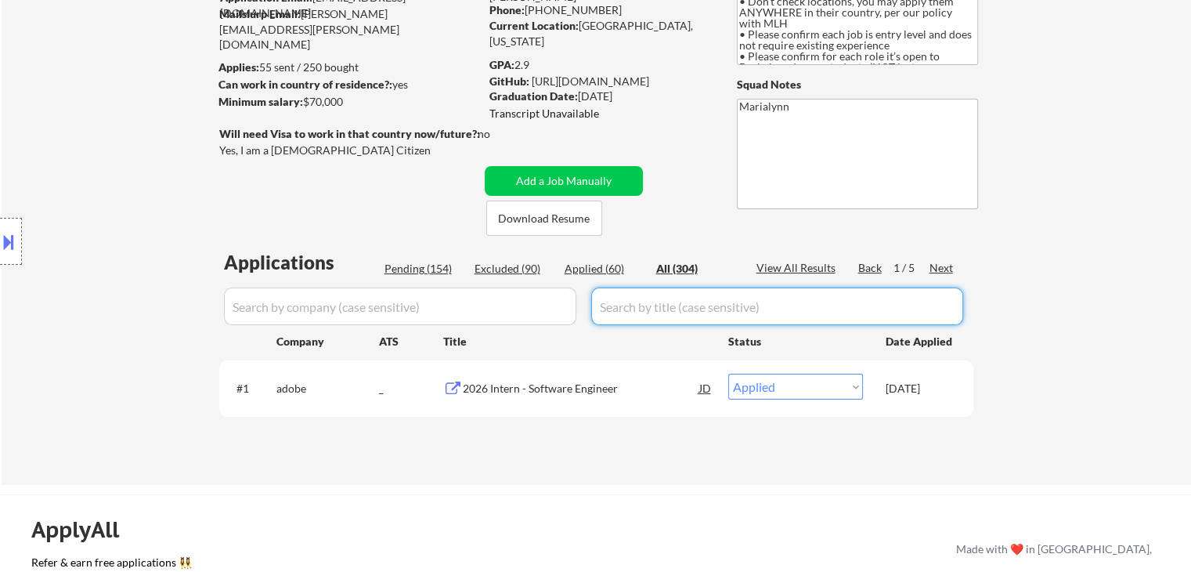
select select ""applied""
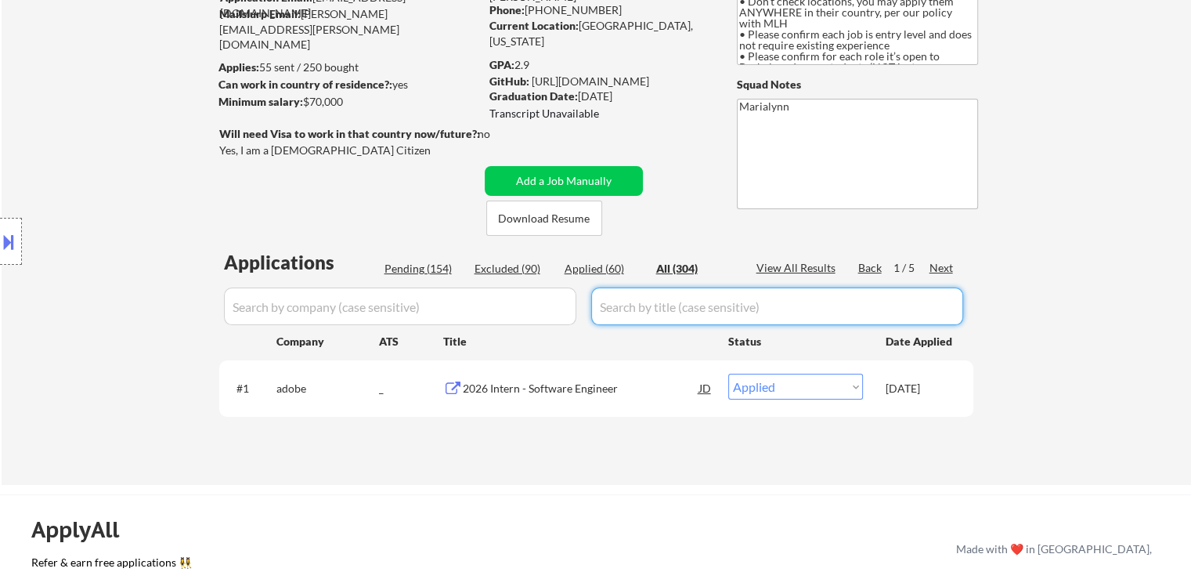
select select ""applied""
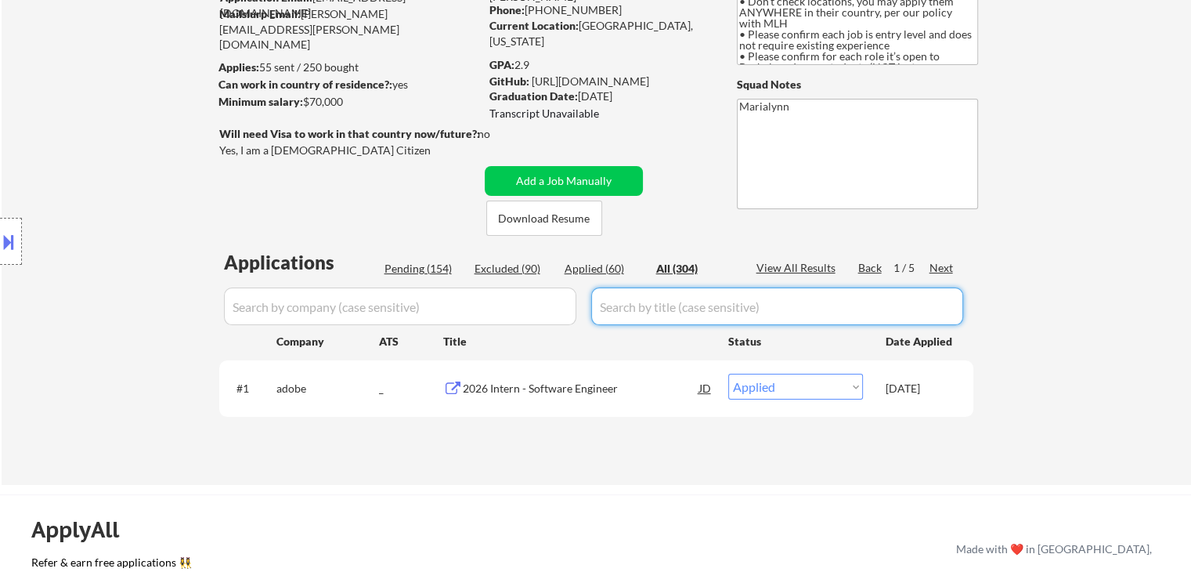
select select ""applied""
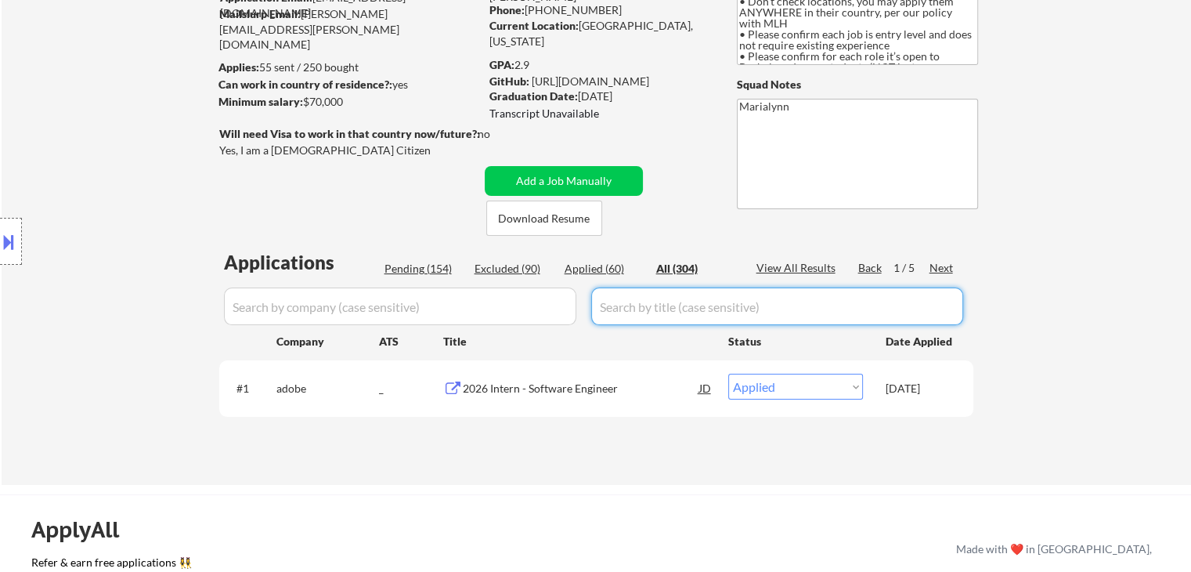
select select ""applied""
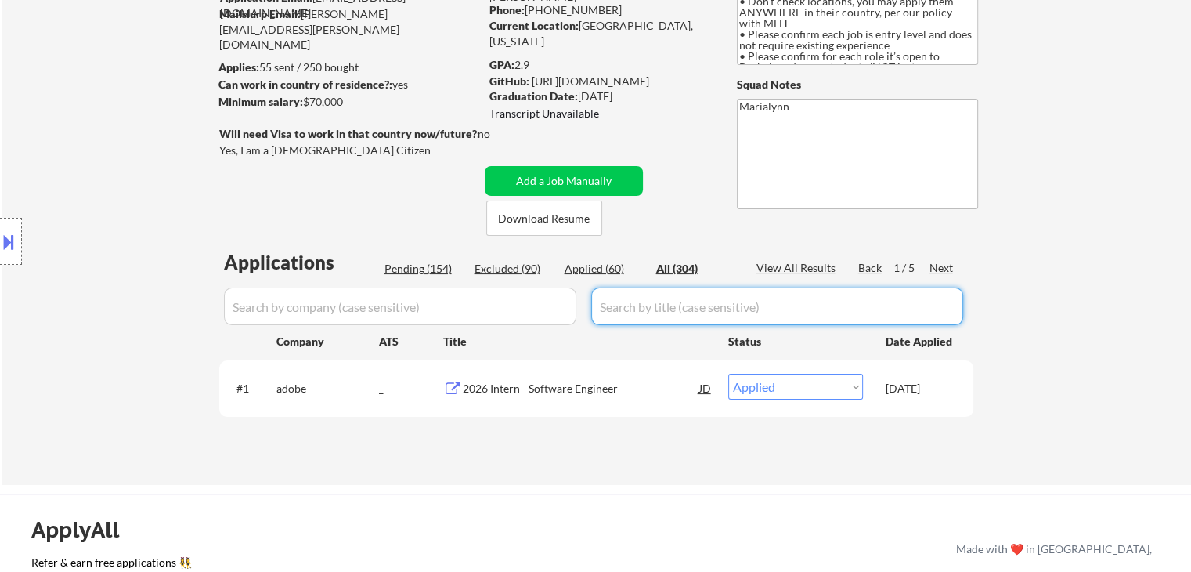
select select ""applied""
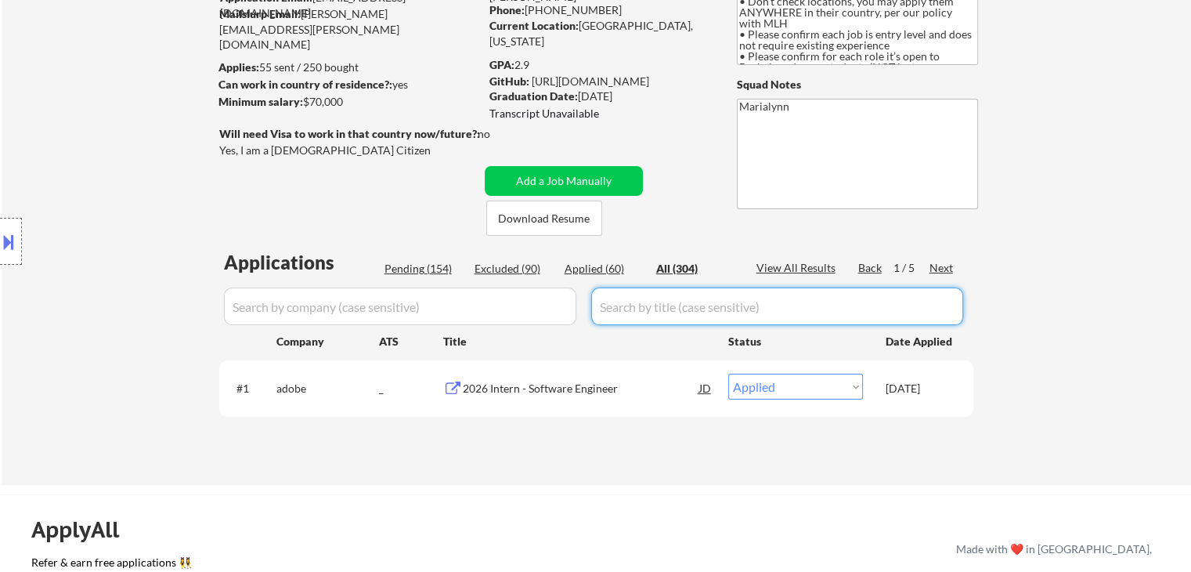
select select ""applied""
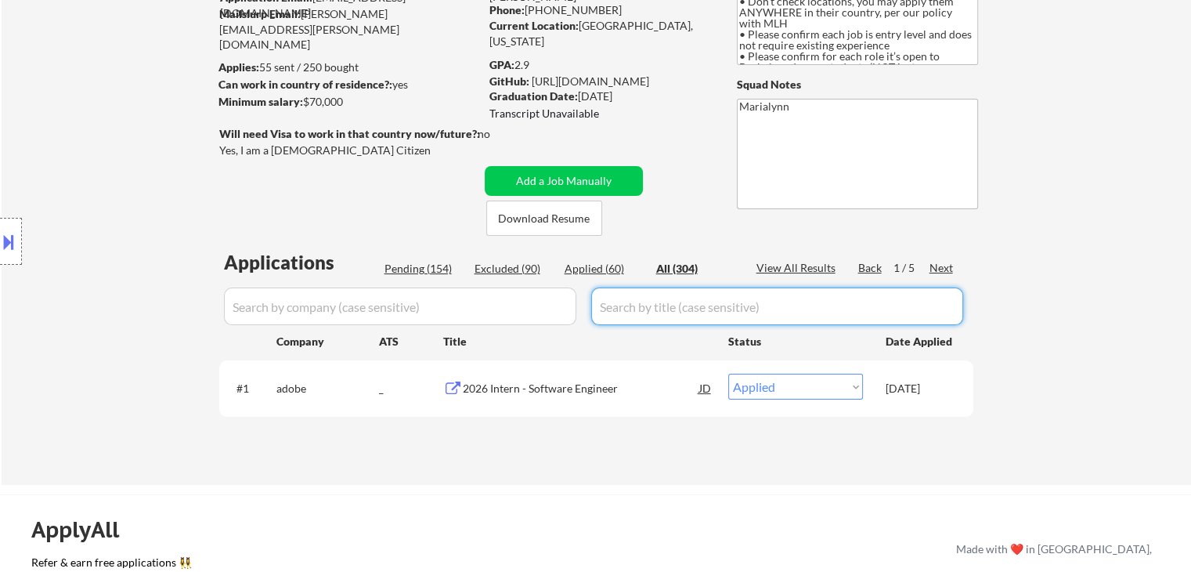
select select ""applied""
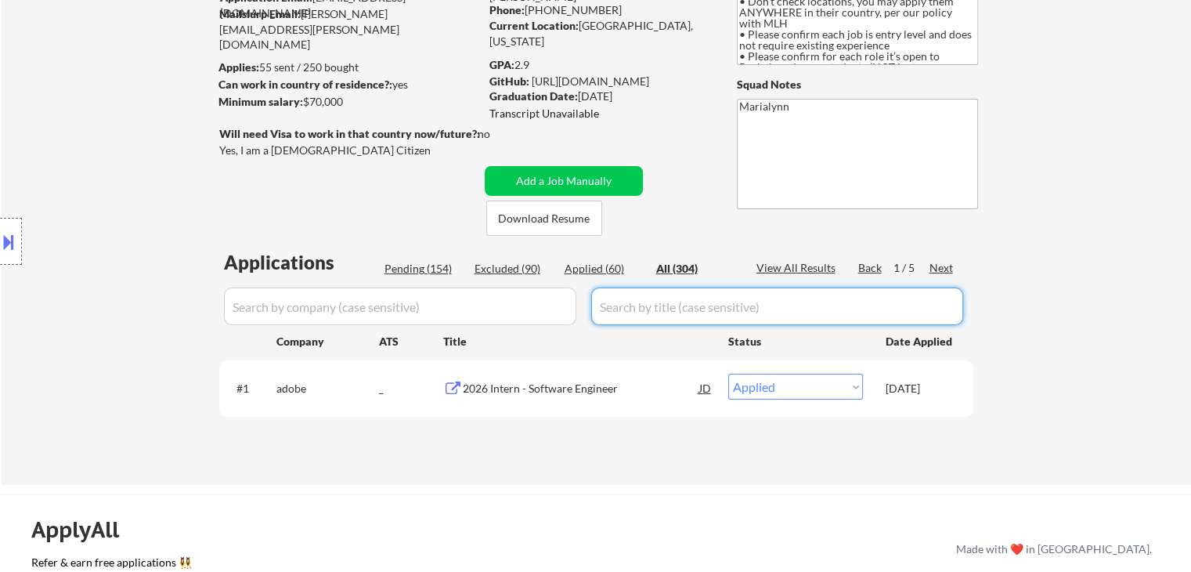
select select ""applied""
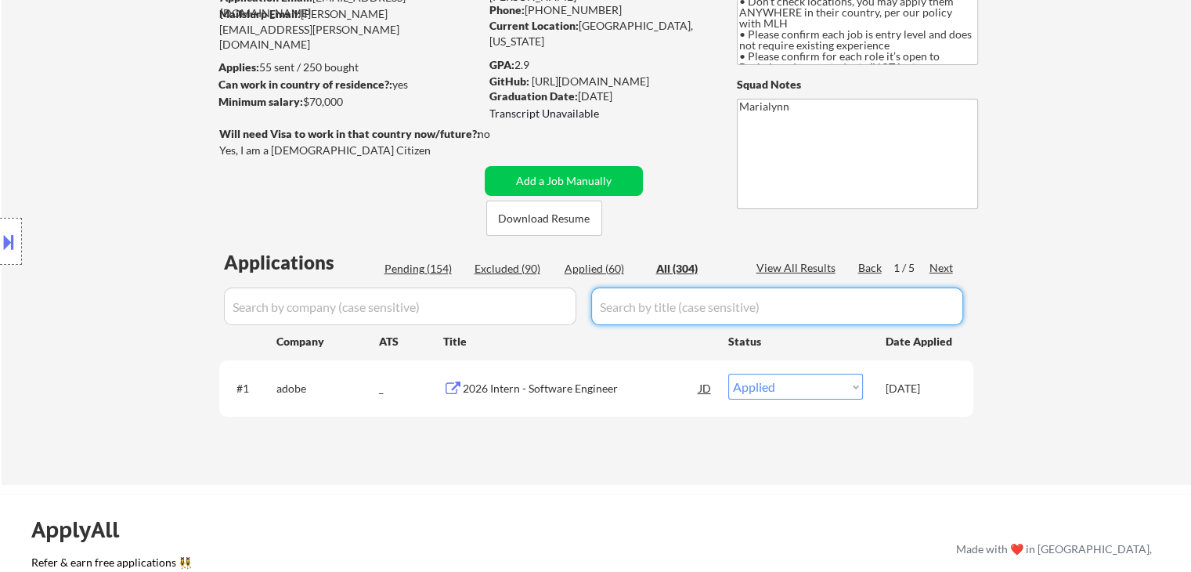
select select ""applied""
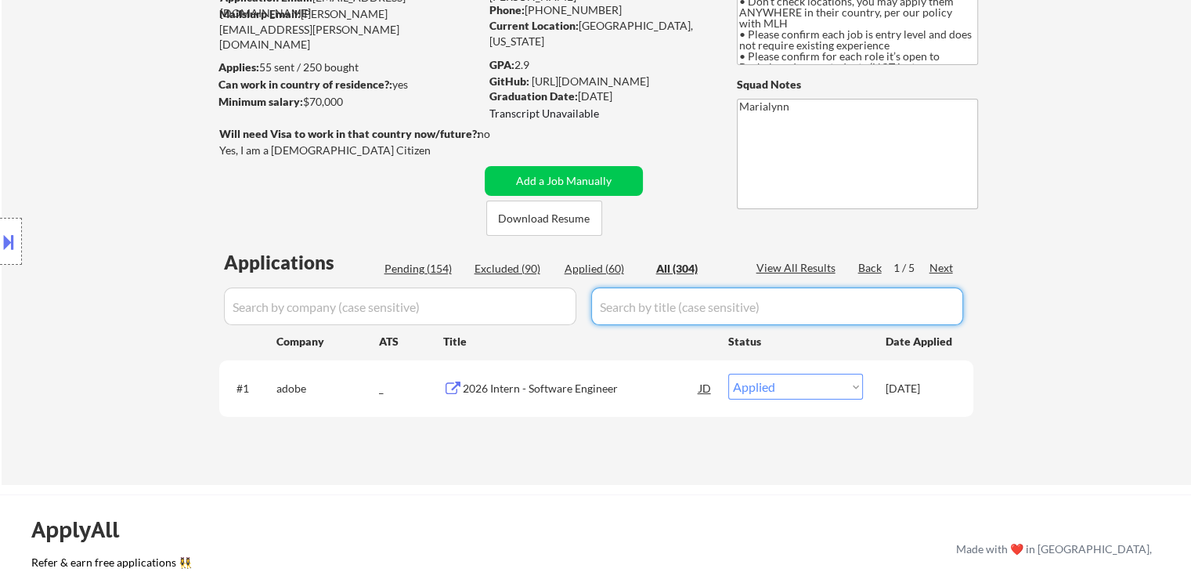
select select ""applied""
select select ""excluded__expired_""
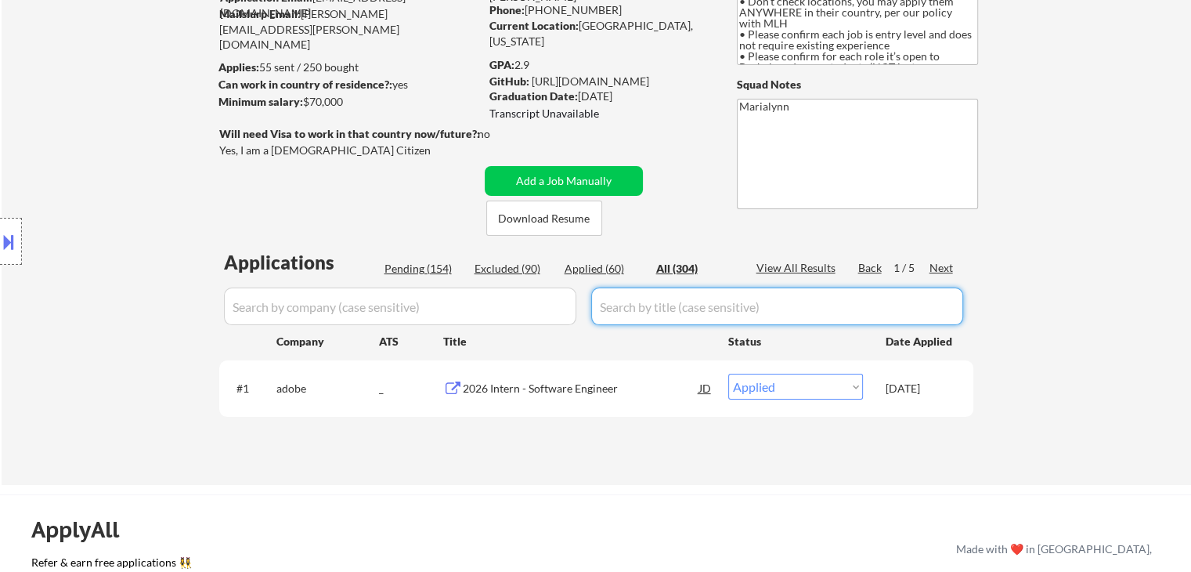
select select ""excluded__expired_""
select select ""excluded__bad_match_""
select select ""excluded__location_""
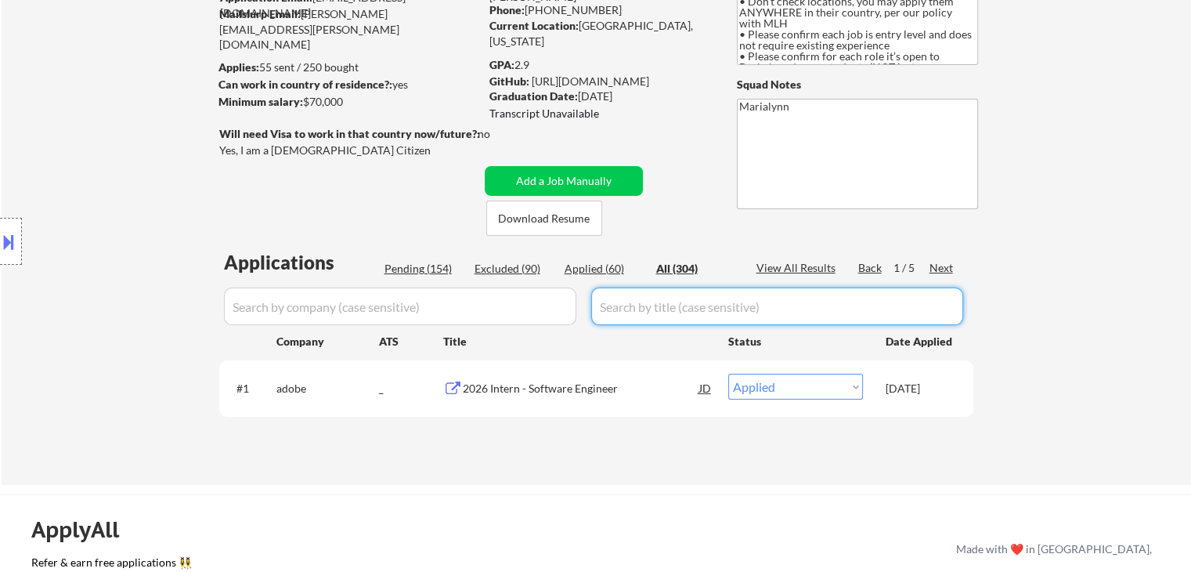
select select ""excluded""
select select ""excluded__expired_""
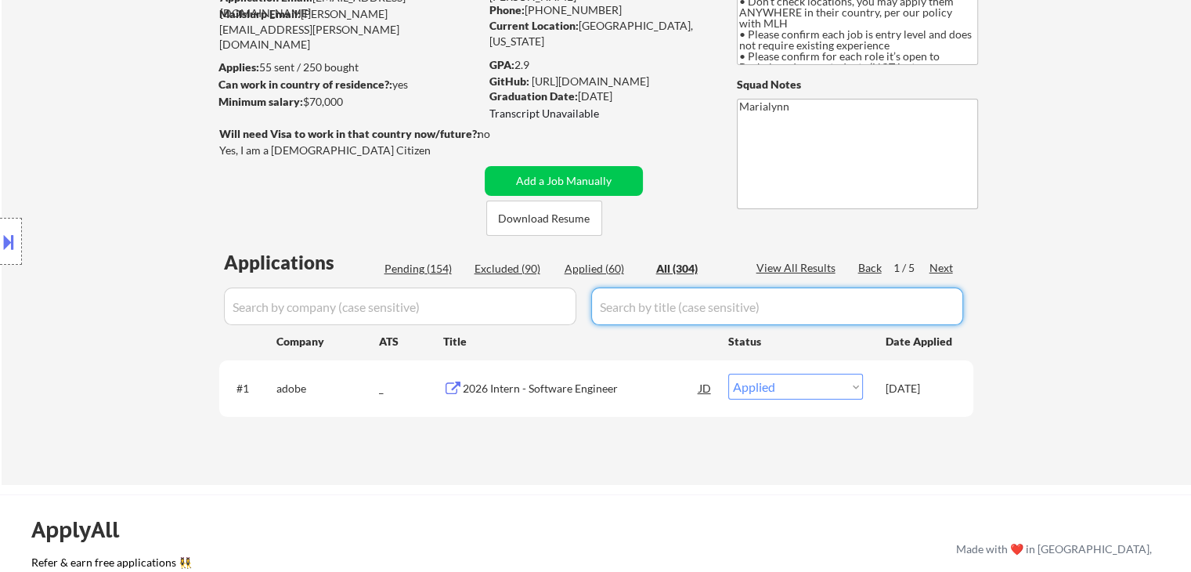
select select ""excluded__expired_""
select select ""excluded__bad_match_""
select select ""excluded__expired_""
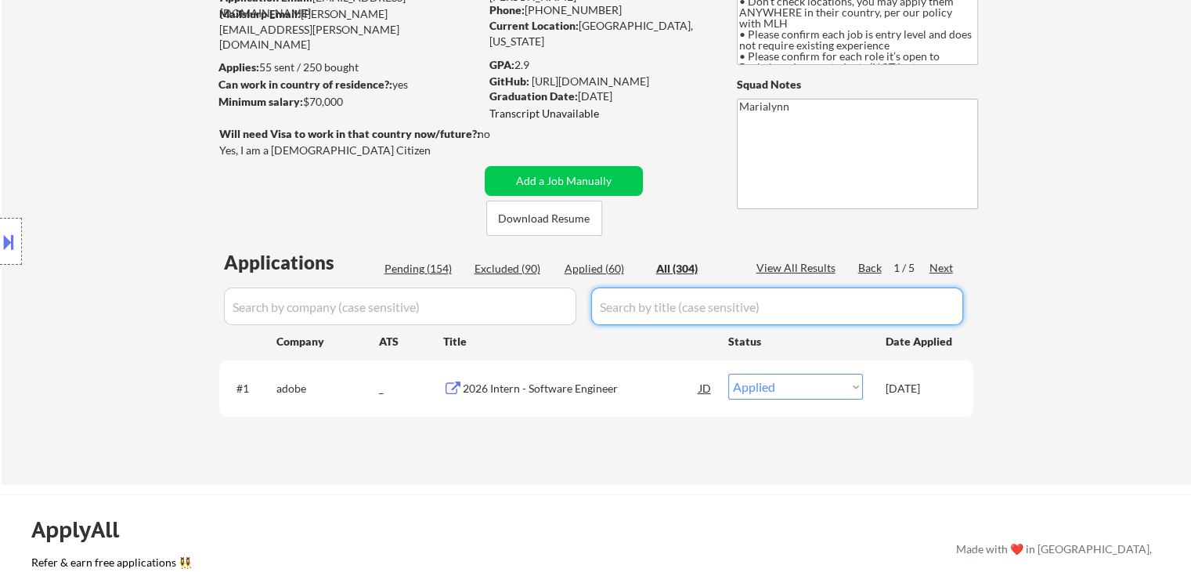
select select ""excluded__expired_""
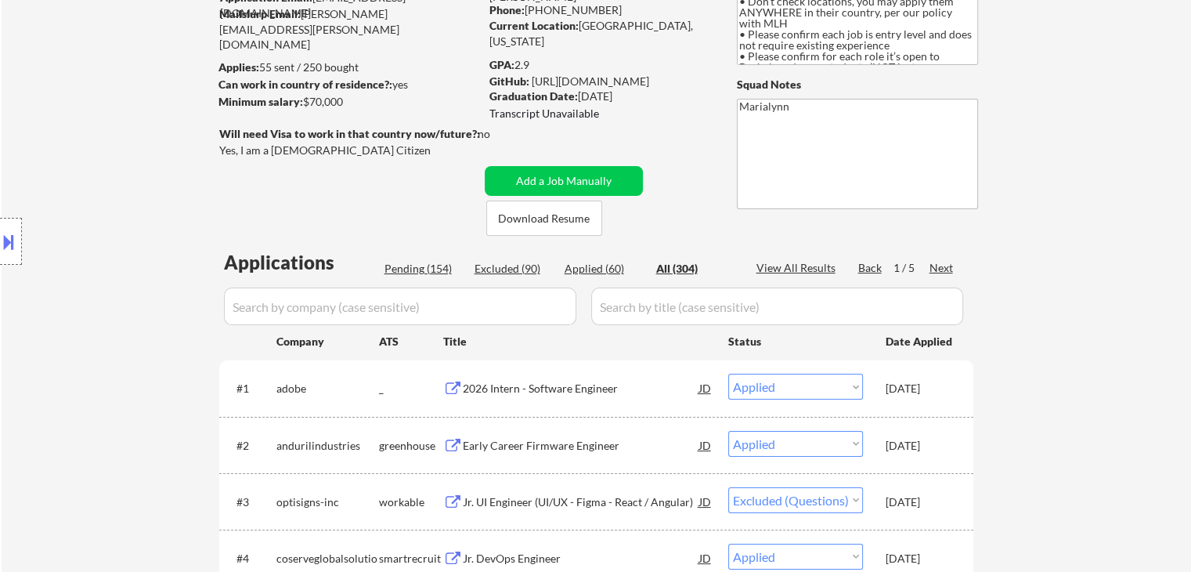
click at [500, 314] on input "input" at bounding box center [400, 306] width 352 height 38
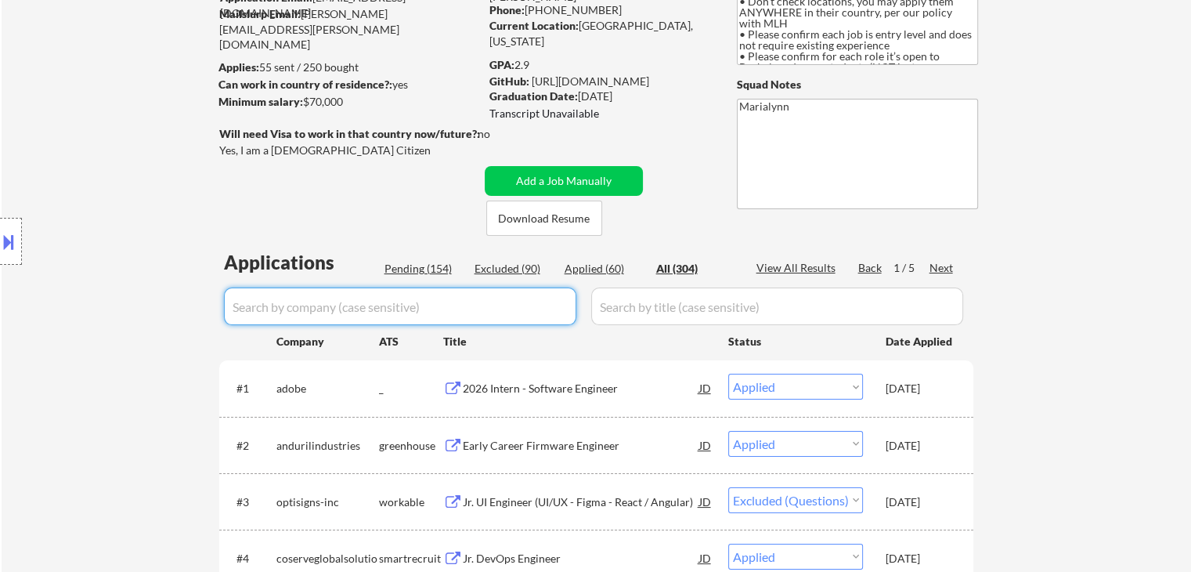
paste input "GPTZero"
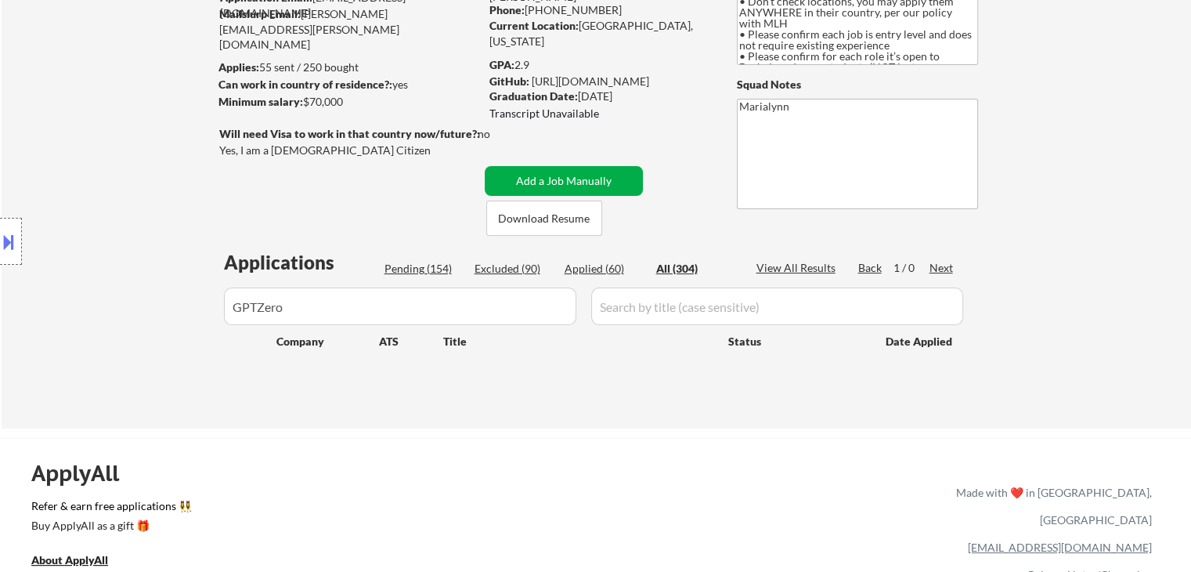
click at [567, 178] on button "Add a Job Manually" at bounding box center [564, 181] width 158 height 30
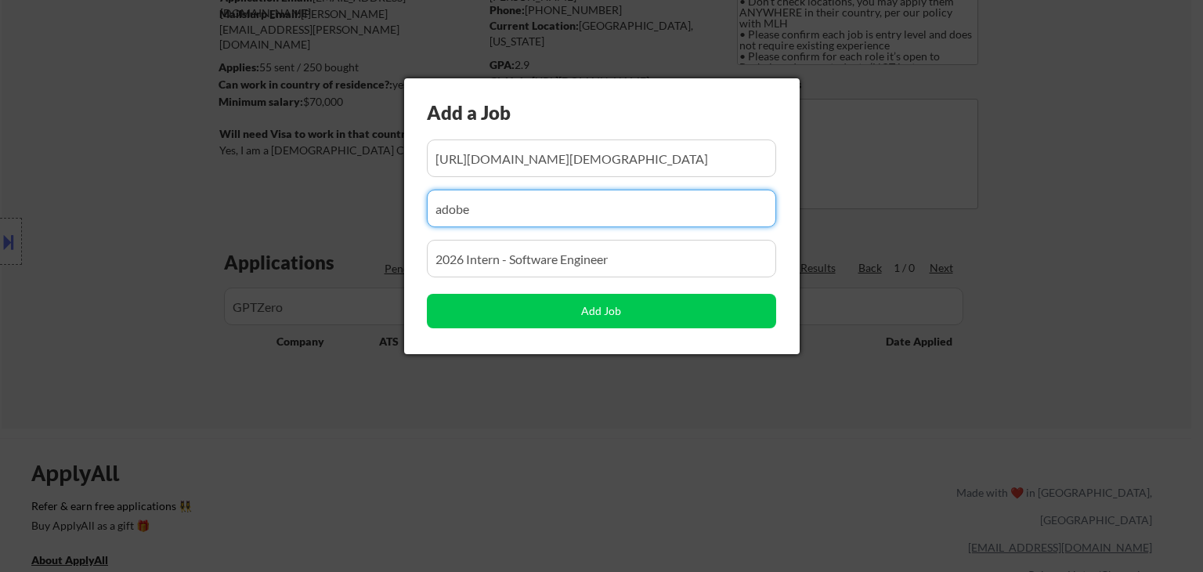
drag, startPoint x: 524, startPoint y: 212, endPoint x: 132, endPoint y: 242, distance: 393.4
click at [135, 236] on body "← Return to /applysquad Mailslurp Inbox Job Search Builder Shivani Rajgopal Use…" at bounding box center [601, 129] width 1203 height 572
click at [326, 303] on div at bounding box center [601, 286] width 1203 height 572
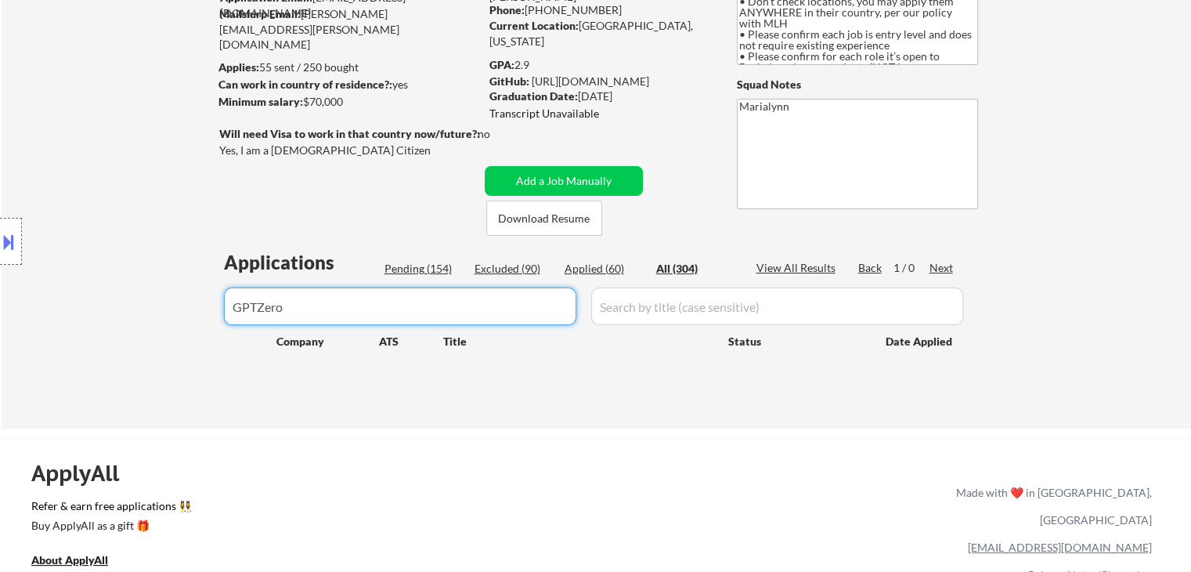
drag, startPoint x: 327, startPoint y: 305, endPoint x: 0, endPoint y: 327, distance: 328.1
click at [0, 319] on body "← Return to /applysquad Mailslurp Inbox Job Search Builder Shivani Rajgopal Use…" at bounding box center [595, 129] width 1191 height 572
click at [615, 178] on button "Add a Job Manually" at bounding box center [564, 181] width 158 height 30
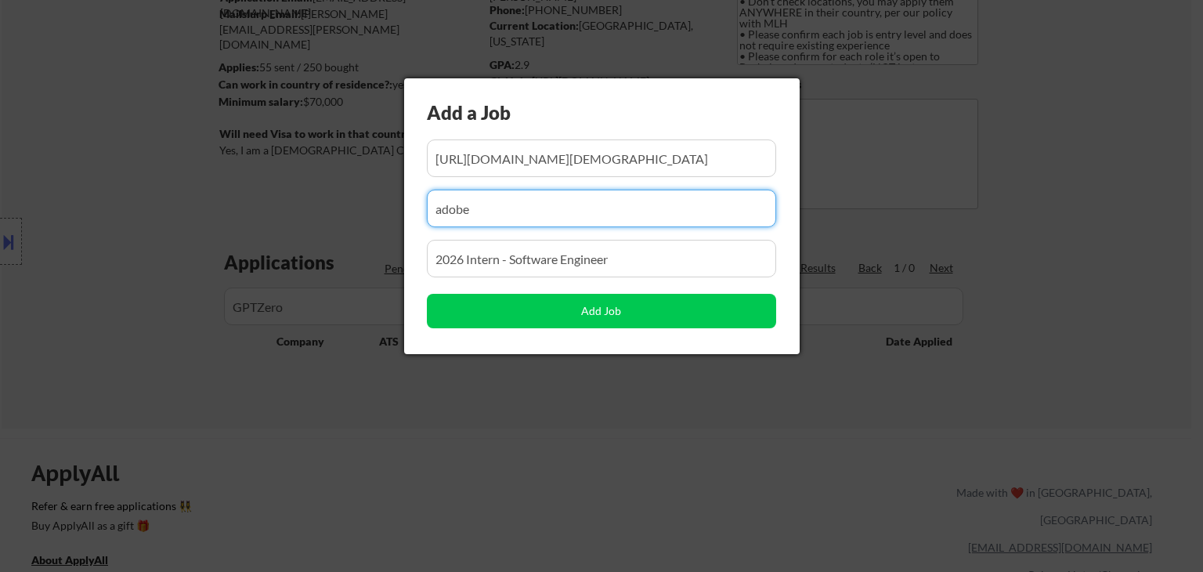
drag, startPoint x: 566, startPoint y: 211, endPoint x: 0, endPoint y: 283, distance: 570.8
click at [0, 269] on body "← Return to /applysquad Mailslurp Inbox Job Search Builder Shivani Rajgopal Use…" at bounding box center [601, 129] width 1203 height 572
paste input "GPTZero"
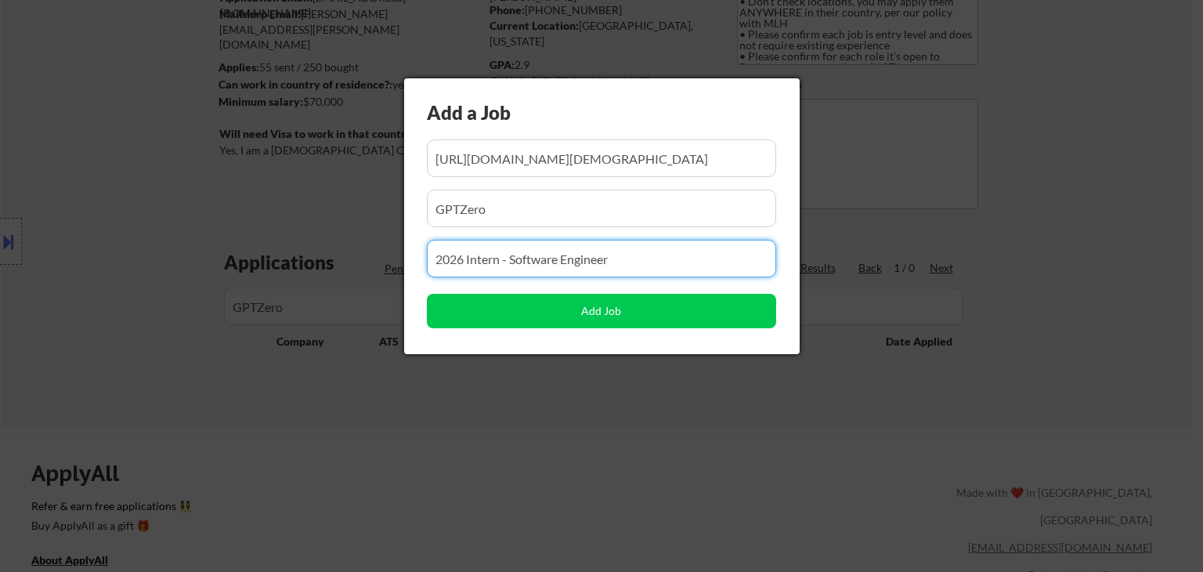
drag, startPoint x: 635, startPoint y: 259, endPoint x: 0, endPoint y: 223, distance: 636.1
click at [0, 204] on body "← Return to /applysquad Mailslurp Inbox Job Search Builder Shivani Rajgopal Use…" at bounding box center [601, 129] width 1203 height 572
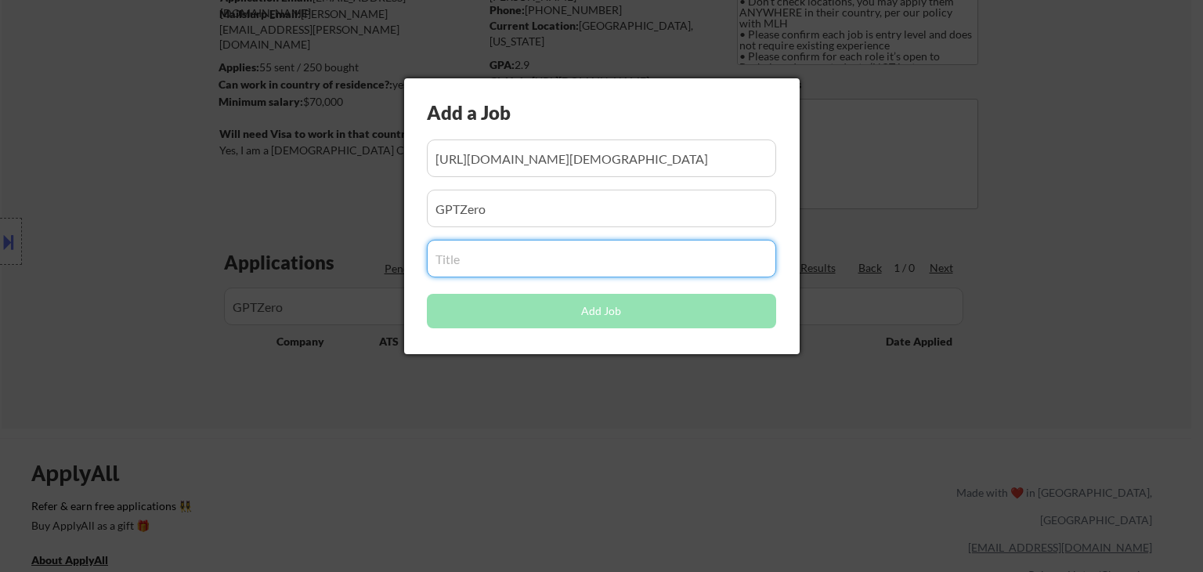
click at [553, 153] on input "input" at bounding box center [601, 158] width 349 height 38
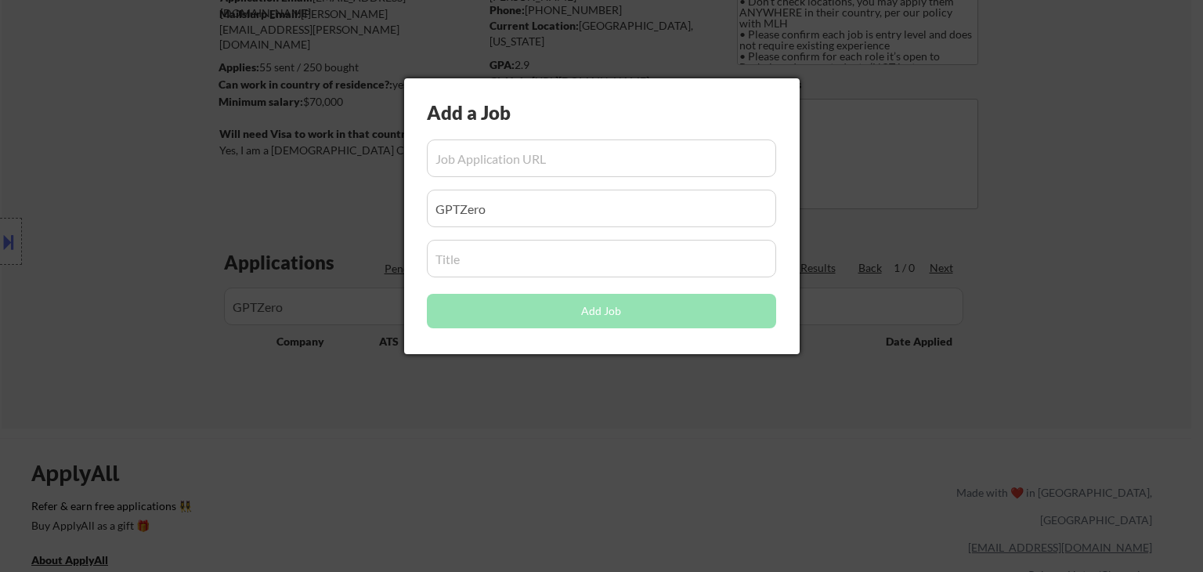
drag, startPoint x: 853, startPoint y: 540, endPoint x: 821, endPoint y: 299, distance: 242.5
click at [853, 523] on div at bounding box center [601, 286] width 1203 height 572
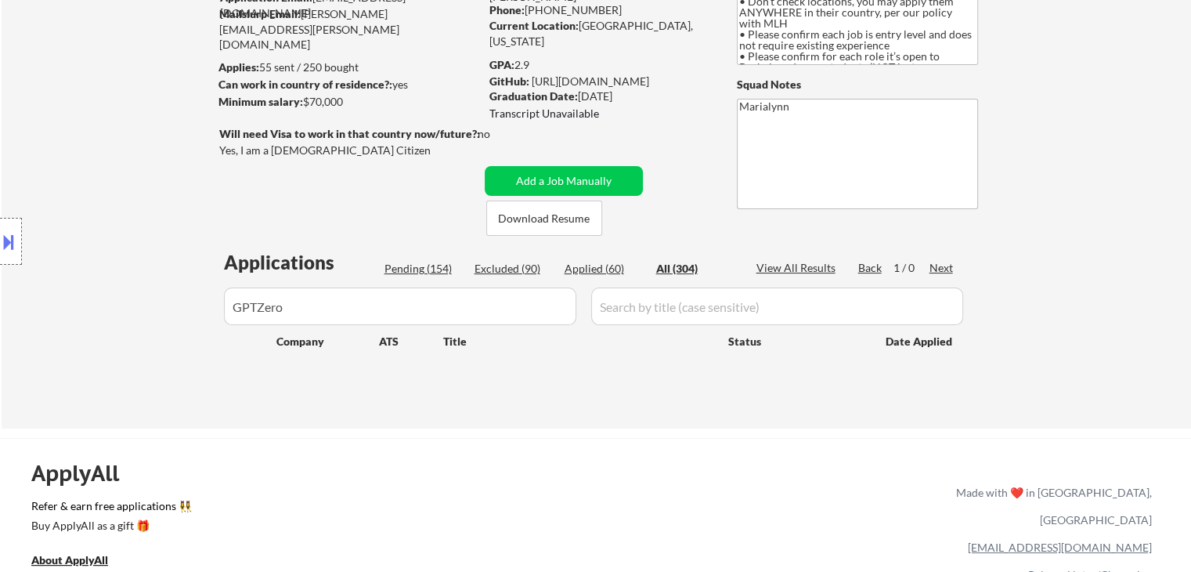
click at [628, 309] on input "input" at bounding box center [777, 306] width 372 height 38
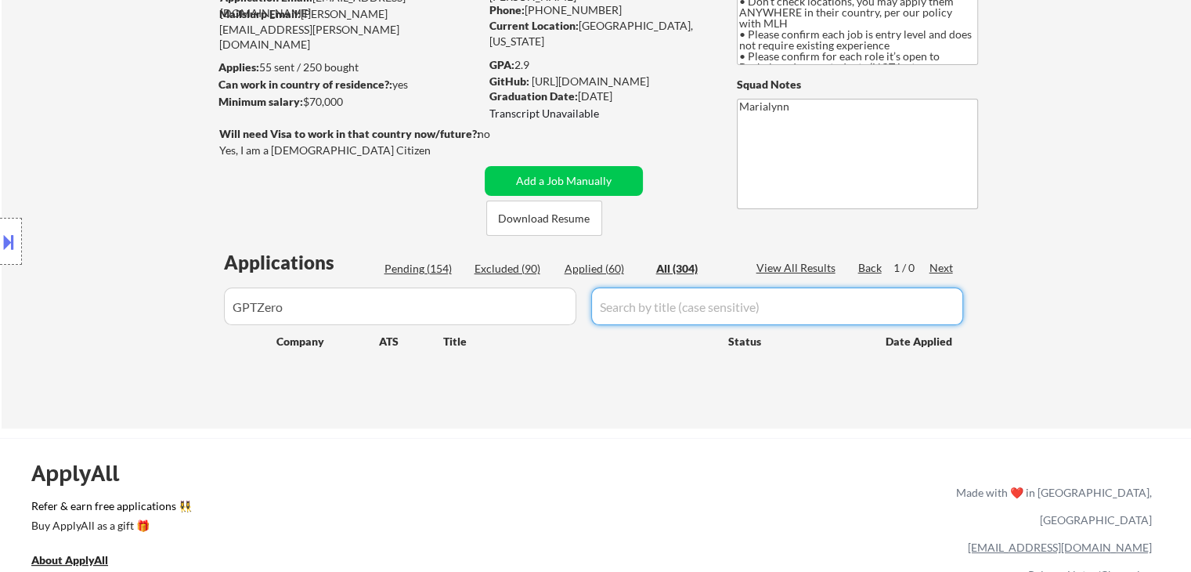
click at [628, 305] on input "input" at bounding box center [777, 306] width 372 height 38
click at [655, 311] on input "input" at bounding box center [777, 306] width 372 height 38
click at [620, 305] on input "input" at bounding box center [777, 306] width 372 height 38
paste input "Software Engineering Intern"
click at [594, 170] on button "Add a Job Manually" at bounding box center [564, 181] width 158 height 30
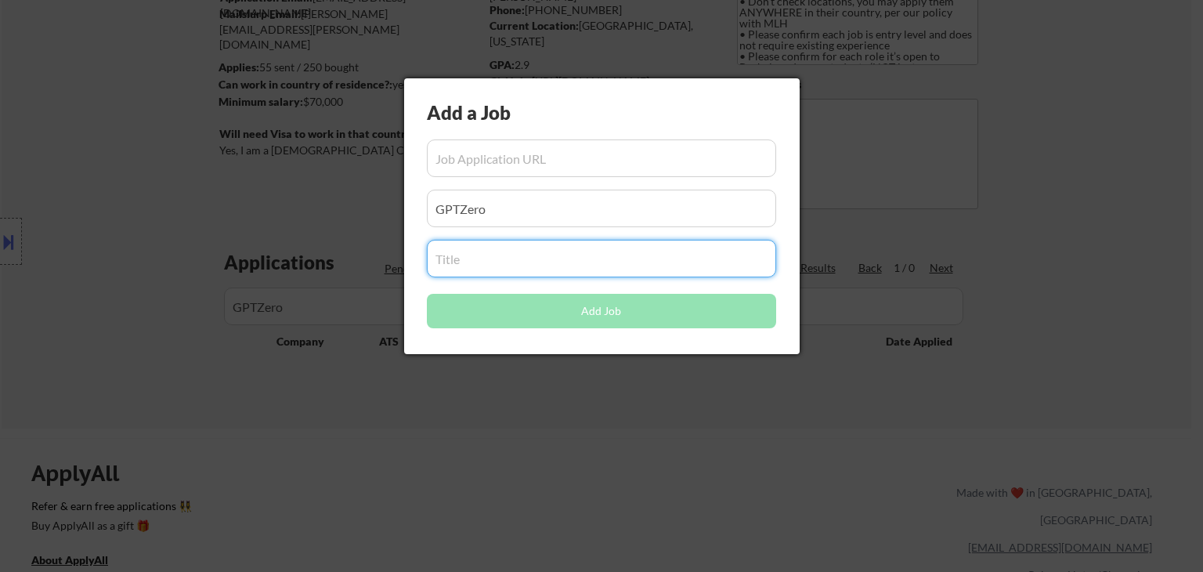
click at [536, 270] on input "input" at bounding box center [601, 259] width 349 height 38
paste input "Software Engineering Intern"
click at [838, 139] on div at bounding box center [601, 286] width 1203 height 572
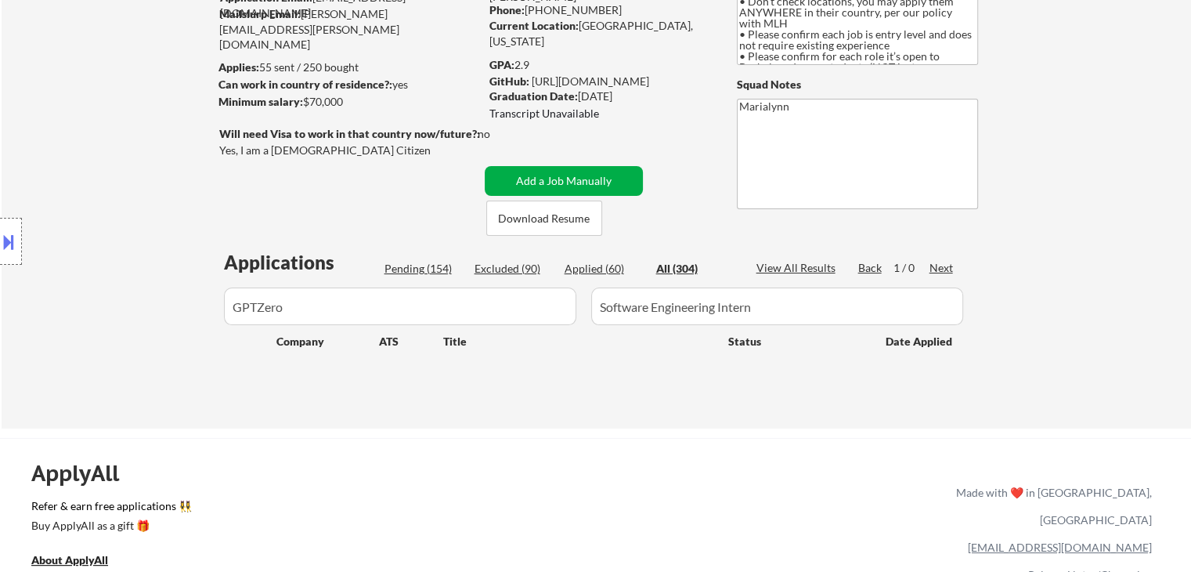
click at [532, 176] on button "Add a Job Manually" at bounding box center [564, 181] width 158 height 30
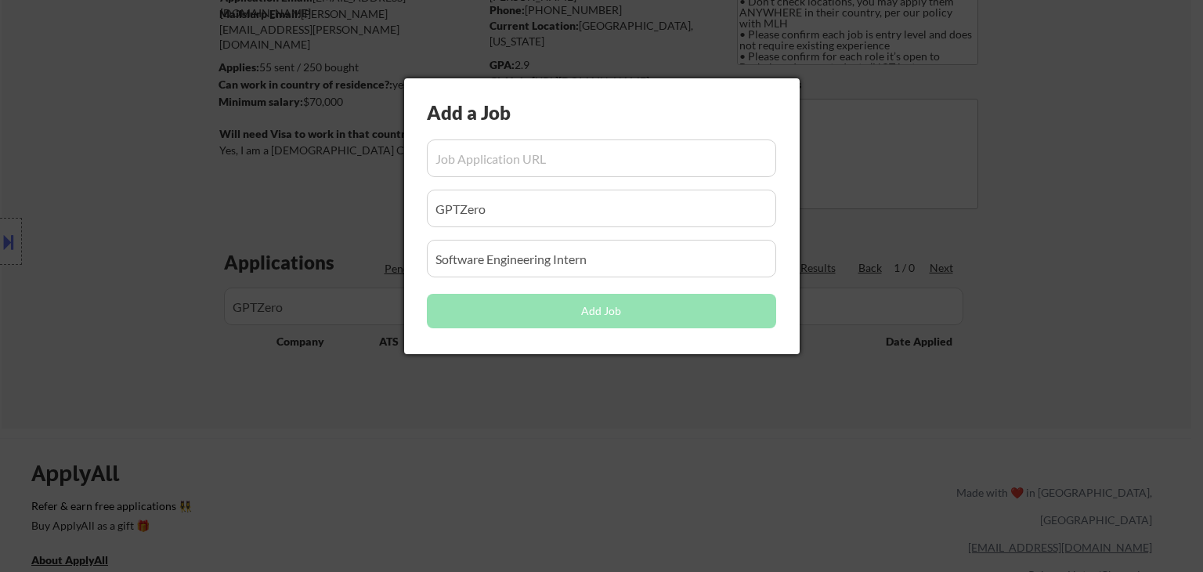
click at [514, 139] on div "Add a Job Add Job" at bounding box center [601, 216] width 395 height 276
click at [503, 154] on input "input" at bounding box center [601, 158] width 349 height 38
paste input "https://jobs.ashbyhq.com/GPTZero/e1f12af2-d017-4fca-a9af-99431d989d53"
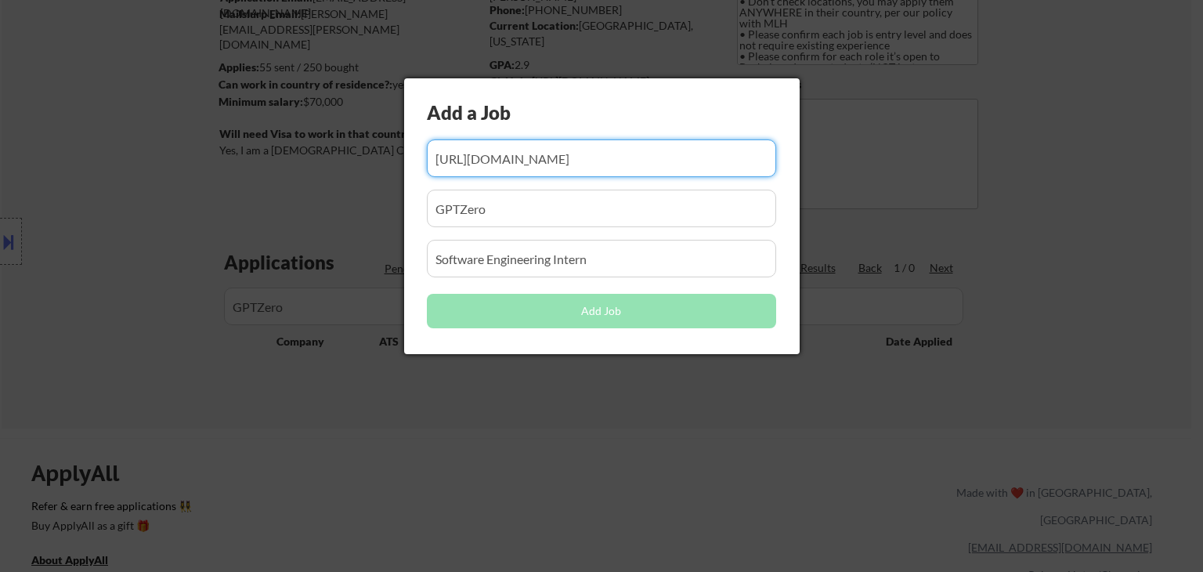
scroll to position [0, 94]
click at [808, 432] on div at bounding box center [601, 286] width 1203 height 572
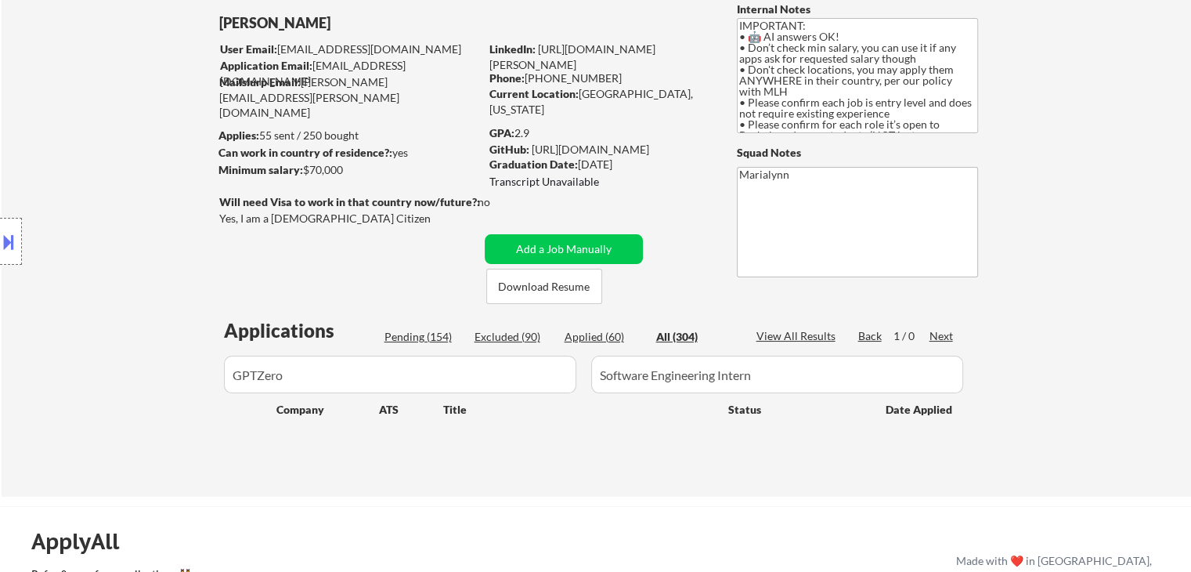
scroll to position [0, 0]
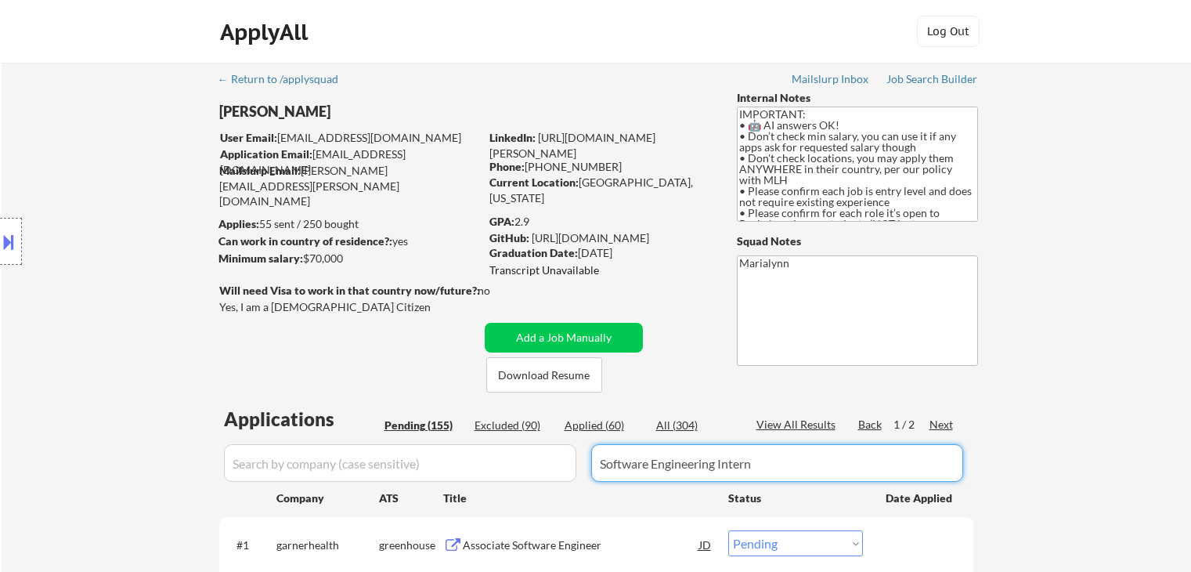
select select ""pending""
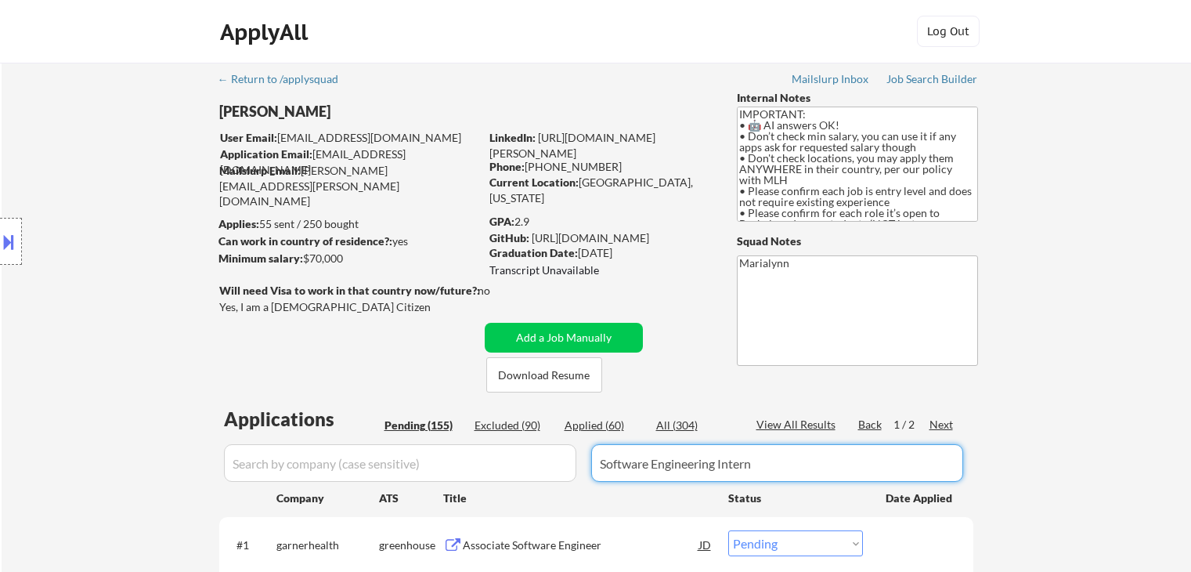
select select ""pending""
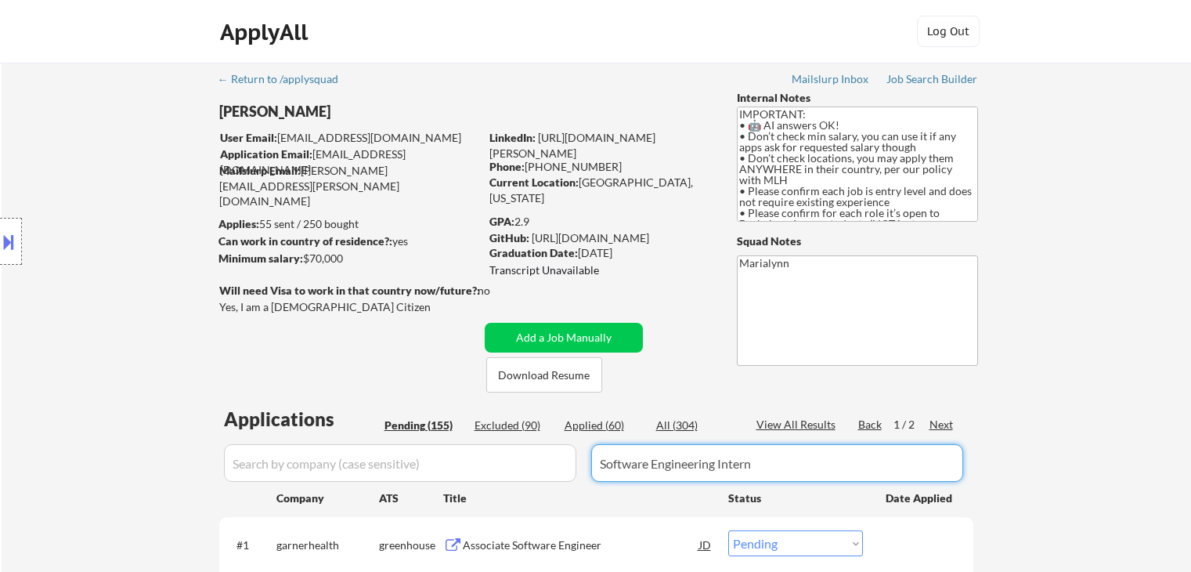
select select ""pending""
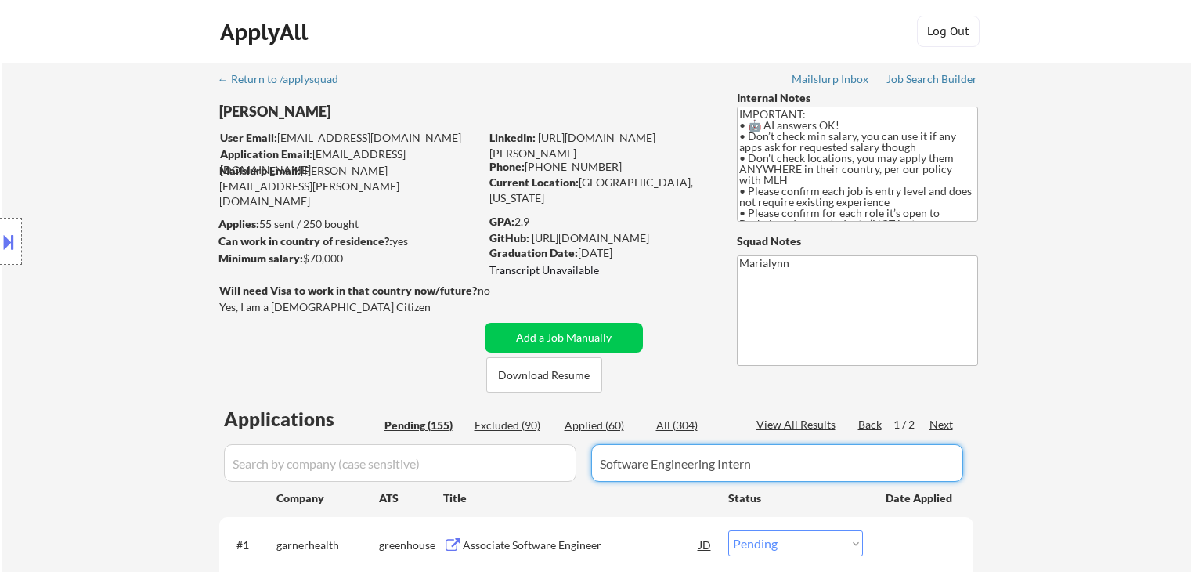
select select ""pending""
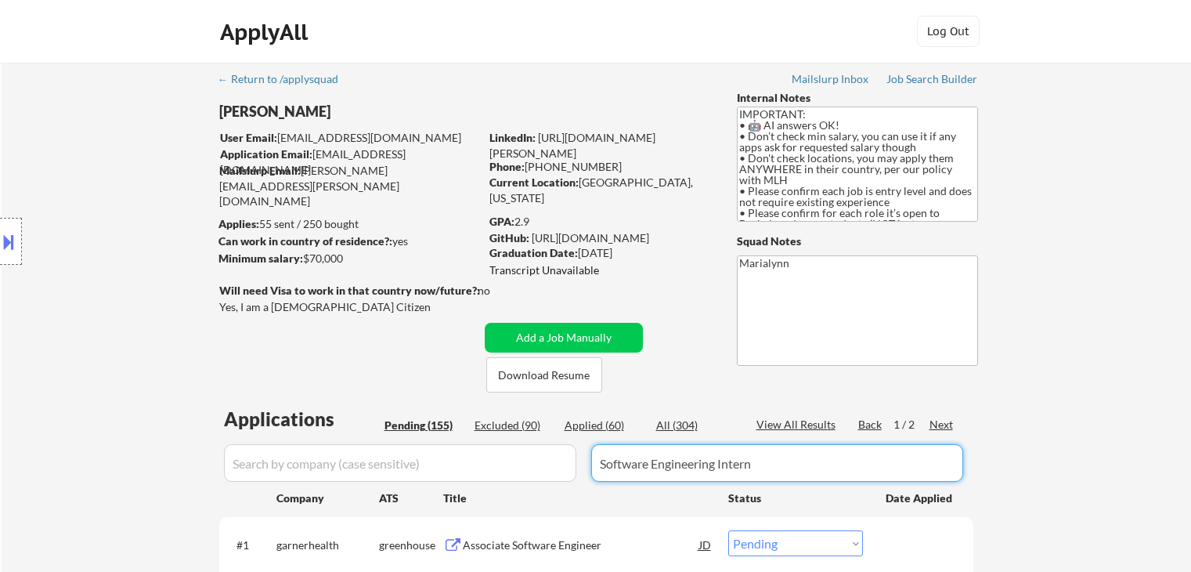
select select ""pending""
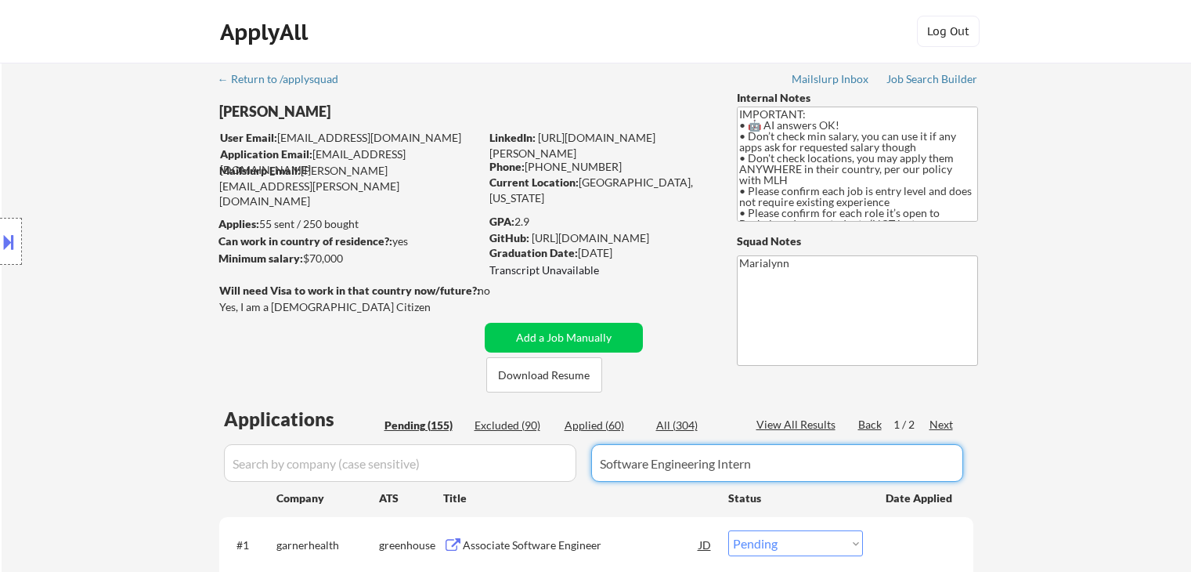
select select ""pending""
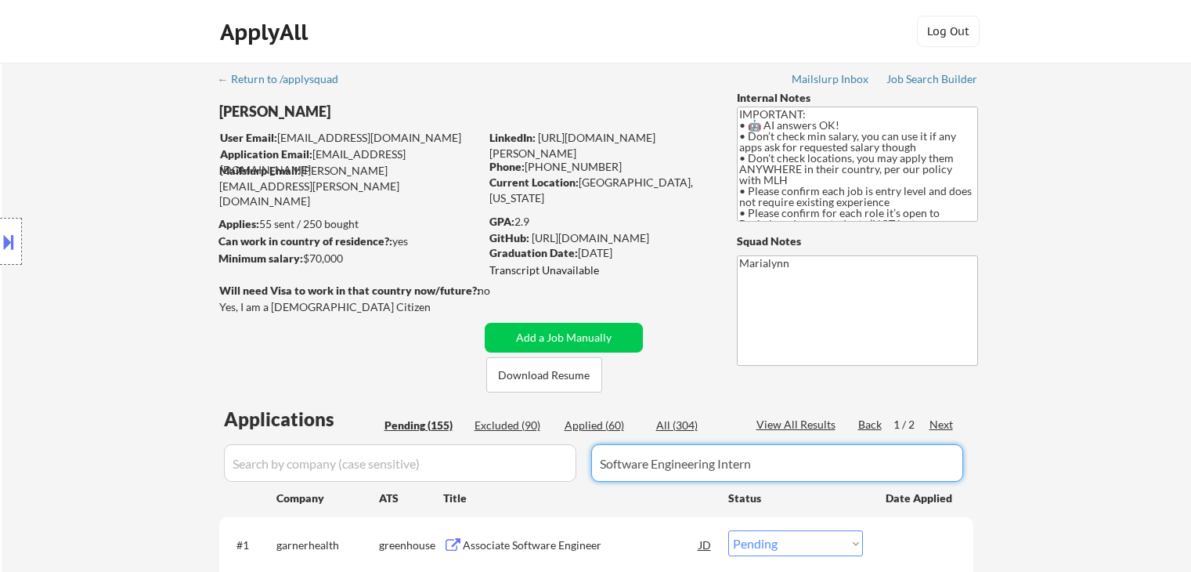
select select ""pending""
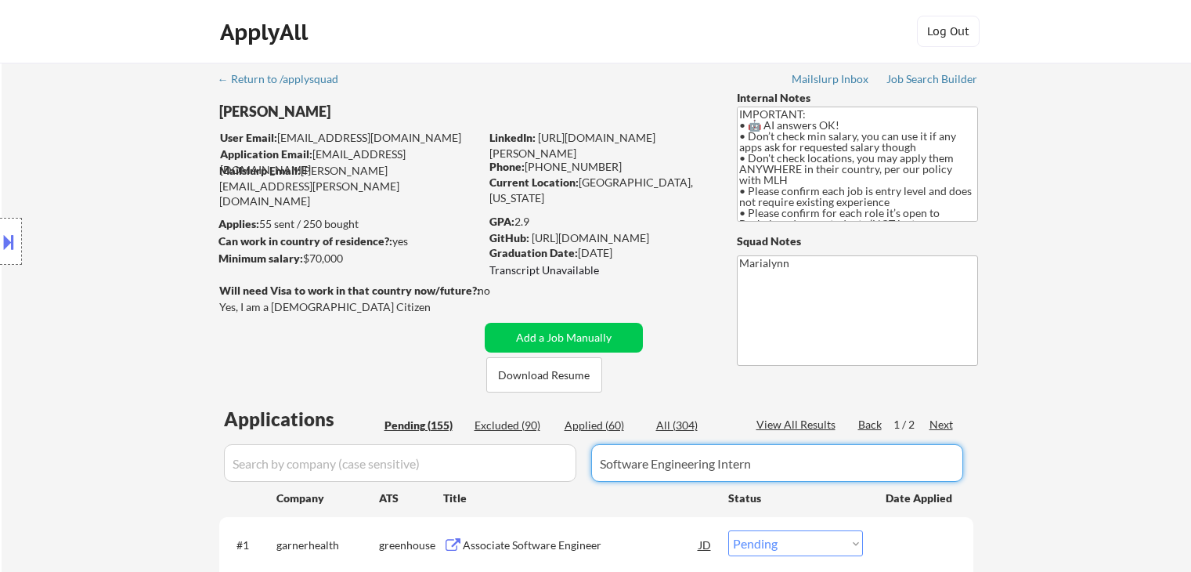
select select ""pending""
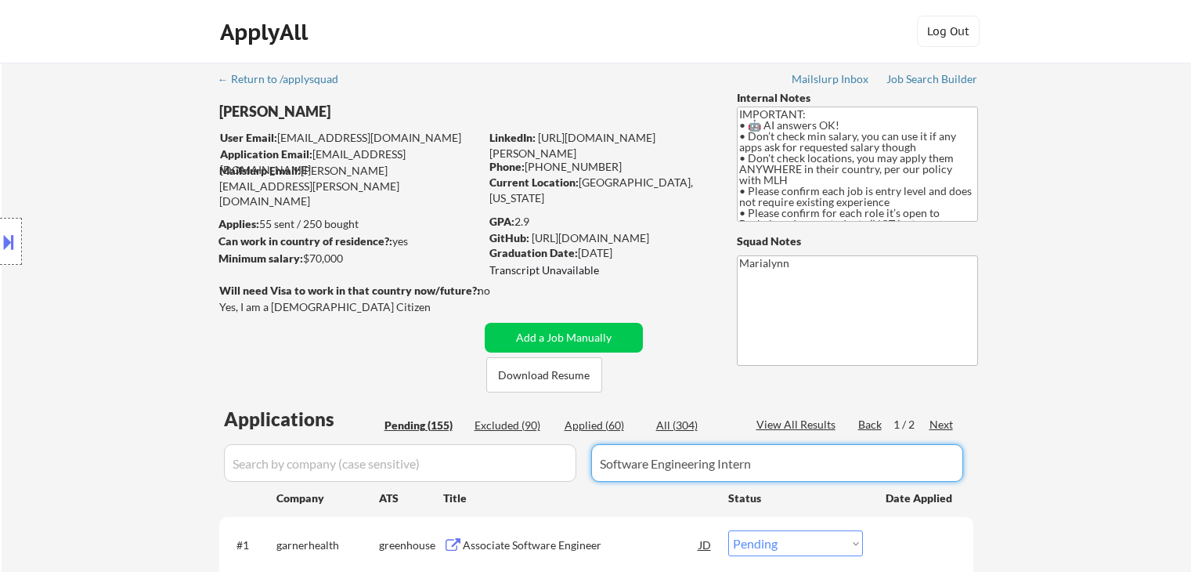
select select ""pending""
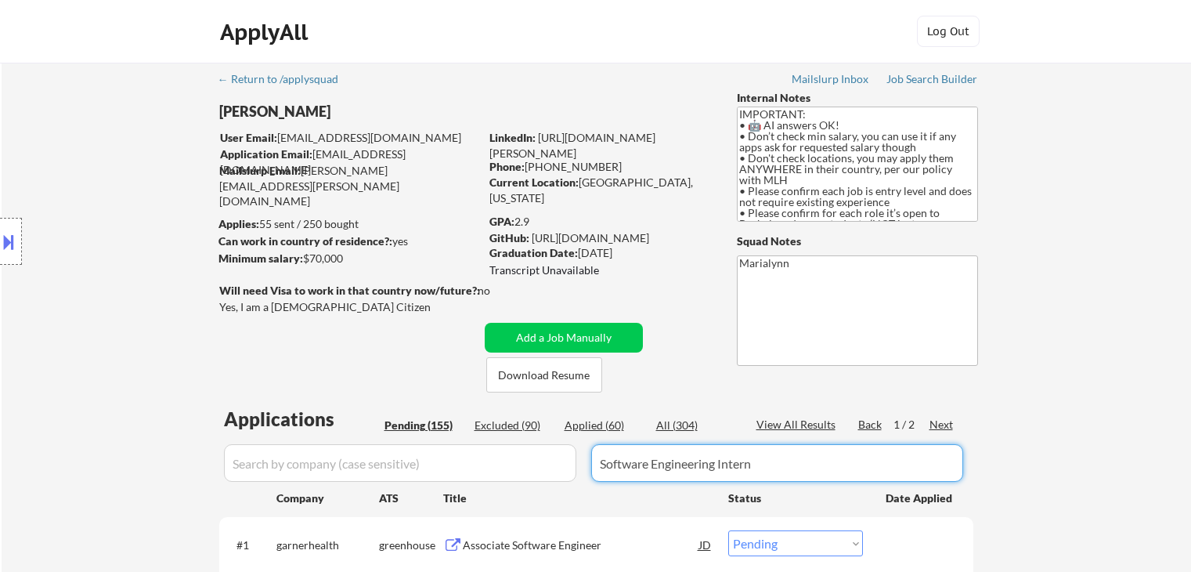
select select ""pending""
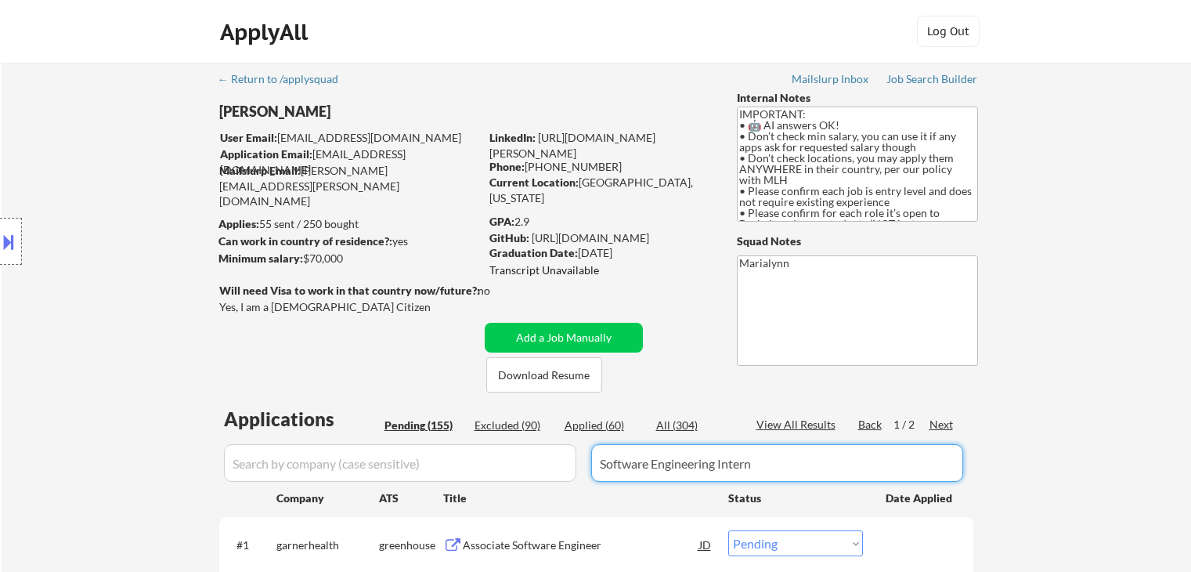
select select ""pending""
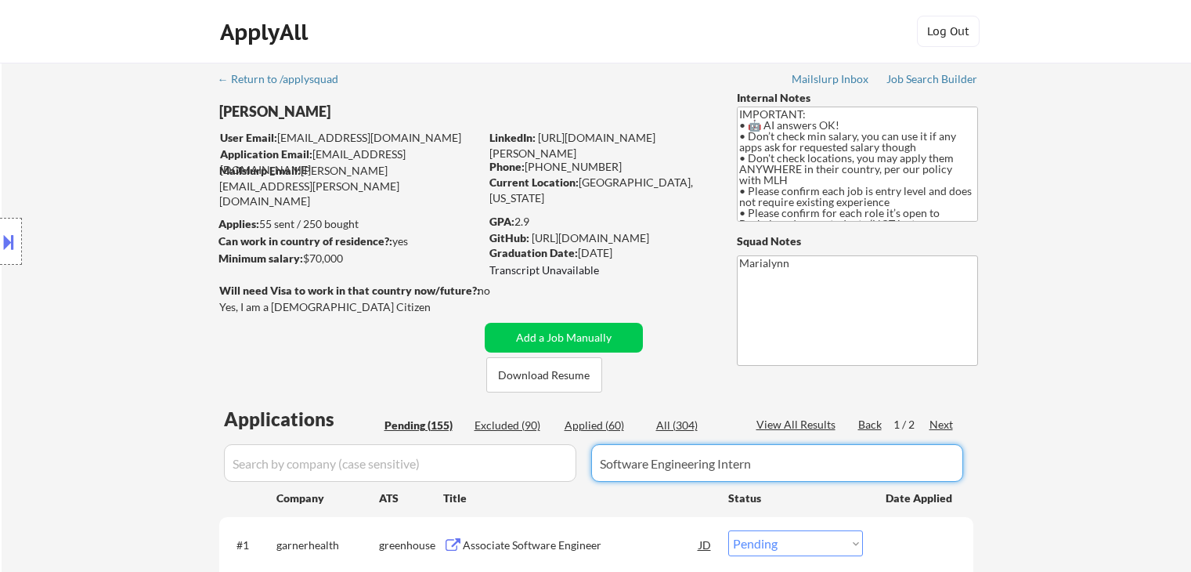
select select ""pending""
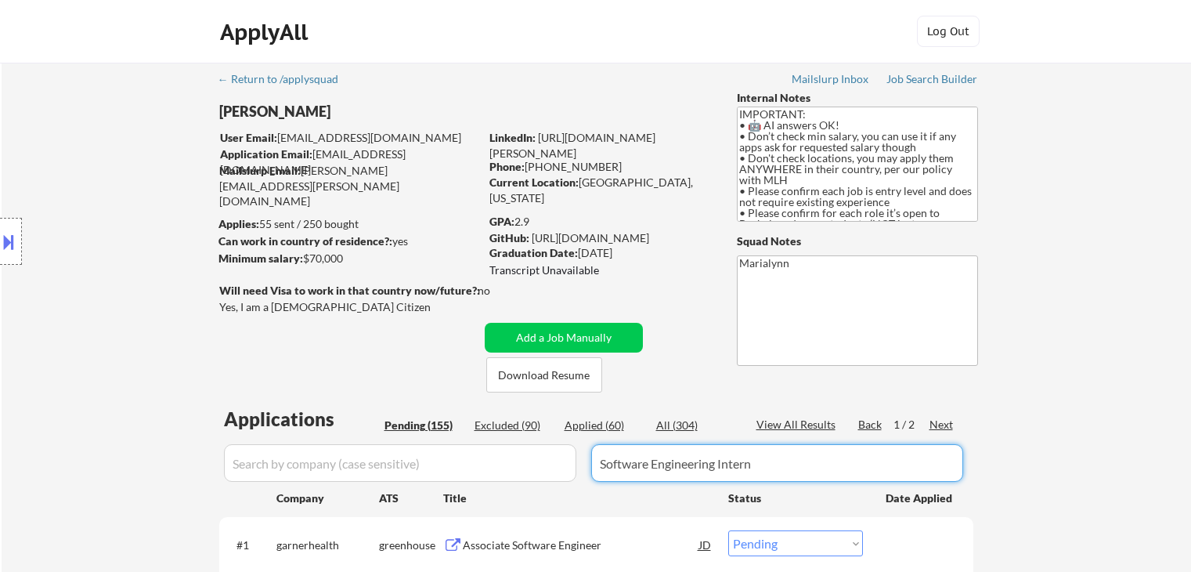
select select ""pending""
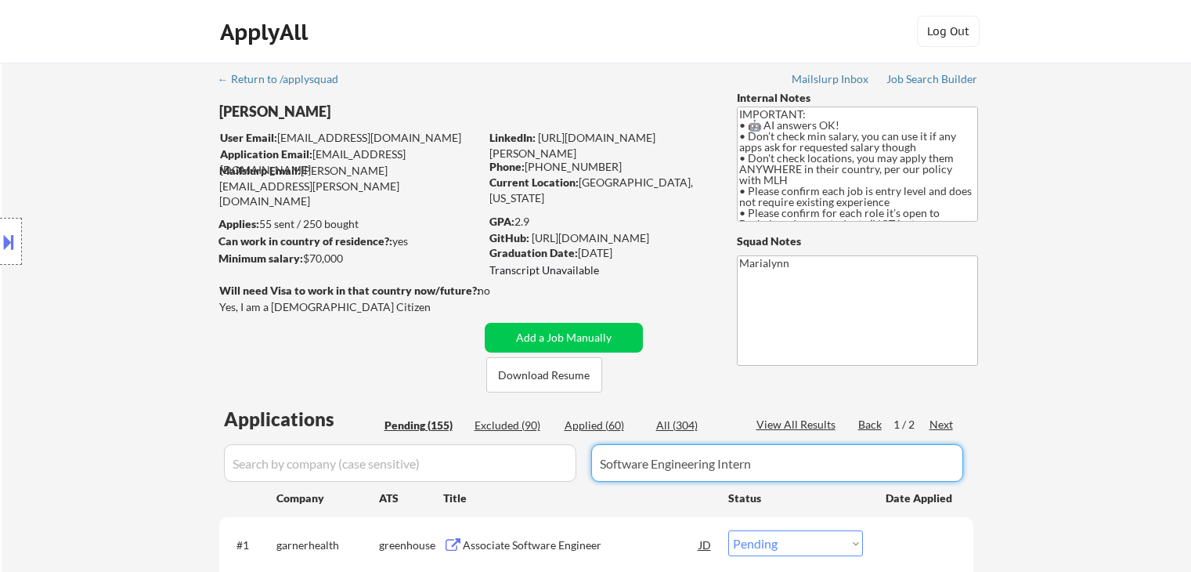
select select ""pending""
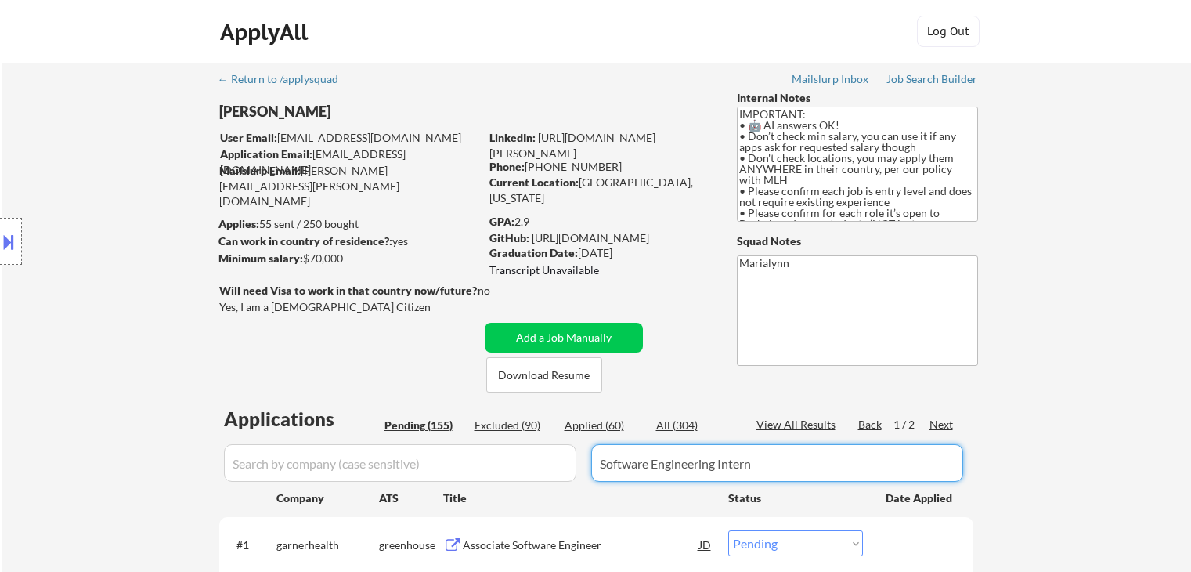
select select ""pending""
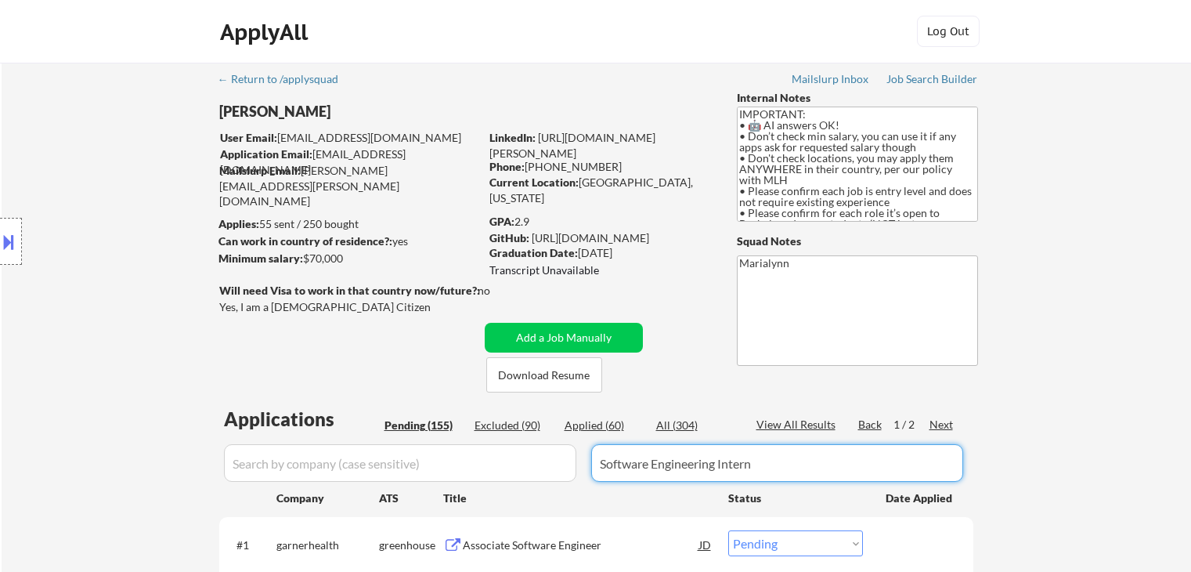
select select ""pending""
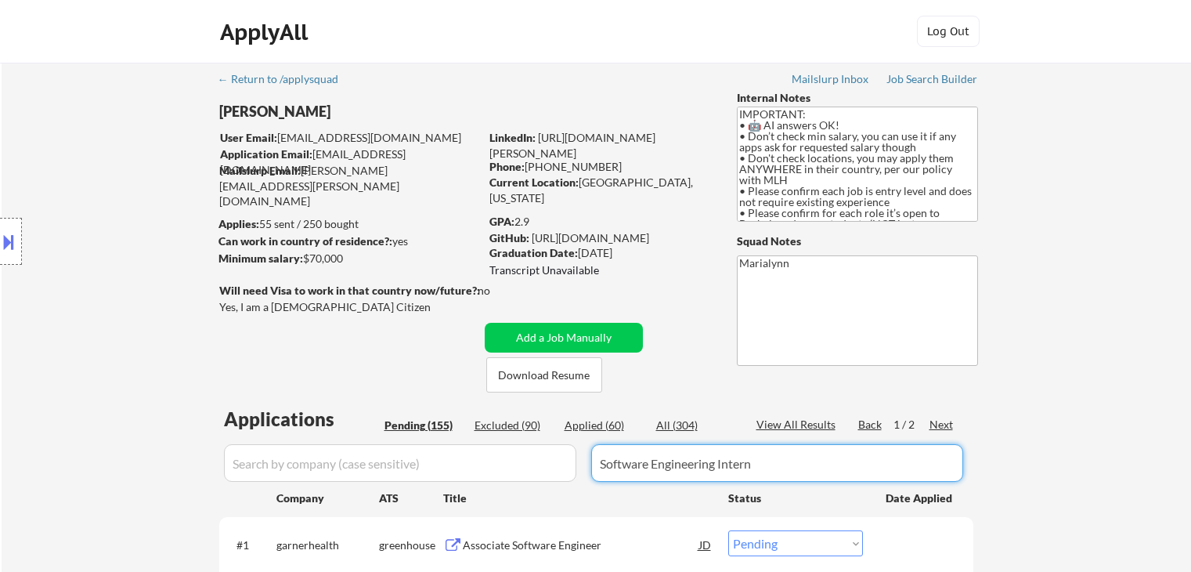
select select ""pending""
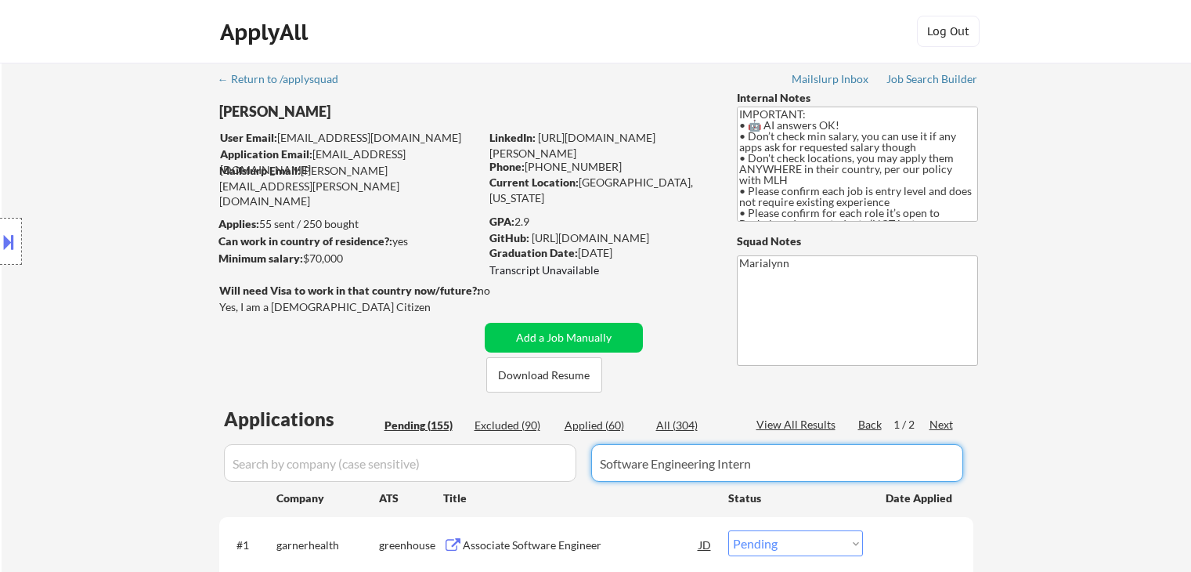
select select ""pending""
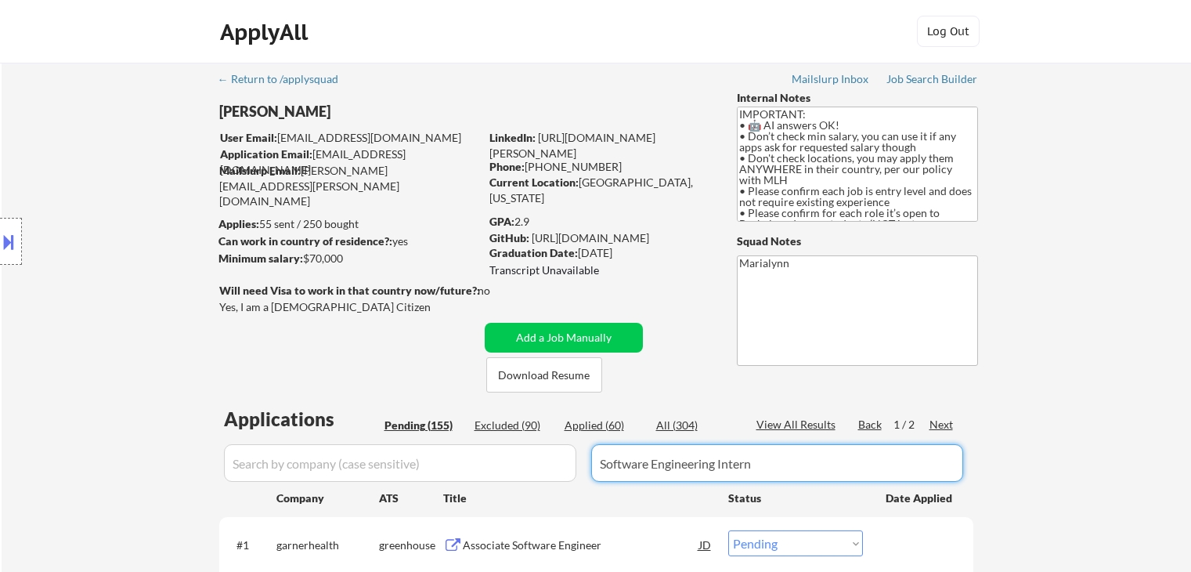
select select ""pending""
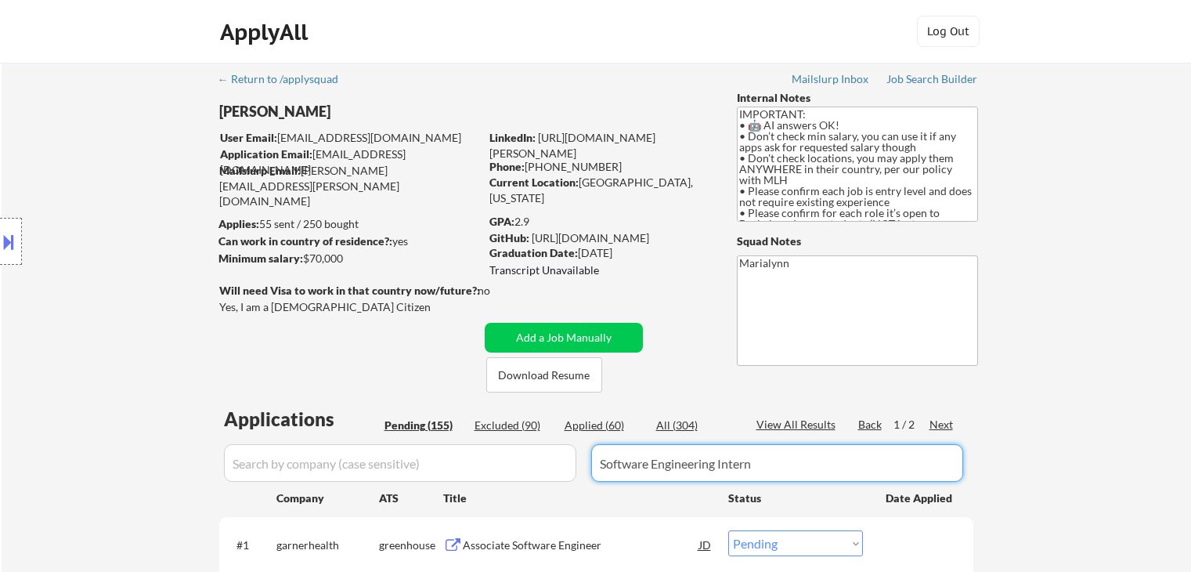
select select ""pending""
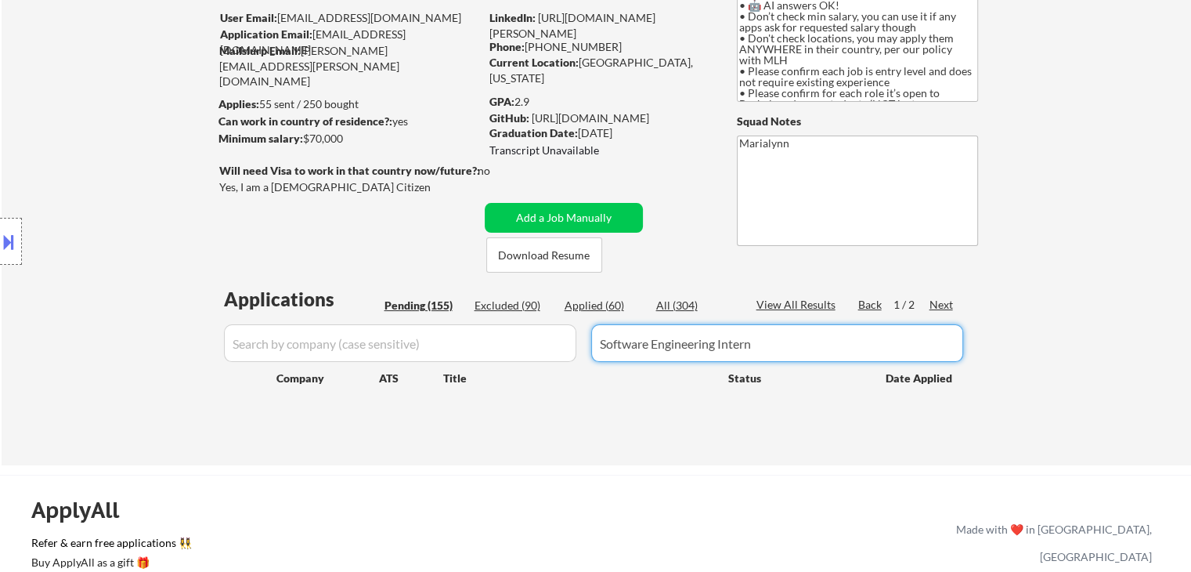
scroll to position [313, 0]
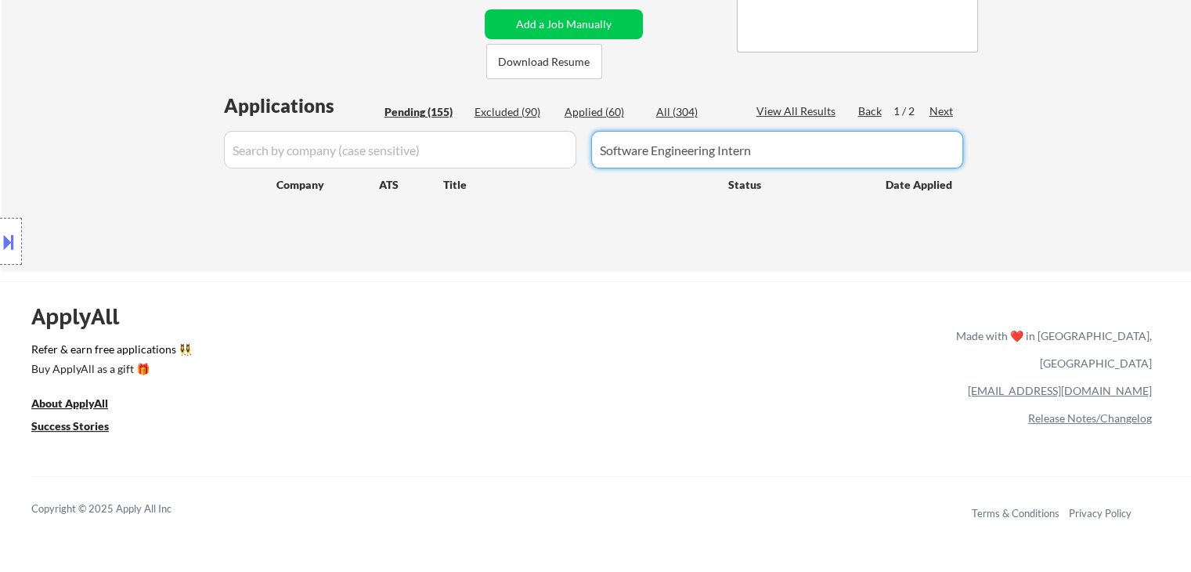
type input "Software Engineering Intern"
